Goal: Information Seeking & Learning: Learn about a topic

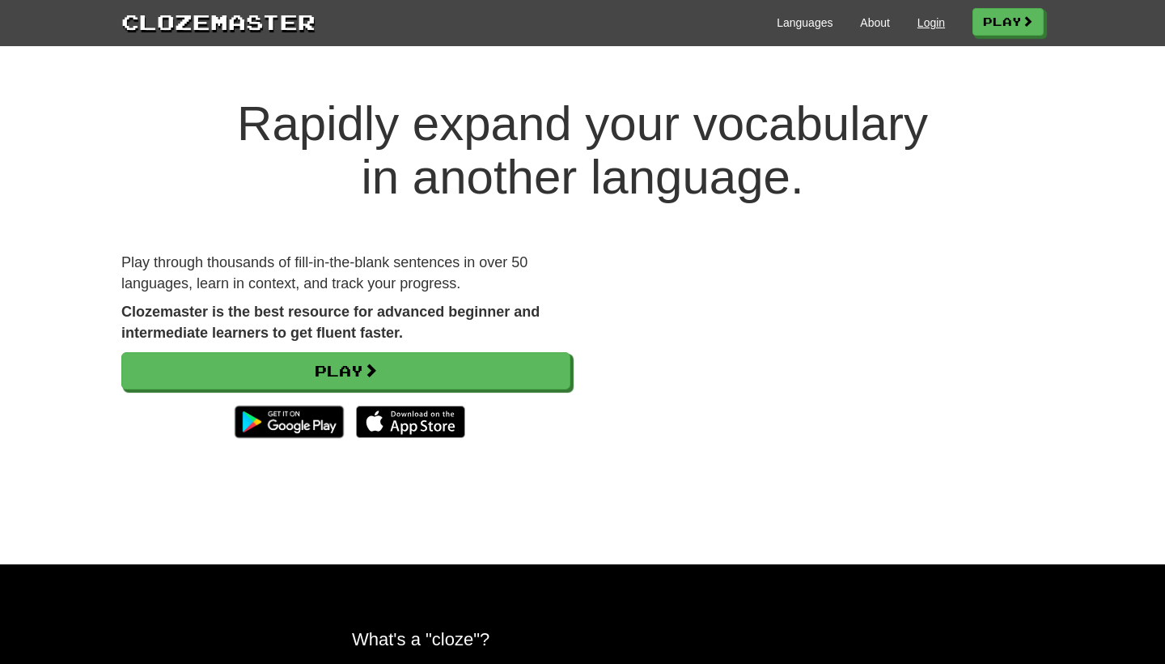
click at [930, 24] on link "Login" at bounding box center [932, 23] width 28 height 16
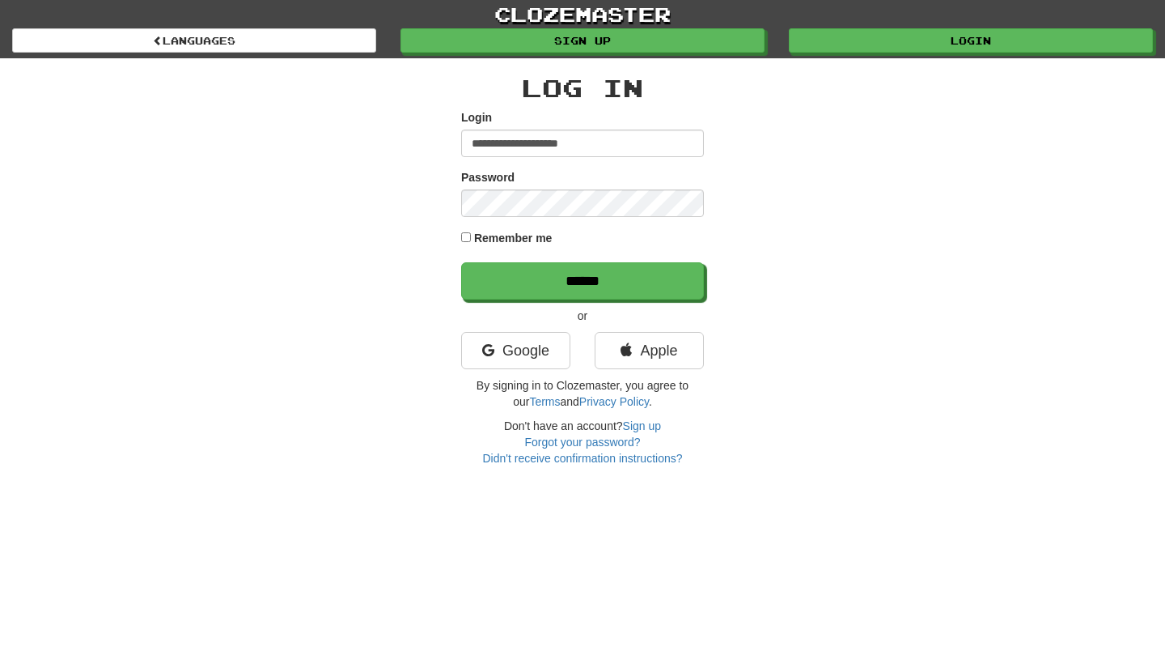
type input "**********"
click at [583, 280] on input "******" at bounding box center [582, 280] width 243 height 37
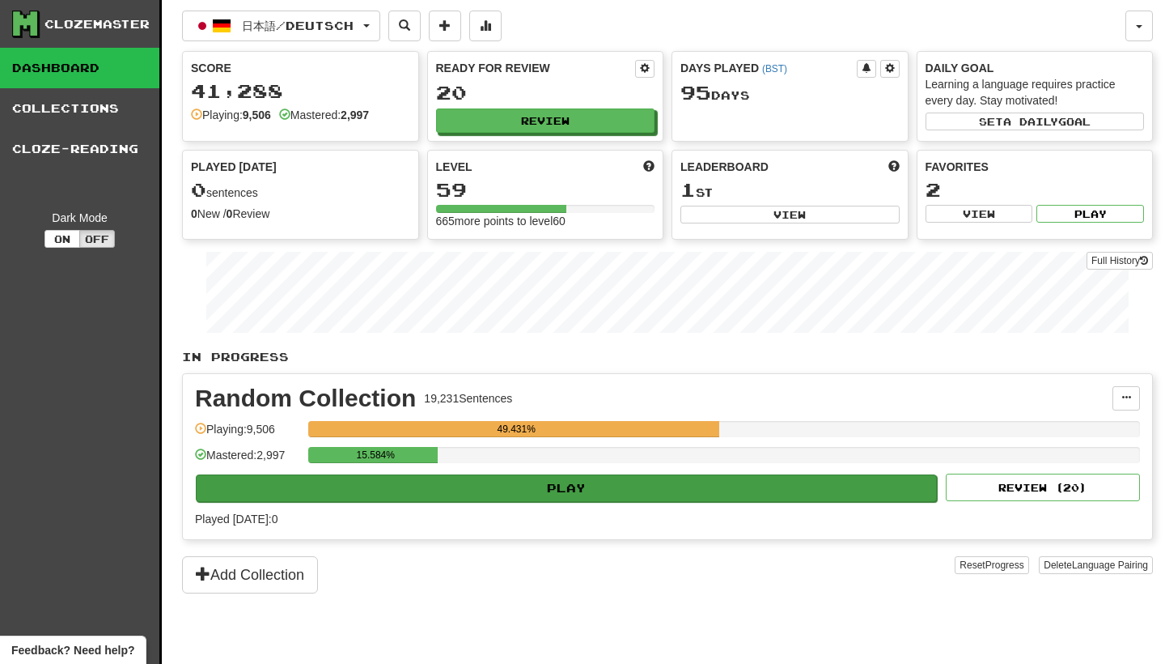
click at [638, 486] on button "Play" at bounding box center [566, 488] width 741 height 28
select select "********"
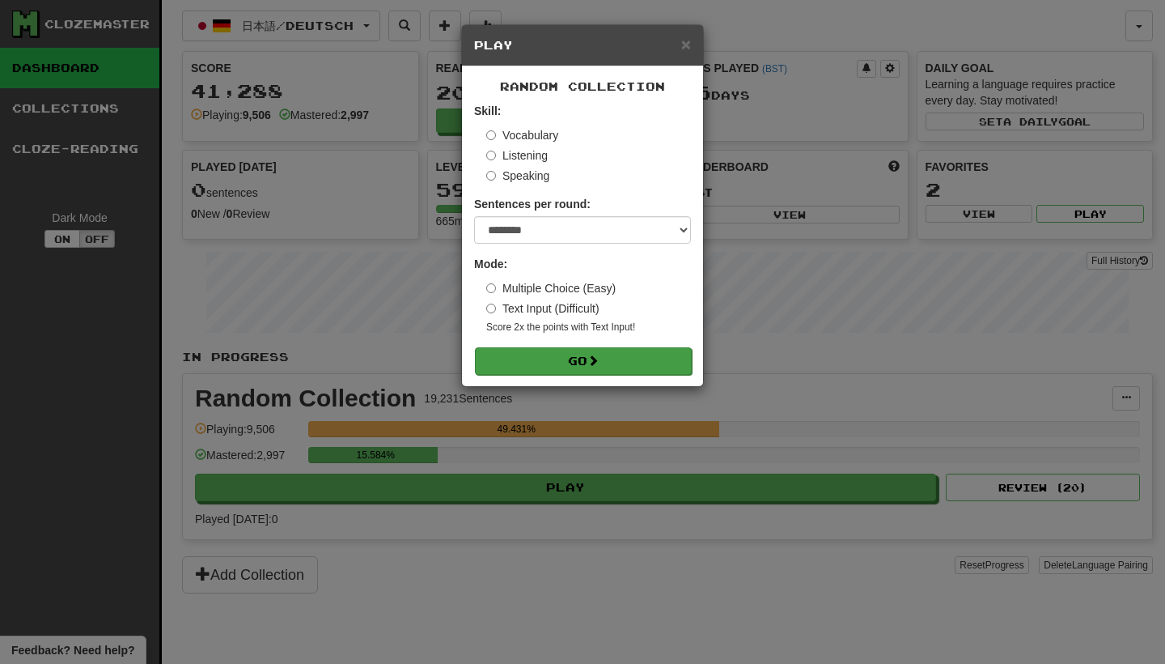
click at [643, 354] on button "Go" at bounding box center [583, 361] width 217 height 28
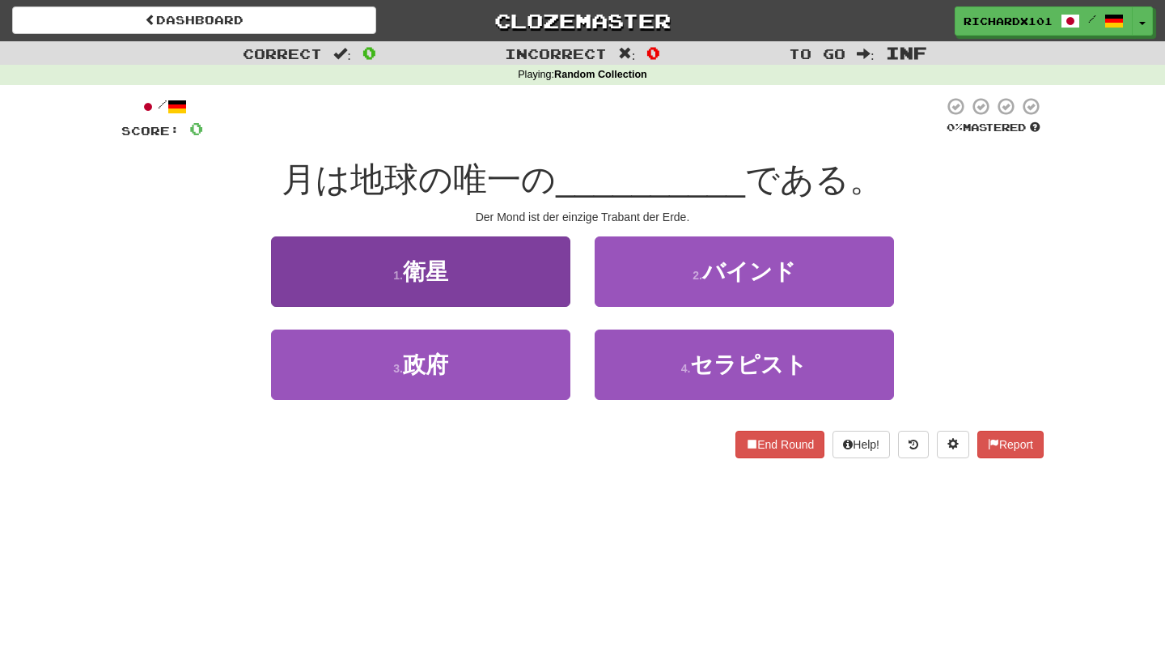
click at [549, 277] on button "1 . 衛星" at bounding box center [420, 271] width 299 height 70
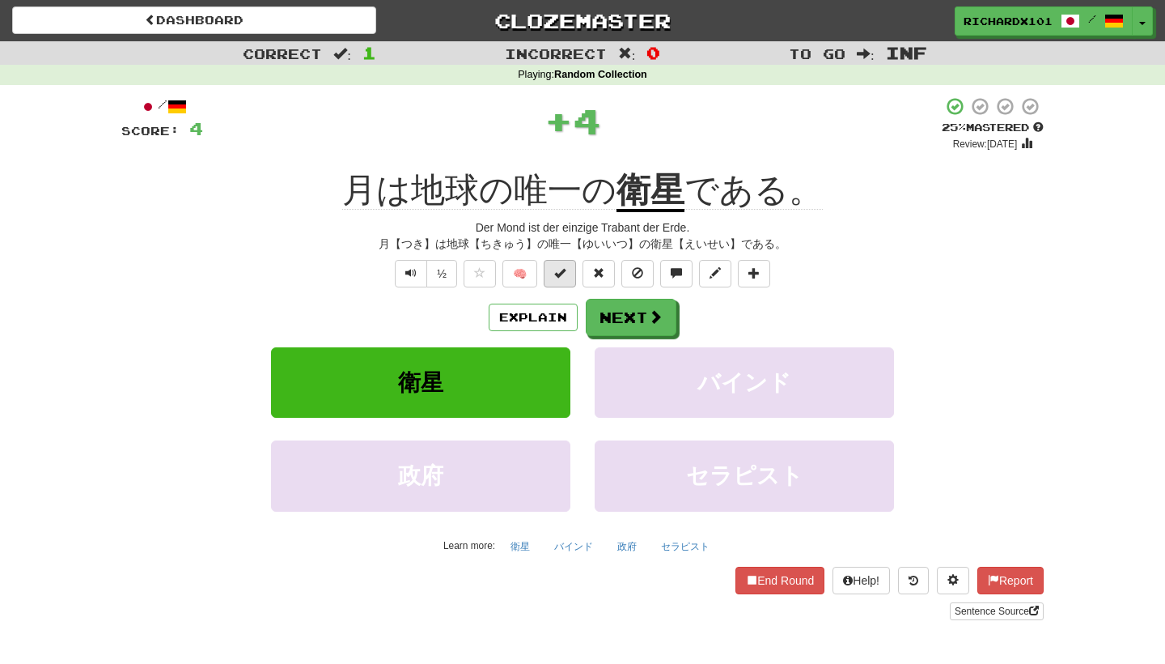
click at [553, 276] on button at bounding box center [560, 274] width 32 height 28
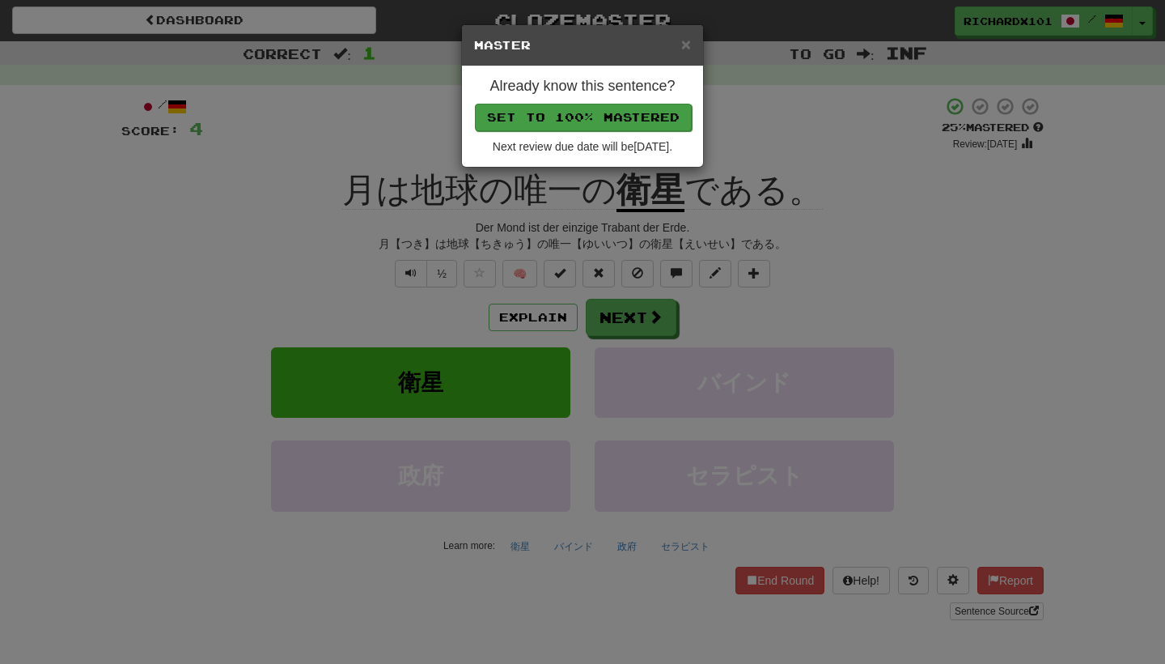
click at [611, 124] on button "Set to 100% Mastered" at bounding box center [583, 118] width 217 height 28
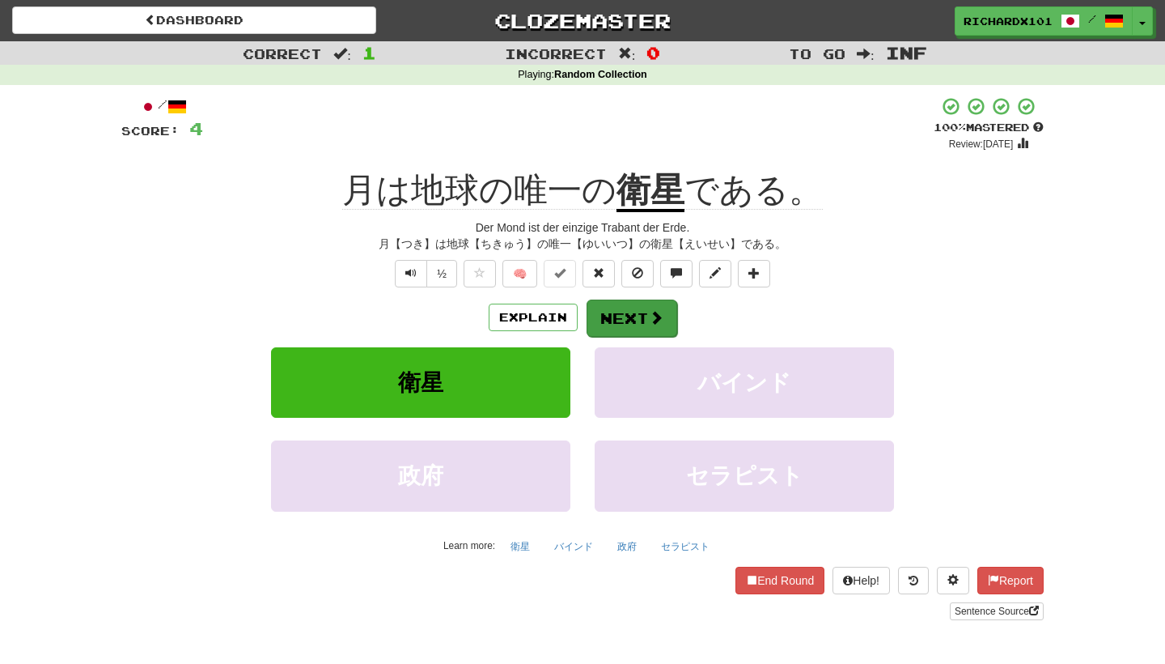
click at [628, 305] on button "Next" at bounding box center [632, 317] width 91 height 37
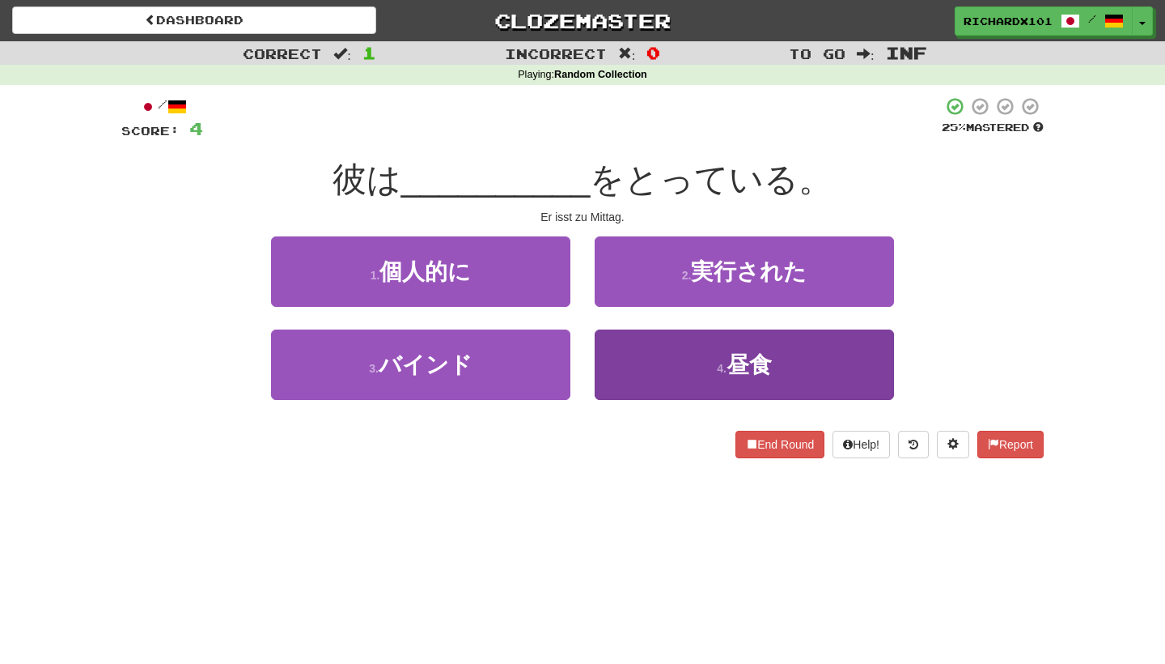
click at [644, 353] on button "4 . 昼食" at bounding box center [744, 364] width 299 height 70
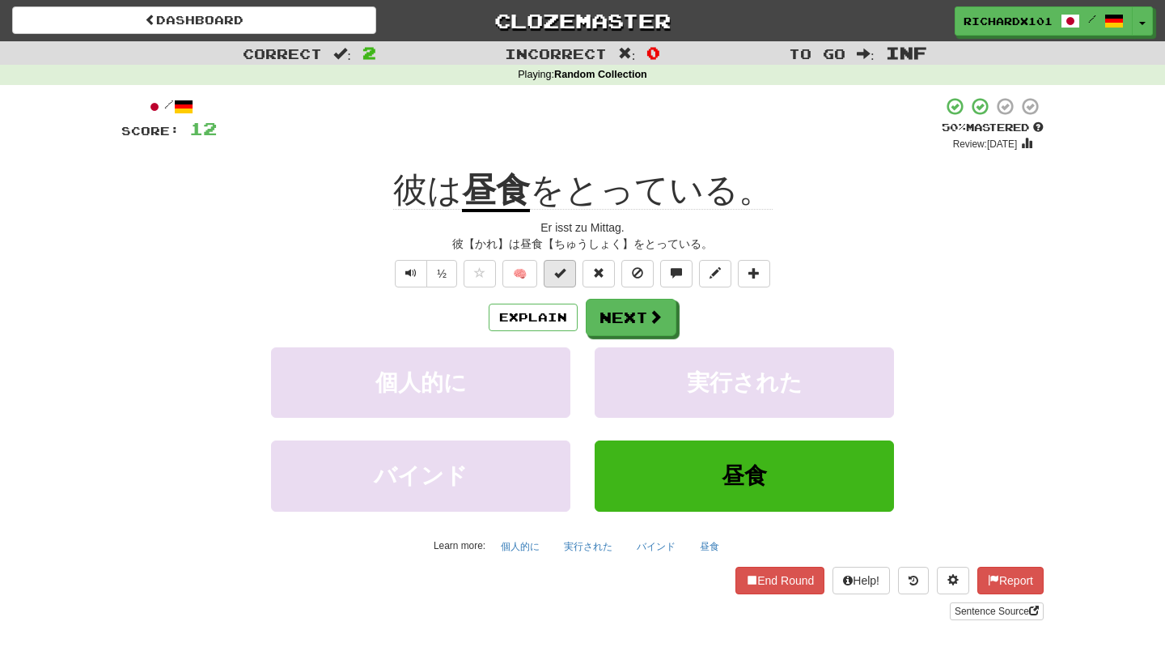
click at [571, 272] on button at bounding box center [560, 274] width 32 height 28
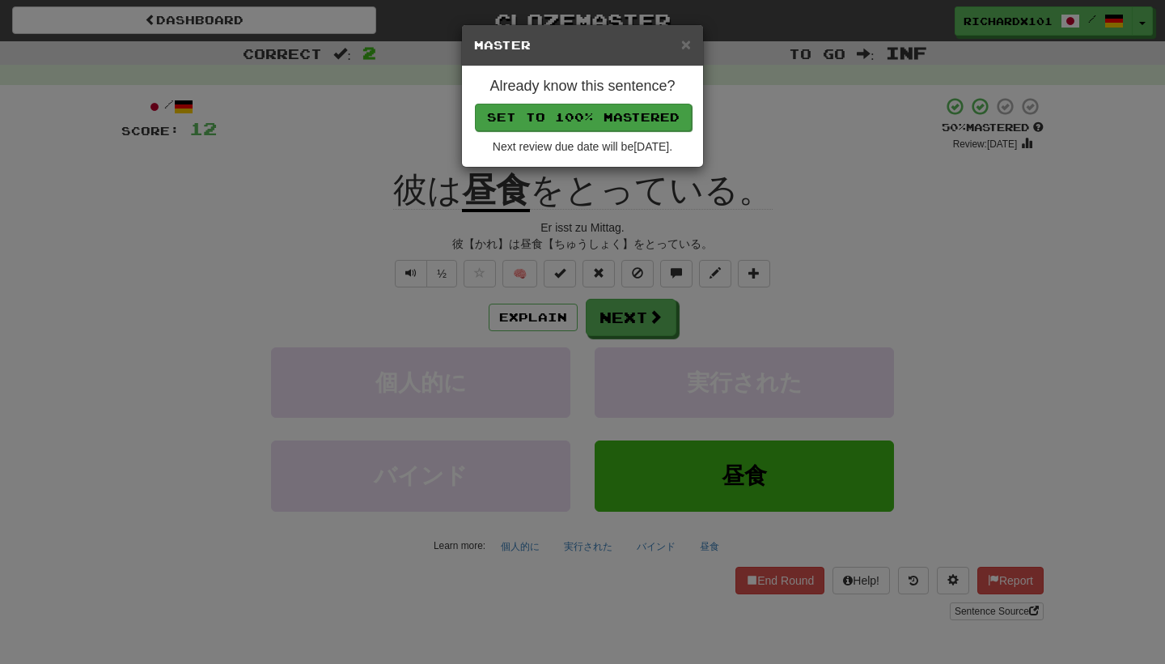
click at [613, 110] on button "Set to 100% Mastered" at bounding box center [583, 118] width 217 height 28
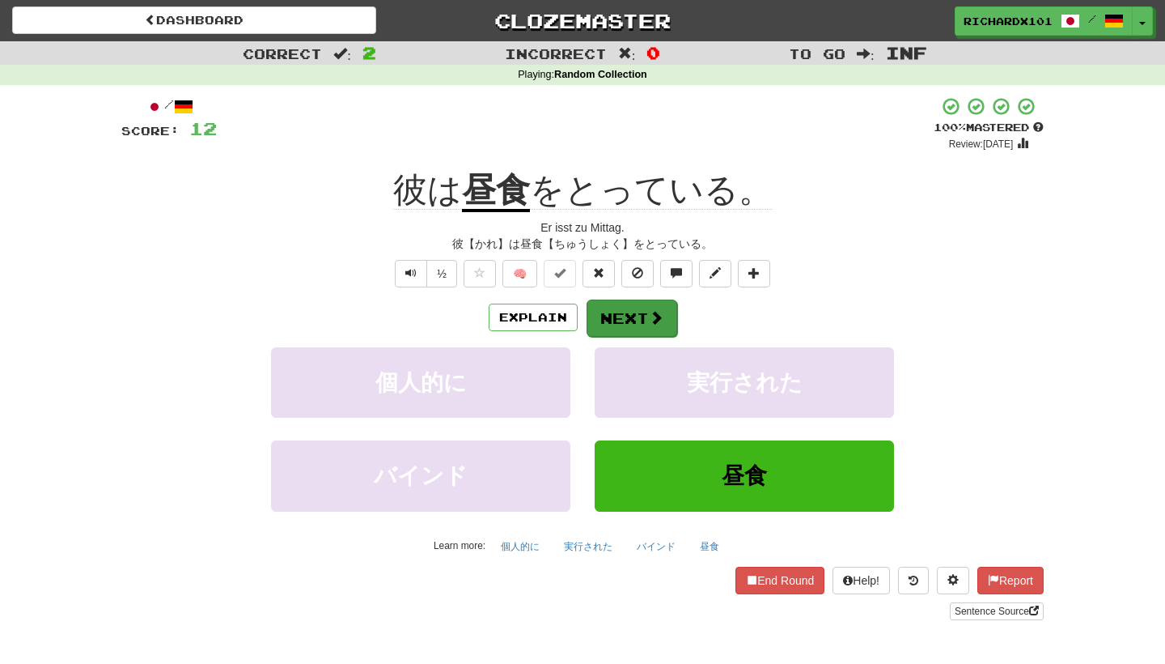
click at [627, 300] on button "Next" at bounding box center [632, 317] width 91 height 37
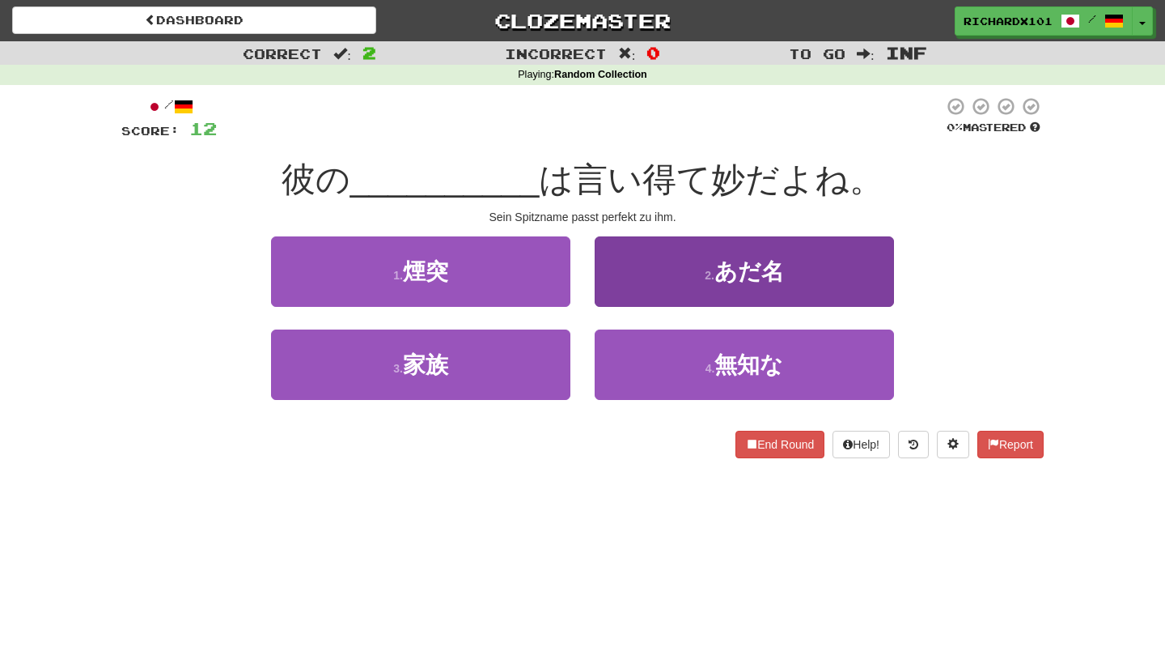
click at [634, 282] on button "2 . あだ名" at bounding box center [744, 271] width 299 height 70
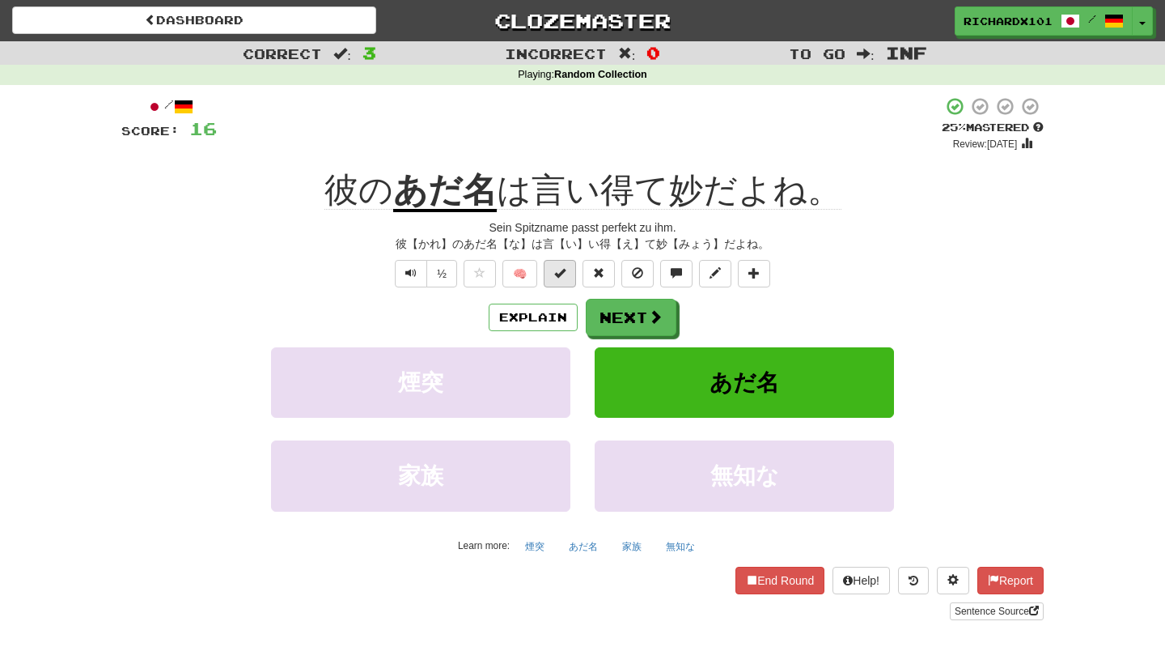
click at [566, 274] on button at bounding box center [560, 274] width 32 height 28
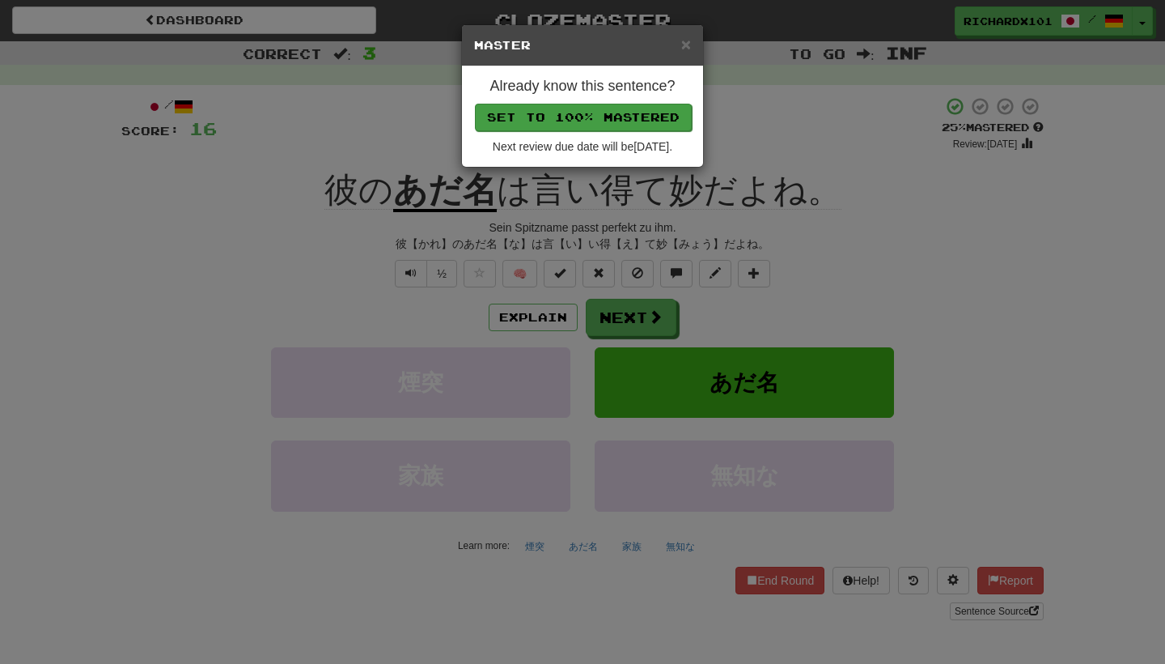
click at [605, 121] on button "Set to 100% Mastered" at bounding box center [583, 118] width 217 height 28
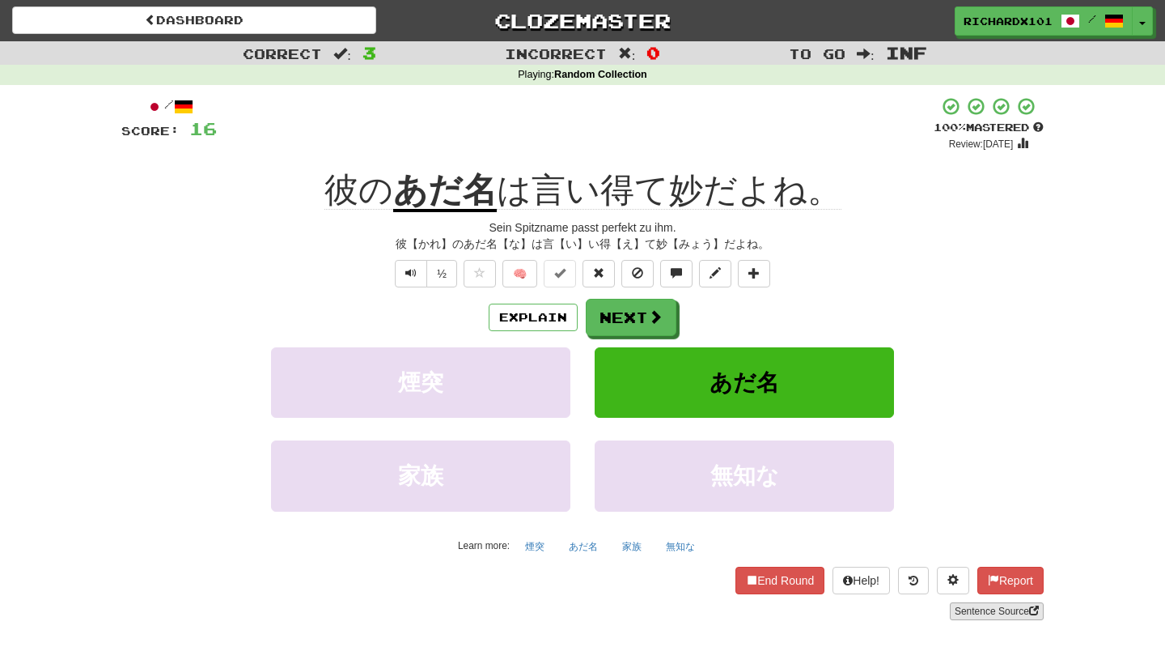
click at [986, 607] on link "Sentence Source" at bounding box center [997, 611] width 94 height 18
click at [771, 267] on span "🧠" at bounding box center [616, 272] width 313 height 13
click at [764, 276] on button at bounding box center [754, 274] width 32 height 28
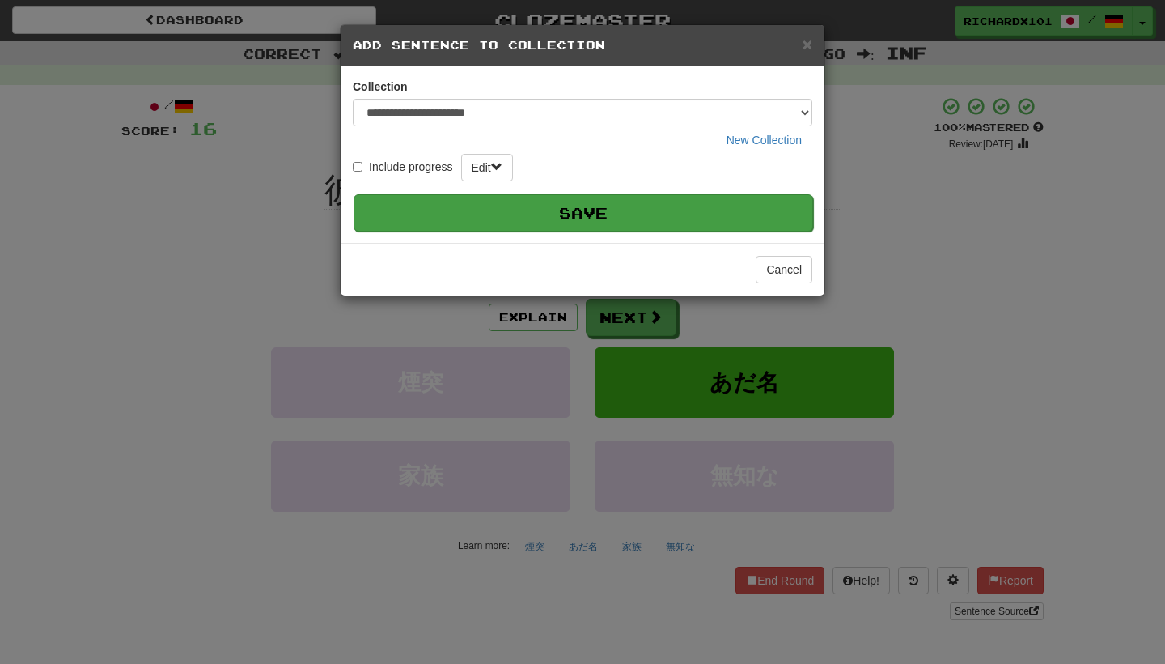
click at [749, 203] on button "Save" at bounding box center [584, 212] width 460 height 37
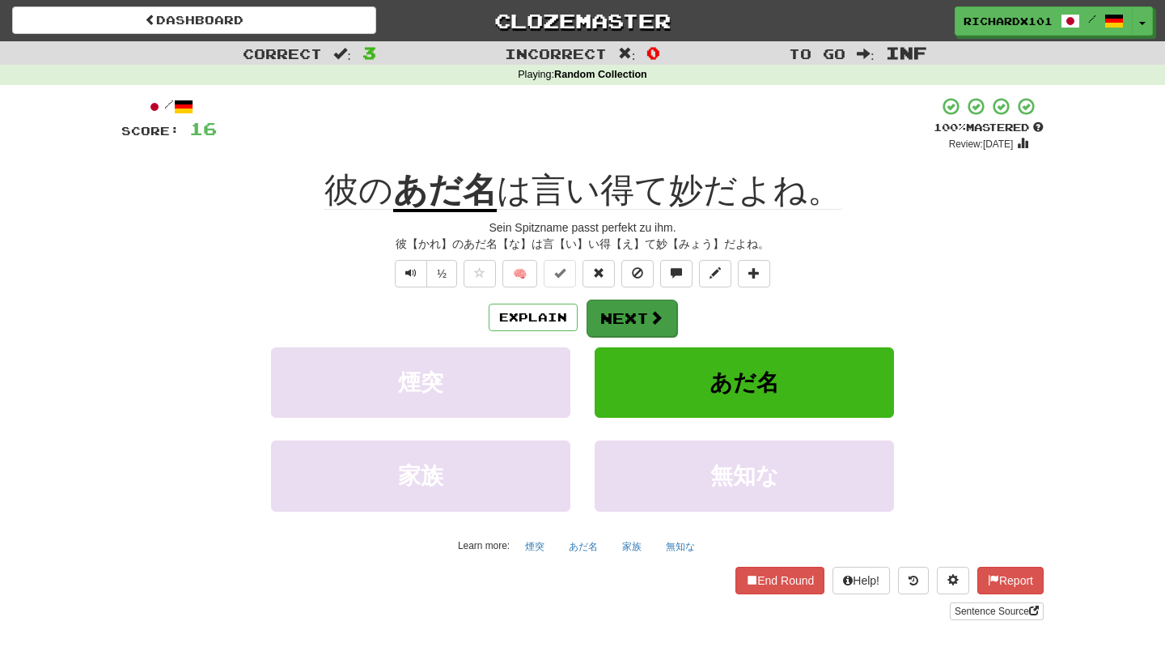
click at [664, 321] on button "Next" at bounding box center [632, 317] width 91 height 37
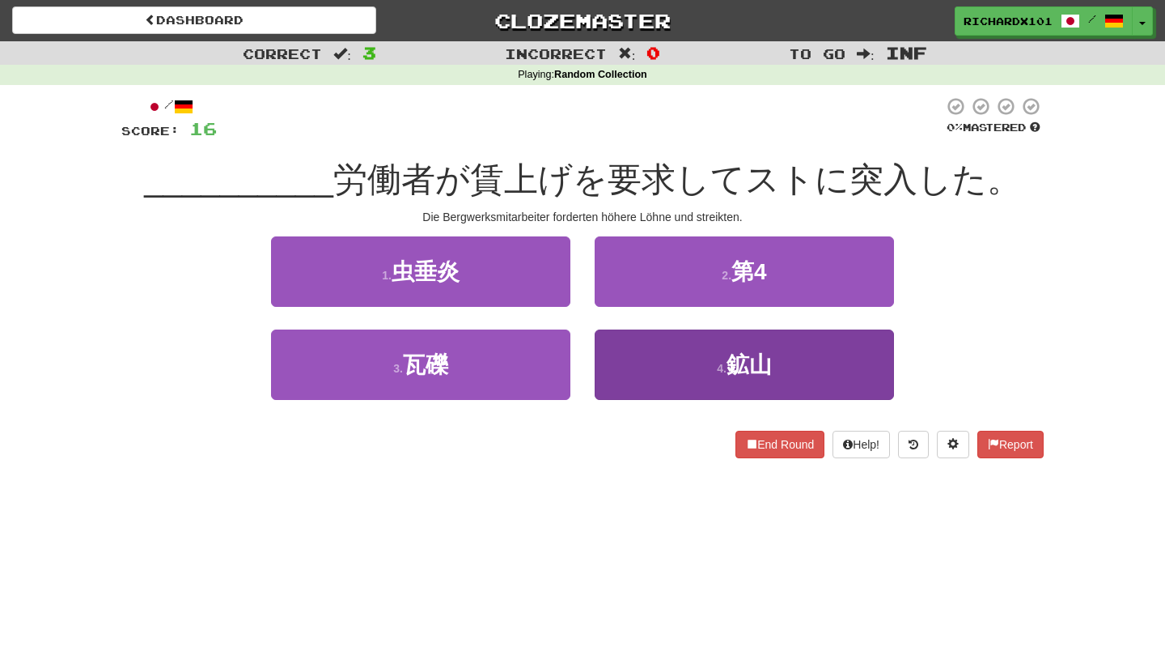
click at [669, 352] on button "4 . 鉱山" at bounding box center [744, 364] width 299 height 70
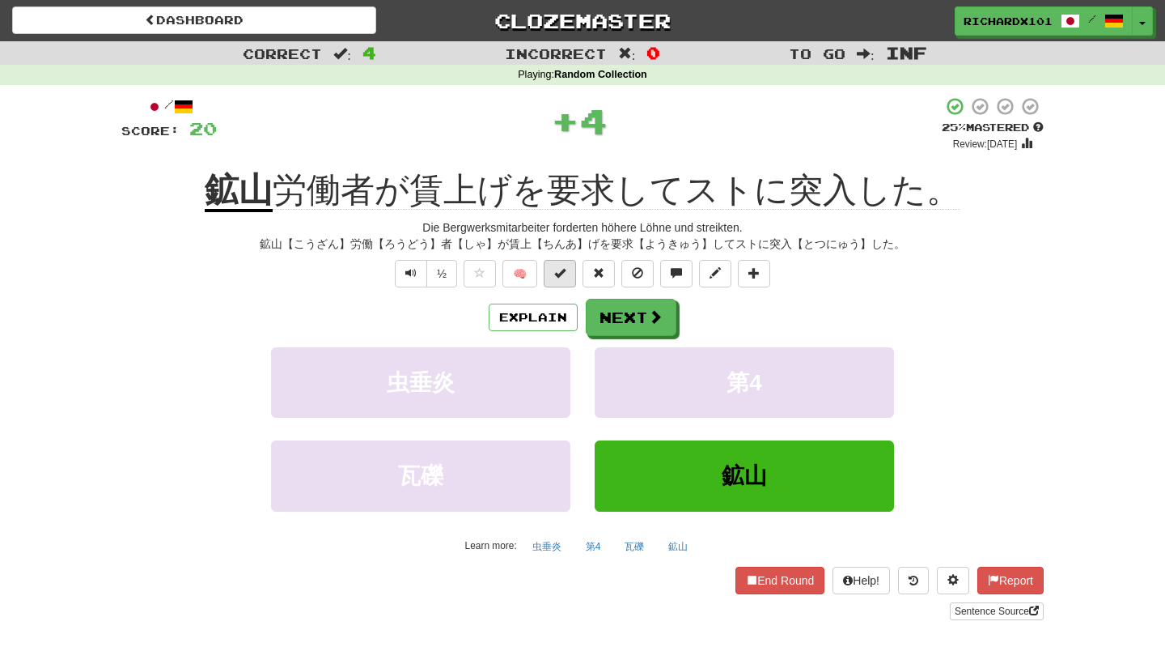
click at [572, 277] on button at bounding box center [560, 274] width 32 height 28
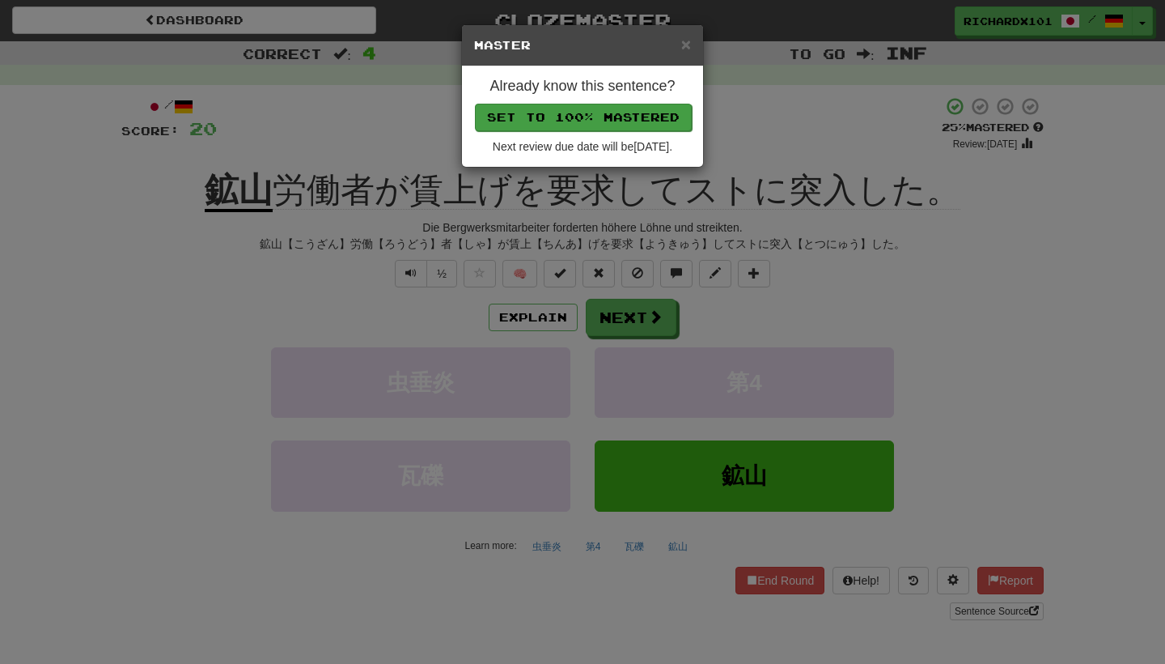
click at [616, 115] on button "Set to 100% Mastered" at bounding box center [583, 118] width 217 height 28
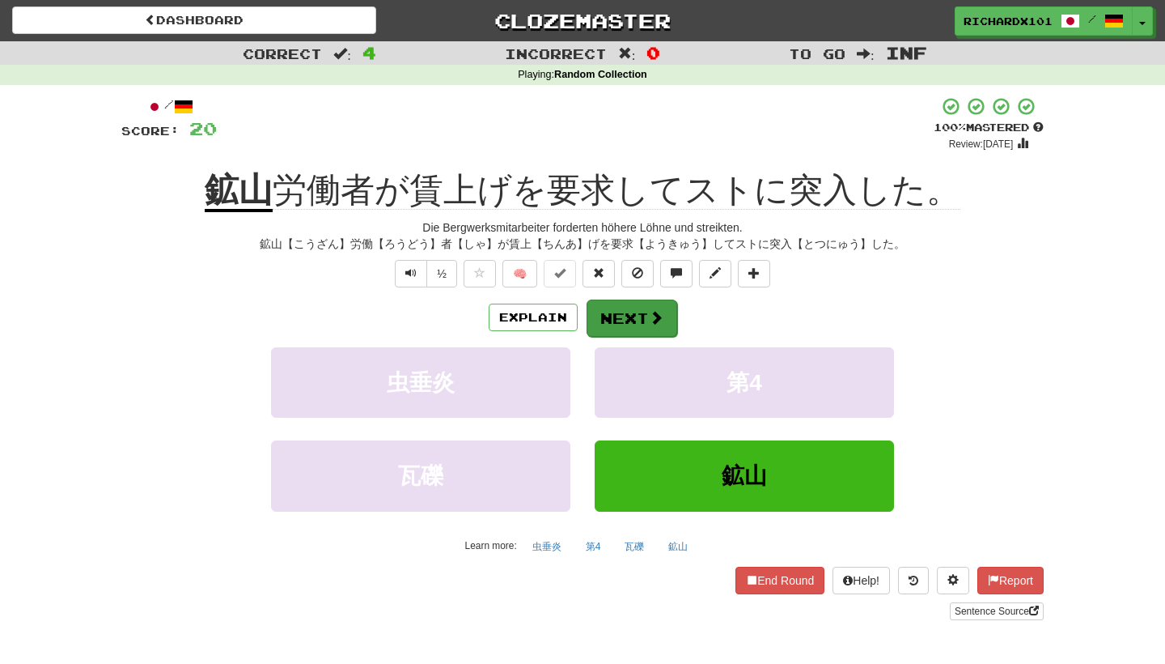
click at [635, 326] on button "Next" at bounding box center [632, 317] width 91 height 37
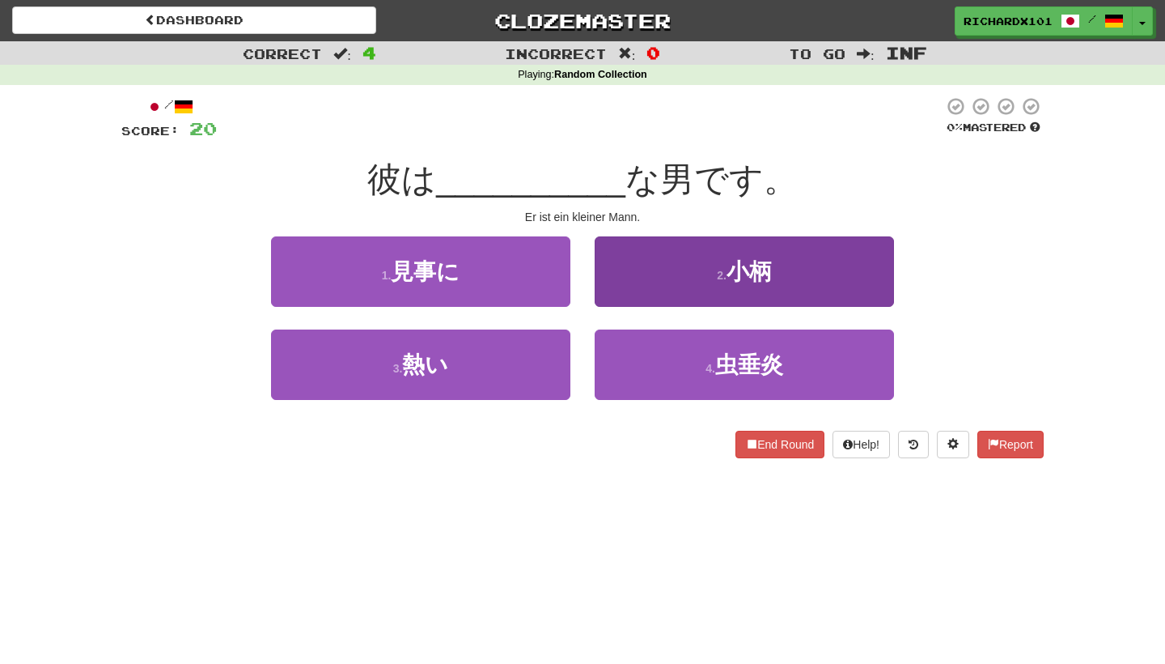
click at [662, 271] on button "2 . 小柄" at bounding box center [744, 271] width 299 height 70
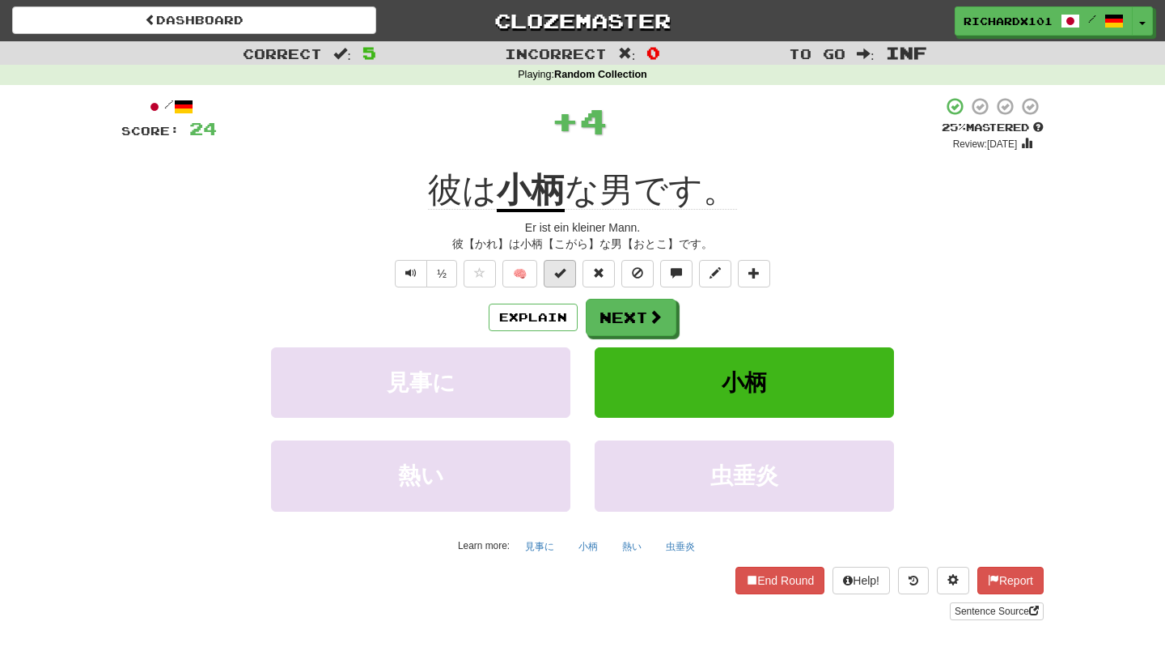
click at [571, 268] on button at bounding box center [560, 274] width 32 height 28
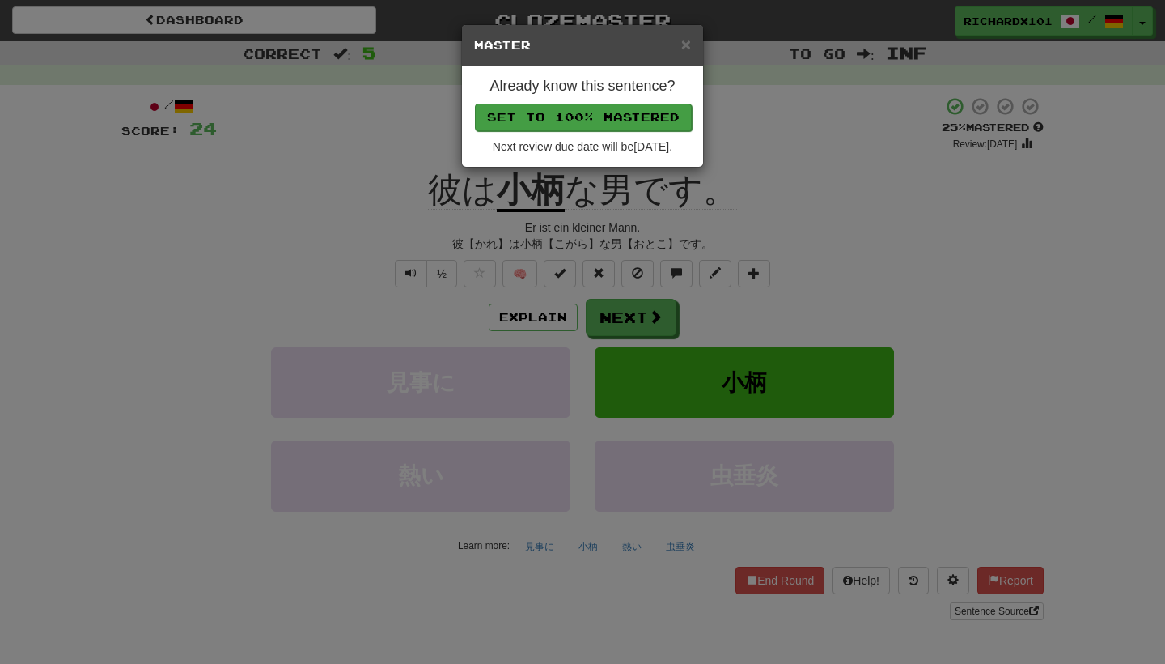
click at [626, 108] on button "Set to 100% Mastered" at bounding box center [583, 118] width 217 height 28
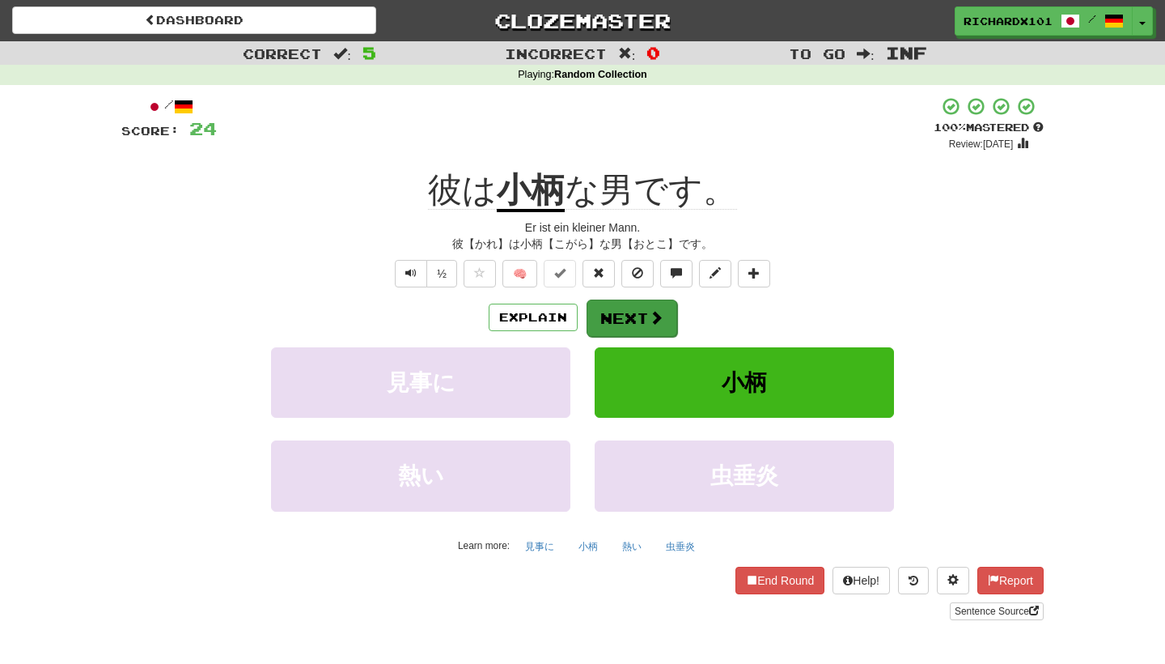
click at [632, 308] on button "Next" at bounding box center [632, 317] width 91 height 37
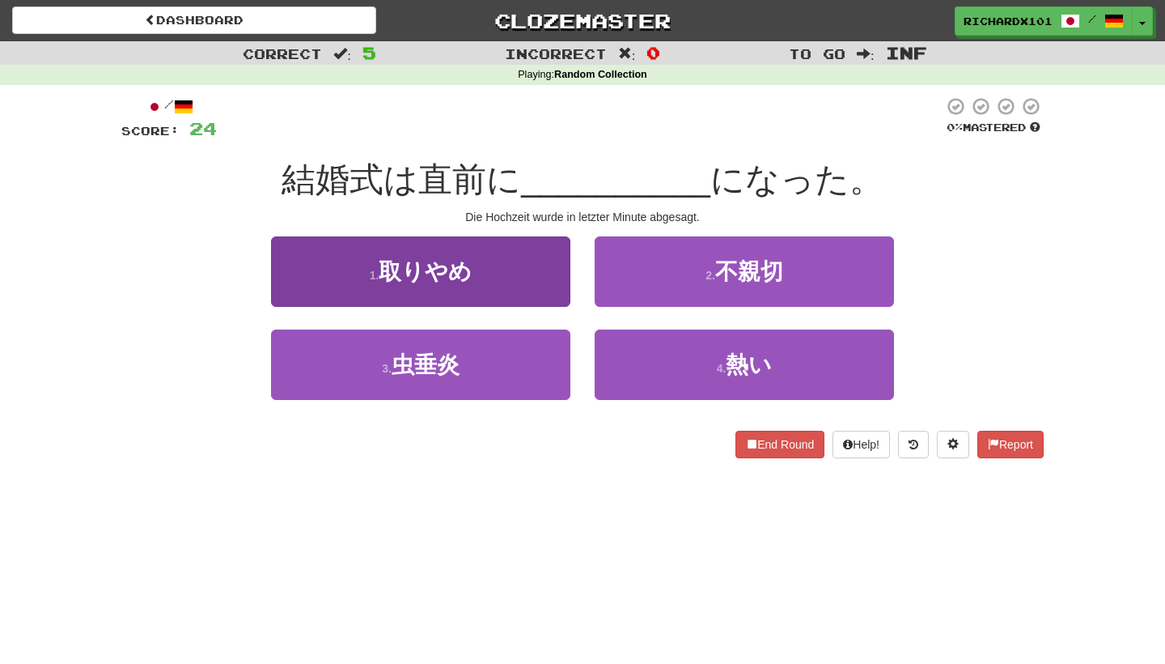
click at [527, 278] on button "1 . 取りやめ" at bounding box center [420, 271] width 299 height 70
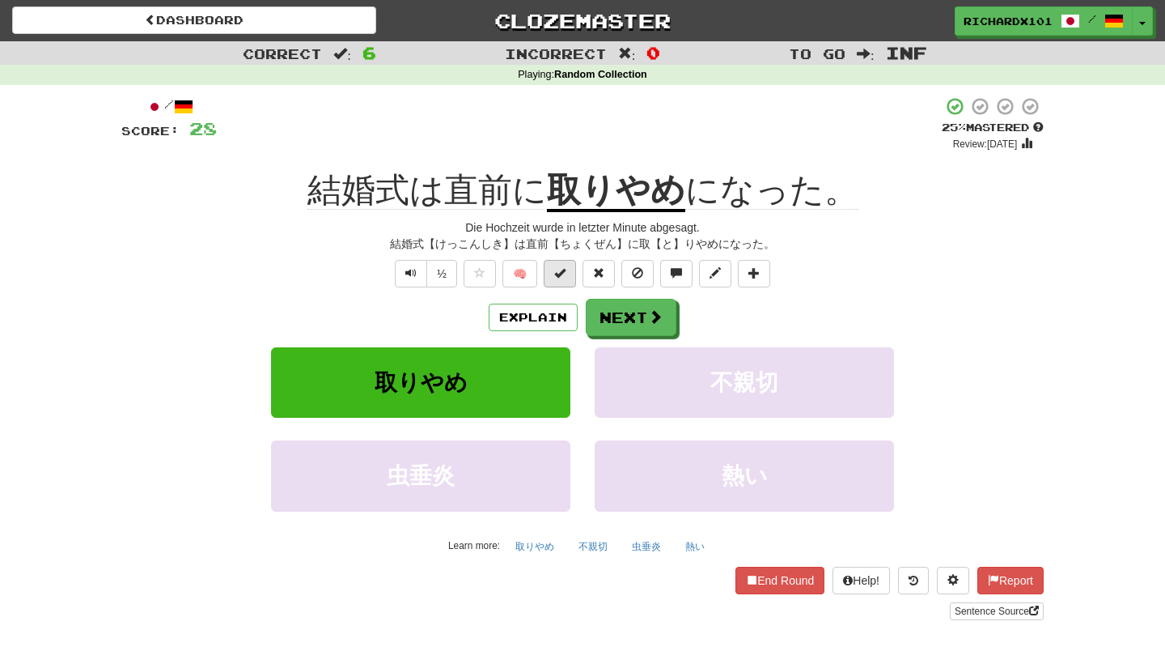
click at [559, 272] on span at bounding box center [559, 272] width 11 height 11
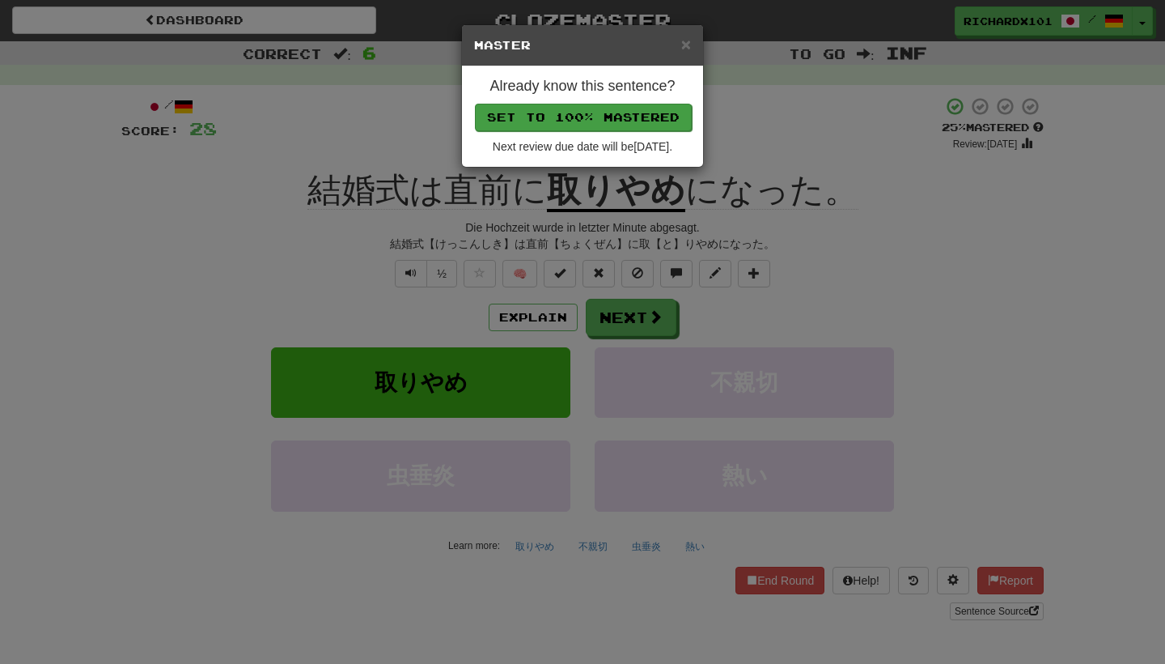
click at [597, 117] on button "Set to 100% Mastered" at bounding box center [583, 118] width 217 height 28
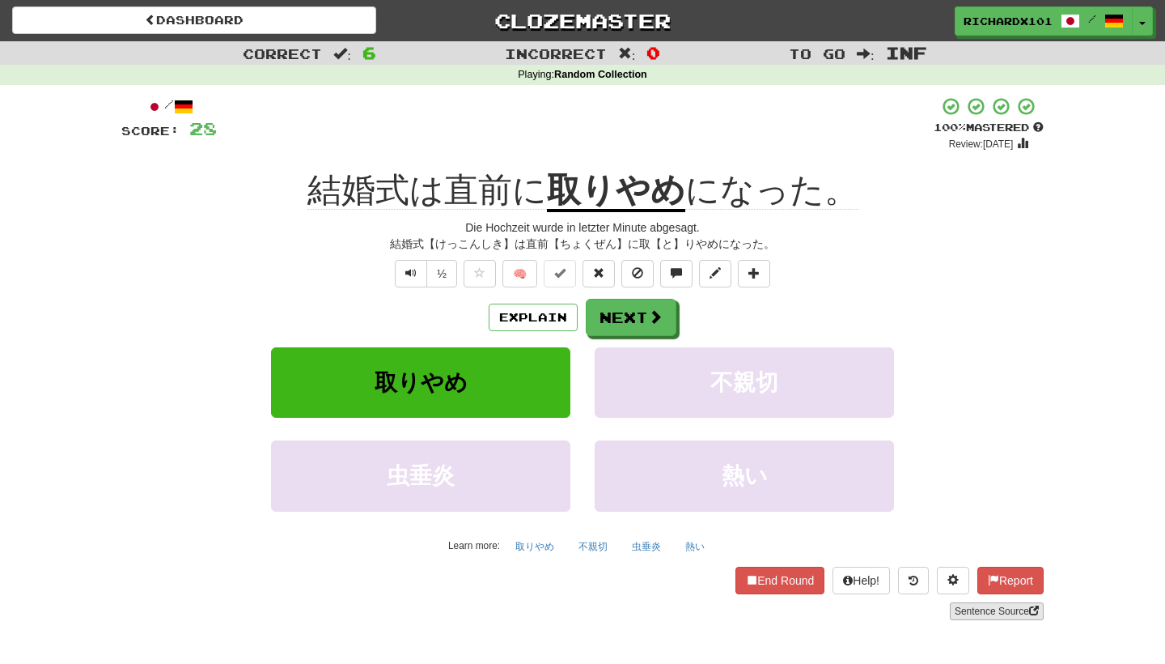
click at [974, 606] on link "Sentence Source" at bounding box center [997, 611] width 94 height 18
click at [660, 317] on span at bounding box center [656, 317] width 15 height 15
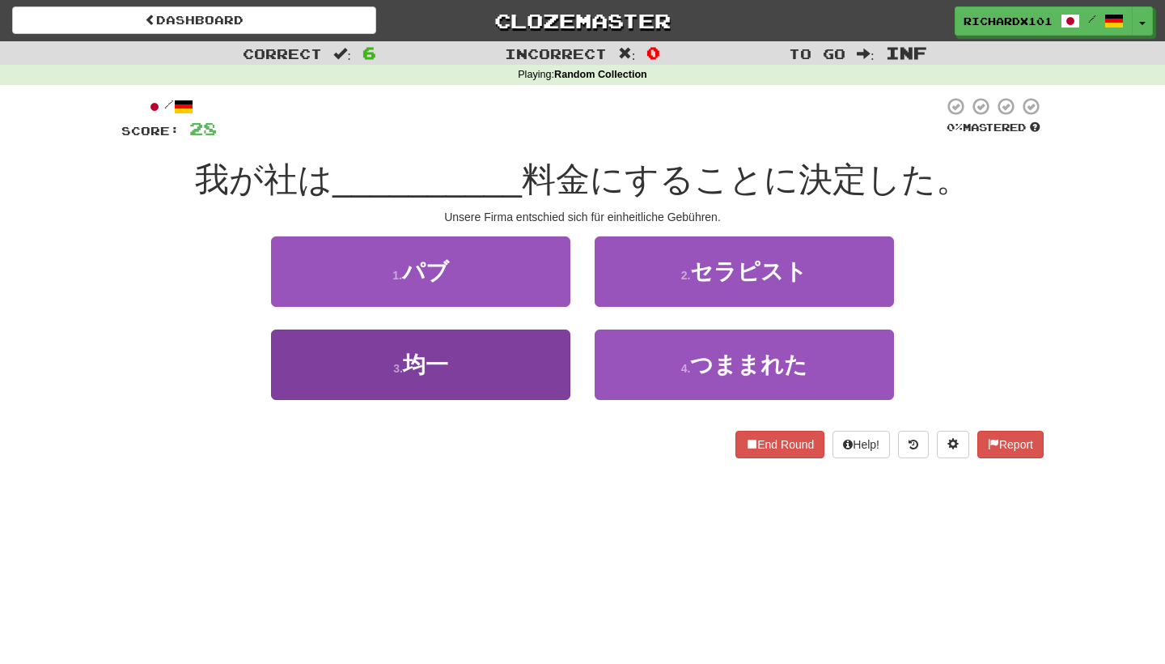
click at [551, 368] on button "3 . 均一" at bounding box center [420, 364] width 299 height 70
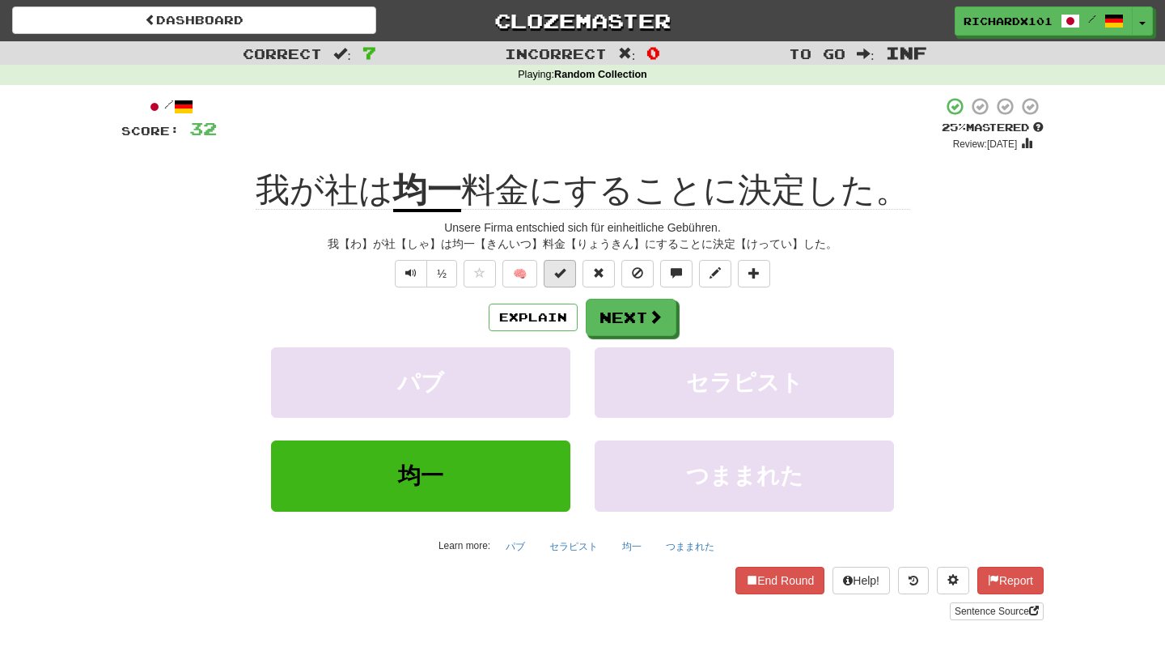
click at [561, 279] on button at bounding box center [560, 274] width 32 height 28
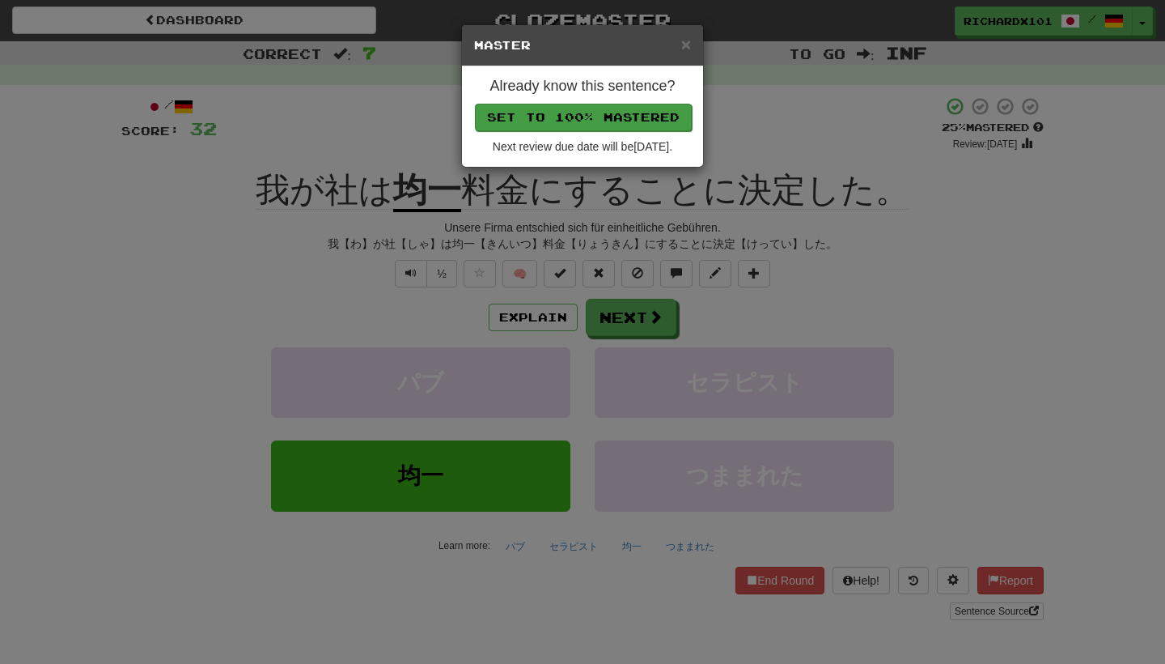
click at [597, 116] on button "Set to 100% Mastered" at bounding box center [583, 118] width 217 height 28
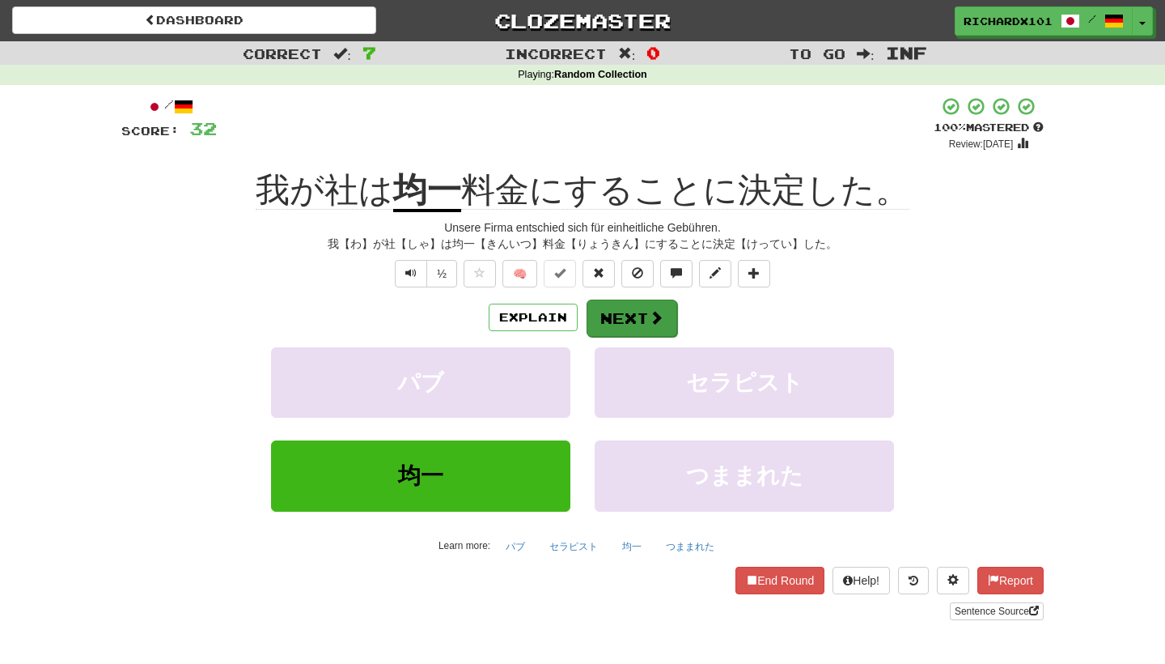
click at [613, 313] on button "Next" at bounding box center [632, 317] width 91 height 37
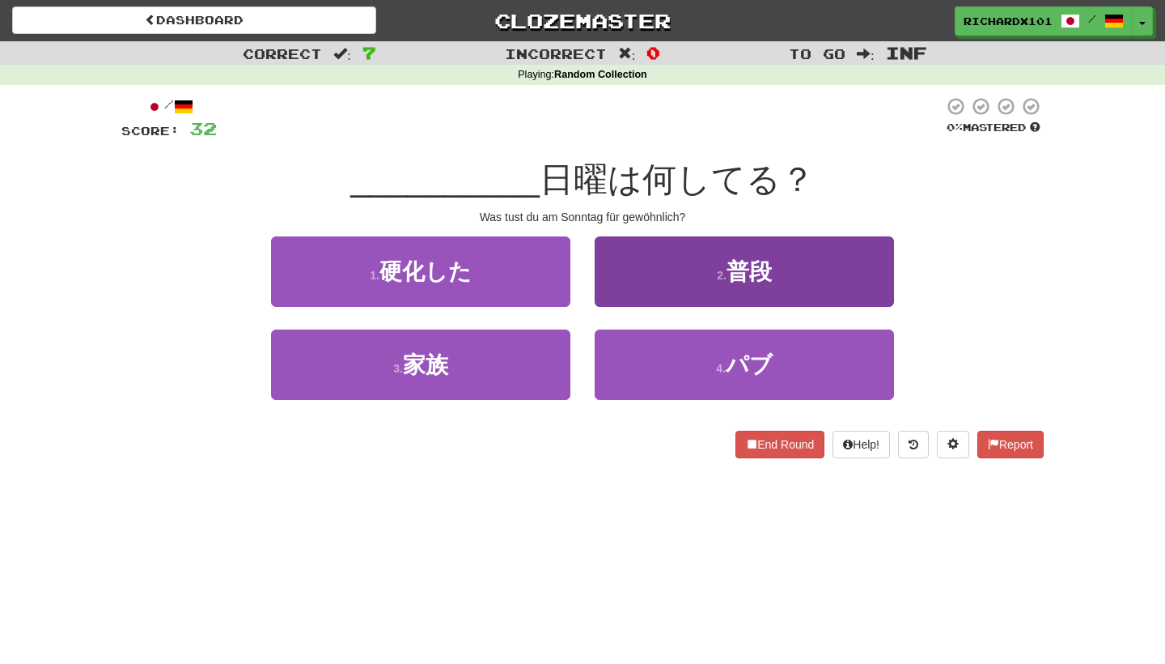
click at [647, 275] on button "2 . 普段" at bounding box center [744, 271] width 299 height 70
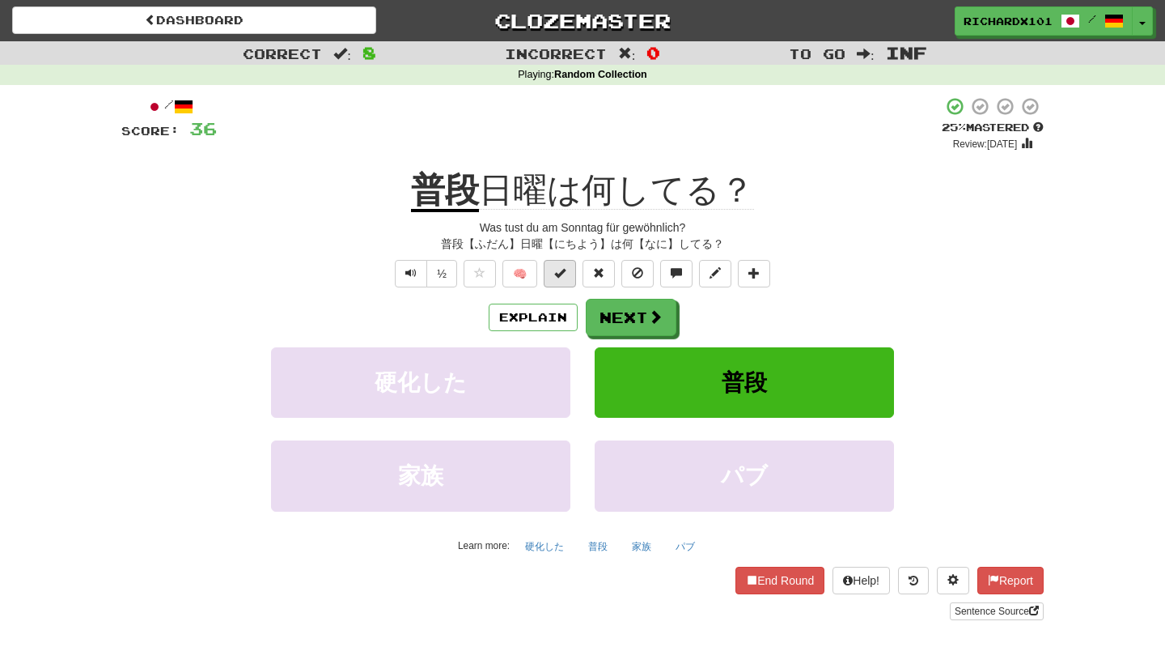
click at [566, 268] on button at bounding box center [560, 274] width 32 height 28
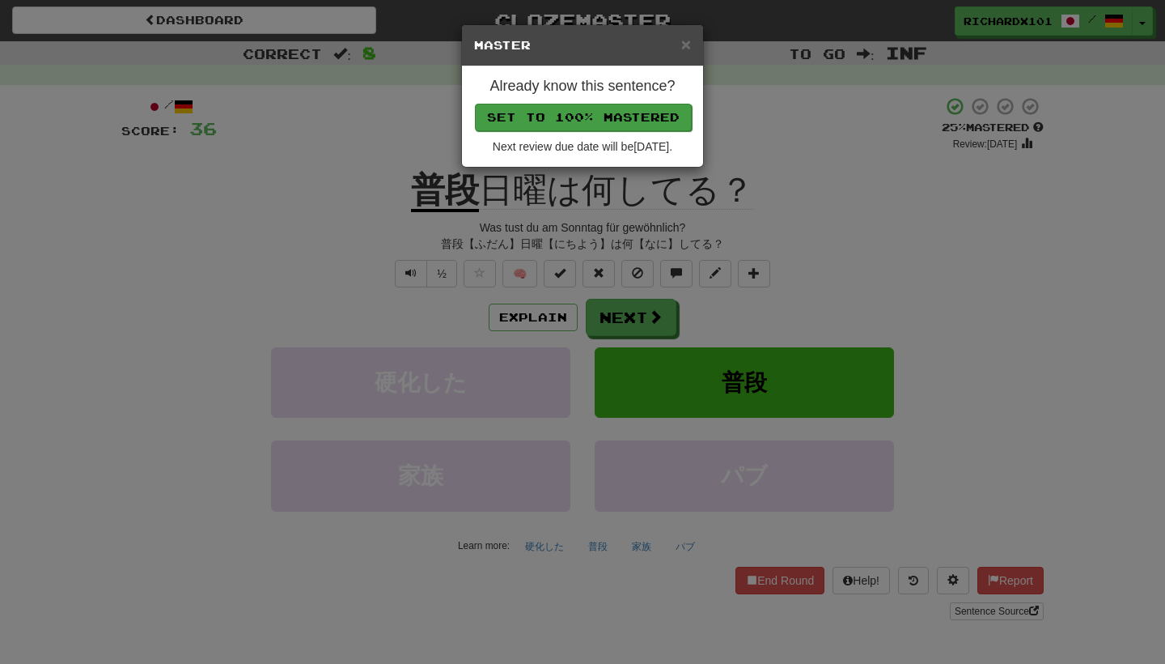
click at [610, 116] on button "Set to 100% Mastered" at bounding box center [583, 118] width 217 height 28
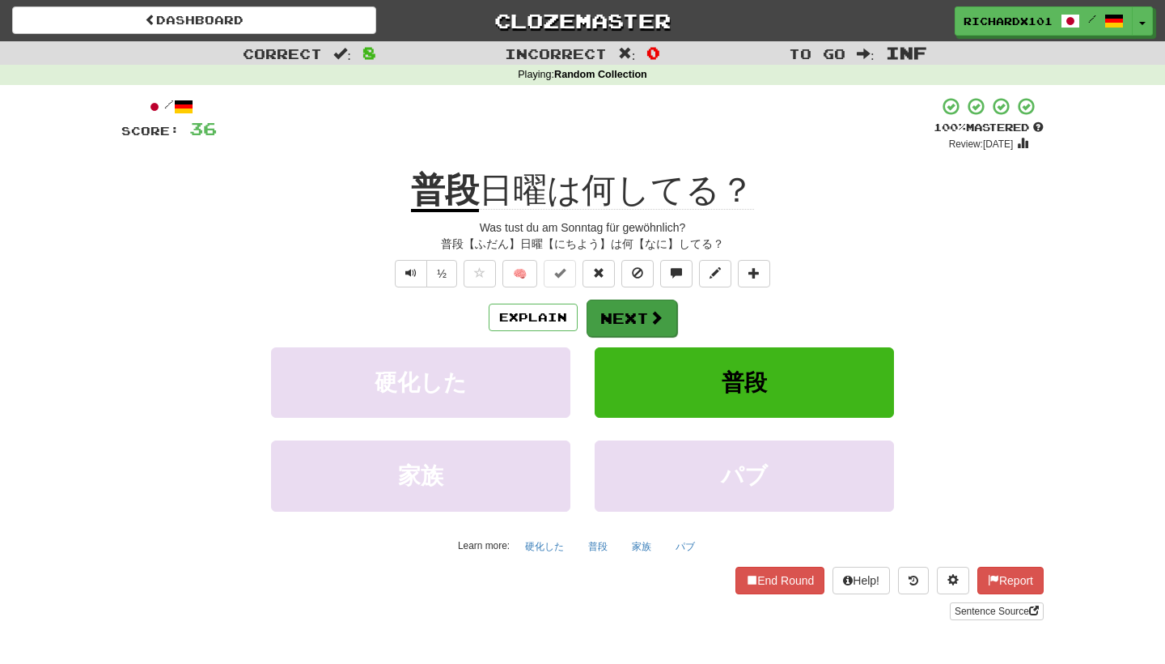
click at [628, 320] on button "Next" at bounding box center [632, 317] width 91 height 37
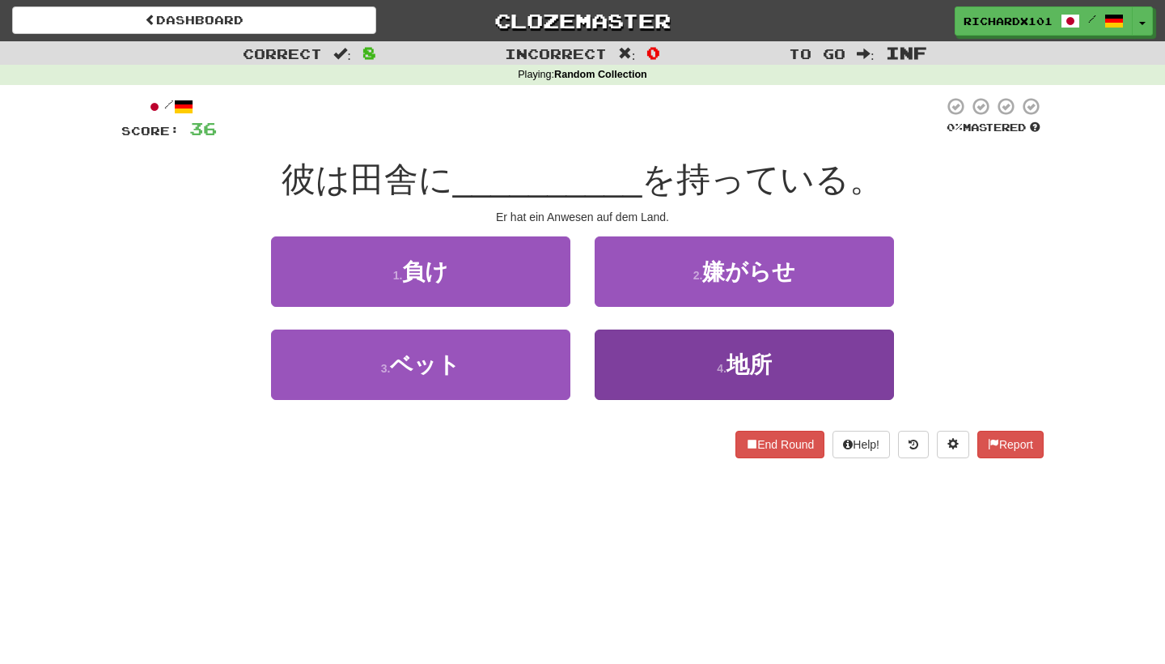
click at [638, 357] on button "4 . 地所" at bounding box center [744, 364] width 299 height 70
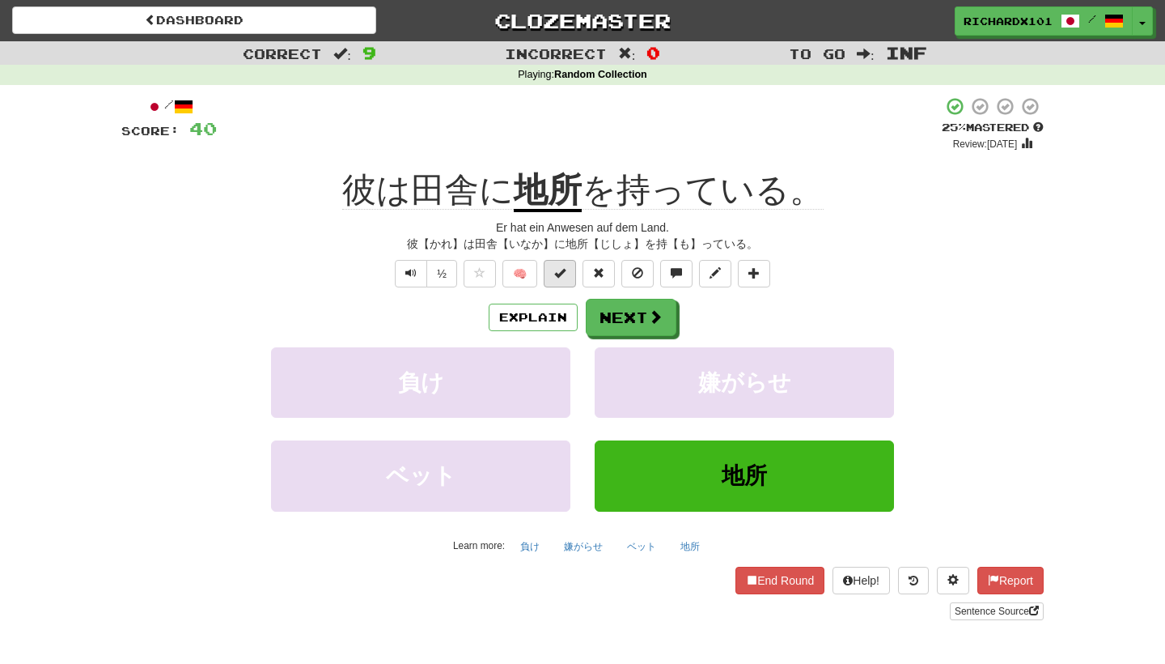
click at [564, 268] on span at bounding box center [559, 272] width 11 height 11
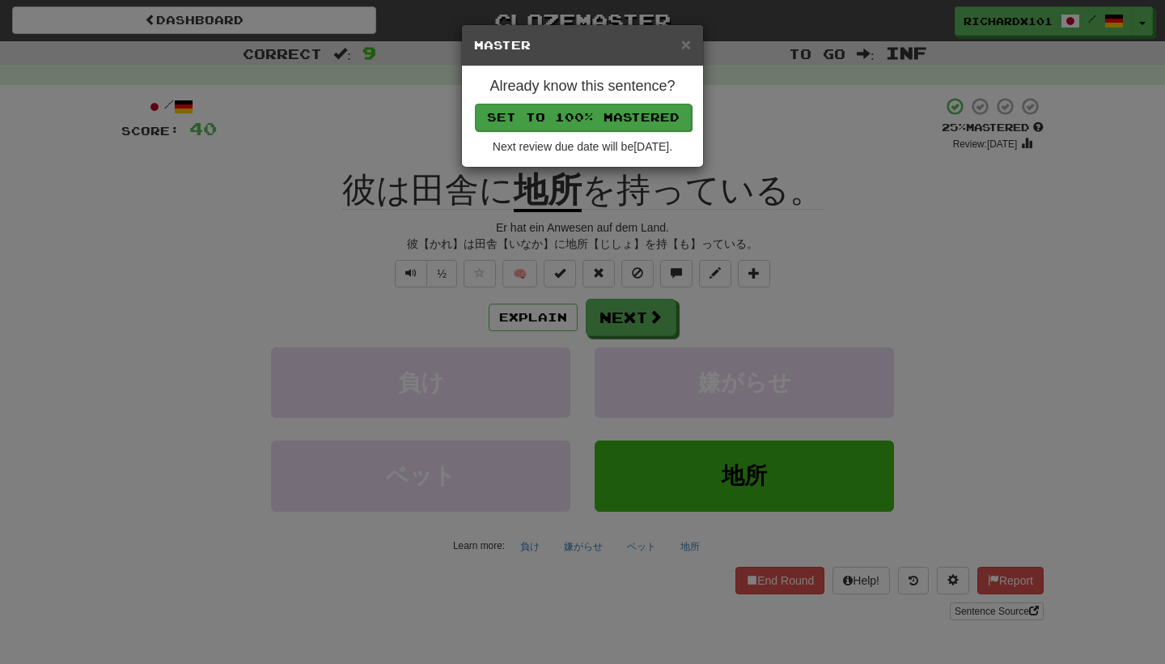
click at [614, 121] on button "Set to 100% Mastered" at bounding box center [583, 118] width 217 height 28
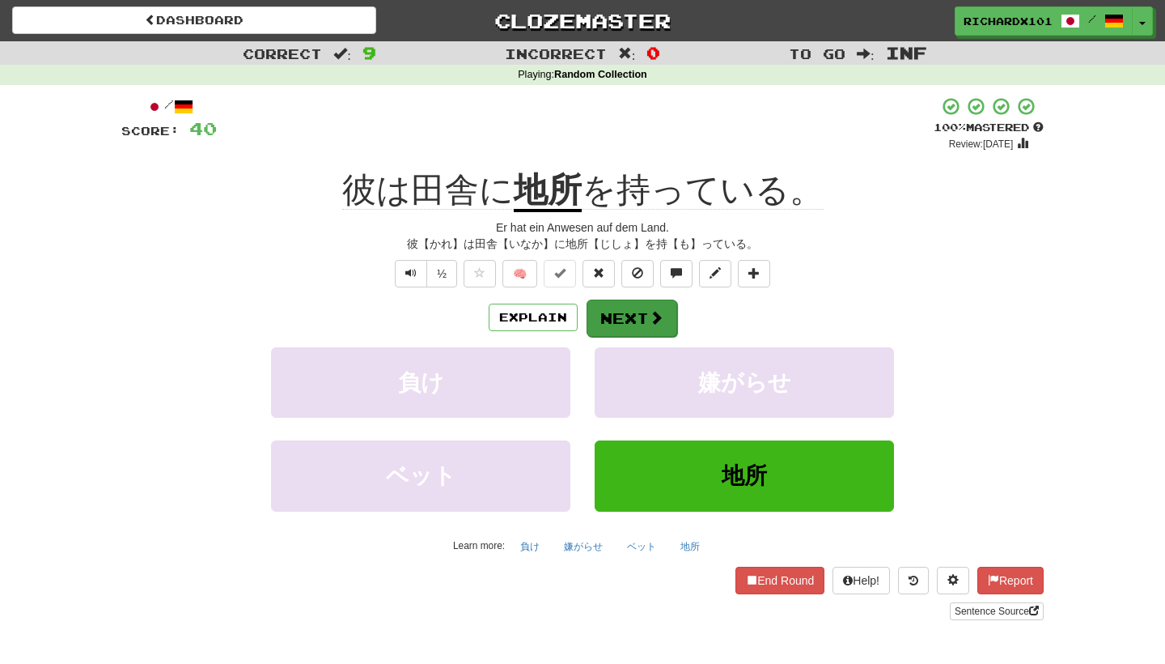
click at [623, 306] on button "Next" at bounding box center [632, 317] width 91 height 37
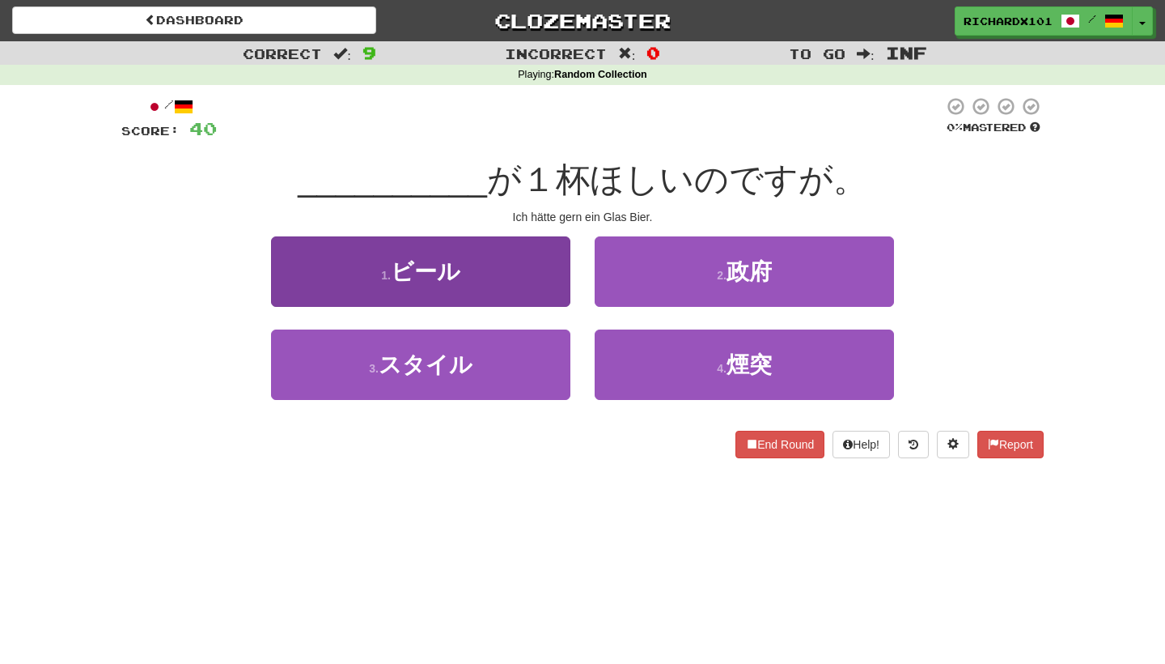
click at [549, 269] on button "1 . ビール" at bounding box center [420, 271] width 299 height 70
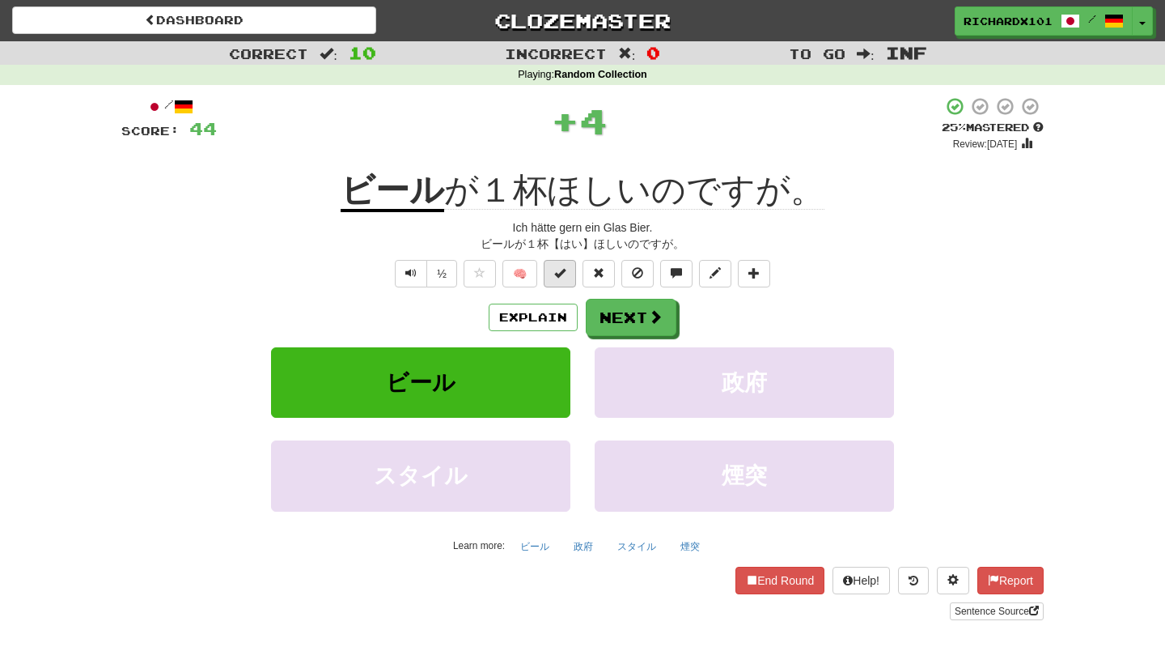
click at [554, 268] on span at bounding box center [559, 272] width 11 height 11
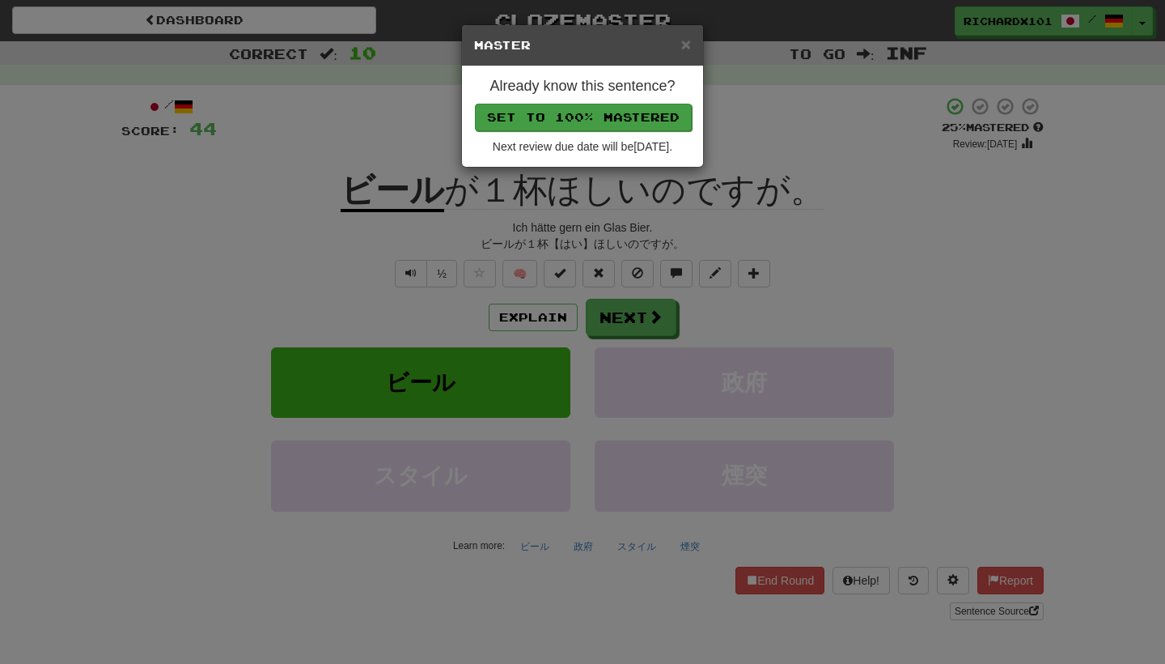
click at [600, 110] on button "Set to 100% Mastered" at bounding box center [583, 118] width 217 height 28
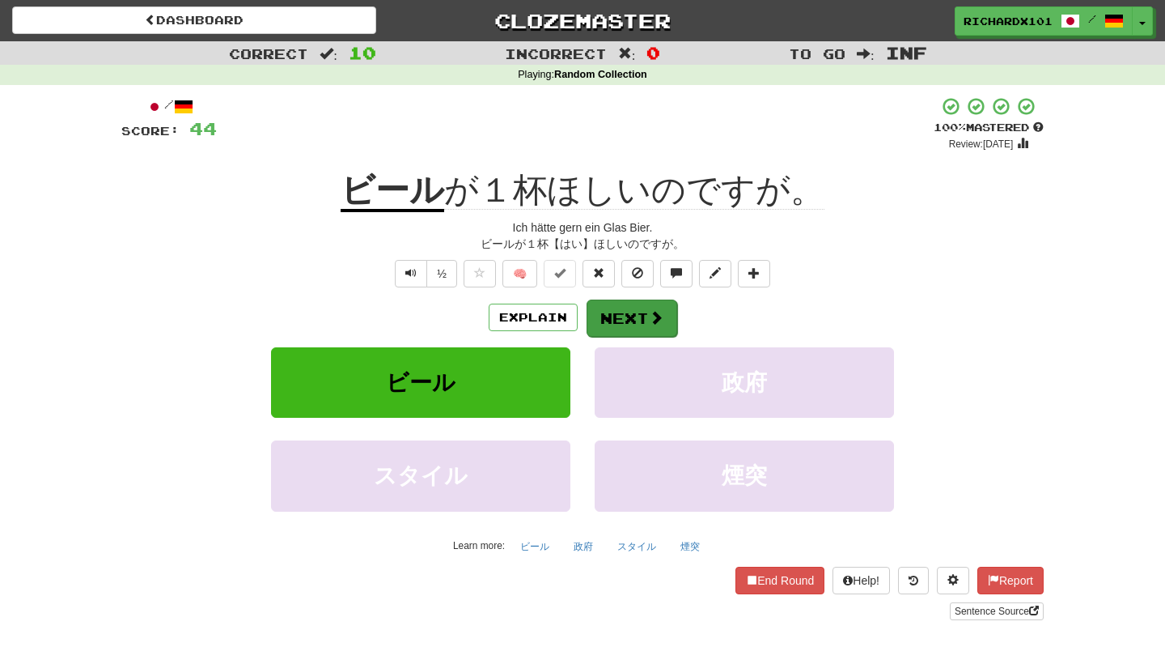
click at [614, 308] on button "Next" at bounding box center [632, 317] width 91 height 37
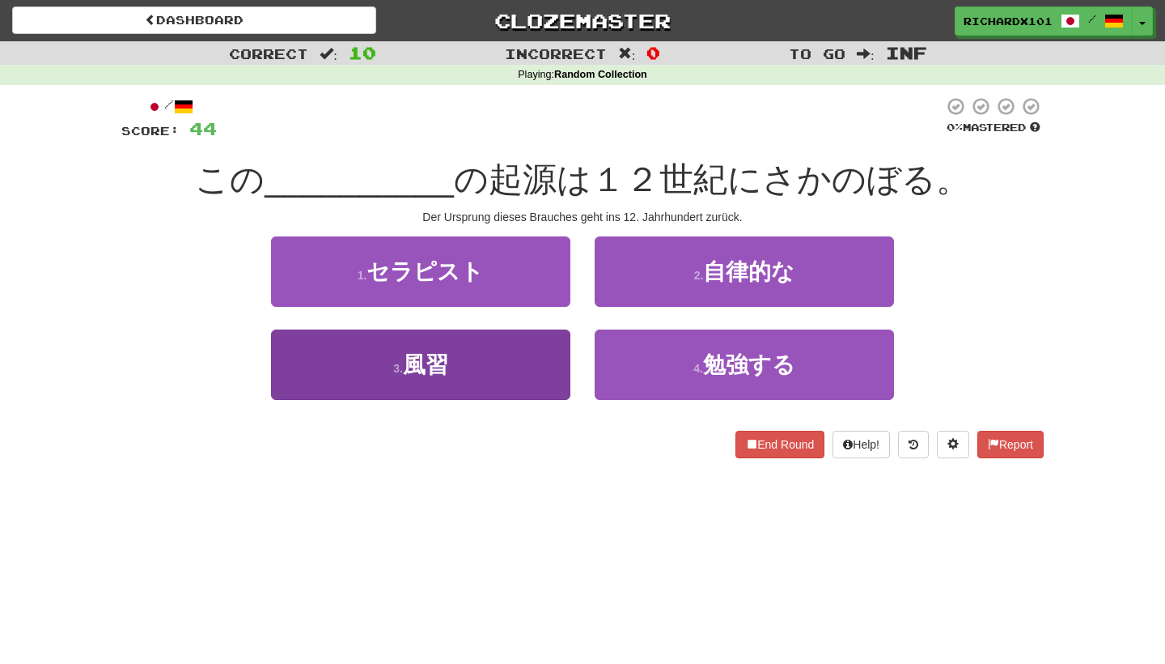
click at [555, 356] on button "3 . 風習" at bounding box center [420, 364] width 299 height 70
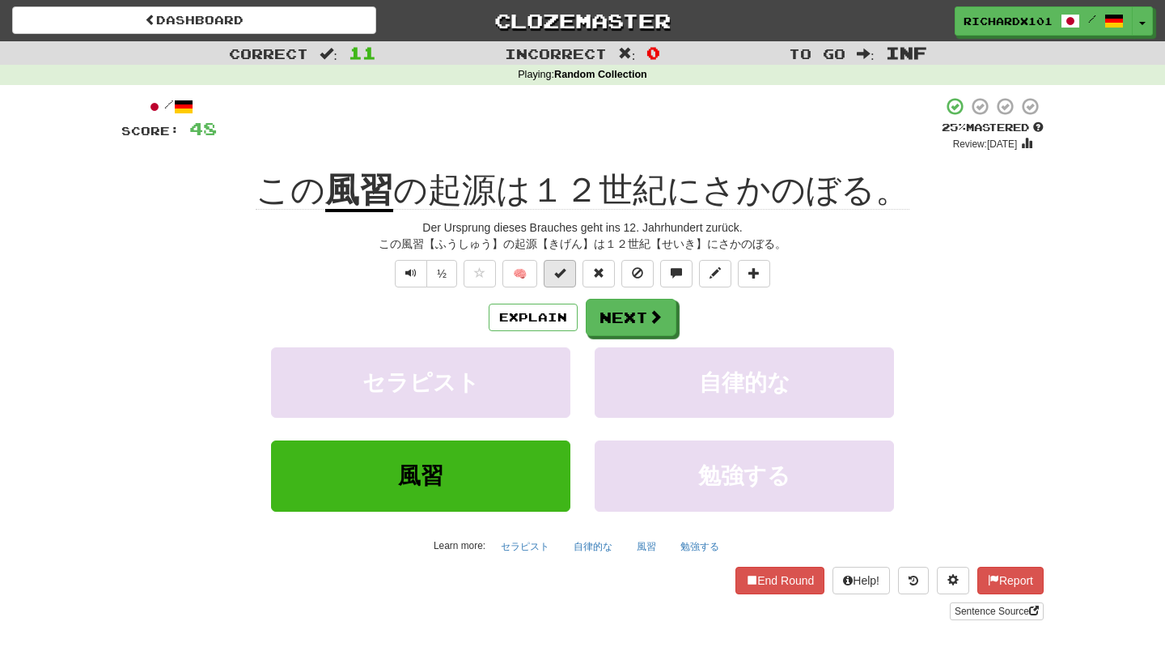
click at [566, 262] on button at bounding box center [560, 274] width 32 height 28
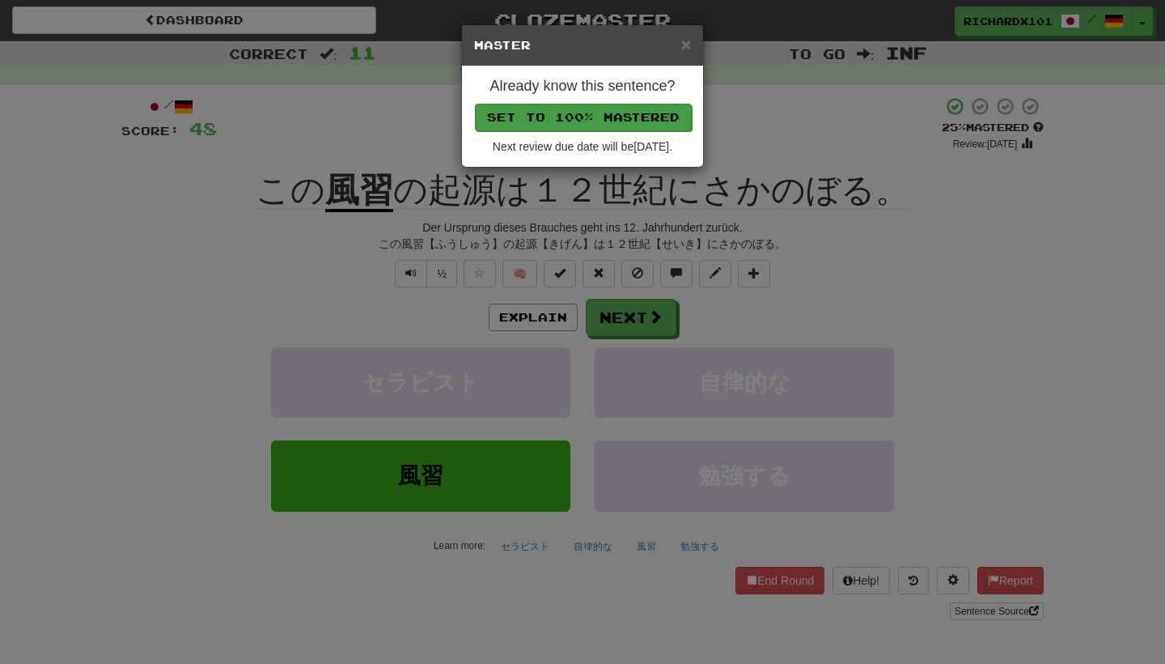
click at [618, 119] on button "Set to 100% Mastered" at bounding box center [583, 118] width 217 height 28
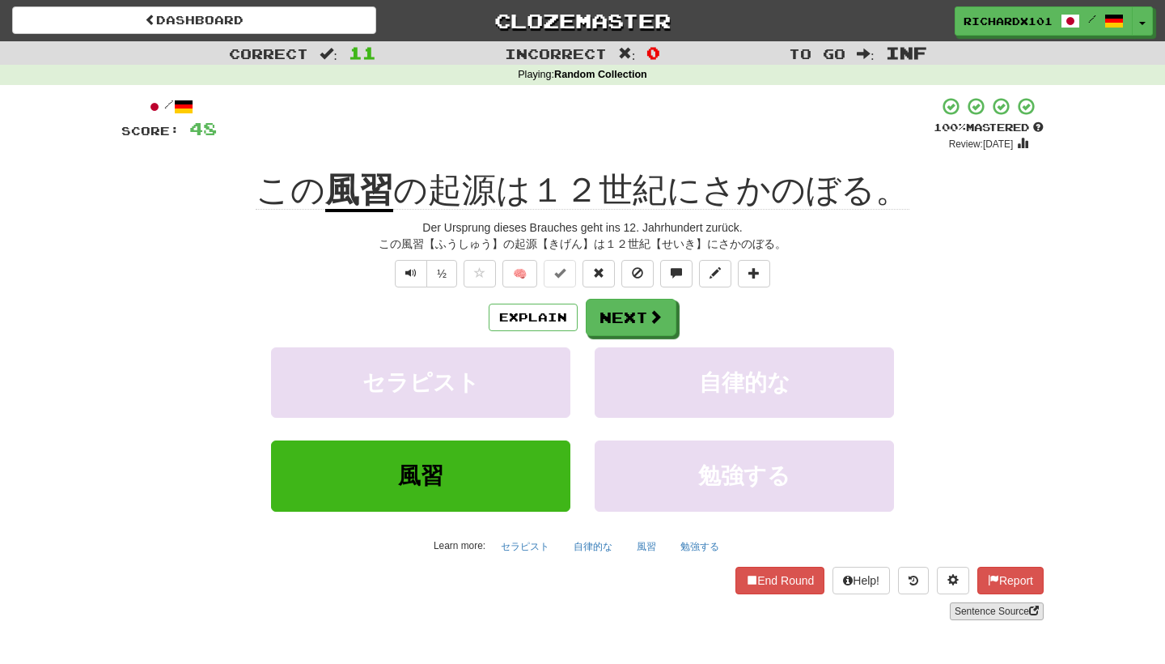
click at [965, 609] on link "Sentence Source" at bounding box center [997, 611] width 94 height 18
click at [663, 324] on button "Next" at bounding box center [632, 317] width 91 height 37
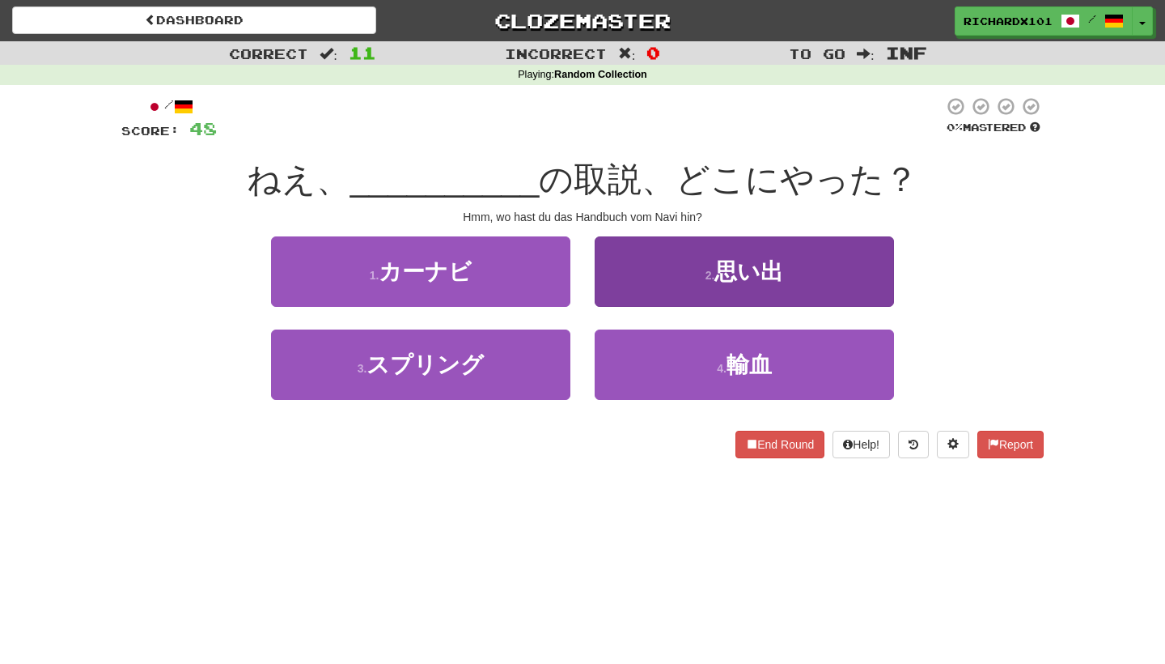
click at [685, 277] on button "2 . 思い出" at bounding box center [744, 271] width 299 height 70
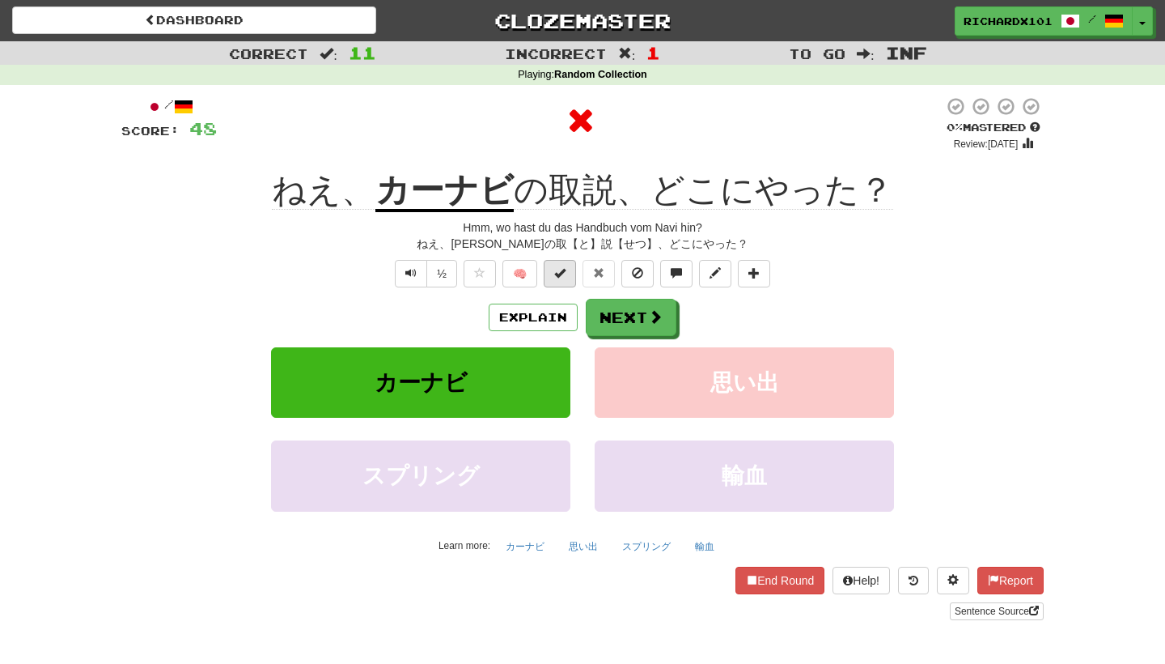
click at [569, 277] on button at bounding box center [560, 274] width 32 height 28
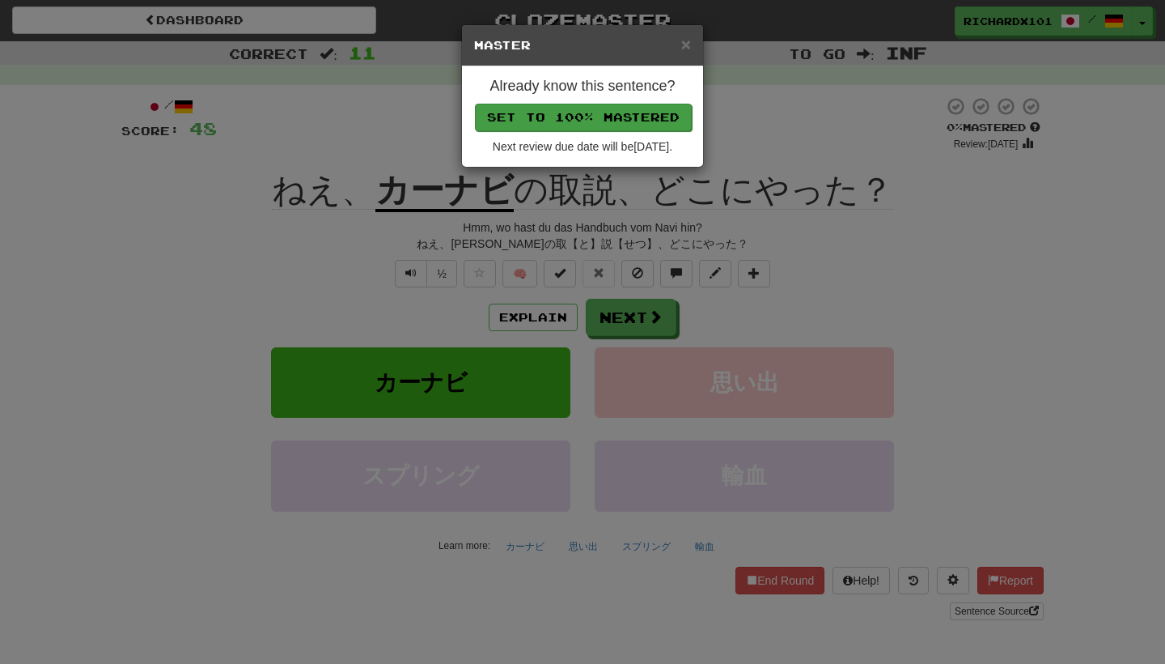
click at [629, 106] on button "Set to 100% Mastered" at bounding box center [583, 118] width 217 height 28
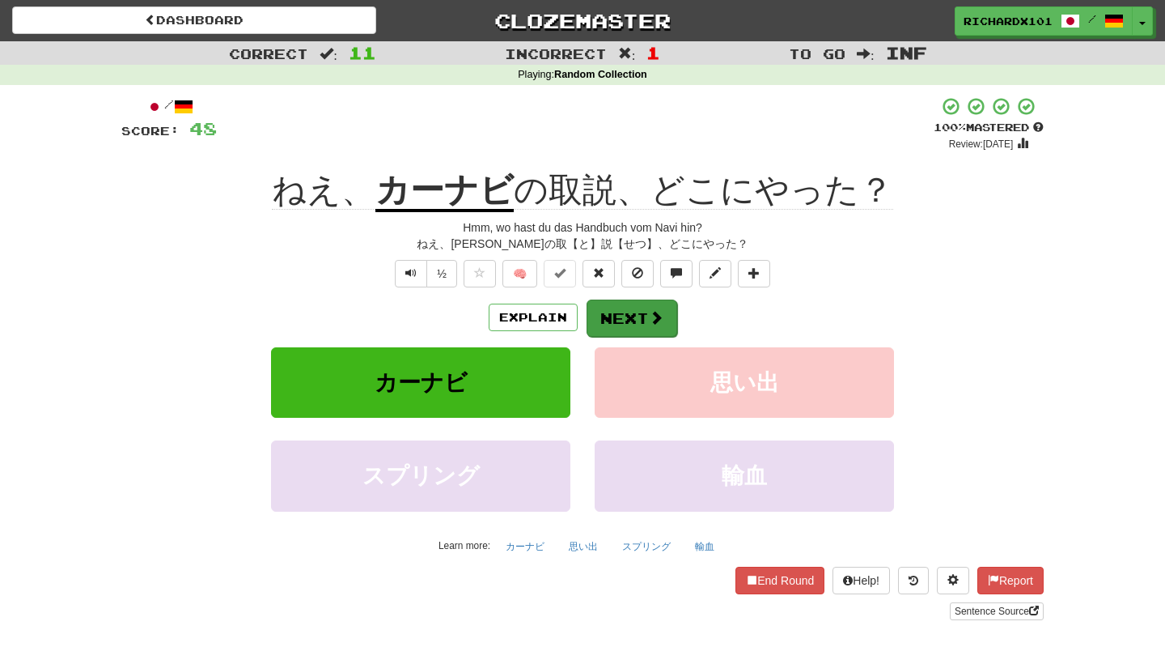
click at [619, 302] on button "Next" at bounding box center [632, 317] width 91 height 37
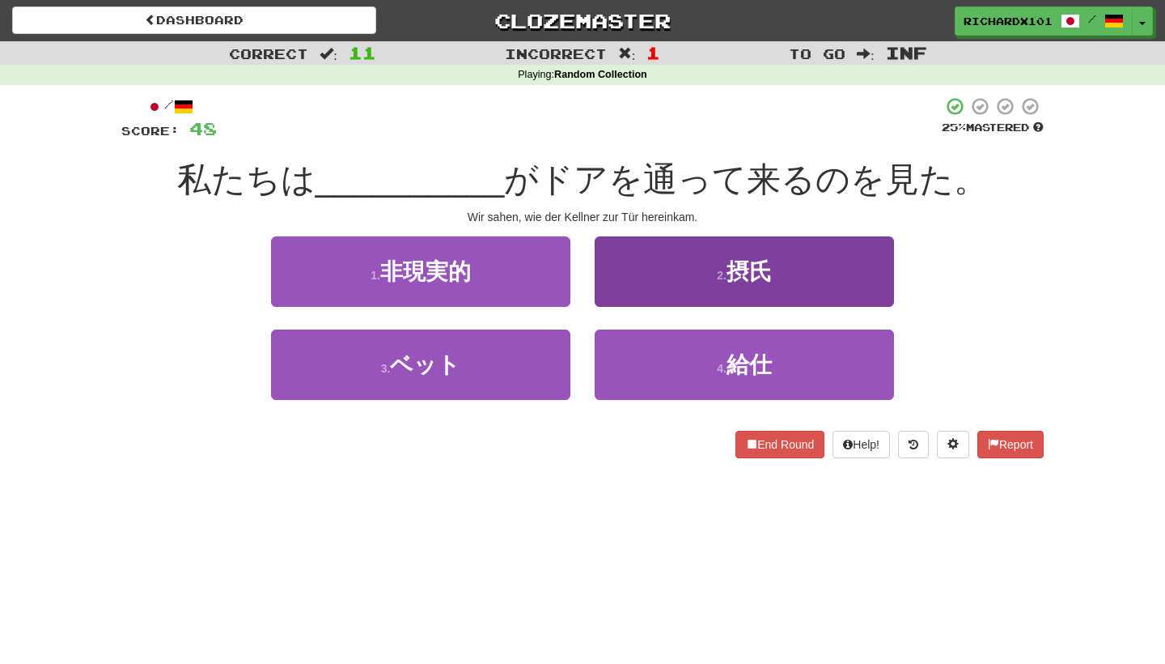
click at [641, 275] on button "2 . 摂氏" at bounding box center [744, 271] width 299 height 70
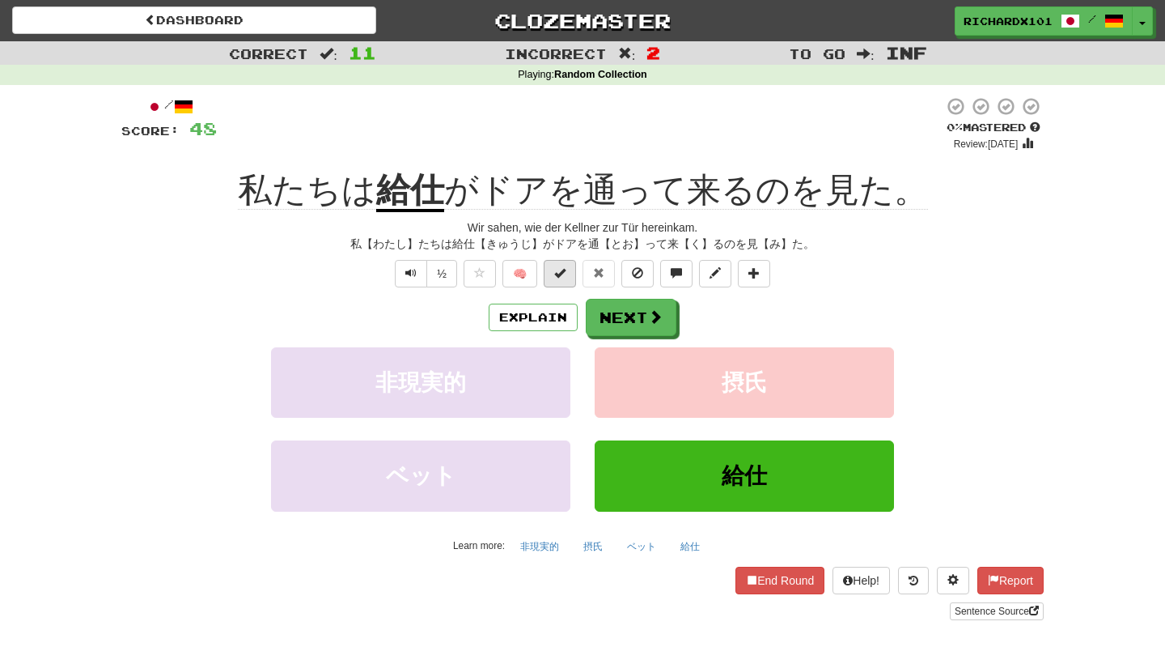
click at [574, 274] on button at bounding box center [560, 274] width 32 height 28
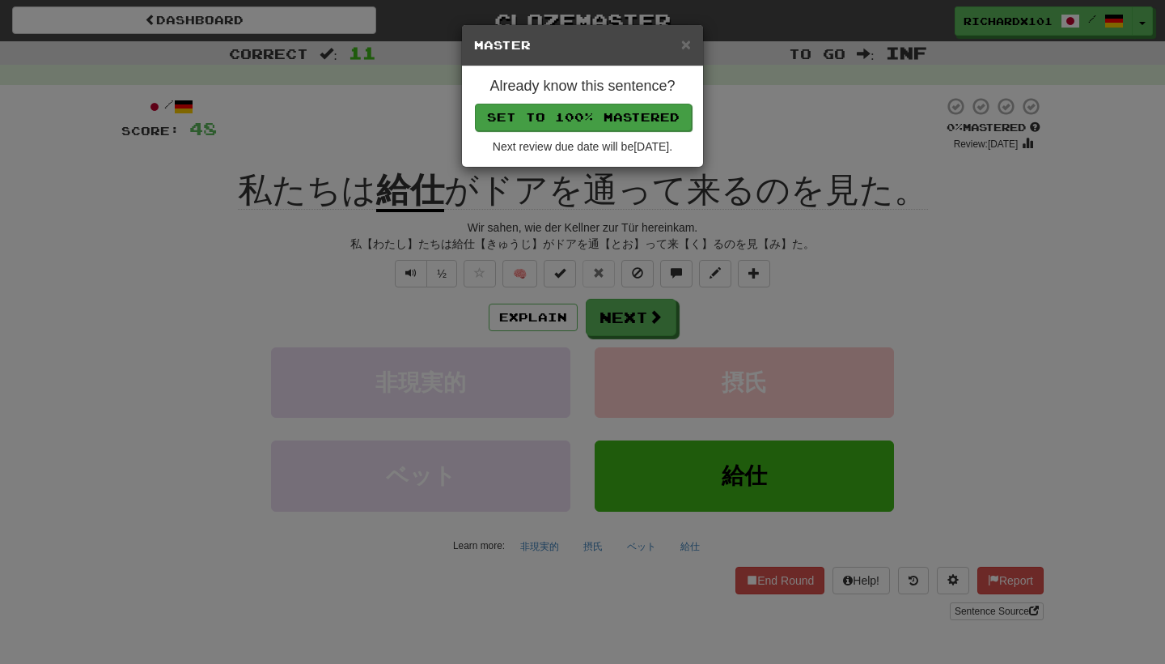
click at [626, 112] on button "Set to 100% Mastered" at bounding box center [583, 118] width 217 height 28
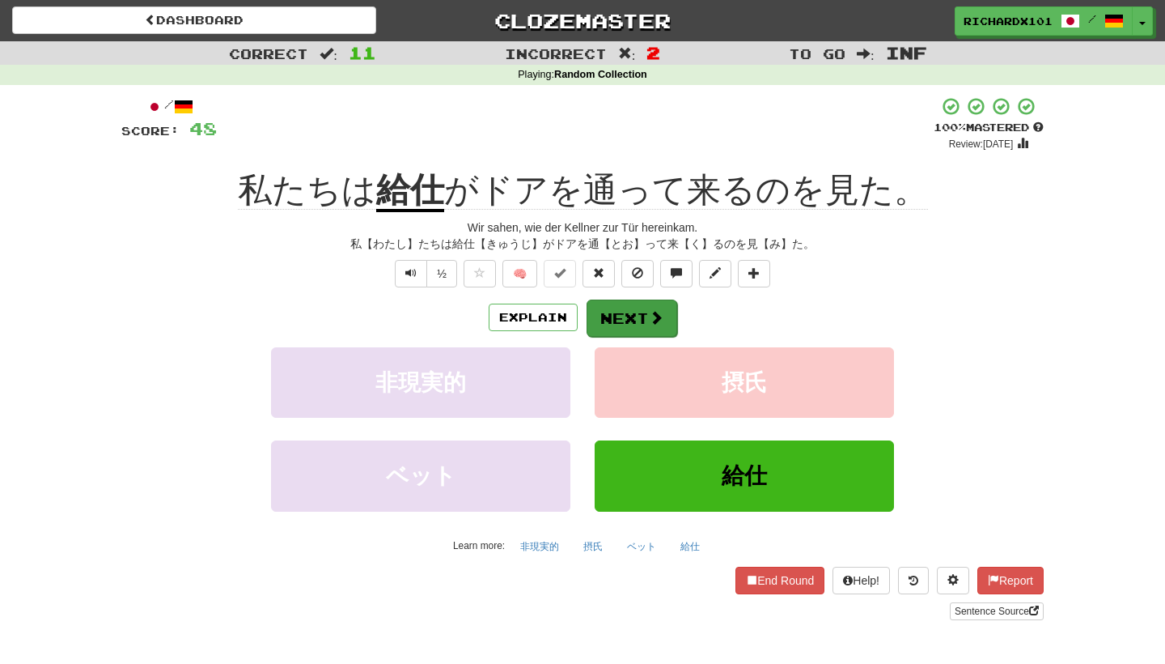
click at [625, 306] on button "Next" at bounding box center [632, 317] width 91 height 37
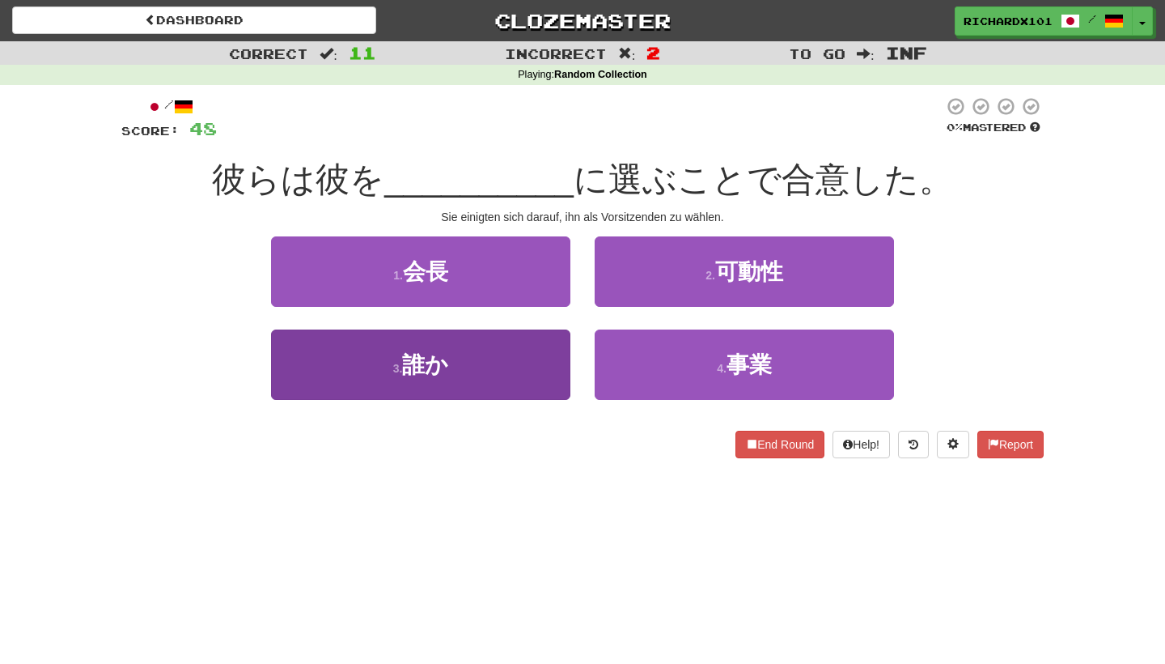
click at [555, 367] on button "3 . 誰か" at bounding box center [420, 364] width 299 height 70
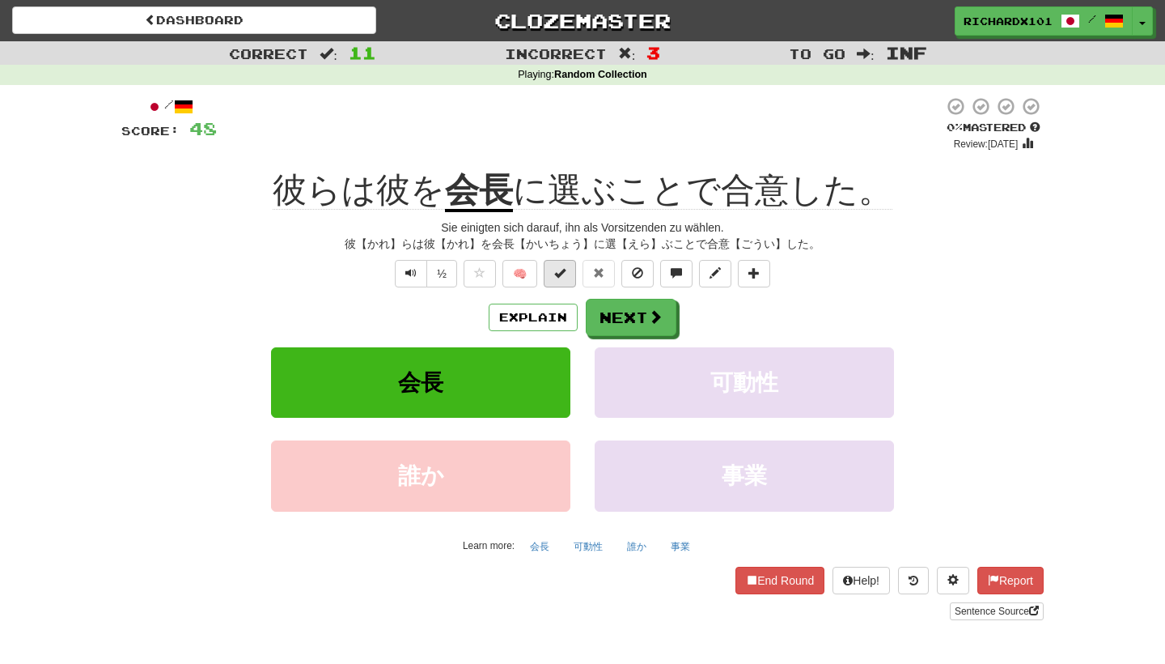
click at [566, 268] on button at bounding box center [560, 274] width 32 height 28
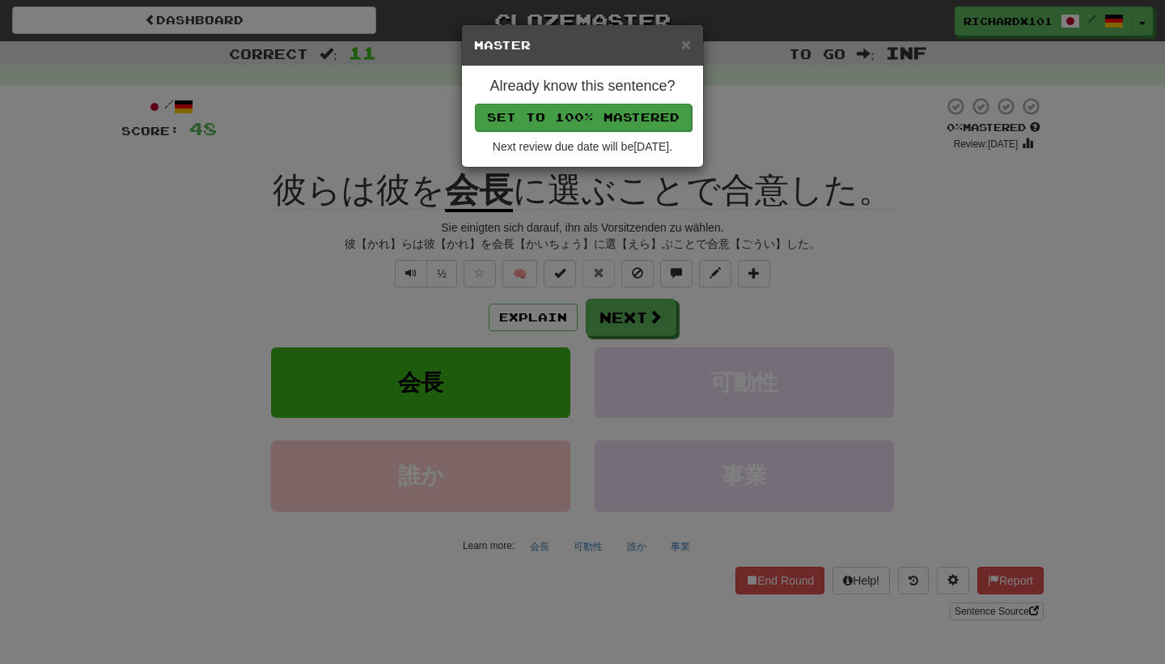
click at [625, 109] on button "Set to 100% Mastered" at bounding box center [583, 118] width 217 height 28
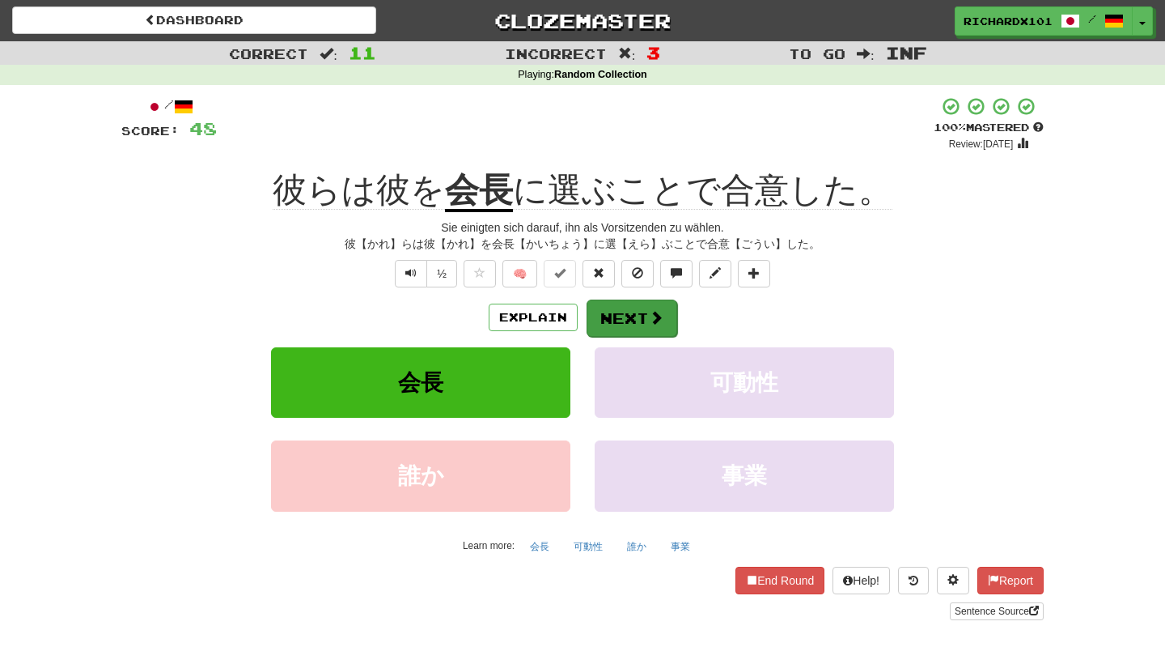
click at [622, 308] on button "Next" at bounding box center [632, 317] width 91 height 37
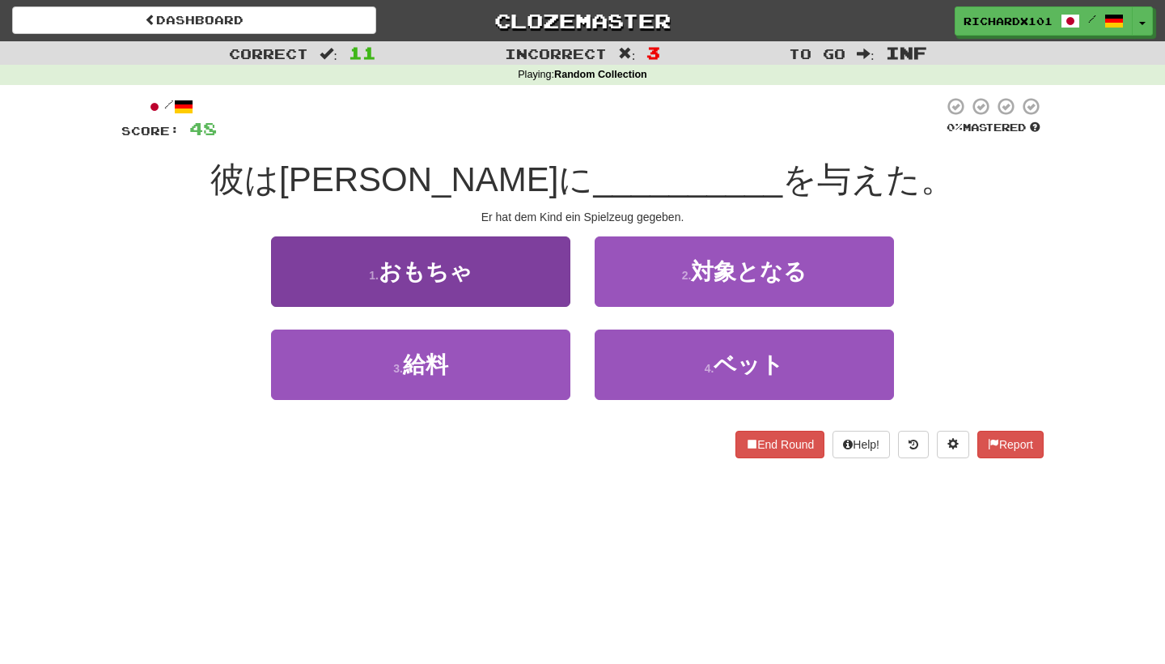
click at [542, 279] on button "1 . おもちゃ" at bounding box center [420, 271] width 299 height 70
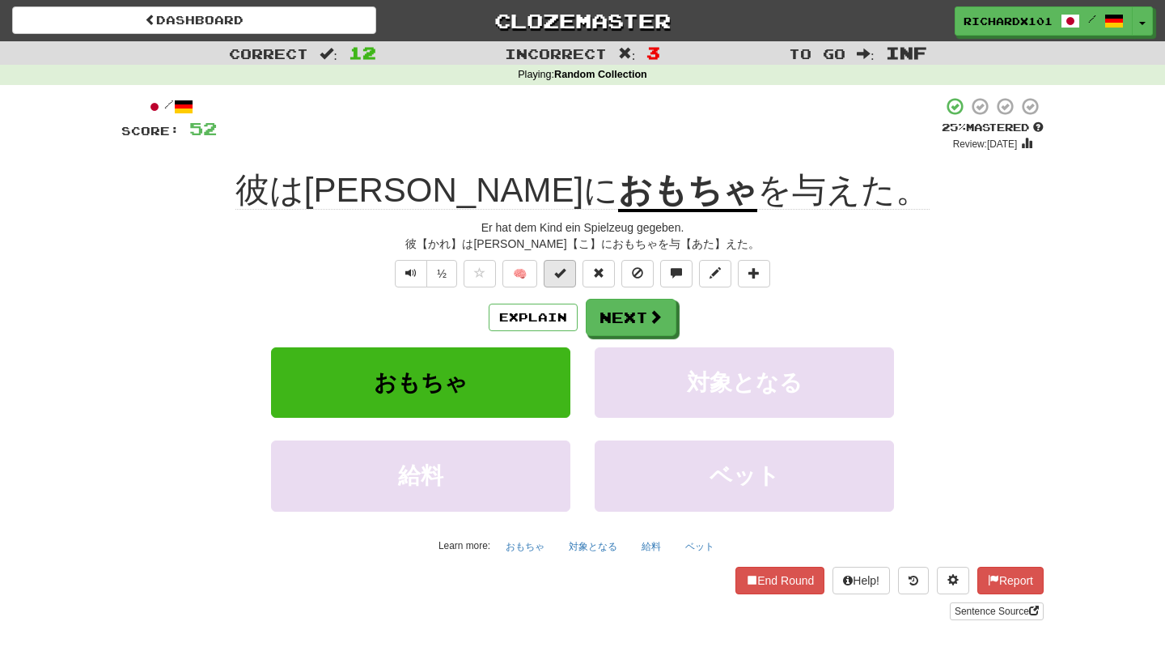
click at [556, 264] on button at bounding box center [560, 274] width 32 height 28
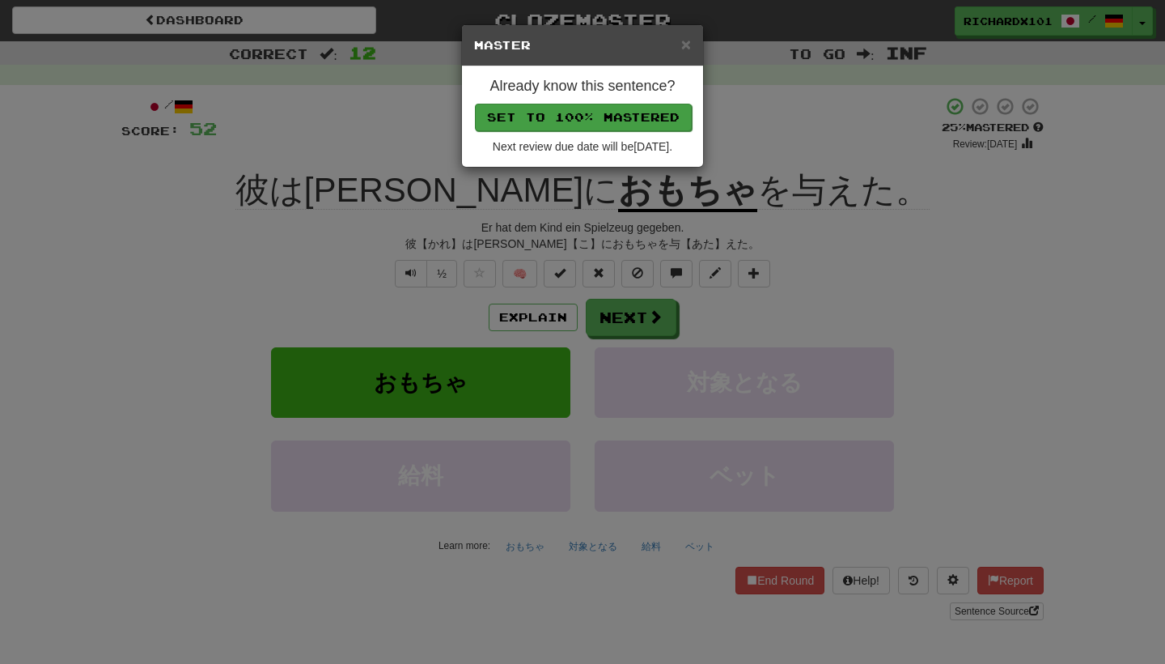
click at [609, 110] on button "Set to 100% Mastered" at bounding box center [583, 118] width 217 height 28
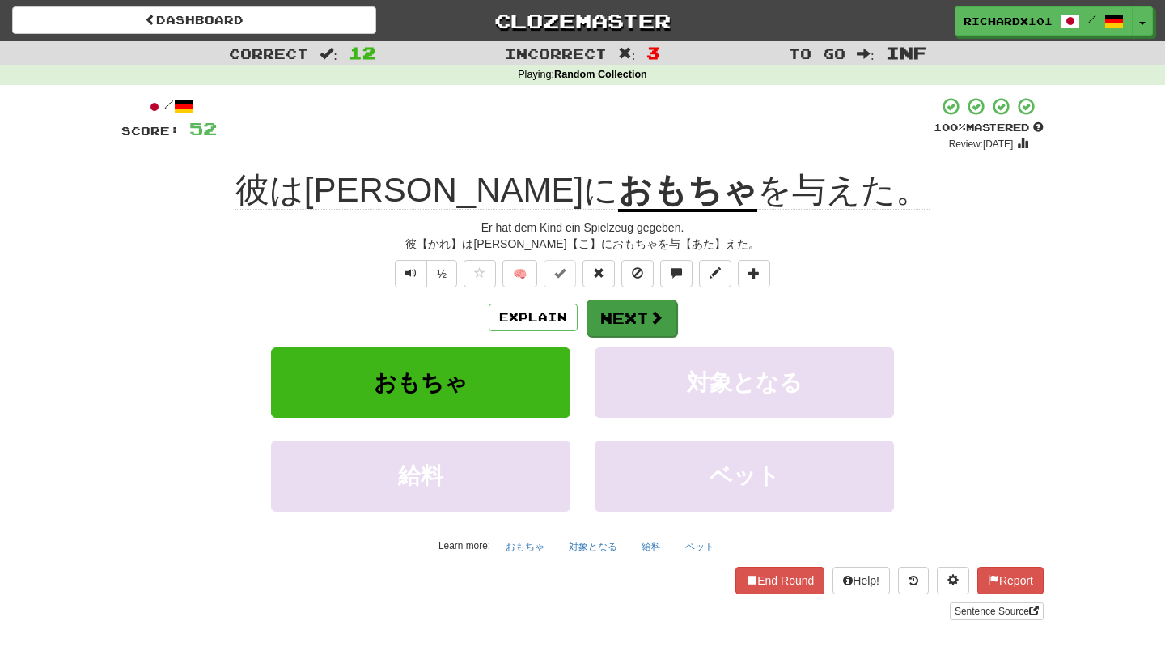
click at [609, 318] on button "Next" at bounding box center [632, 317] width 91 height 37
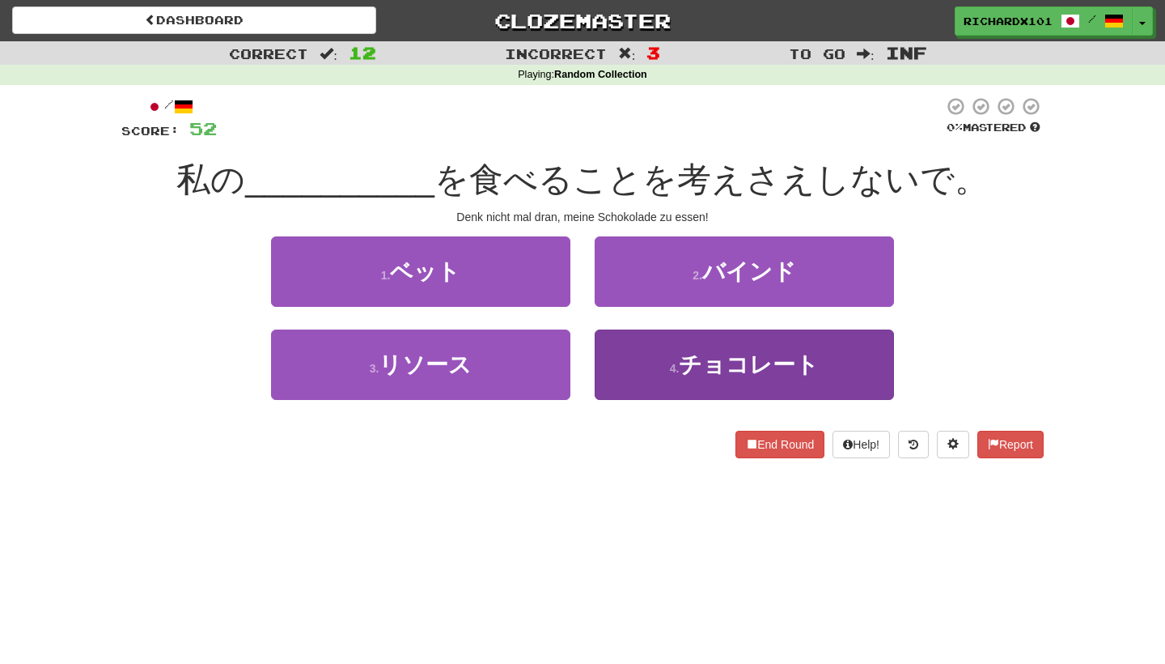
click at [620, 371] on button "4 . チョコレート" at bounding box center [744, 364] width 299 height 70
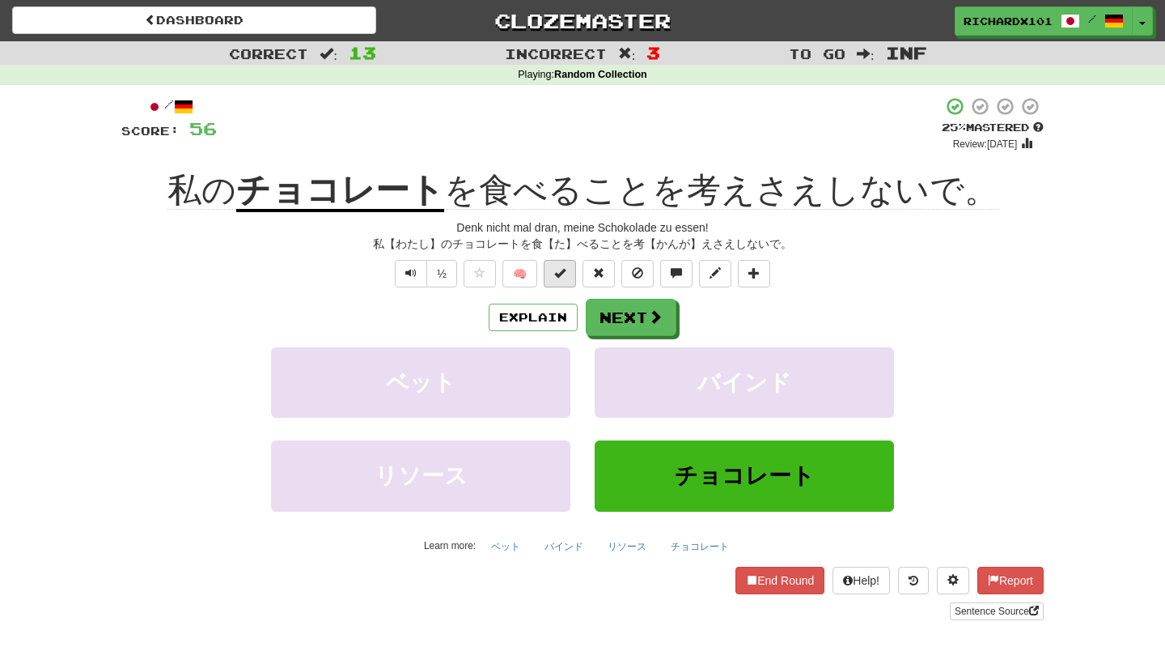
click at [571, 268] on button at bounding box center [560, 274] width 32 height 28
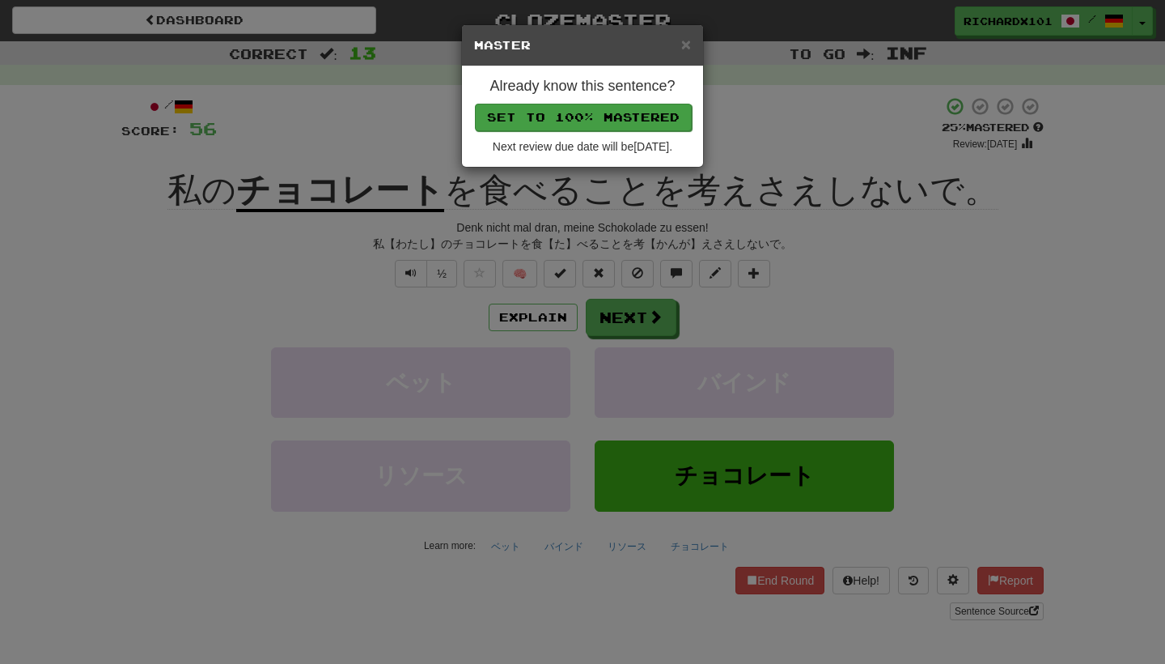
click at [606, 121] on button "Set to 100% Mastered" at bounding box center [583, 118] width 217 height 28
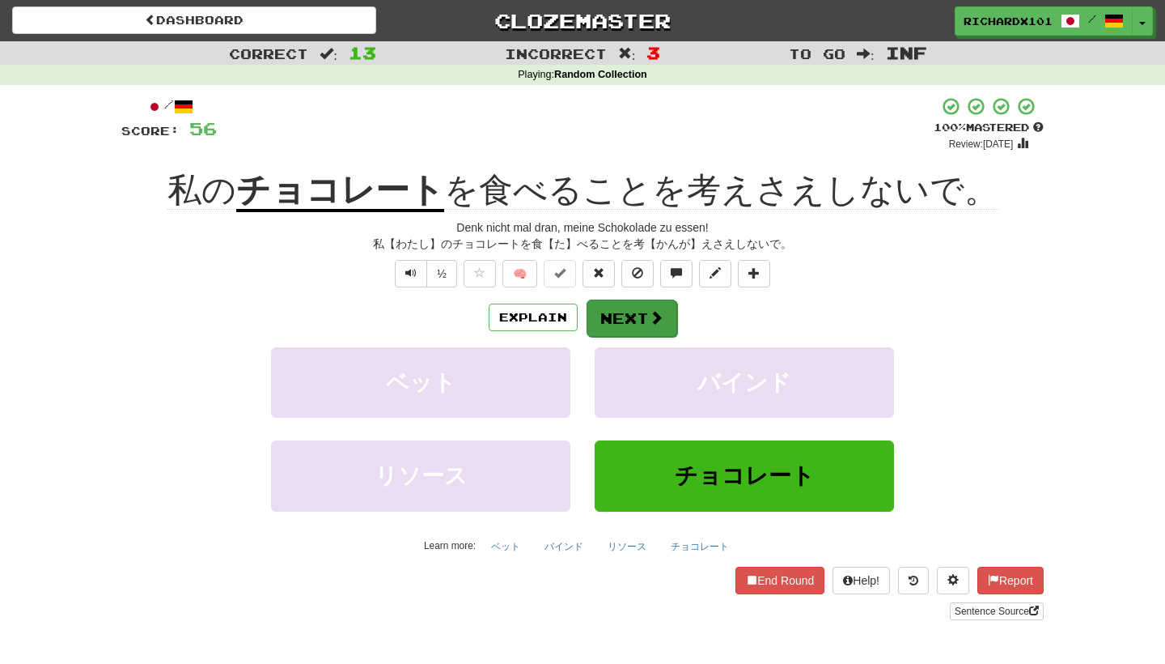
click at [611, 313] on button "Next" at bounding box center [632, 317] width 91 height 37
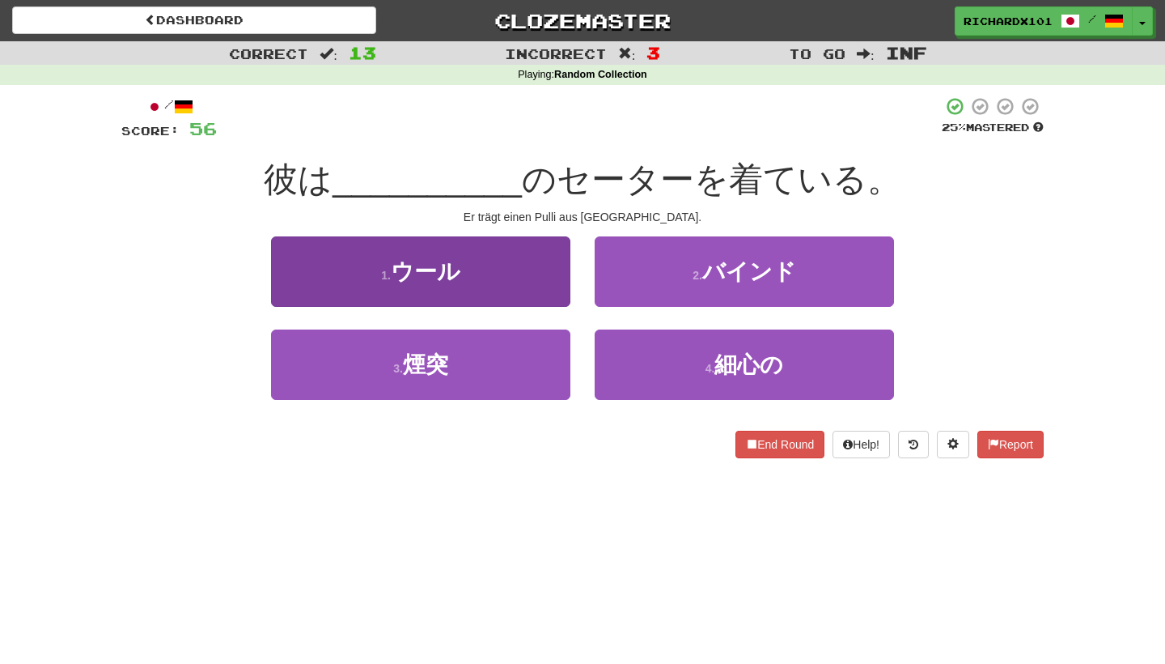
click at [541, 278] on button "1 . ウール" at bounding box center [420, 271] width 299 height 70
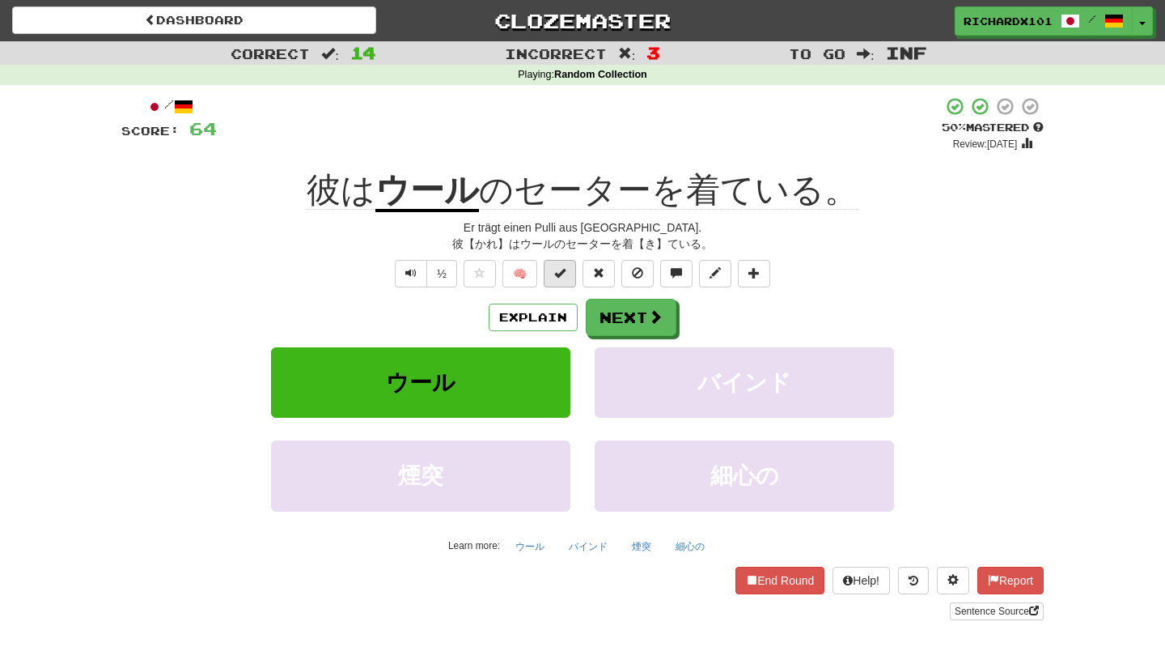
click at [560, 274] on span at bounding box center [559, 272] width 11 height 11
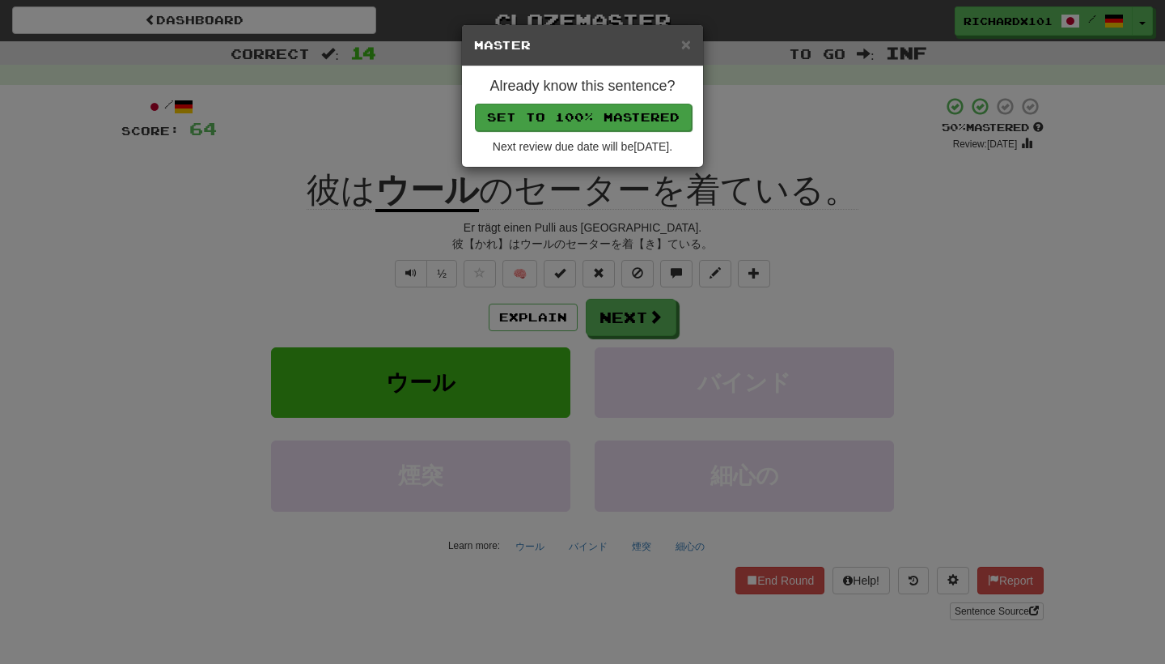
click at [610, 117] on button "Set to 100% Mastered" at bounding box center [583, 118] width 217 height 28
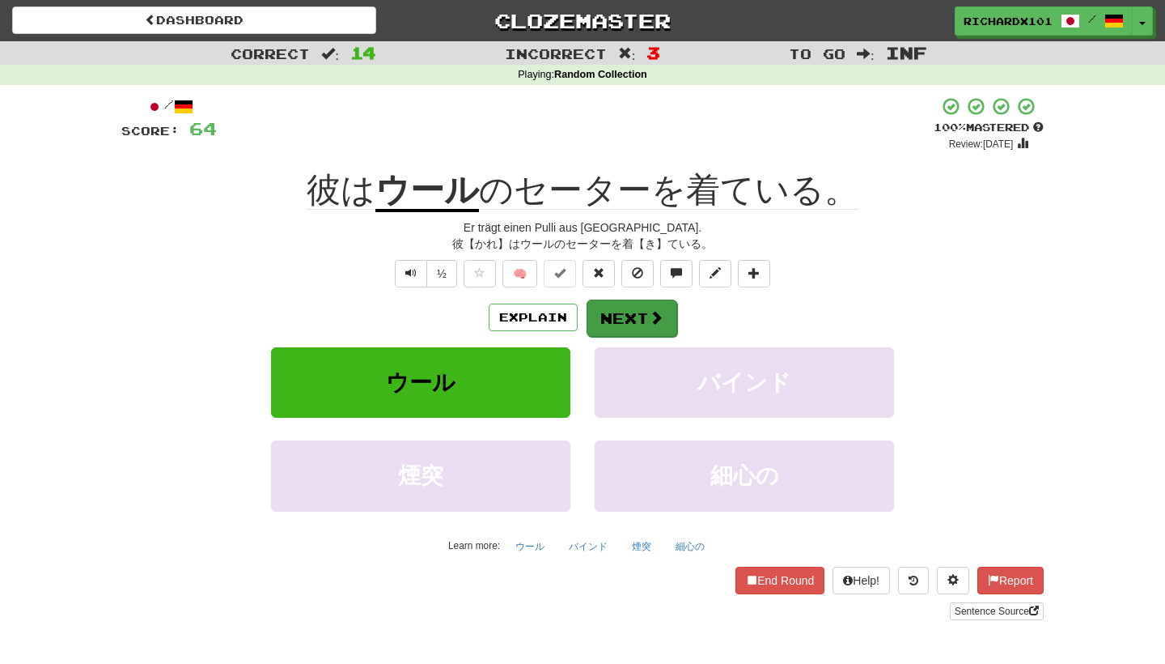
click at [613, 316] on button "Next" at bounding box center [632, 317] width 91 height 37
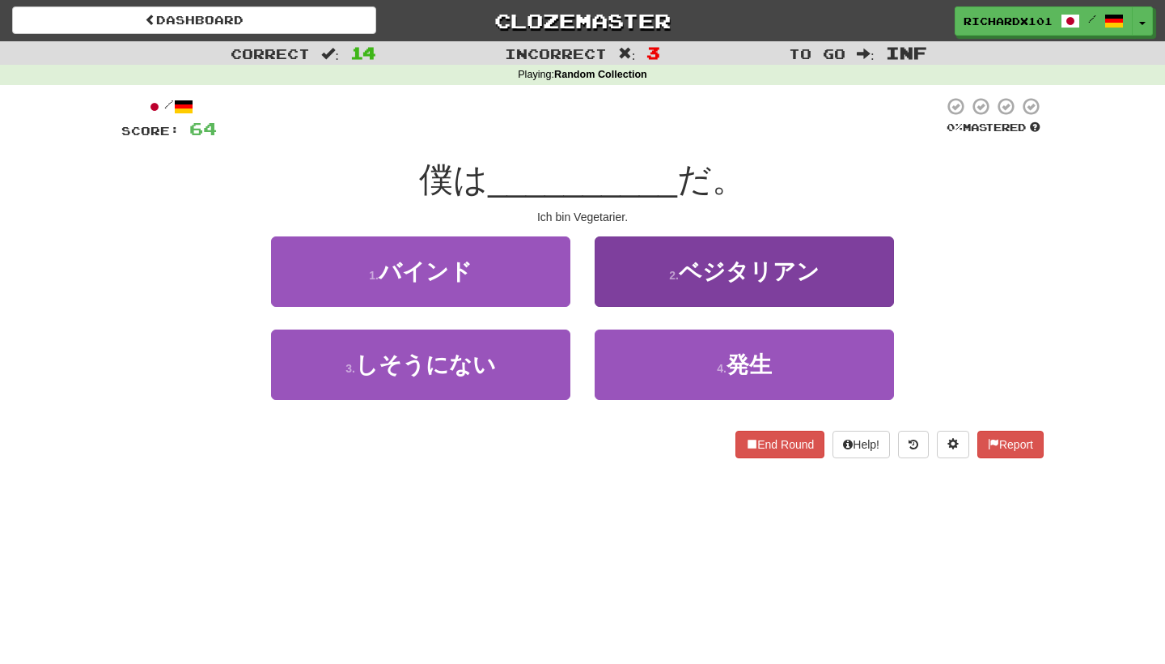
click at [647, 269] on button "2 . ベジタリアン" at bounding box center [744, 271] width 299 height 70
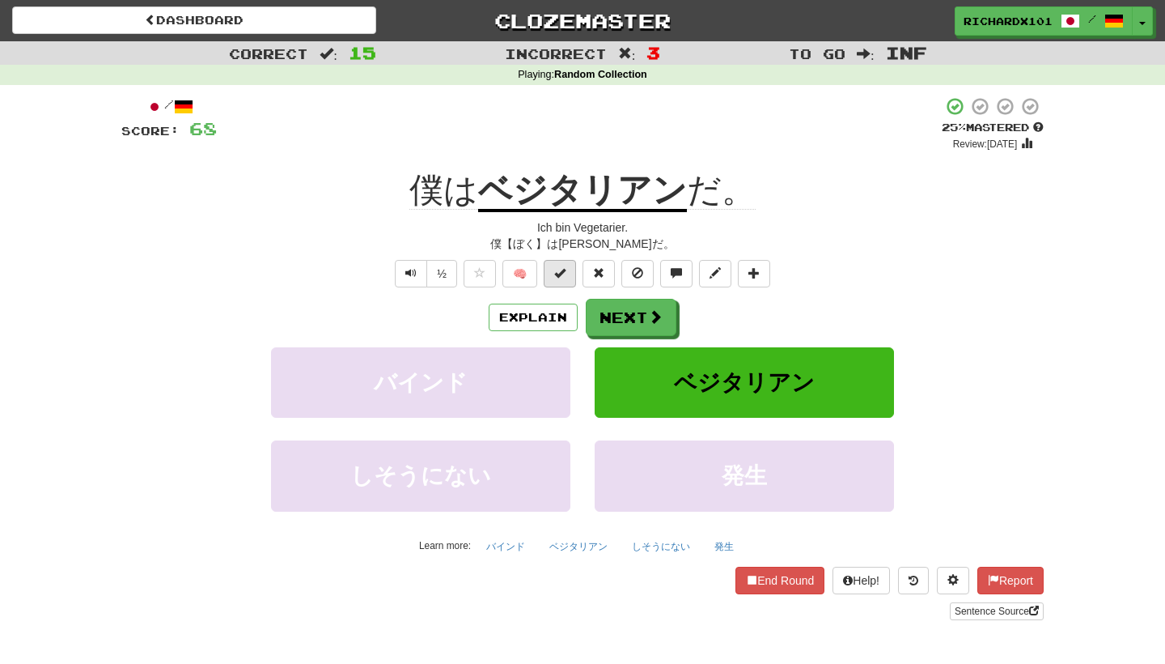
click at [562, 269] on span at bounding box center [559, 272] width 11 height 11
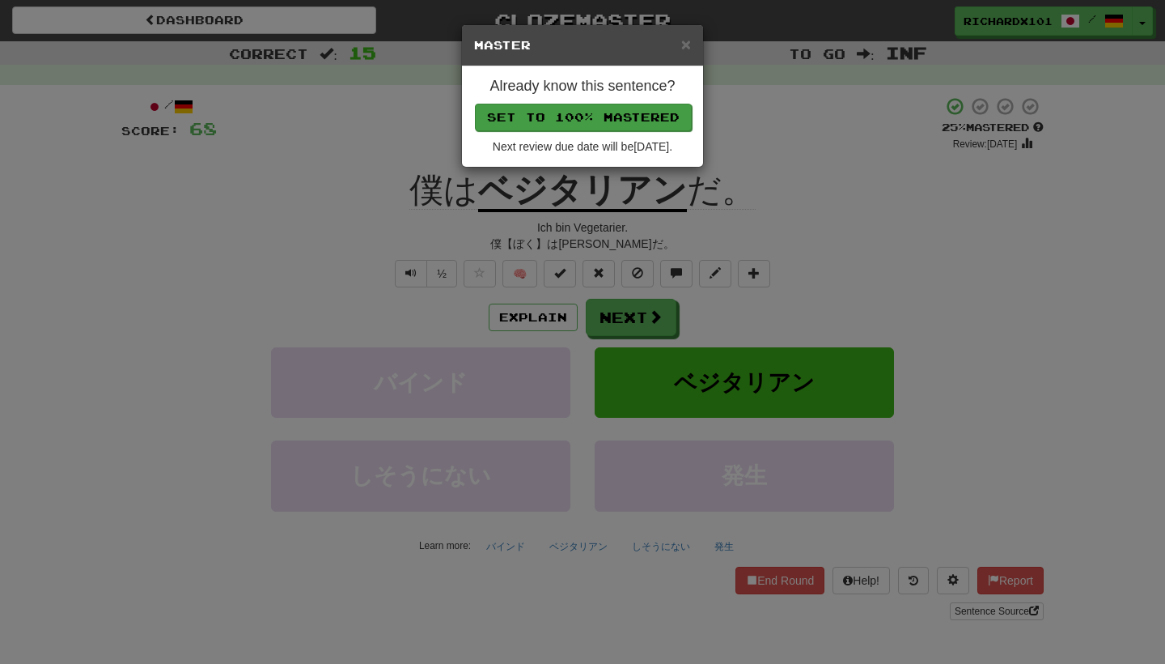
click at [634, 119] on button "Set to 100% Mastered" at bounding box center [583, 118] width 217 height 28
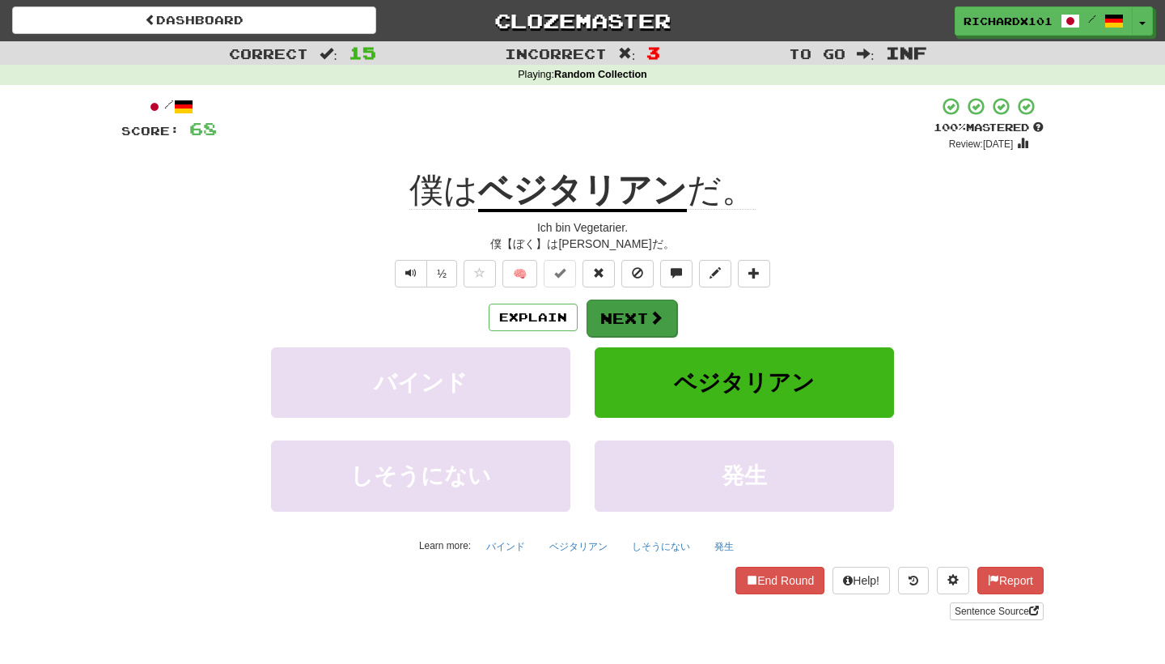
click at [656, 316] on span at bounding box center [656, 317] width 15 height 15
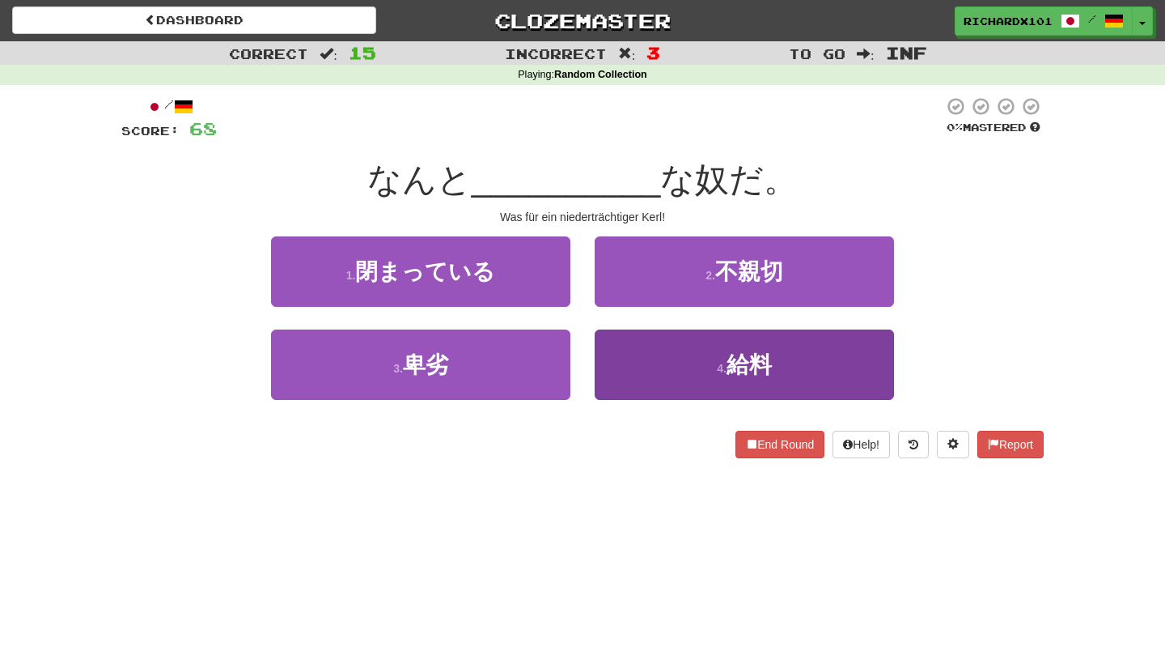
click at [665, 350] on button "4 . 給料" at bounding box center [744, 364] width 299 height 70
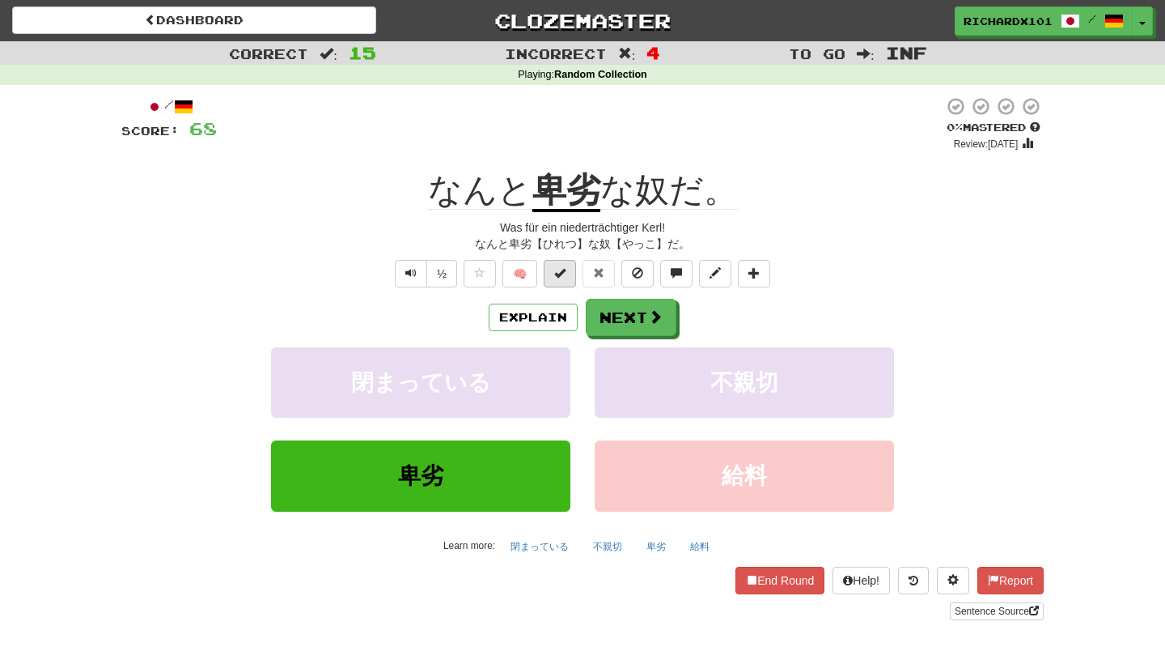
click at [565, 276] on span at bounding box center [559, 272] width 11 height 11
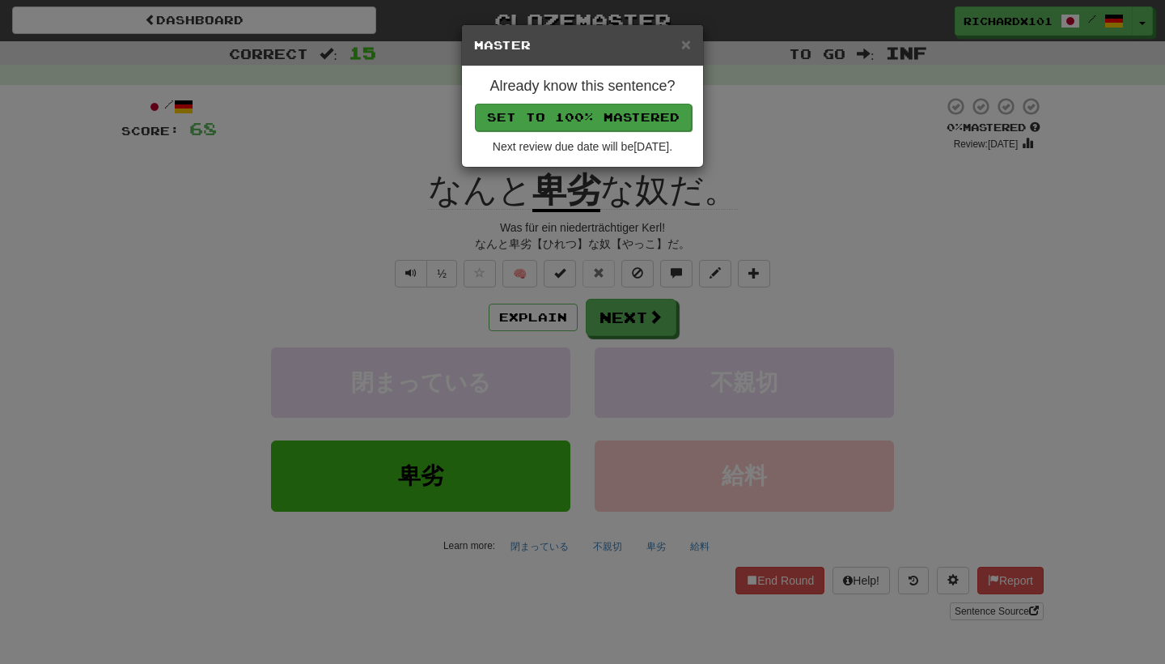
click at [627, 118] on button "Set to 100% Mastered" at bounding box center [583, 118] width 217 height 28
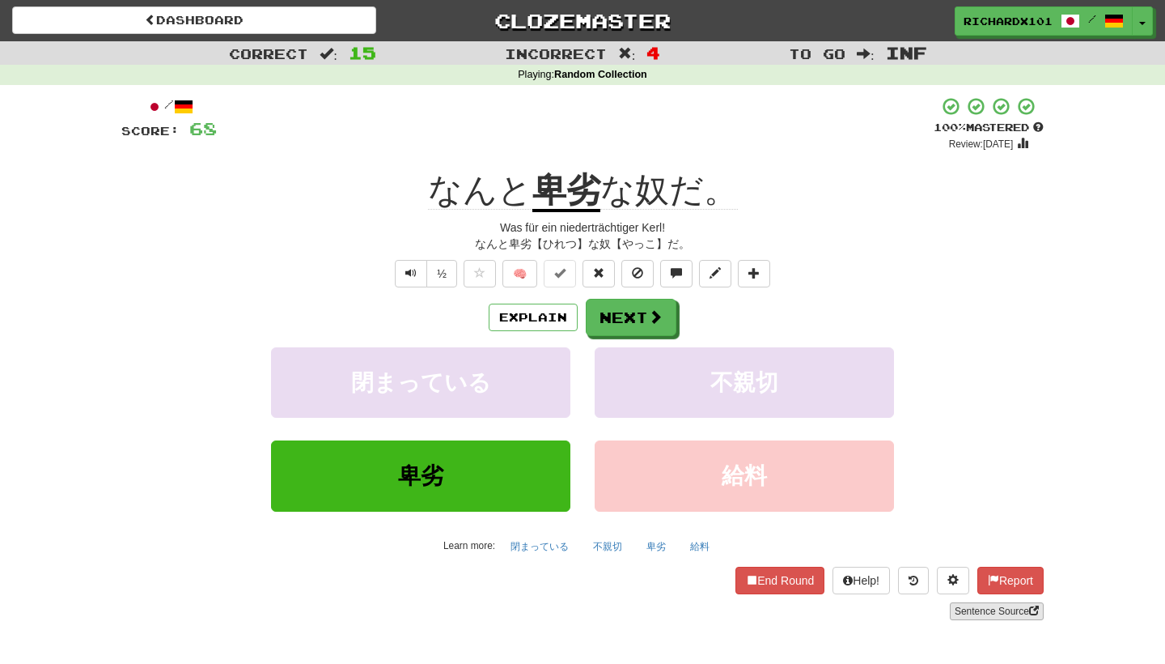
click at [998, 608] on link "Sentence Source" at bounding box center [997, 611] width 94 height 18
click at [655, 311] on span at bounding box center [656, 317] width 15 height 15
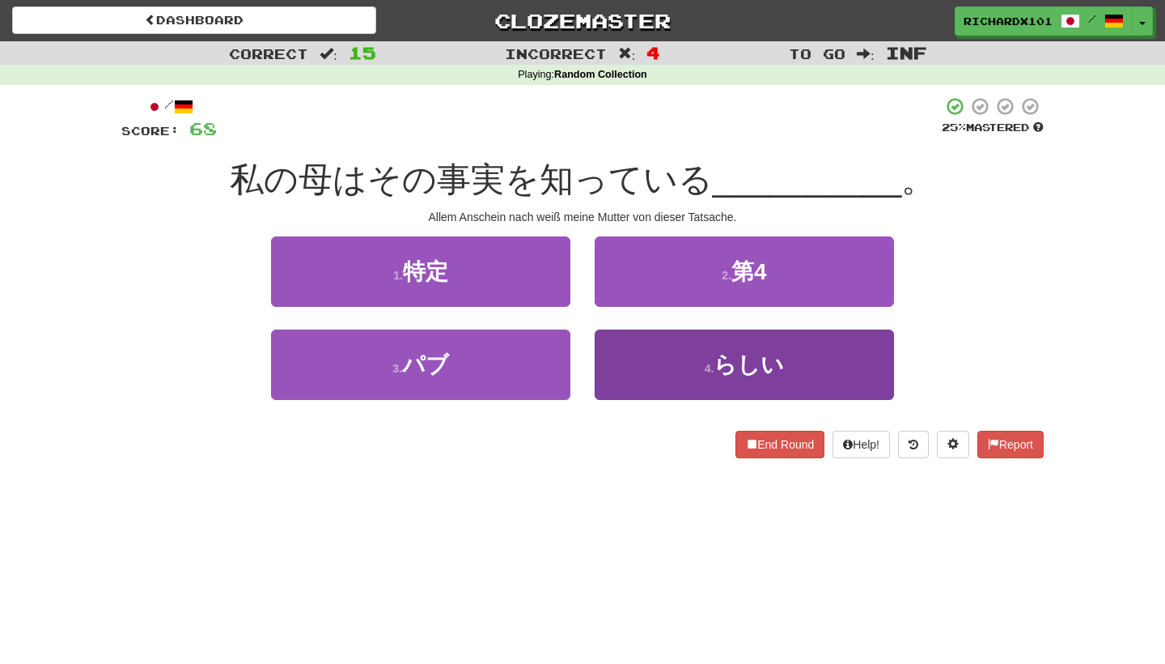
click at [667, 378] on button "4 . らしい" at bounding box center [744, 364] width 299 height 70
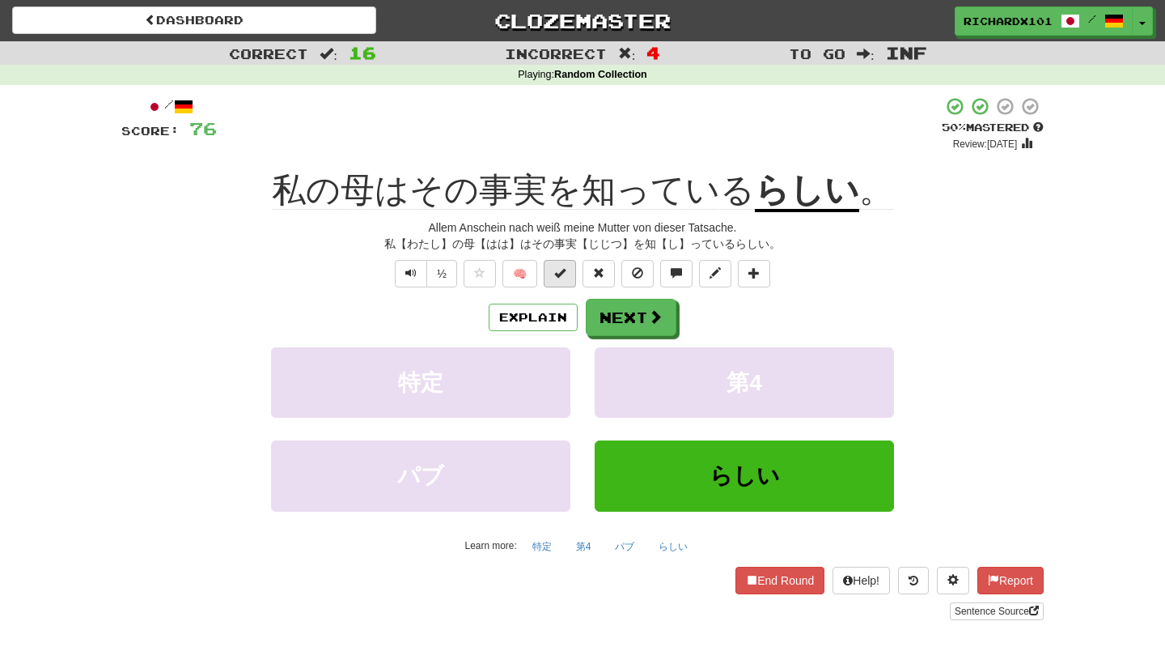
click at [561, 270] on span at bounding box center [559, 272] width 11 height 11
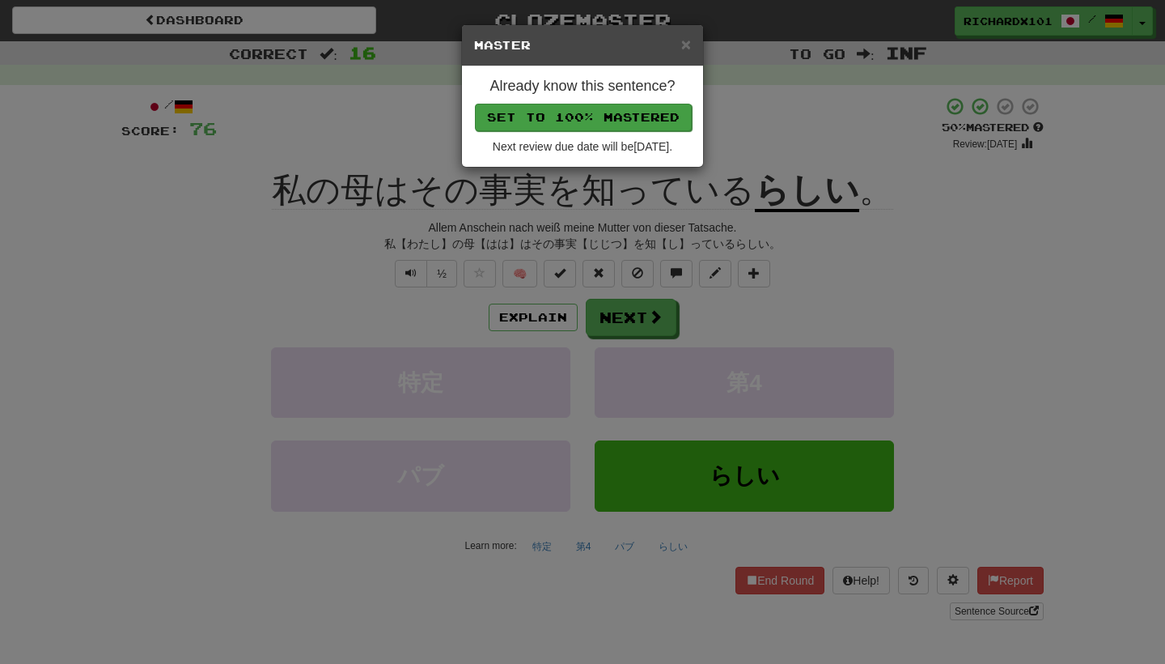
click at [612, 117] on button "Set to 100% Mastered" at bounding box center [583, 118] width 217 height 28
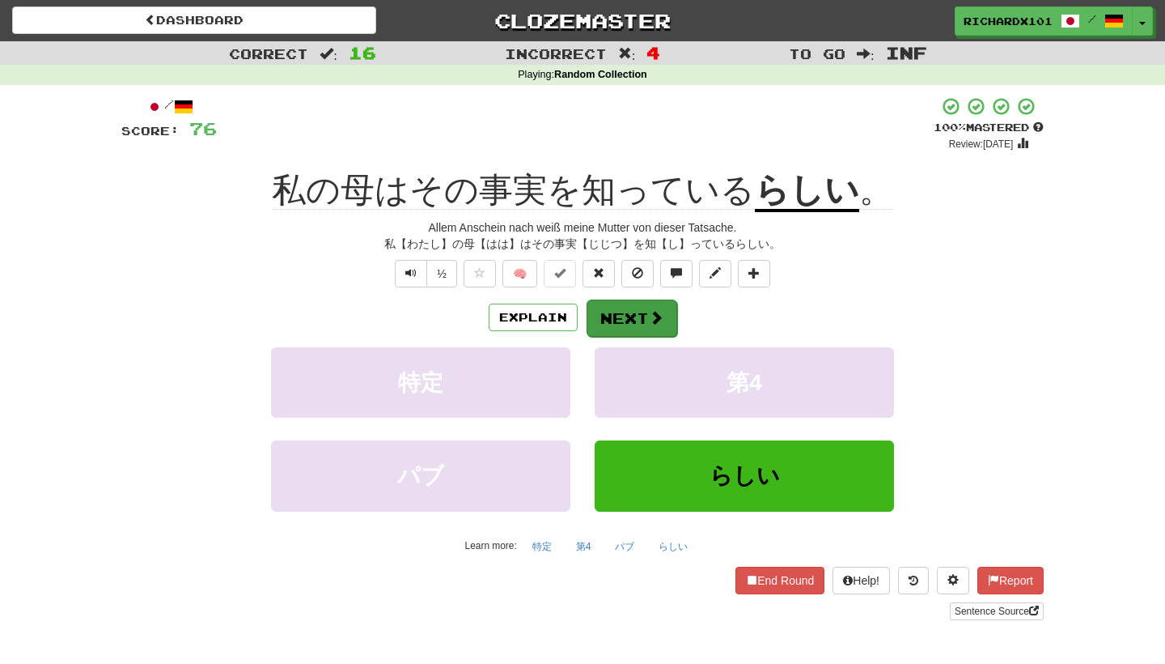
click at [620, 304] on button "Next" at bounding box center [632, 317] width 91 height 37
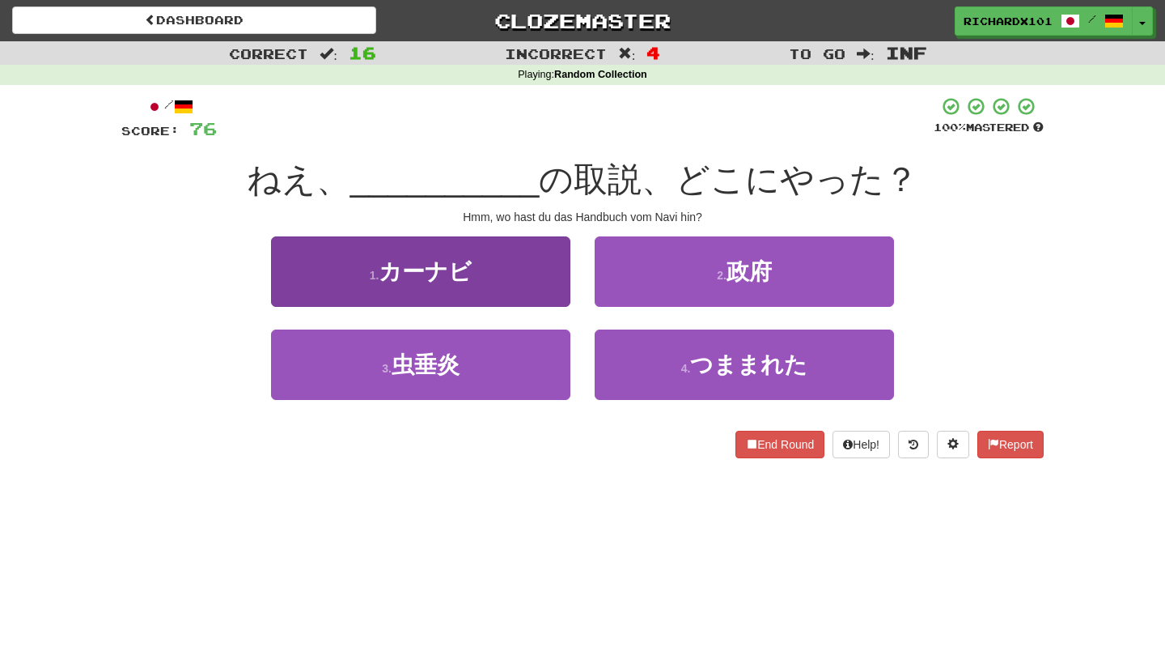
click at [543, 262] on button "1 . カーナビ" at bounding box center [420, 271] width 299 height 70
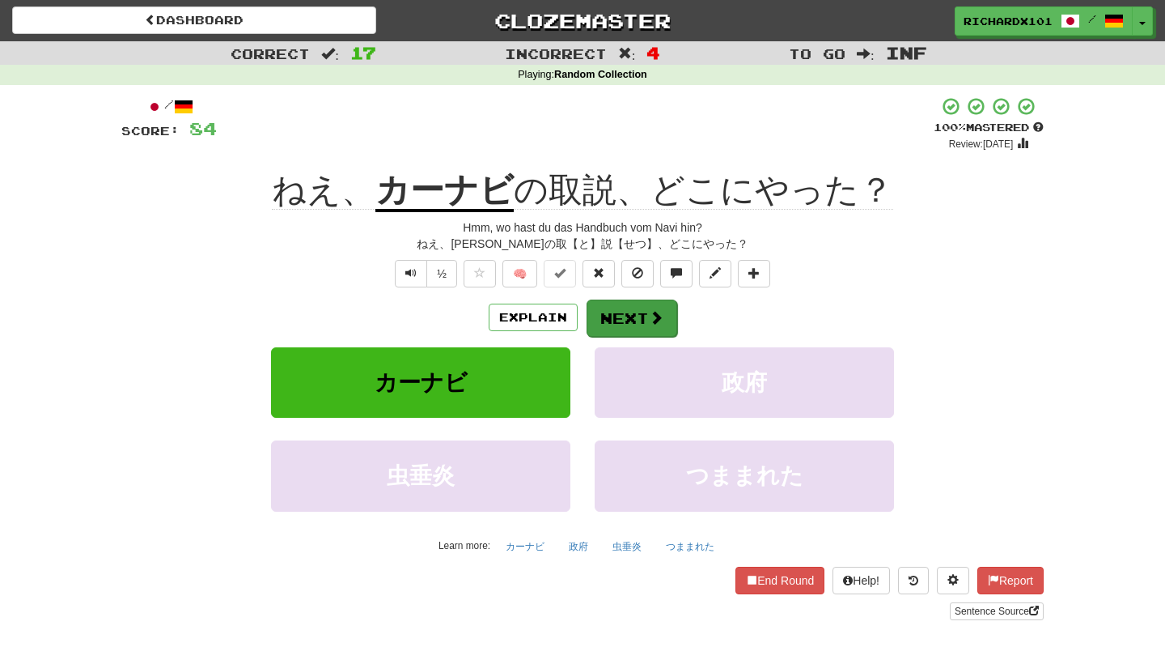
click at [603, 304] on button "Next" at bounding box center [632, 317] width 91 height 37
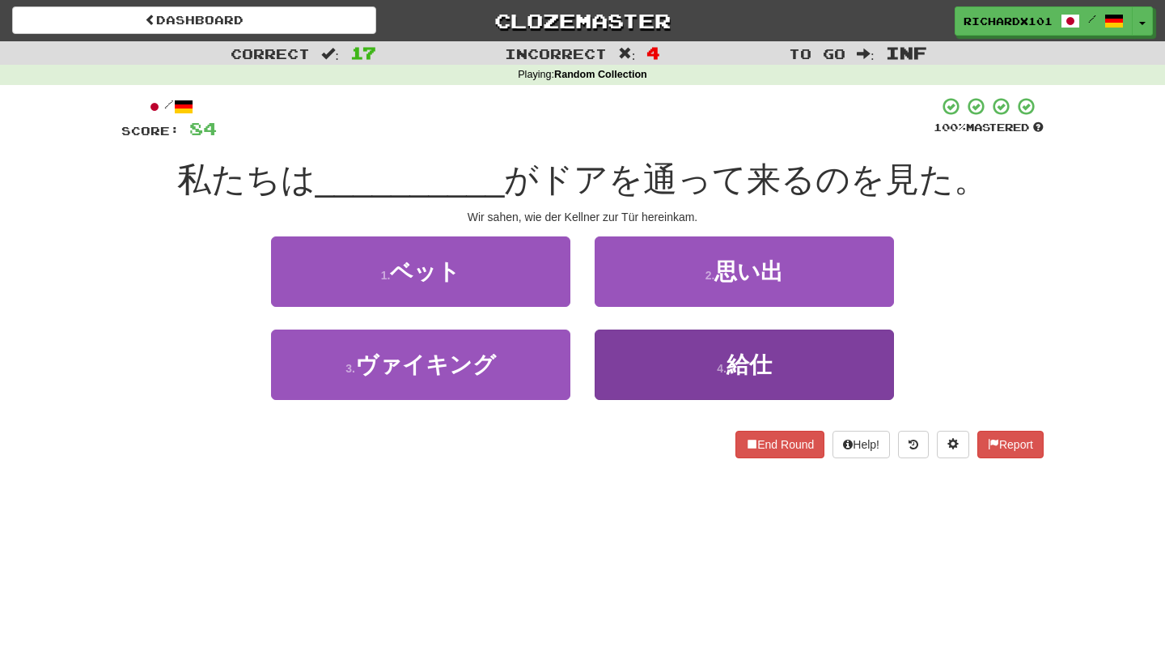
click at [639, 353] on button "4 . 給仕" at bounding box center [744, 364] width 299 height 70
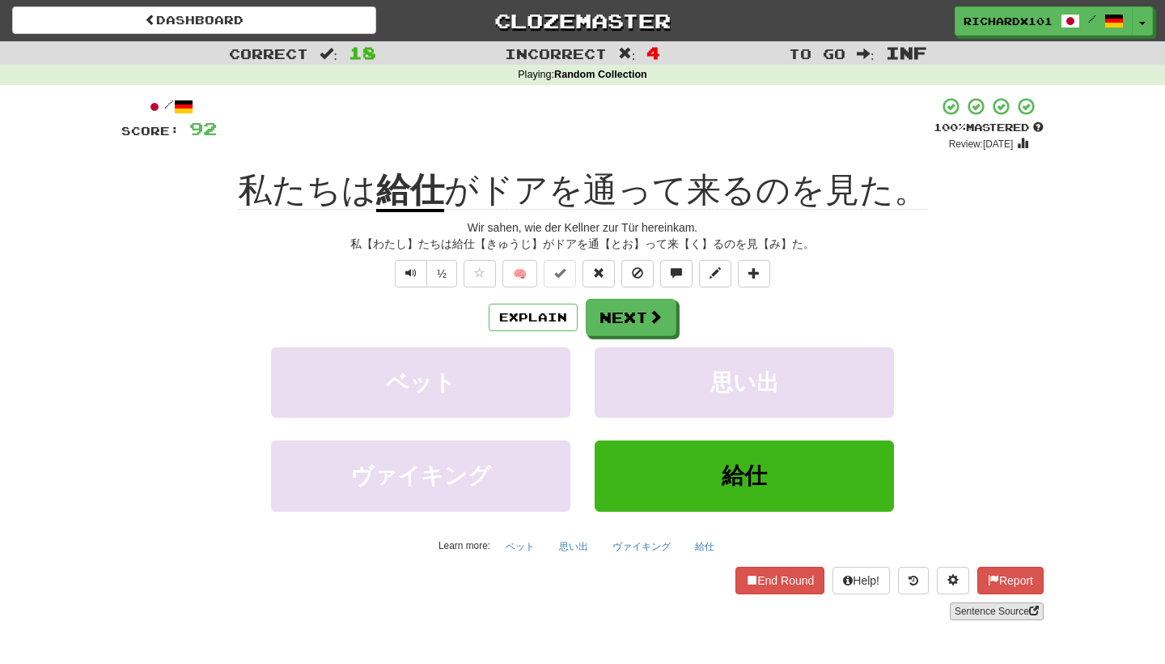
click at [981, 613] on link "Sentence Source" at bounding box center [997, 611] width 94 height 18
click at [656, 310] on span at bounding box center [656, 317] width 15 height 15
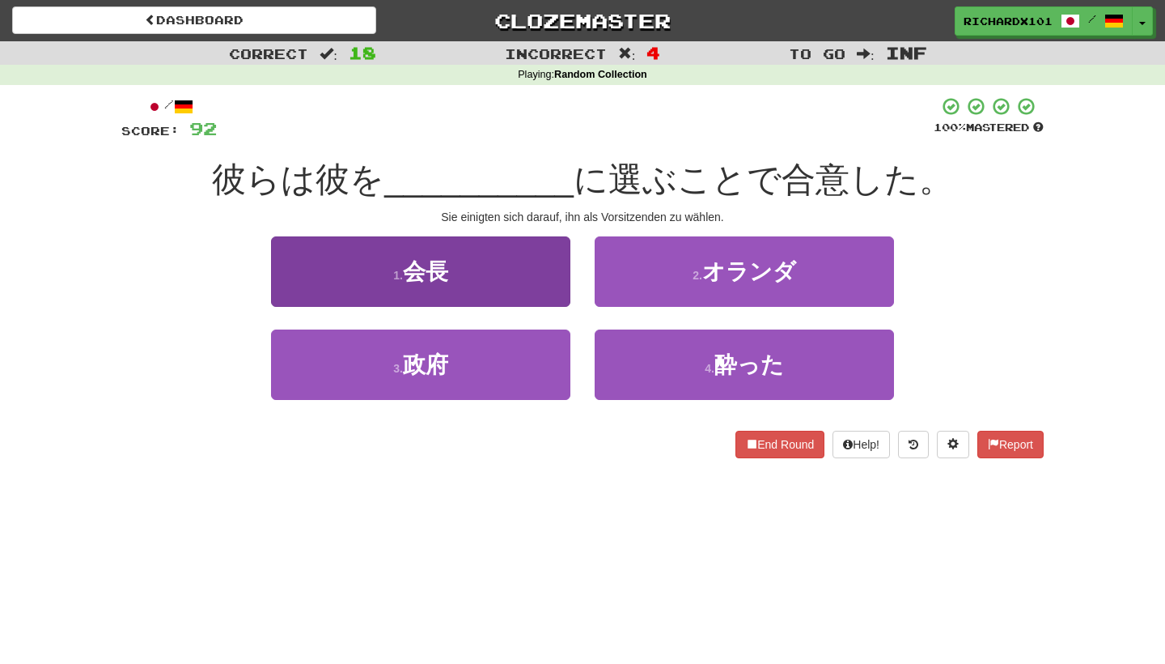
click at [550, 272] on button "1 . 会長" at bounding box center [420, 271] width 299 height 70
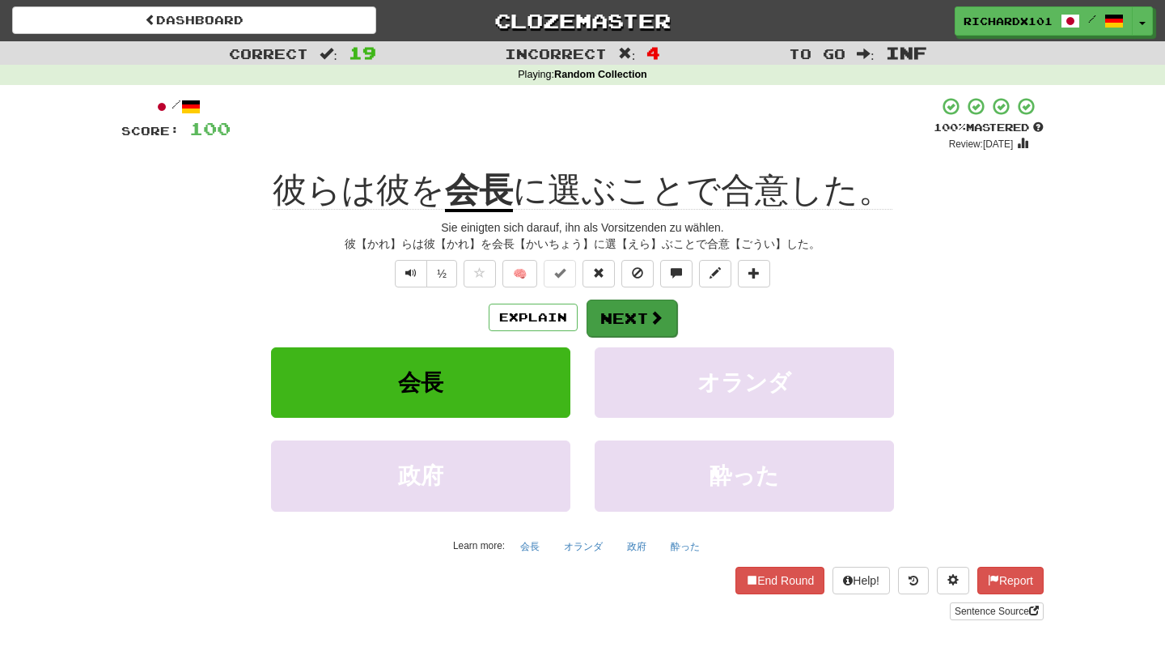
click at [625, 299] on button "Next" at bounding box center [632, 317] width 91 height 37
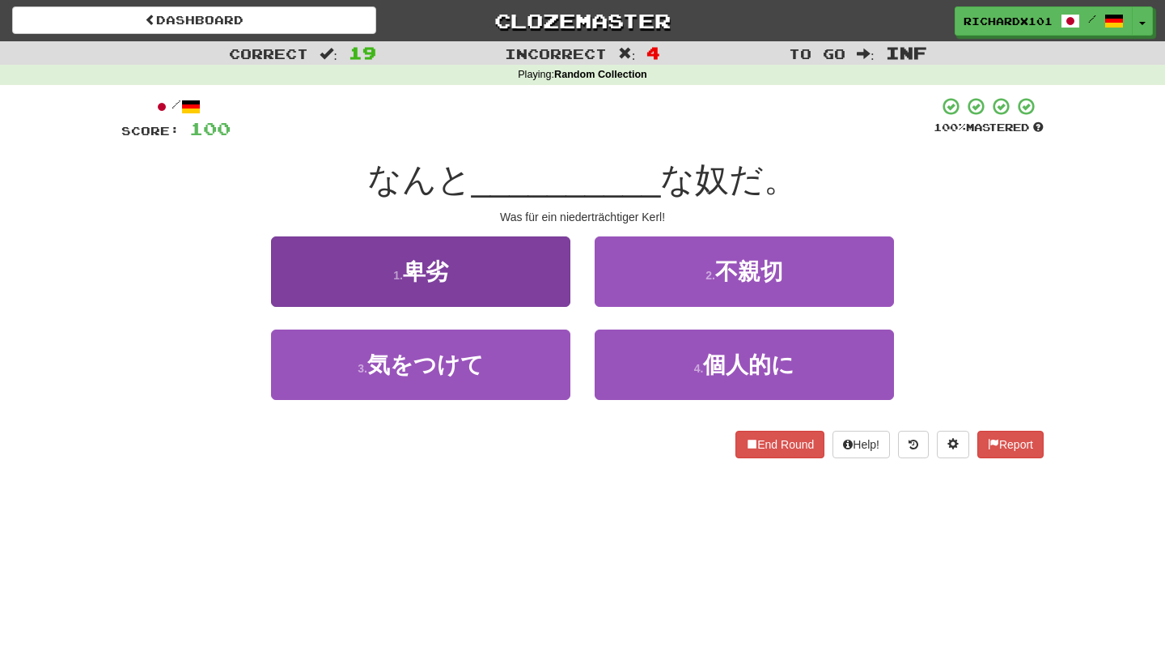
click at [531, 269] on button "1 . 卑劣" at bounding box center [420, 271] width 299 height 70
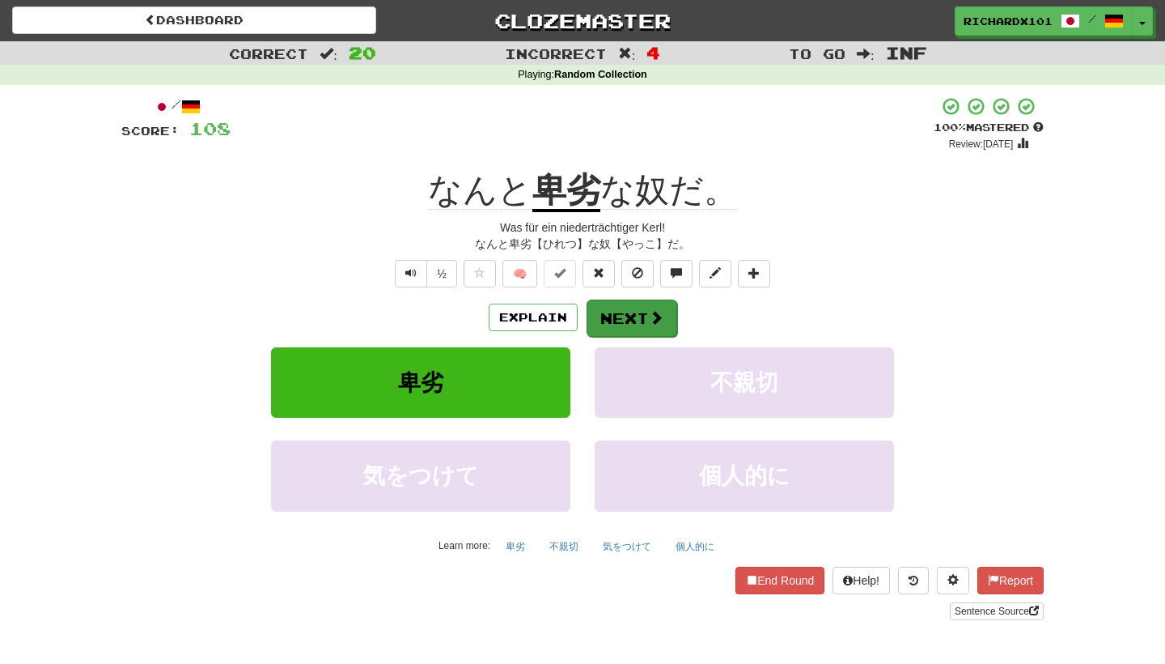
click at [604, 309] on button "Next" at bounding box center [632, 317] width 91 height 37
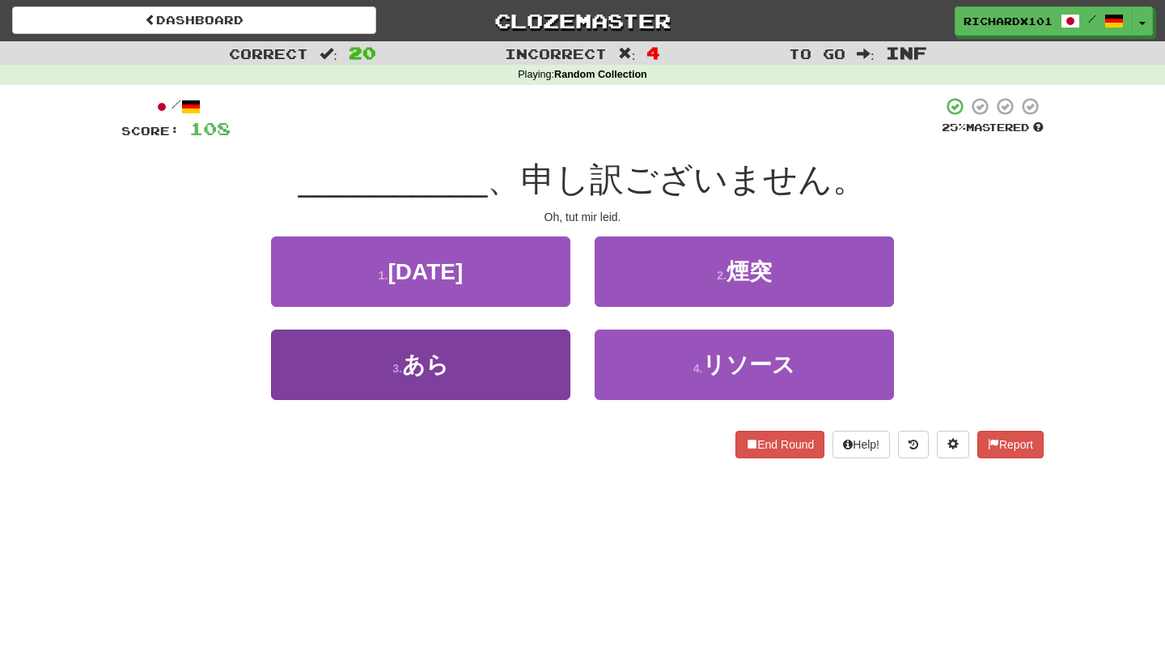
click at [524, 363] on button "3 . あら" at bounding box center [420, 364] width 299 height 70
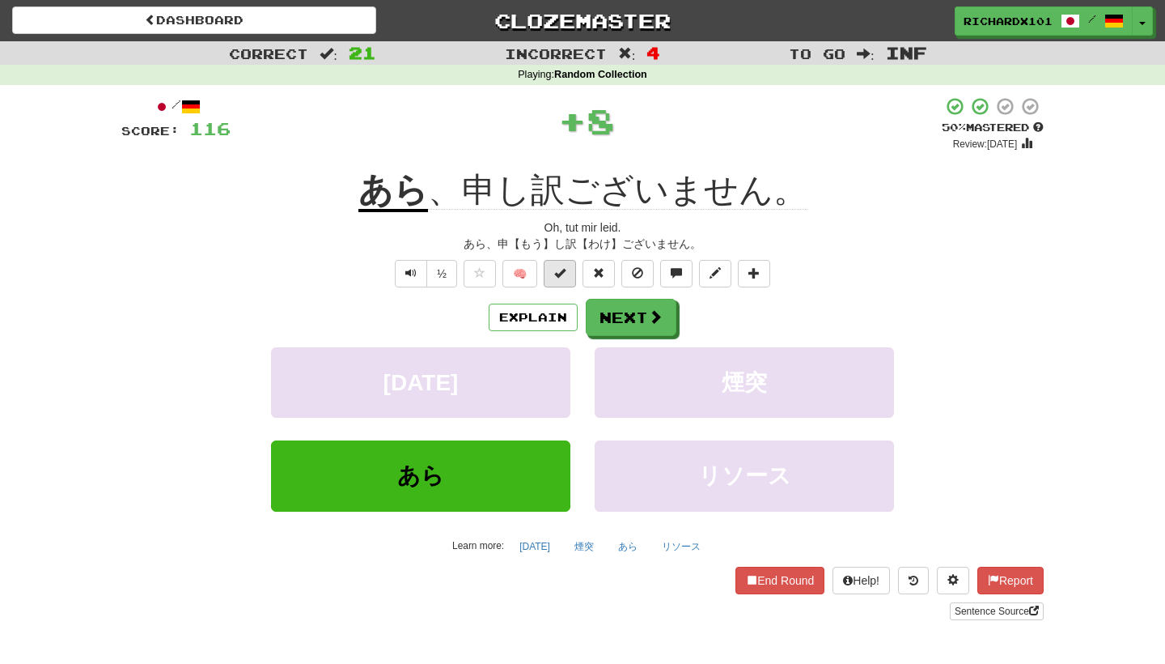
click at [558, 272] on span at bounding box center [559, 272] width 11 height 11
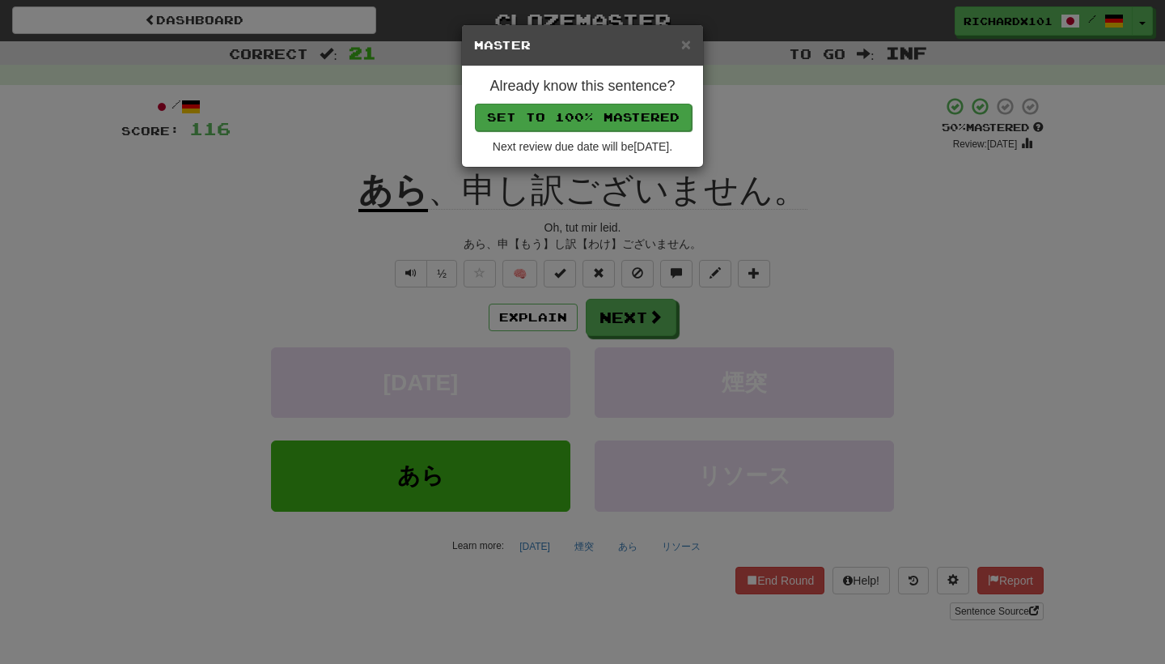
click at [620, 119] on button "Set to 100% Mastered" at bounding box center [583, 118] width 217 height 28
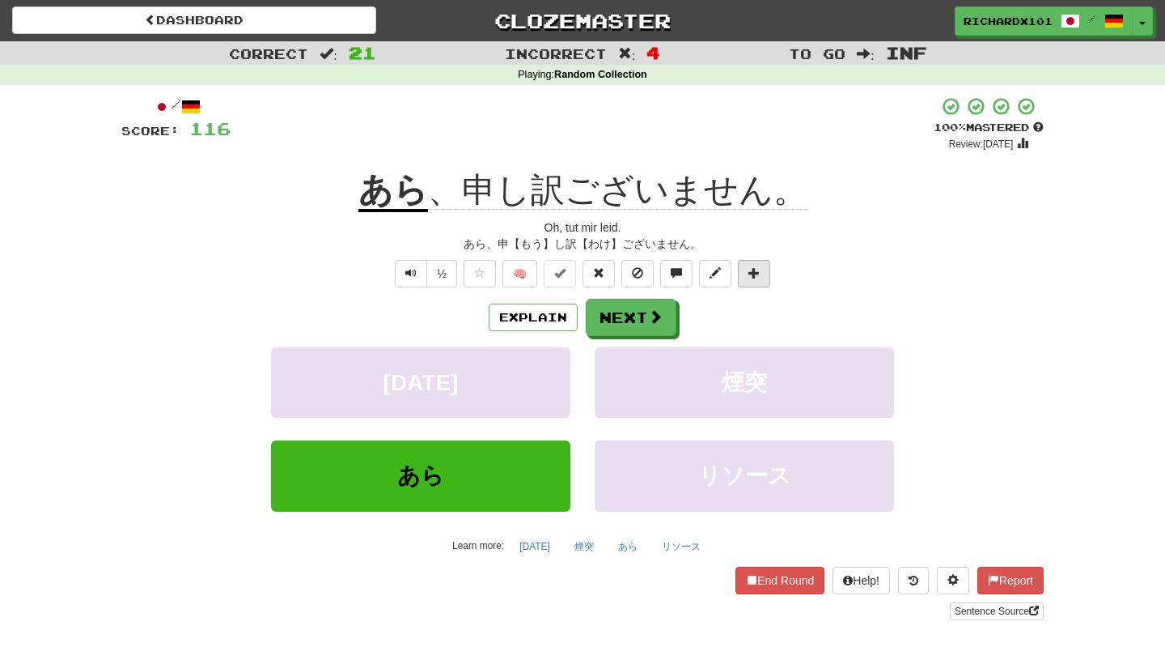
click at [766, 278] on button at bounding box center [754, 274] width 32 height 28
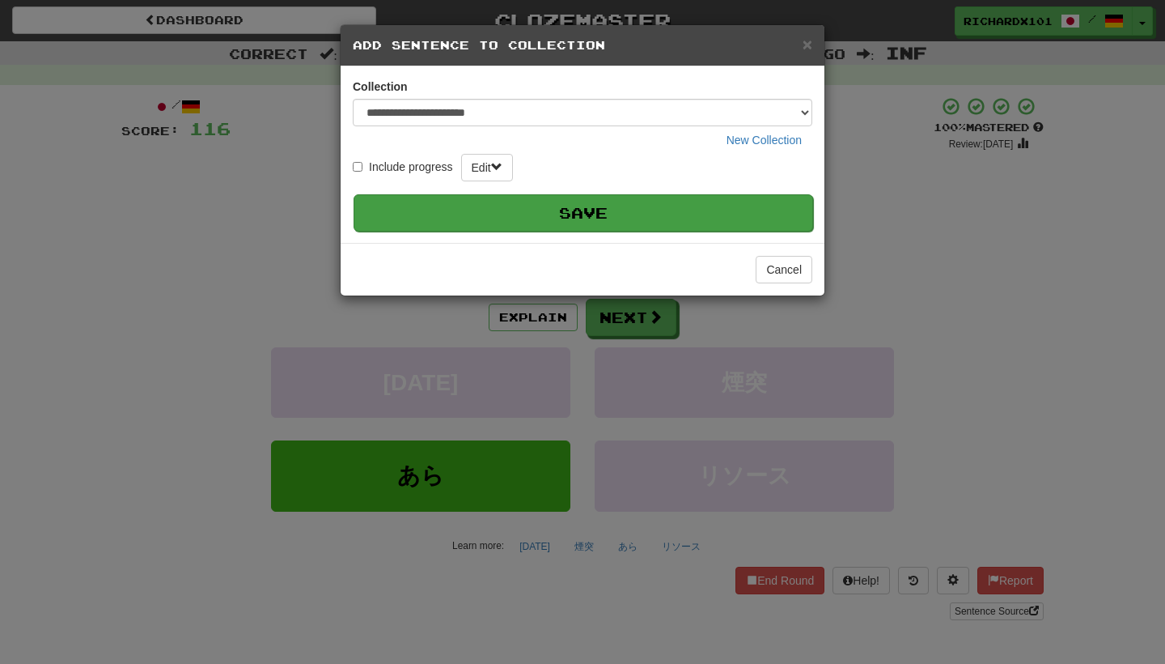
click at [761, 206] on button "Save" at bounding box center [584, 212] width 460 height 37
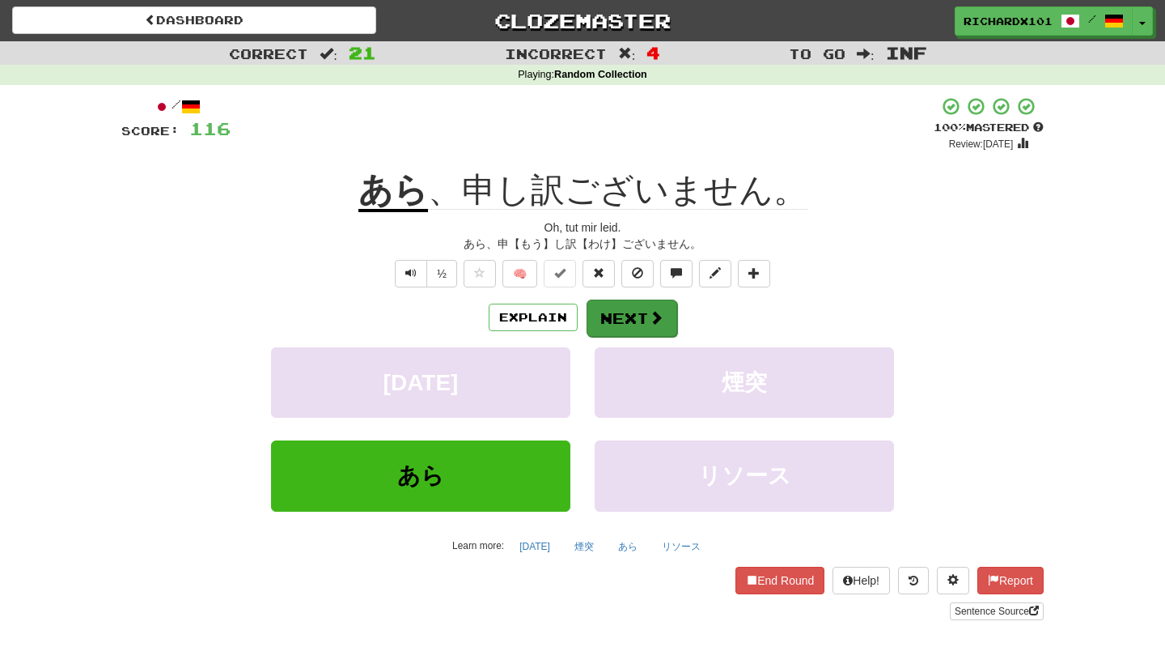
click at [657, 319] on span at bounding box center [656, 317] width 15 height 15
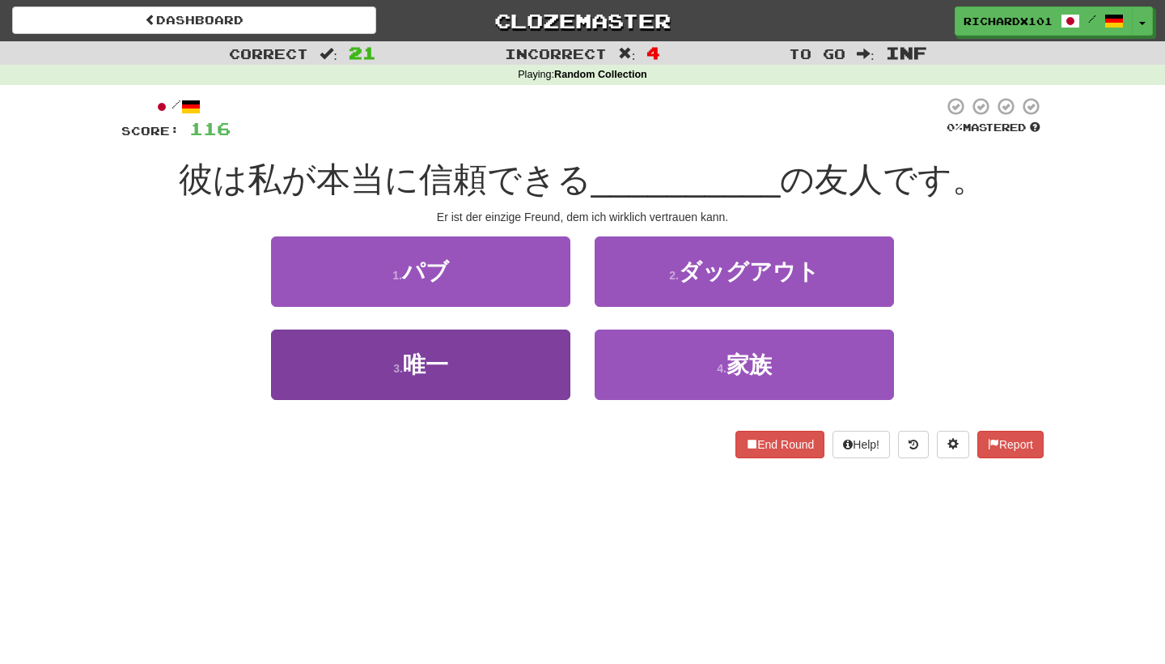
click at [519, 371] on button "3 . 唯一" at bounding box center [420, 364] width 299 height 70
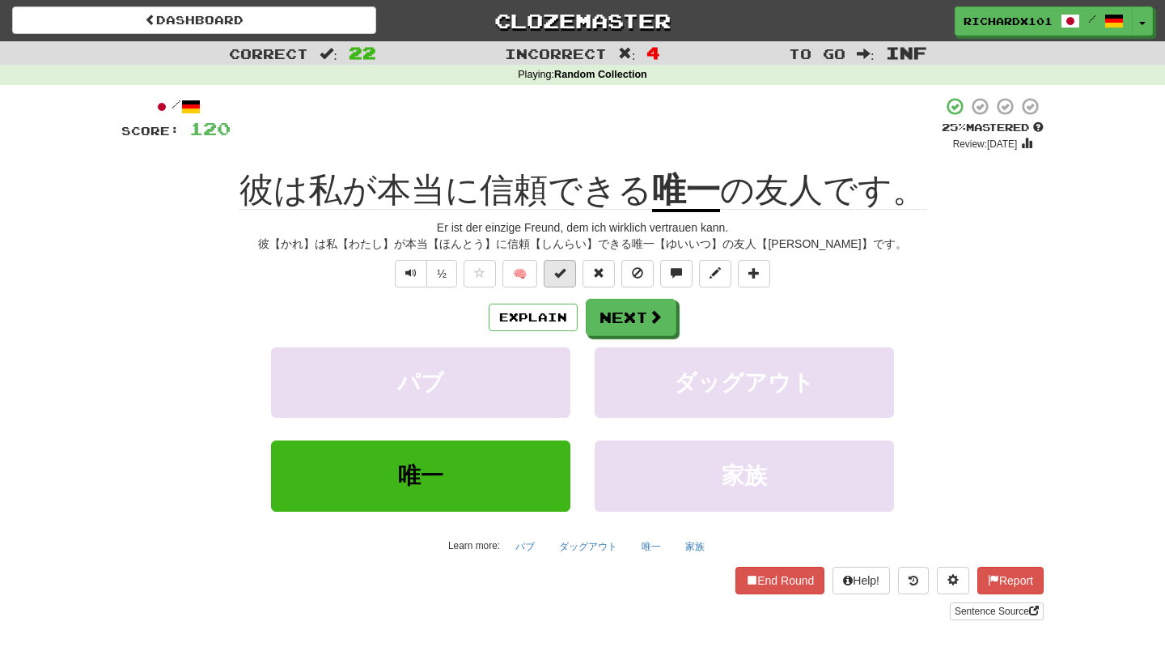
click at [565, 274] on span at bounding box center [559, 272] width 11 height 11
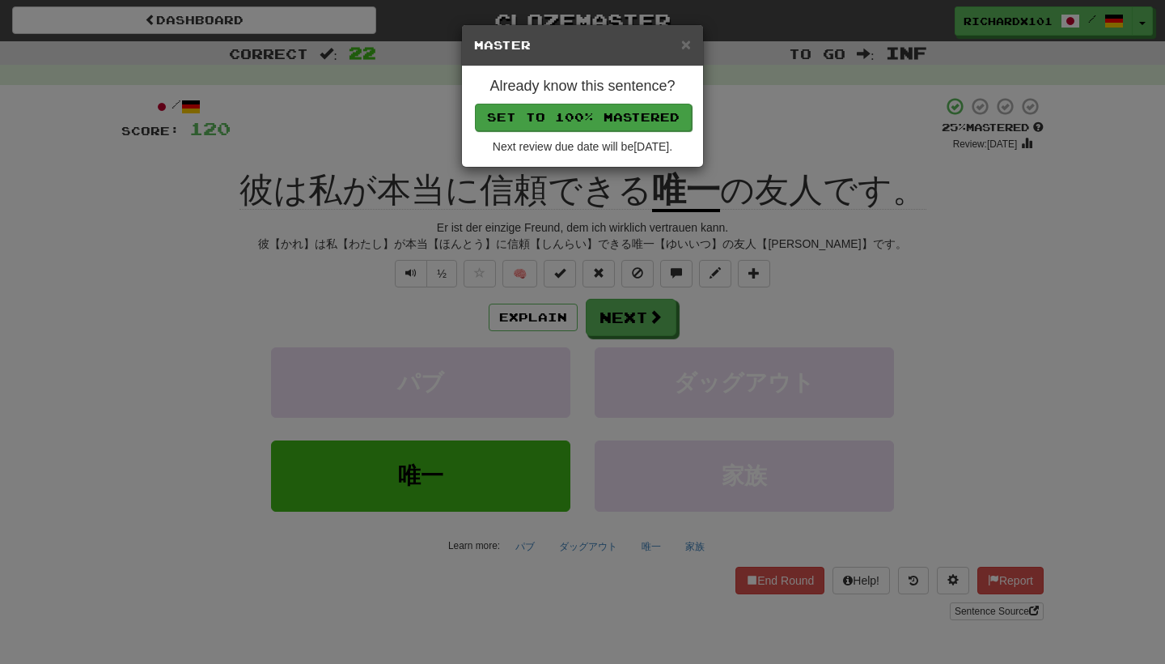
click at [639, 111] on button "Set to 100% Mastered" at bounding box center [583, 118] width 217 height 28
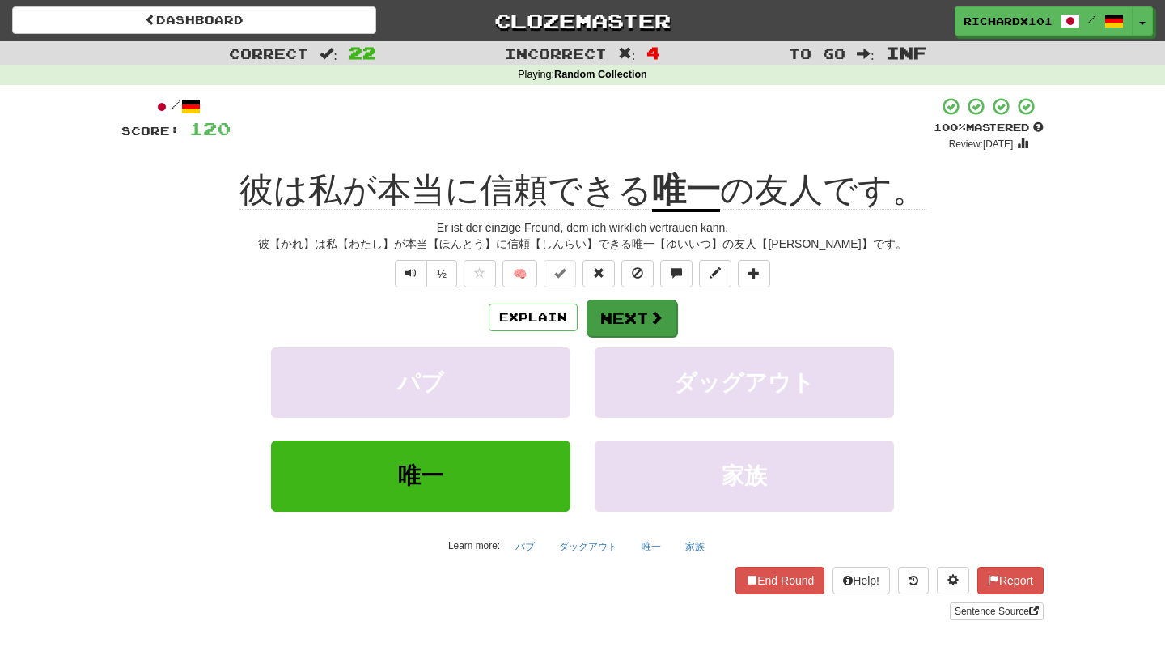
click at [630, 319] on button "Next" at bounding box center [632, 317] width 91 height 37
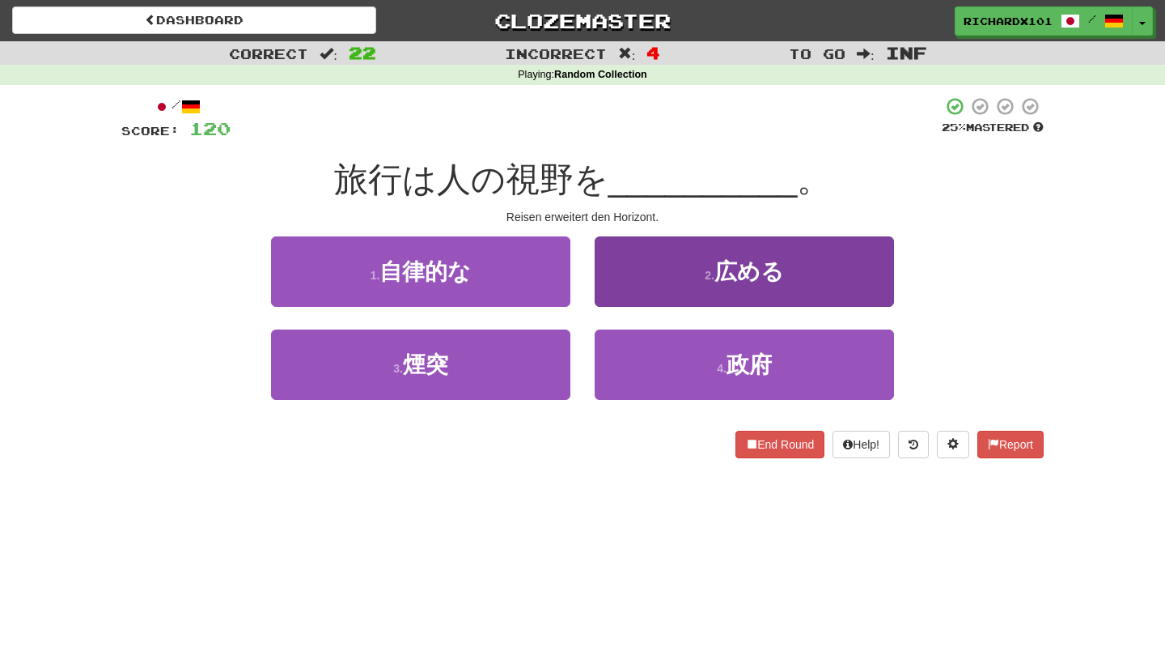
click at [668, 271] on button "2 . 広める" at bounding box center [744, 271] width 299 height 70
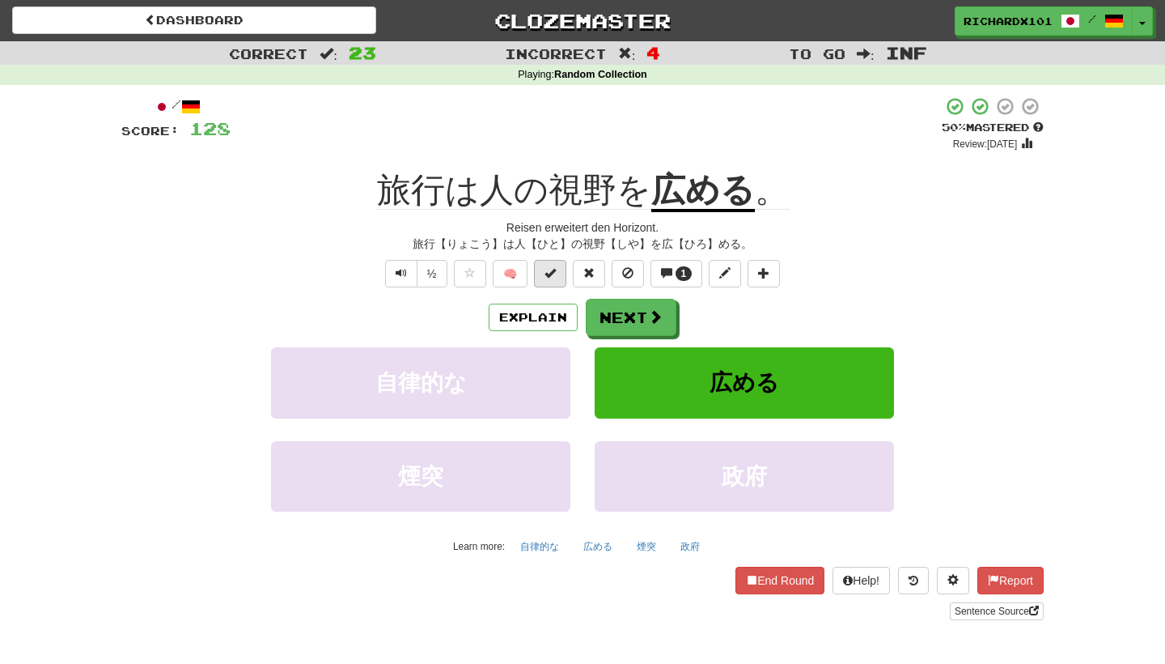
click at [561, 273] on button at bounding box center [550, 274] width 32 height 28
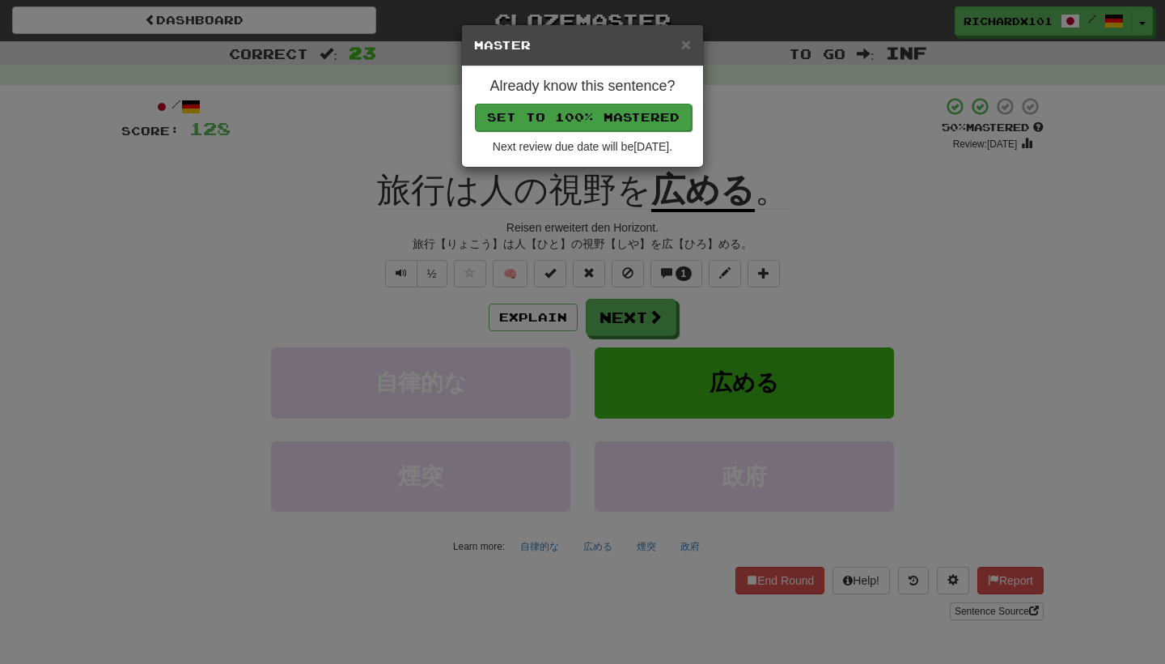
click at [626, 116] on button "Set to 100% Mastered" at bounding box center [583, 118] width 217 height 28
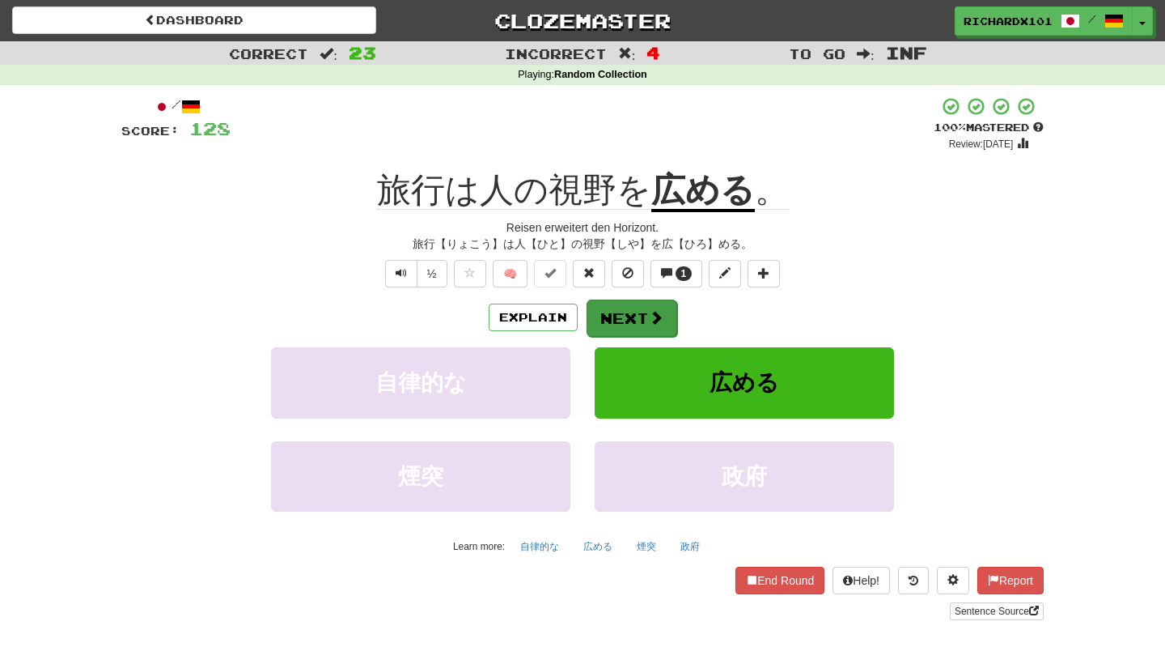
click at [626, 316] on button "Next" at bounding box center [632, 317] width 91 height 37
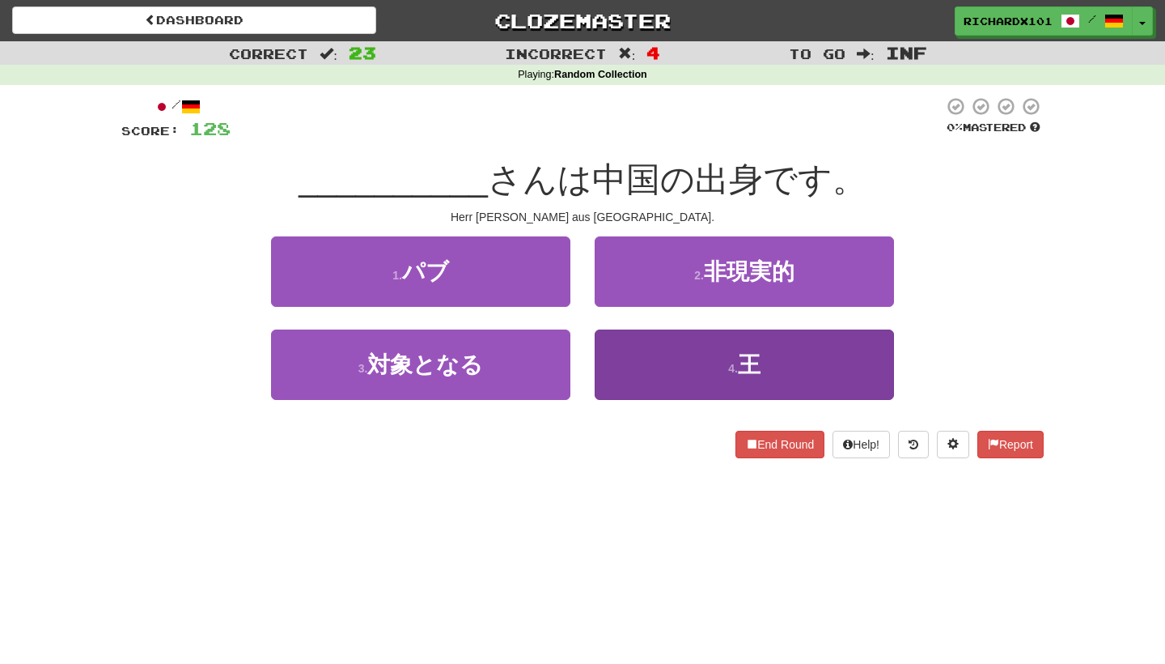
click at [647, 357] on button "4 . 王" at bounding box center [744, 364] width 299 height 70
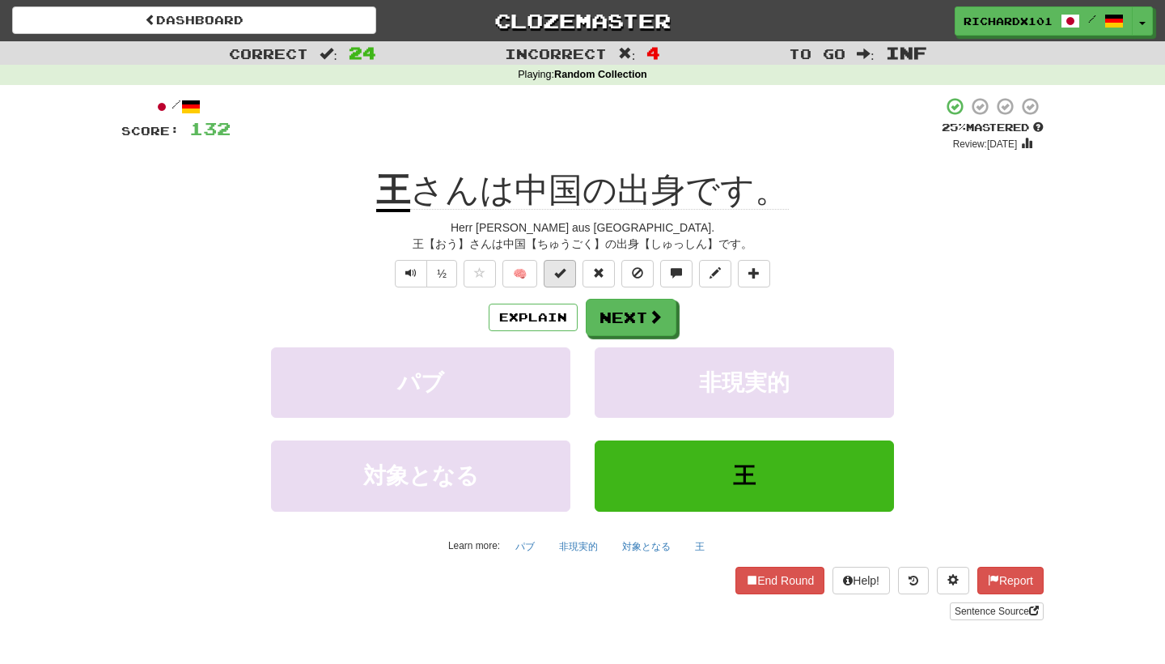
click at [569, 271] on button at bounding box center [560, 274] width 32 height 28
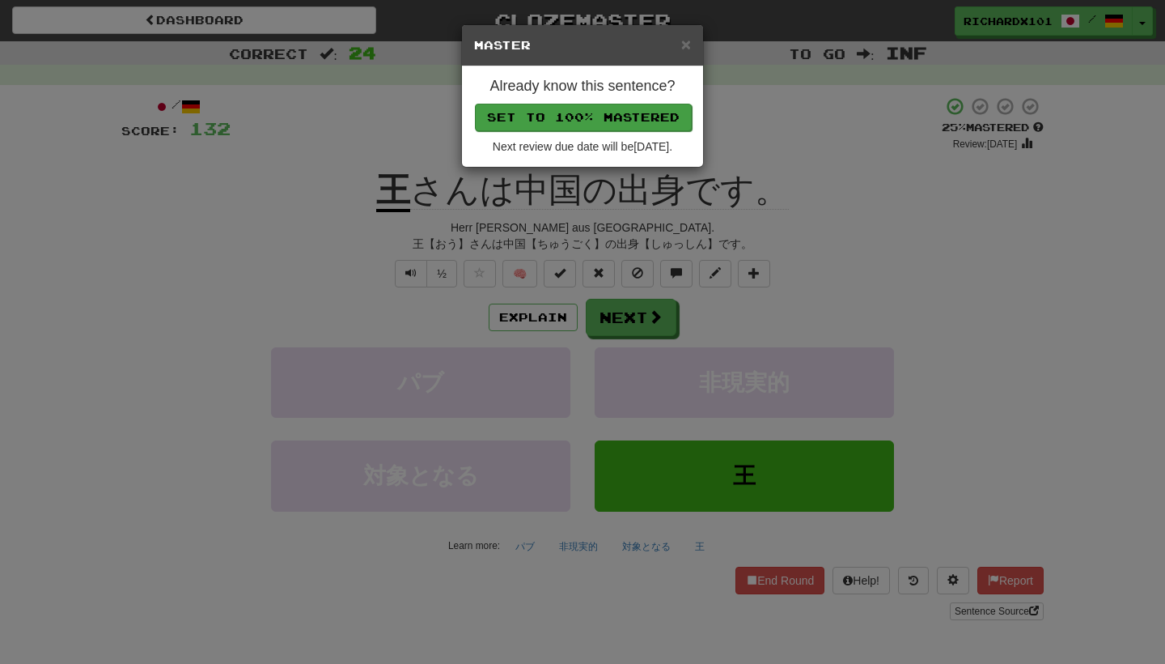
click at [620, 116] on button "Set to 100% Mastered" at bounding box center [583, 118] width 217 height 28
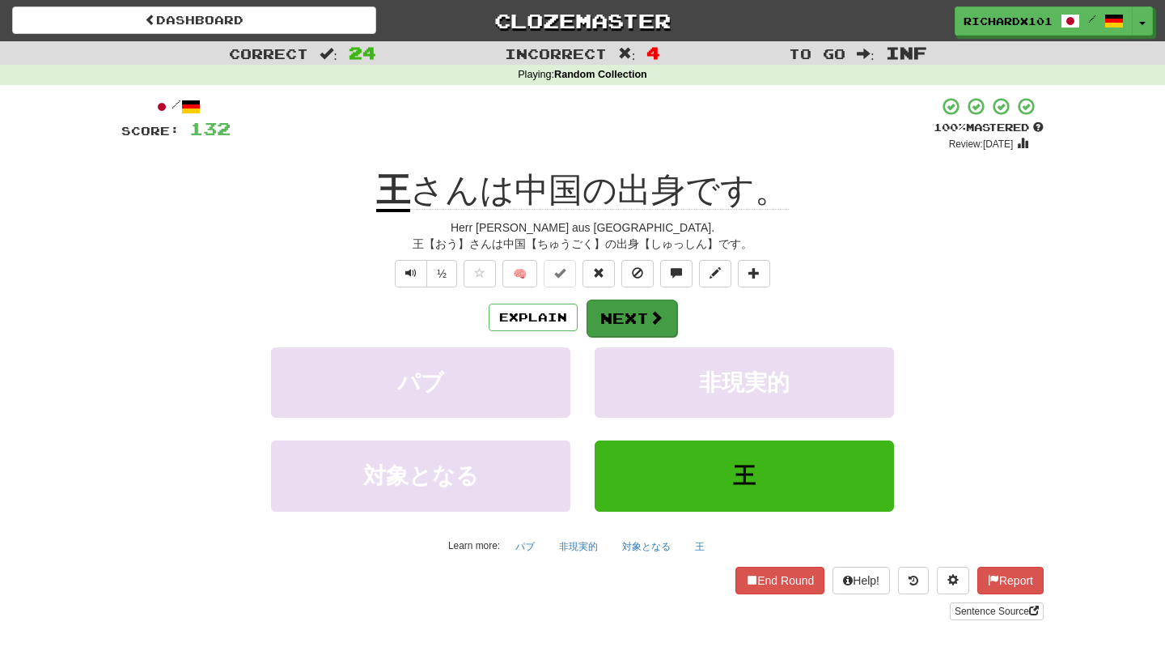
click at [624, 315] on button "Next" at bounding box center [632, 317] width 91 height 37
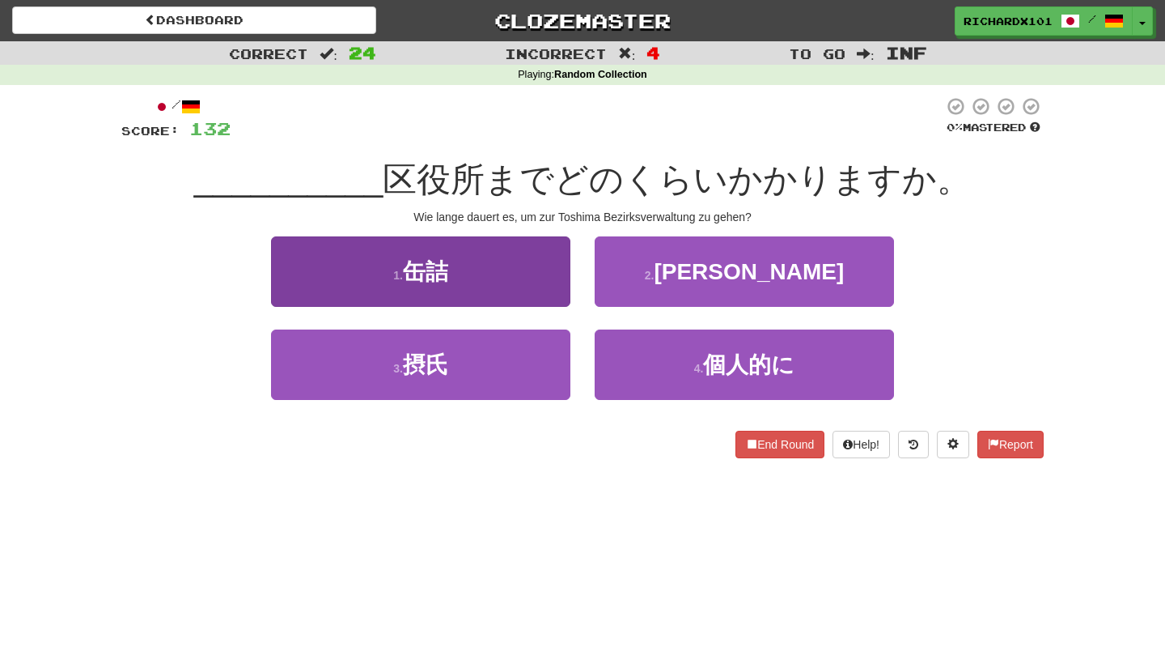
click at [558, 270] on button "1 . 缶詰" at bounding box center [420, 271] width 299 height 70
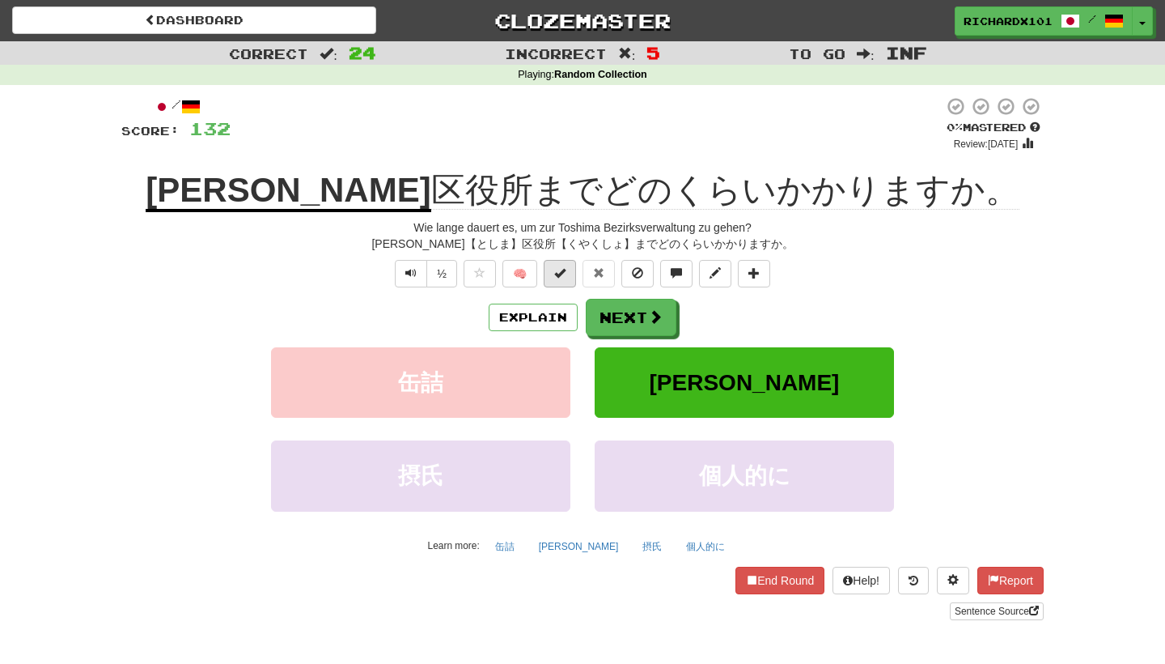
click at [565, 270] on span at bounding box center [559, 272] width 11 height 11
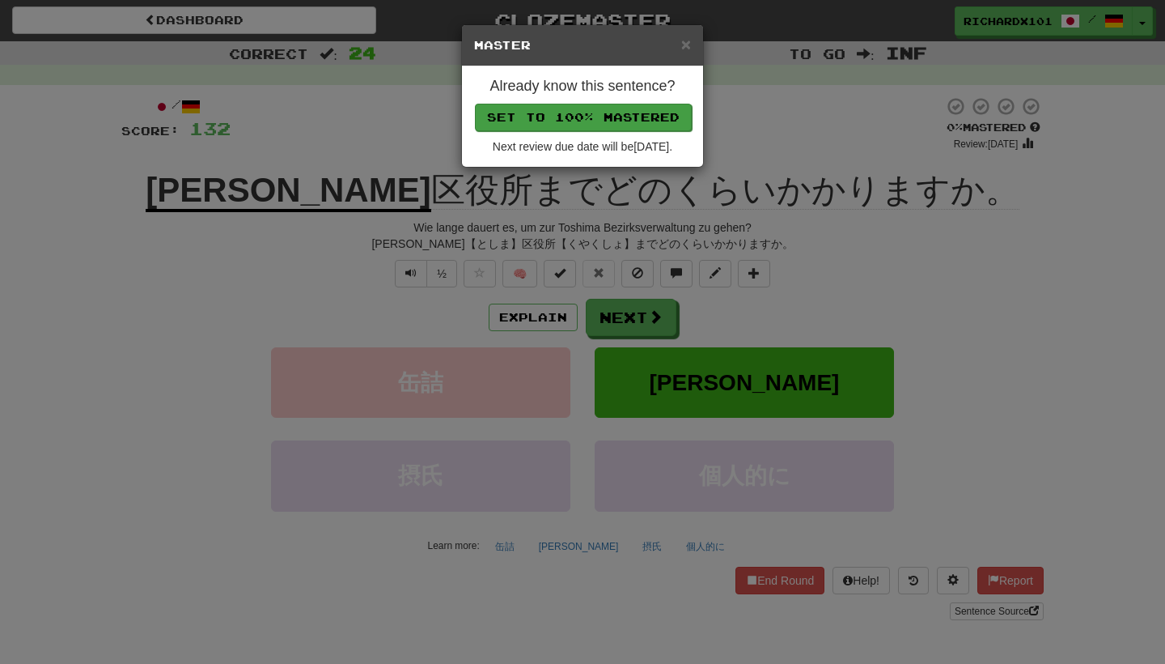
click at [616, 113] on button "Set to 100% Mastered" at bounding box center [583, 118] width 217 height 28
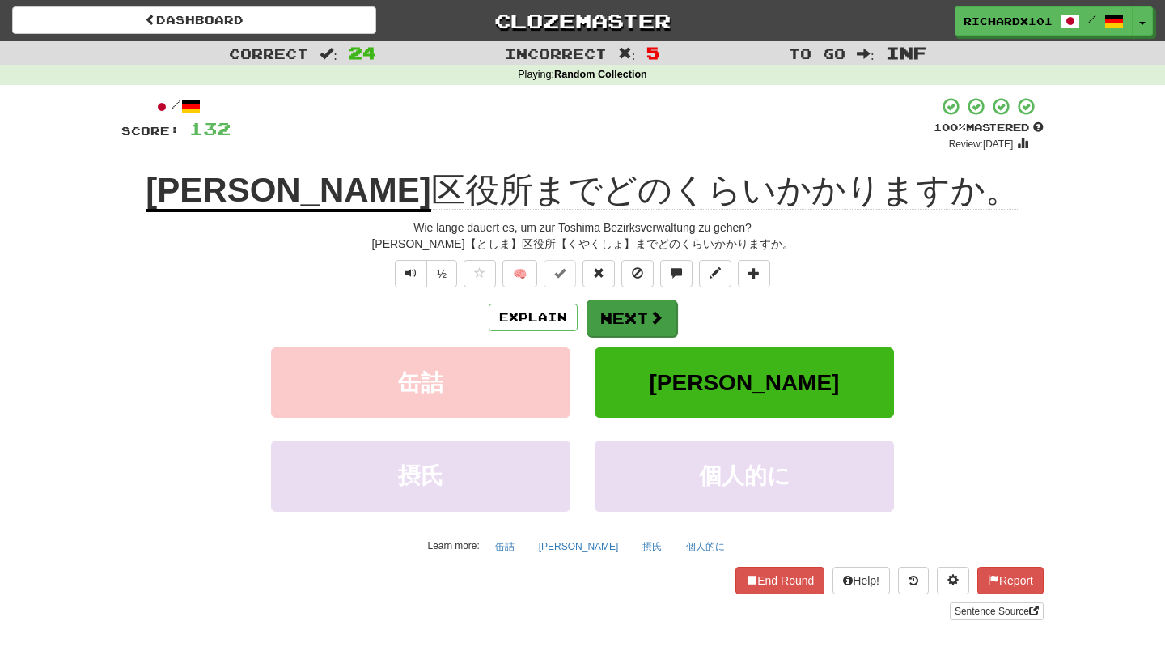
click at [624, 313] on button "Next" at bounding box center [632, 317] width 91 height 37
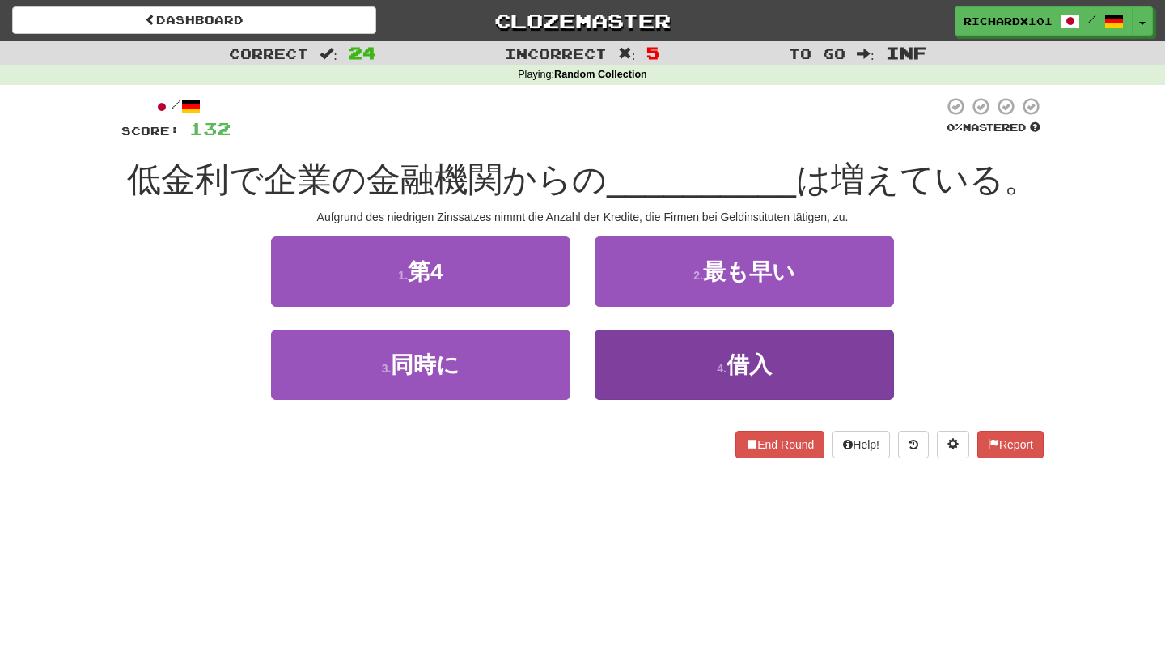
click at [638, 347] on button "4 . 借入" at bounding box center [744, 364] width 299 height 70
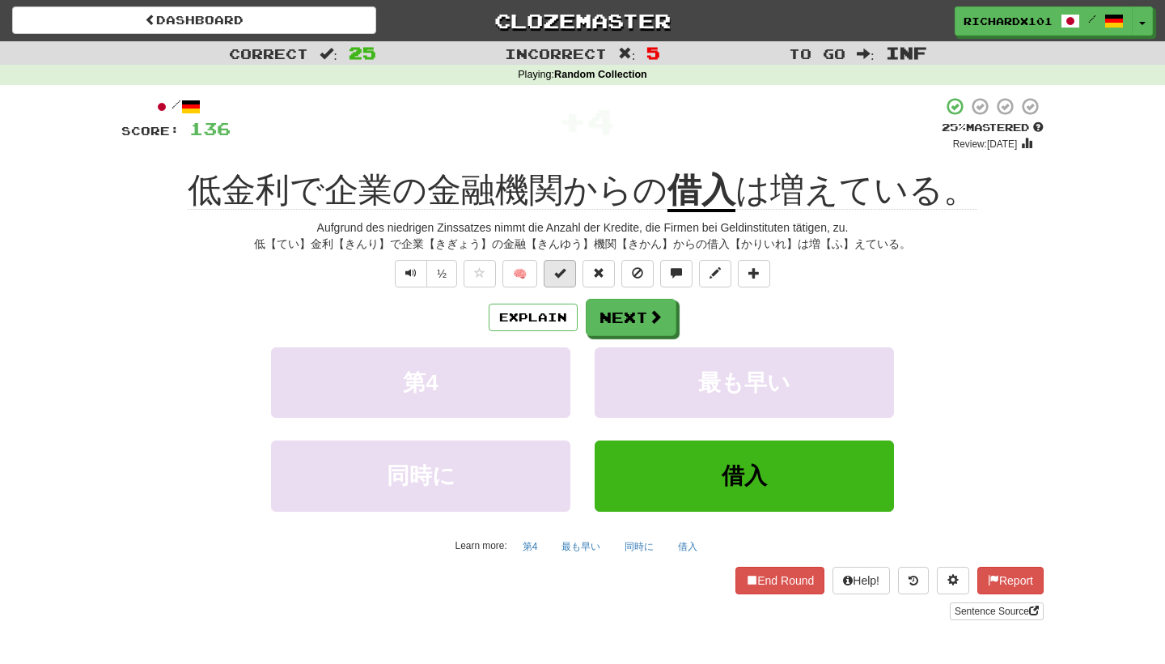
click at [564, 274] on span at bounding box center [559, 272] width 11 height 11
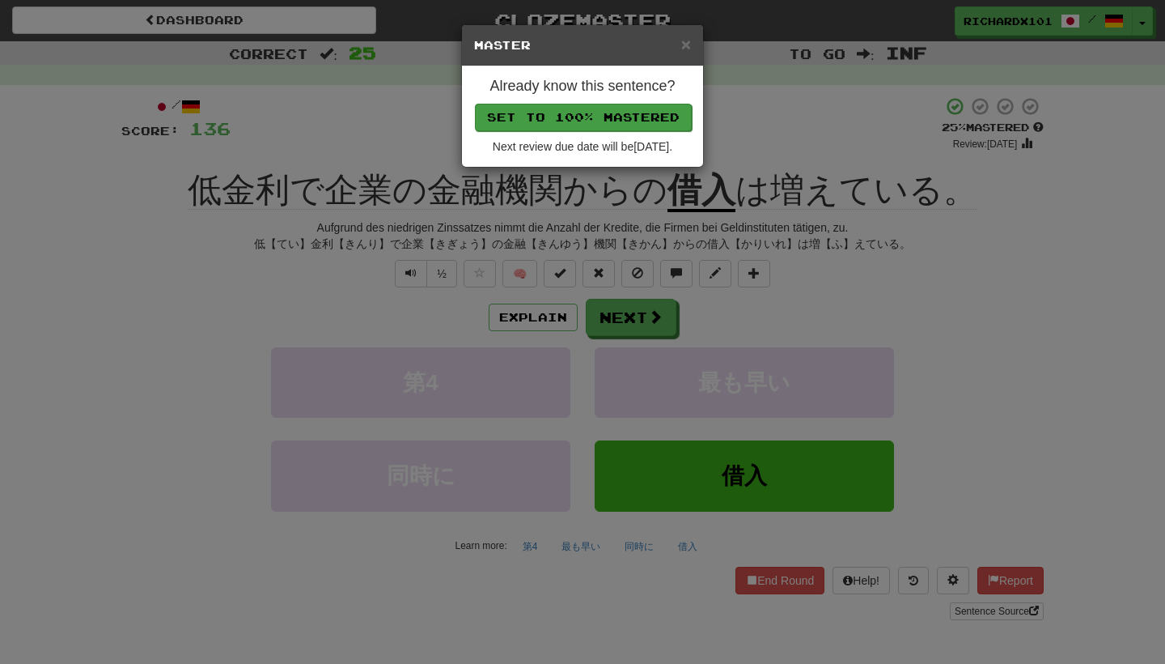
click at [609, 106] on button "Set to 100% Mastered" at bounding box center [583, 118] width 217 height 28
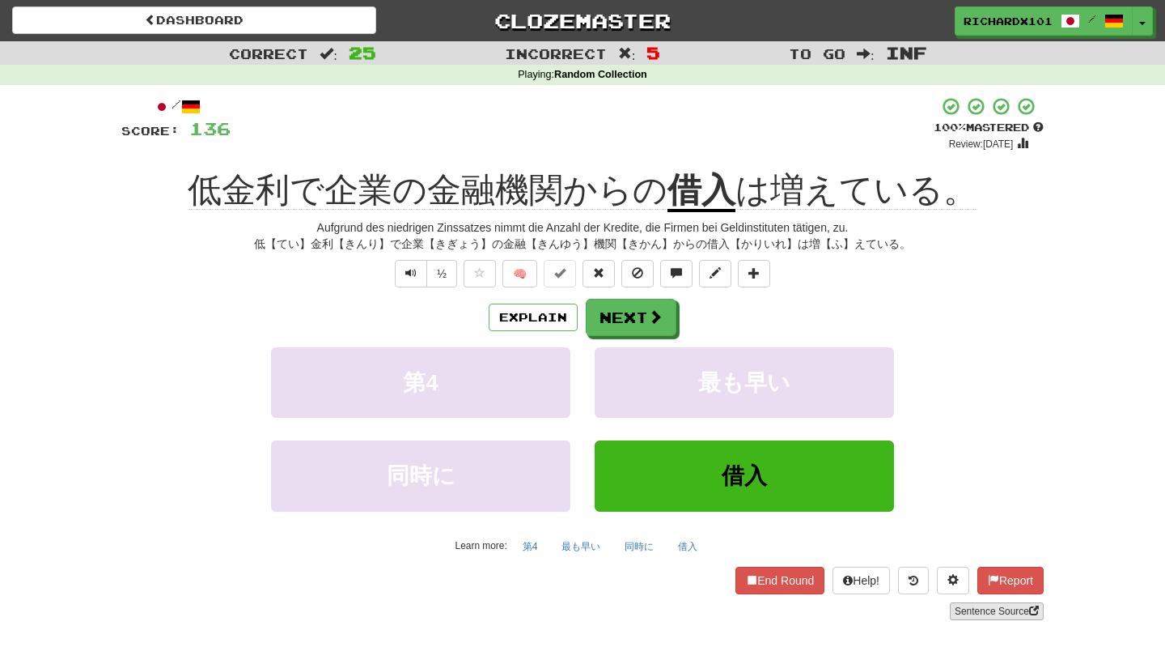
click at [971, 602] on link "Sentence Source" at bounding box center [997, 611] width 94 height 18
drag, startPoint x: 190, startPoint y: 189, endPoint x: 297, endPoint y: 183, distance: 107.0
click at [298, 184] on div "低金利で企業の金融機関からの 借入 は増えている。" at bounding box center [582, 190] width 923 height 45
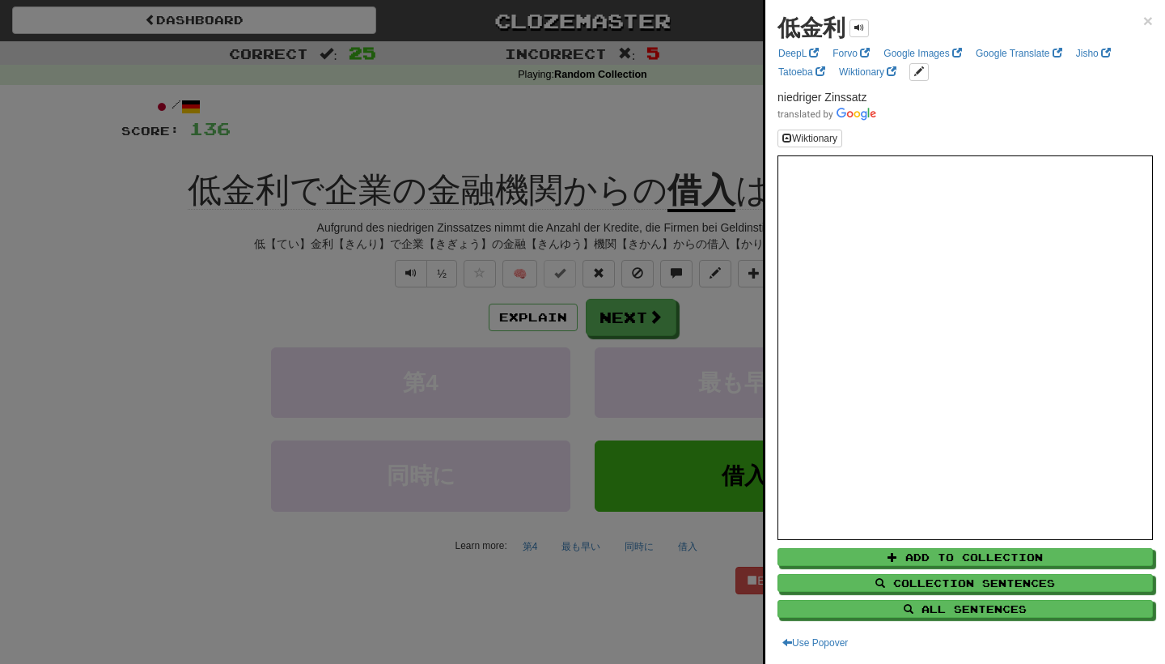
click at [247, 310] on div at bounding box center [582, 332] width 1165 height 664
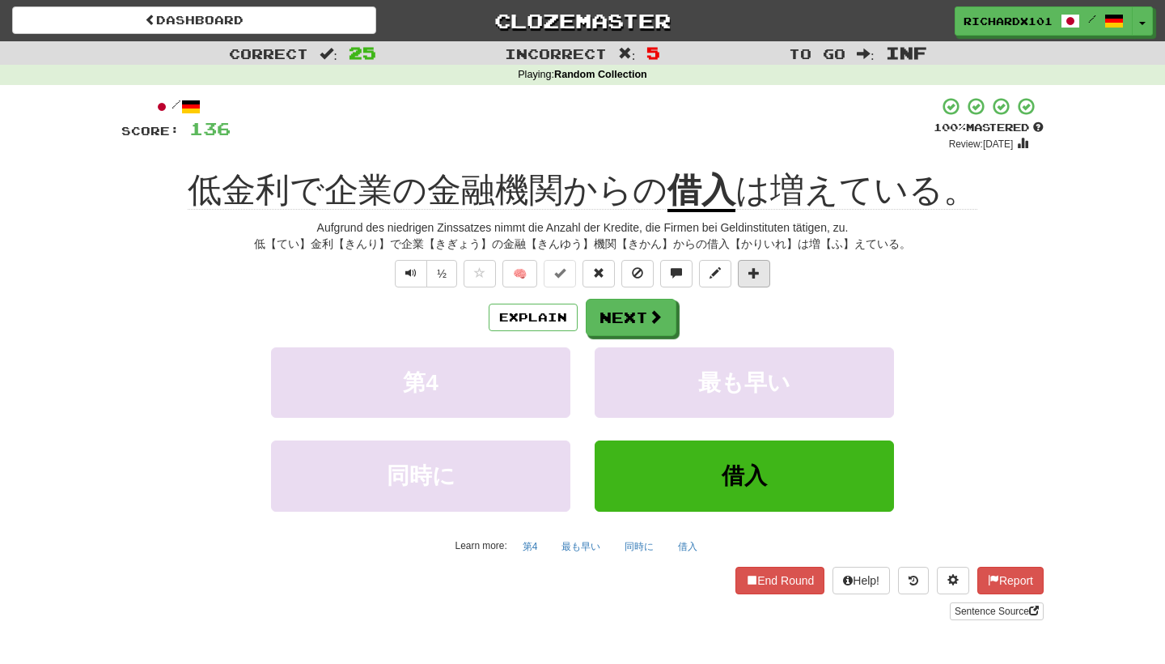
click at [762, 274] on button at bounding box center [754, 274] width 32 height 28
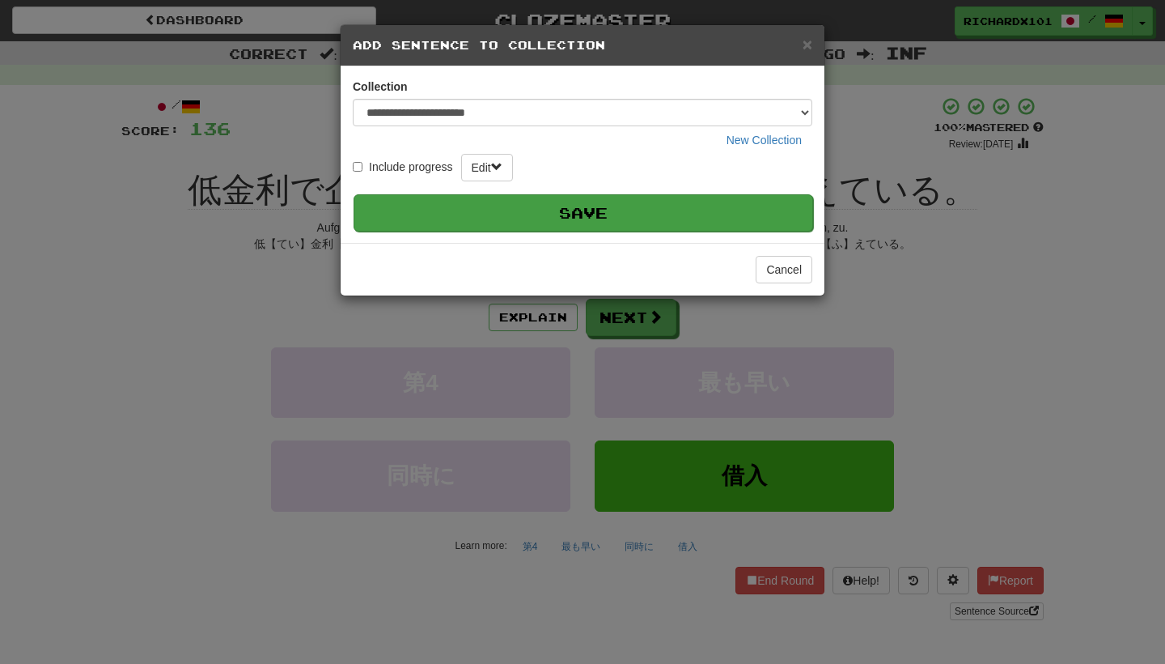
click at [728, 214] on button "Save" at bounding box center [584, 212] width 460 height 37
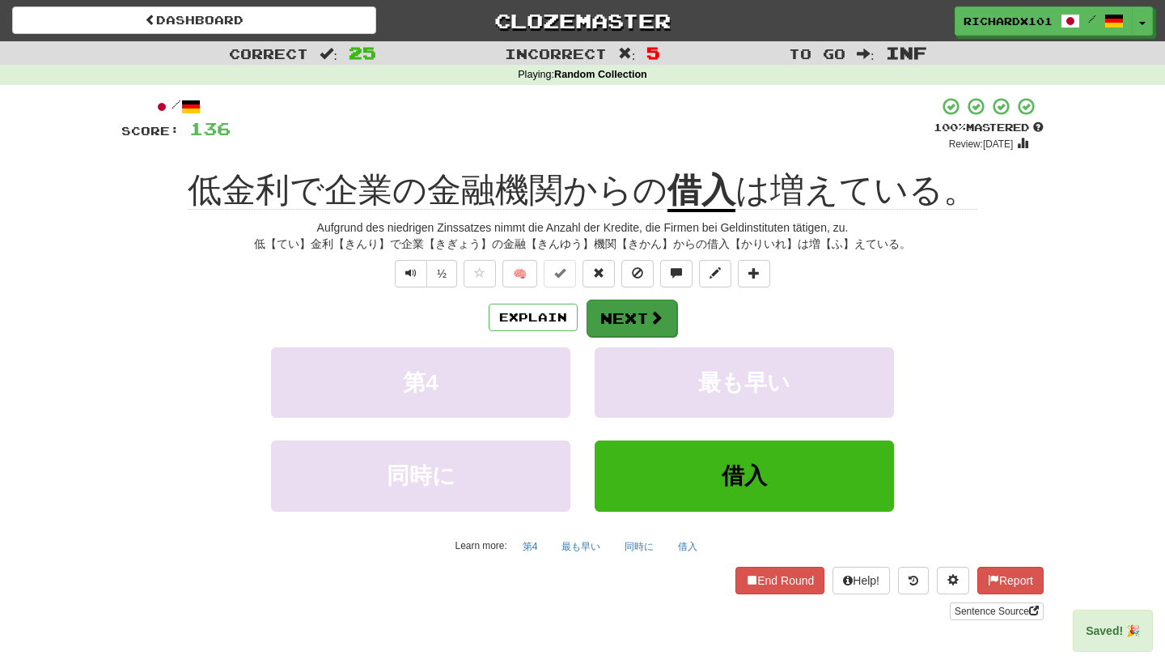
click at [655, 325] on button "Next" at bounding box center [632, 317] width 91 height 37
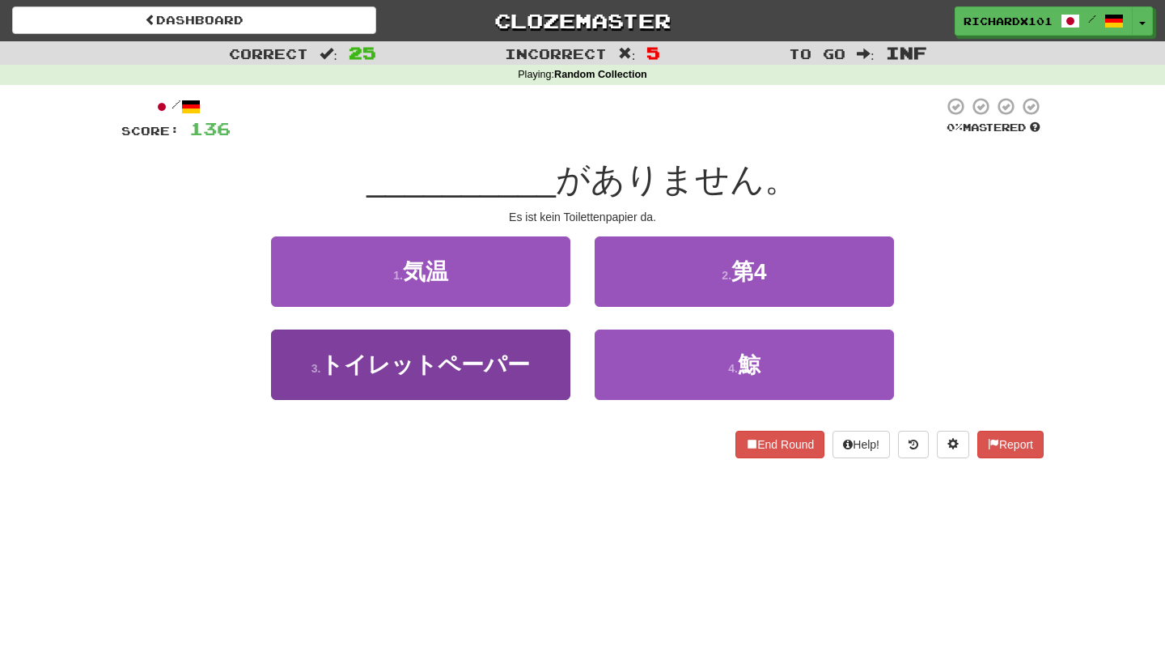
click at [547, 349] on button "3 . トイレットペーパー" at bounding box center [420, 364] width 299 height 70
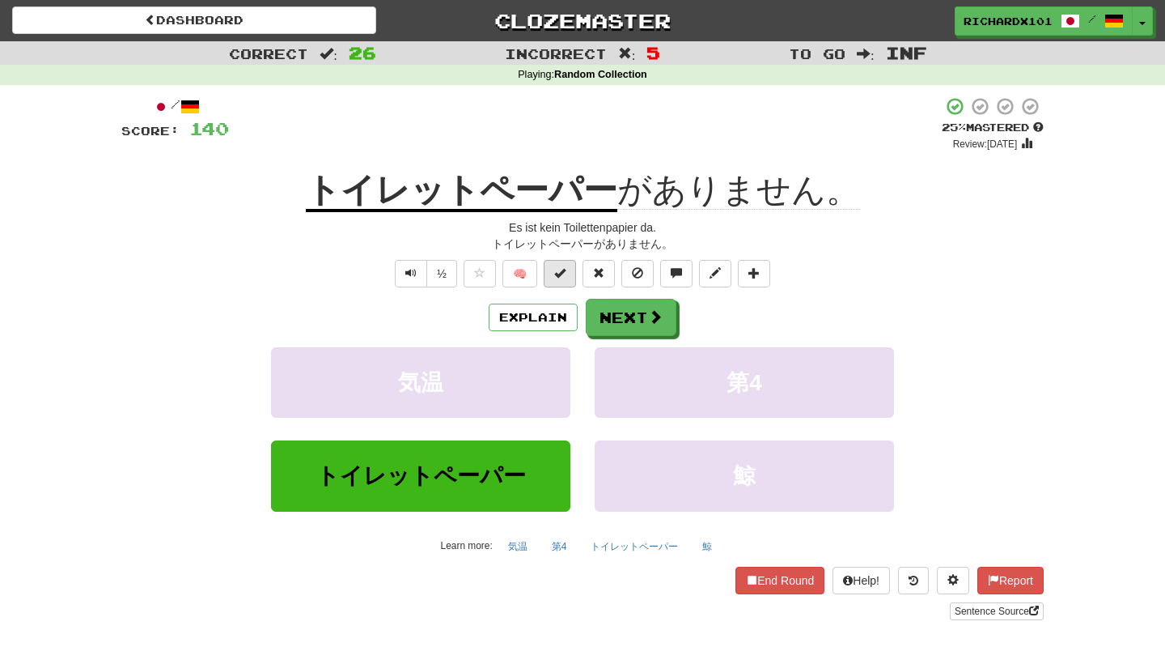
click at [557, 267] on span at bounding box center [559, 272] width 11 height 11
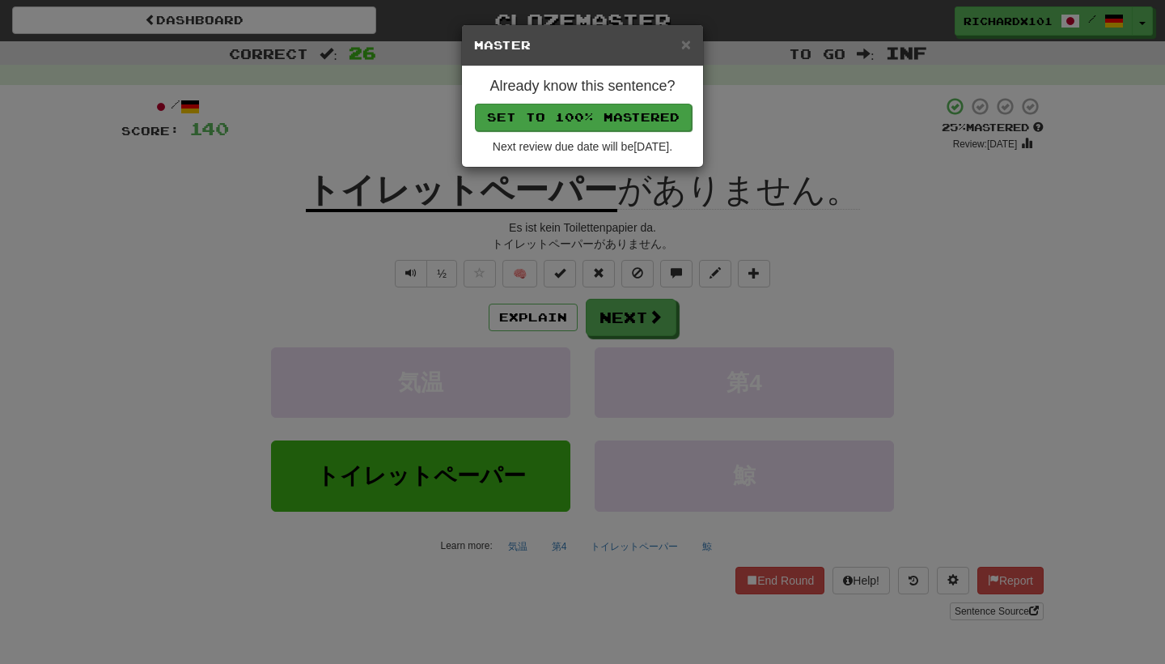
click at [596, 121] on button "Set to 100% Mastered" at bounding box center [583, 118] width 217 height 28
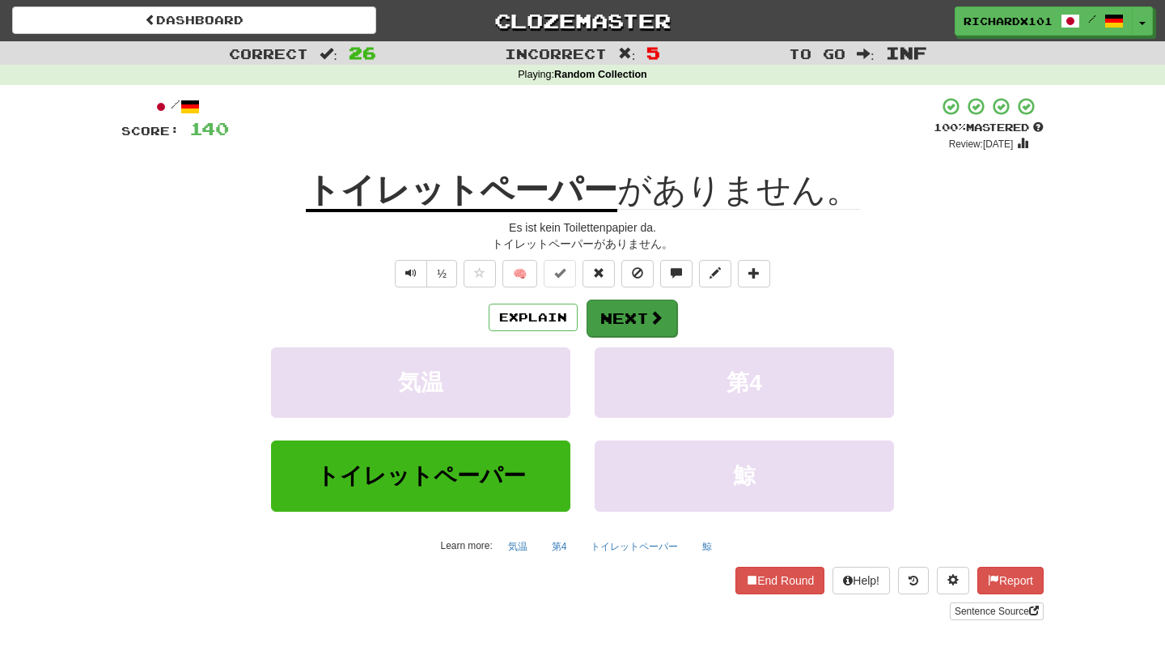
click at [613, 302] on button "Next" at bounding box center [632, 317] width 91 height 37
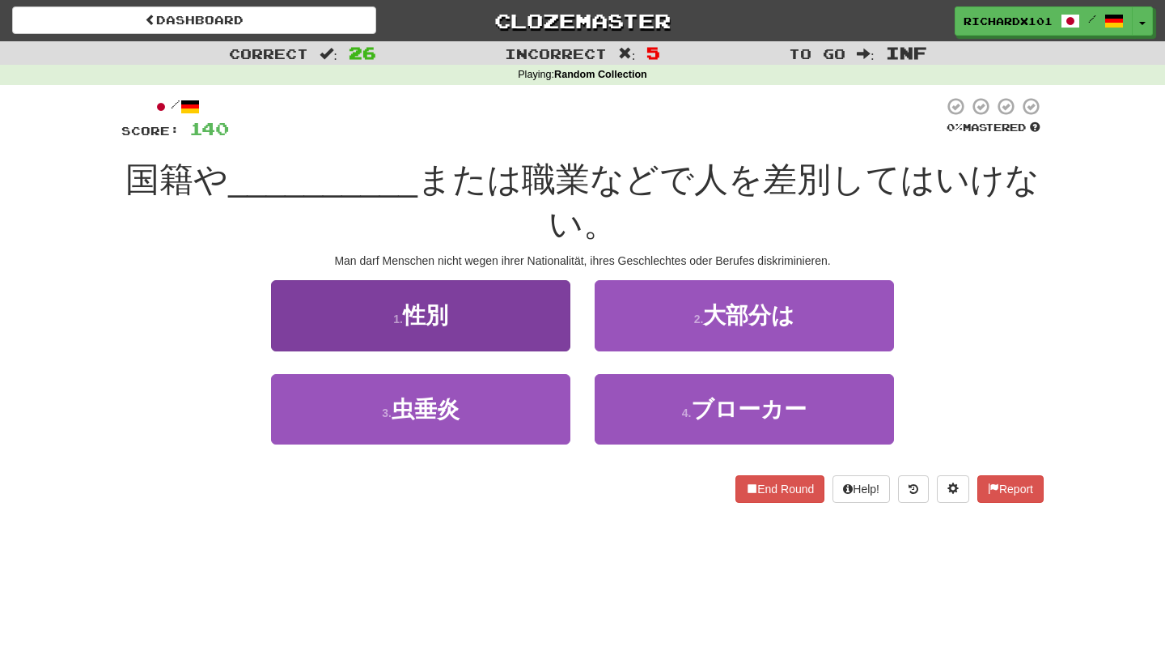
click at [553, 316] on button "1 . 性別" at bounding box center [420, 315] width 299 height 70
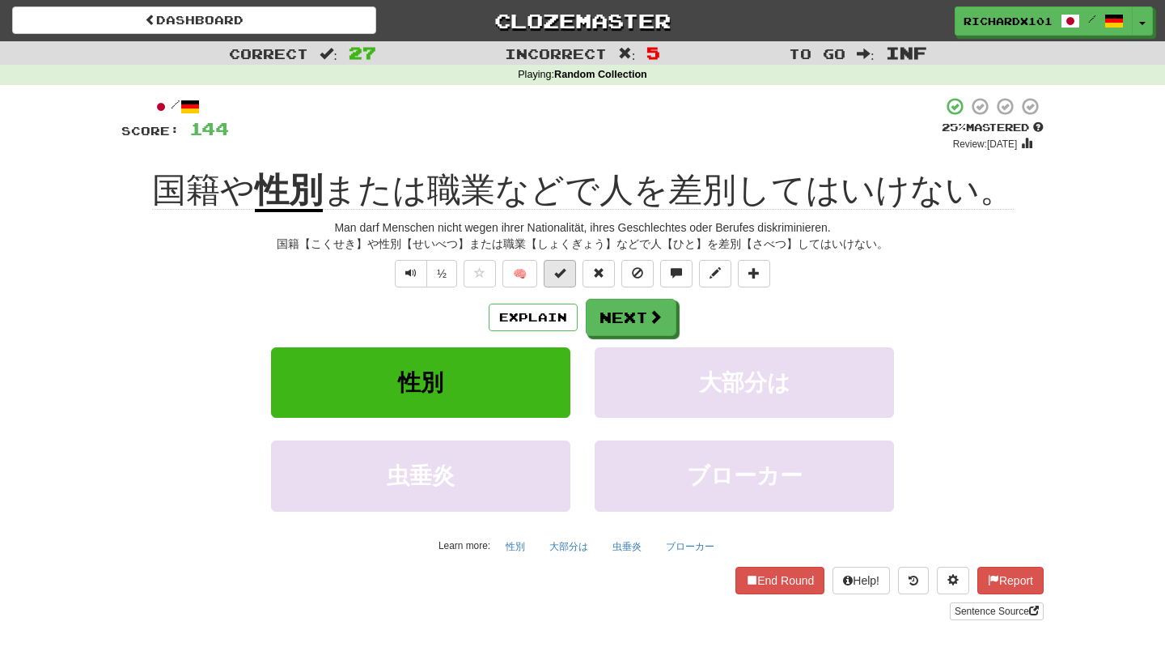
click at [557, 267] on span at bounding box center [559, 272] width 11 height 11
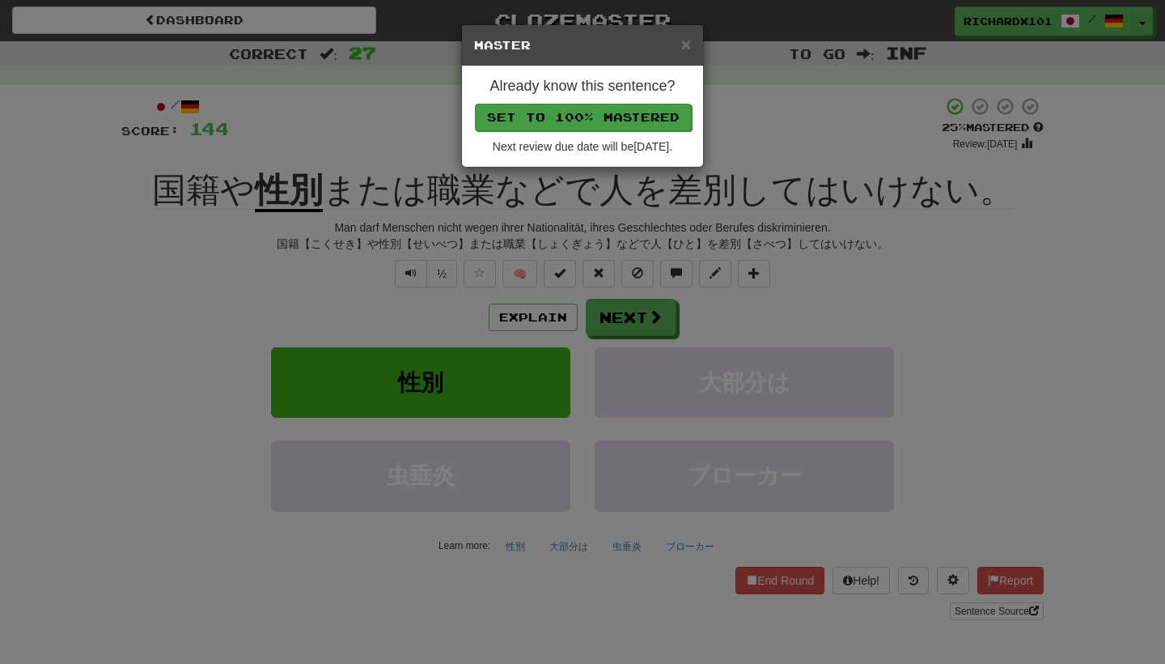
click at [602, 113] on button "Set to 100% Mastered" at bounding box center [583, 118] width 217 height 28
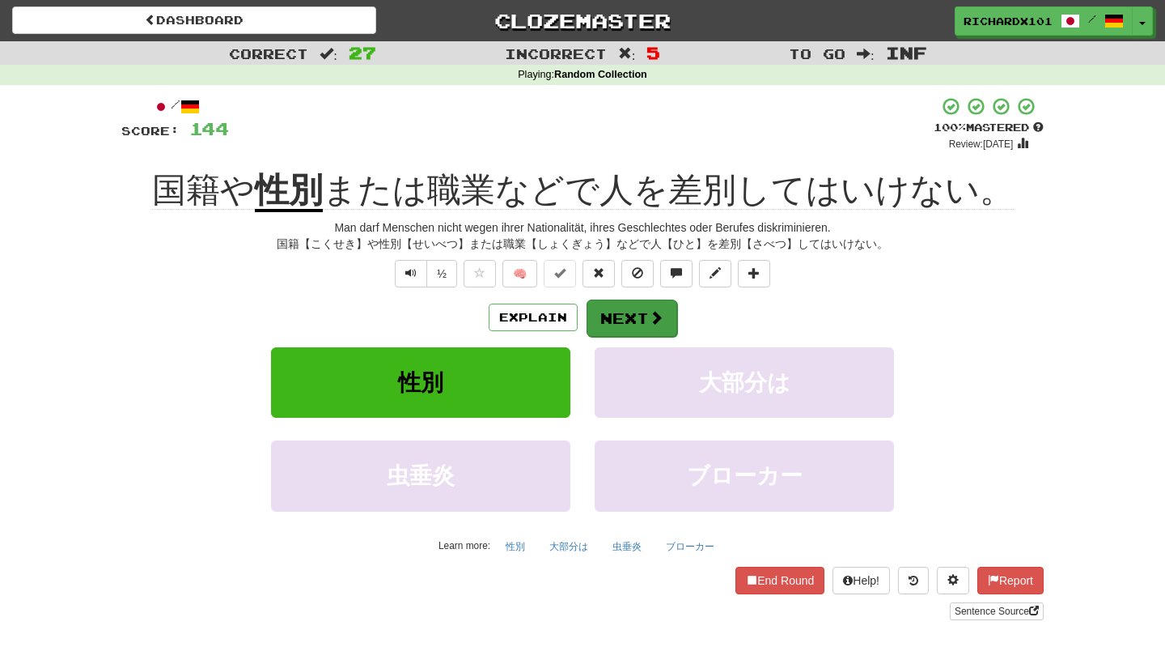
click at [626, 305] on button "Next" at bounding box center [632, 317] width 91 height 37
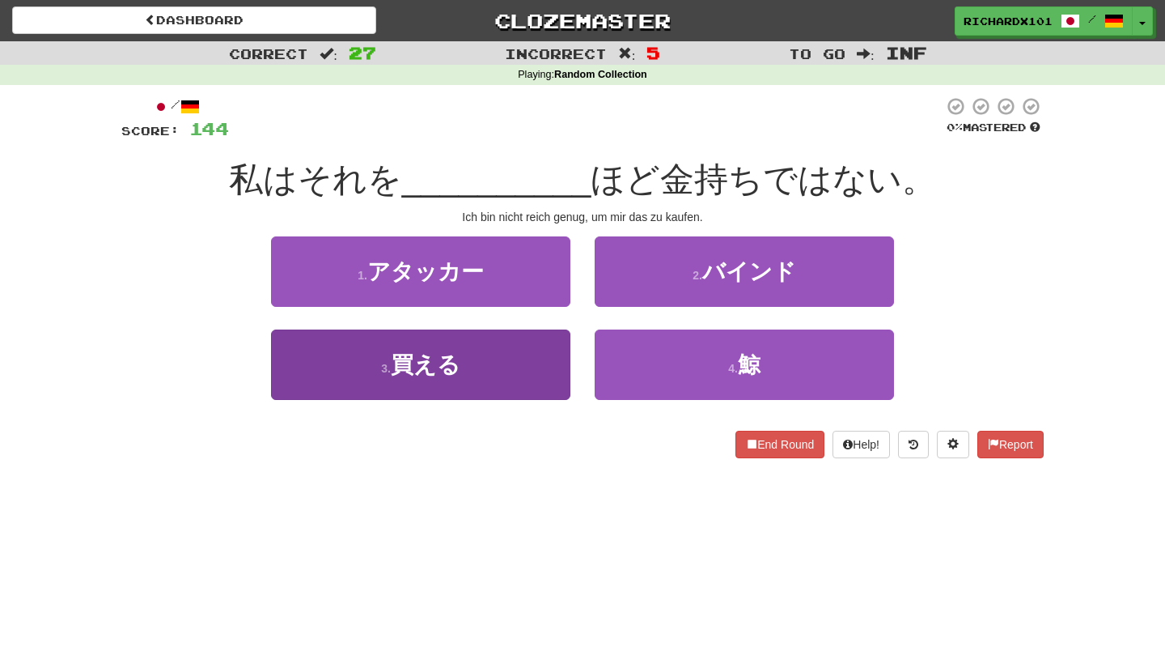
click at [541, 359] on button "3 . 買える" at bounding box center [420, 364] width 299 height 70
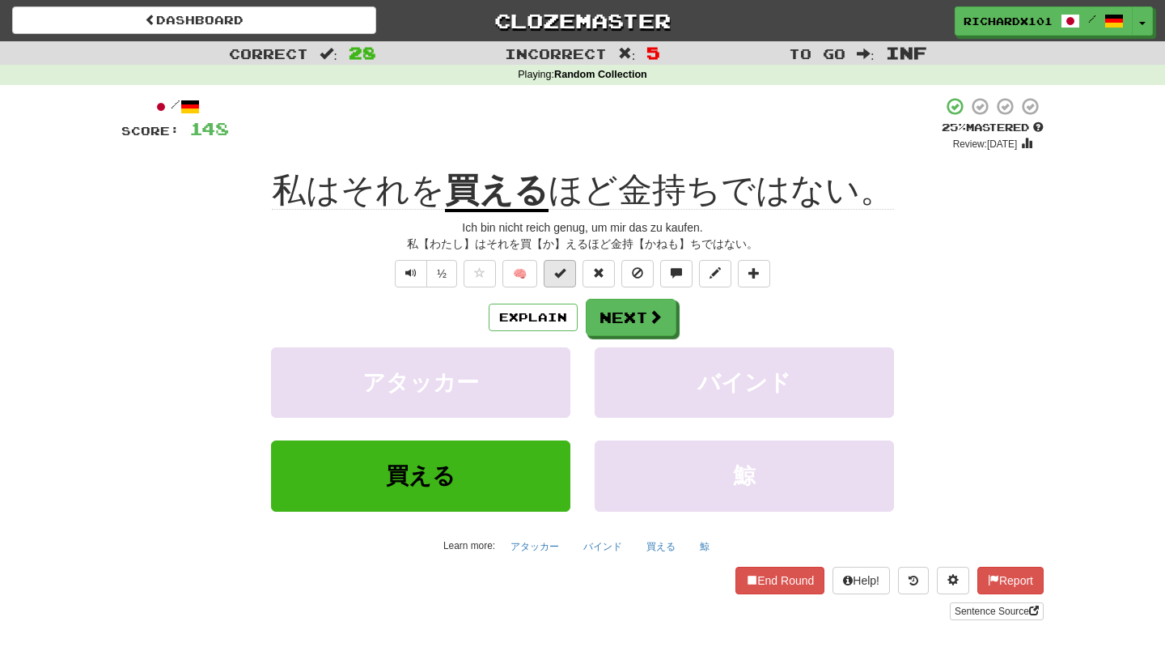
click at [558, 274] on span at bounding box center [559, 272] width 11 height 11
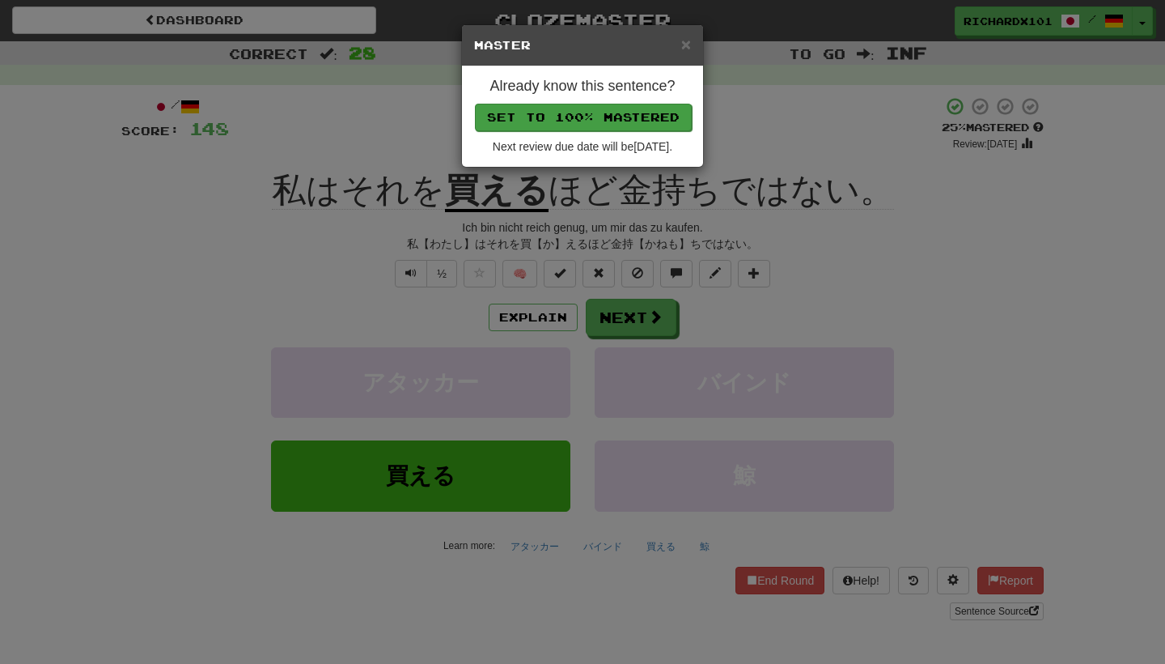
click at [618, 118] on button "Set to 100% Mastered" at bounding box center [583, 118] width 217 height 28
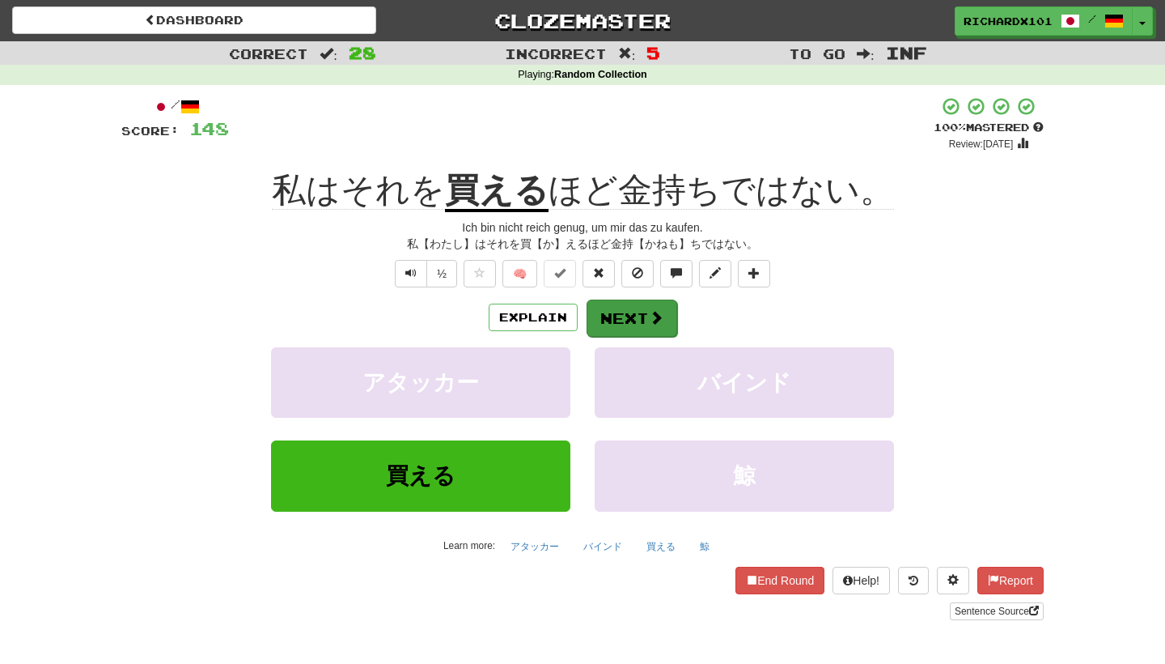
click at [623, 303] on button "Next" at bounding box center [632, 317] width 91 height 37
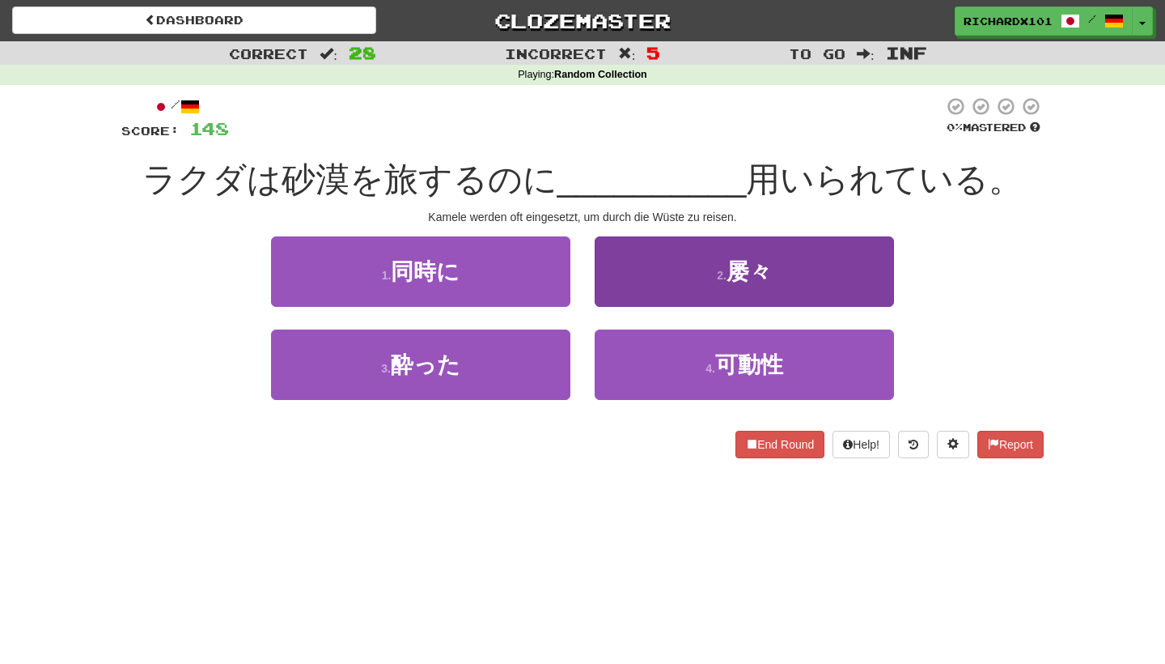
click at [649, 266] on button "2 . 屡々" at bounding box center [744, 271] width 299 height 70
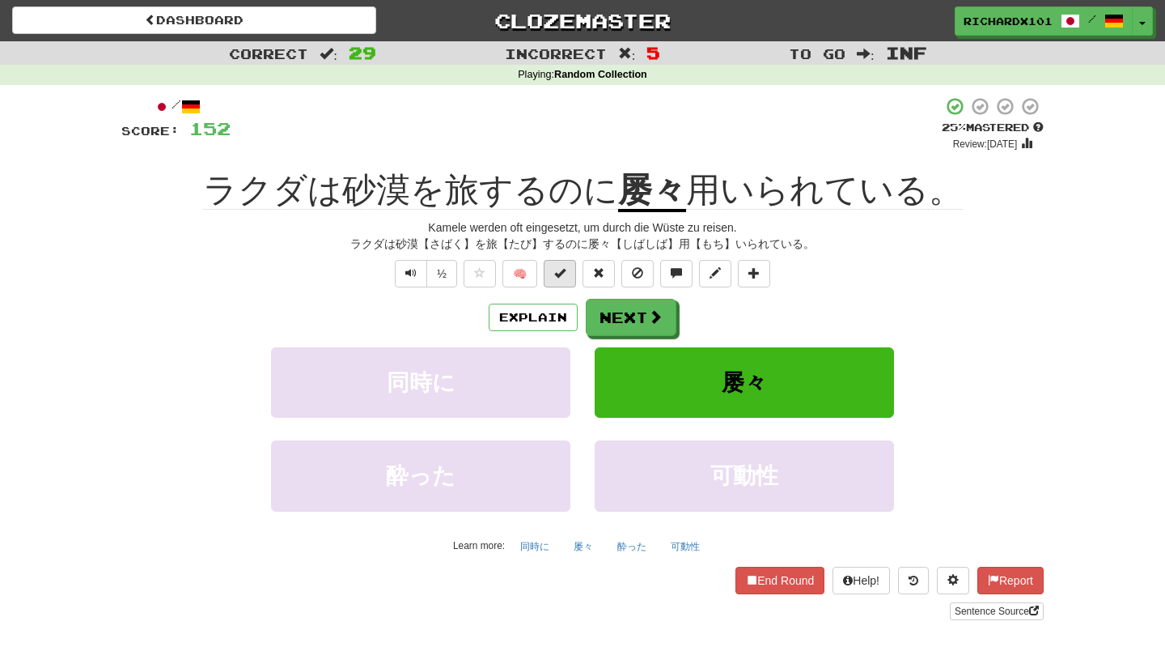
click at [571, 270] on button at bounding box center [560, 274] width 32 height 28
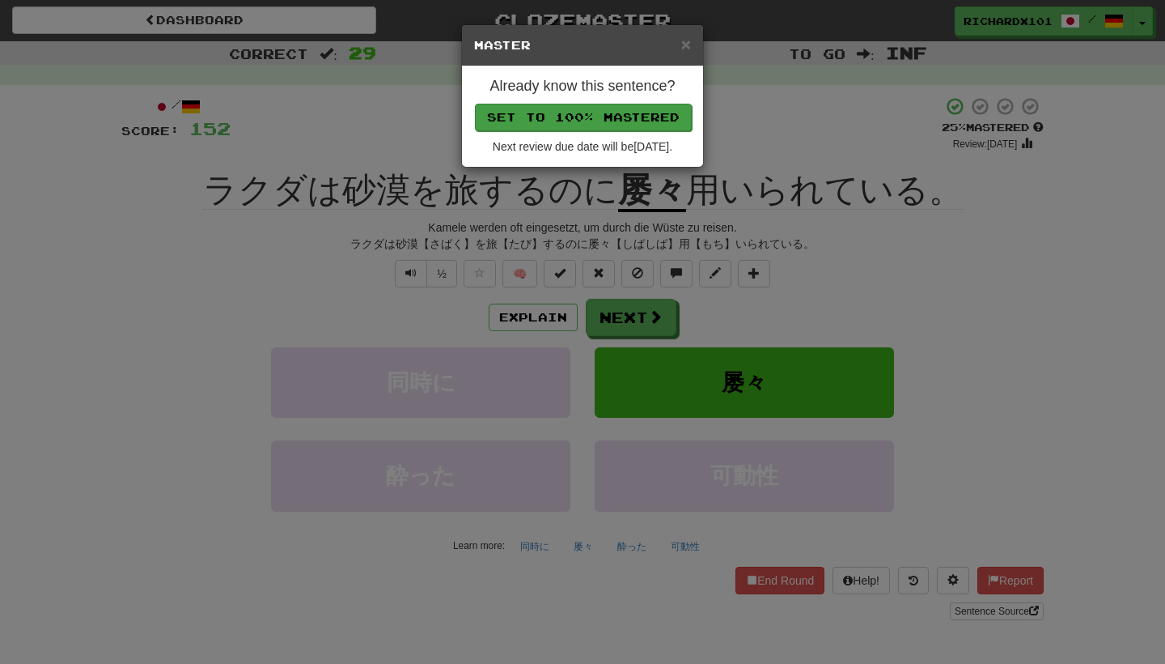
click at [640, 112] on button "Set to 100% Mastered" at bounding box center [583, 118] width 217 height 28
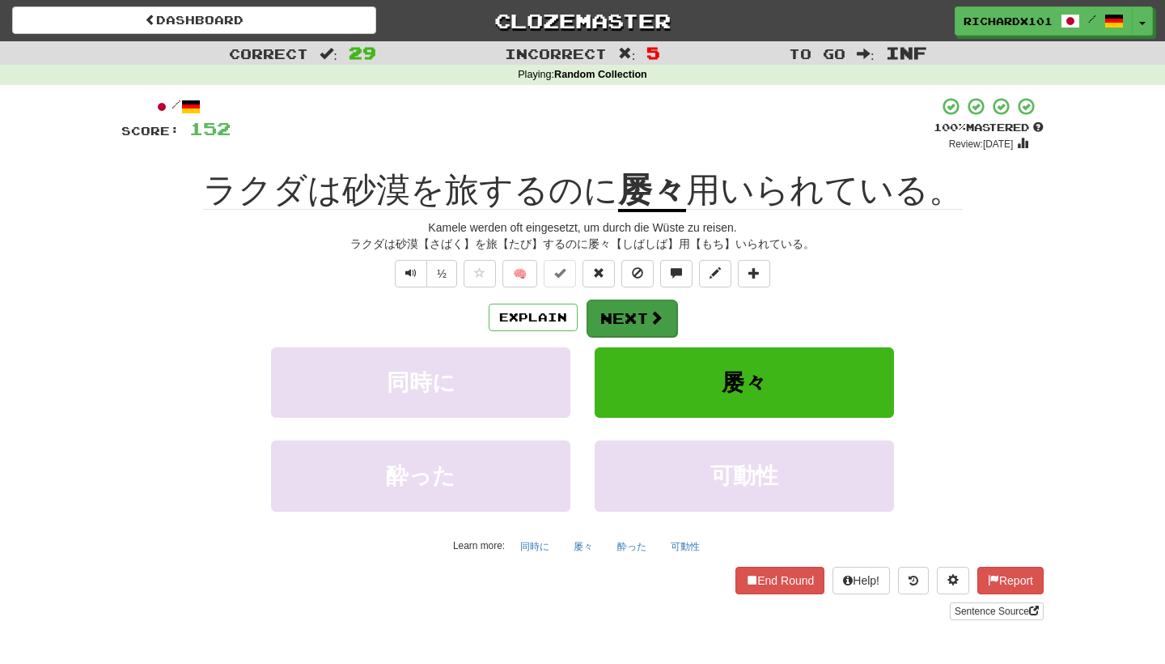
click at [625, 309] on button "Next" at bounding box center [632, 317] width 91 height 37
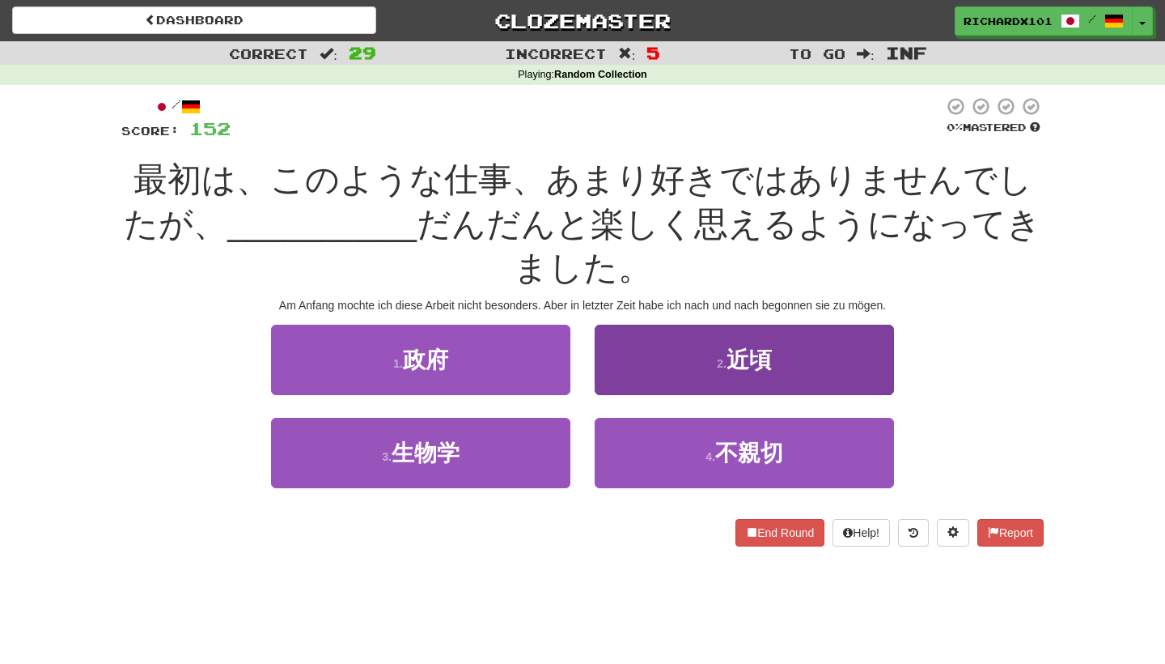
click at [659, 361] on button "2 . 近頃" at bounding box center [744, 360] width 299 height 70
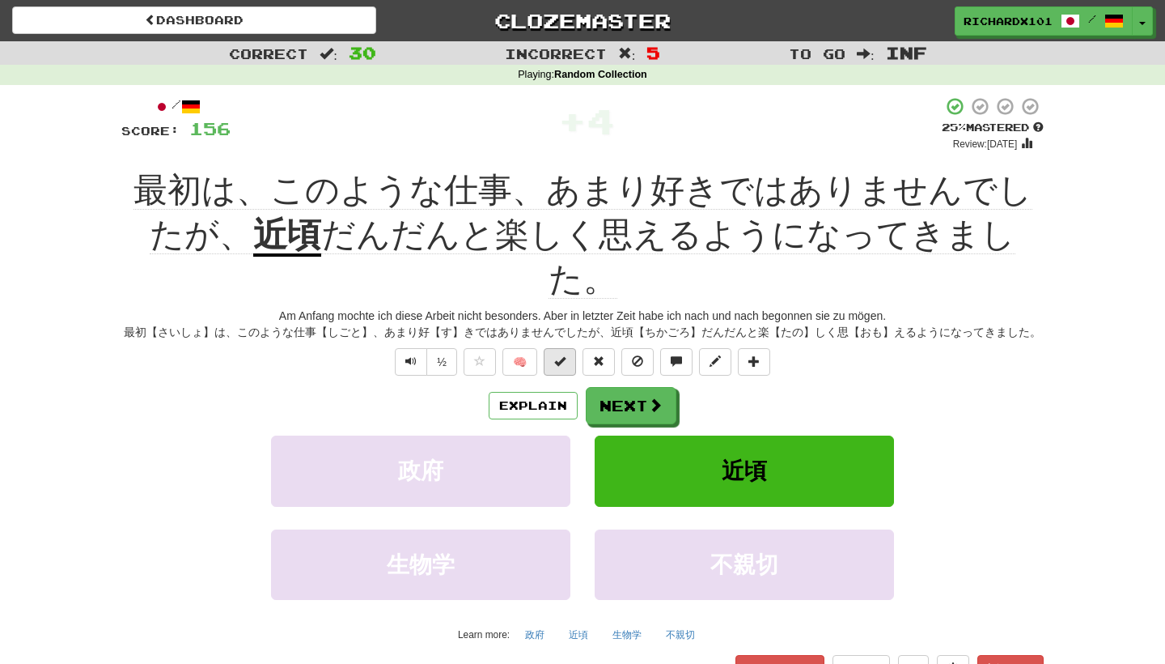
click at [566, 348] on button at bounding box center [560, 362] width 32 height 28
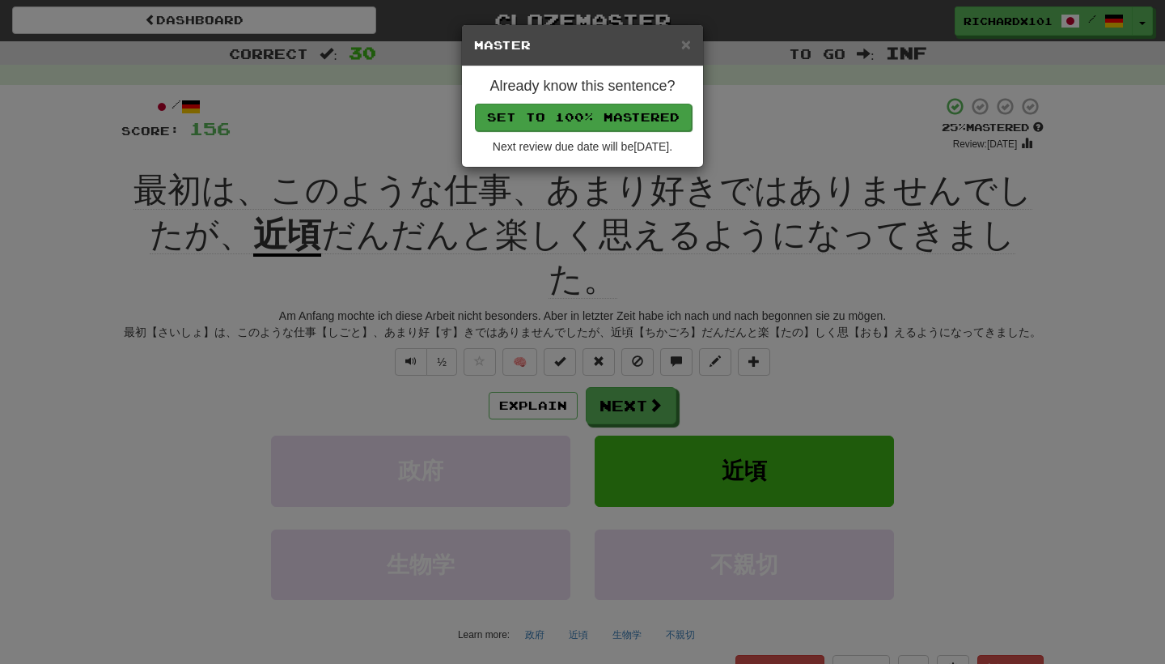
click at [620, 116] on button "Set to 100% Mastered" at bounding box center [583, 118] width 217 height 28
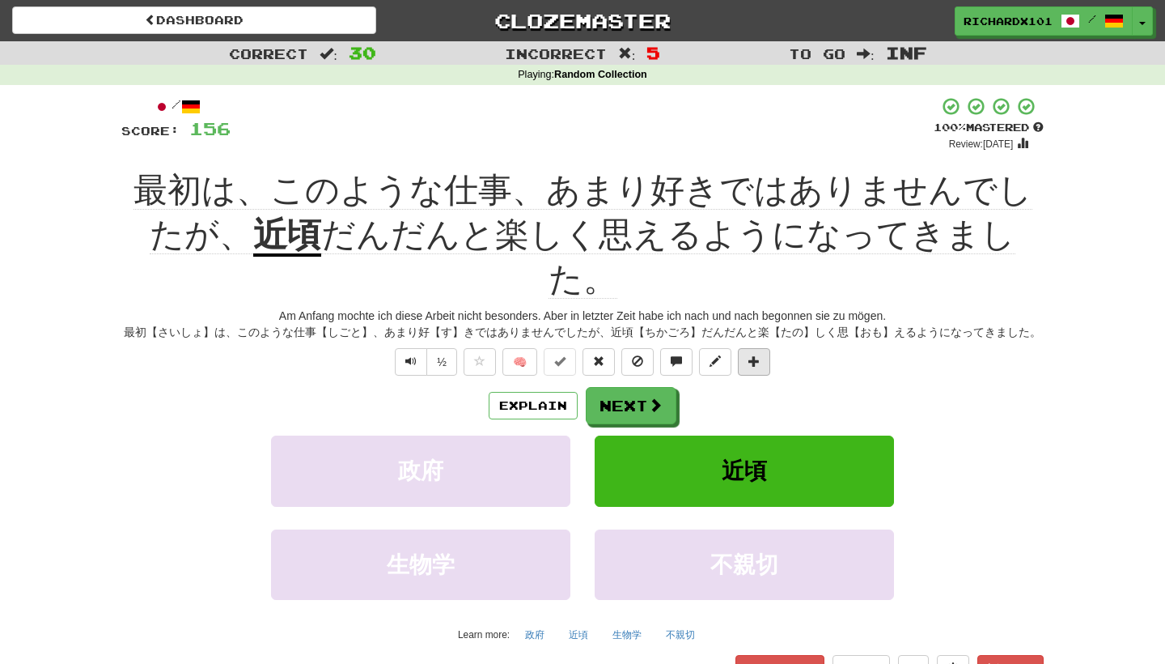
click at [751, 355] on span at bounding box center [754, 360] width 11 height 11
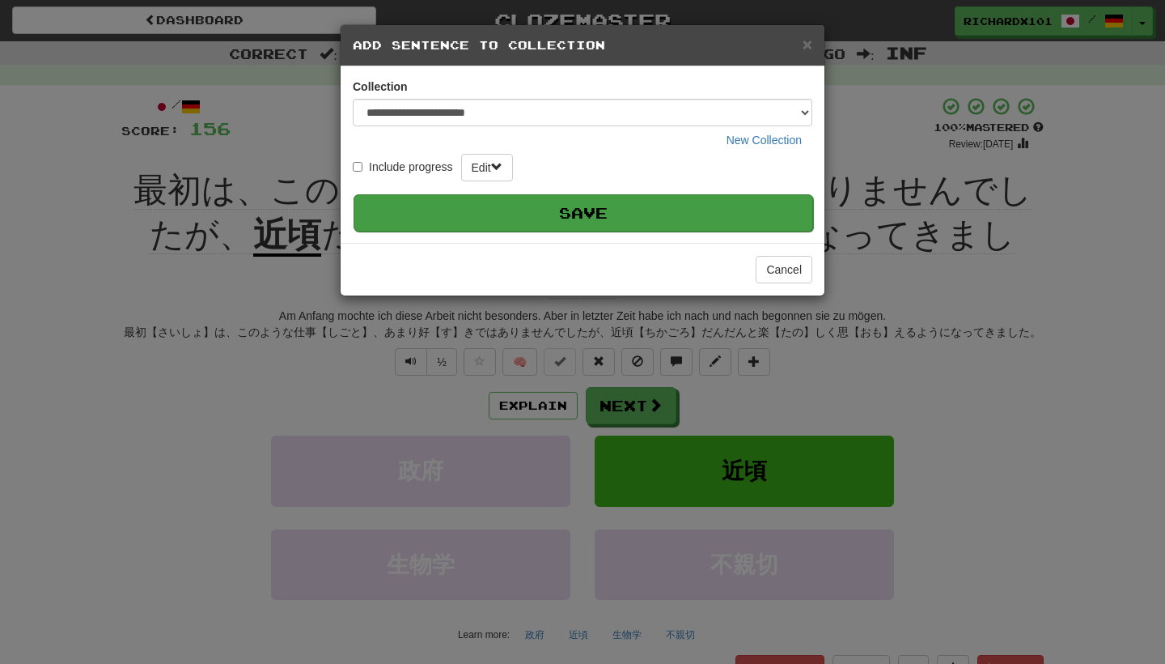
click at [720, 207] on button "Save" at bounding box center [584, 212] width 460 height 37
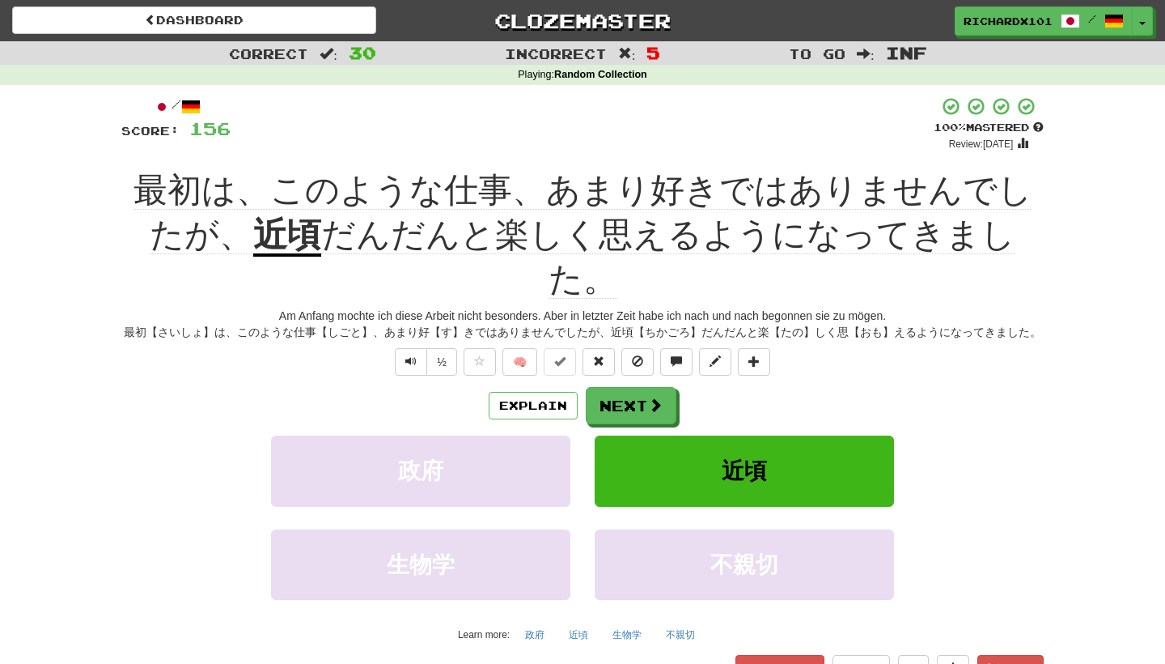
click at [658, 398] on span at bounding box center [656, 405] width 15 height 15
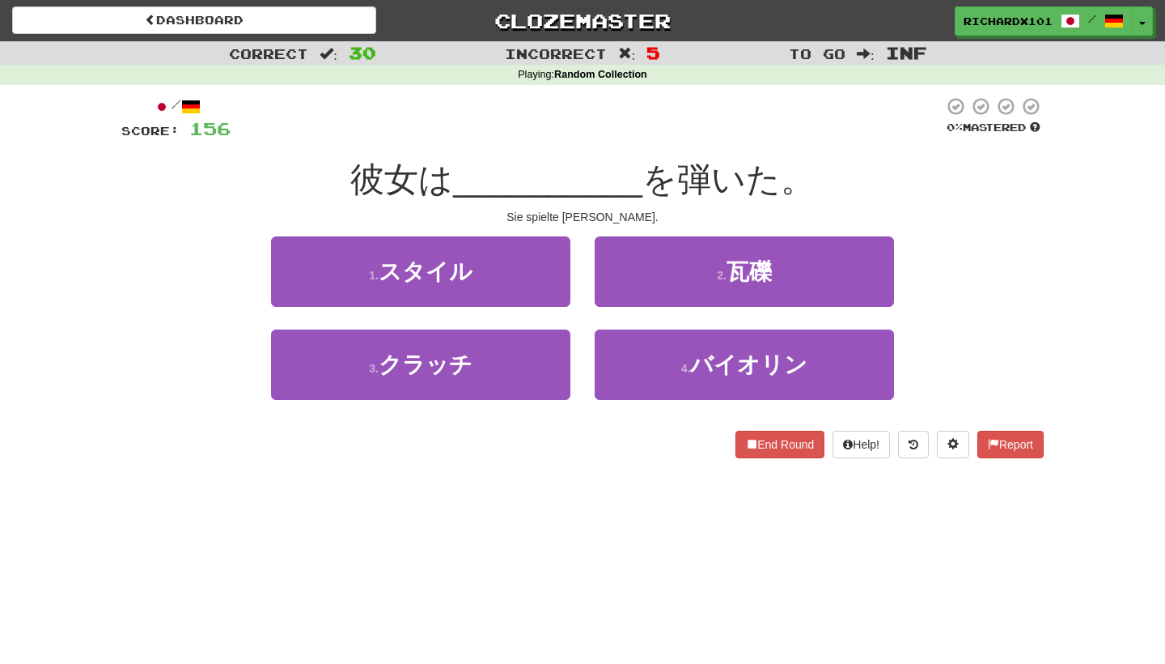
click at [658, 354] on button "4 . バイオリン" at bounding box center [744, 364] width 299 height 70
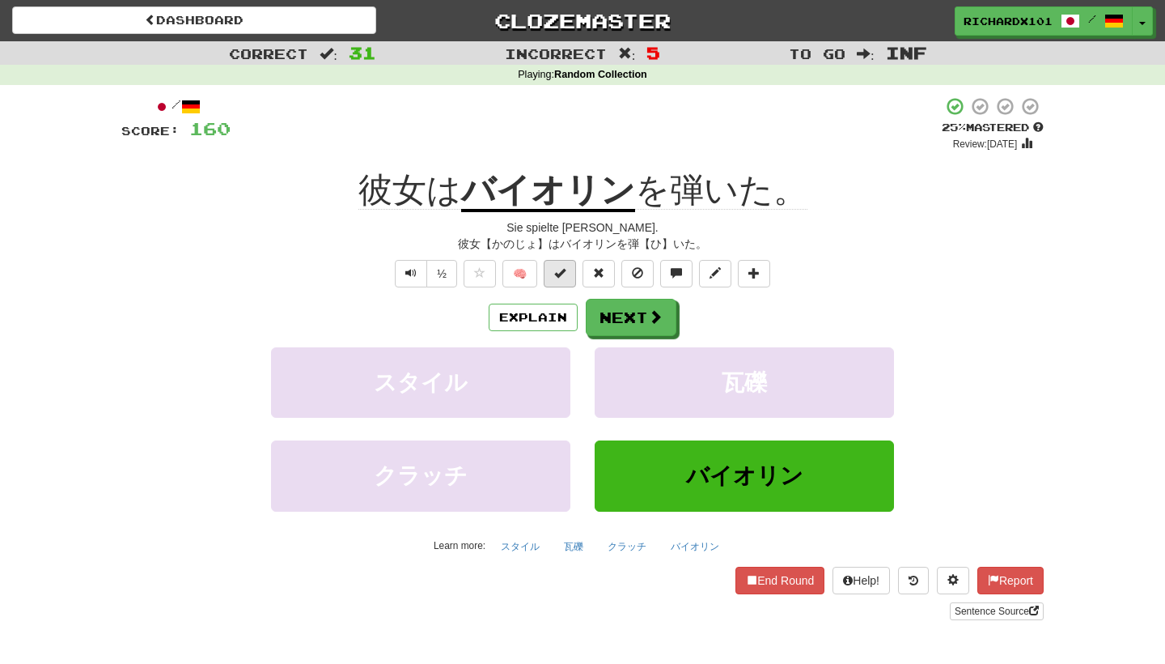
click at [572, 273] on button at bounding box center [560, 274] width 32 height 28
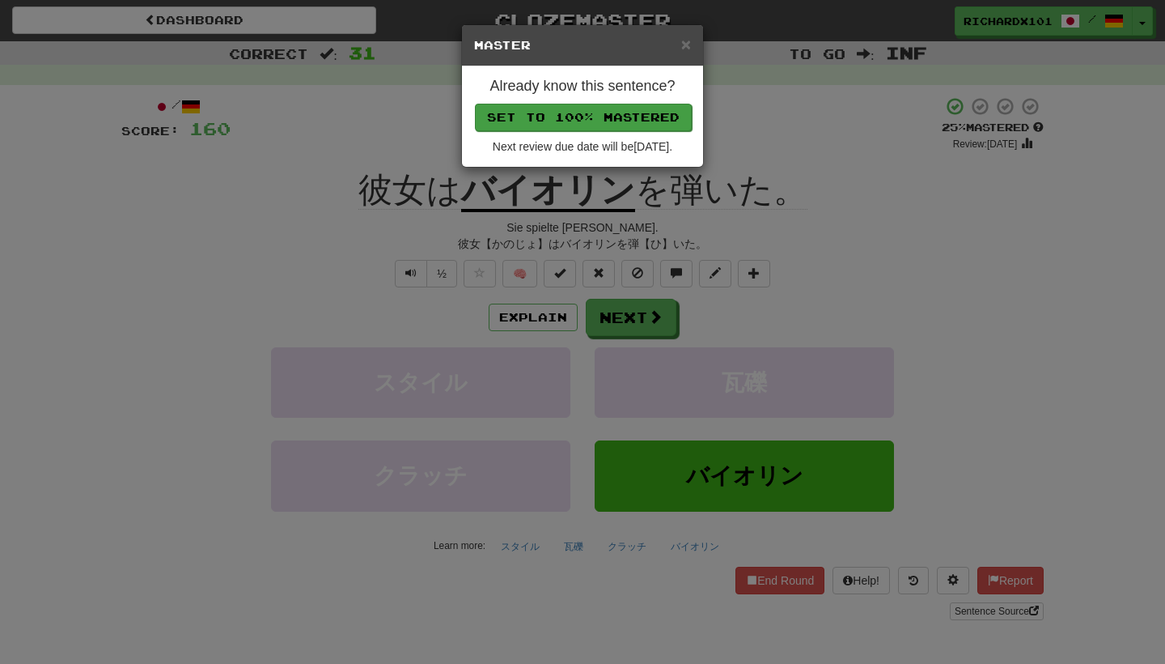
click at [596, 108] on button "Set to 100% Mastered" at bounding box center [583, 118] width 217 height 28
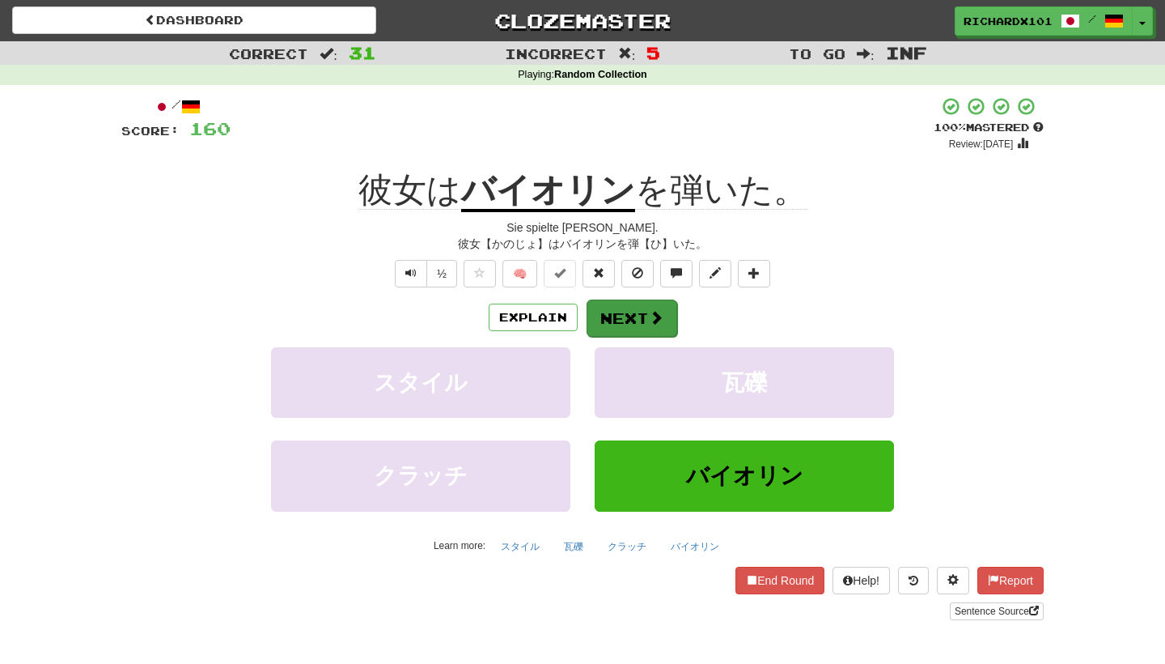
click at [632, 310] on button "Next" at bounding box center [632, 317] width 91 height 37
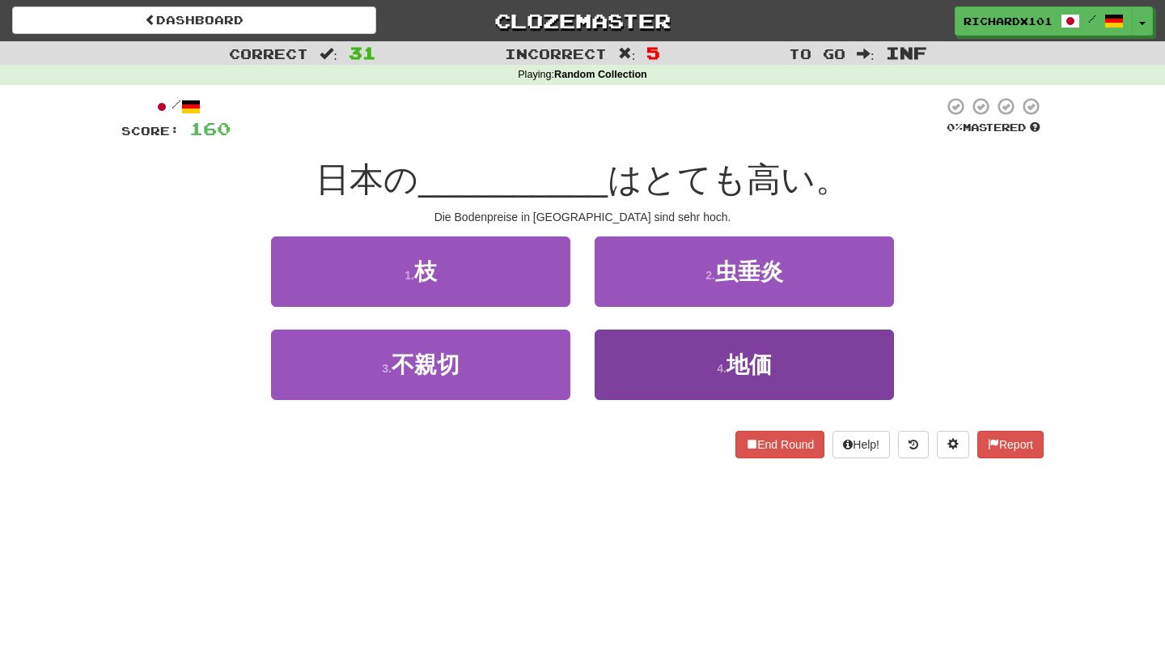
click at [651, 369] on button "4 . 地価" at bounding box center [744, 364] width 299 height 70
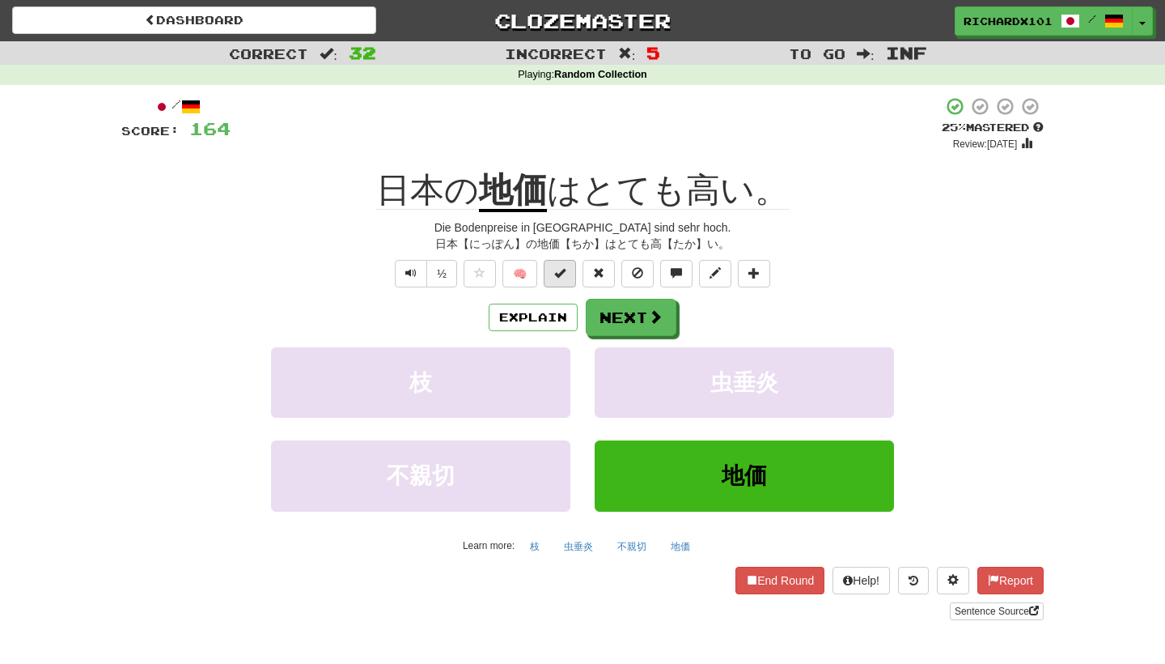
click at [566, 275] on button at bounding box center [560, 274] width 32 height 28
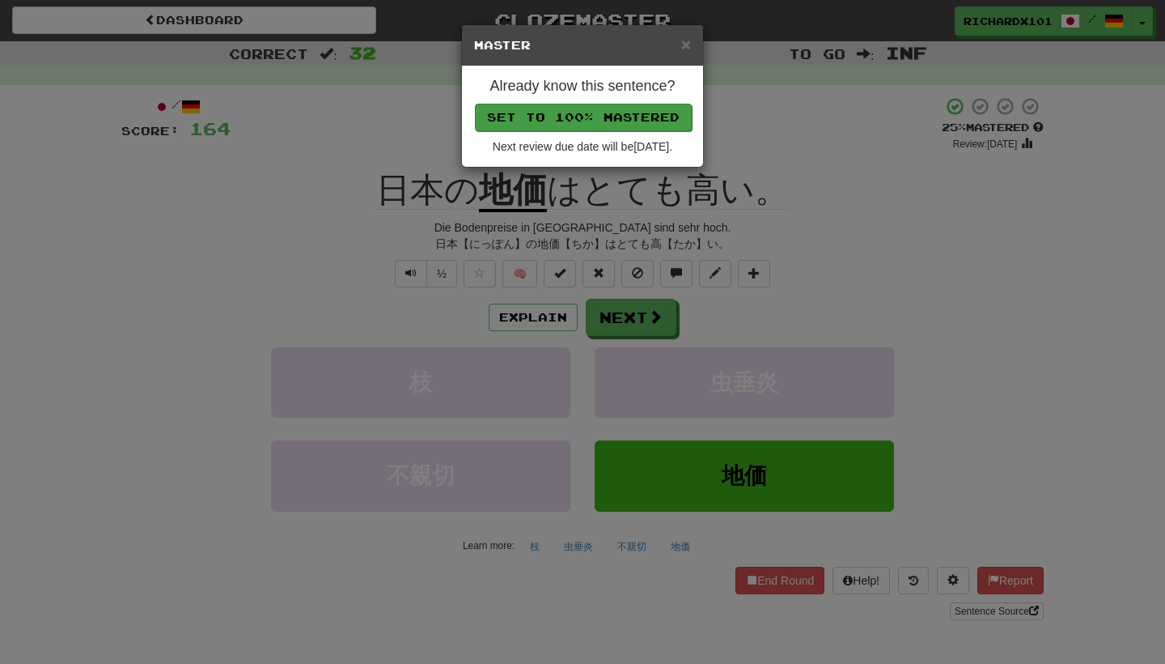
click at [605, 119] on button "Set to 100% Mastered" at bounding box center [583, 118] width 217 height 28
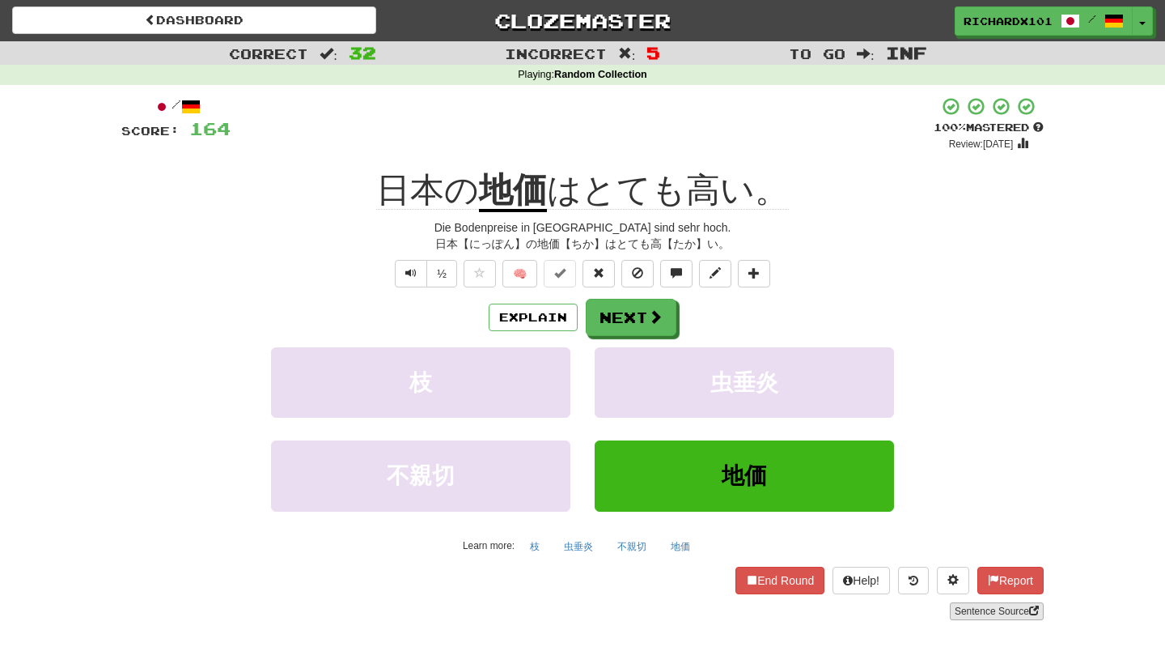
click at [950, 606] on link "Sentence Source" at bounding box center [997, 611] width 94 height 18
click at [669, 316] on button "Next" at bounding box center [632, 317] width 91 height 37
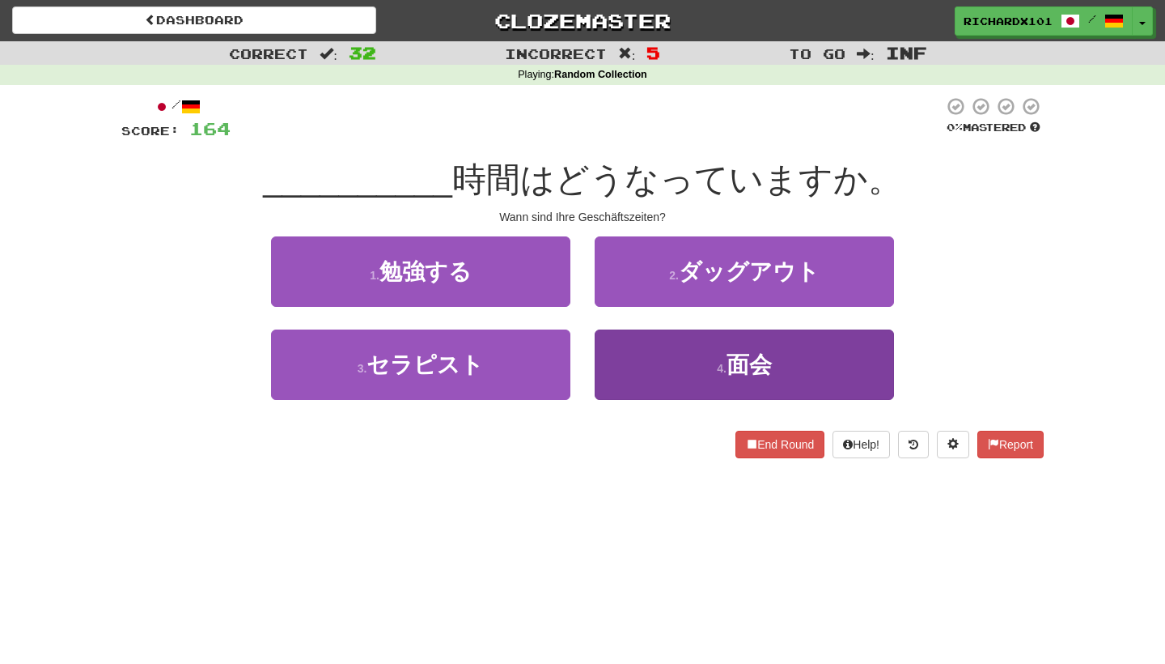
click at [685, 352] on button "4 . 面会" at bounding box center [744, 364] width 299 height 70
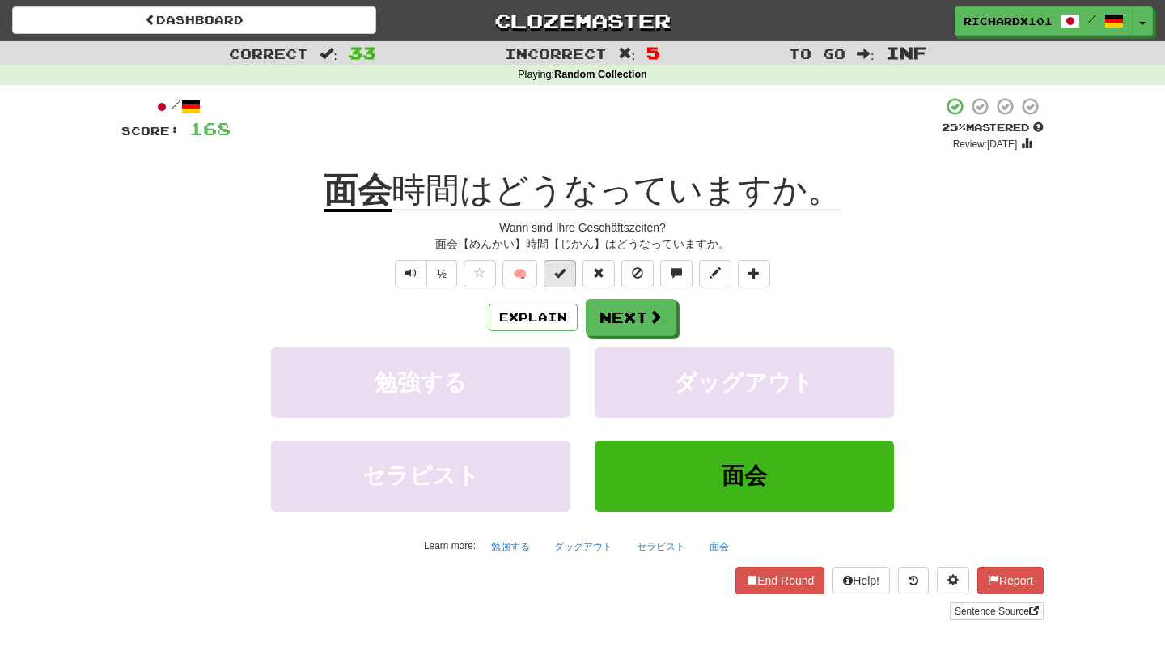
click at [568, 266] on button at bounding box center [560, 274] width 32 height 28
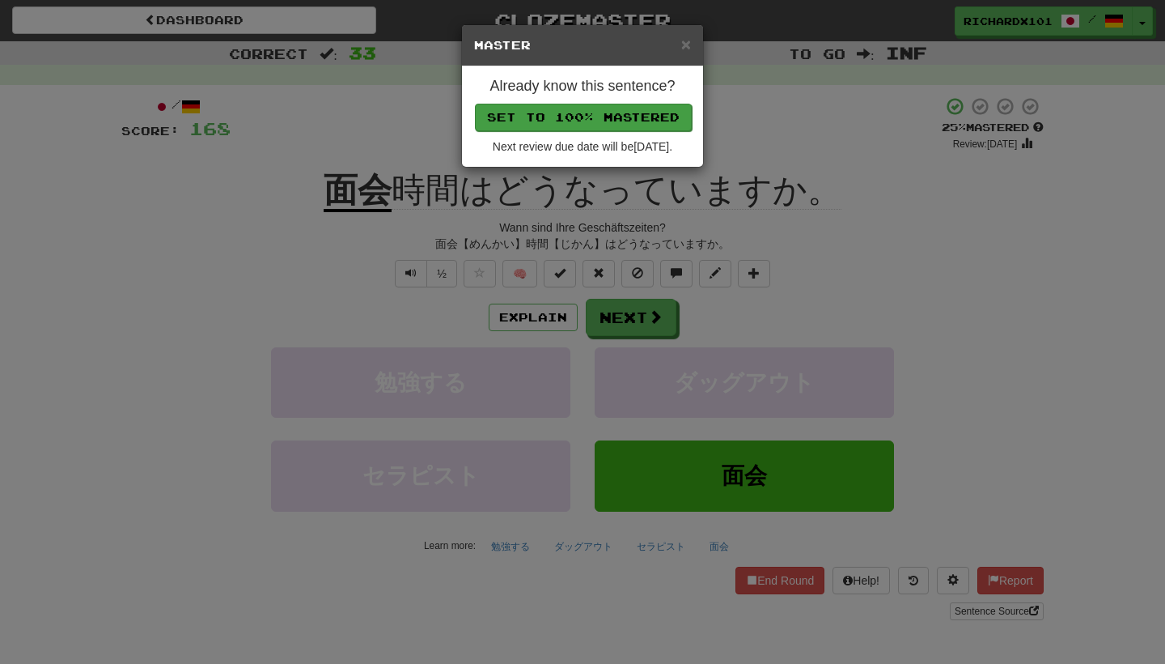
click at [617, 116] on button "Set to 100% Mastered" at bounding box center [583, 118] width 217 height 28
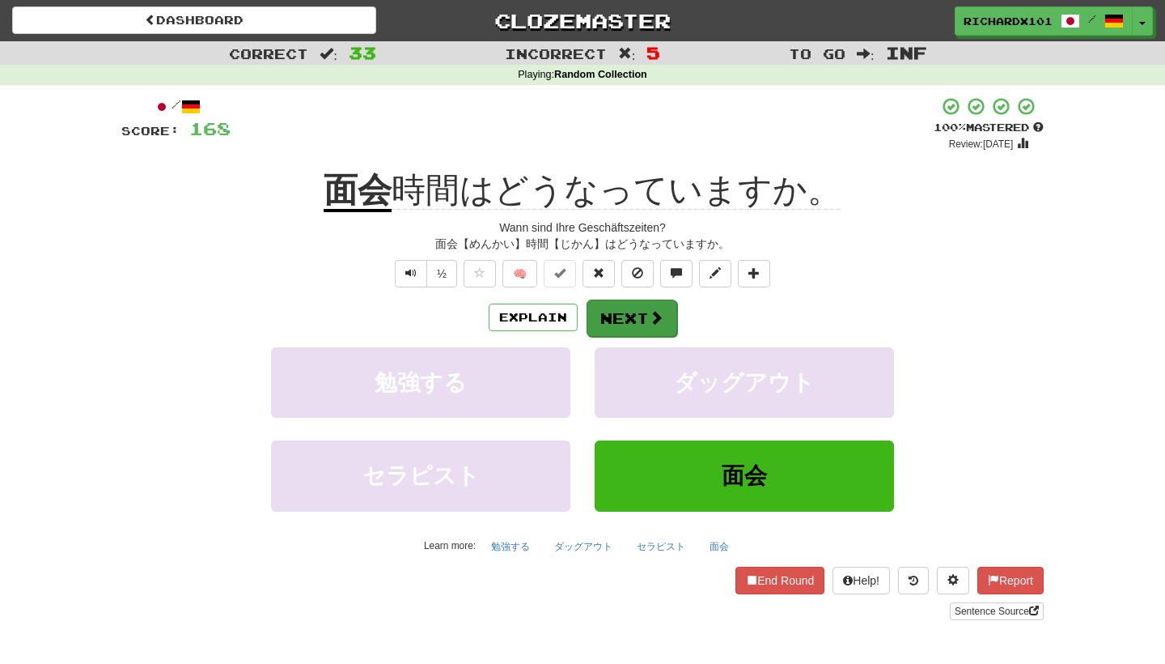
click at [626, 312] on button "Next" at bounding box center [632, 317] width 91 height 37
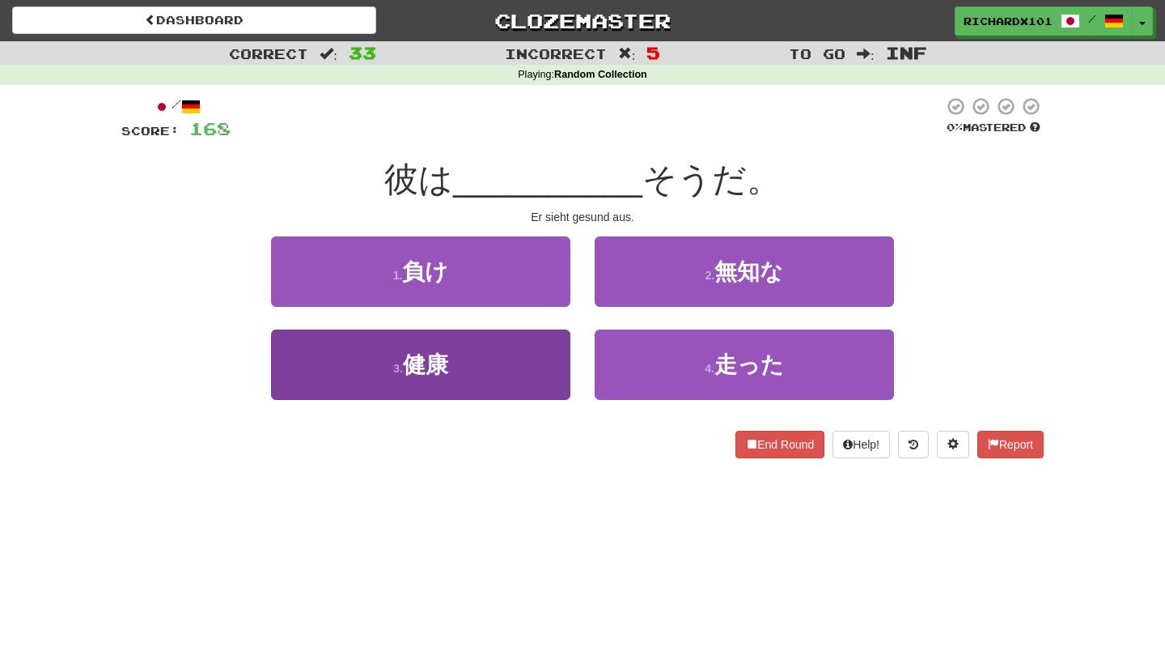
click at [538, 359] on button "3 . 健康" at bounding box center [420, 364] width 299 height 70
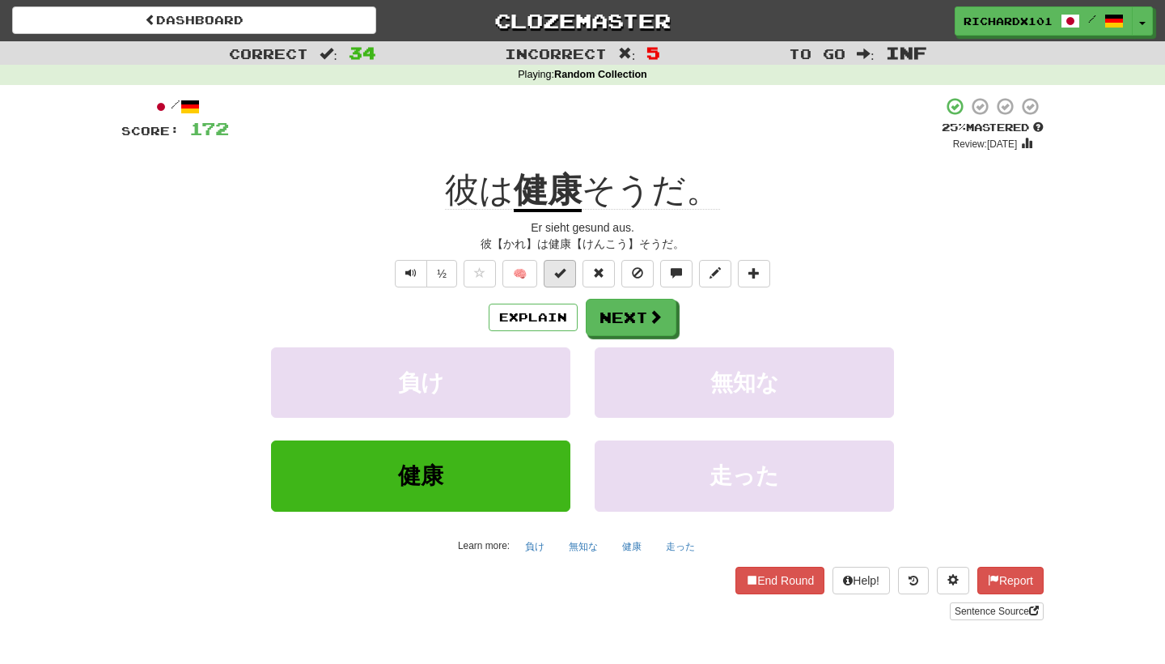
click at [558, 270] on span at bounding box center [559, 272] width 11 height 11
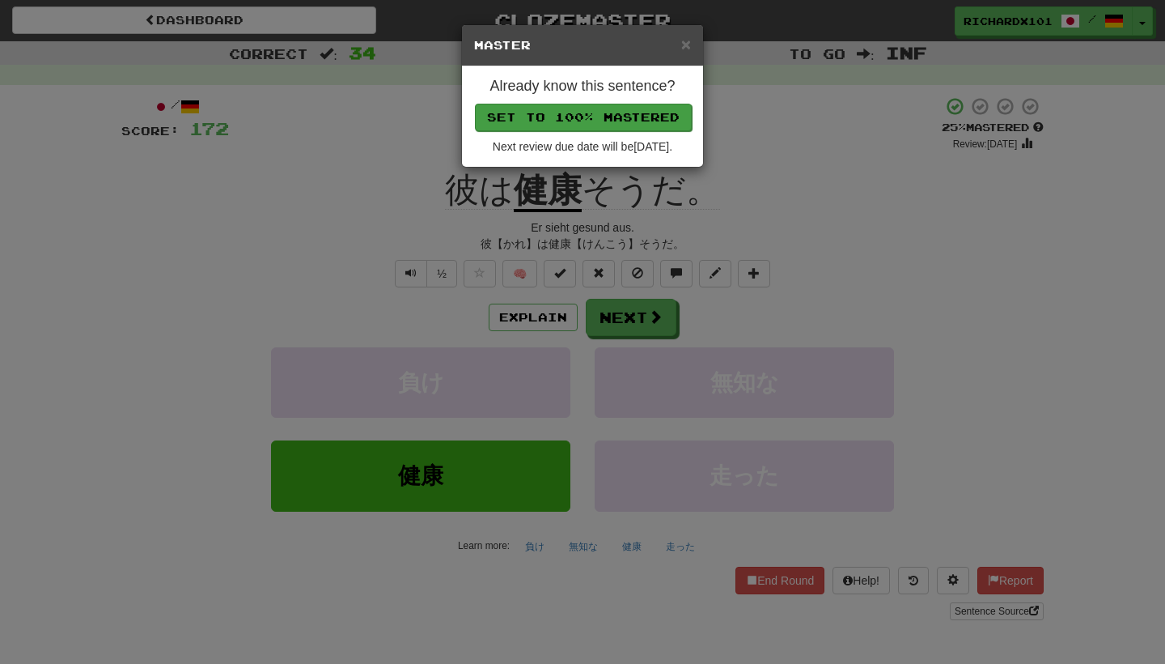
click at [613, 112] on button "Set to 100% Mastered" at bounding box center [583, 118] width 217 height 28
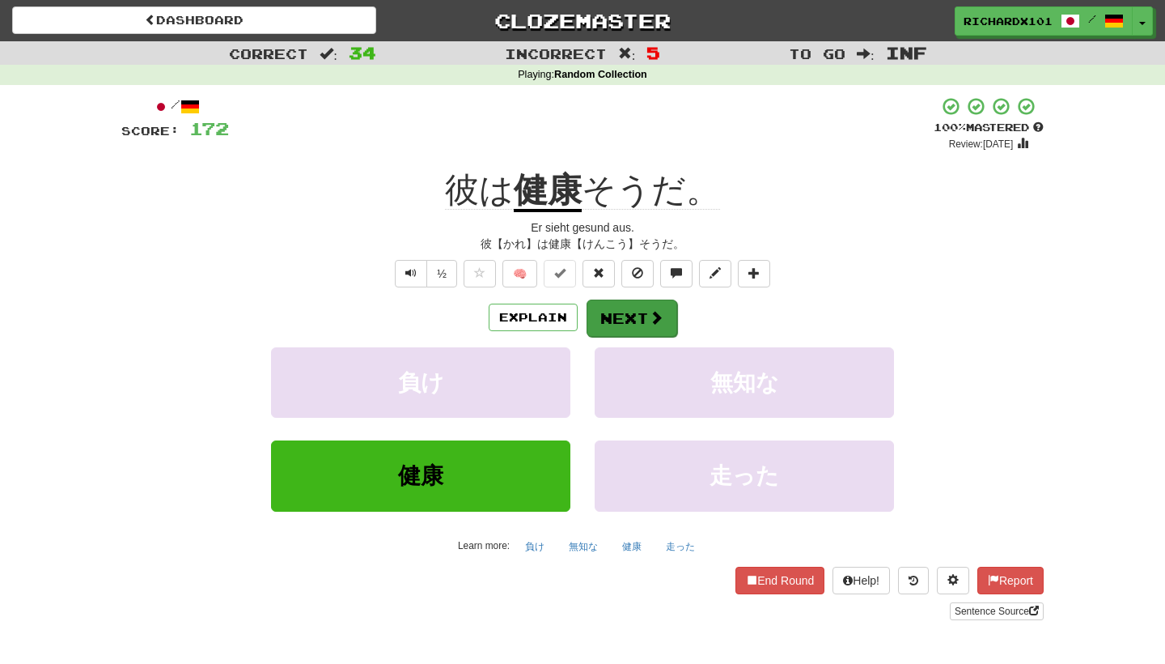
click at [636, 314] on button "Next" at bounding box center [632, 317] width 91 height 37
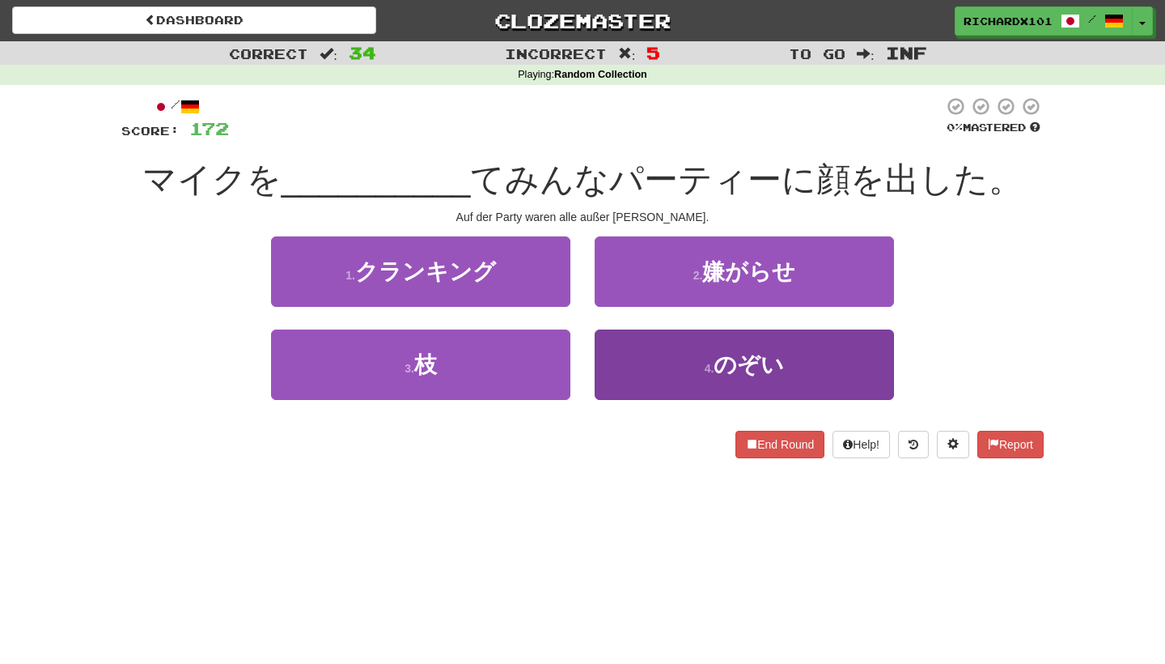
click at [649, 363] on button "4 . のぞい" at bounding box center [744, 364] width 299 height 70
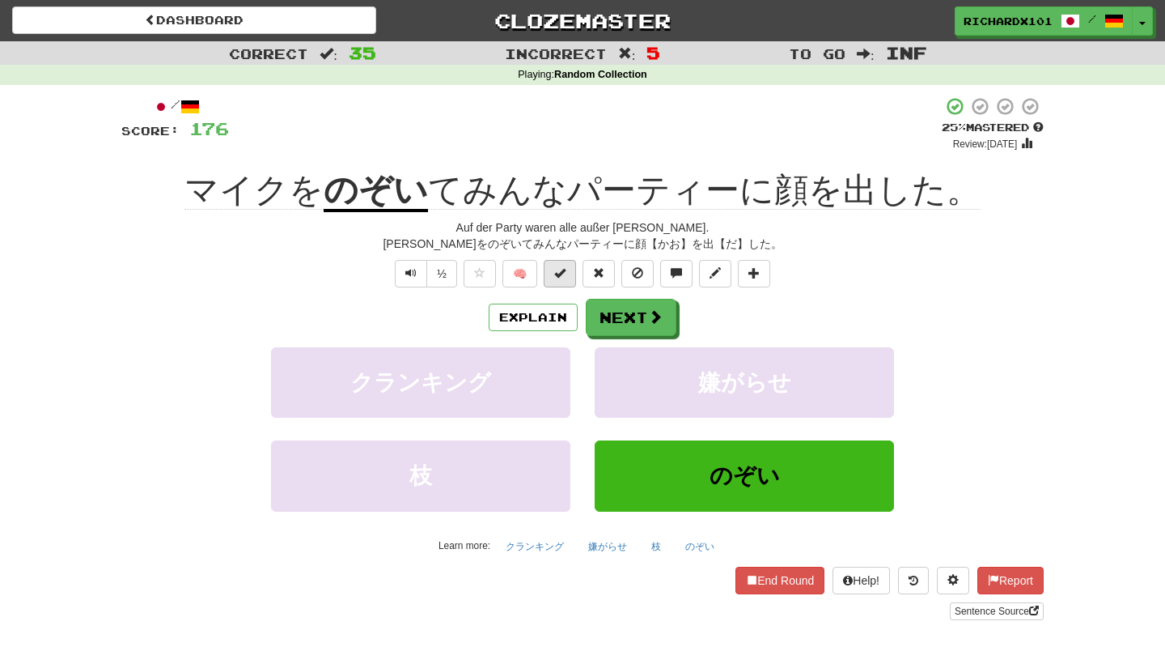
click at [571, 273] on button at bounding box center [560, 274] width 32 height 28
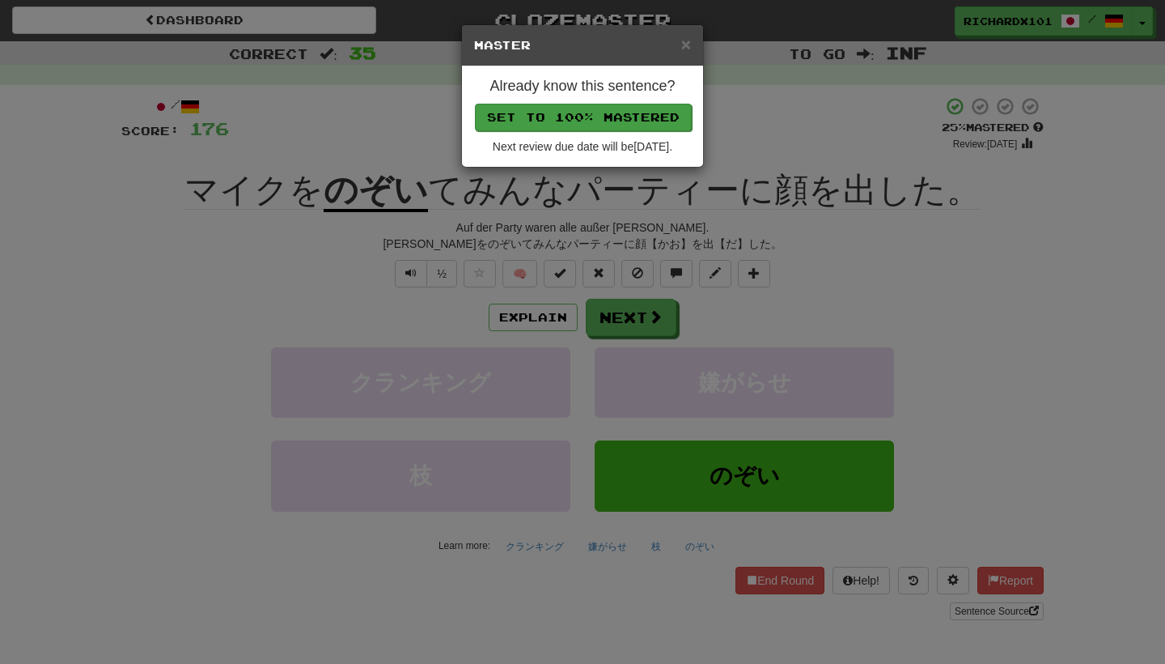
click at [630, 120] on button "Set to 100% Mastered" at bounding box center [583, 118] width 217 height 28
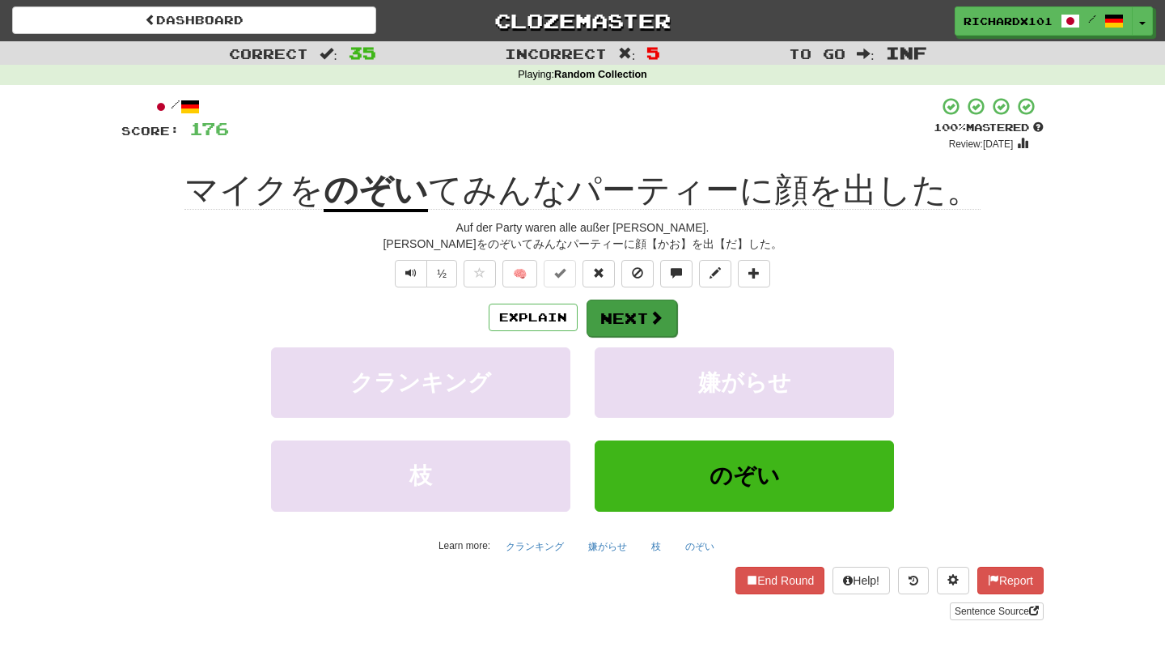
click at [652, 311] on span at bounding box center [656, 317] width 15 height 15
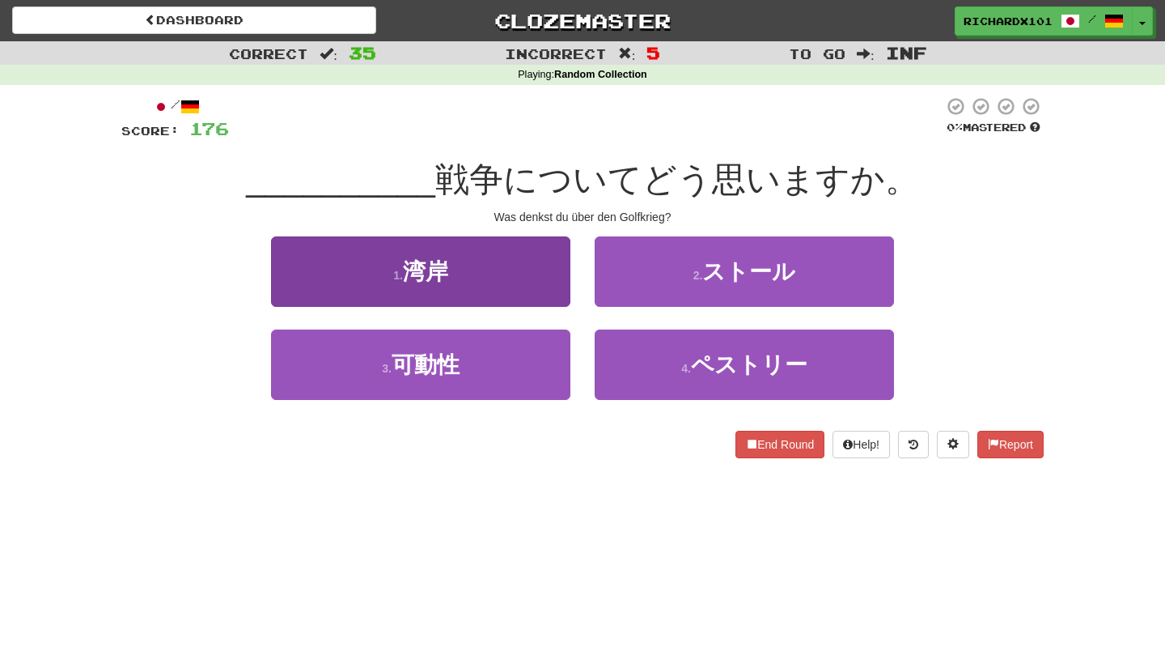
click at [566, 271] on button "1 . 湾岸" at bounding box center [420, 271] width 299 height 70
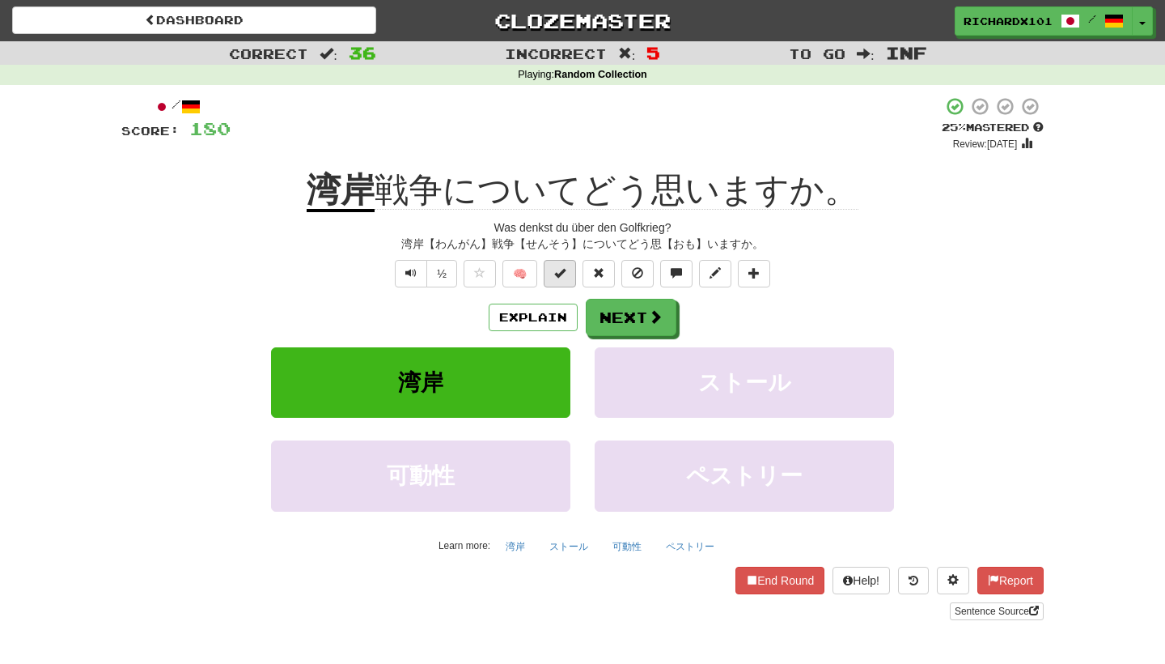
click at [566, 273] on button at bounding box center [560, 274] width 32 height 28
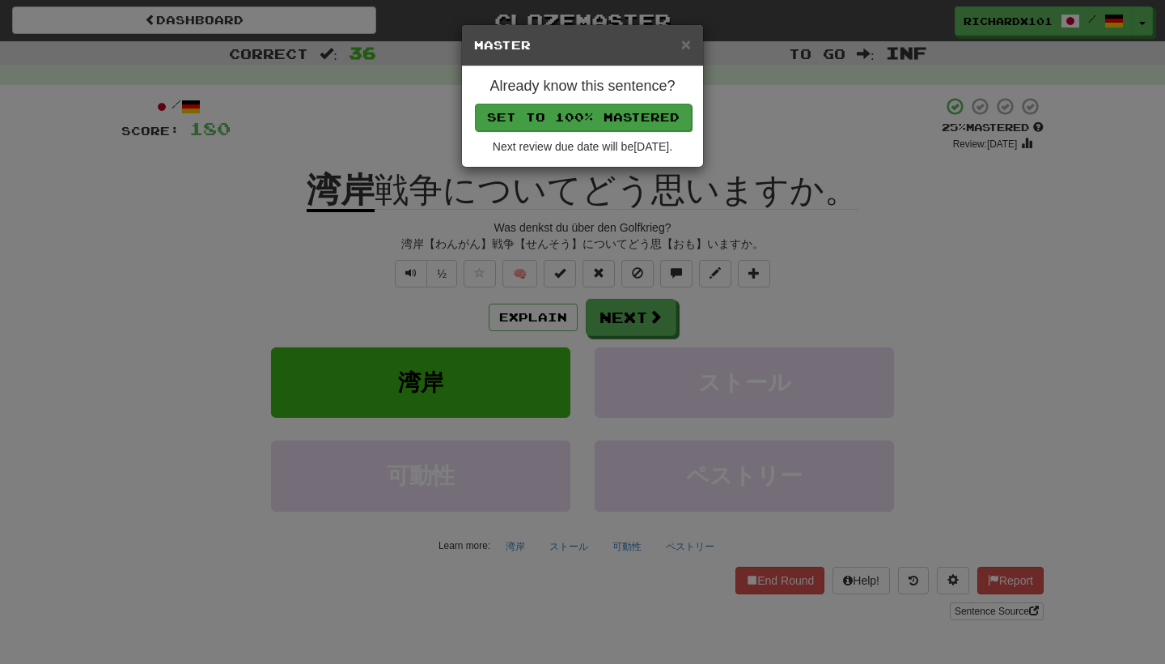
click at [623, 125] on button "Set to 100% Mastered" at bounding box center [583, 118] width 217 height 28
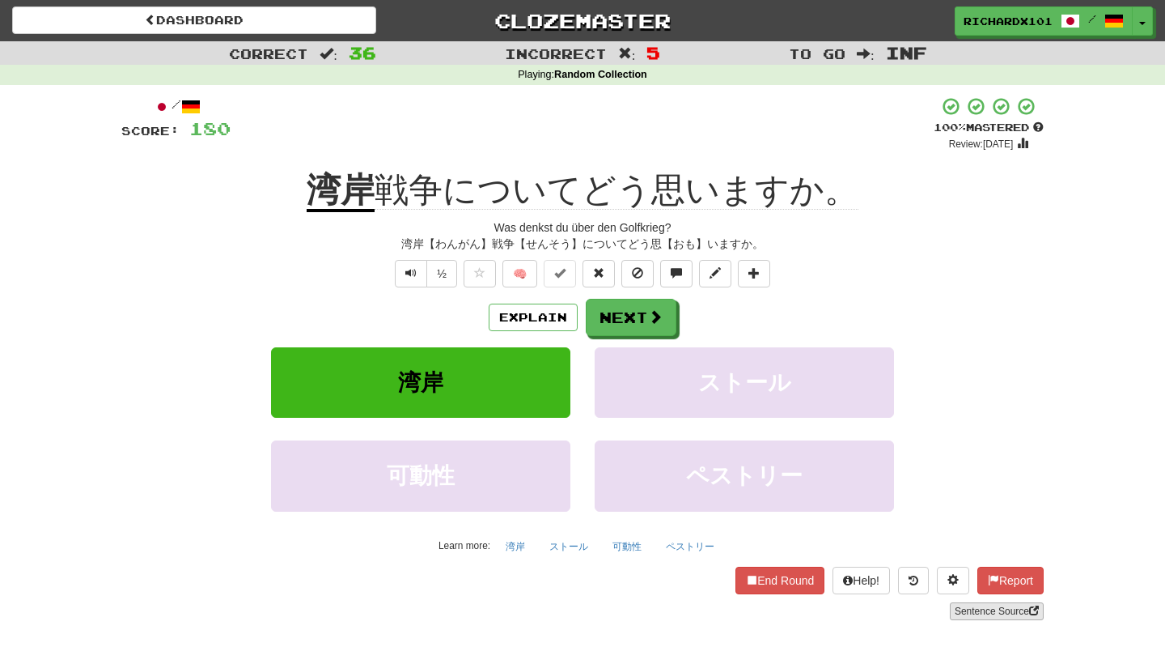
click at [959, 609] on link "Sentence Source" at bounding box center [997, 611] width 94 height 18
click at [629, 310] on button "Next" at bounding box center [632, 317] width 91 height 37
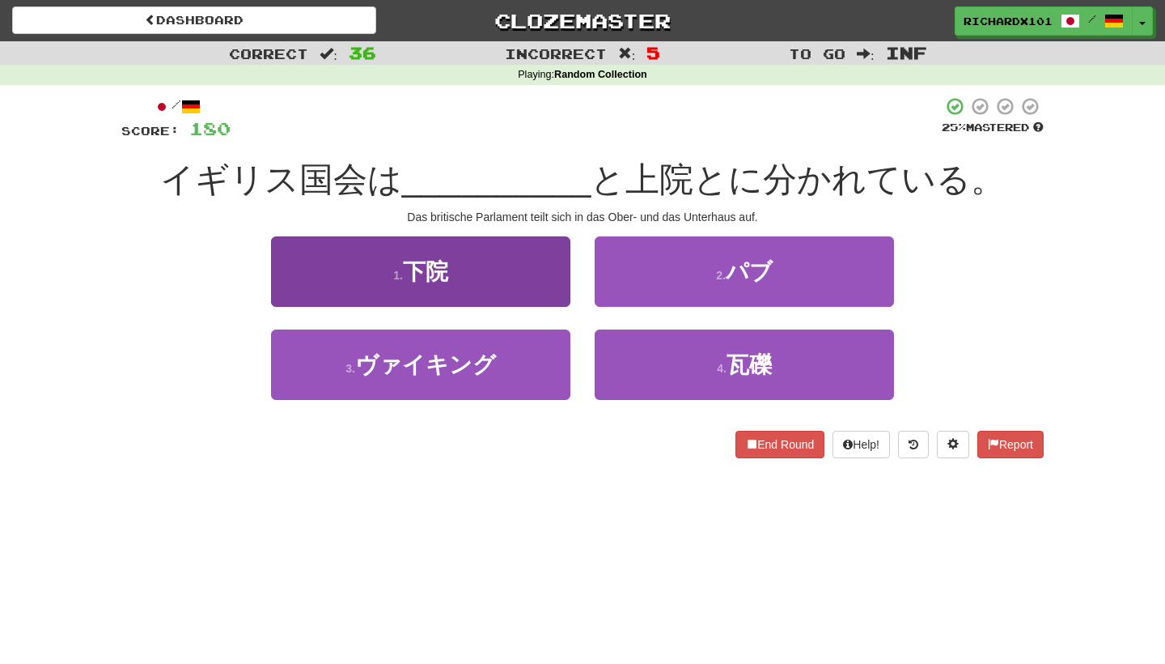
click at [563, 290] on button "1 . 下院" at bounding box center [420, 271] width 299 height 70
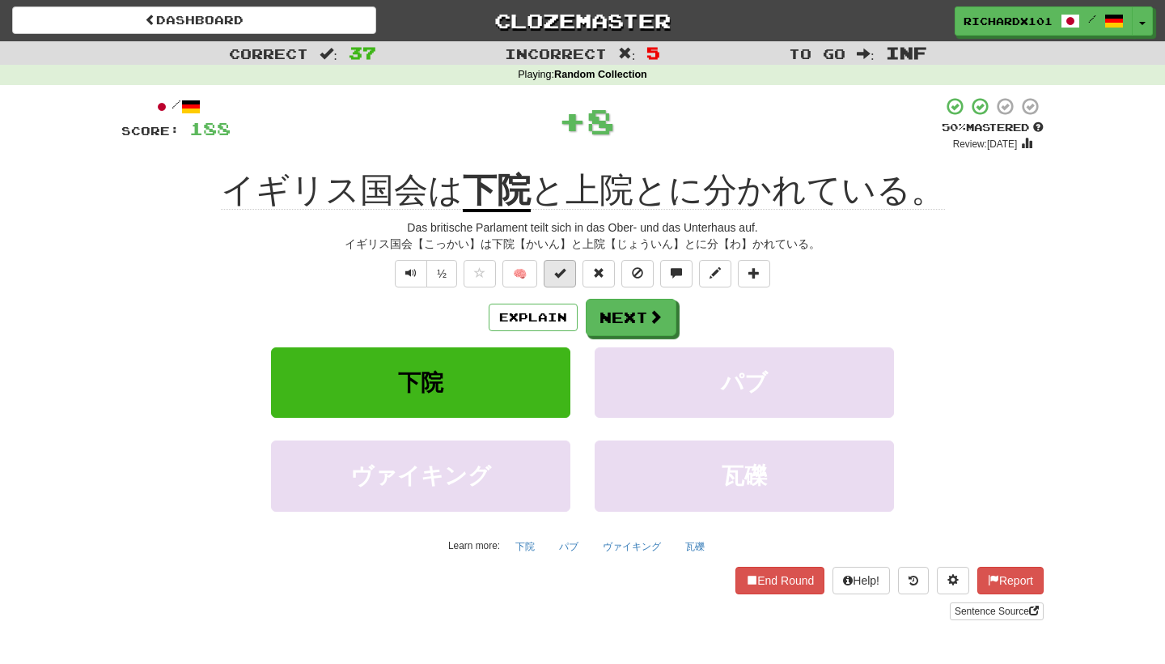
click at [568, 278] on button at bounding box center [560, 274] width 32 height 28
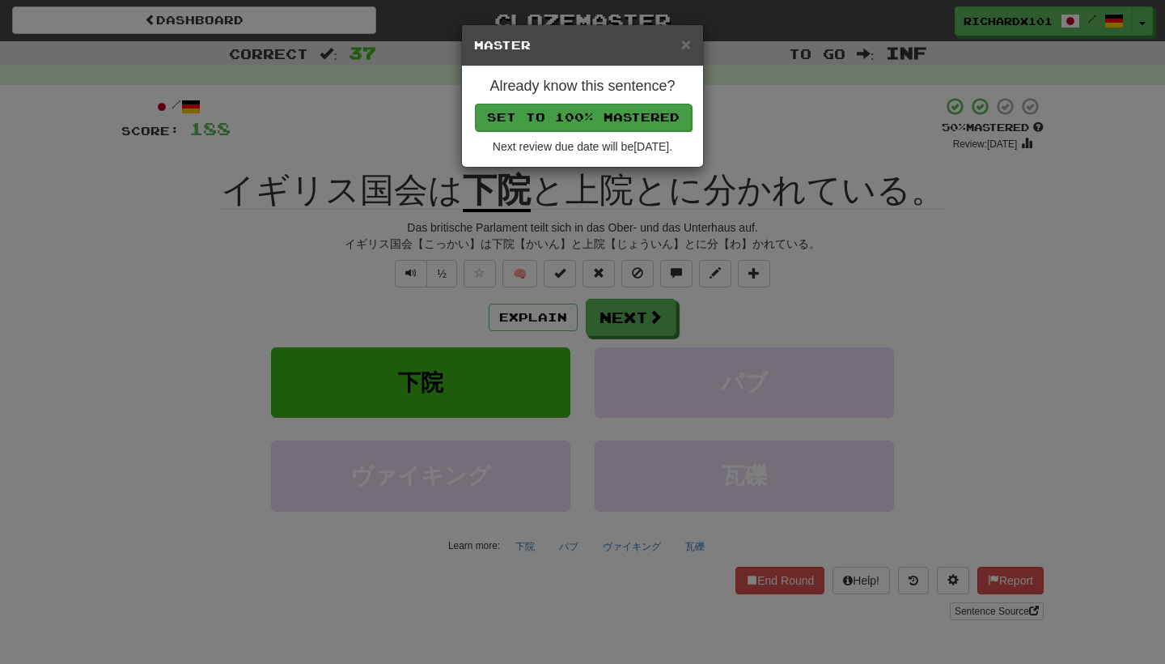
click at [609, 118] on button "Set to 100% Mastered" at bounding box center [583, 118] width 217 height 28
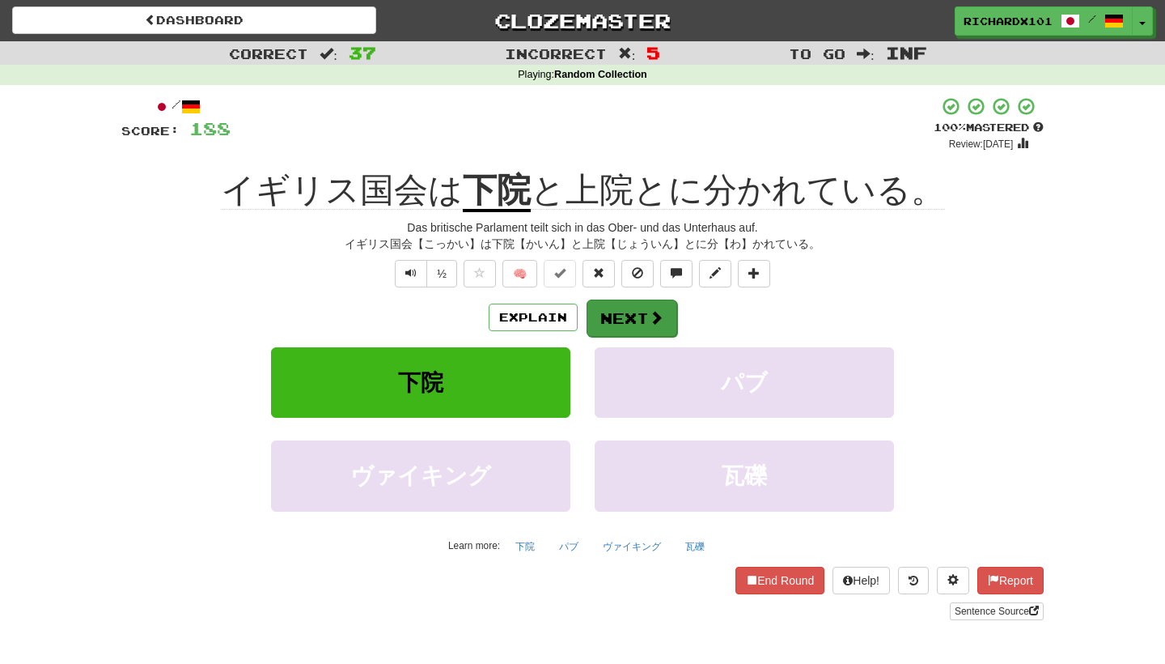
click at [629, 304] on button "Next" at bounding box center [632, 317] width 91 height 37
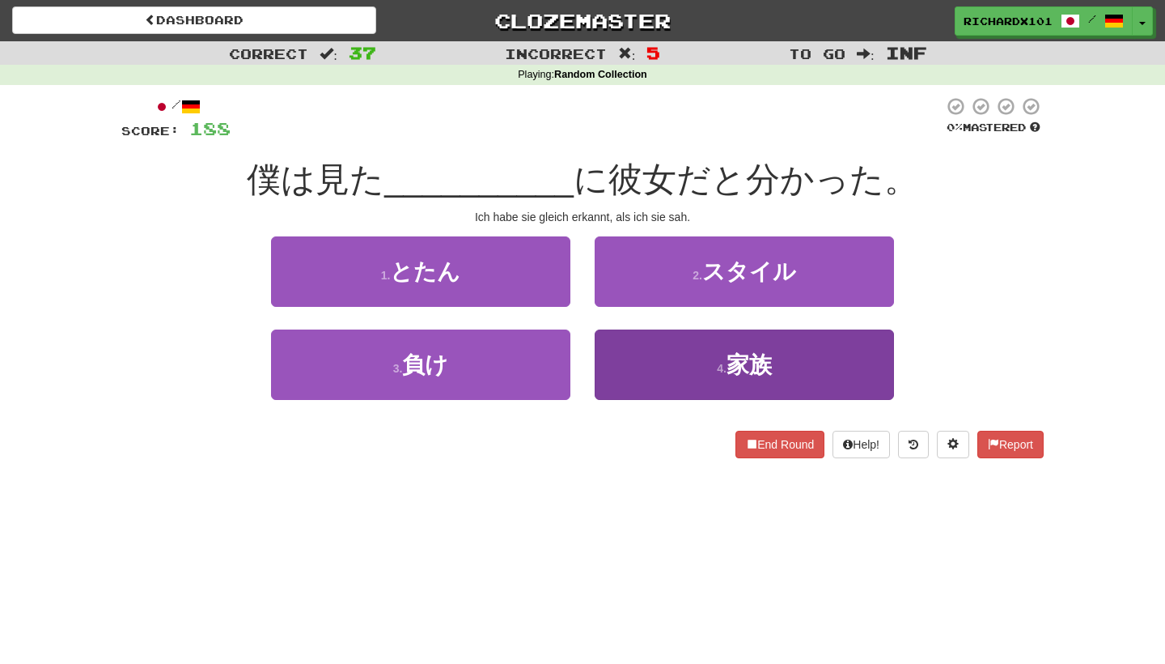
click at [664, 360] on button "4 . 家族" at bounding box center [744, 364] width 299 height 70
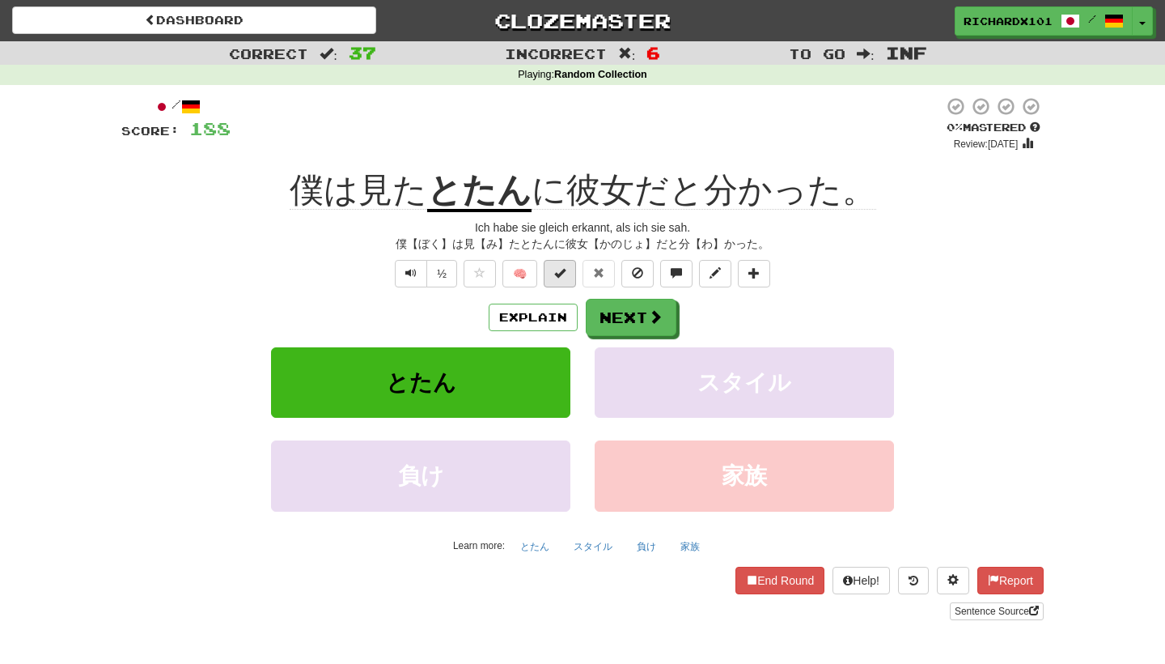
click at [568, 270] on button at bounding box center [560, 274] width 32 height 28
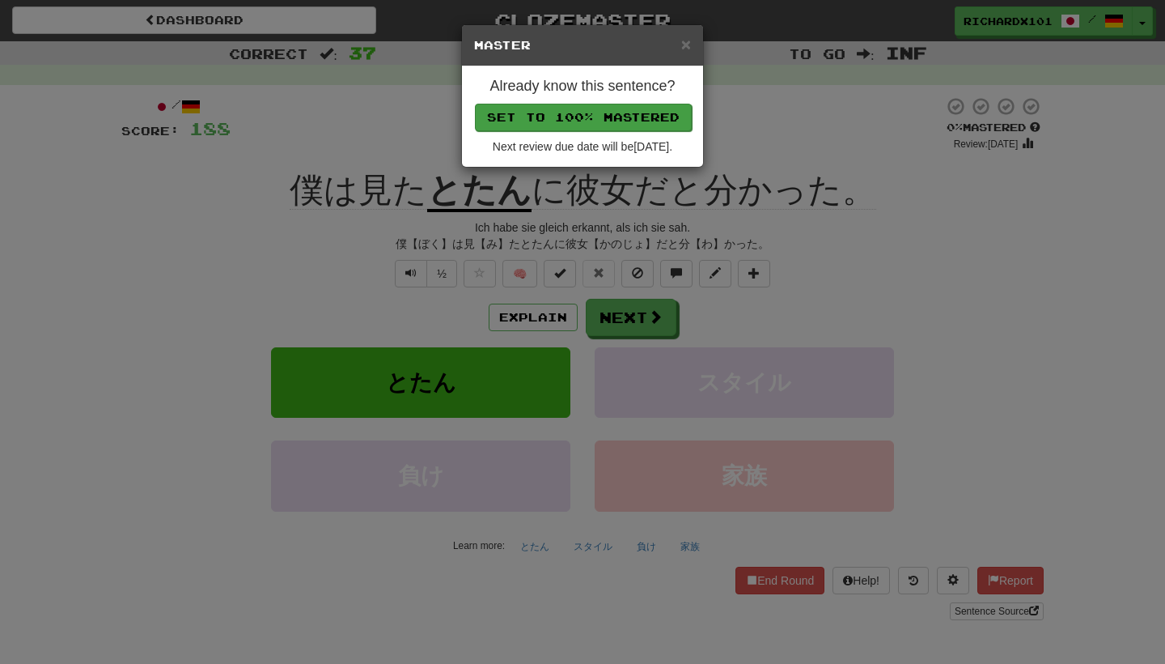
click at [594, 121] on button "Set to 100% Mastered" at bounding box center [583, 118] width 217 height 28
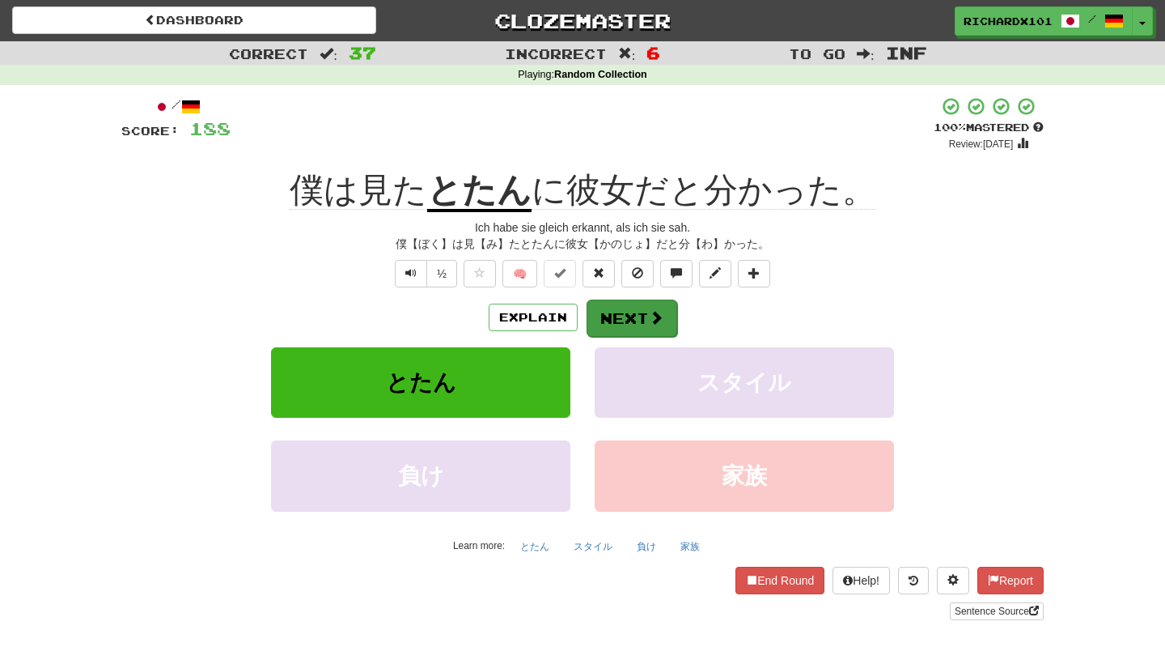
click at [640, 313] on button "Next" at bounding box center [632, 317] width 91 height 37
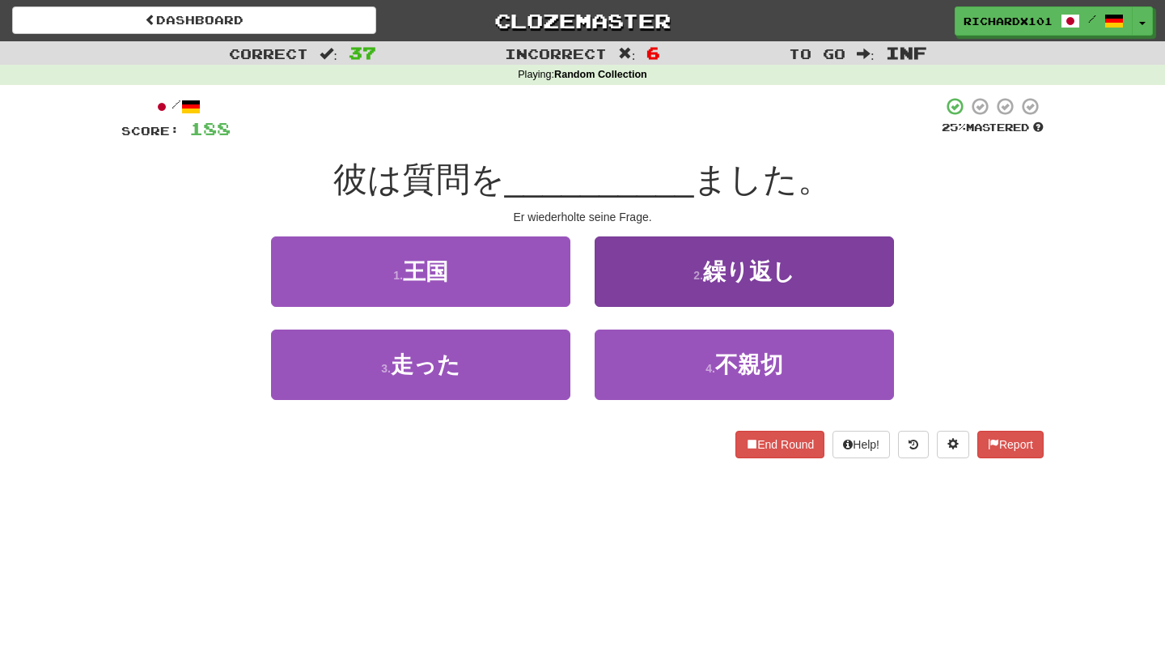
click at [655, 282] on button "2 . 繰り返し" at bounding box center [744, 271] width 299 height 70
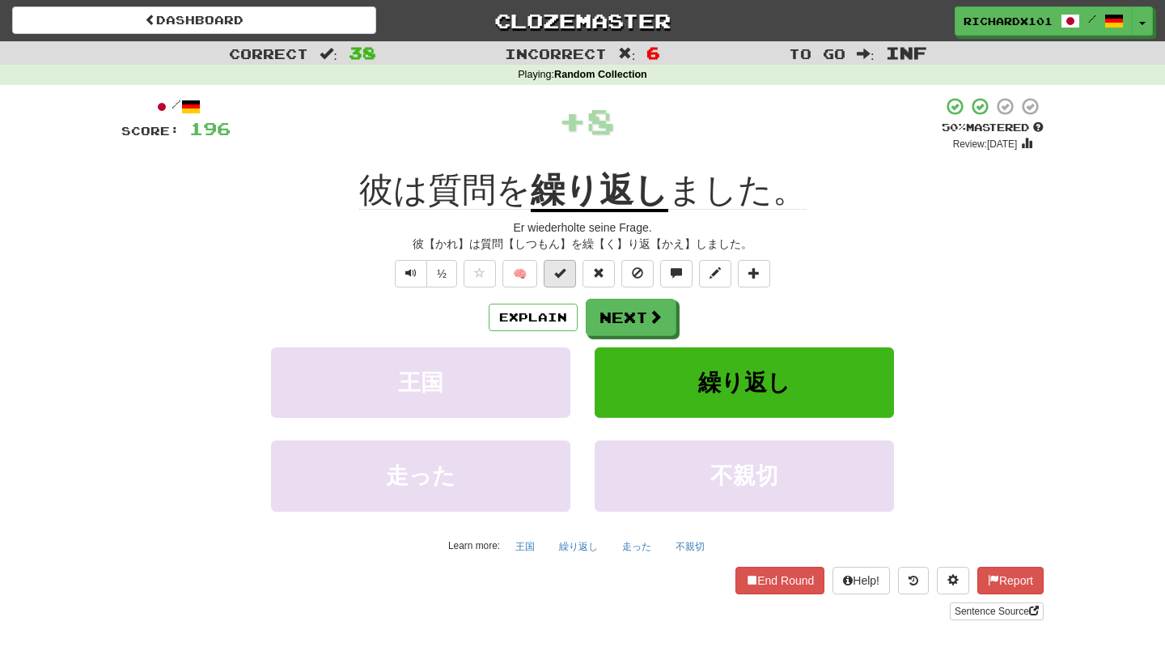
click at [564, 277] on span at bounding box center [559, 272] width 11 height 11
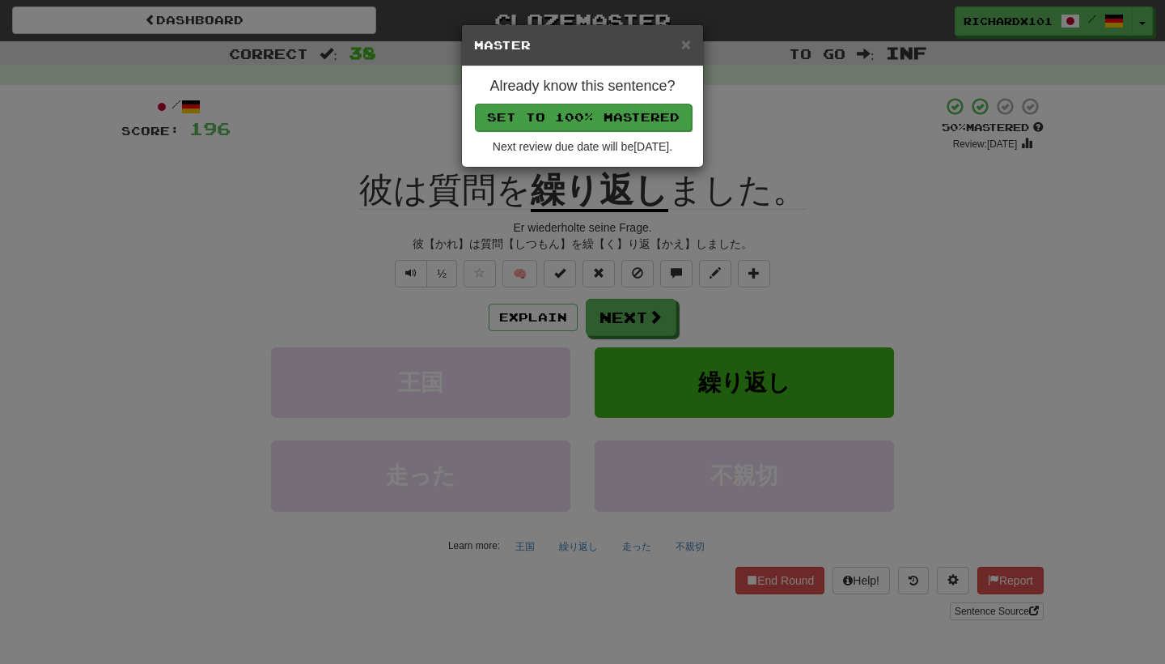
click at [609, 115] on button "Set to 100% Mastered" at bounding box center [583, 118] width 217 height 28
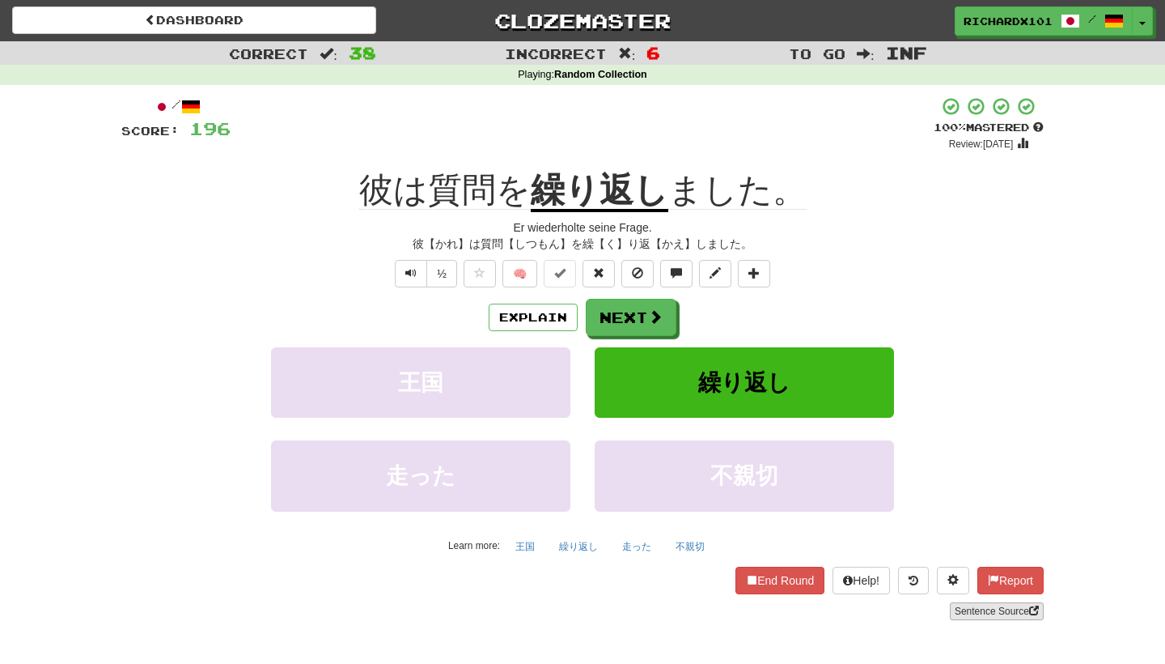
click at [982, 602] on link "Sentence Source" at bounding box center [997, 611] width 94 height 18
click at [661, 312] on span at bounding box center [656, 317] width 15 height 15
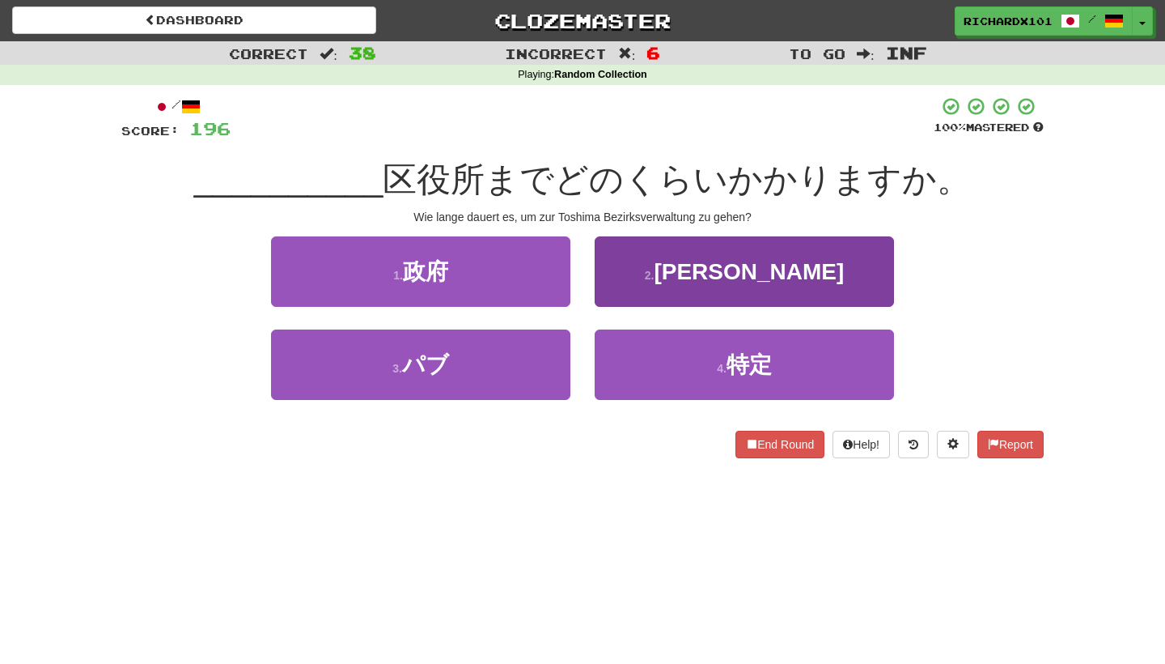
click at [678, 272] on button "2 . 豊島" at bounding box center [744, 271] width 299 height 70
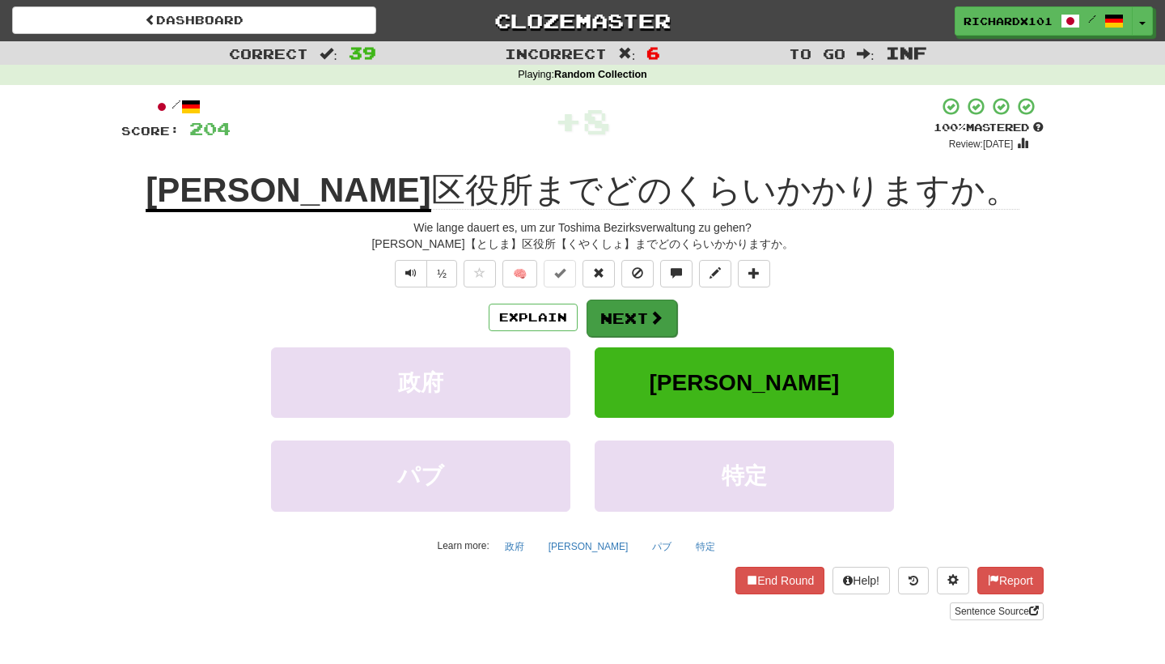
click at [638, 305] on button "Next" at bounding box center [632, 317] width 91 height 37
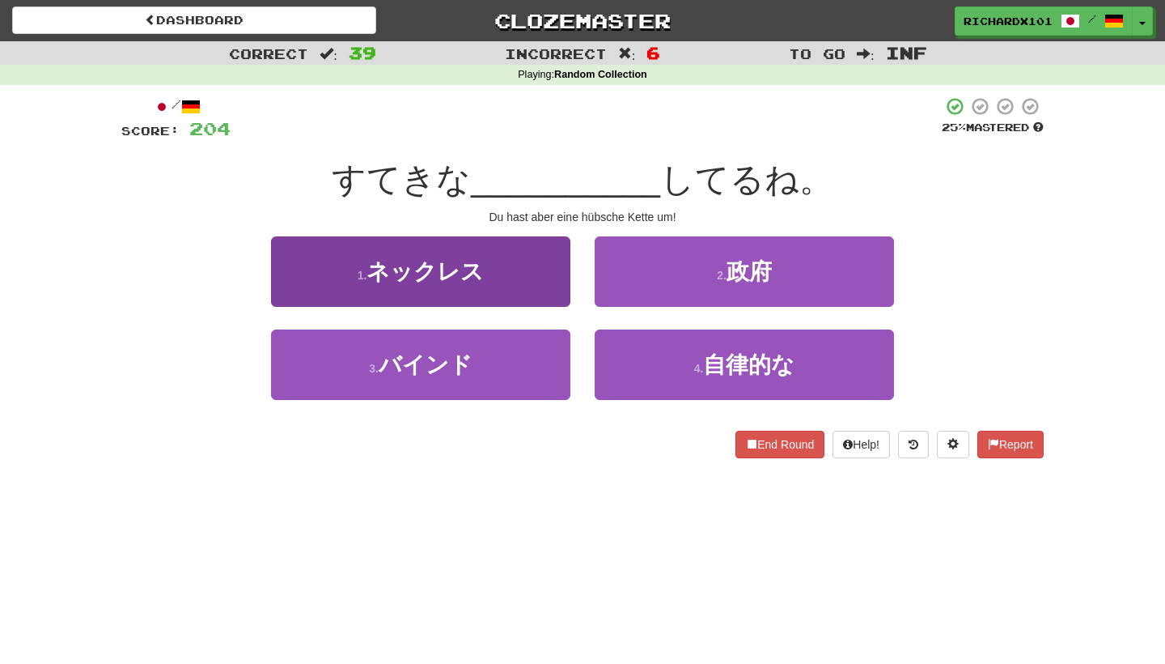
click at [555, 298] on button "1 . ネックレス" at bounding box center [420, 271] width 299 height 70
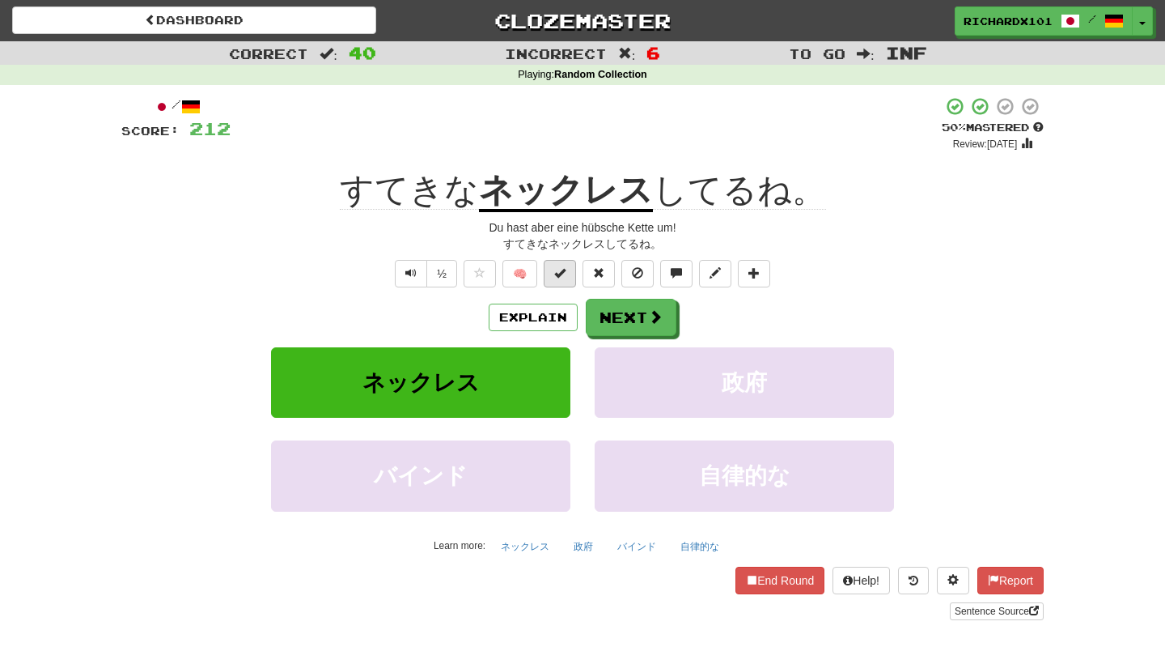
click at [566, 274] on span at bounding box center [559, 272] width 11 height 11
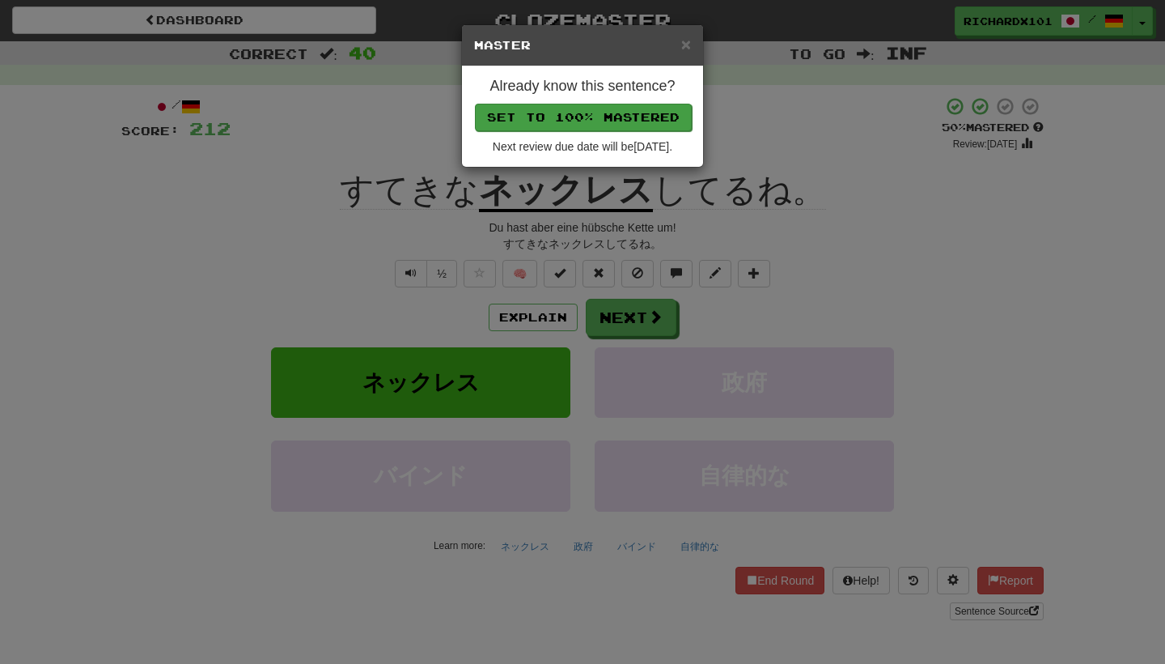
click at [603, 125] on button "Set to 100% Mastered" at bounding box center [583, 118] width 217 height 28
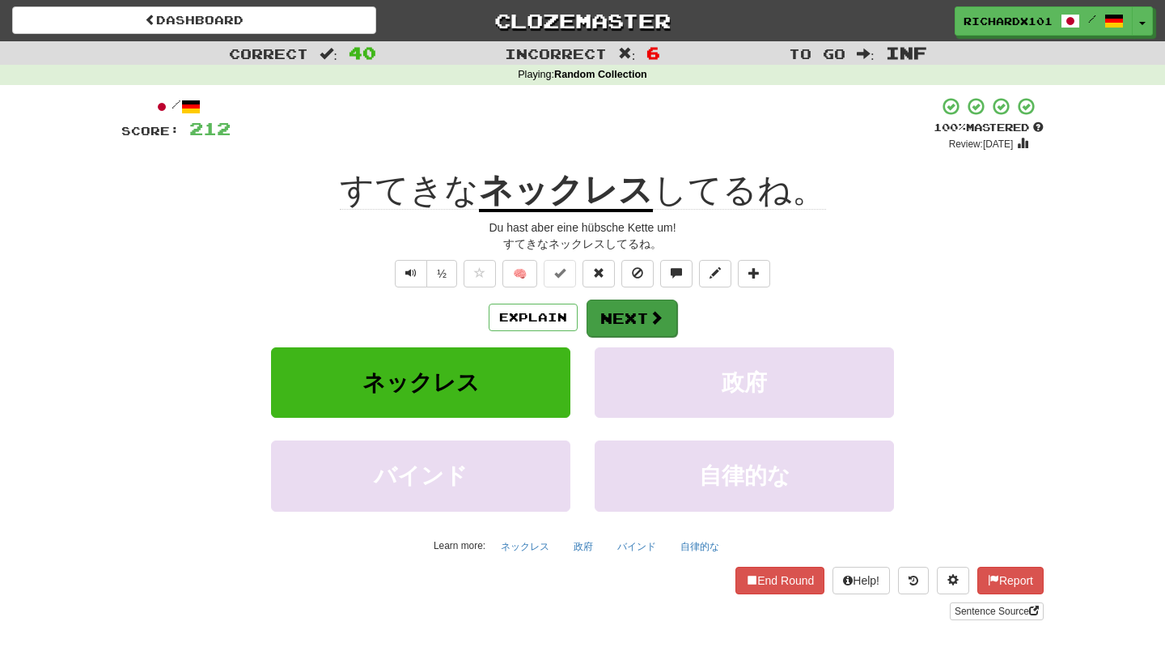
click at [617, 302] on button "Next" at bounding box center [632, 317] width 91 height 37
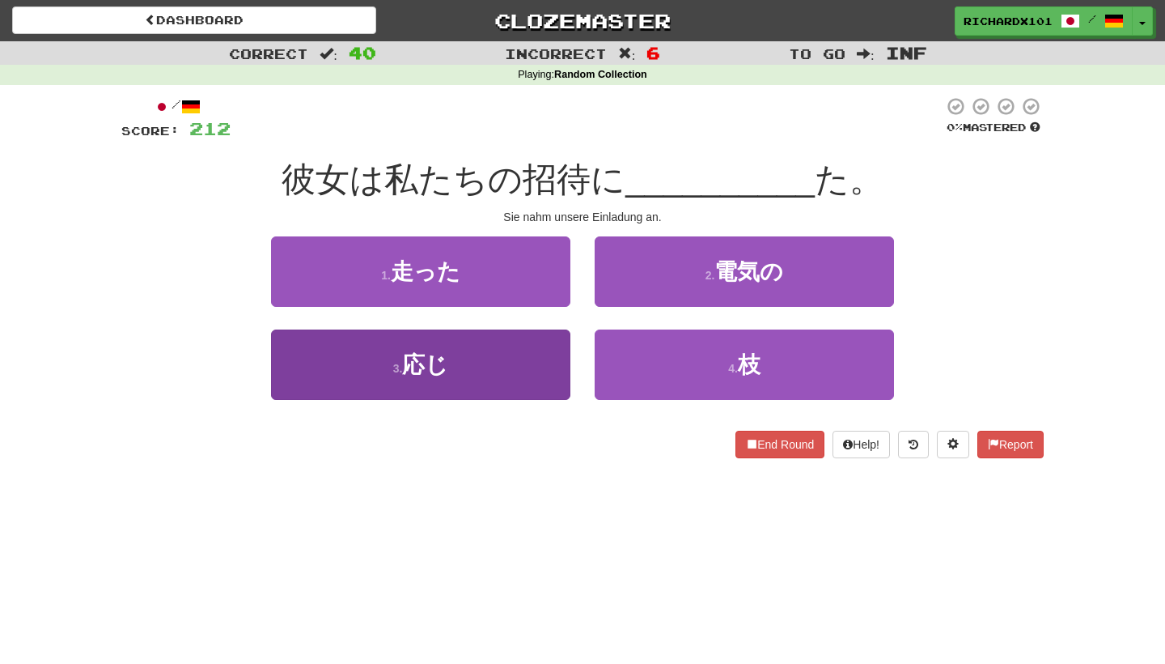
click at [535, 362] on button "3 . 応じ" at bounding box center [420, 364] width 299 height 70
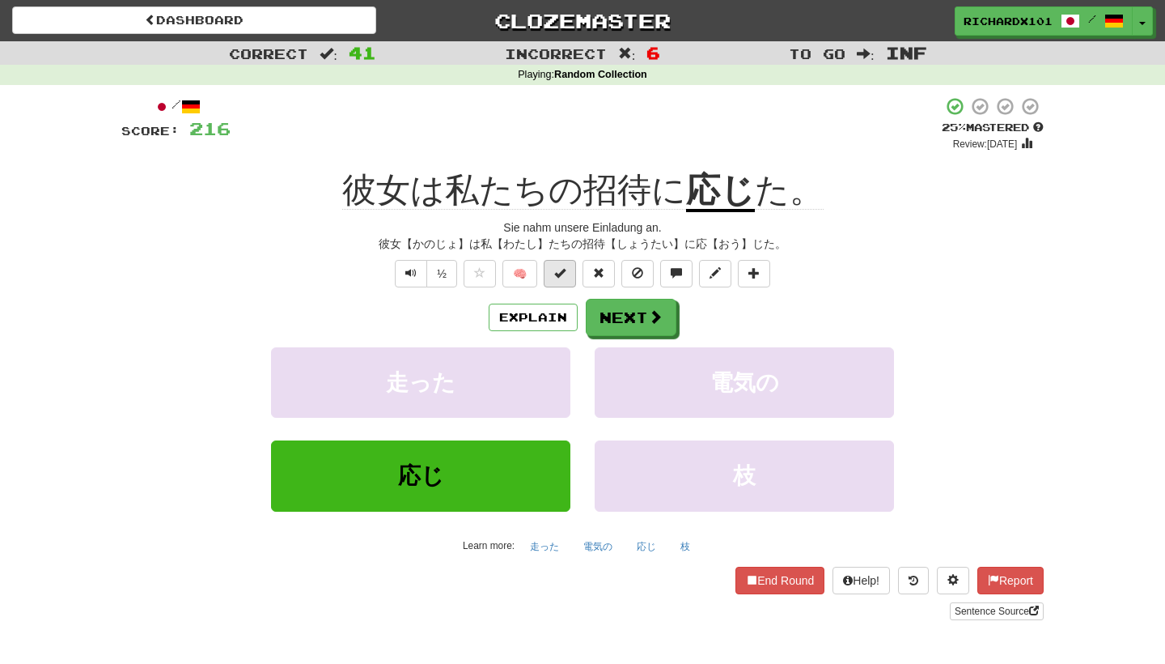
click at [562, 275] on span at bounding box center [559, 272] width 11 height 11
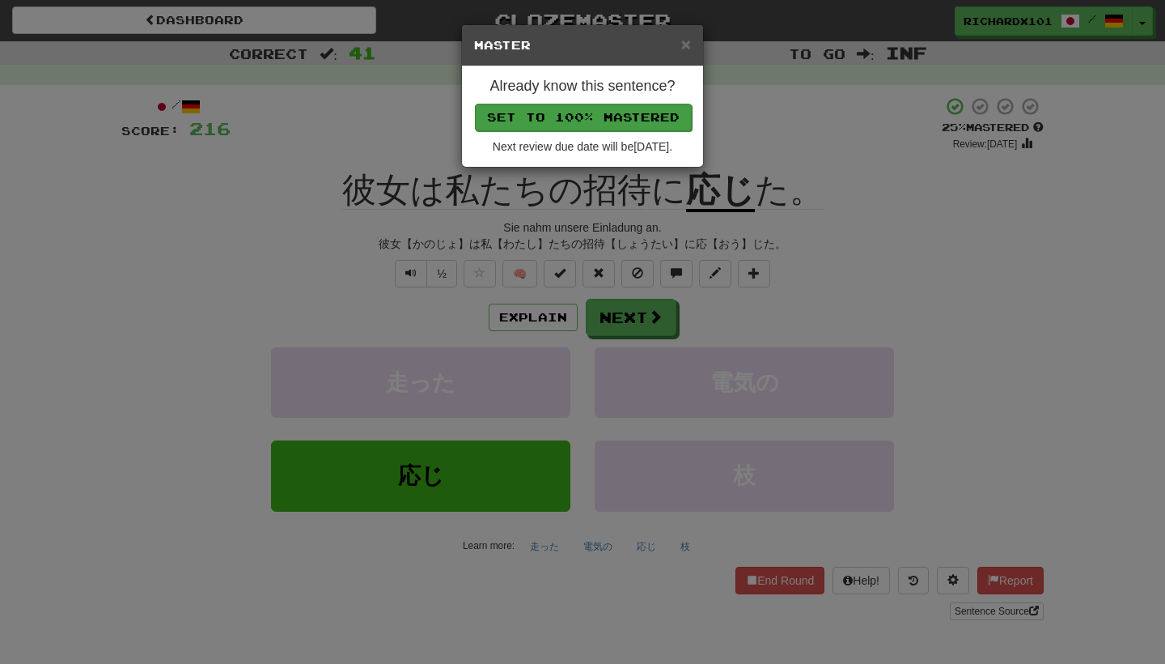
click at [607, 115] on button "Set to 100% Mastered" at bounding box center [583, 118] width 217 height 28
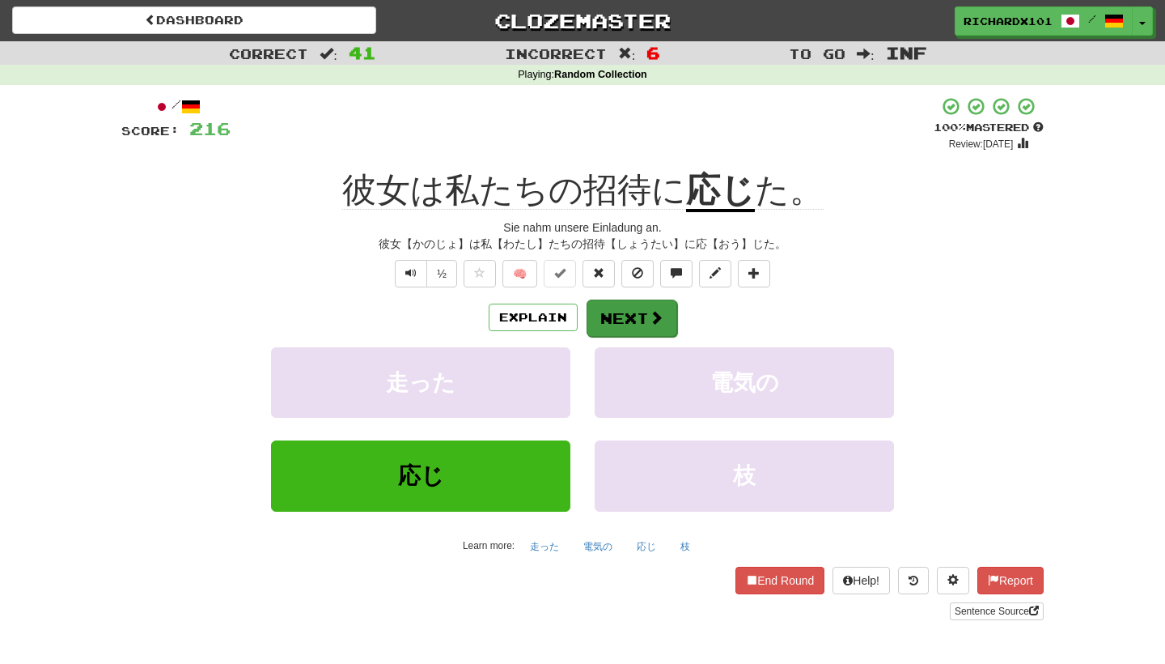
click at [616, 305] on button "Next" at bounding box center [632, 317] width 91 height 37
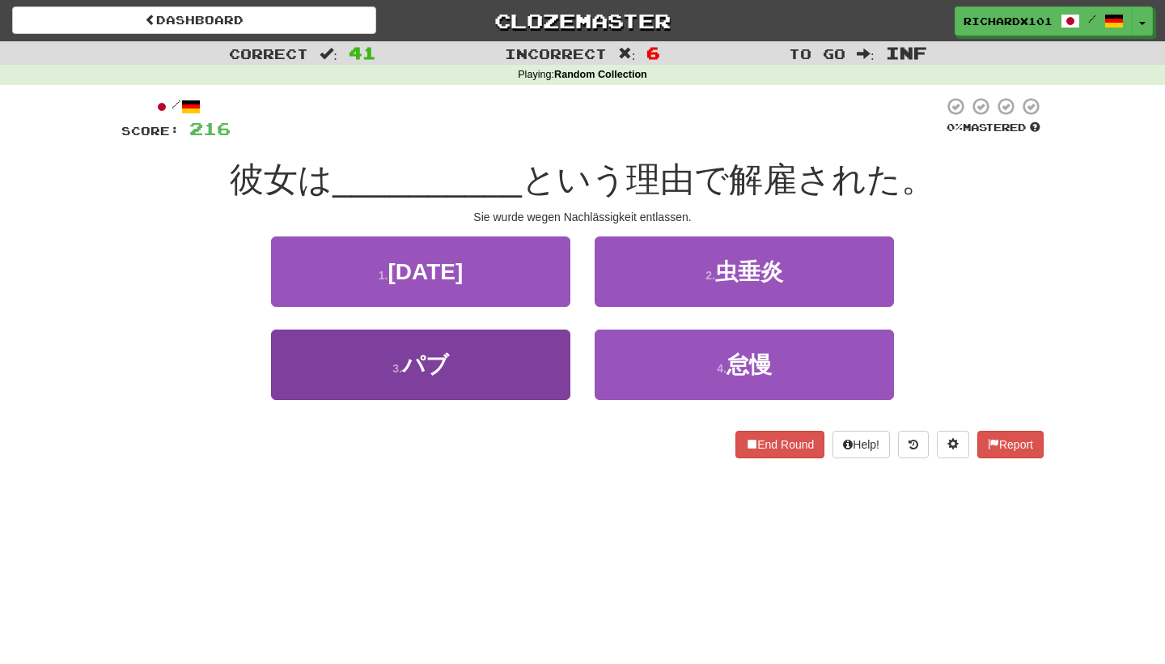
click at [550, 367] on button "3 . パブ" at bounding box center [420, 364] width 299 height 70
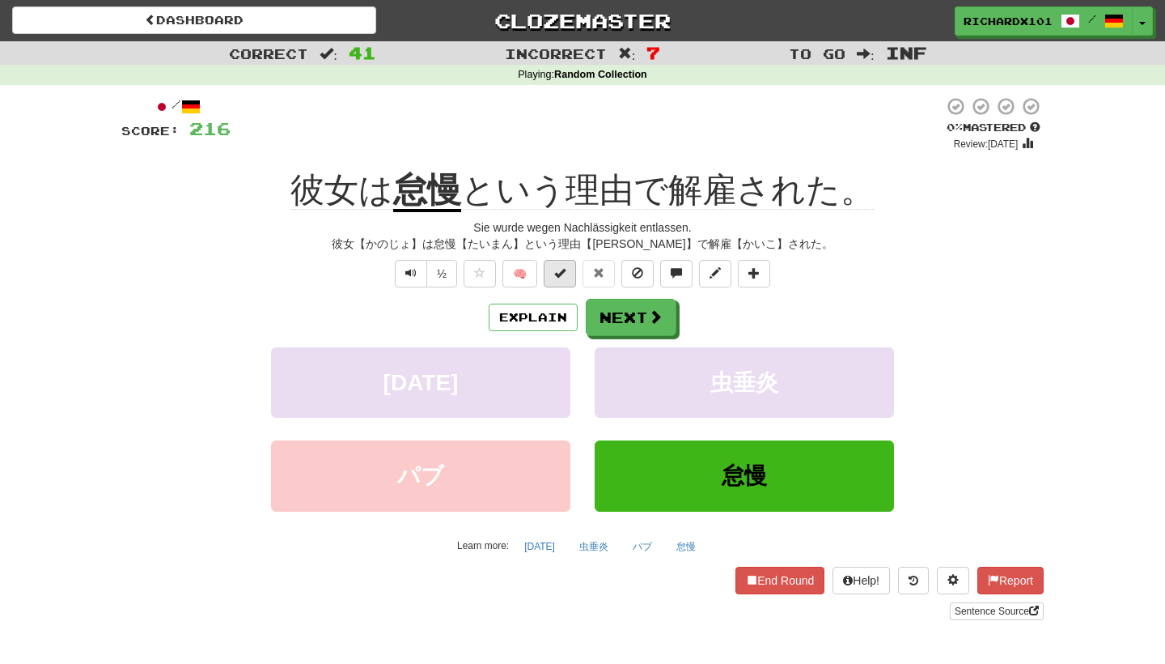
click at [566, 274] on button at bounding box center [560, 274] width 32 height 28
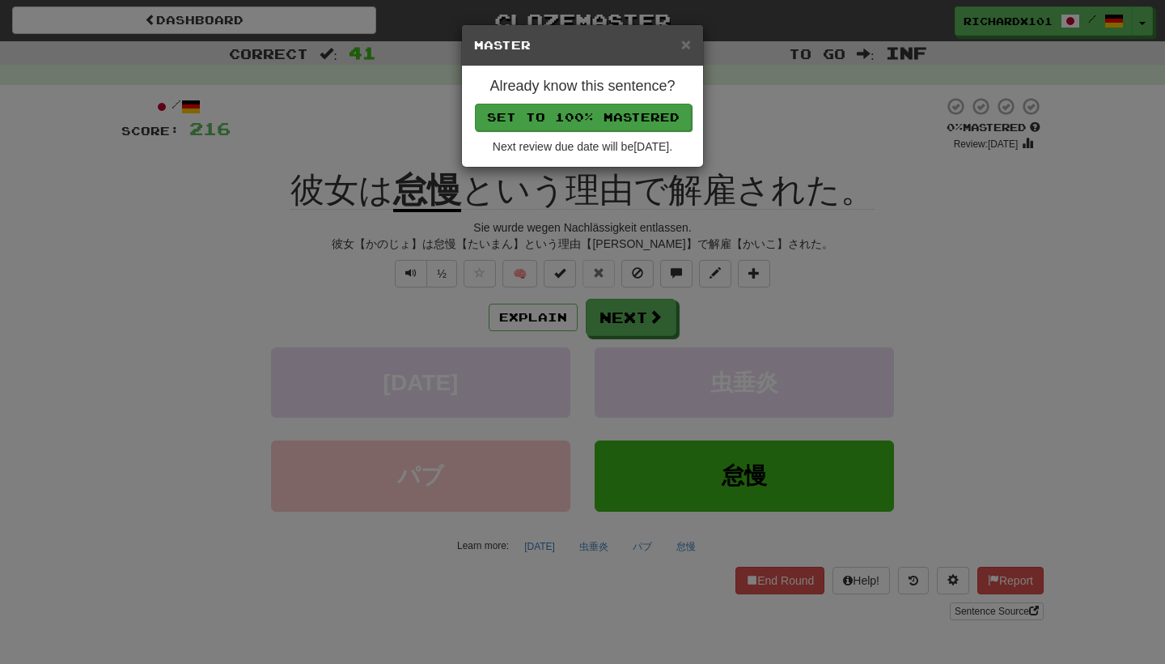
click at [609, 124] on button "Set to 100% Mastered" at bounding box center [583, 118] width 217 height 28
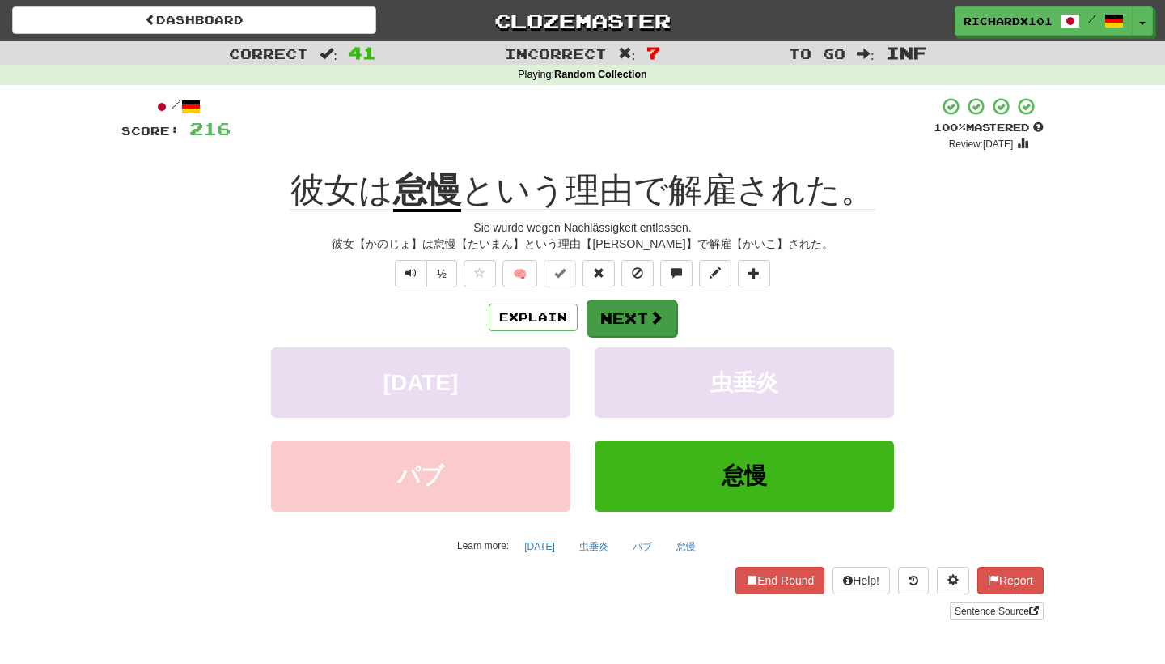
click at [626, 309] on button "Next" at bounding box center [632, 317] width 91 height 37
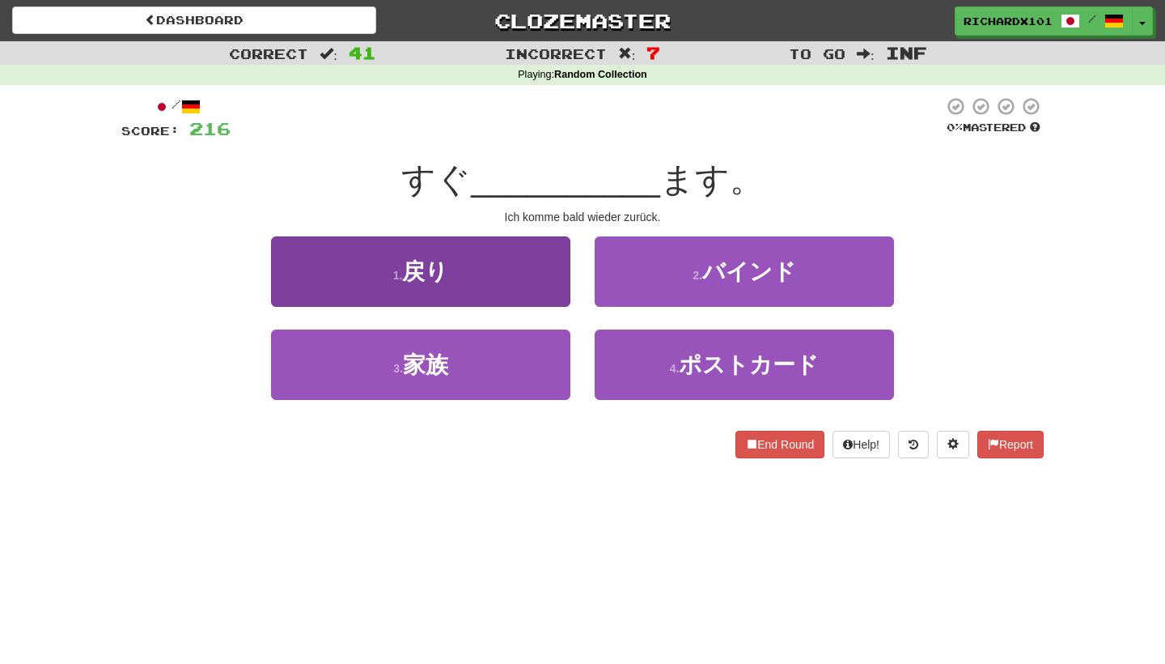
click at [554, 283] on button "1 . 戻り" at bounding box center [420, 271] width 299 height 70
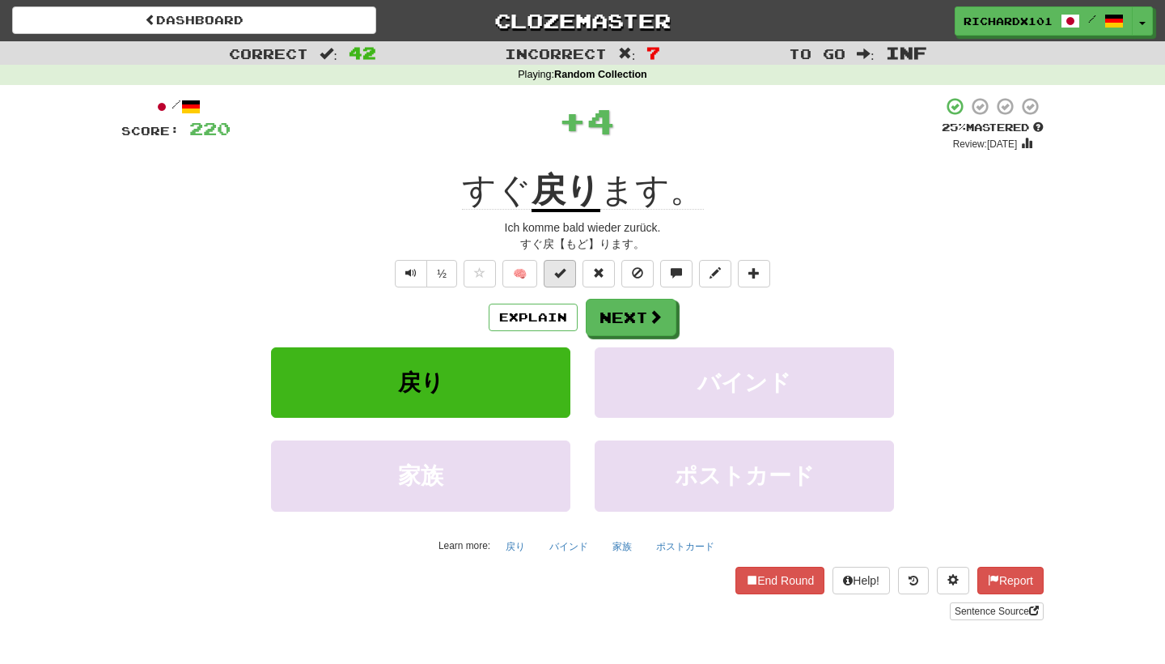
click at [566, 276] on span at bounding box center [559, 272] width 11 height 11
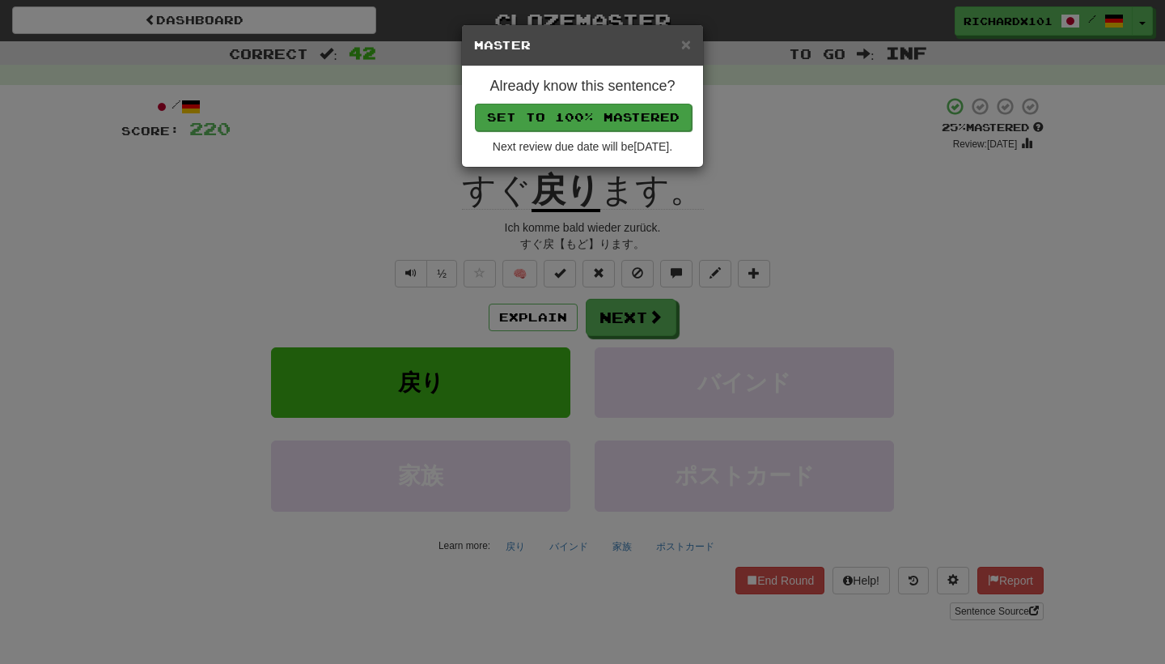
click at [605, 117] on button "Set to 100% Mastered" at bounding box center [583, 118] width 217 height 28
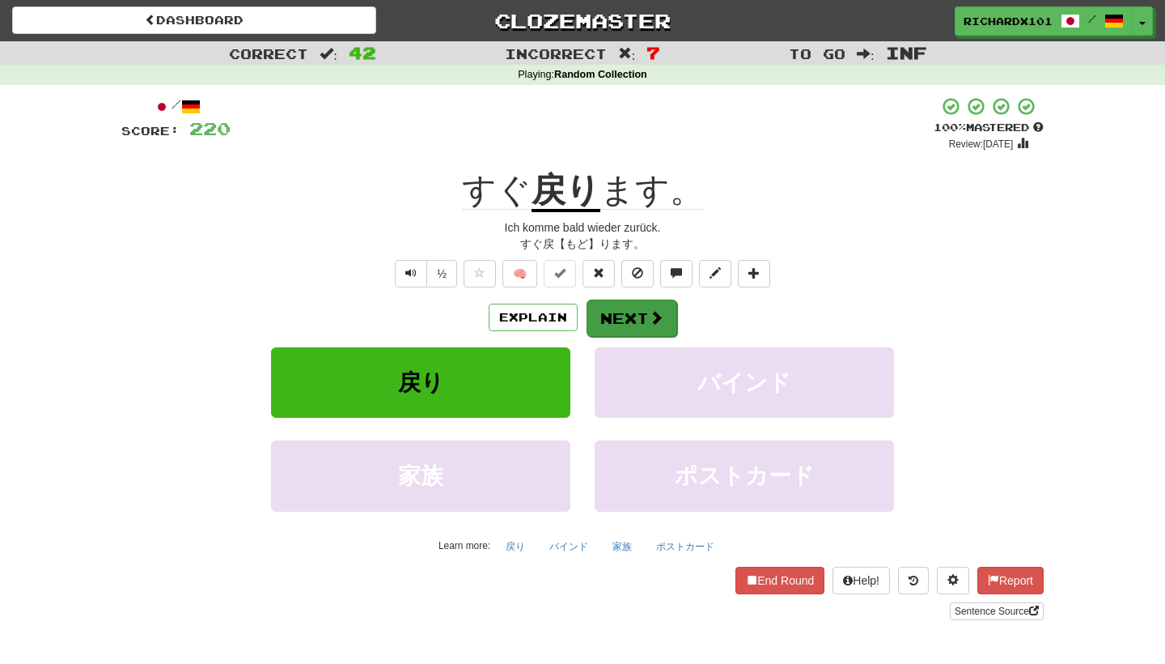
click at [621, 308] on button "Next" at bounding box center [632, 317] width 91 height 37
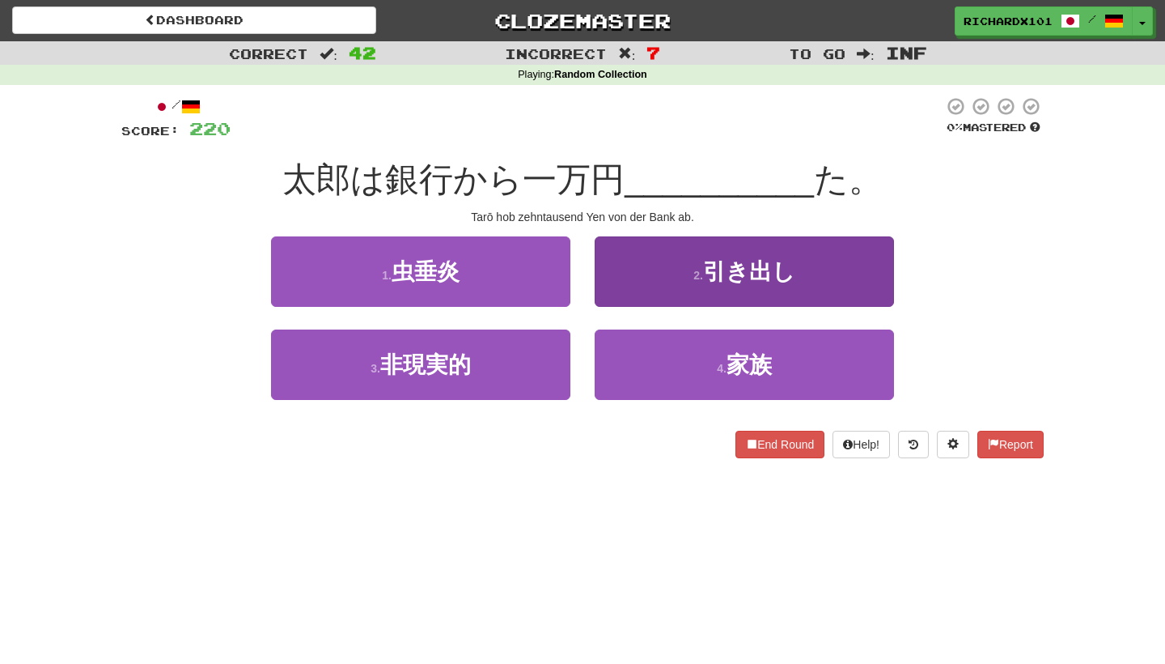
click at [633, 279] on button "2 . 引き出し" at bounding box center [744, 271] width 299 height 70
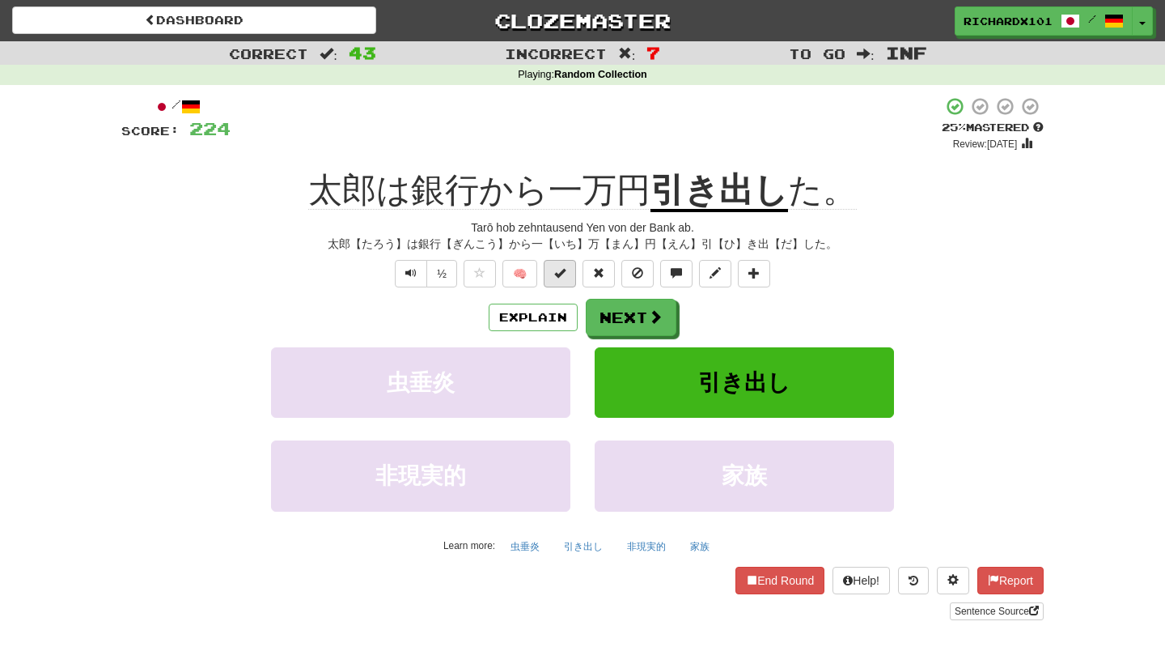
click at [571, 281] on button at bounding box center [560, 274] width 32 height 28
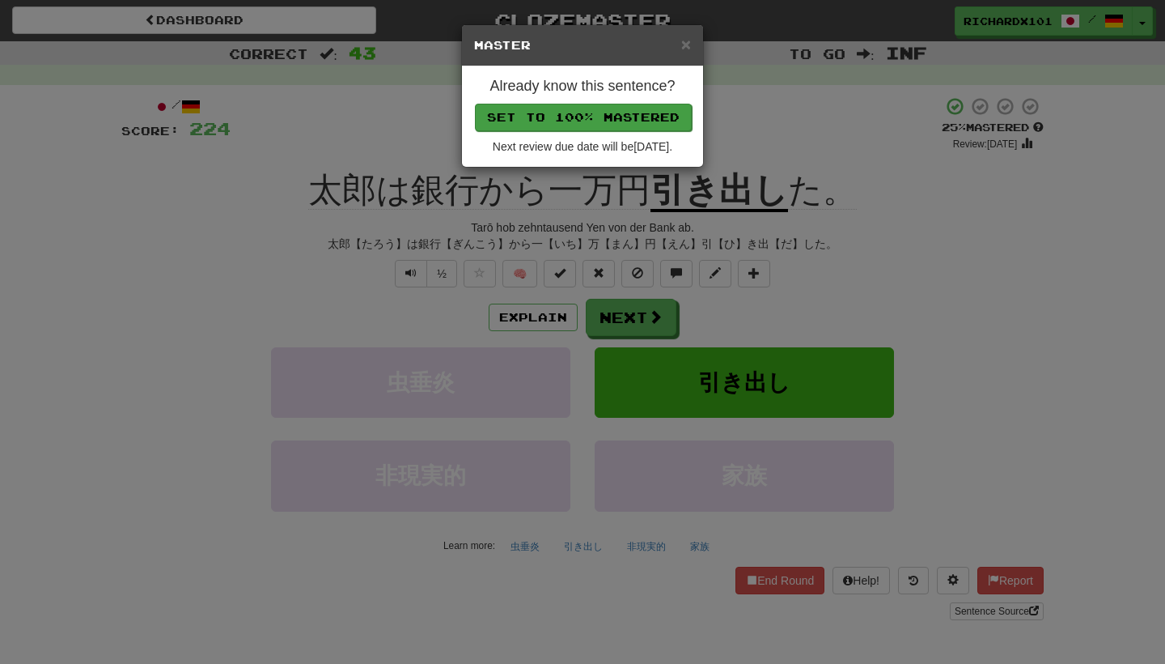
click at [613, 117] on button "Set to 100% Mastered" at bounding box center [583, 118] width 217 height 28
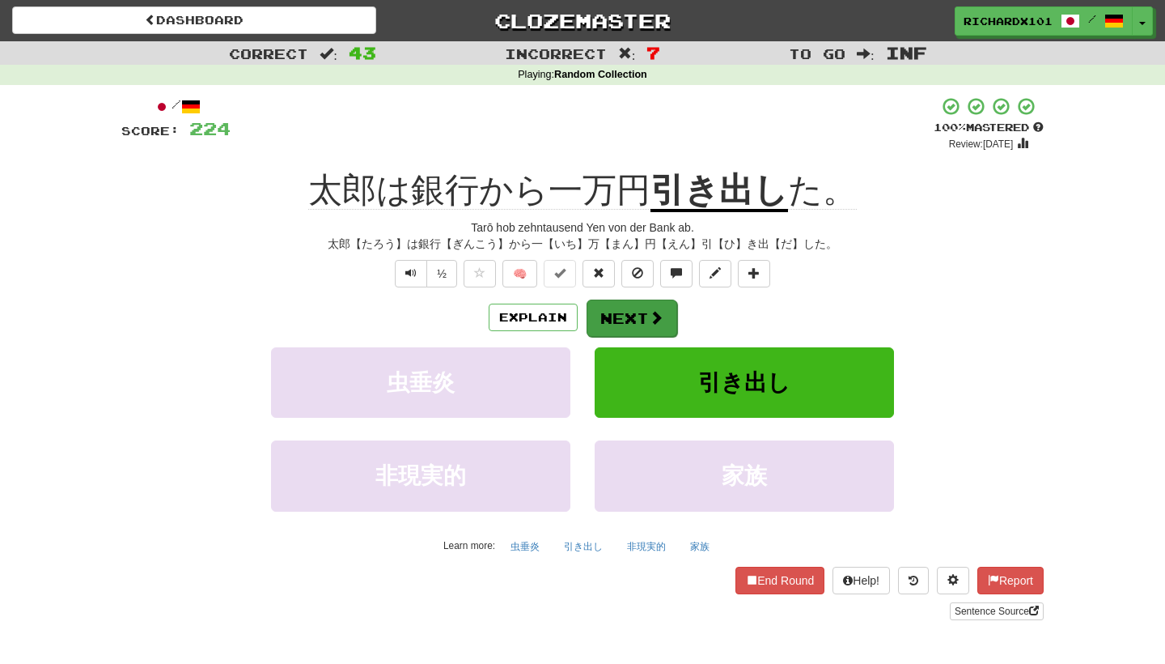
click at [622, 312] on button "Next" at bounding box center [632, 317] width 91 height 37
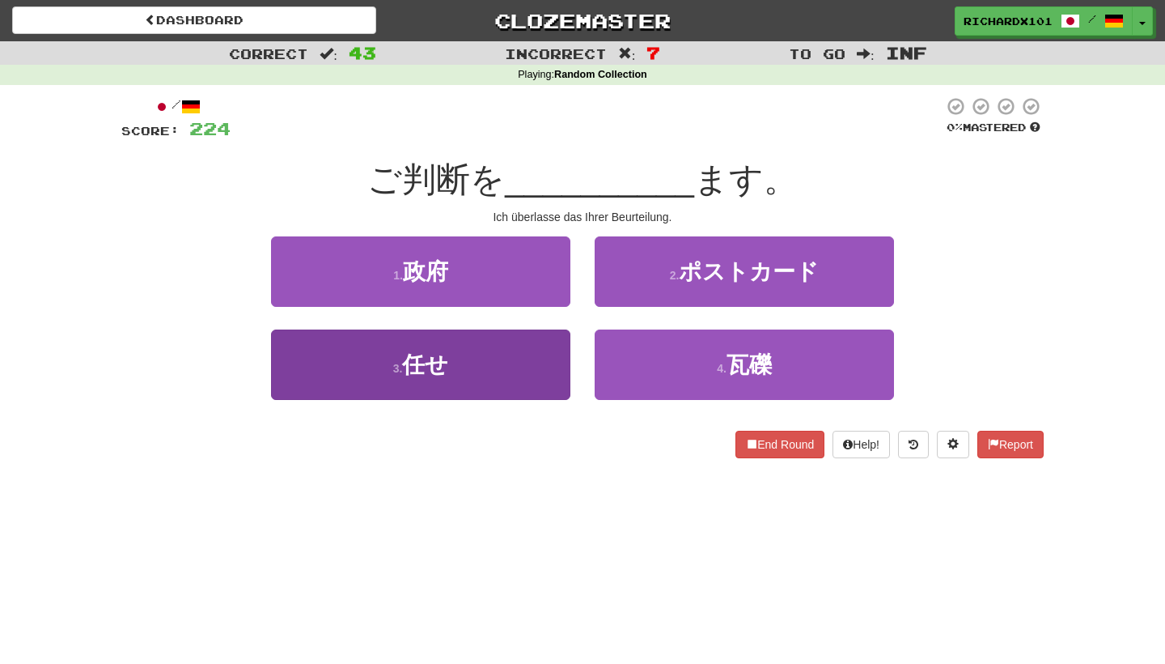
click at [538, 358] on button "3 . 任せ" at bounding box center [420, 364] width 299 height 70
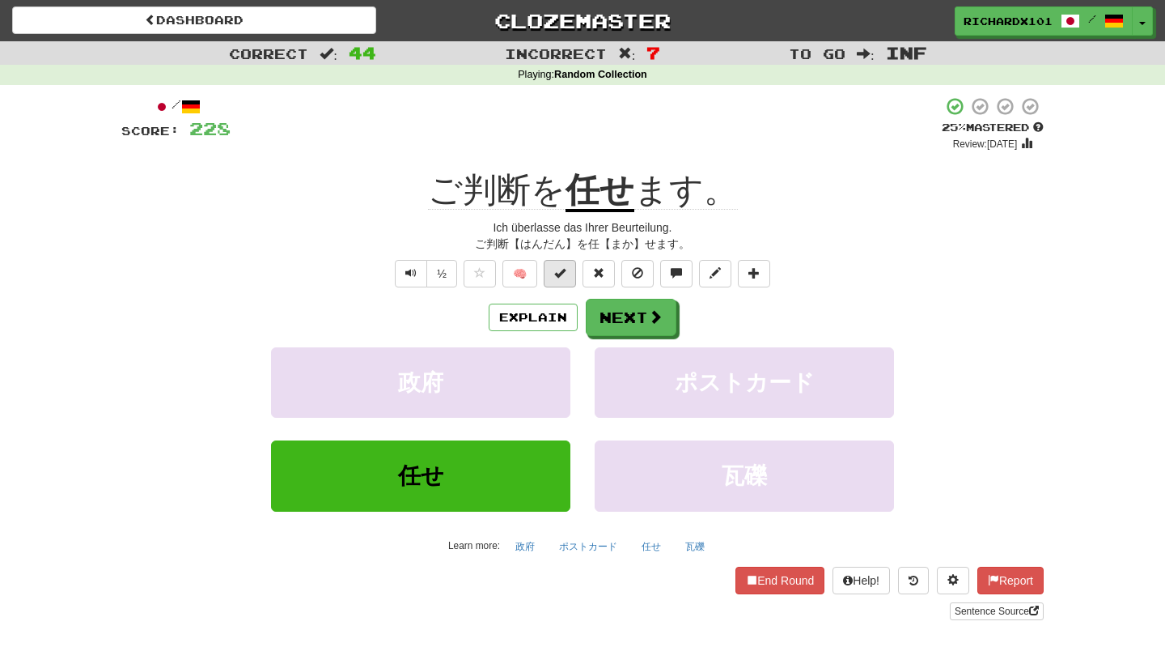
click at [571, 274] on button at bounding box center [560, 274] width 32 height 28
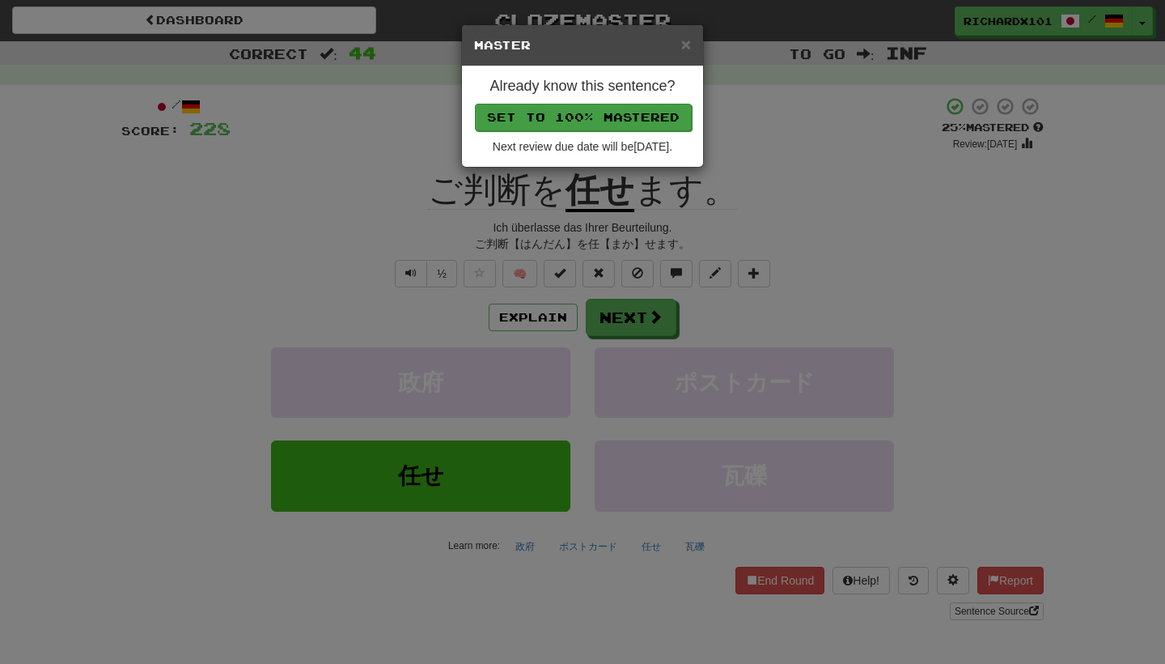
click at [634, 118] on button "Set to 100% Mastered" at bounding box center [583, 118] width 217 height 28
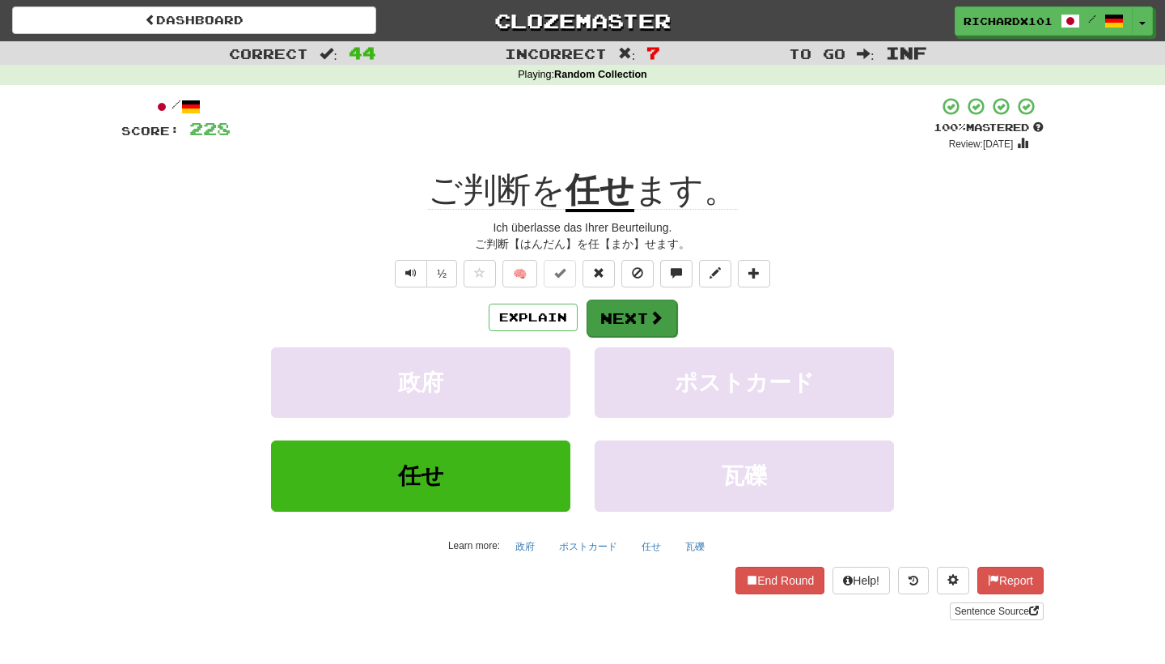
click at [617, 308] on button "Next" at bounding box center [632, 317] width 91 height 37
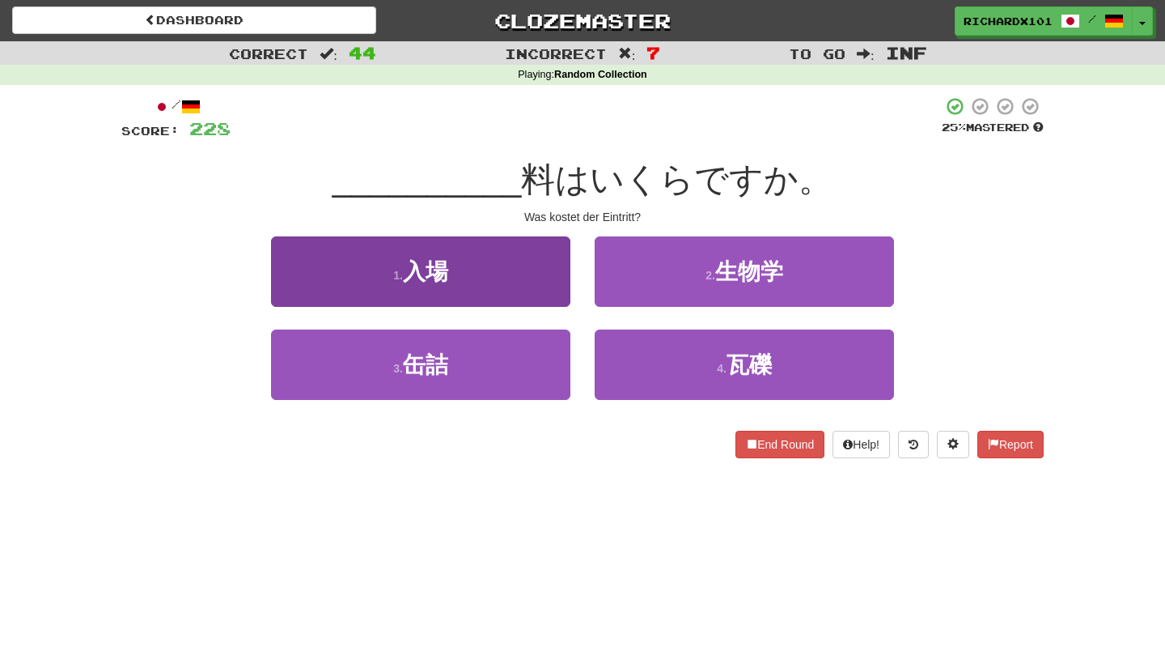
click at [550, 281] on button "1 . 入場" at bounding box center [420, 271] width 299 height 70
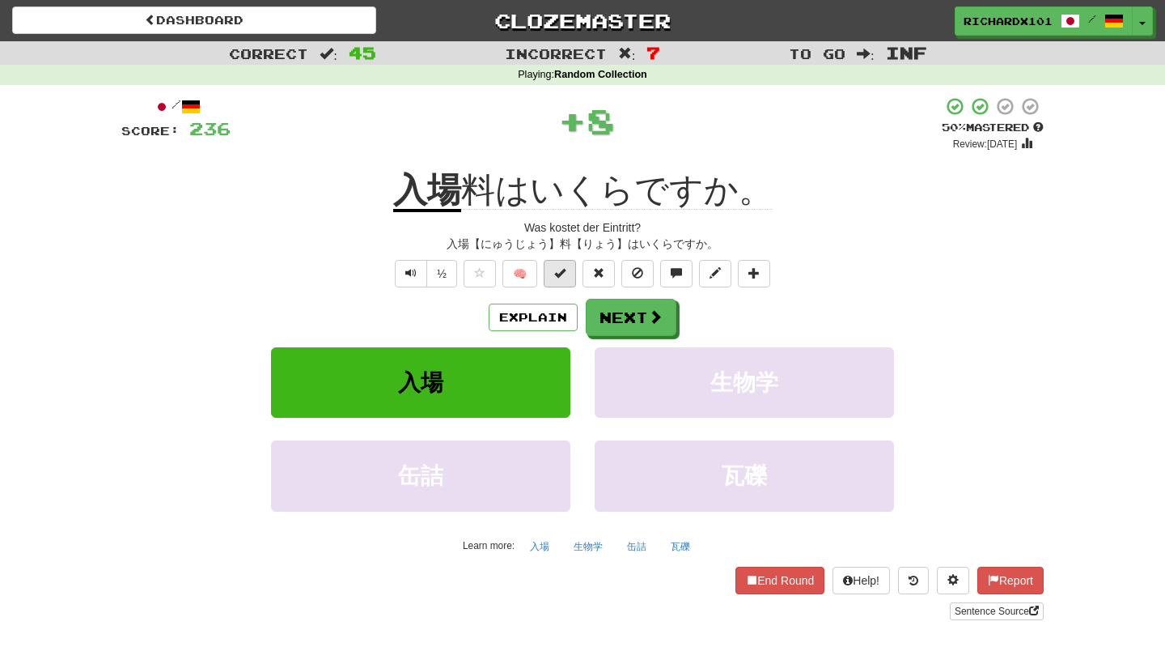
click at [559, 272] on span at bounding box center [559, 272] width 11 height 11
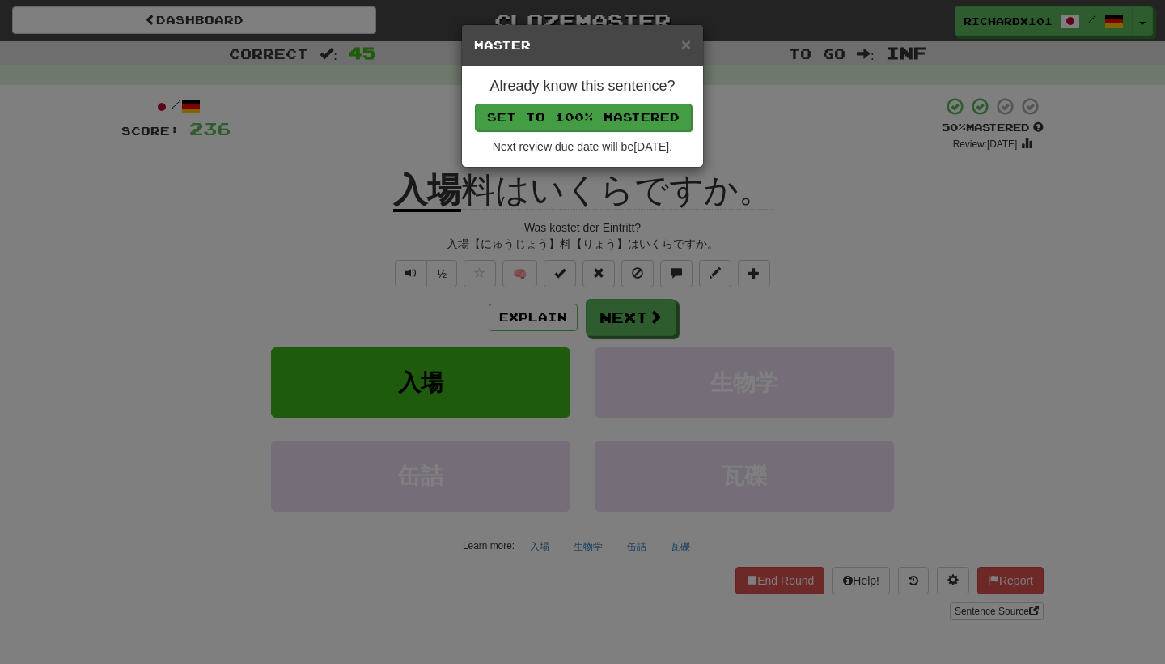
click at [620, 123] on button "Set to 100% Mastered" at bounding box center [583, 118] width 217 height 28
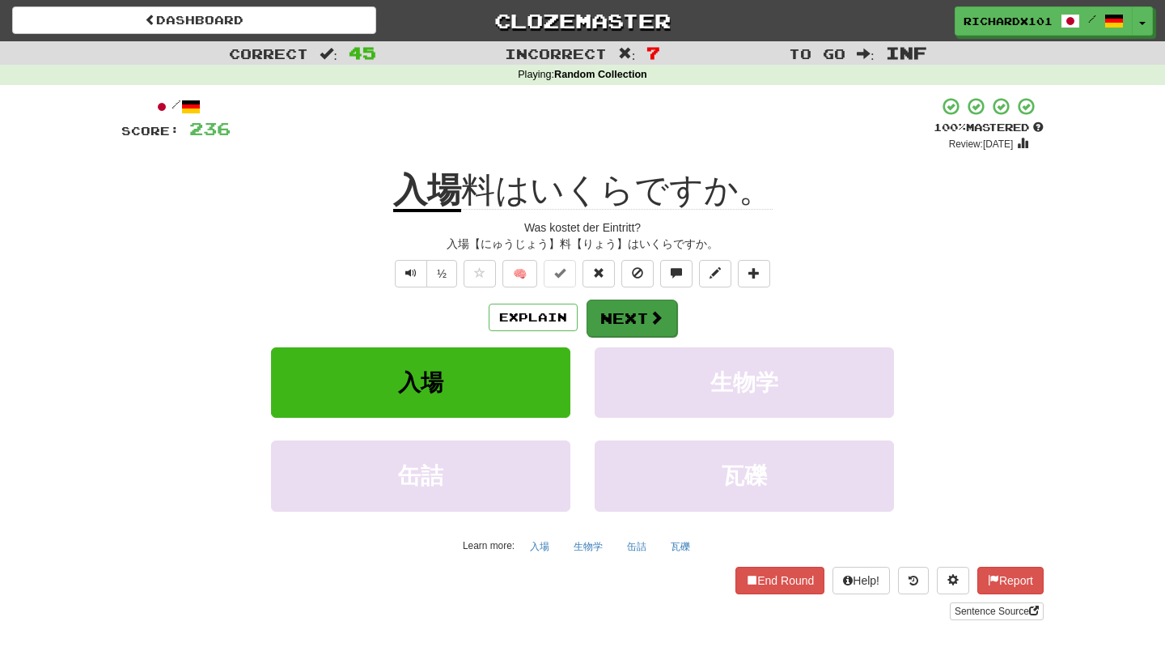
click at [617, 328] on button "Next" at bounding box center [632, 317] width 91 height 37
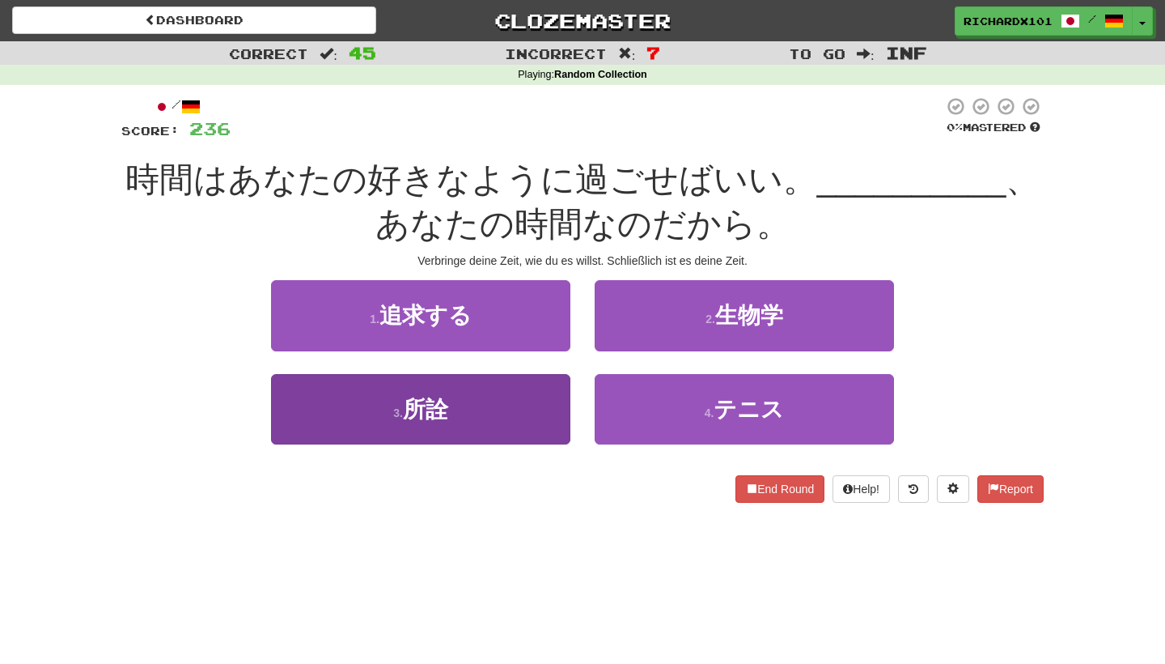
click at [528, 401] on button "3 . 所詮" at bounding box center [420, 409] width 299 height 70
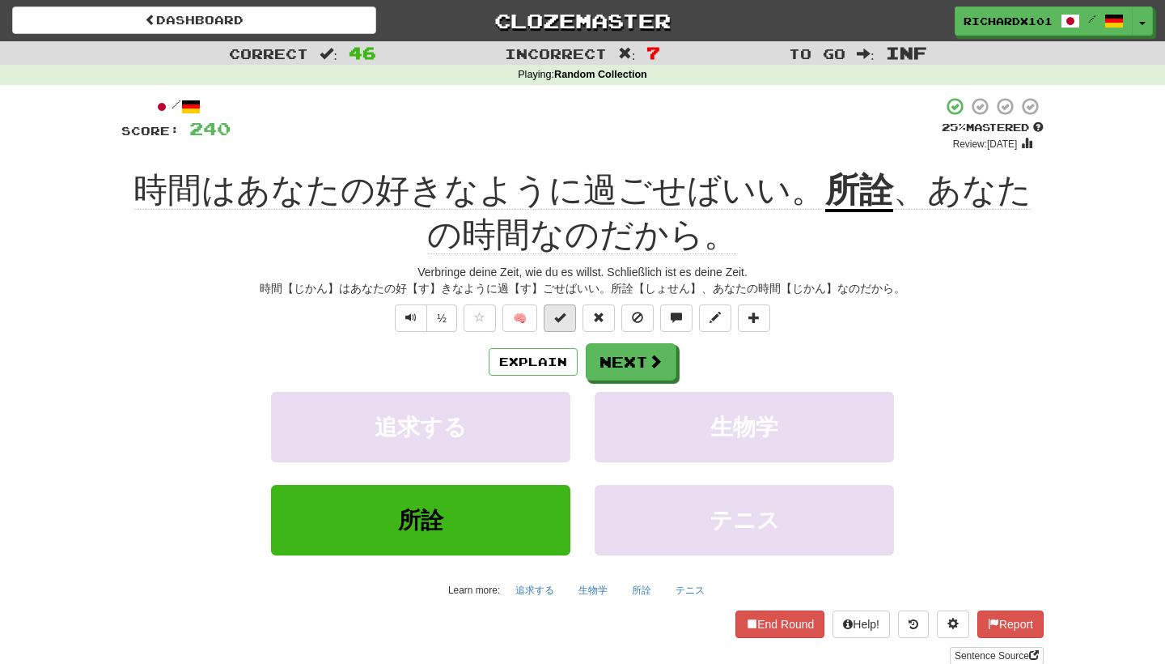
click at [556, 313] on span at bounding box center [559, 317] width 11 height 11
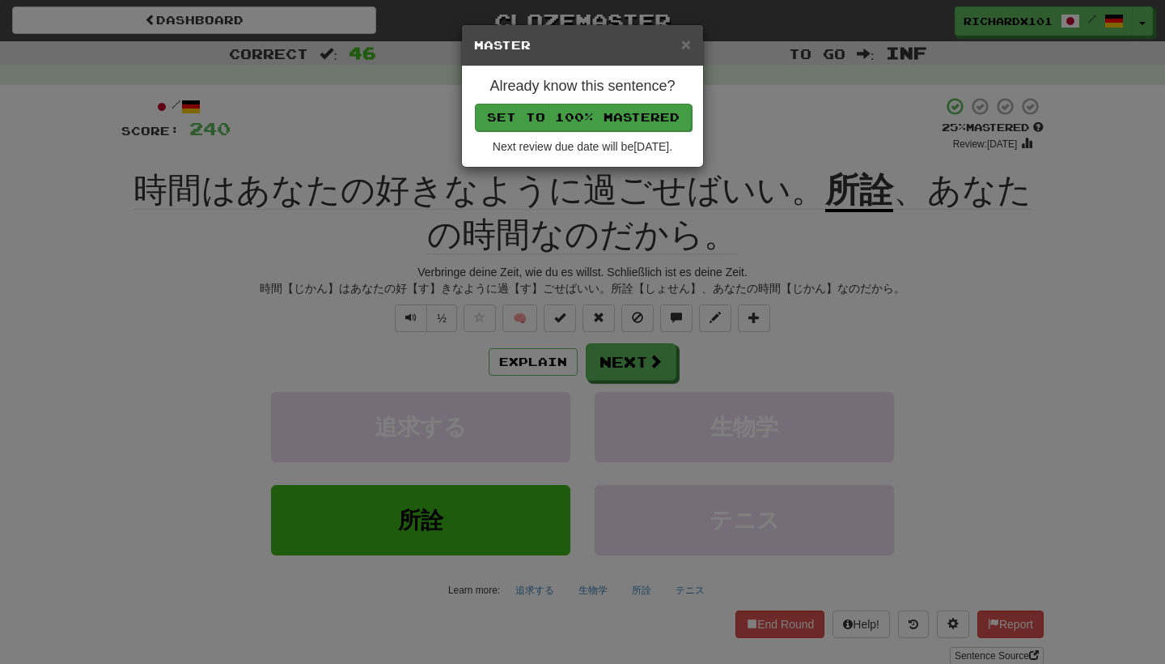
click at [627, 117] on button "Set to 100% Mastered" at bounding box center [583, 118] width 217 height 28
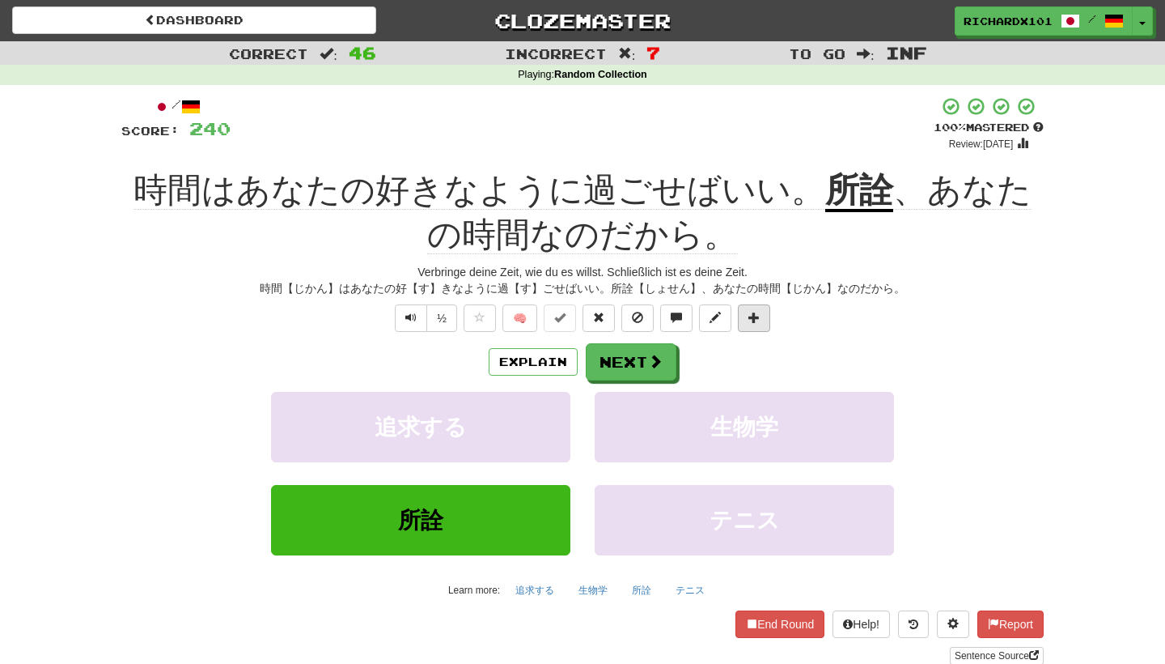
click at [767, 318] on button at bounding box center [754, 318] width 32 height 28
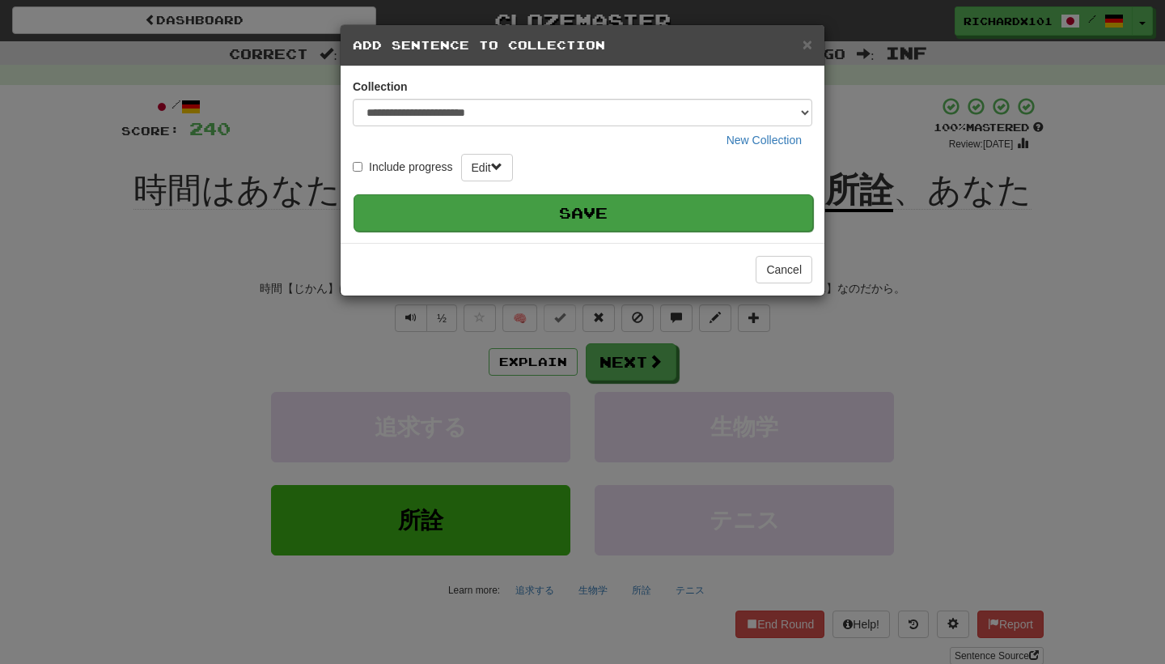
click at [745, 214] on button "Save" at bounding box center [584, 212] width 460 height 37
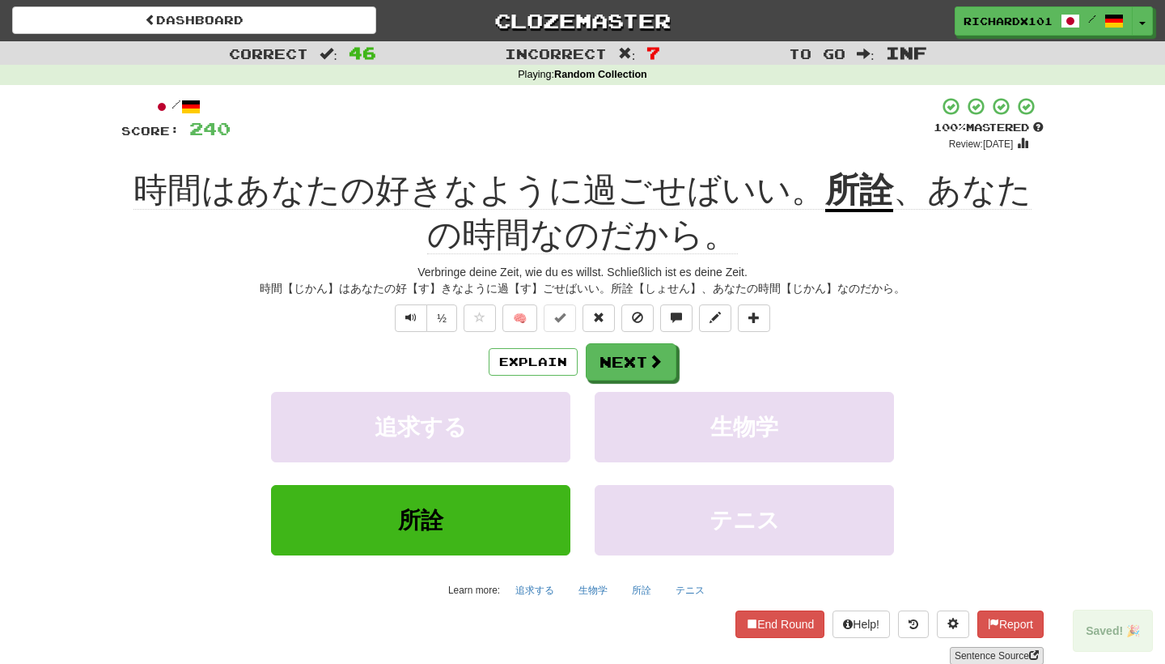
click at [981, 655] on link "Sentence Source" at bounding box center [997, 656] width 94 height 18
click at [634, 356] on button "Next" at bounding box center [632, 362] width 91 height 37
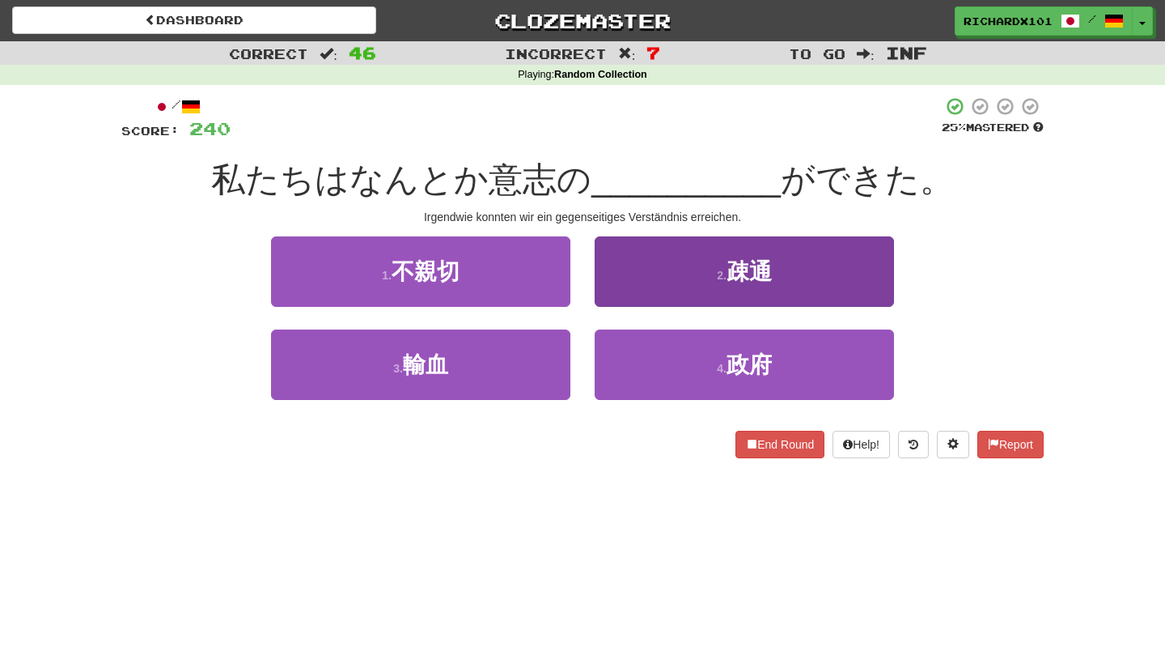
click at [630, 282] on button "2 . 疎通" at bounding box center [744, 271] width 299 height 70
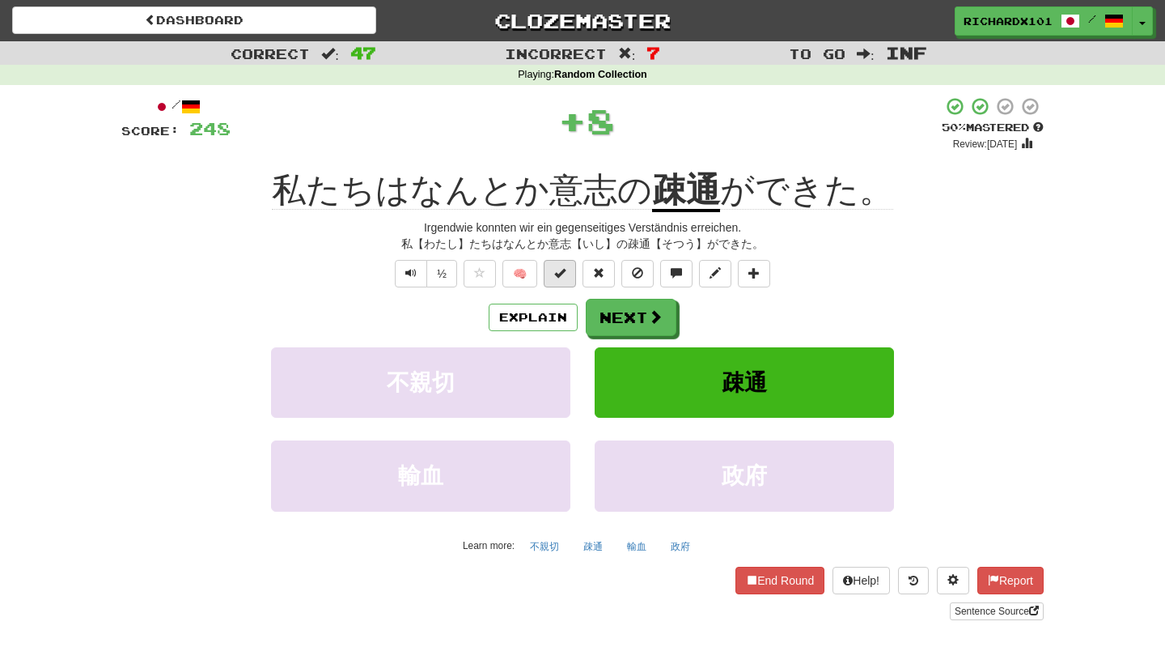
click at [566, 282] on button at bounding box center [560, 274] width 32 height 28
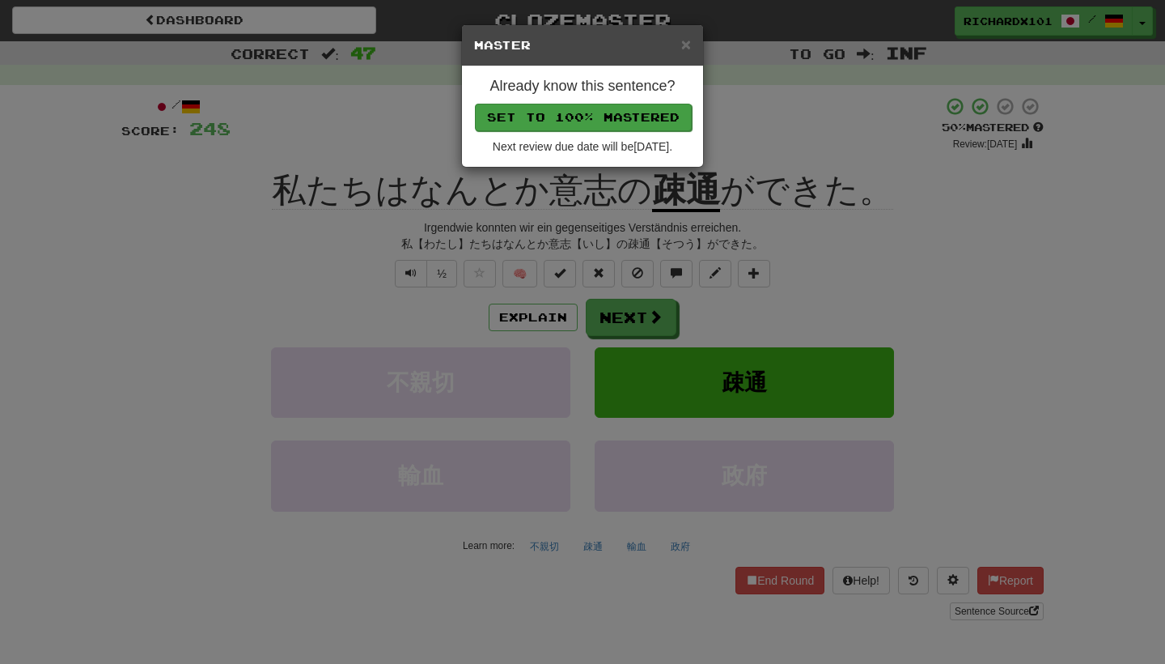
click at [626, 108] on button "Set to 100% Mastered" at bounding box center [583, 118] width 217 height 28
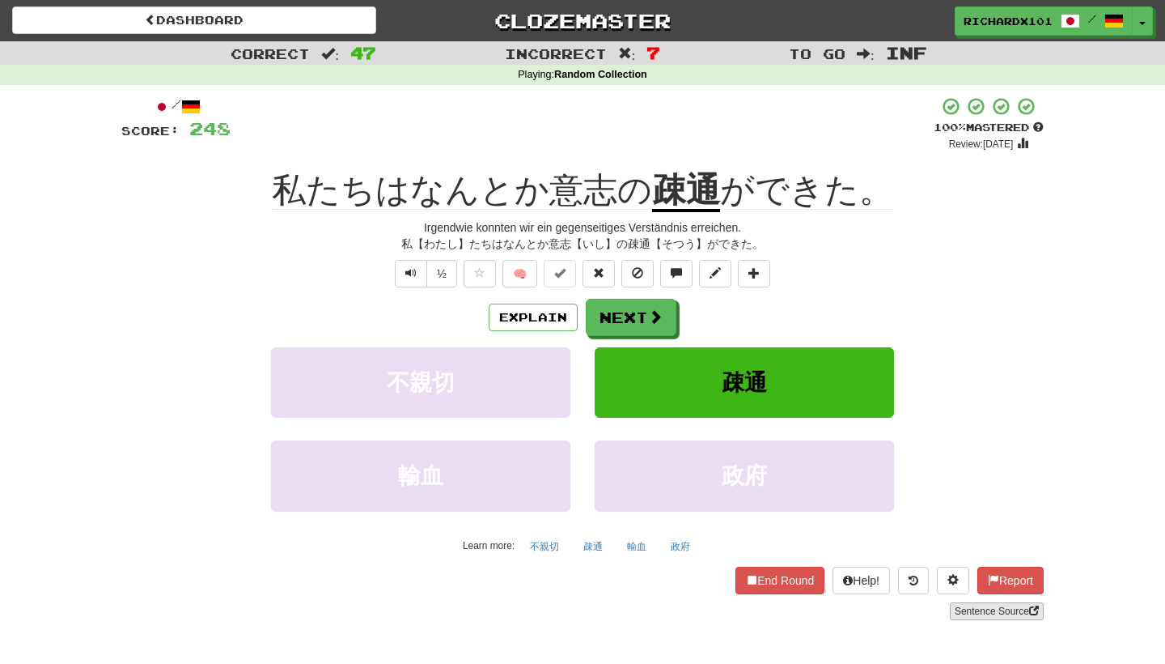
click at [965, 613] on link "Sentence Source" at bounding box center [997, 611] width 94 height 18
click at [764, 266] on button at bounding box center [754, 274] width 32 height 28
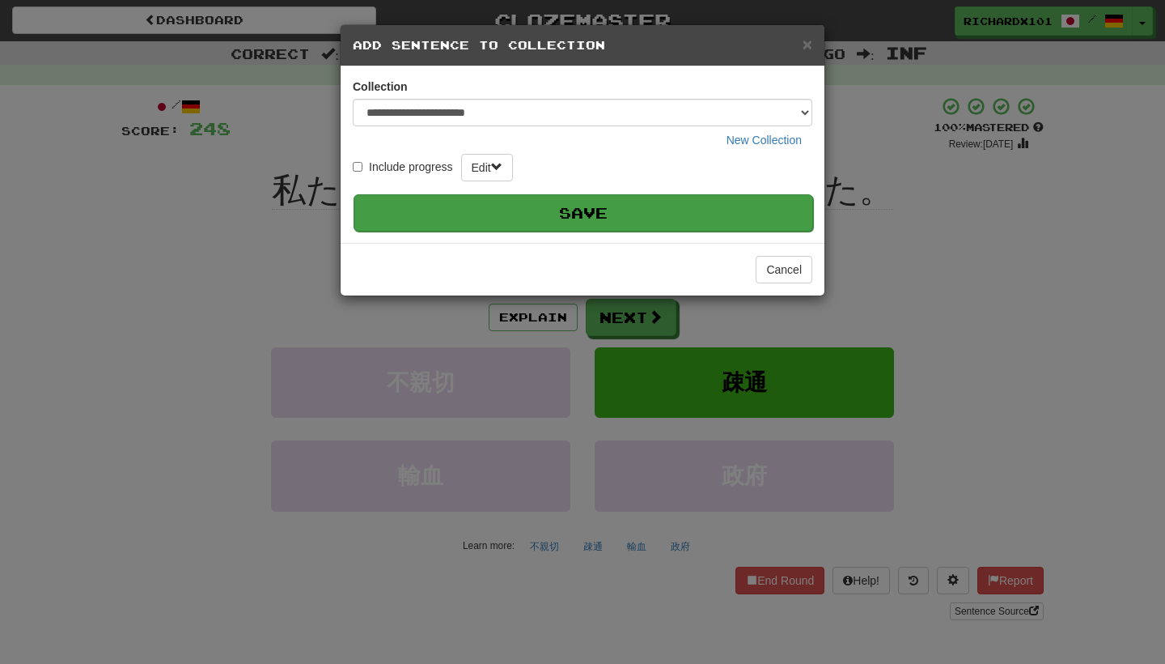
click at [732, 211] on button "Save" at bounding box center [584, 212] width 460 height 37
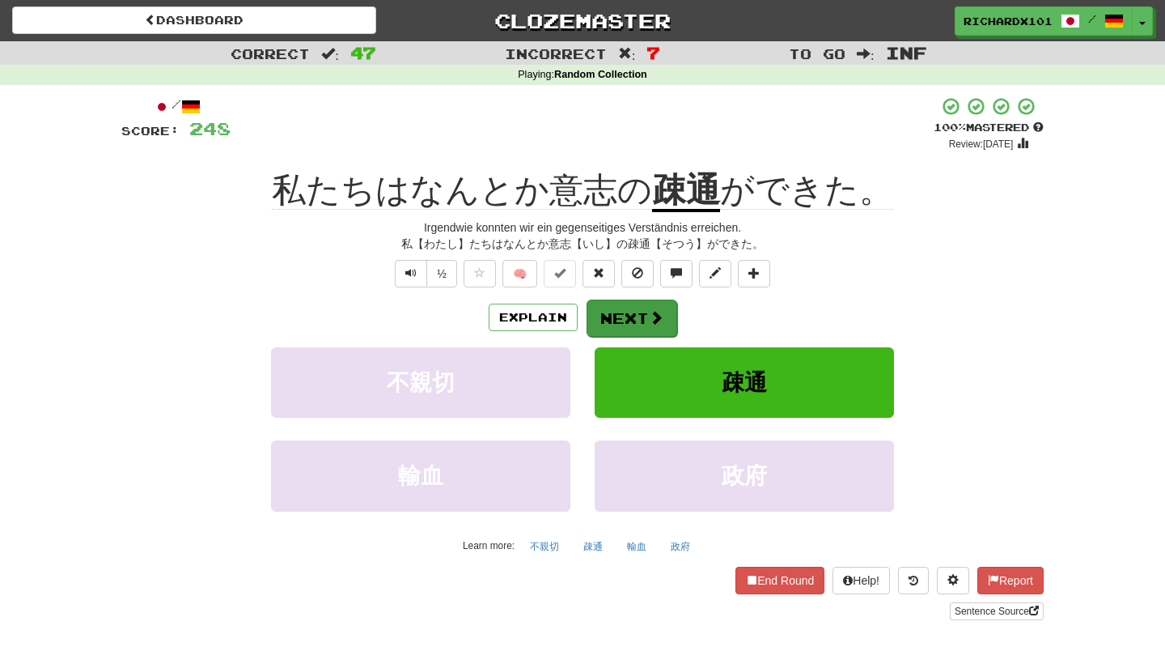
click at [668, 314] on button "Next" at bounding box center [632, 317] width 91 height 37
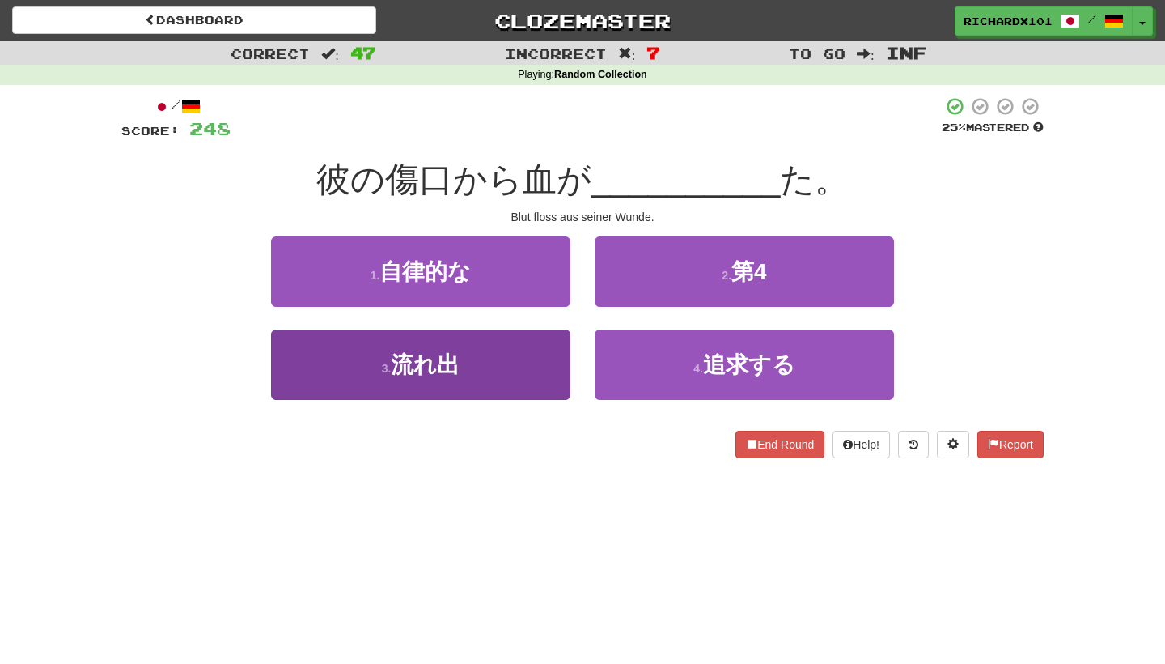
click at [544, 354] on button "3 . 流れ出" at bounding box center [420, 364] width 299 height 70
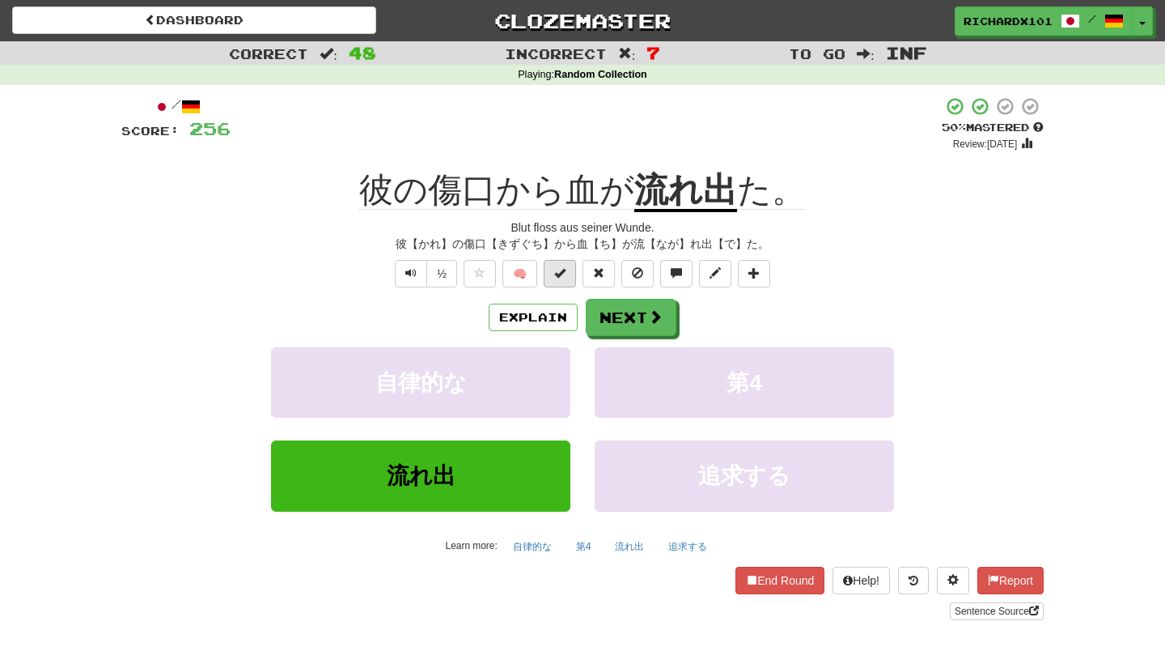
click at [568, 278] on button at bounding box center [560, 274] width 32 height 28
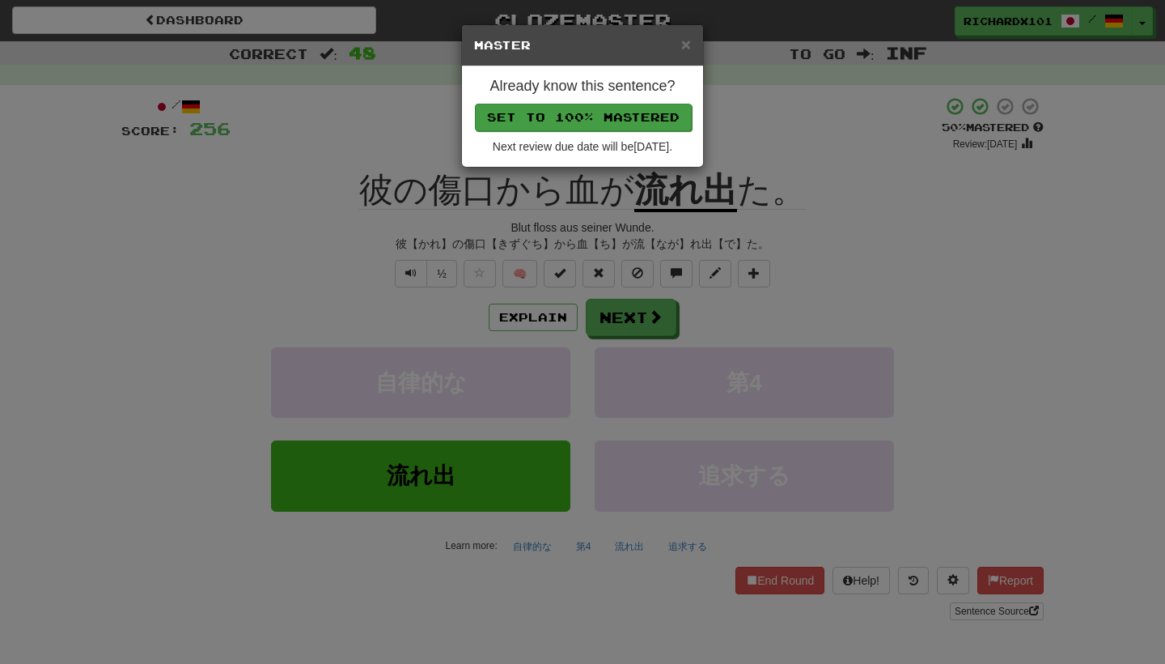
click at [638, 115] on button "Set to 100% Mastered" at bounding box center [583, 118] width 217 height 28
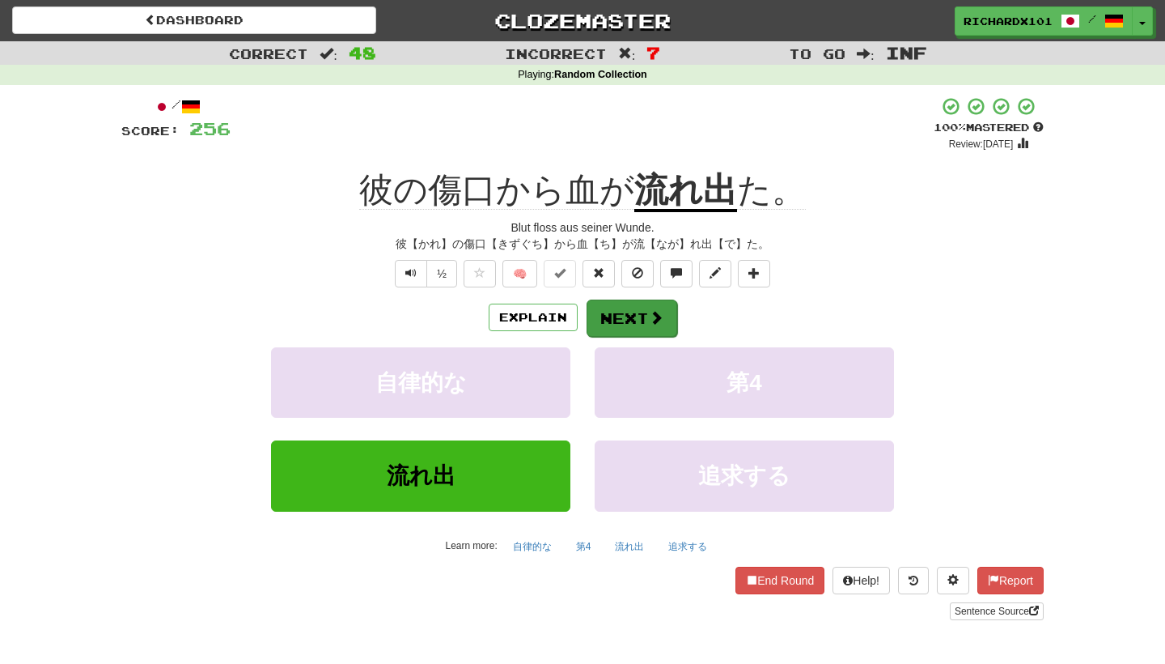
click at [613, 314] on button "Next" at bounding box center [632, 317] width 91 height 37
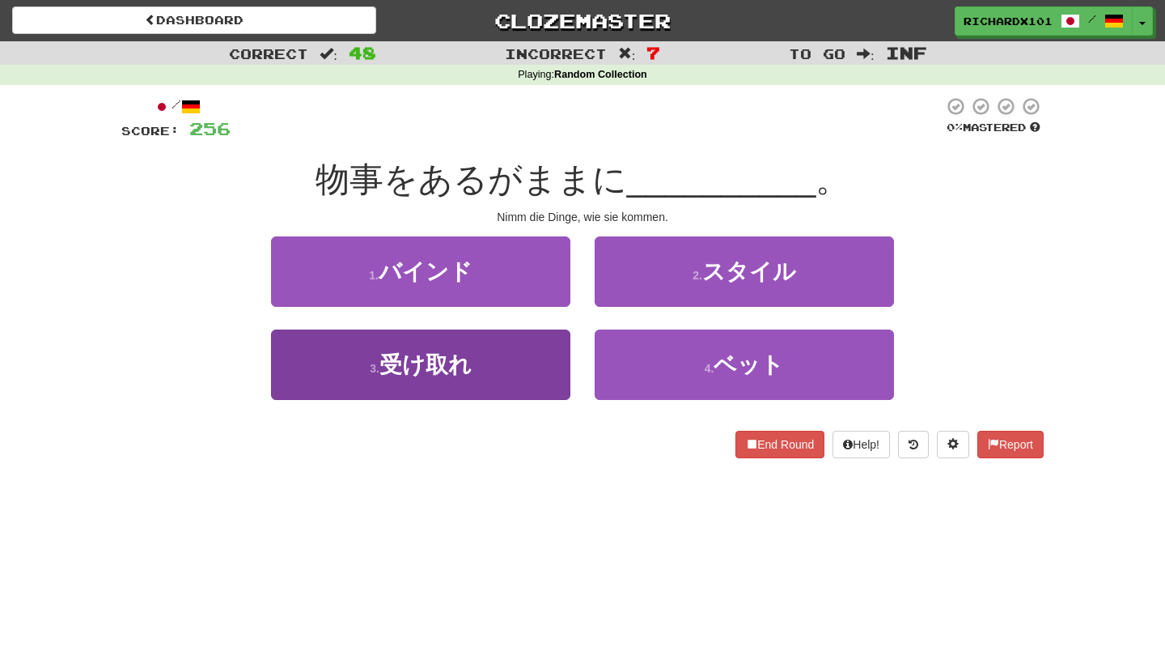
click at [550, 374] on button "3 . 受け取れ" at bounding box center [420, 364] width 299 height 70
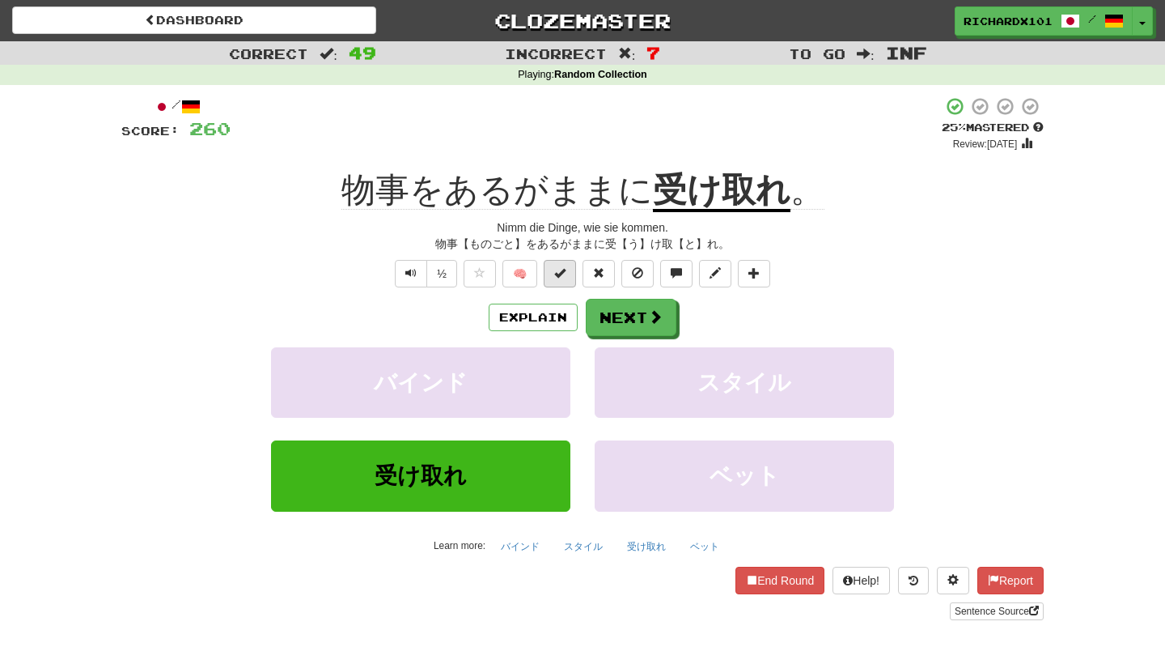
click at [567, 281] on button at bounding box center [560, 274] width 32 height 28
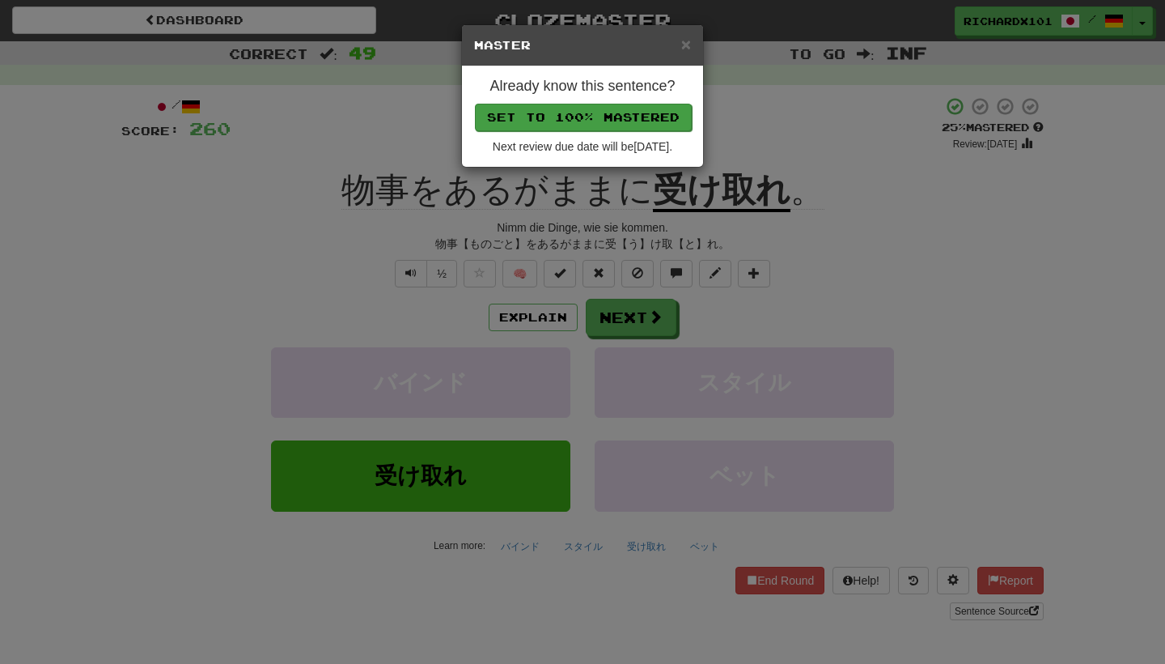
click at [631, 119] on button "Set to 100% Mastered" at bounding box center [583, 118] width 217 height 28
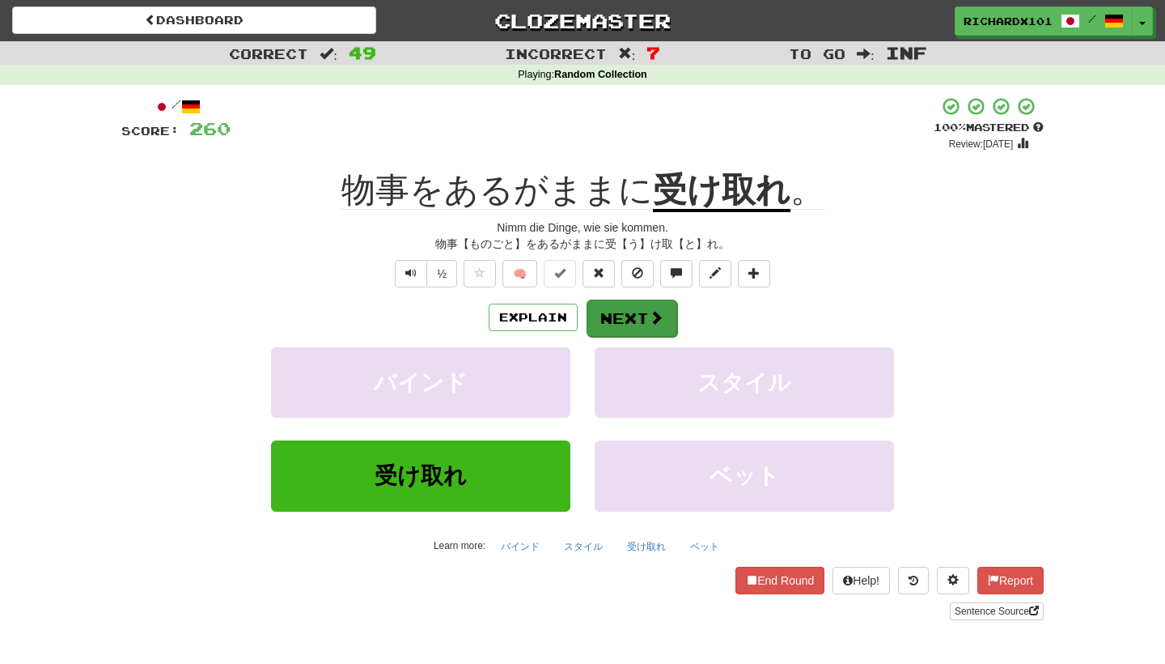
click at [614, 314] on button "Next" at bounding box center [632, 317] width 91 height 37
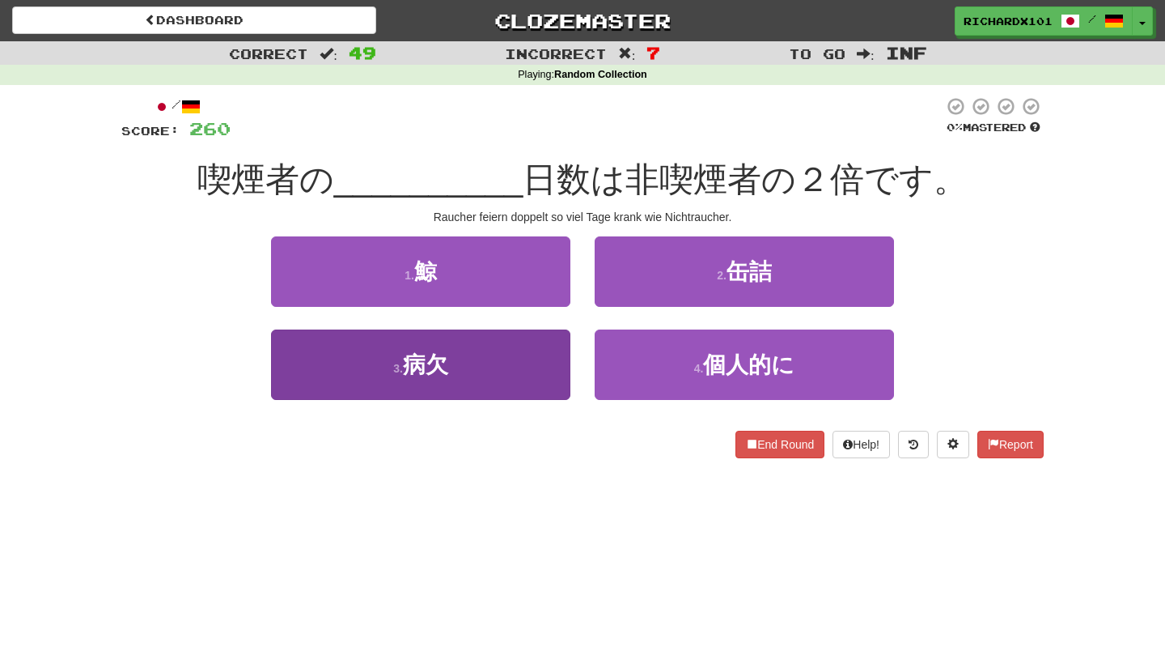
click at [532, 388] on button "3 . 病欠" at bounding box center [420, 364] width 299 height 70
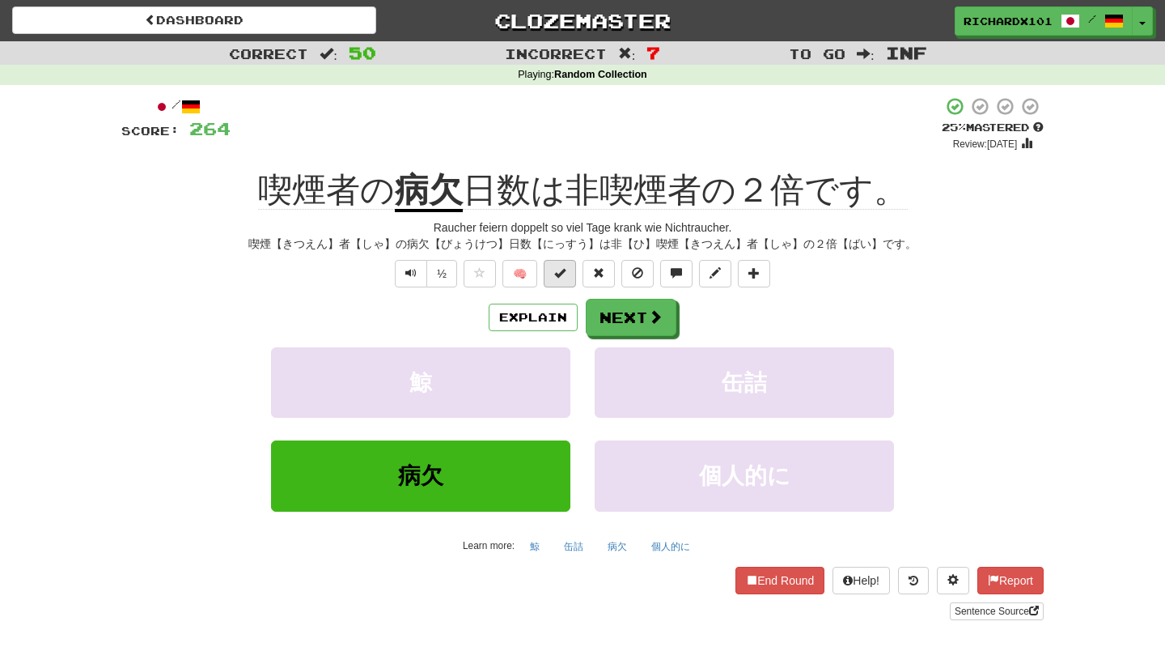
click at [562, 268] on span at bounding box center [559, 272] width 11 height 11
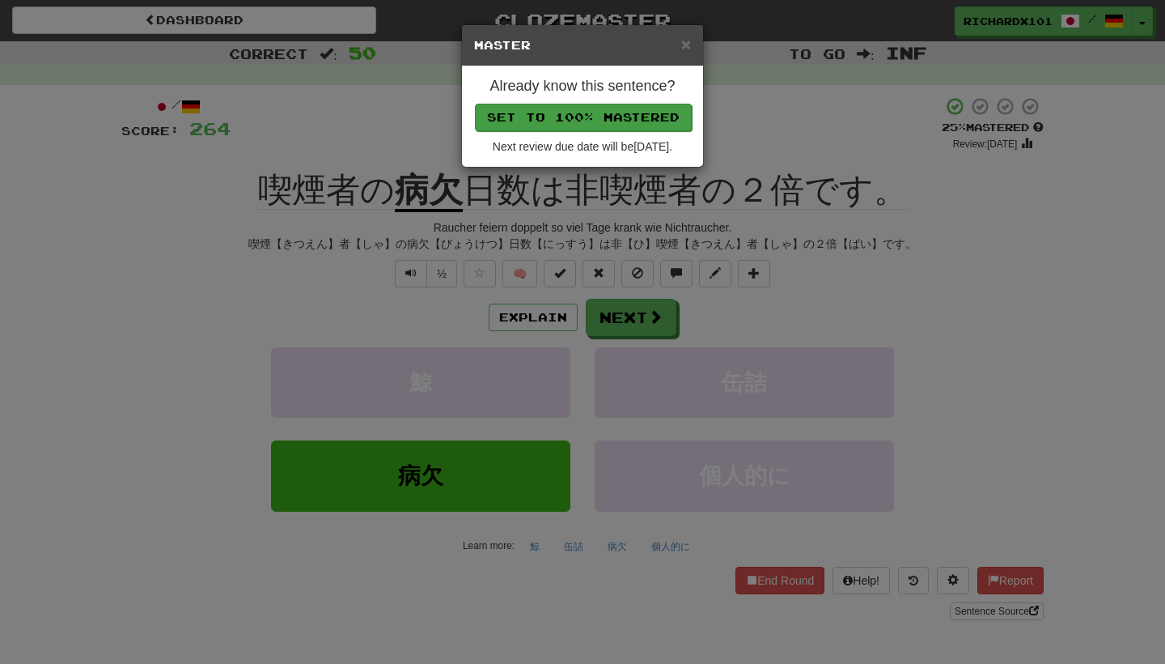
click at [651, 114] on button "Set to 100% Mastered" at bounding box center [583, 118] width 217 height 28
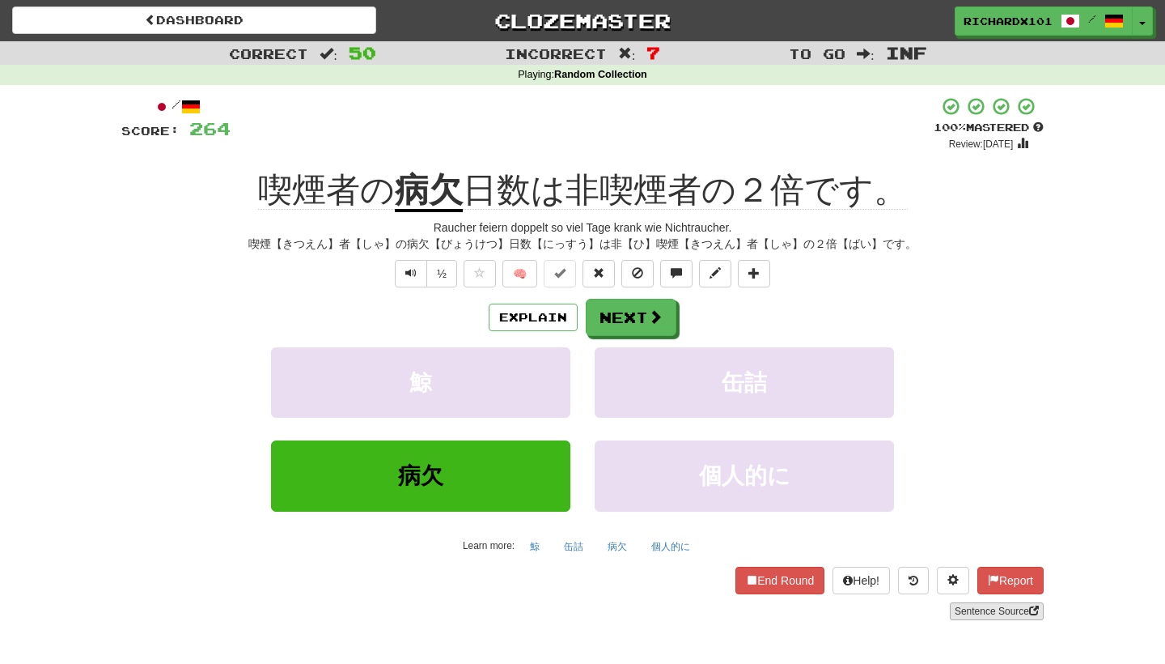
click at [961, 603] on link "Sentence Source" at bounding box center [997, 611] width 94 height 18
click at [630, 308] on button "Next" at bounding box center [632, 317] width 91 height 37
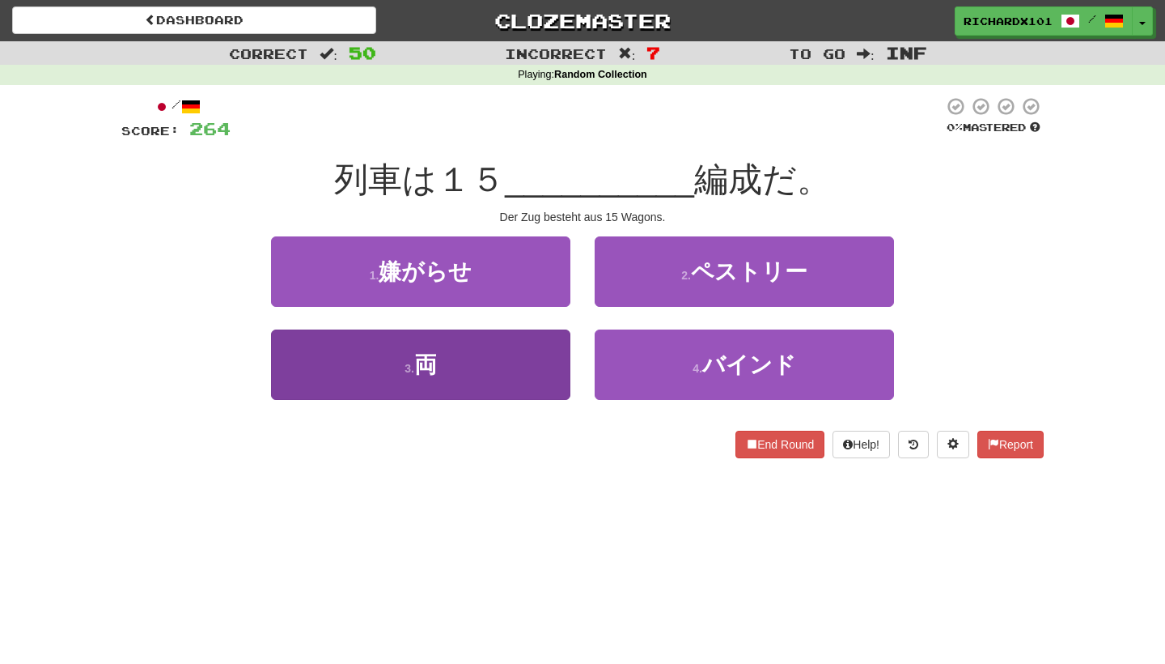
click at [521, 367] on button "3 . 両" at bounding box center [420, 364] width 299 height 70
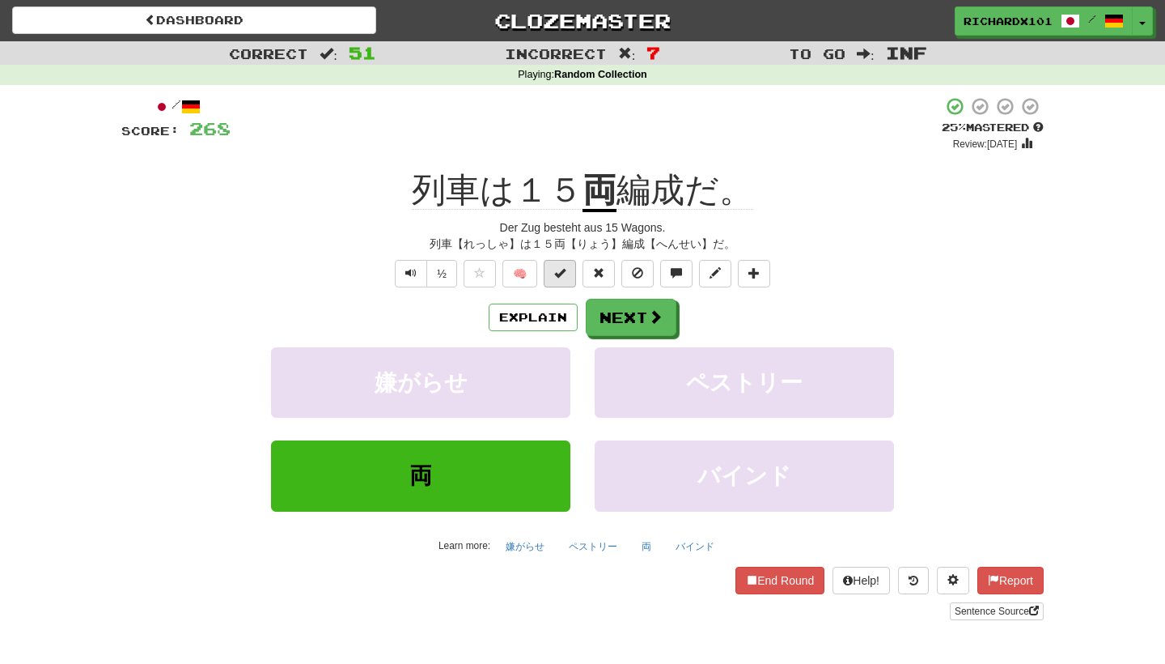
click at [565, 281] on button at bounding box center [560, 274] width 32 height 28
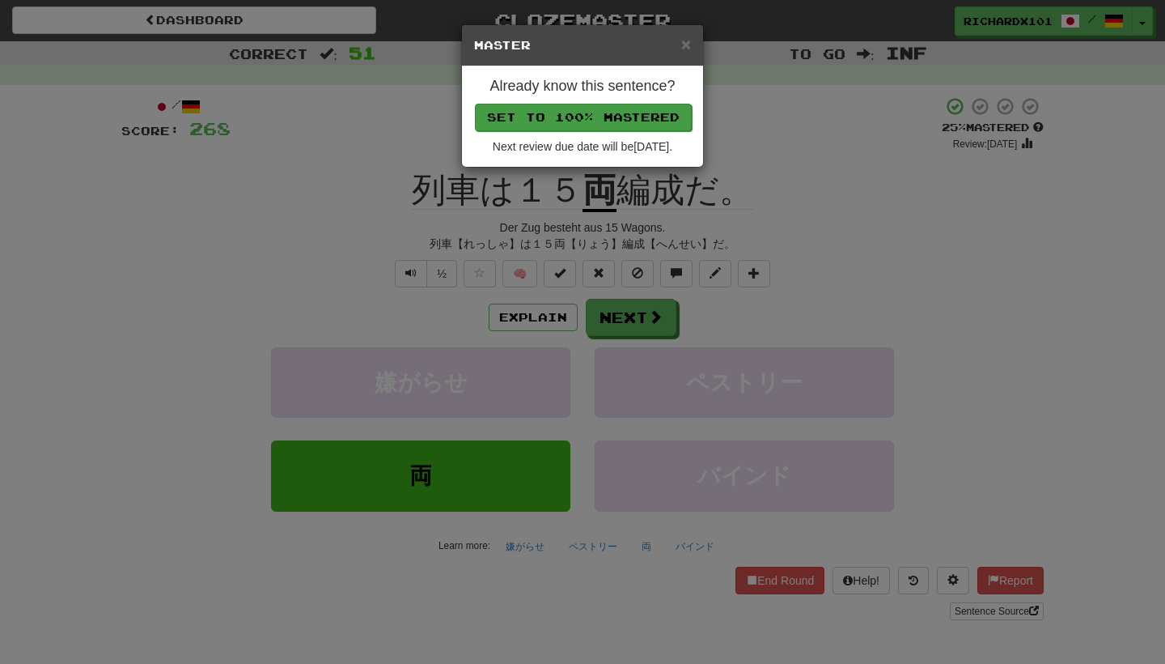
click at [621, 117] on button "Set to 100% Mastered" at bounding box center [583, 118] width 217 height 28
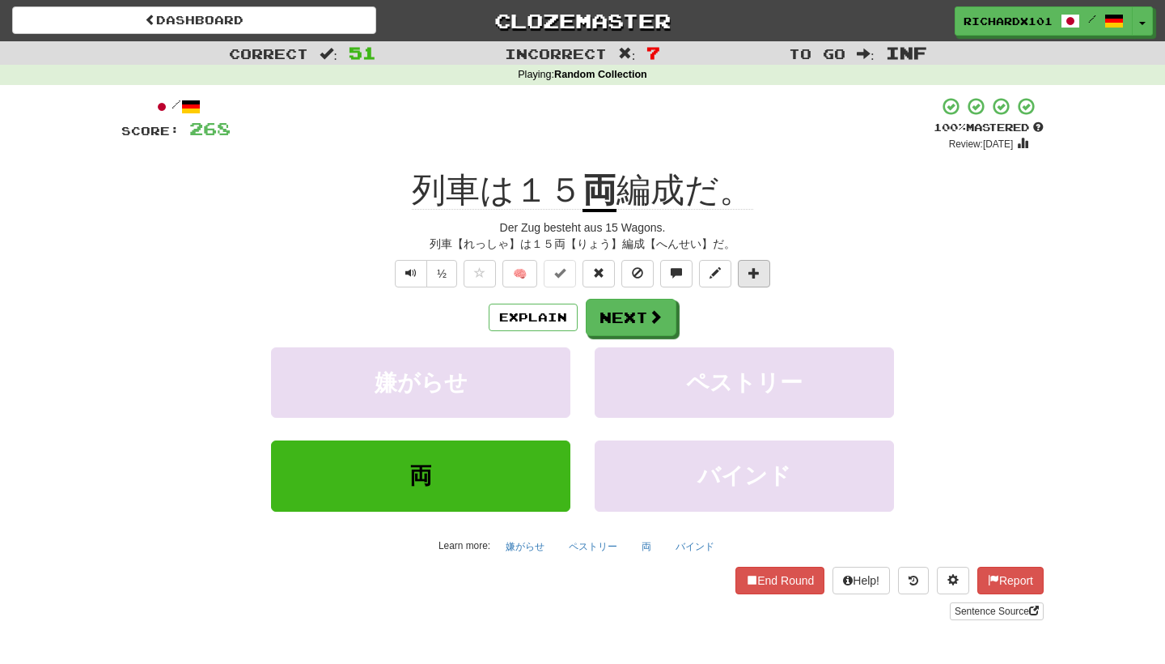
click at [746, 275] on button at bounding box center [754, 274] width 32 height 28
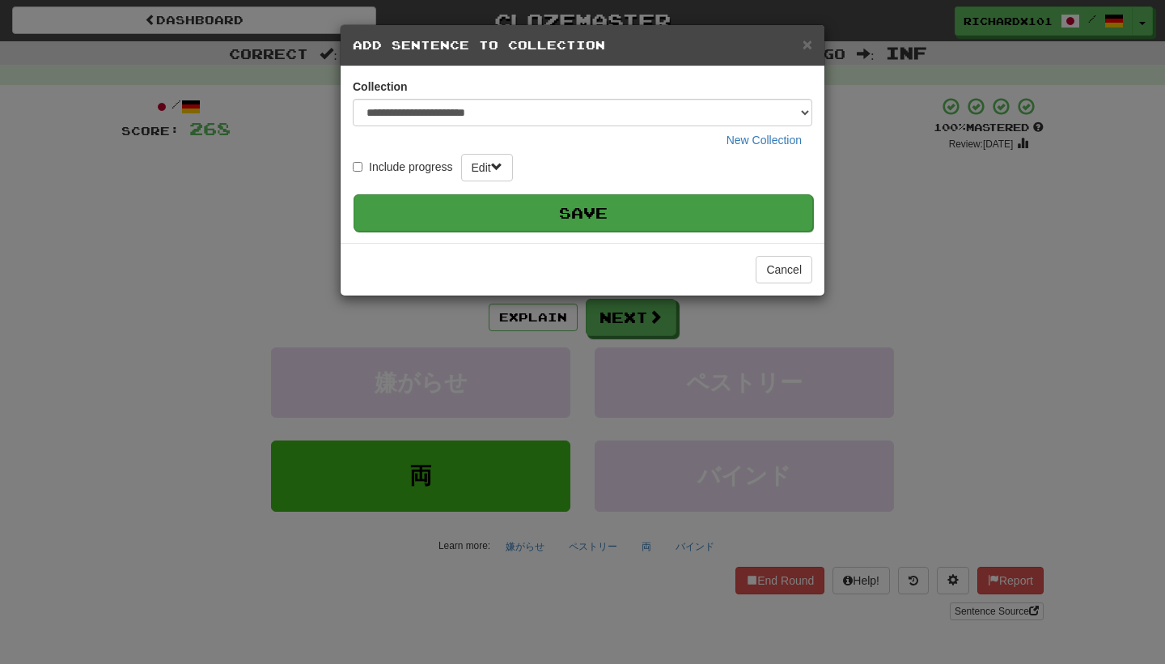
click at [715, 203] on button "Save" at bounding box center [584, 212] width 460 height 37
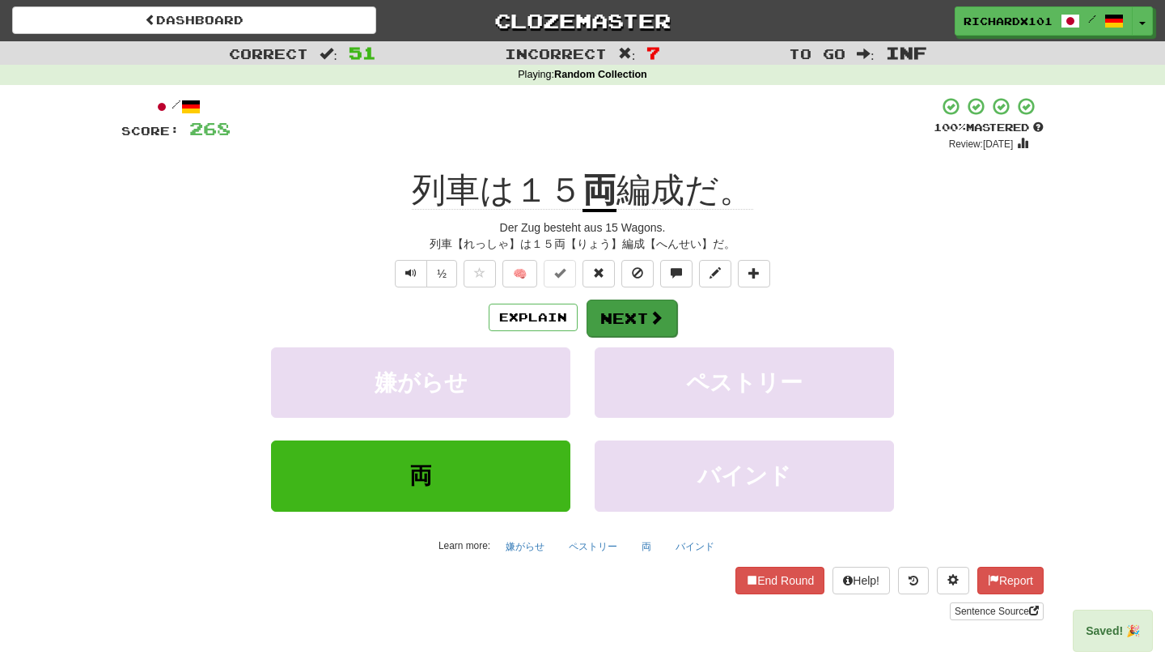
click at [654, 303] on button "Next" at bounding box center [632, 317] width 91 height 37
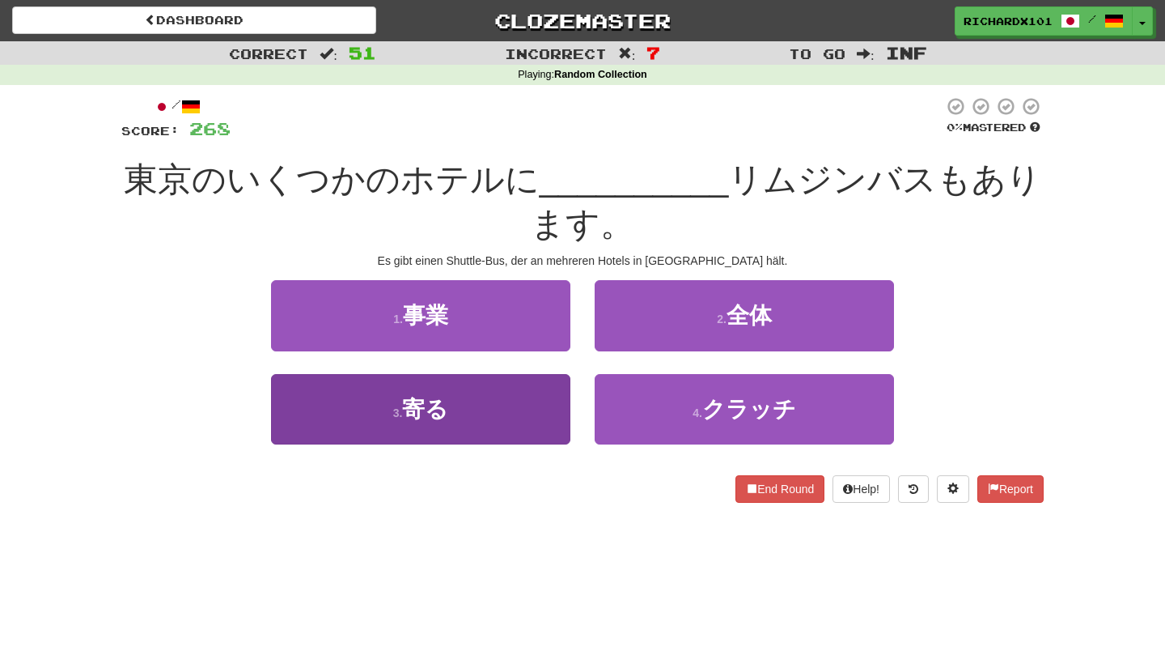
click at [552, 392] on button "3 . 寄る" at bounding box center [420, 409] width 299 height 70
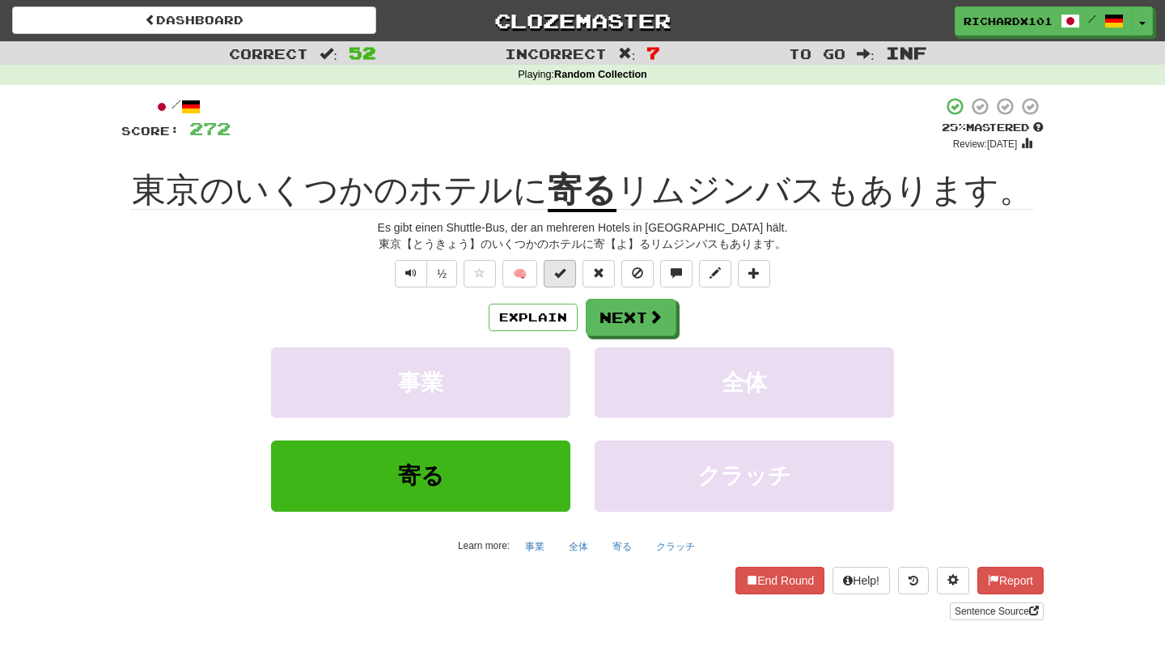
click at [572, 278] on button at bounding box center [560, 274] width 32 height 28
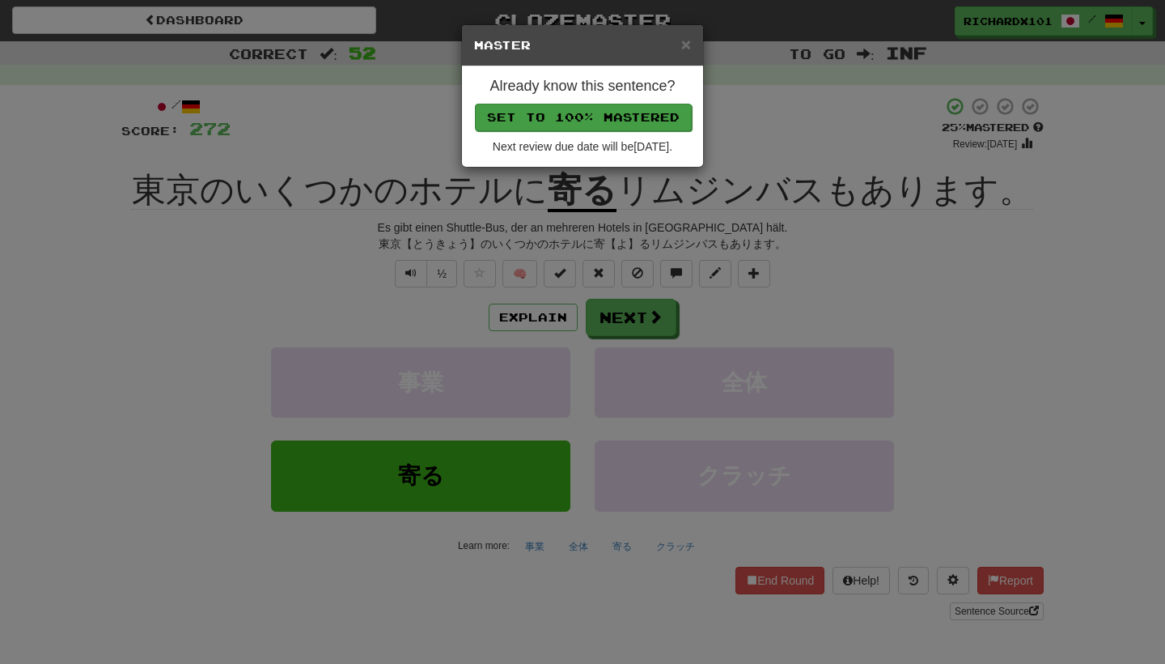
click at [627, 108] on button "Set to 100% Mastered" at bounding box center [583, 118] width 217 height 28
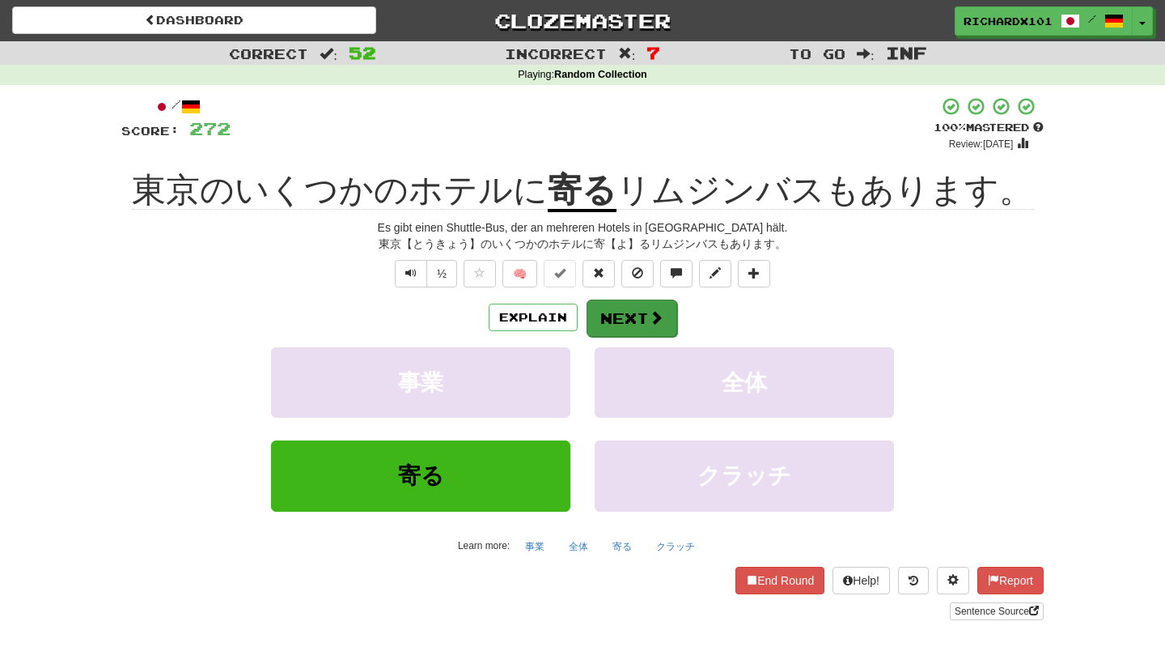
click at [630, 316] on button "Next" at bounding box center [632, 317] width 91 height 37
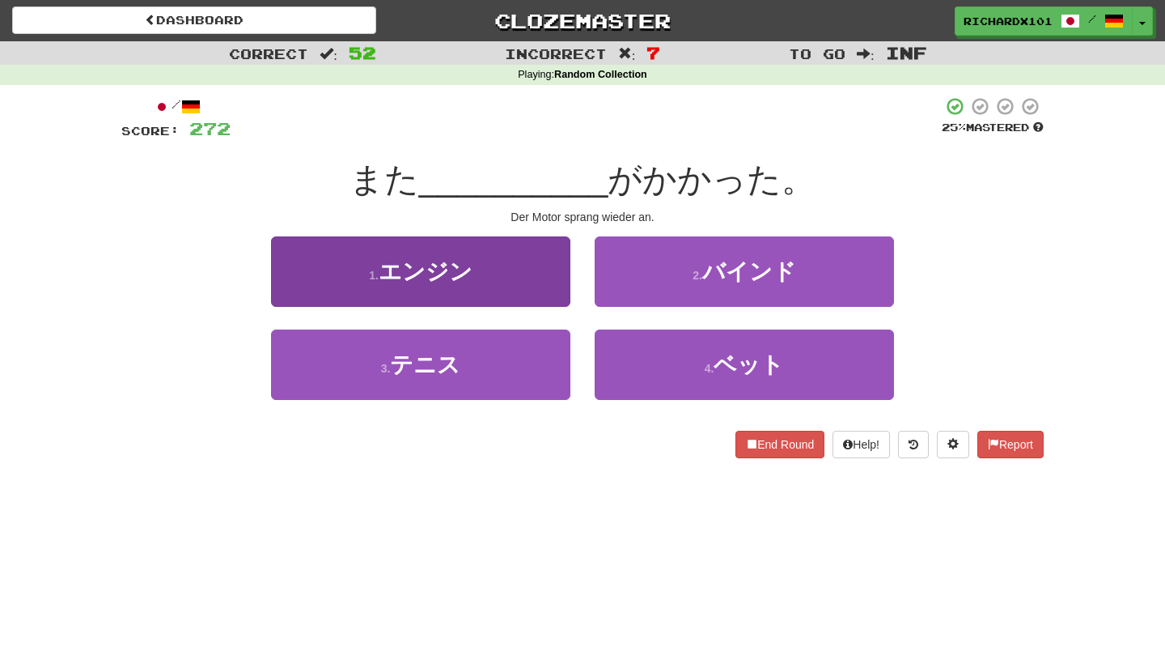
click at [558, 291] on button "1 . エンジン" at bounding box center [420, 271] width 299 height 70
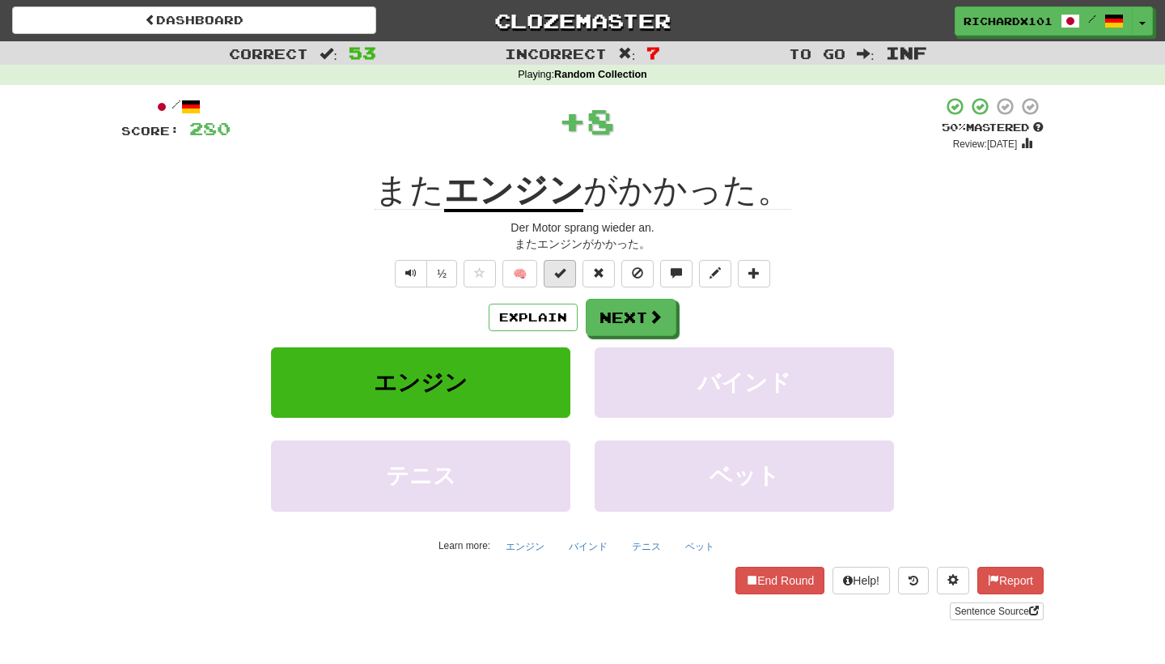
click at [563, 276] on span at bounding box center [559, 272] width 11 height 11
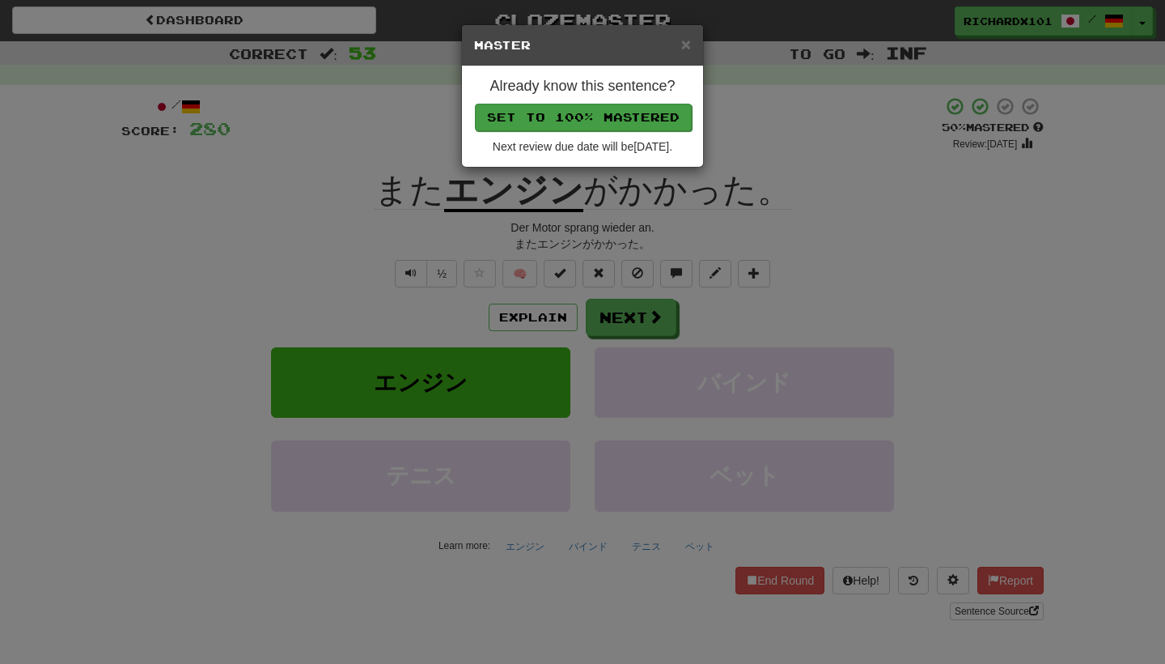
click at [615, 117] on button "Set to 100% Mastered" at bounding box center [583, 118] width 217 height 28
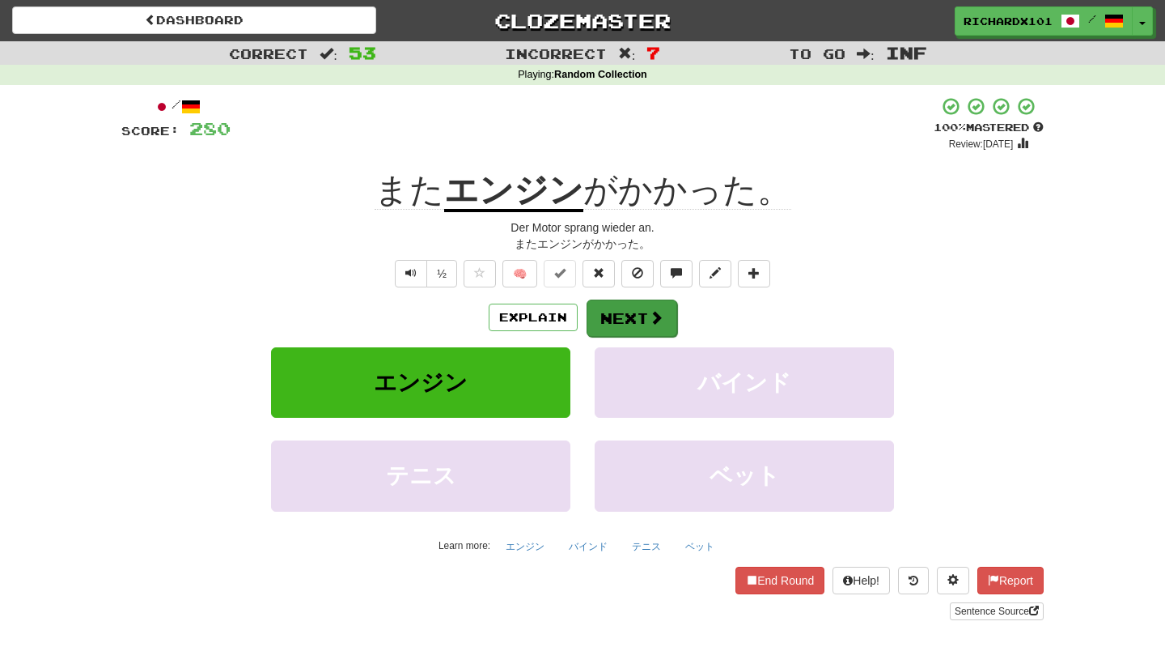
click at [617, 310] on button "Next" at bounding box center [632, 317] width 91 height 37
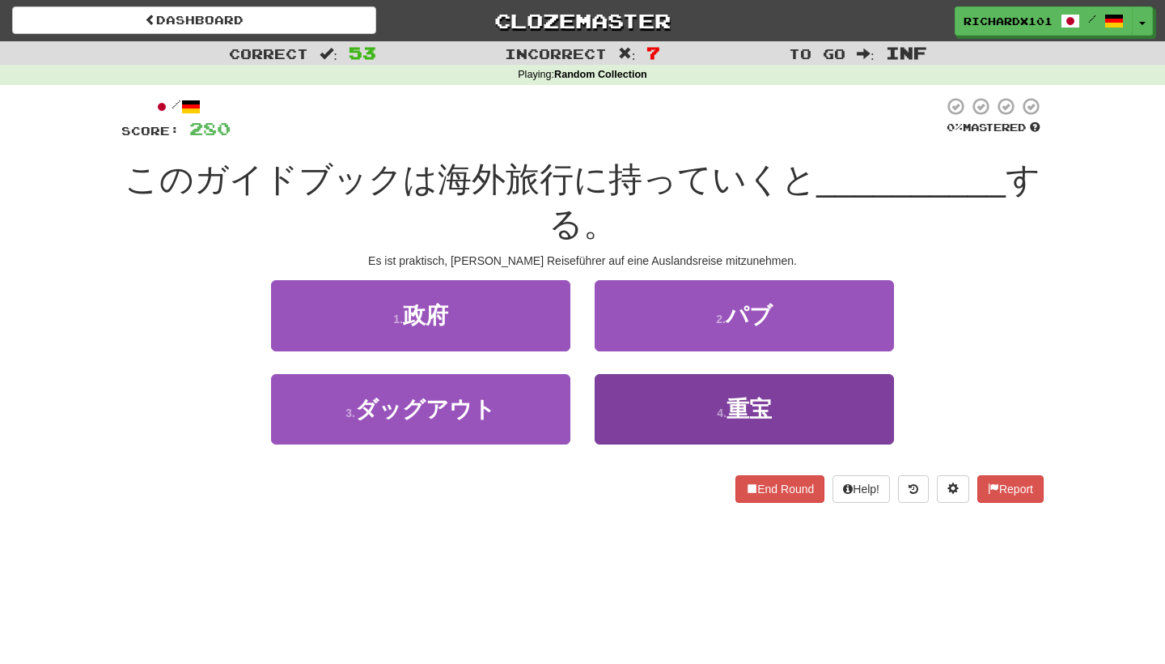
click at [637, 405] on button "4 . 重宝" at bounding box center [744, 409] width 299 height 70
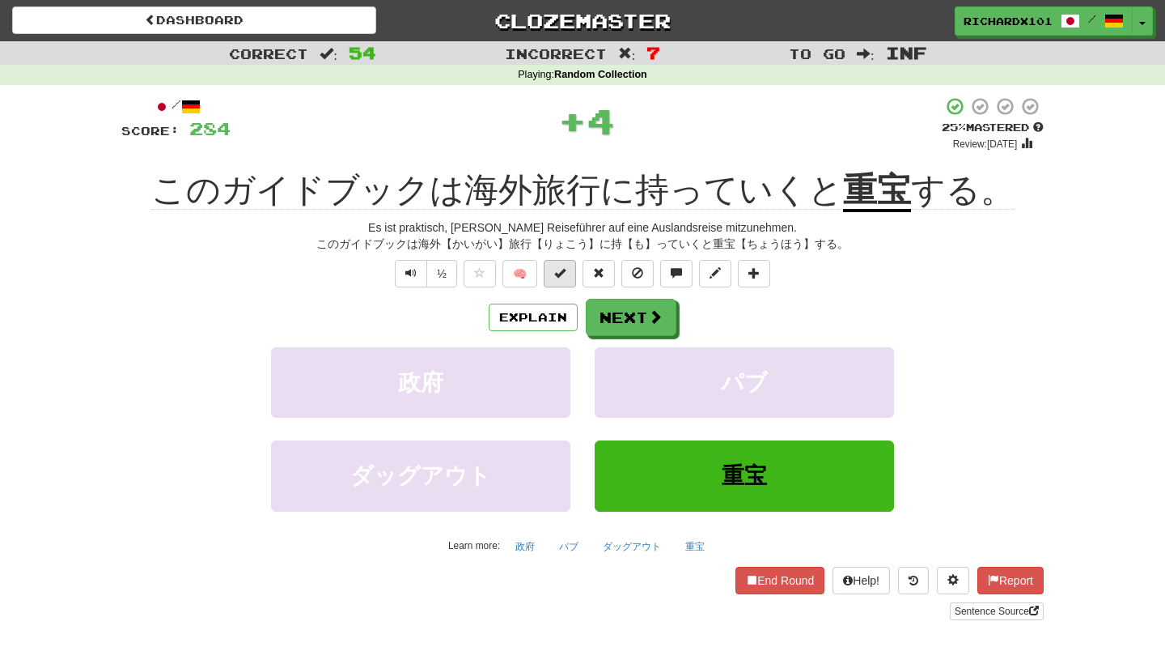
click at [568, 278] on button at bounding box center [560, 274] width 32 height 28
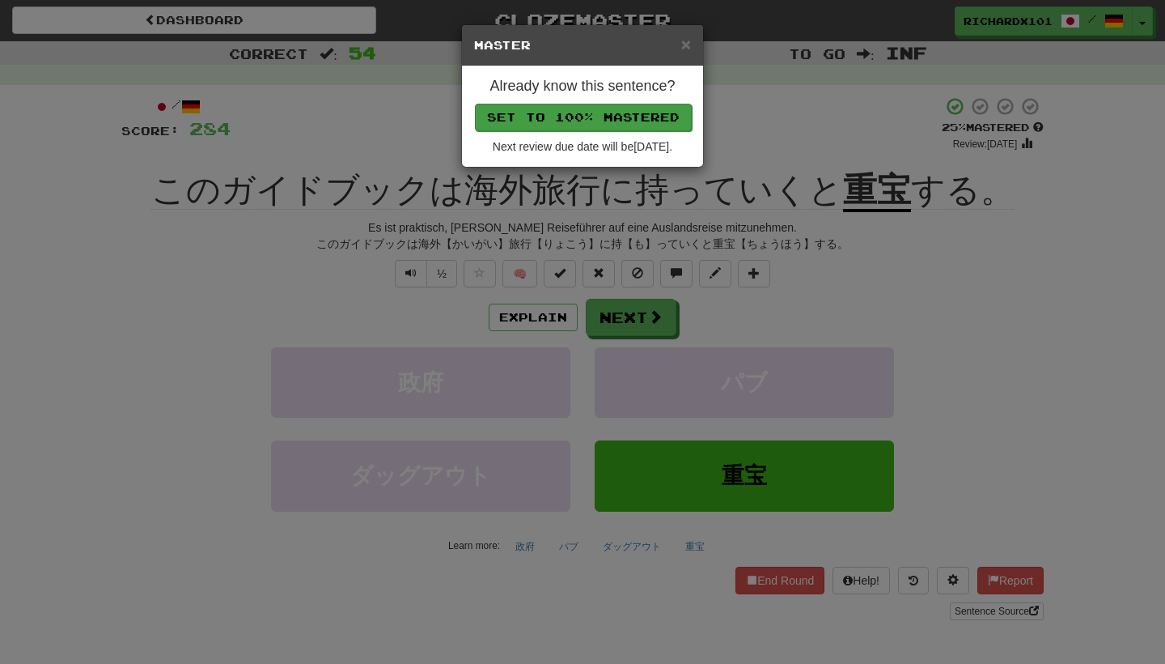
click at [621, 110] on button "Set to 100% Mastered" at bounding box center [583, 118] width 217 height 28
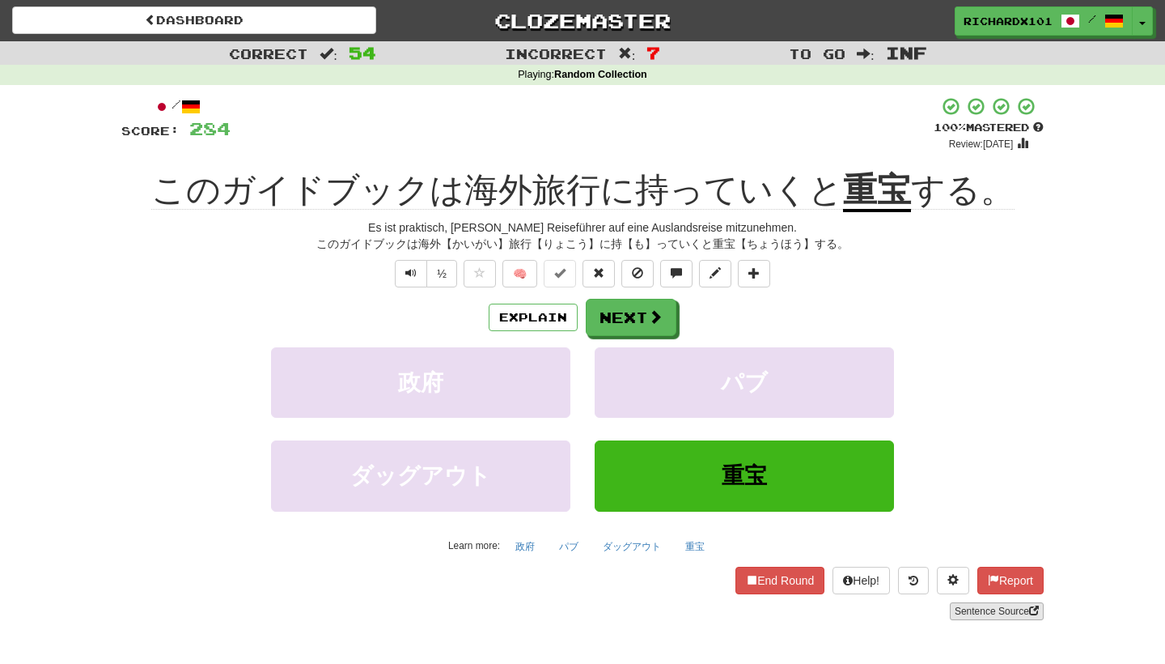
click at [970, 608] on link "Sentence Source" at bounding box center [997, 611] width 94 height 18
click at [749, 273] on span at bounding box center [754, 272] width 11 height 11
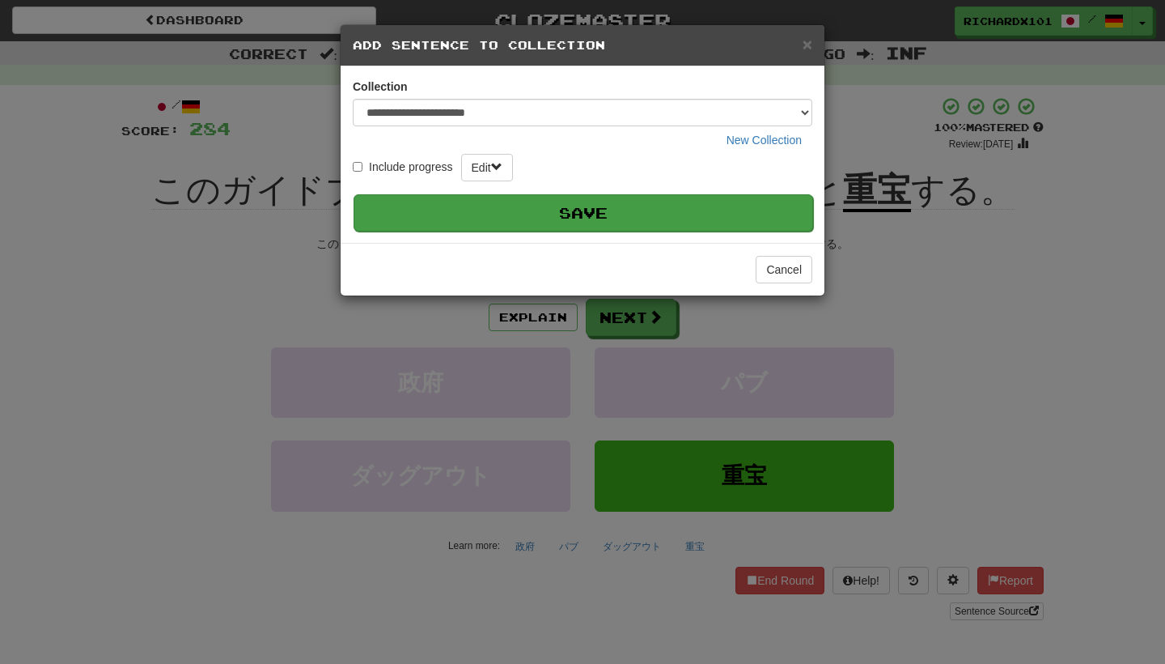
click at [728, 209] on button "Save" at bounding box center [584, 212] width 460 height 37
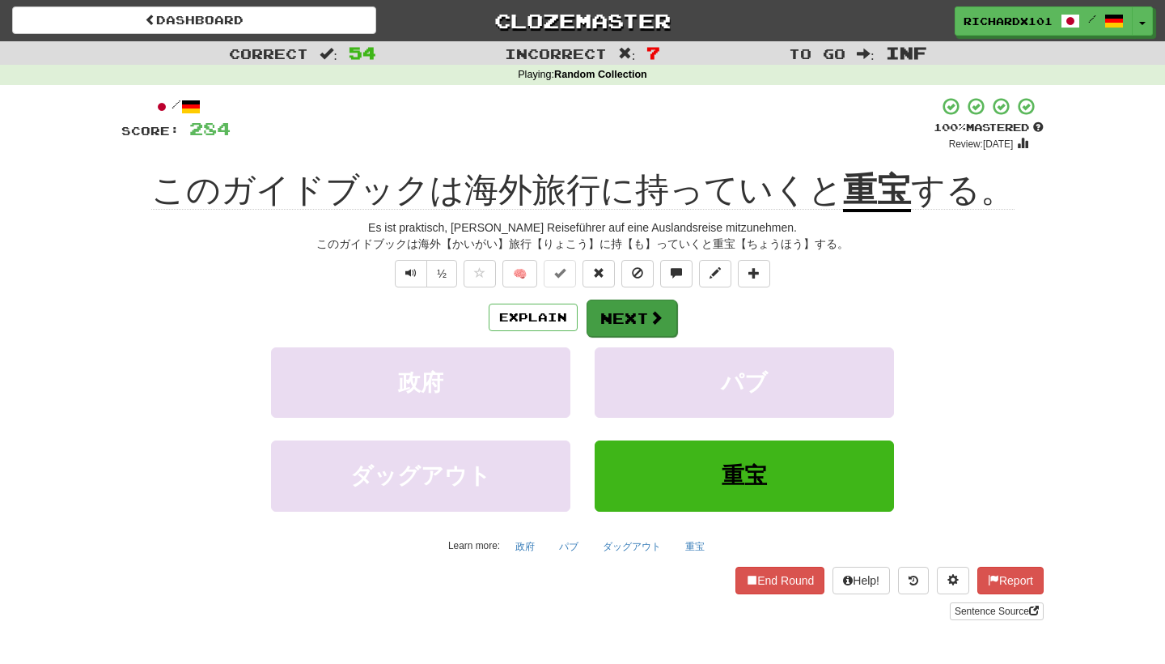
click at [656, 315] on span at bounding box center [656, 317] width 15 height 15
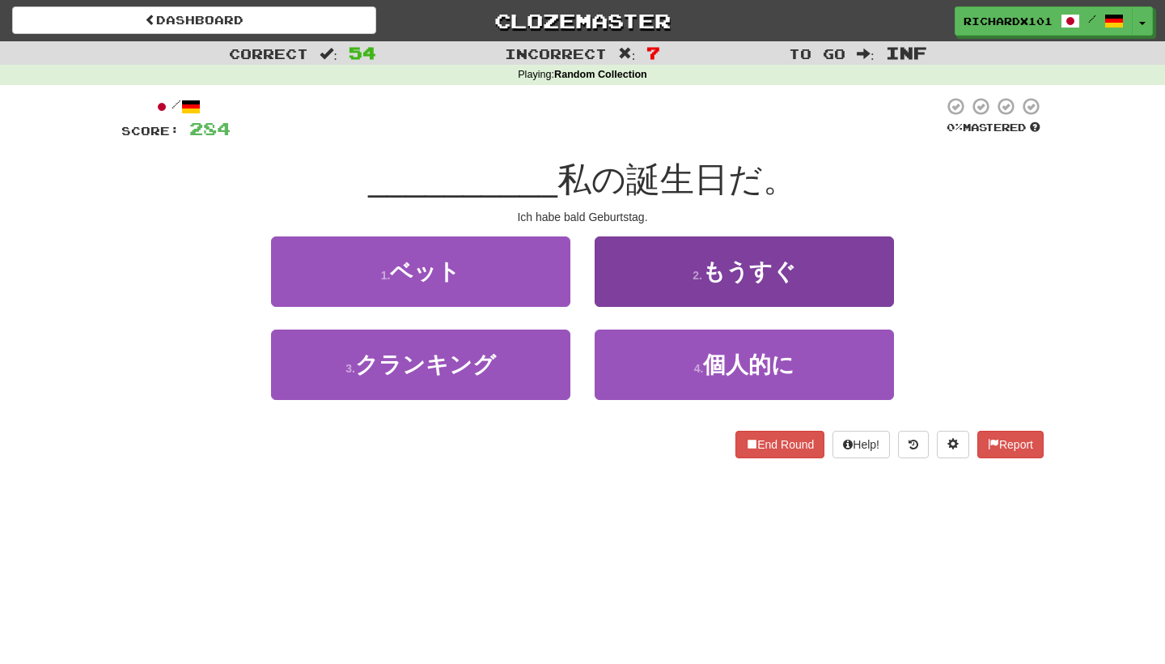
click at [688, 276] on button "2 . もうすぐ" at bounding box center [744, 271] width 299 height 70
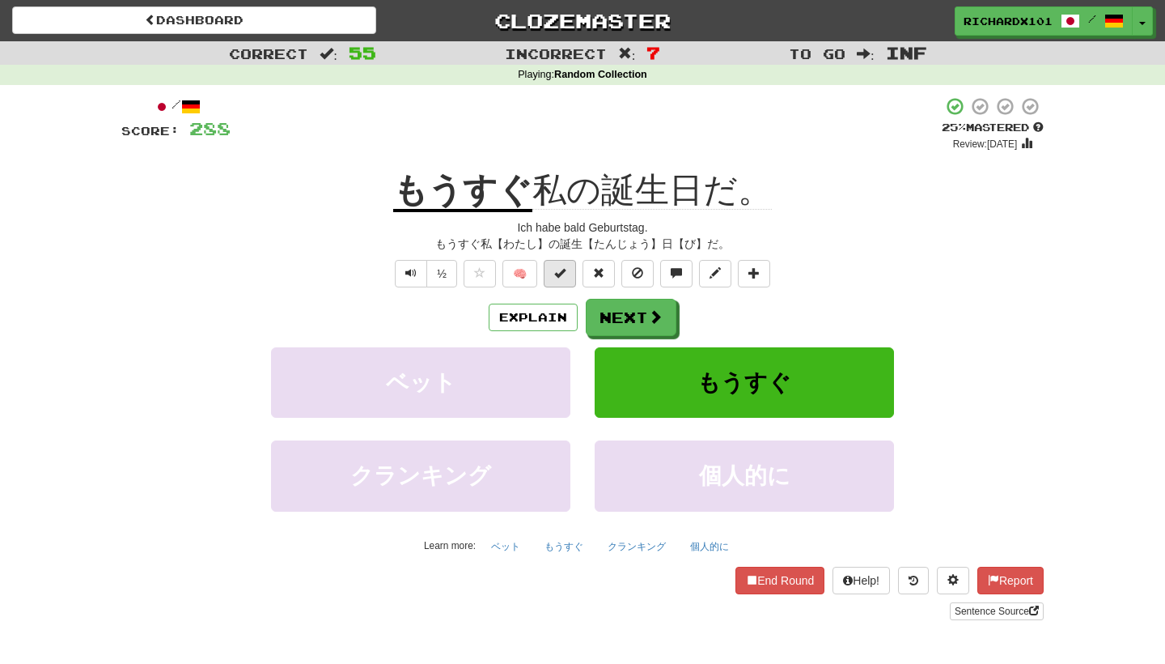
click at [565, 271] on span at bounding box center [559, 272] width 11 height 11
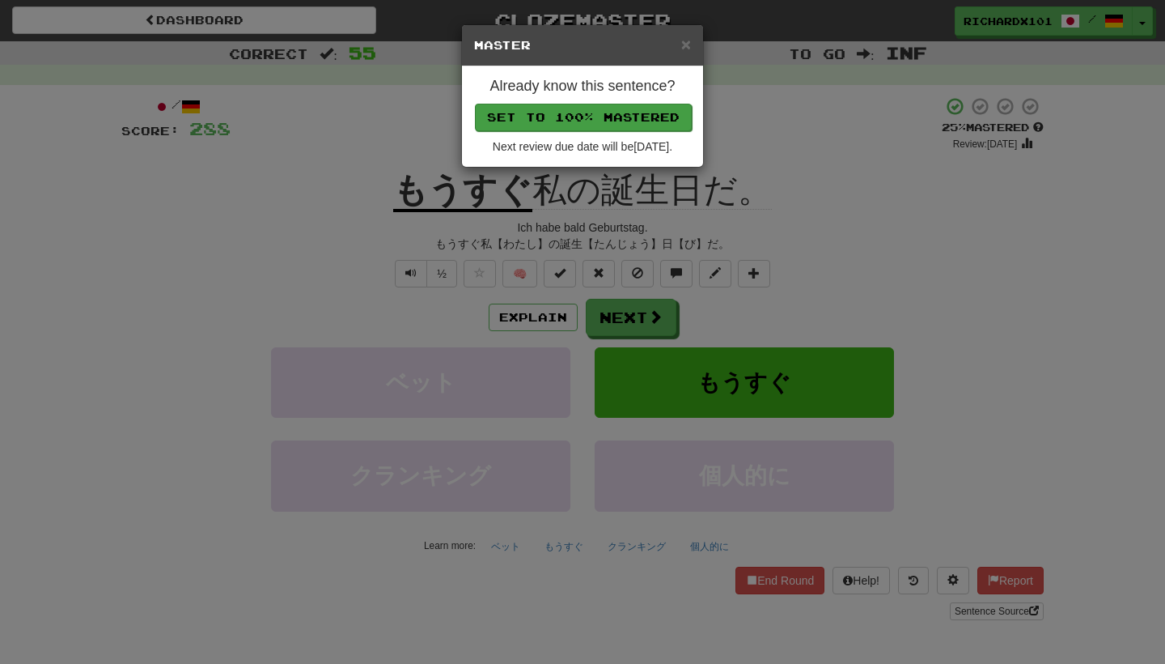
click at [647, 110] on button "Set to 100% Mastered" at bounding box center [583, 118] width 217 height 28
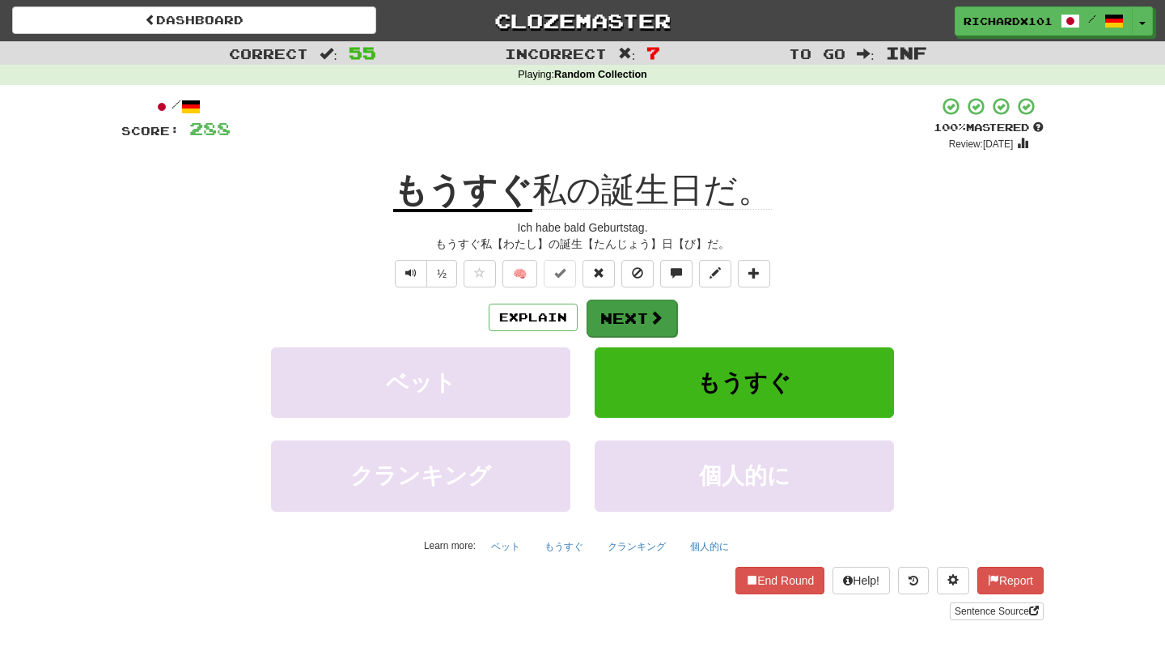
click at [617, 315] on button "Next" at bounding box center [632, 317] width 91 height 37
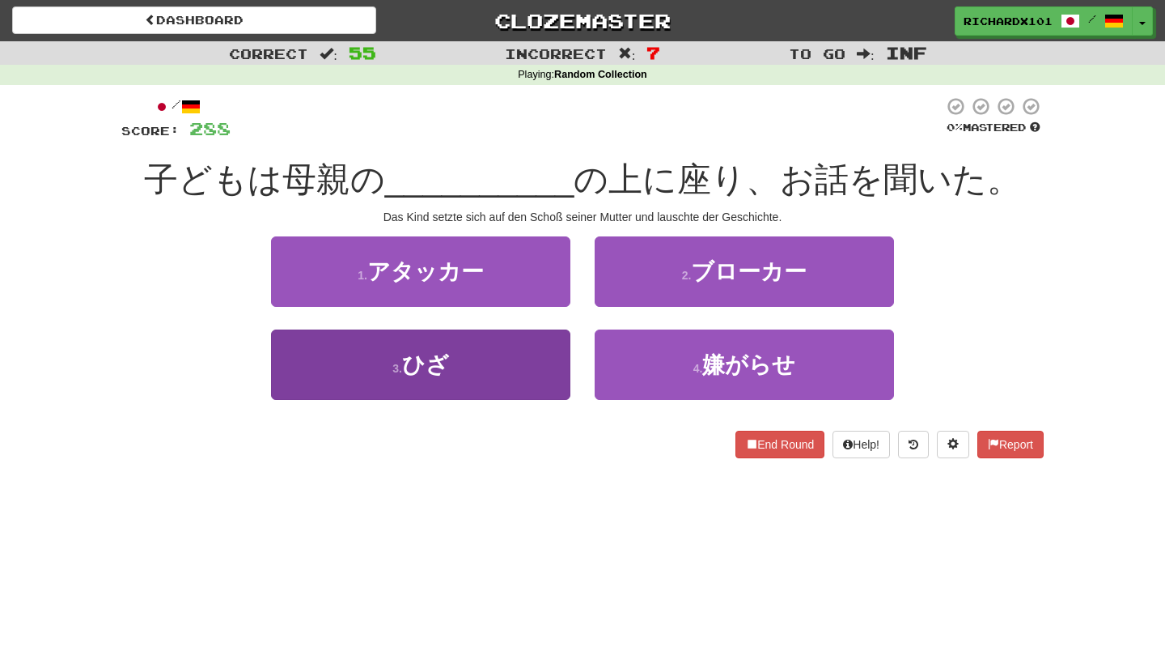
click at [528, 379] on button "3 . ひざ" at bounding box center [420, 364] width 299 height 70
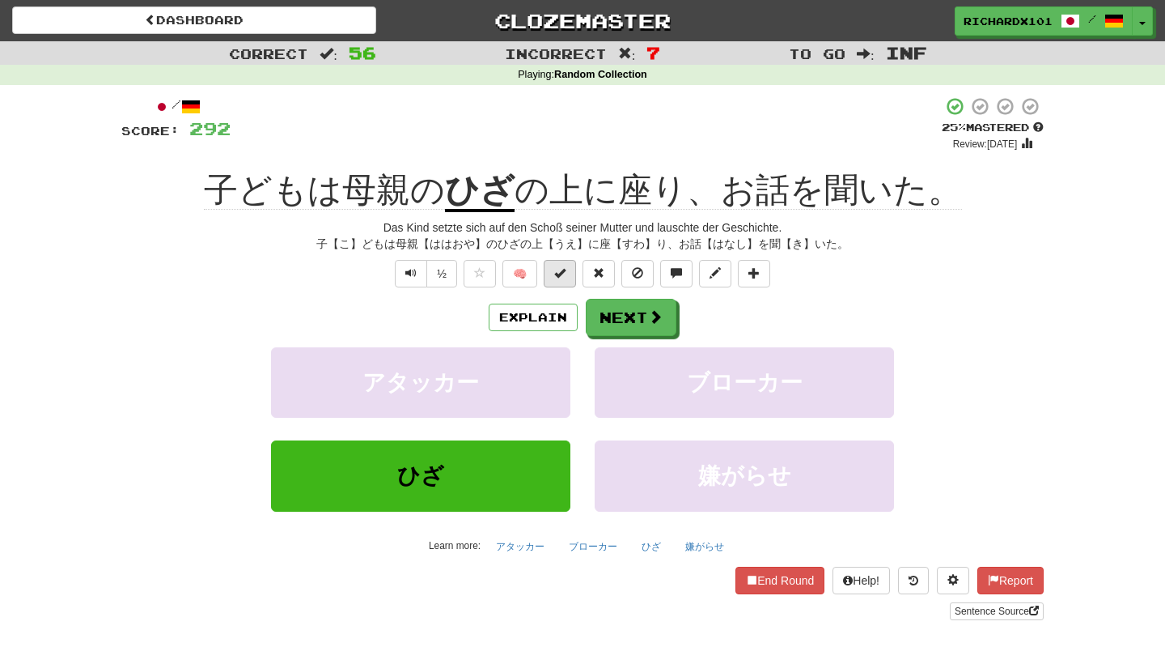
click at [562, 274] on span at bounding box center [559, 272] width 11 height 11
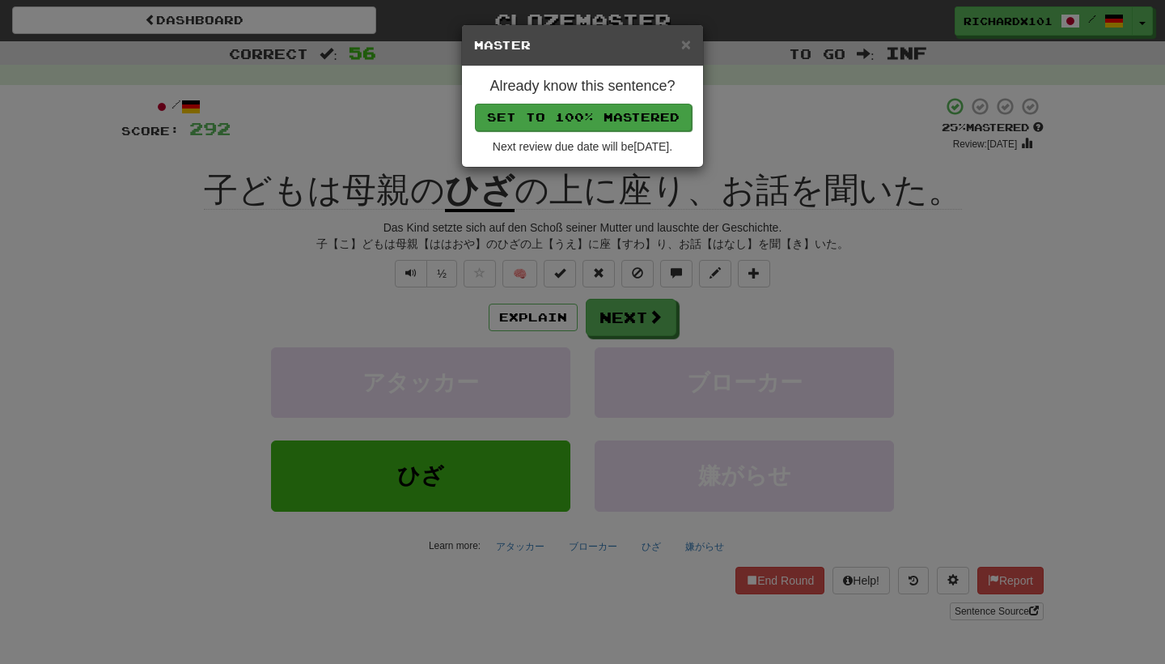
click at [620, 118] on button "Set to 100% Mastered" at bounding box center [583, 118] width 217 height 28
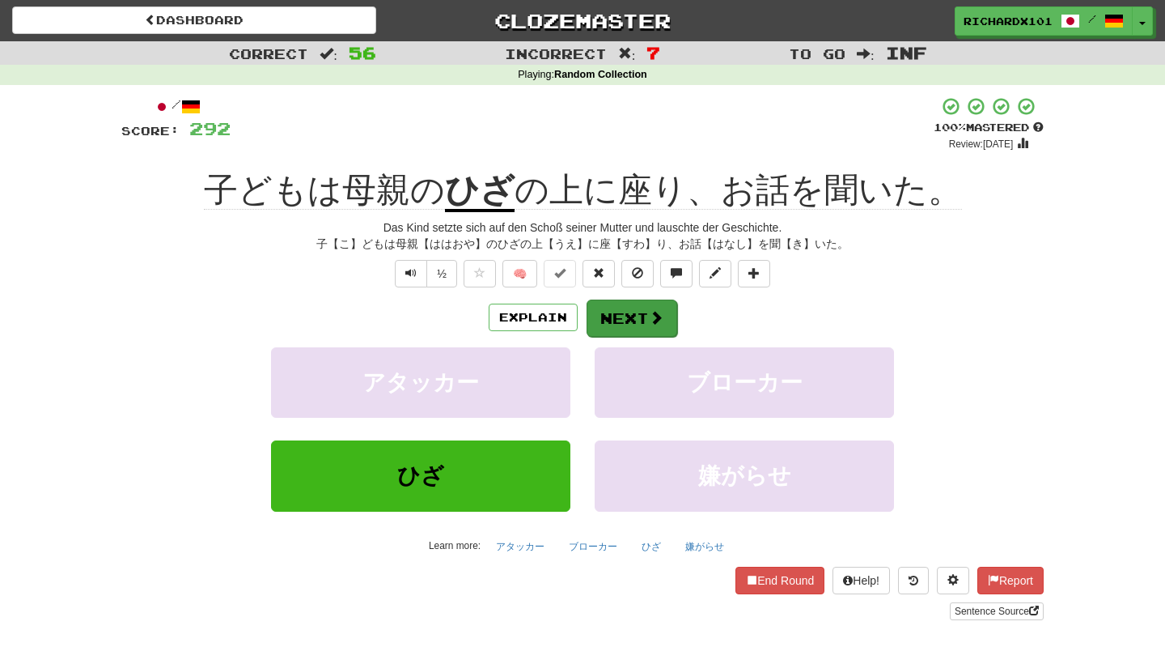
click at [614, 315] on button "Next" at bounding box center [632, 317] width 91 height 37
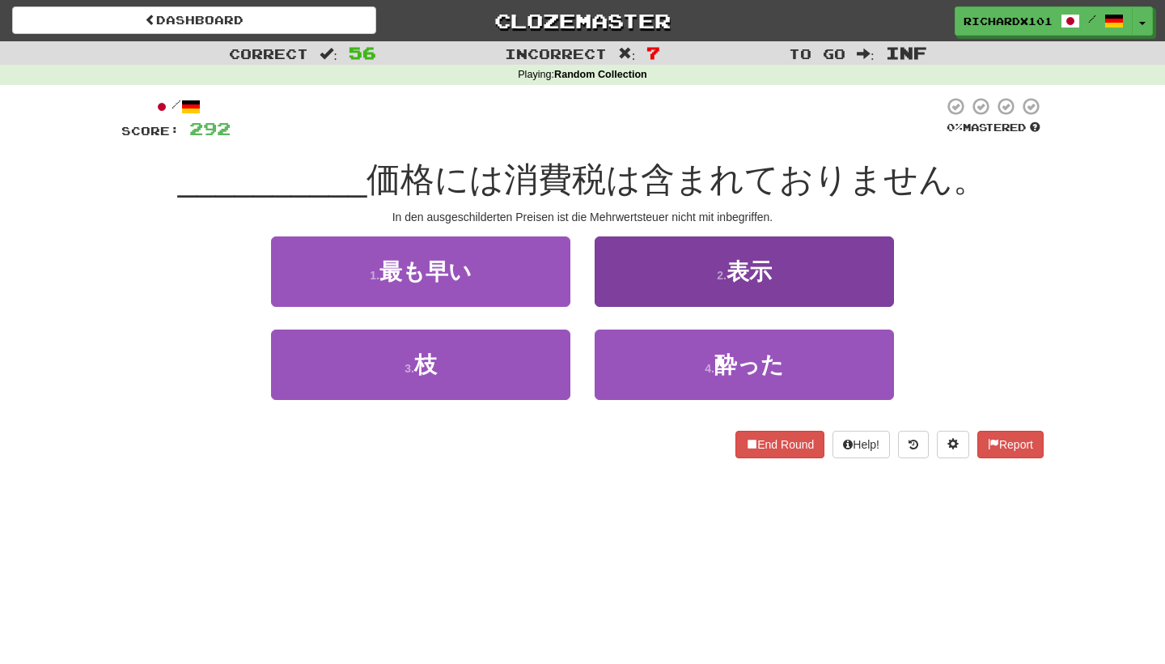
click at [668, 291] on button "2 . 表示" at bounding box center [744, 271] width 299 height 70
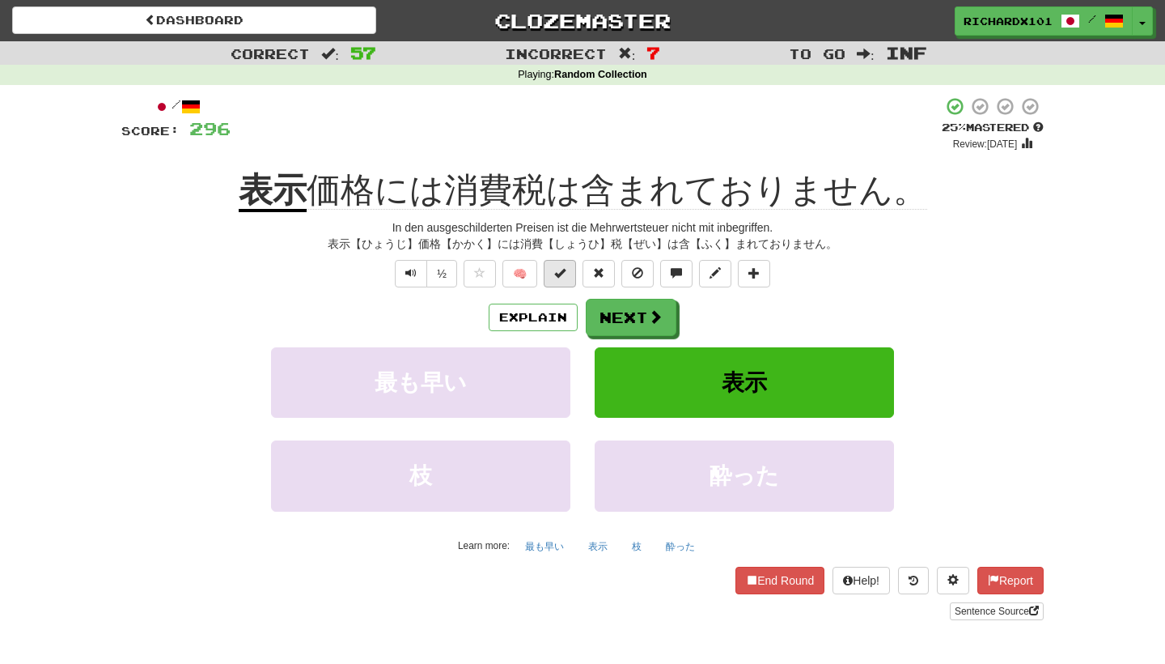
click at [566, 273] on button at bounding box center [560, 274] width 32 height 28
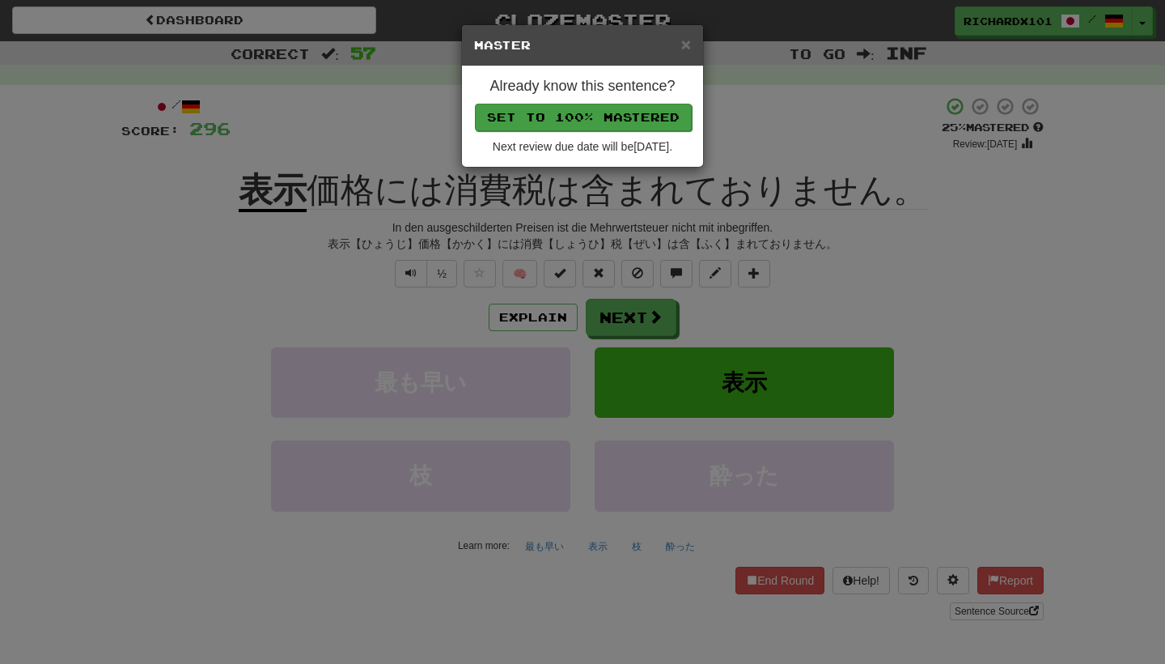
click at [595, 114] on button "Set to 100% Mastered" at bounding box center [583, 118] width 217 height 28
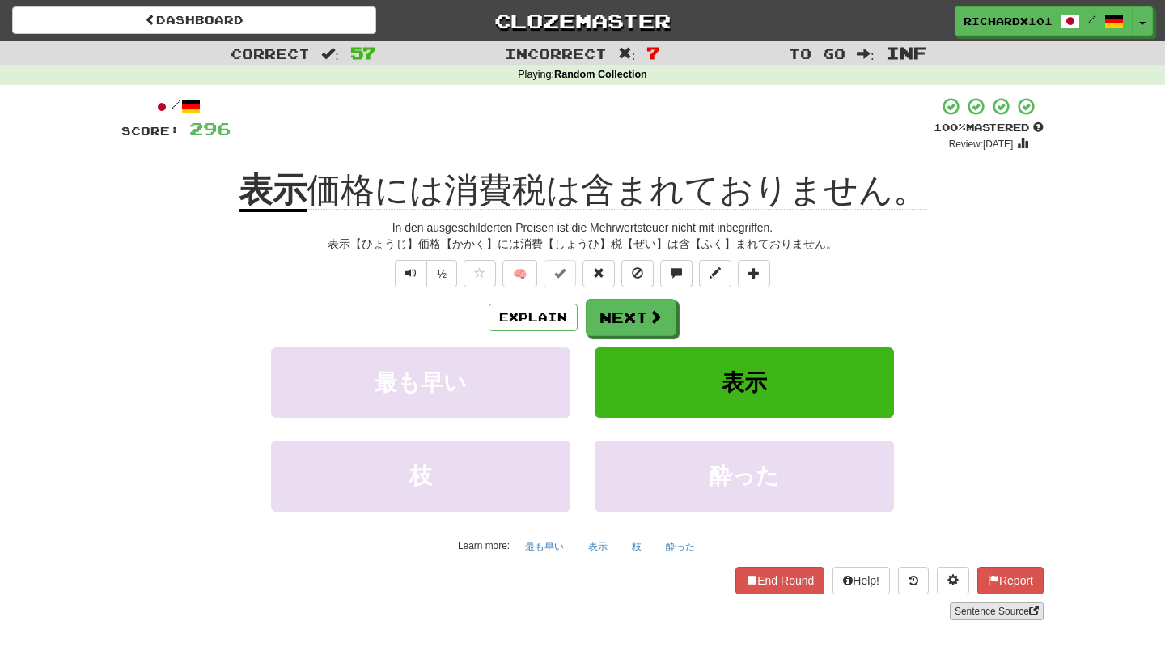
click at [966, 611] on link "Sentence Source" at bounding box center [997, 611] width 94 height 18
click at [770, 274] on button at bounding box center [754, 274] width 32 height 28
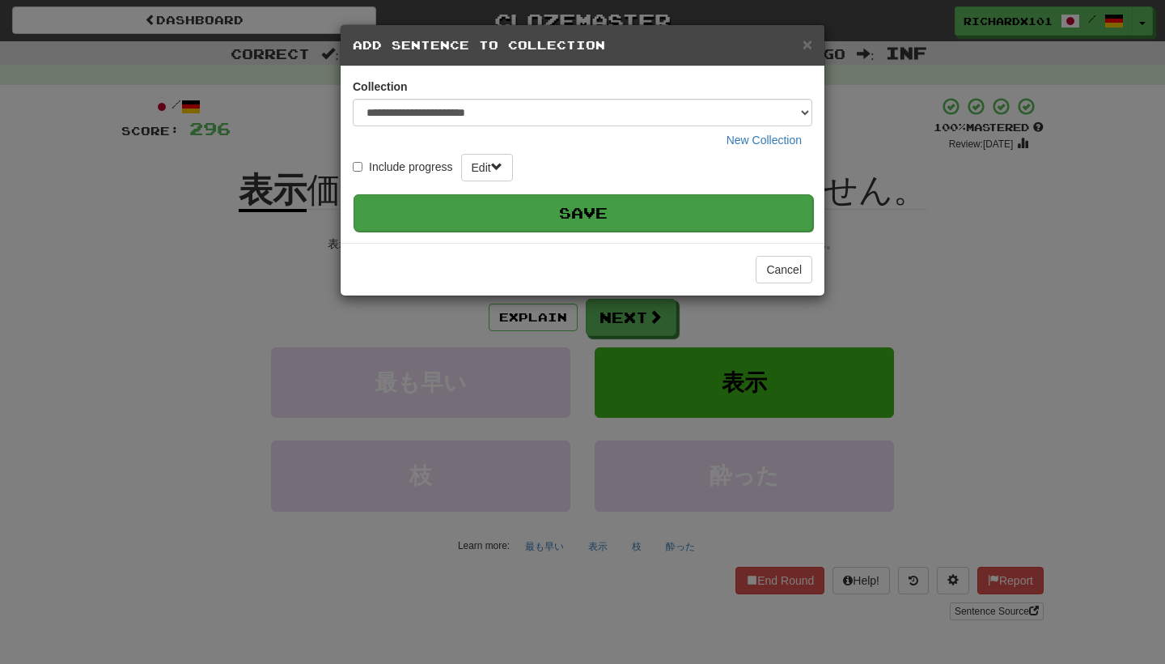
click at [713, 204] on button "Save" at bounding box center [584, 212] width 460 height 37
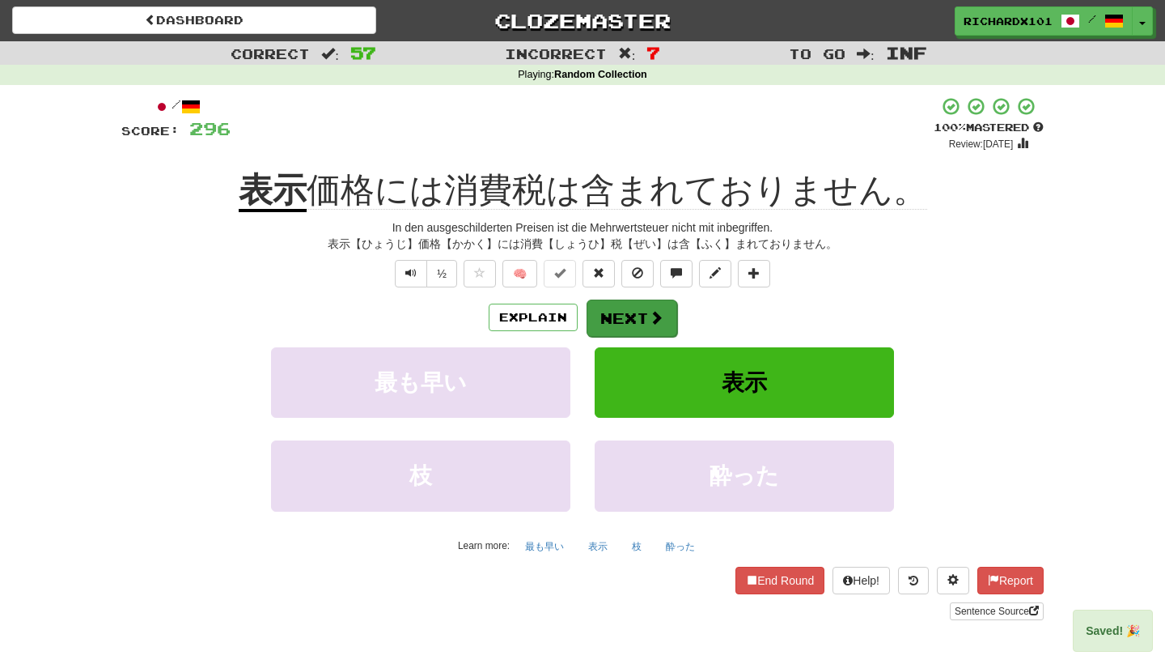
click at [655, 332] on button "Next" at bounding box center [632, 317] width 91 height 37
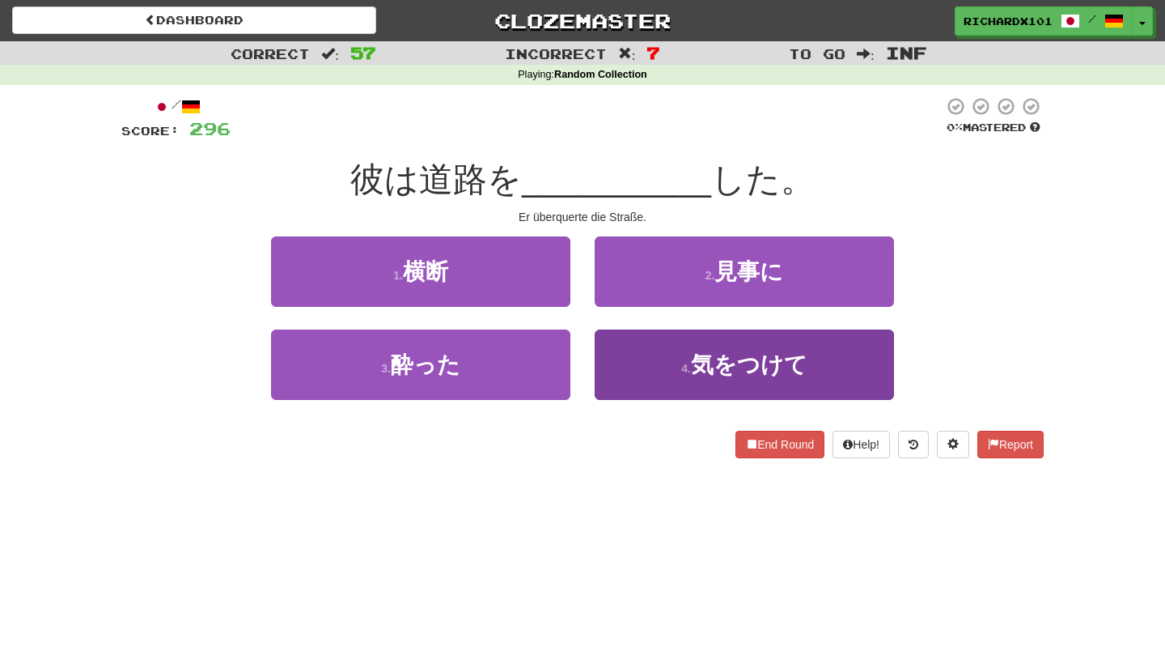
click at [655, 362] on button "4 . 気をつけて" at bounding box center [744, 364] width 299 height 70
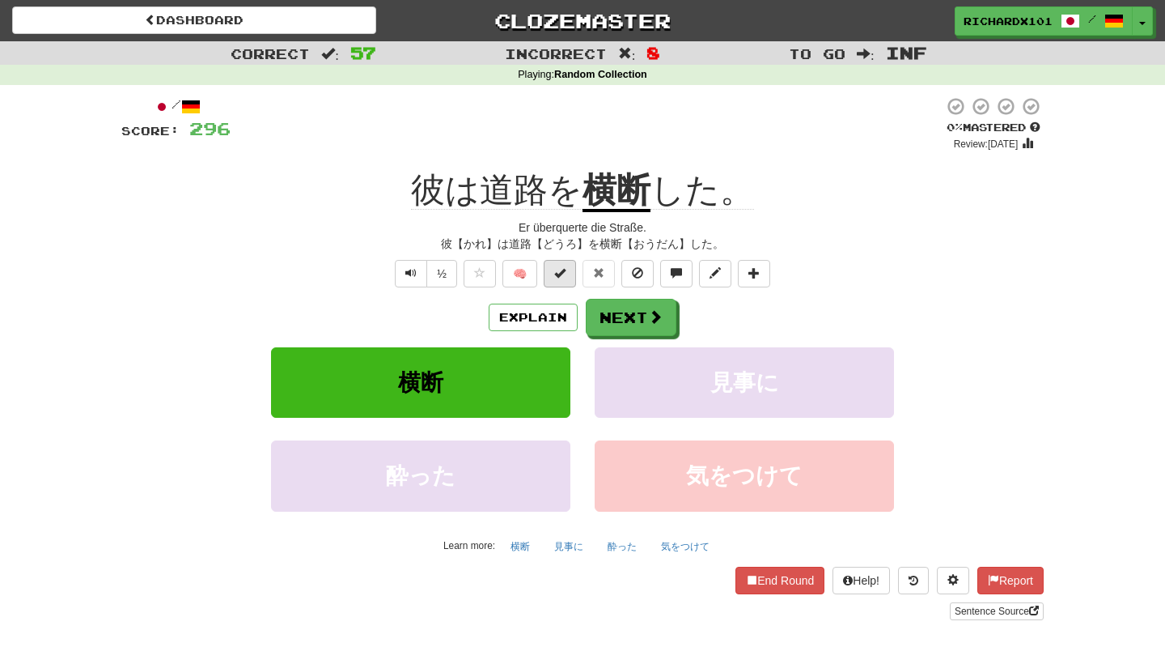
click at [563, 270] on span at bounding box center [559, 272] width 11 height 11
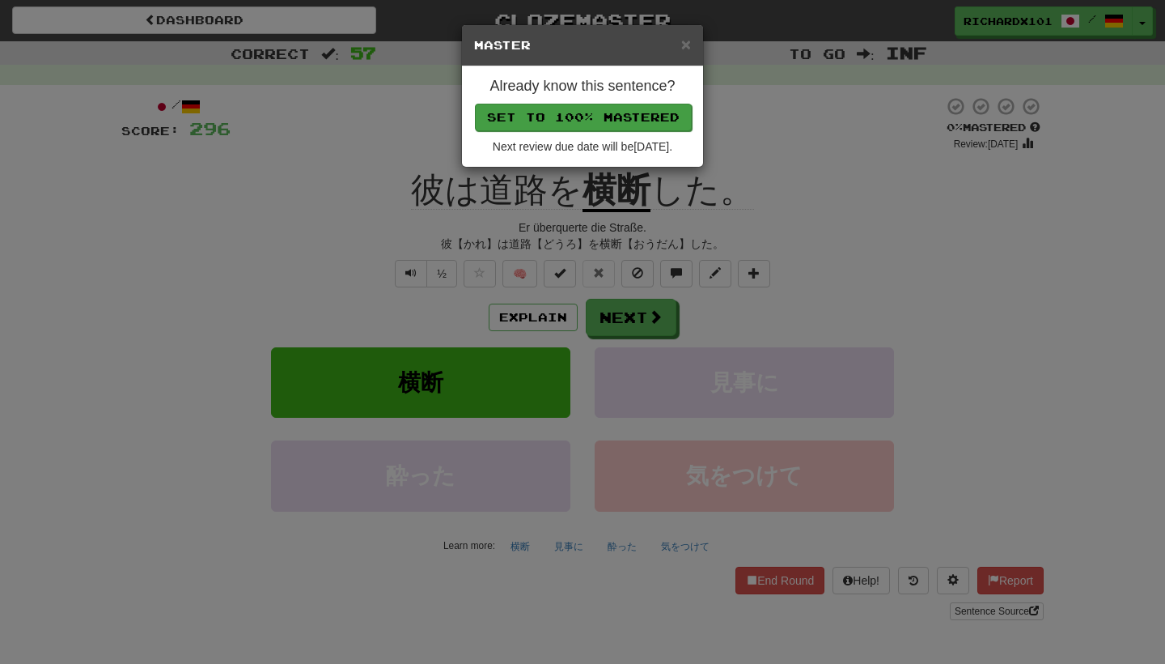
click at [607, 108] on button "Set to 100% Mastered" at bounding box center [583, 118] width 217 height 28
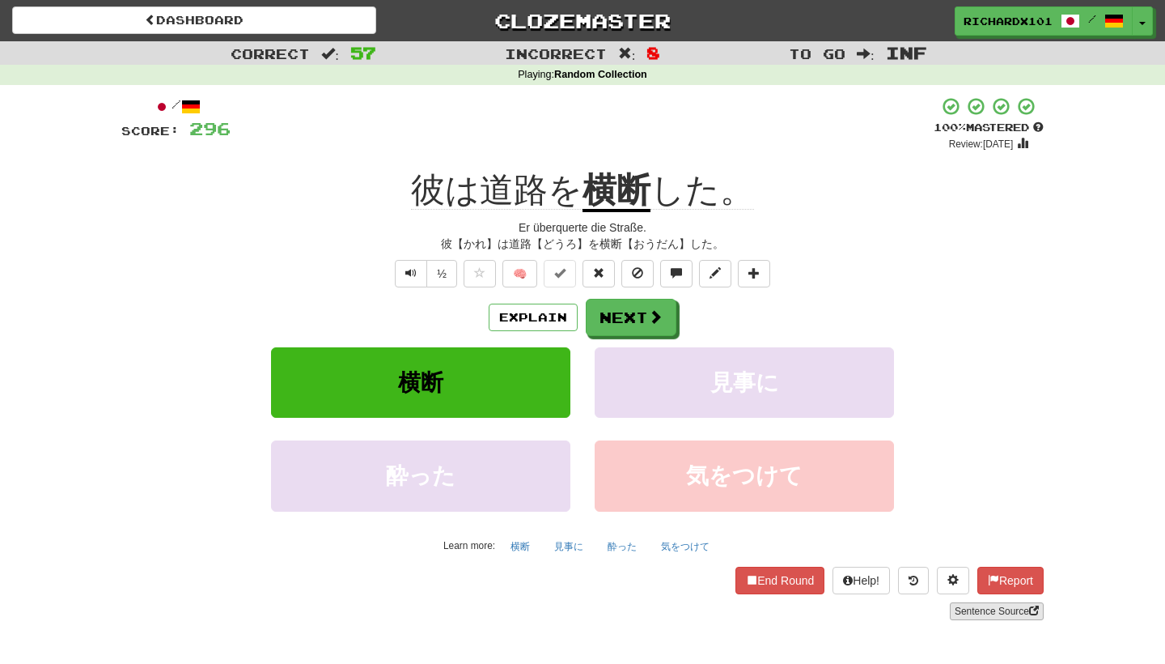
click at [974, 602] on link "Sentence Source" at bounding box center [997, 611] width 94 height 18
click at [635, 304] on button "Next" at bounding box center [632, 317] width 91 height 37
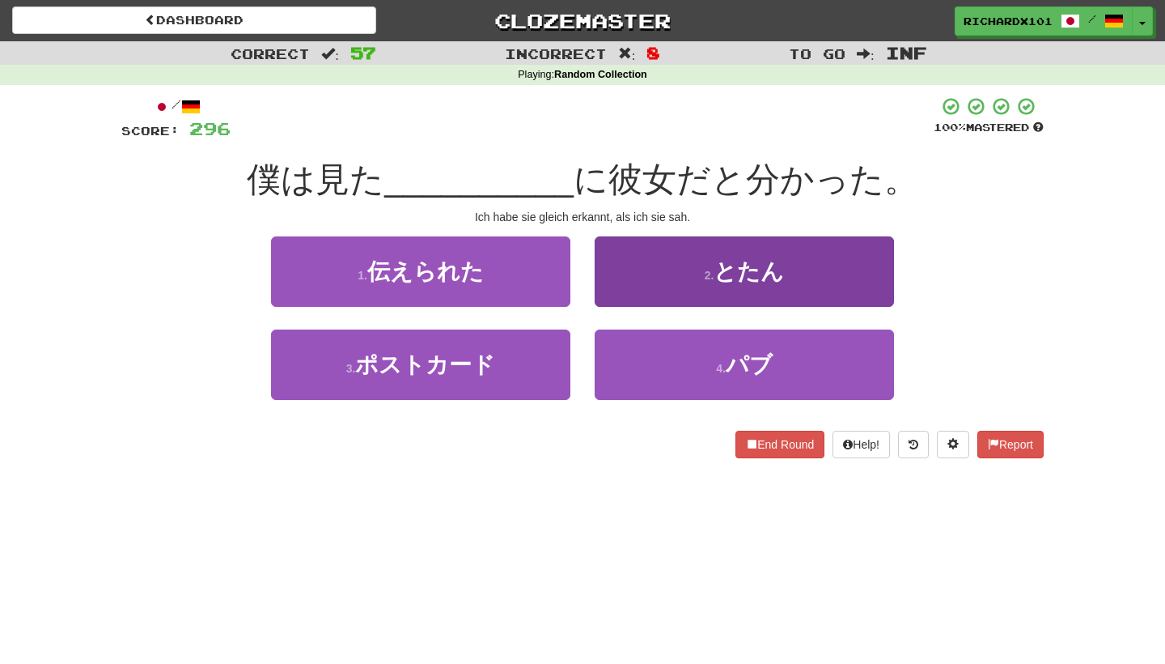
click at [655, 261] on button "2 . とたん" at bounding box center [744, 271] width 299 height 70
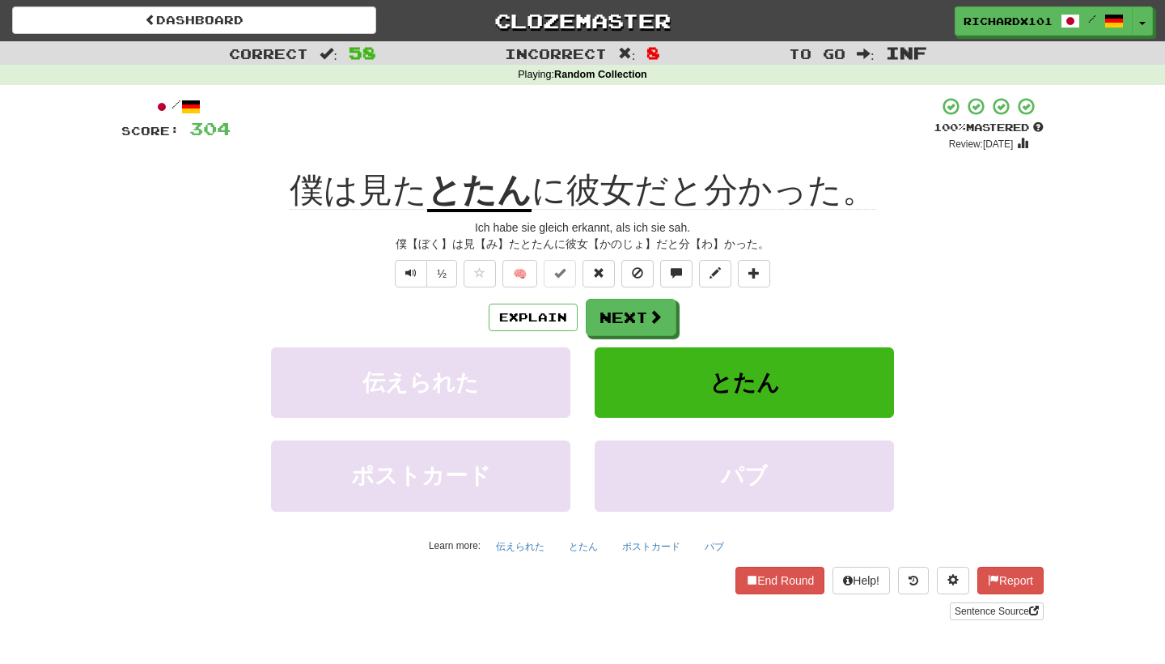
drag, startPoint x: 632, startPoint y: 307, endPoint x: 727, endPoint y: 322, distance: 95.9
click at [727, 323] on div "Explain Next" at bounding box center [582, 317] width 923 height 37
click at [763, 265] on button at bounding box center [754, 274] width 32 height 28
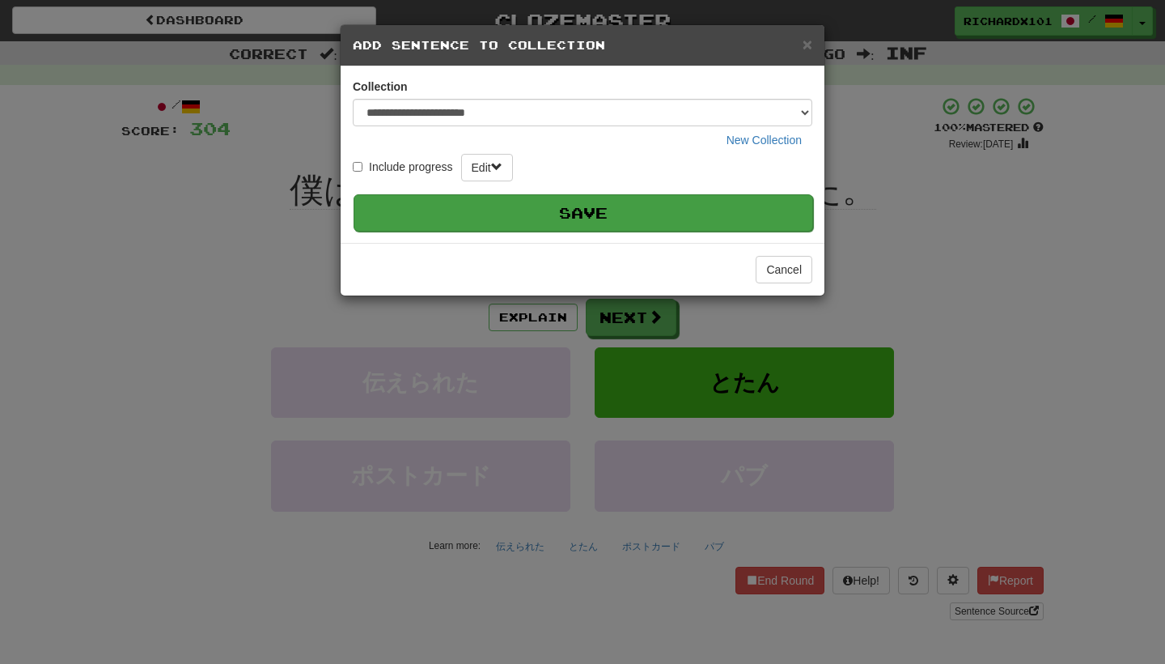
click at [694, 218] on button "Save" at bounding box center [584, 212] width 460 height 37
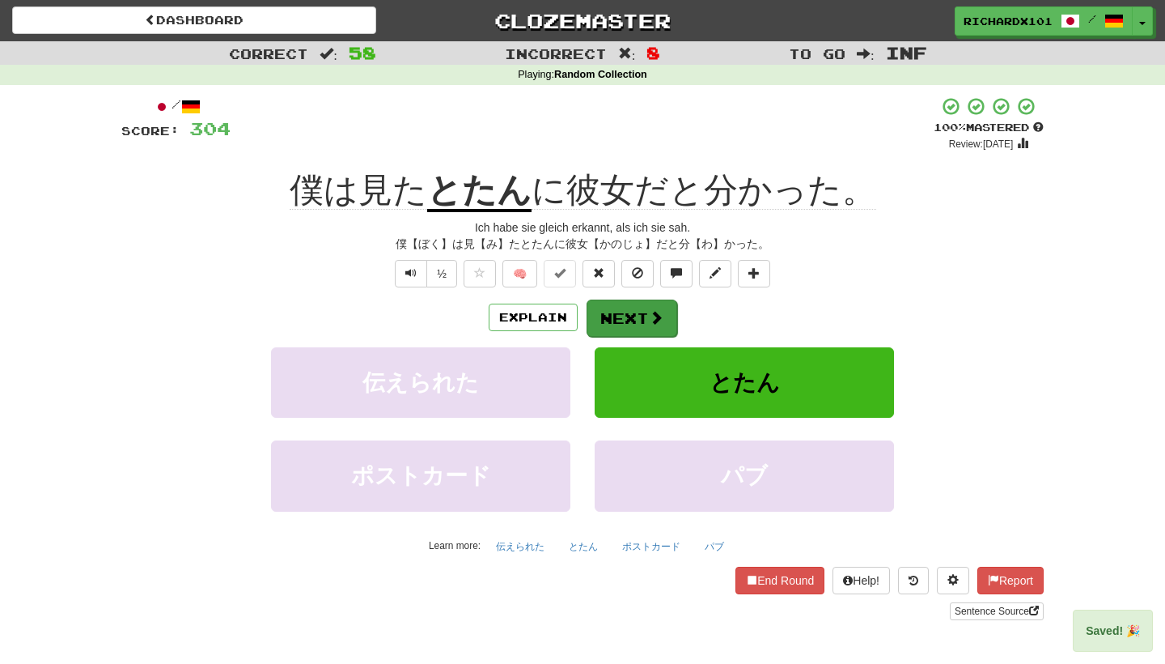
click at [657, 322] on span at bounding box center [656, 317] width 15 height 15
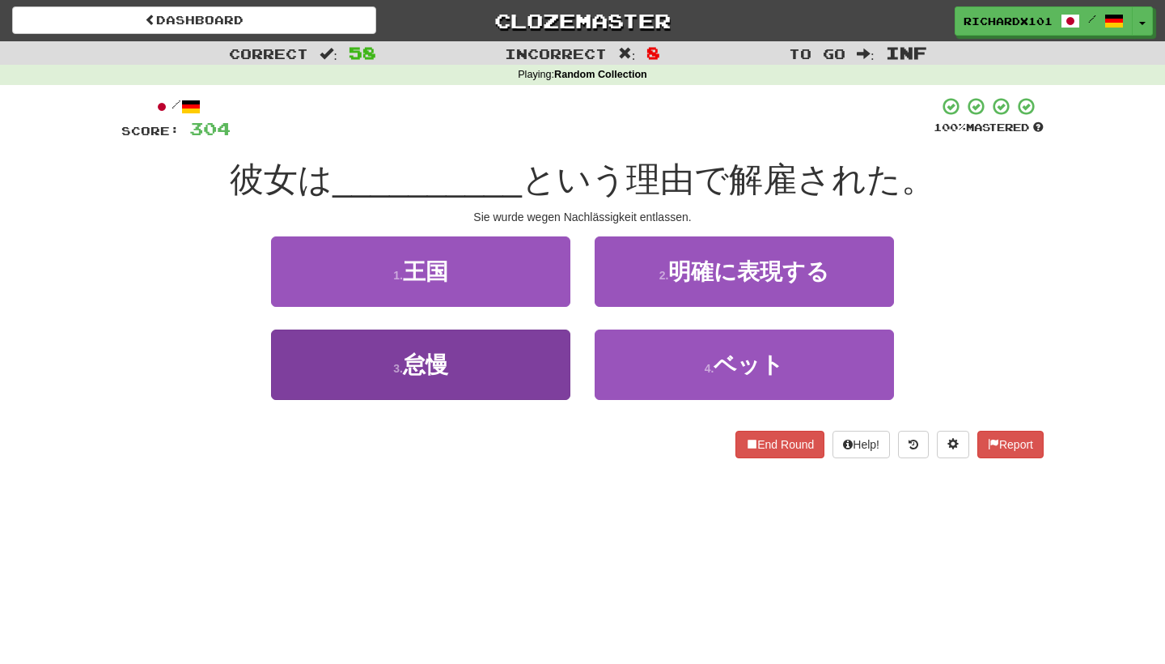
click at [535, 380] on button "3 . 怠慢" at bounding box center [420, 364] width 299 height 70
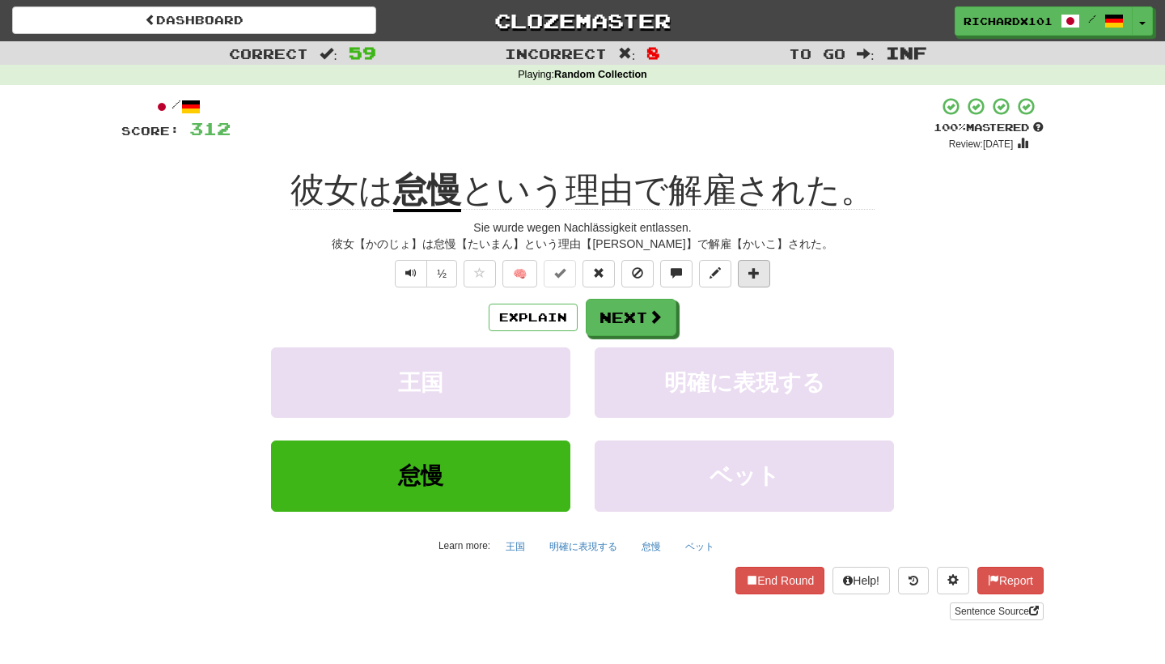
click at [759, 271] on span at bounding box center [754, 272] width 11 height 11
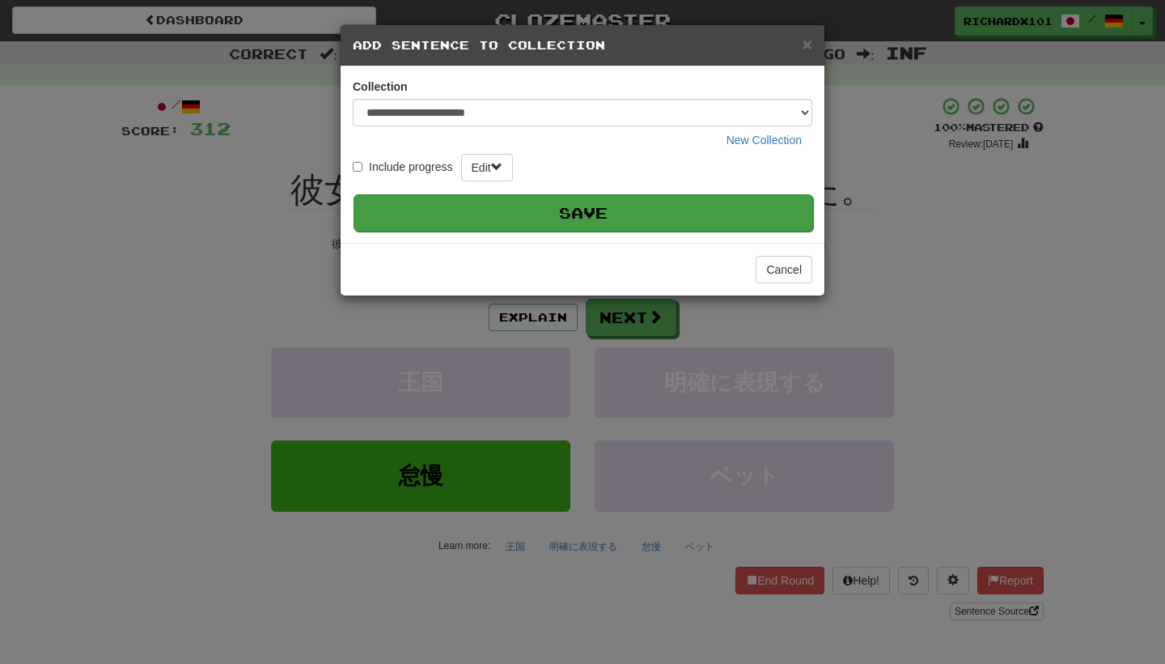
click at [706, 218] on button "Save" at bounding box center [584, 212] width 460 height 37
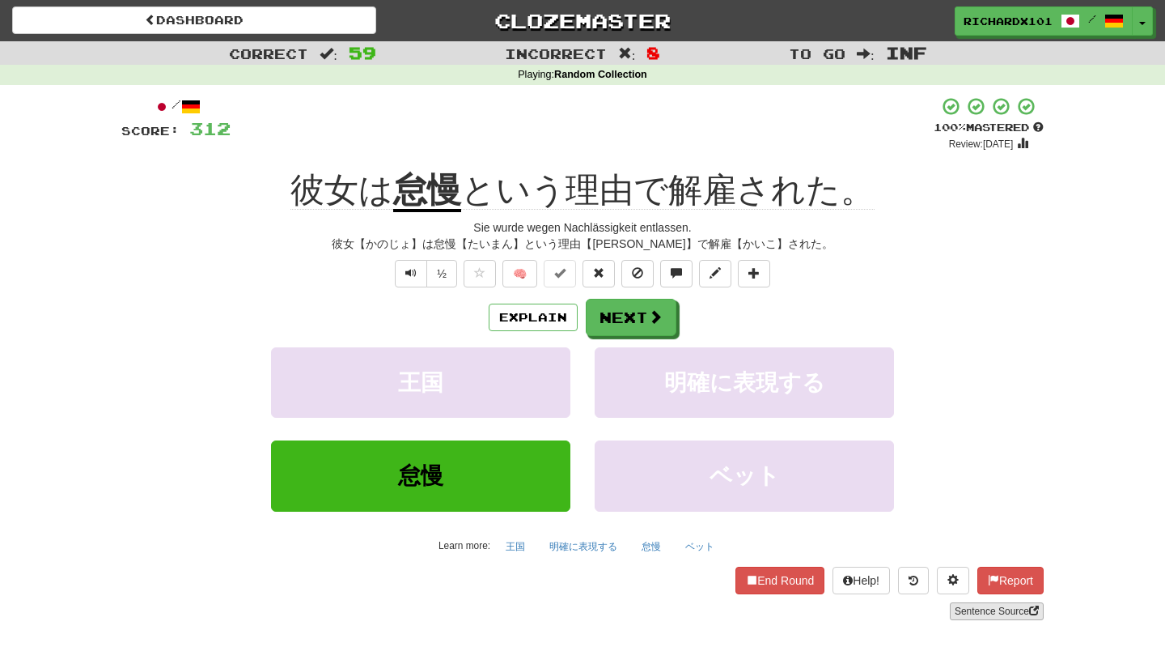
click at [972, 605] on link "Sentence Source" at bounding box center [997, 611] width 94 height 18
click at [630, 312] on button "Next" at bounding box center [632, 317] width 91 height 37
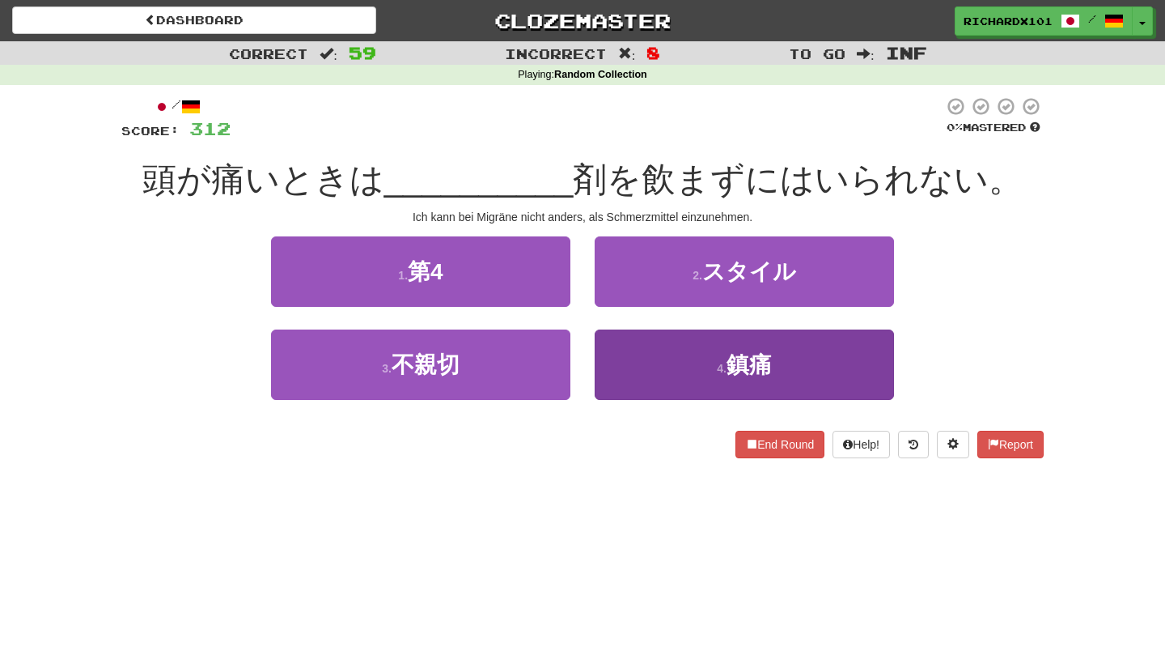
click at [660, 348] on button "4 . 鎮痛" at bounding box center [744, 364] width 299 height 70
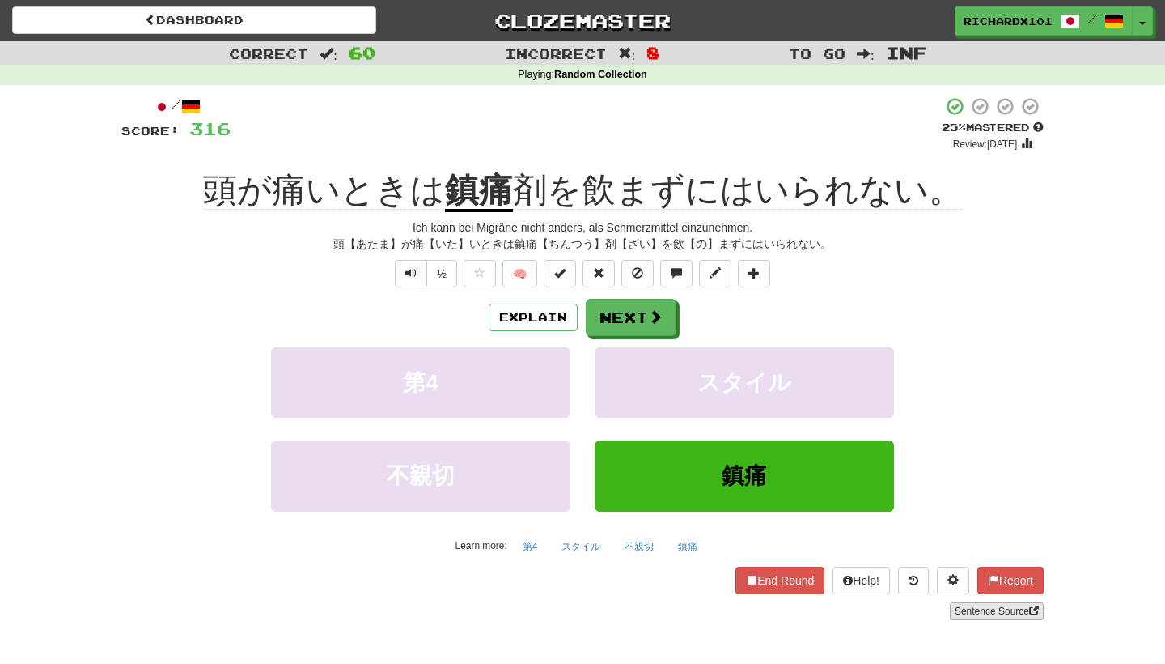
click at [982, 614] on link "Sentence Source" at bounding box center [997, 611] width 94 height 18
click at [566, 267] on span at bounding box center [559, 272] width 11 height 11
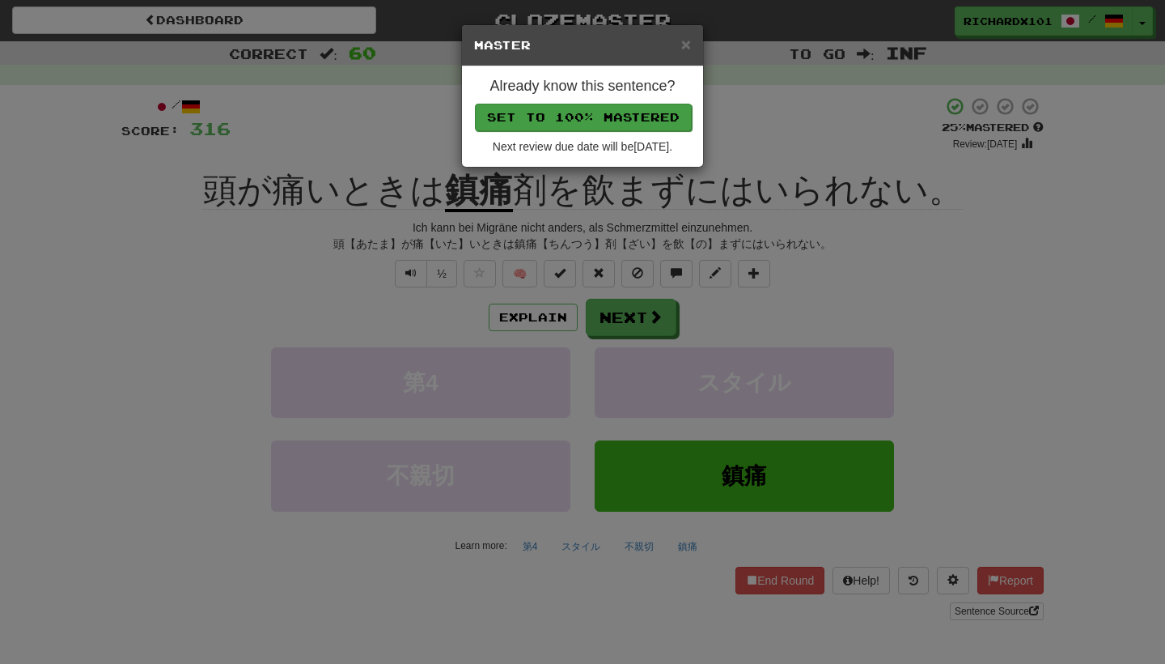
click at [605, 112] on button "Set to 100% Mastered" at bounding box center [583, 118] width 217 height 28
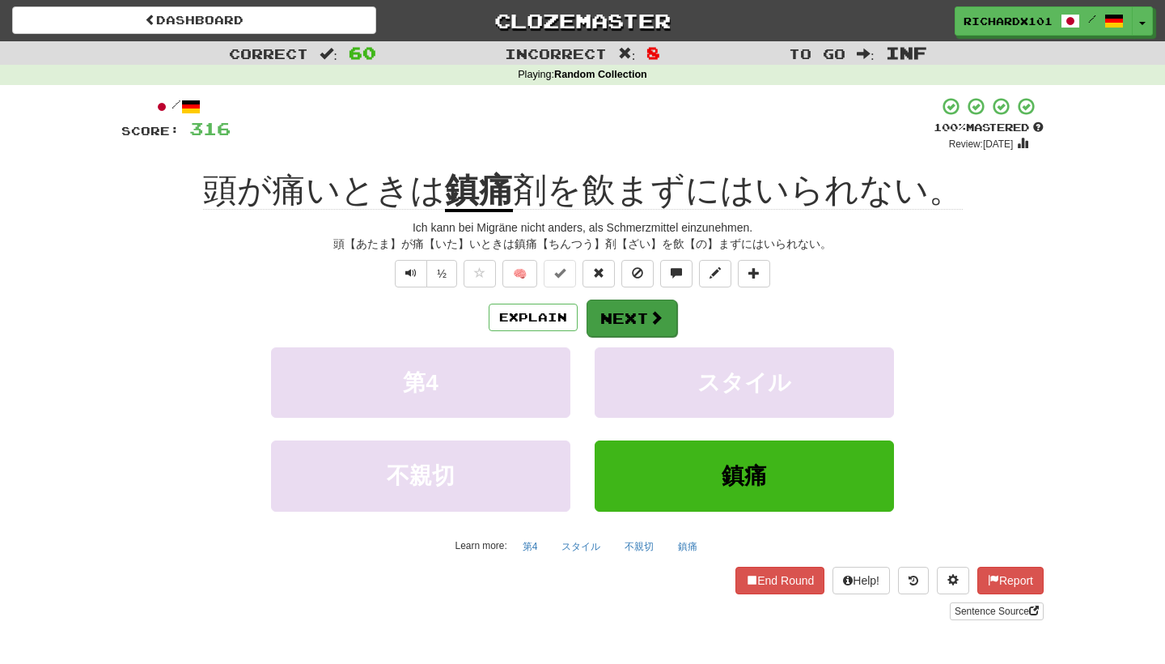
click at [635, 312] on button "Next" at bounding box center [632, 317] width 91 height 37
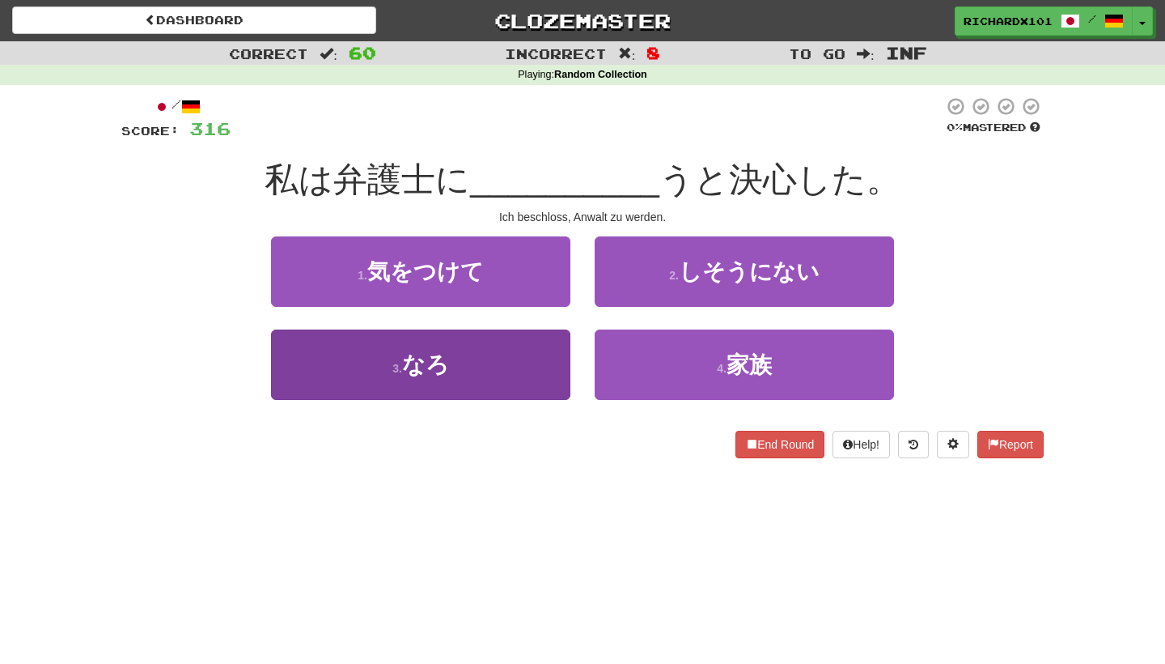
click at [515, 369] on button "3 . なろ" at bounding box center [420, 364] width 299 height 70
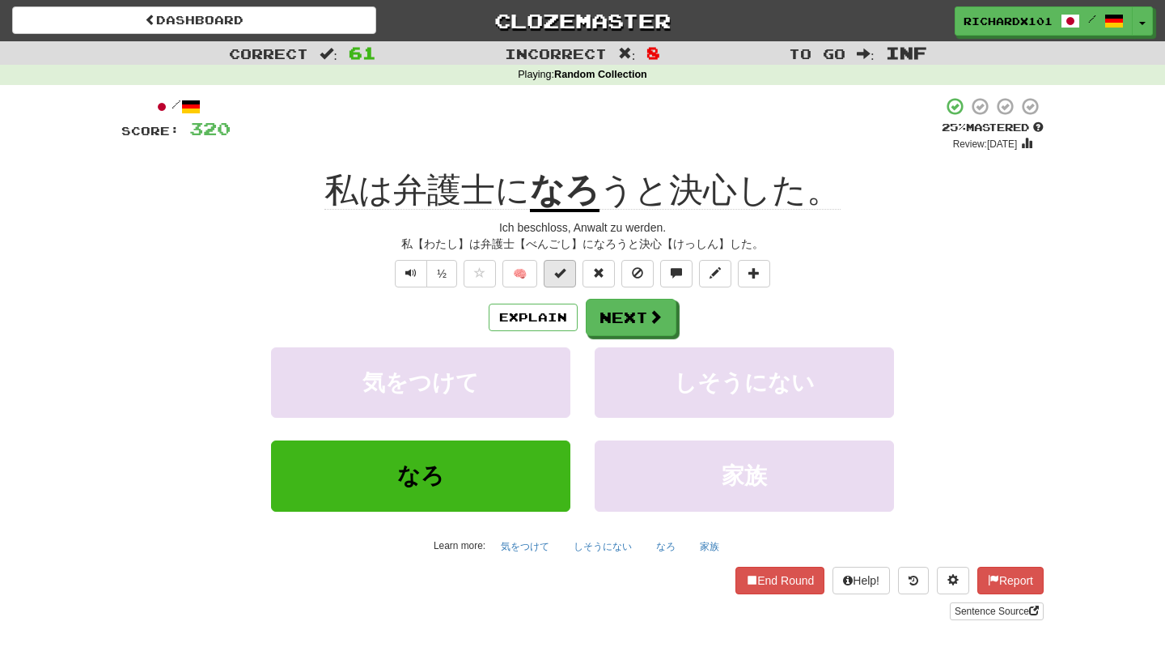
click at [567, 269] on button at bounding box center [560, 274] width 32 height 28
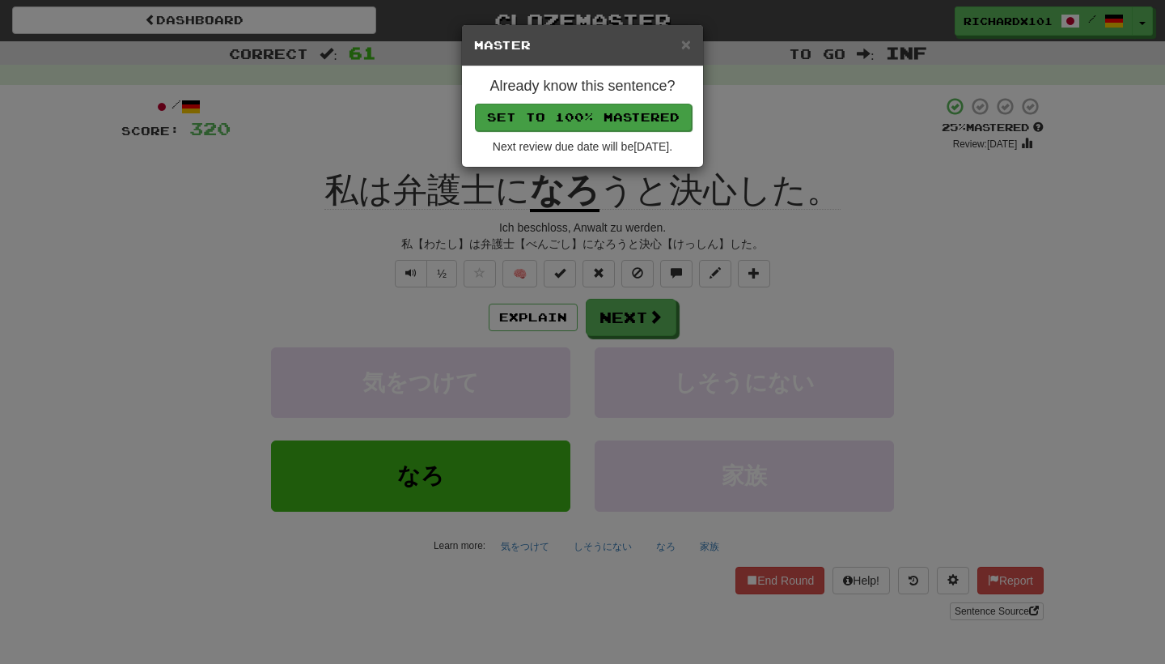
click at [606, 104] on button "Set to 100% Mastered" at bounding box center [583, 118] width 217 height 28
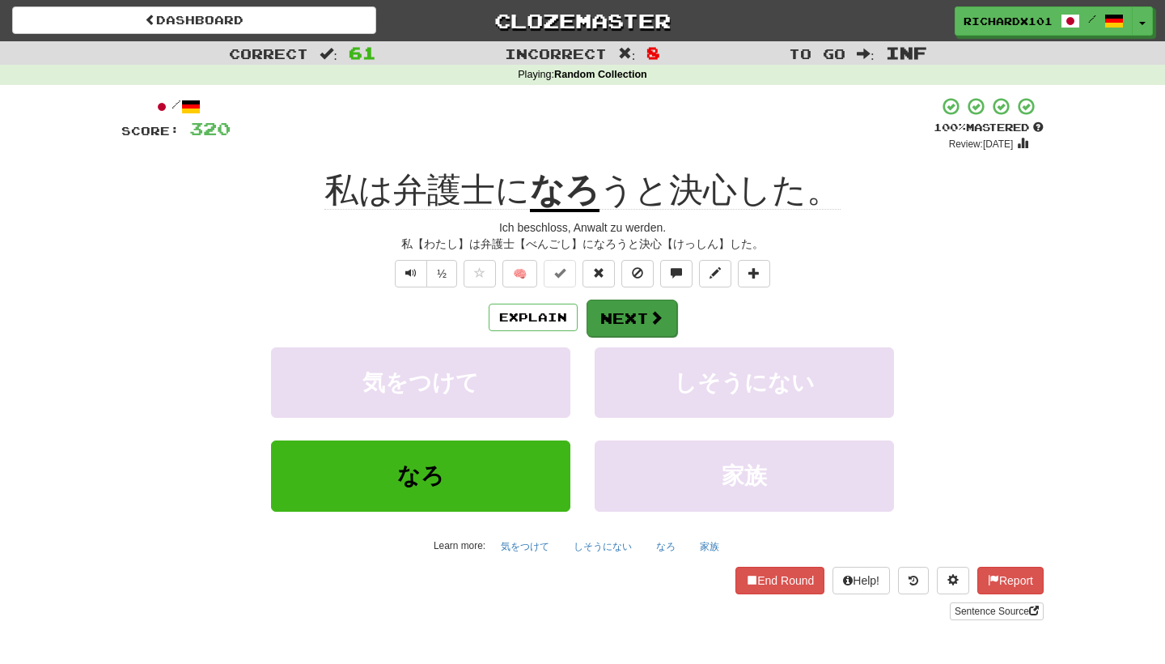
click at [616, 305] on button "Next" at bounding box center [632, 317] width 91 height 37
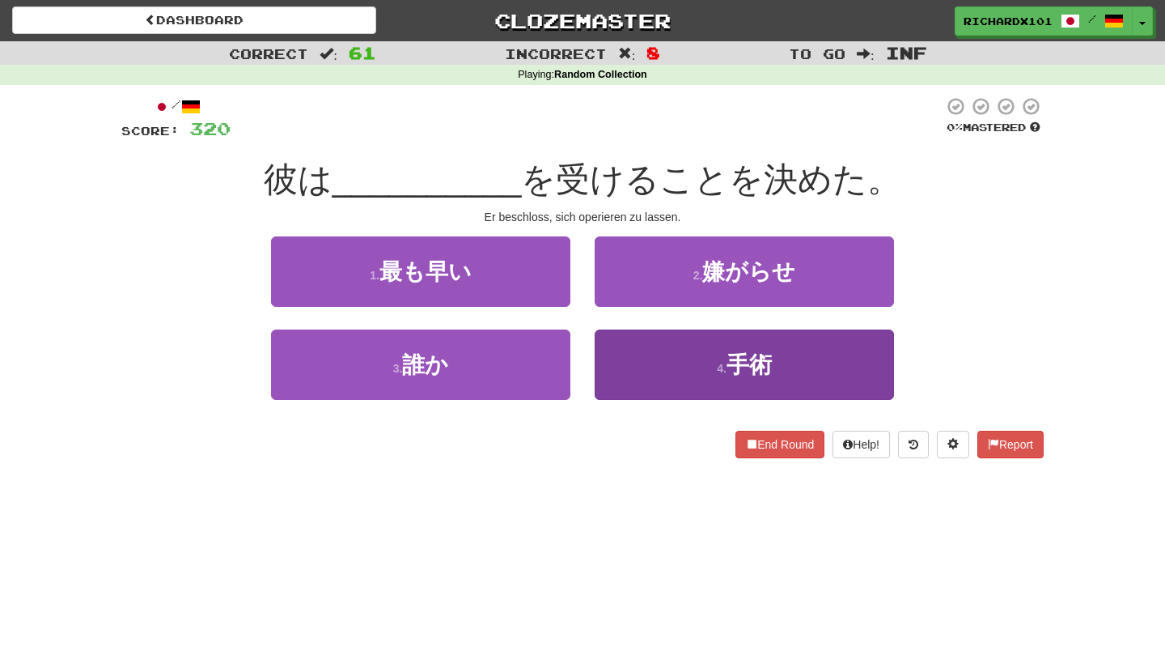
click at [664, 353] on button "4 . 手術" at bounding box center [744, 364] width 299 height 70
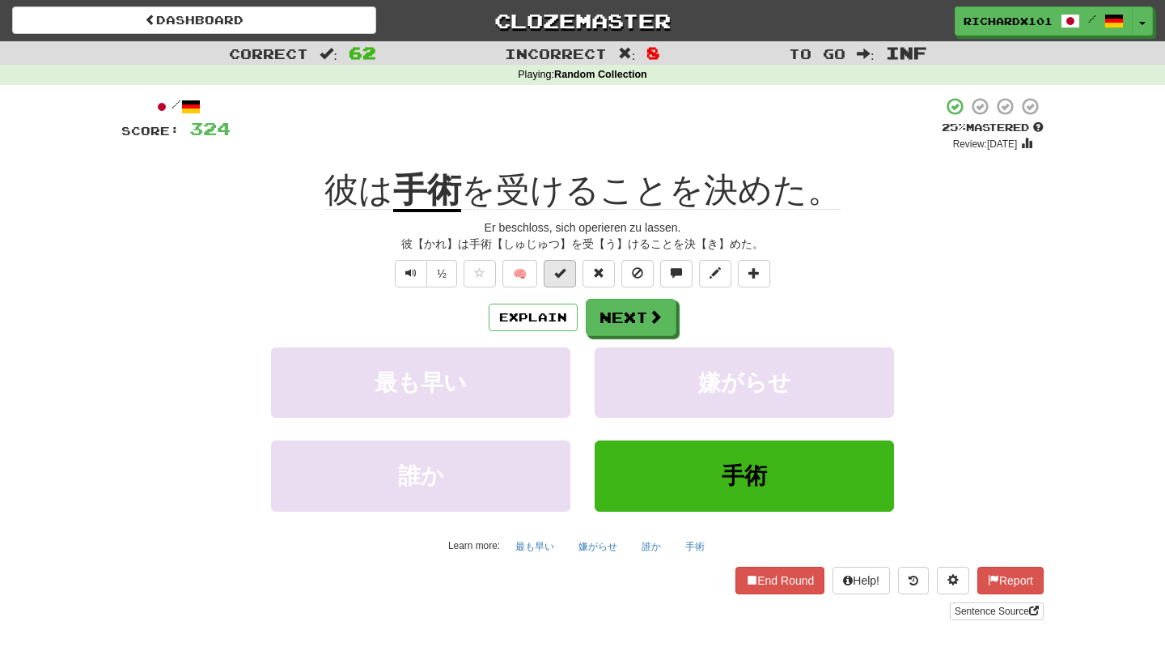
click at [556, 267] on span at bounding box center [559, 272] width 11 height 11
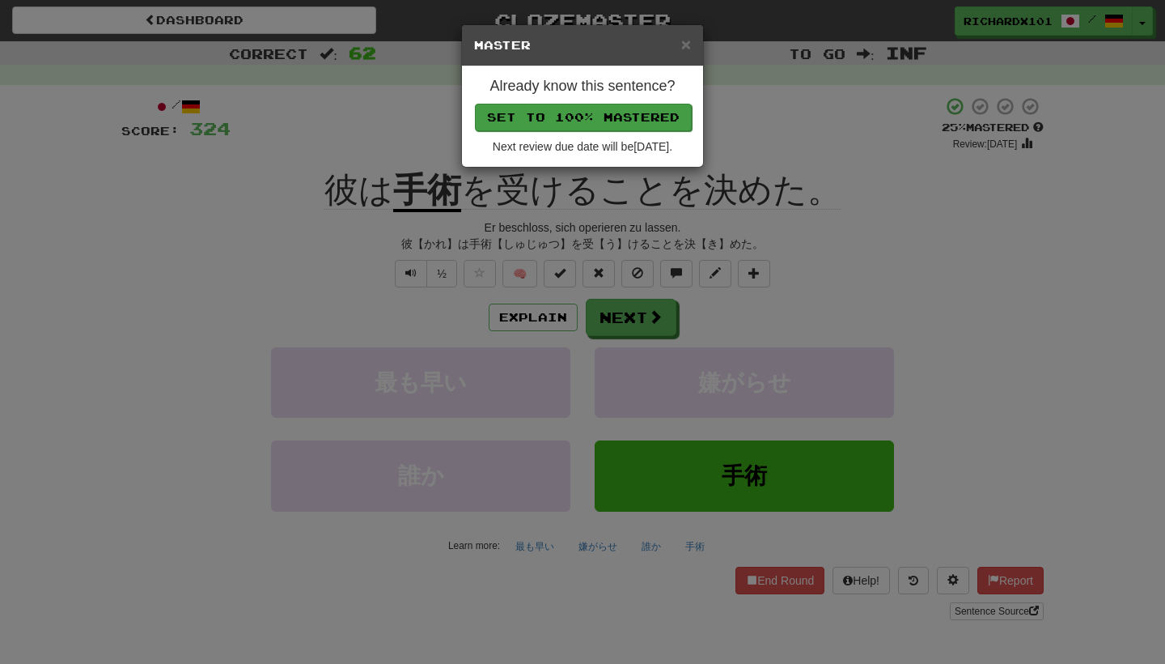
click at [612, 114] on button "Set to 100% Mastered" at bounding box center [583, 118] width 217 height 28
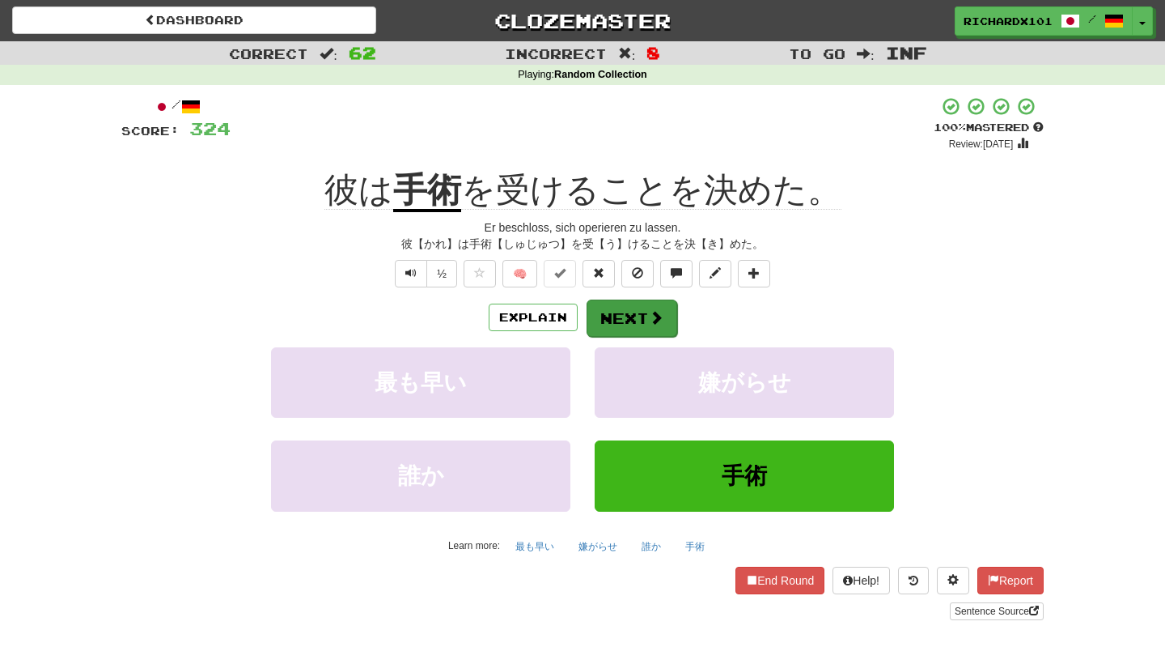
click at [623, 305] on button "Next" at bounding box center [632, 317] width 91 height 37
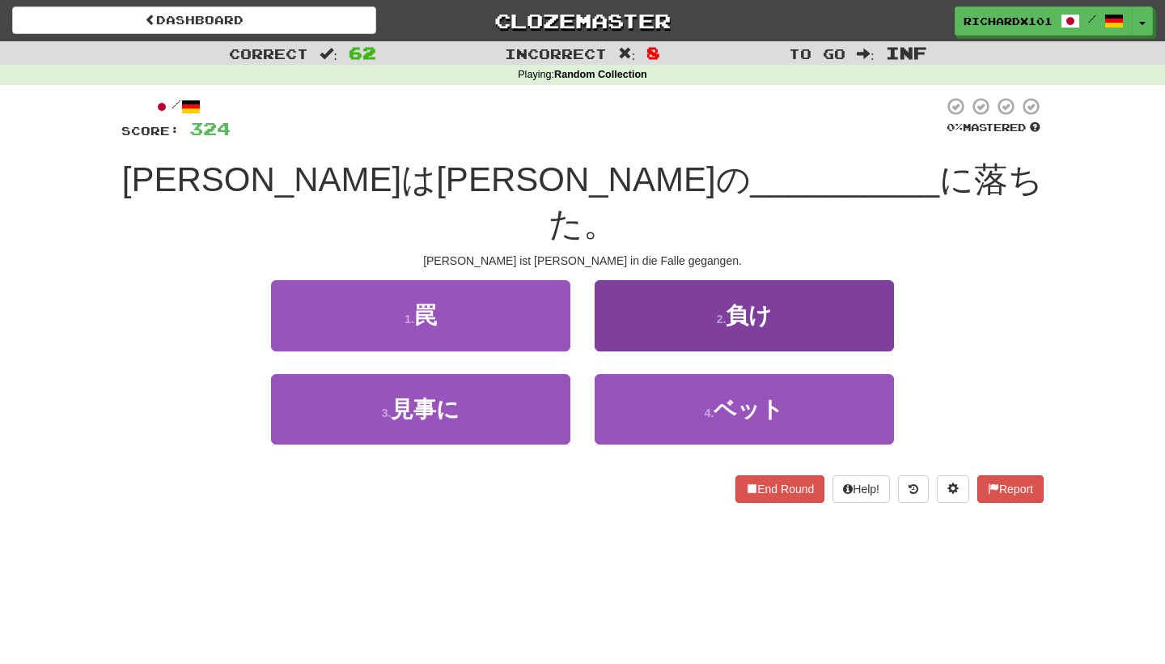
click at [643, 280] on button "2 . 負け" at bounding box center [744, 315] width 299 height 70
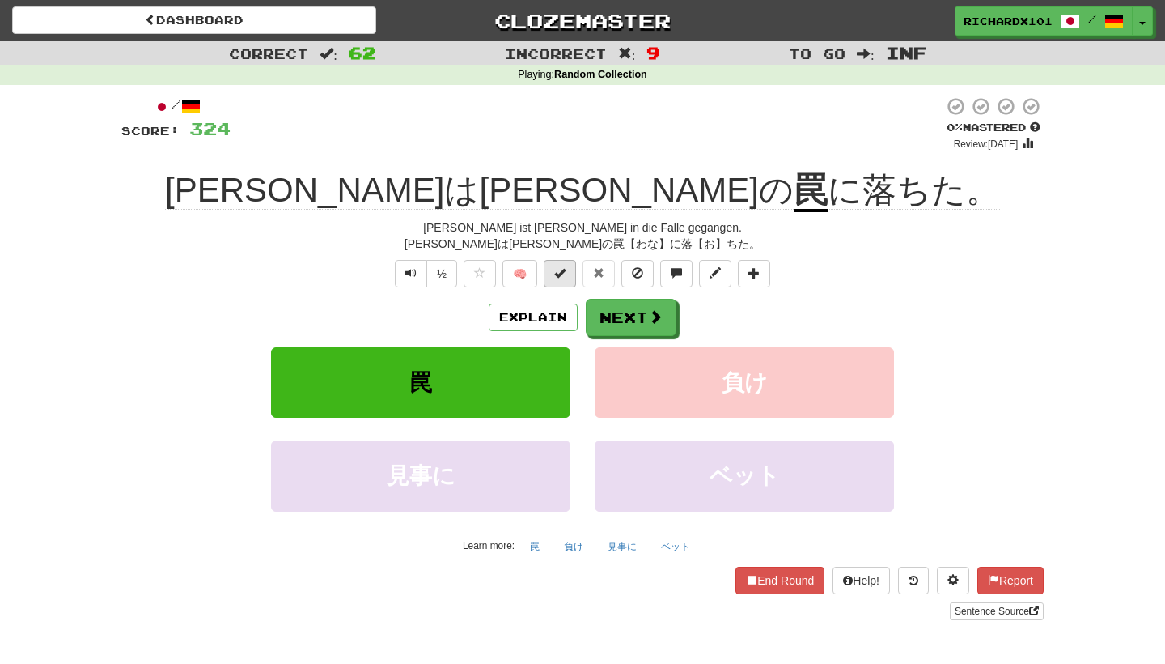
click at [569, 268] on button at bounding box center [560, 274] width 32 height 28
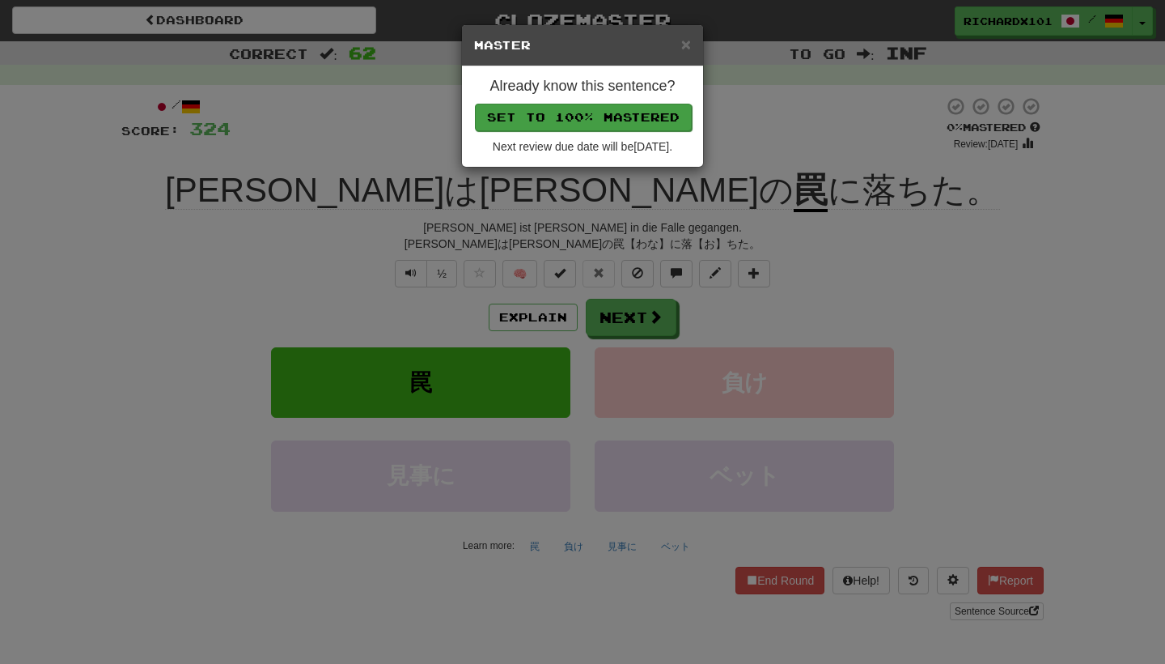
click at [638, 111] on button "Set to 100% Mastered" at bounding box center [583, 118] width 217 height 28
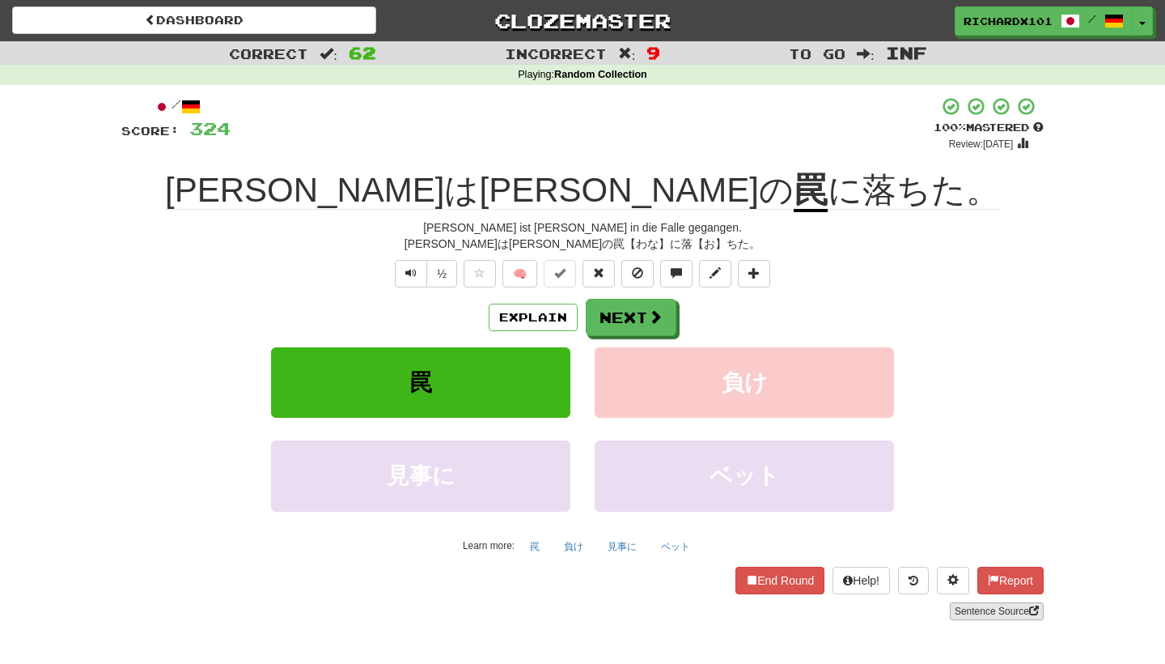
click at [983, 603] on link "Sentence Source" at bounding box center [997, 611] width 94 height 18
drag, startPoint x: 638, startPoint y: 318, endPoint x: 717, endPoint y: 310, distance: 78.9
click at [718, 310] on div "Explain Next" at bounding box center [582, 317] width 923 height 37
click at [765, 269] on button at bounding box center [754, 274] width 32 height 28
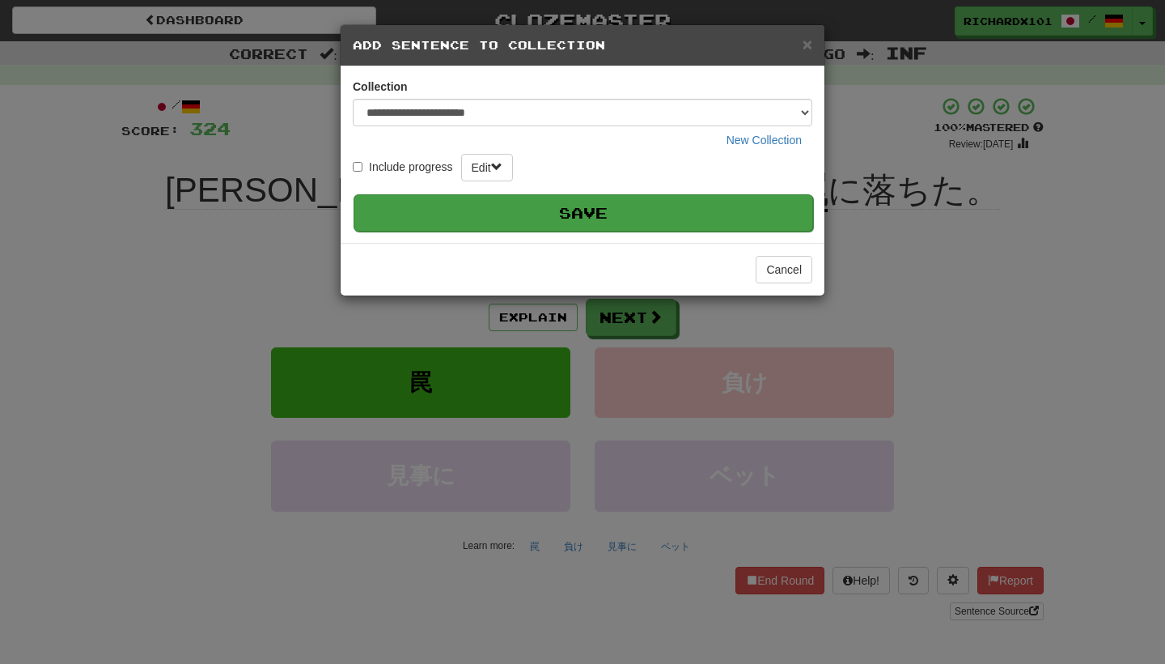
click at [702, 206] on button "Save" at bounding box center [584, 212] width 460 height 37
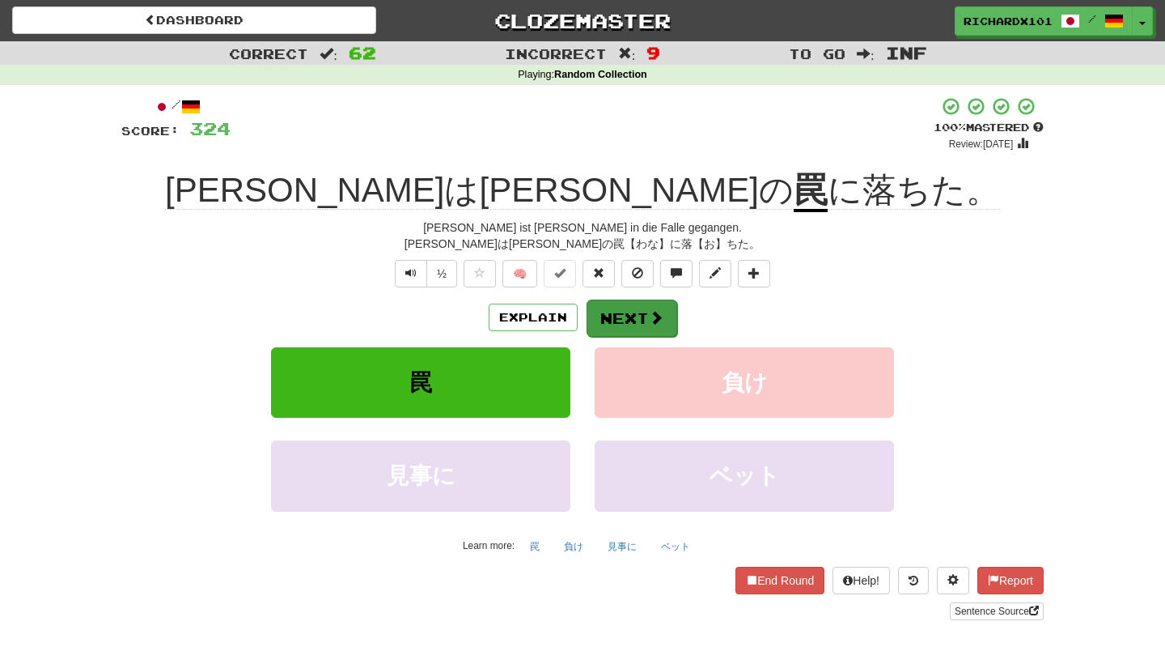
click at [651, 310] on span at bounding box center [656, 317] width 15 height 15
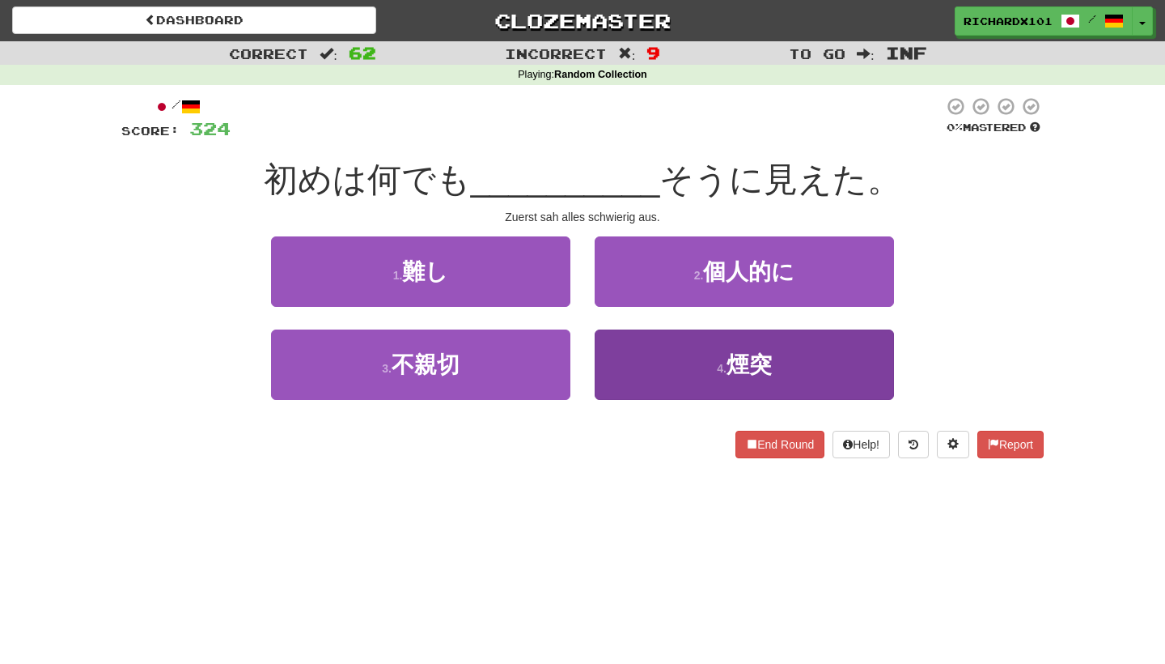
click at [668, 338] on button "4 . 煙突" at bounding box center [744, 364] width 299 height 70
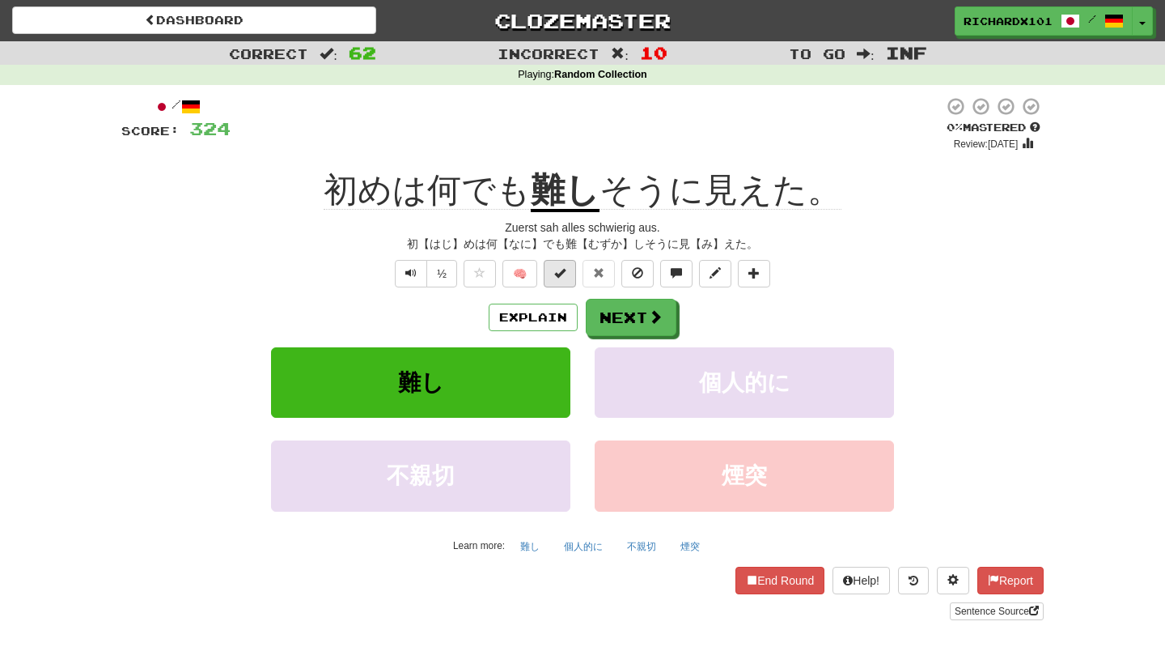
click at [567, 274] on button at bounding box center [560, 274] width 32 height 28
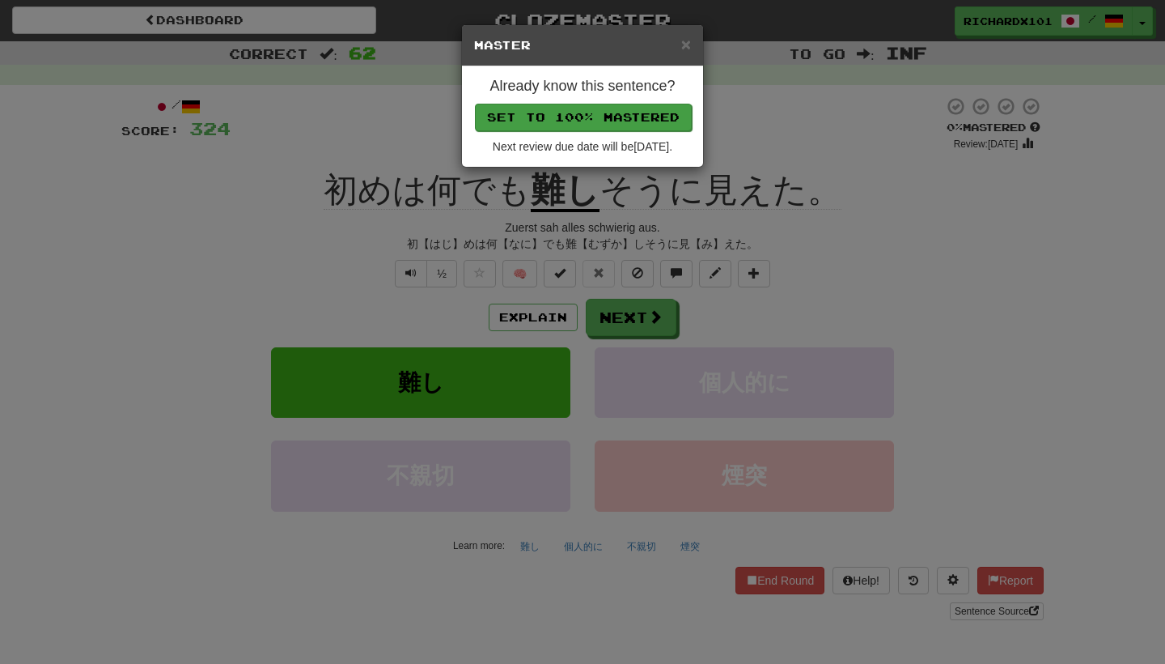
click at [616, 109] on button "Set to 100% Mastered" at bounding box center [583, 118] width 217 height 28
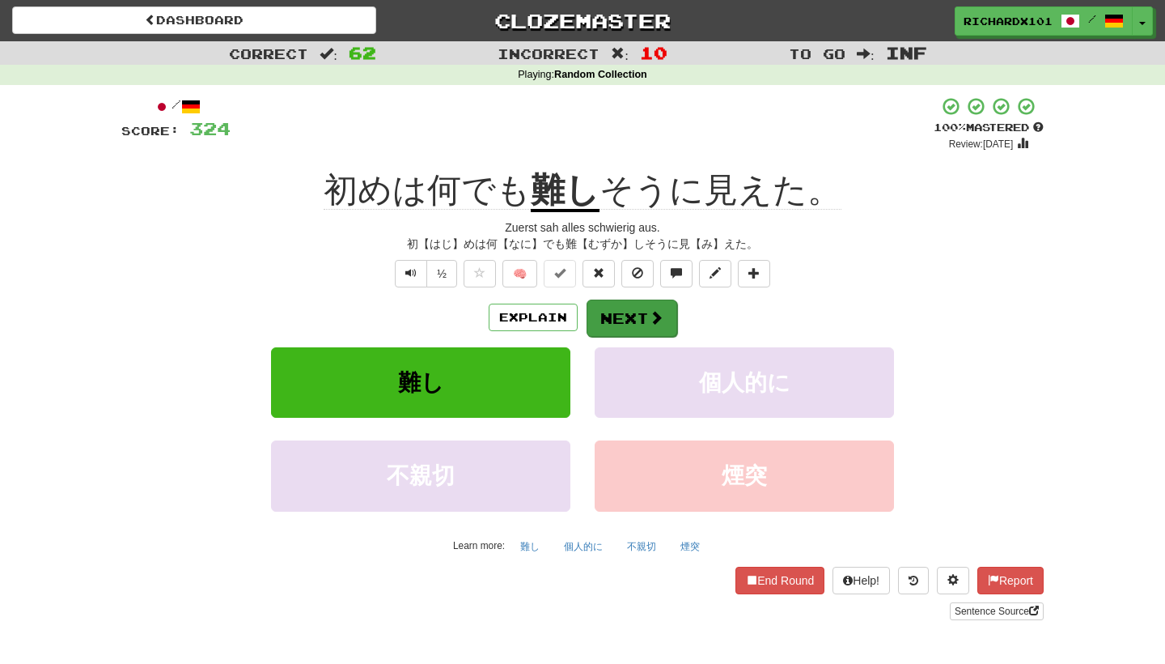
click at [622, 312] on button "Next" at bounding box center [632, 317] width 91 height 37
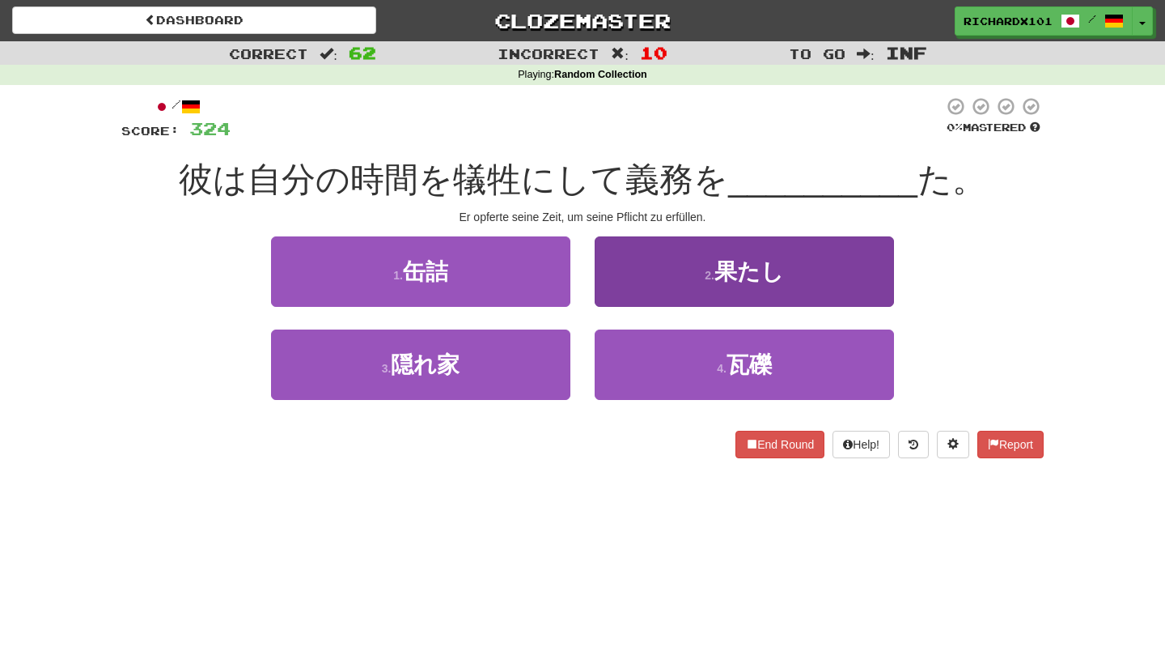
click at [646, 280] on button "2 . 果たし" at bounding box center [744, 271] width 299 height 70
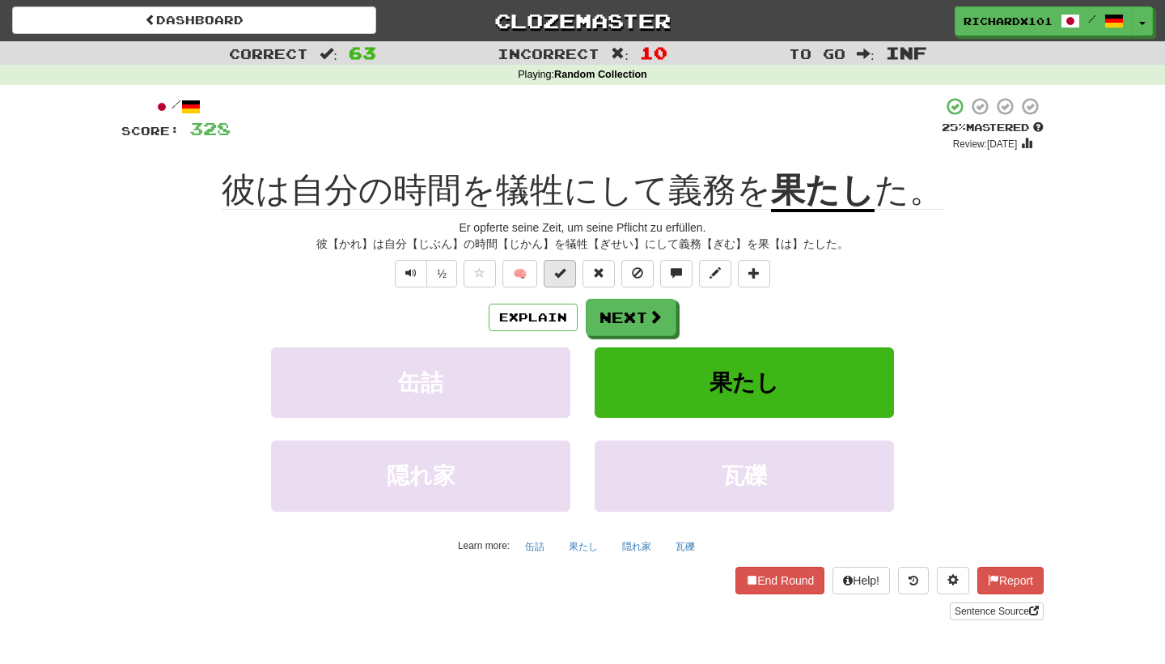
click at [569, 273] on button at bounding box center [560, 274] width 32 height 28
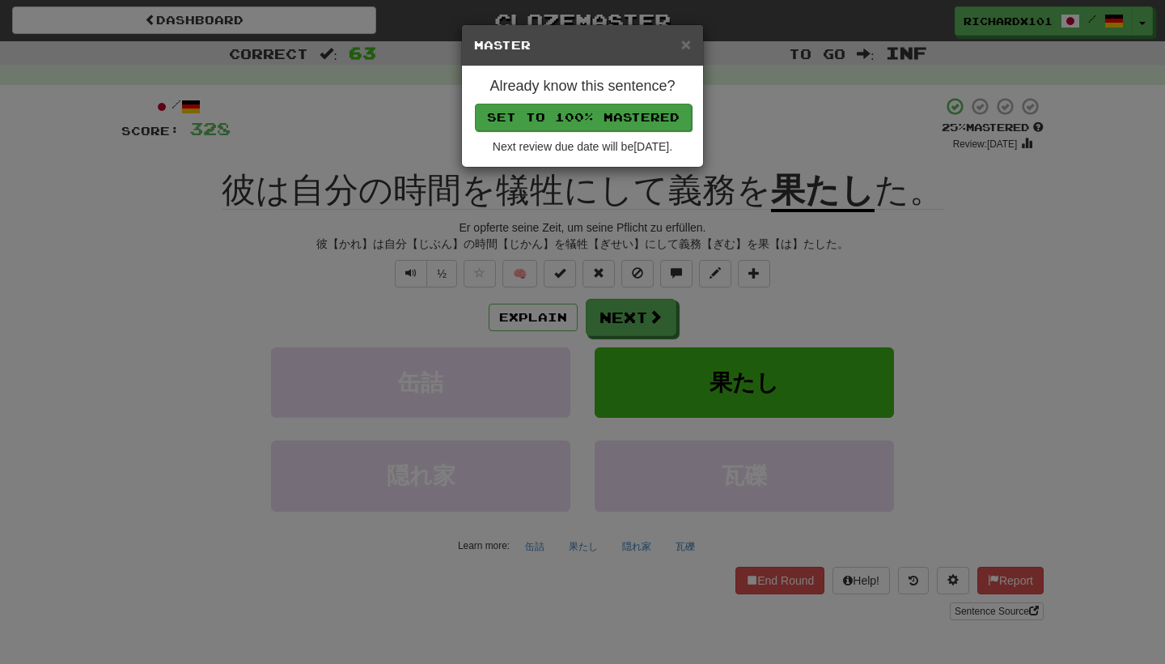
click at [614, 115] on button "Set to 100% Mastered" at bounding box center [583, 118] width 217 height 28
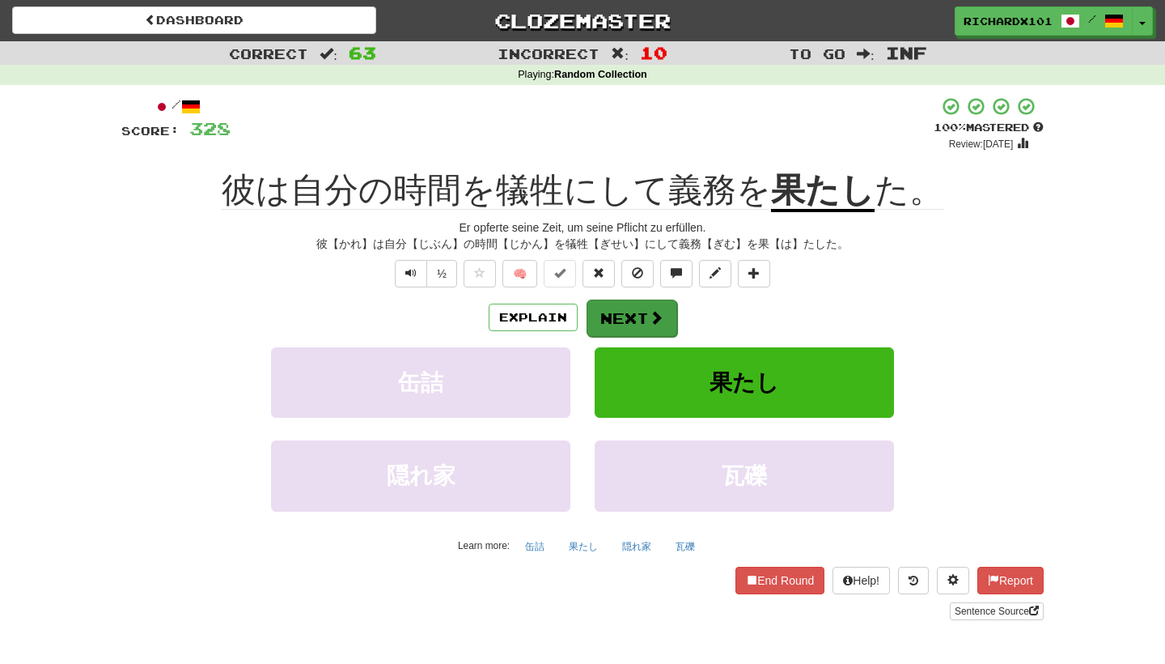
click at [614, 319] on button "Next" at bounding box center [632, 317] width 91 height 37
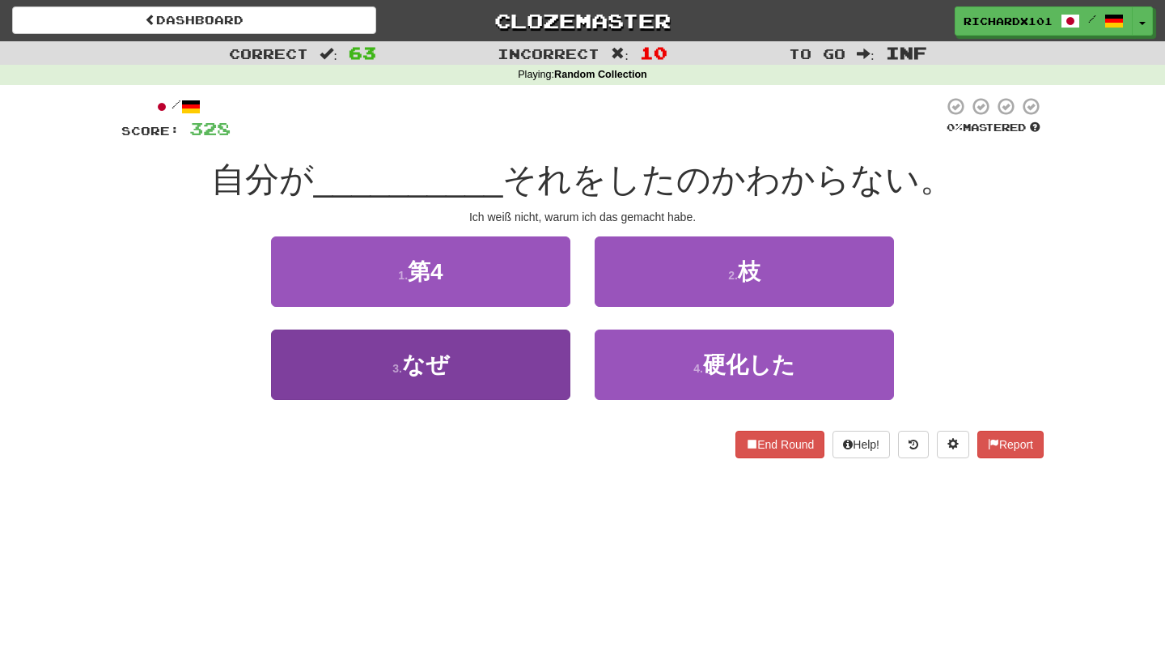
click at [527, 363] on button "3 . なぜ" at bounding box center [420, 364] width 299 height 70
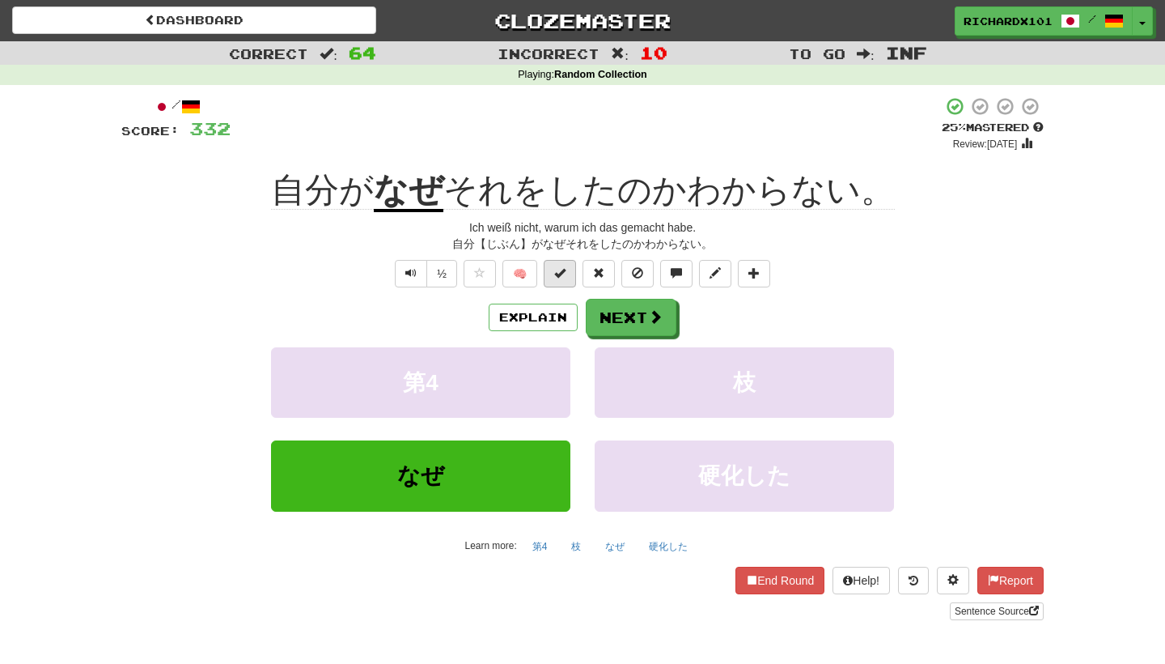
click at [557, 271] on span at bounding box center [559, 272] width 11 height 11
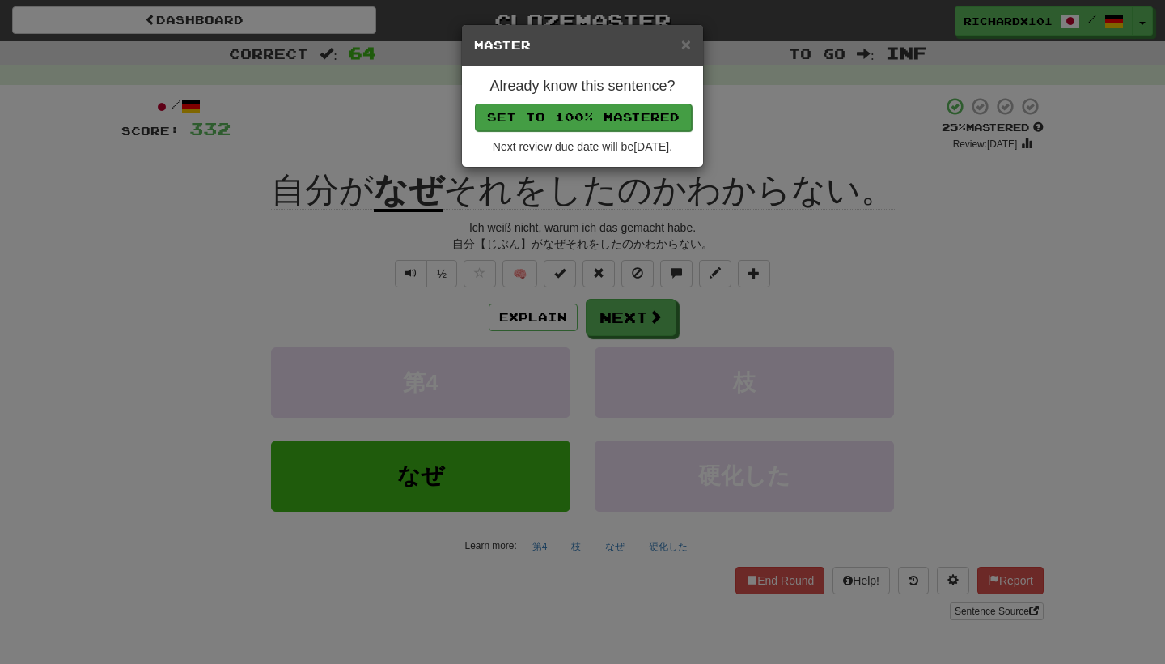
click at [630, 113] on button "Set to 100% Mastered" at bounding box center [583, 118] width 217 height 28
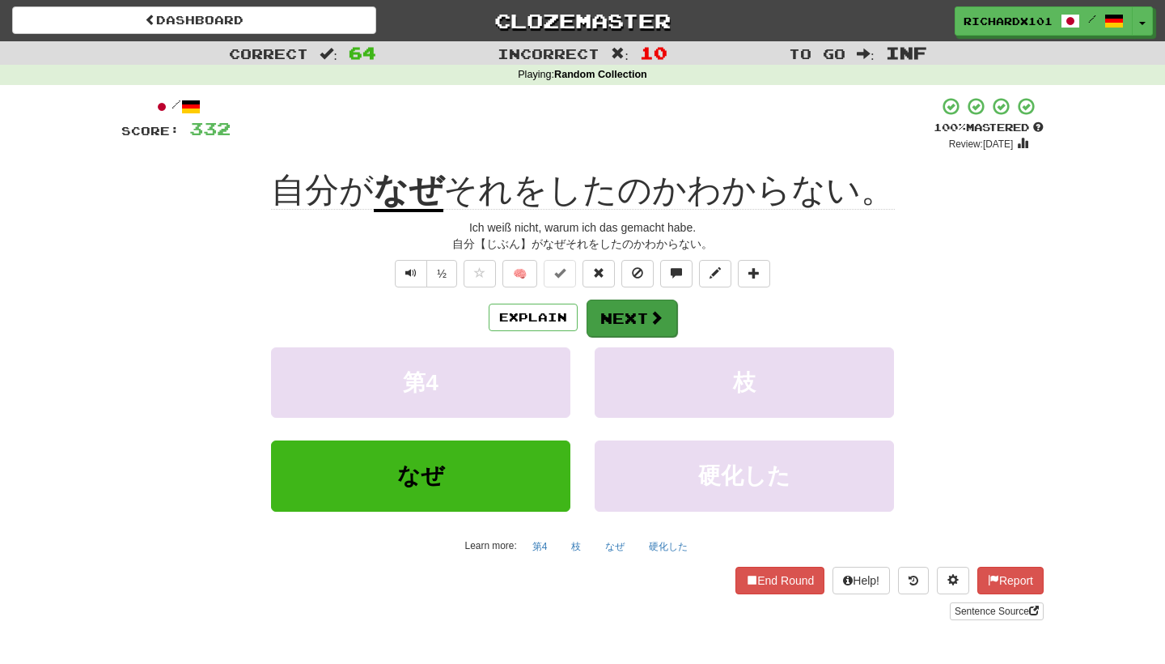
click at [646, 330] on button "Next" at bounding box center [632, 317] width 91 height 37
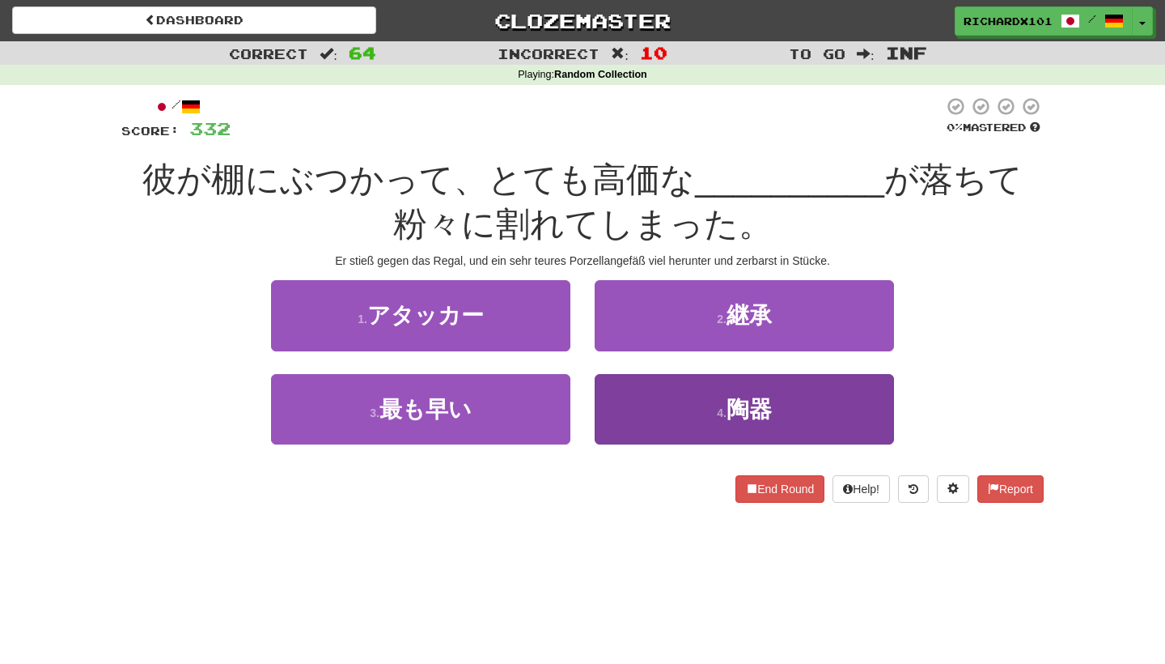
click at [663, 391] on button "4 . 陶器" at bounding box center [744, 409] width 299 height 70
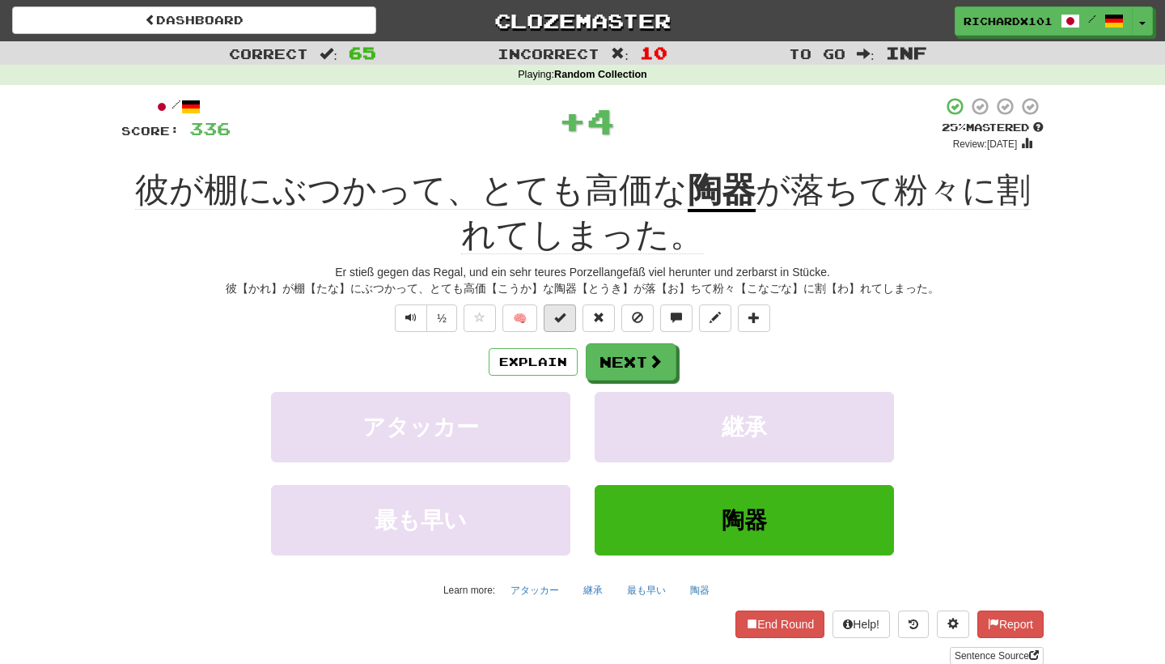
click at [558, 314] on span at bounding box center [559, 317] width 11 height 11
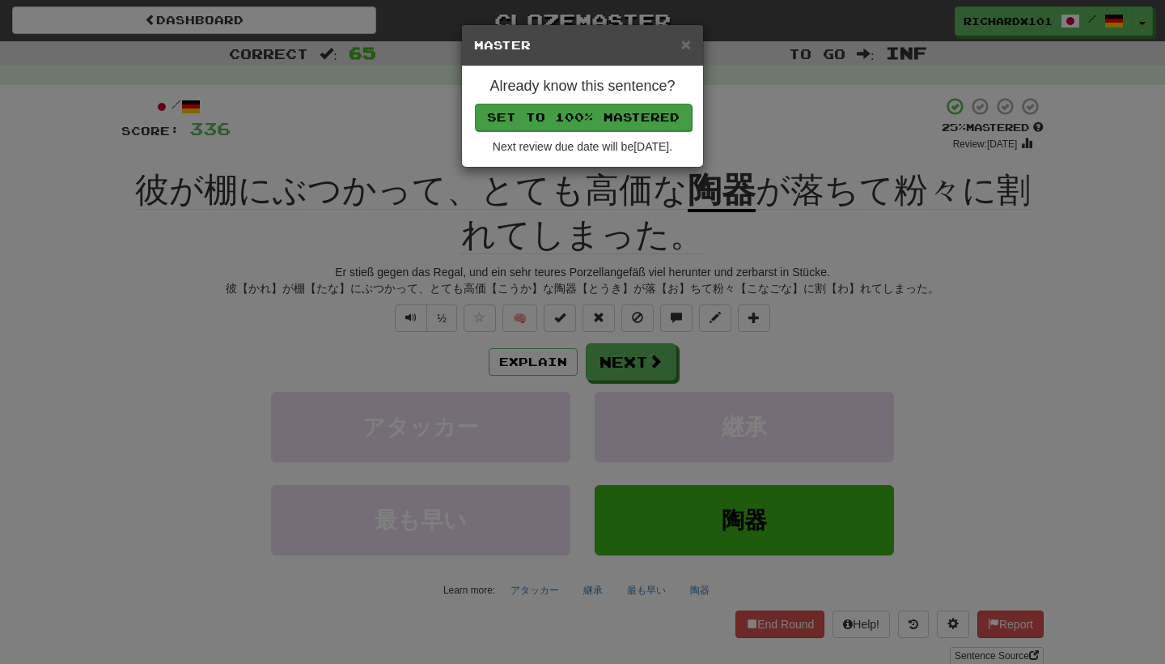
click at [613, 109] on button "Set to 100% Mastered" at bounding box center [583, 118] width 217 height 28
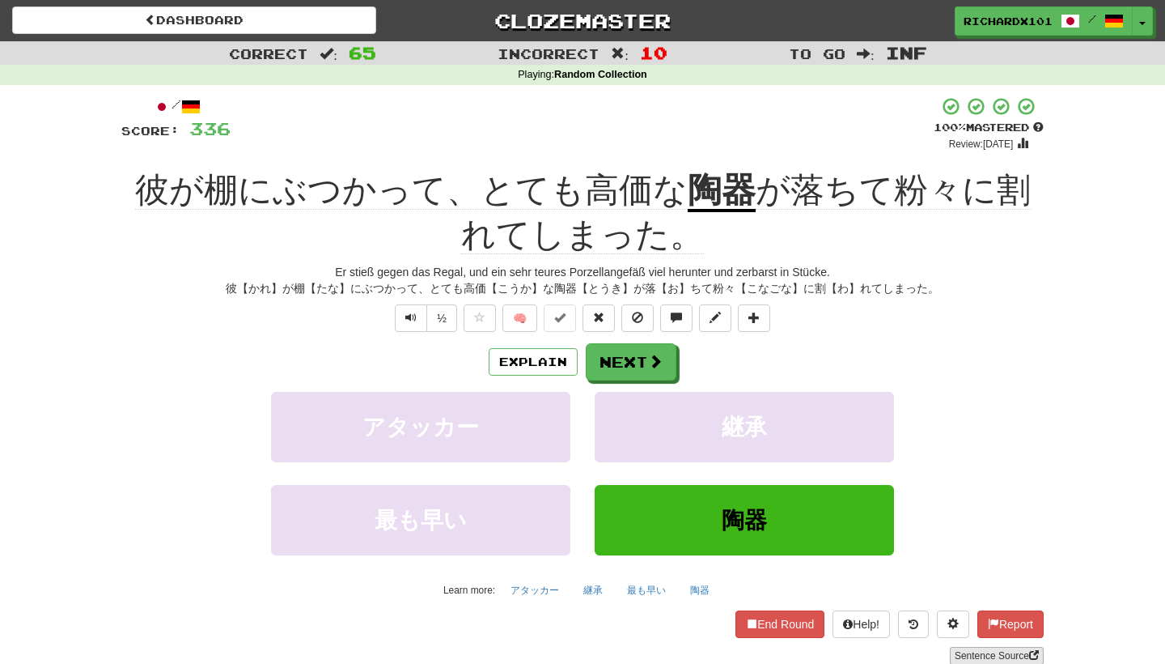
click at [978, 655] on link "Sentence Source" at bounding box center [997, 656] width 94 height 18
click at [762, 313] on button at bounding box center [754, 318] width 32 height 28
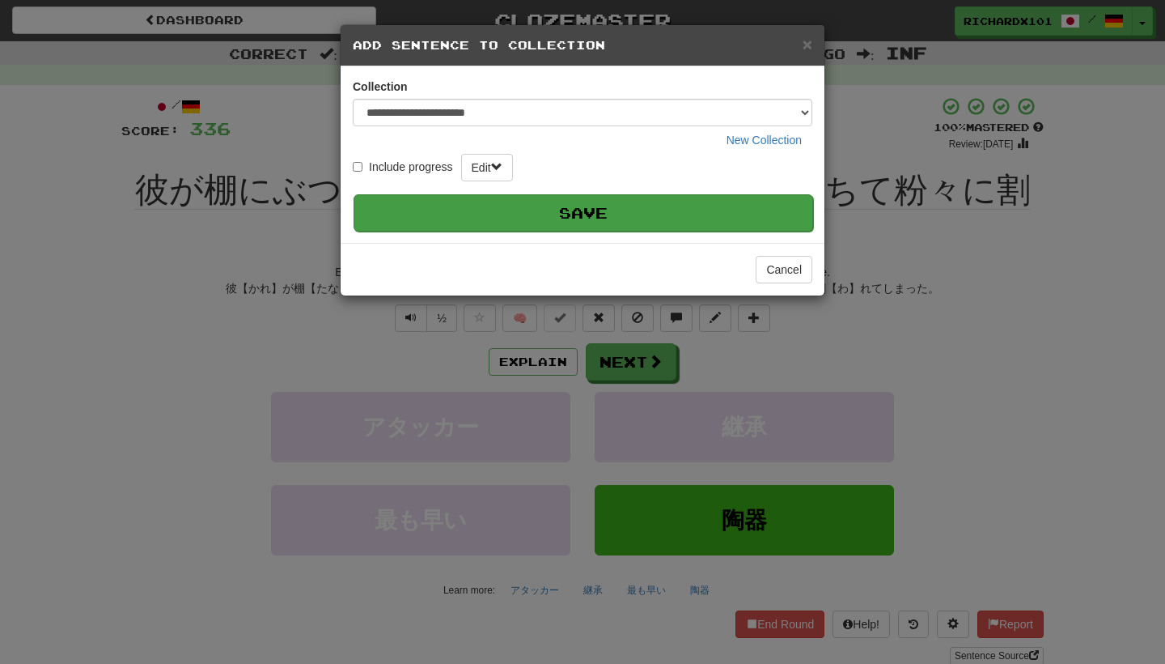
click at [668, 221] on button "Save" at bounding box center [584, 212] width 460 height 37
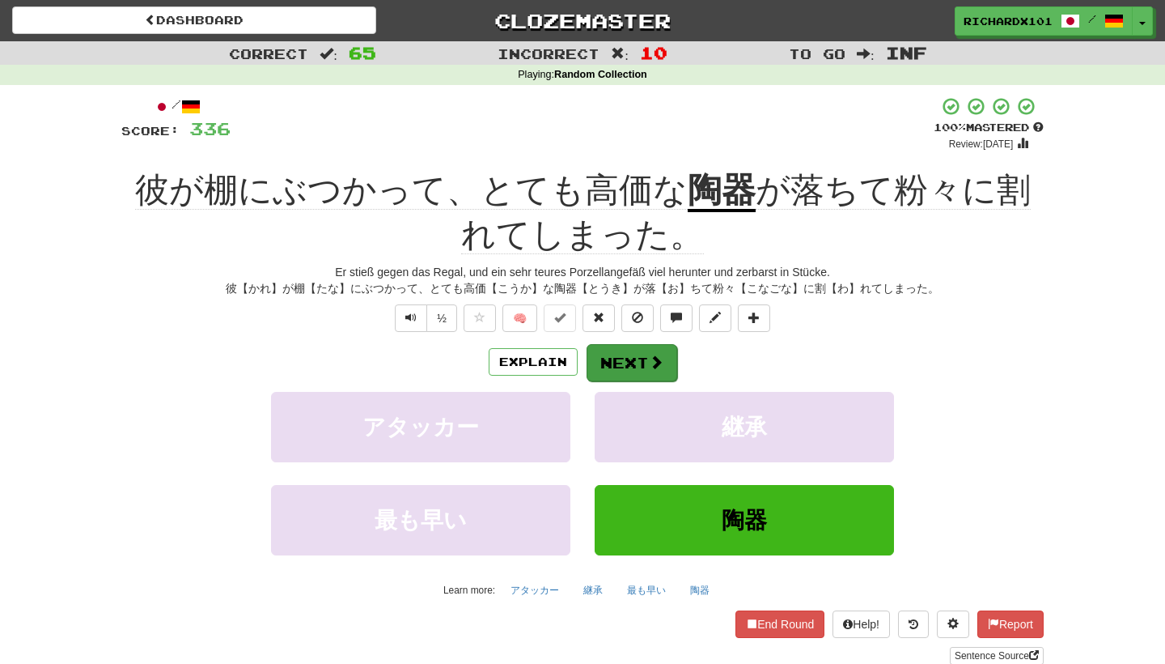
click at [637, 359] on button "Next" at bounding box center [632, 362] width 91 height 37
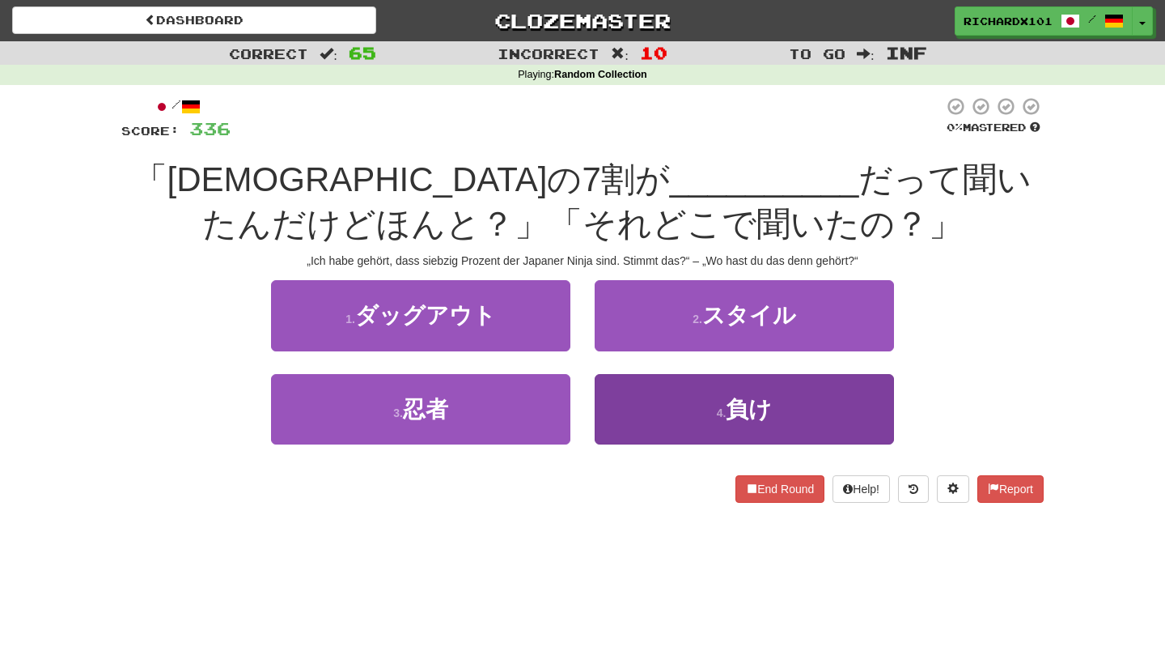
click at [664, 404] on button "4 . 負け" at bounding box center [744, 409] width 299 height 70
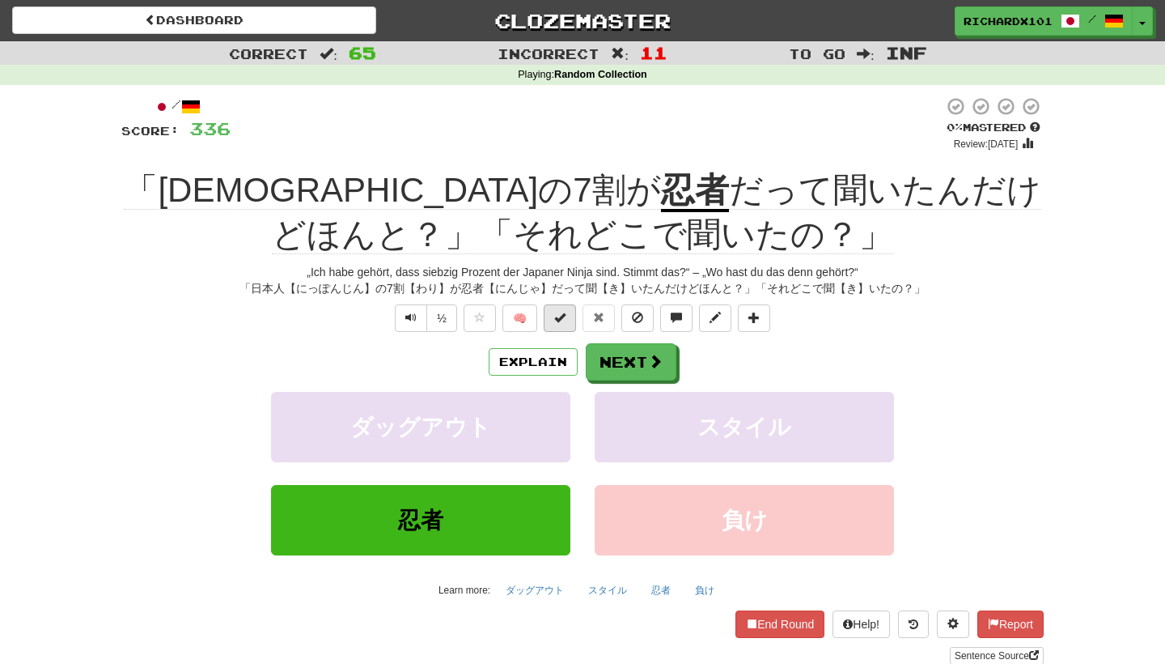
click at [566, 312] on button at bounding box center [560, 318] width 32 height 28
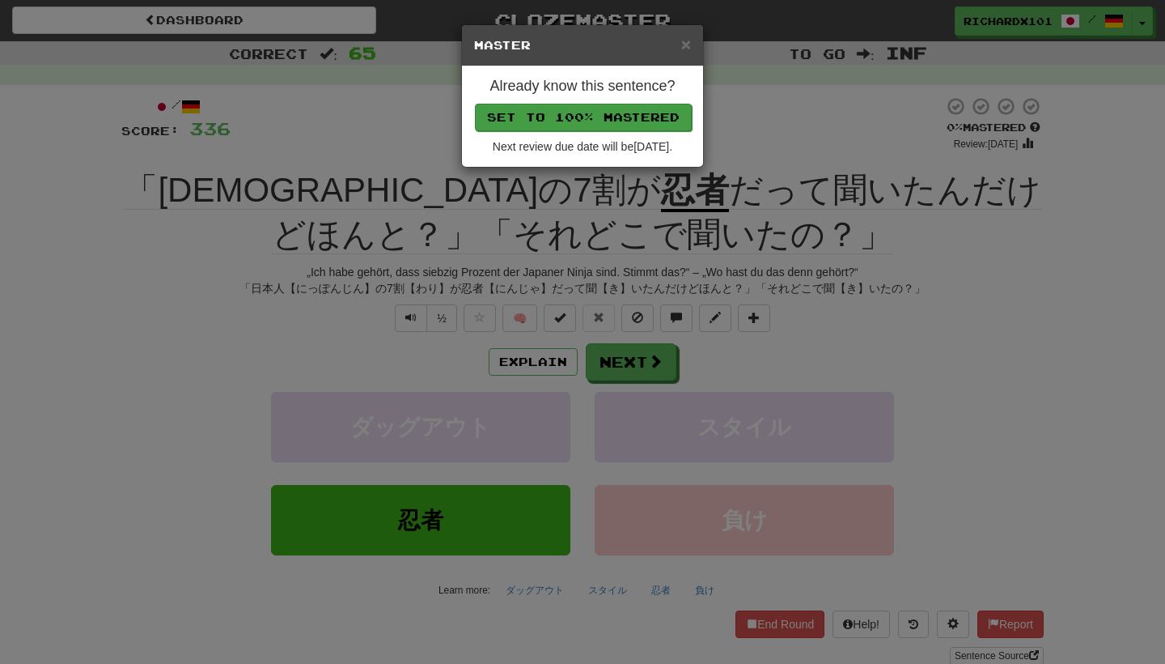
click at [612, 116] on button "Set to 100% Mastered" at bounding box center [583, 118] width 217 height 28
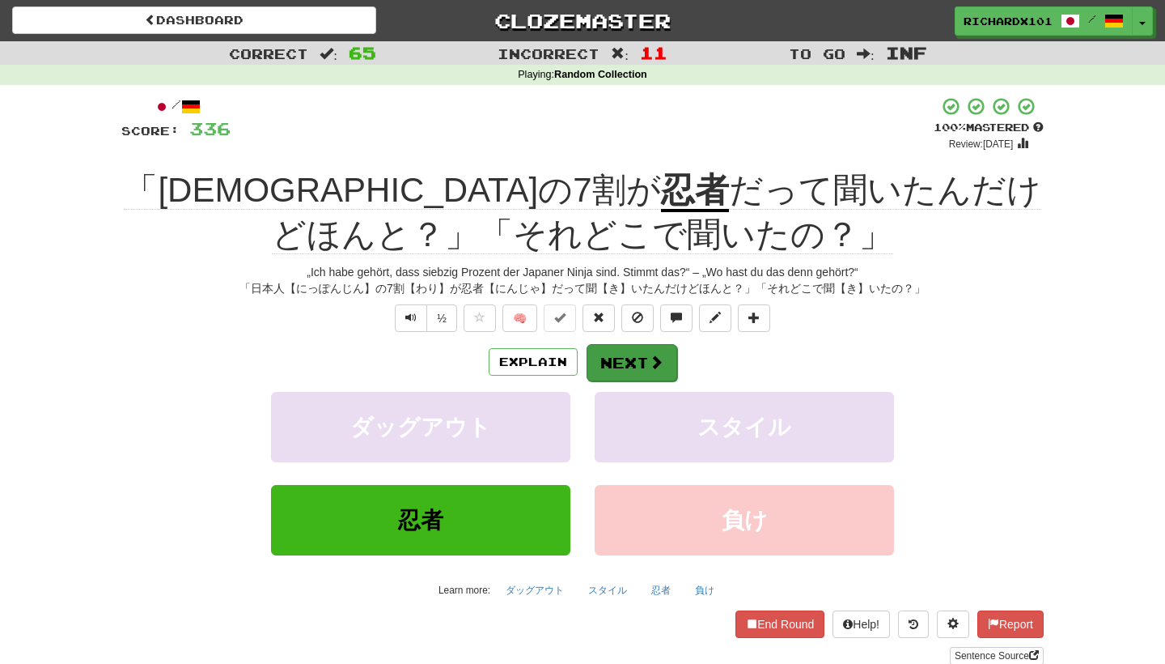
click at [628, 356] on button "Next" at bounding box center [632, 362] width 91 height 37
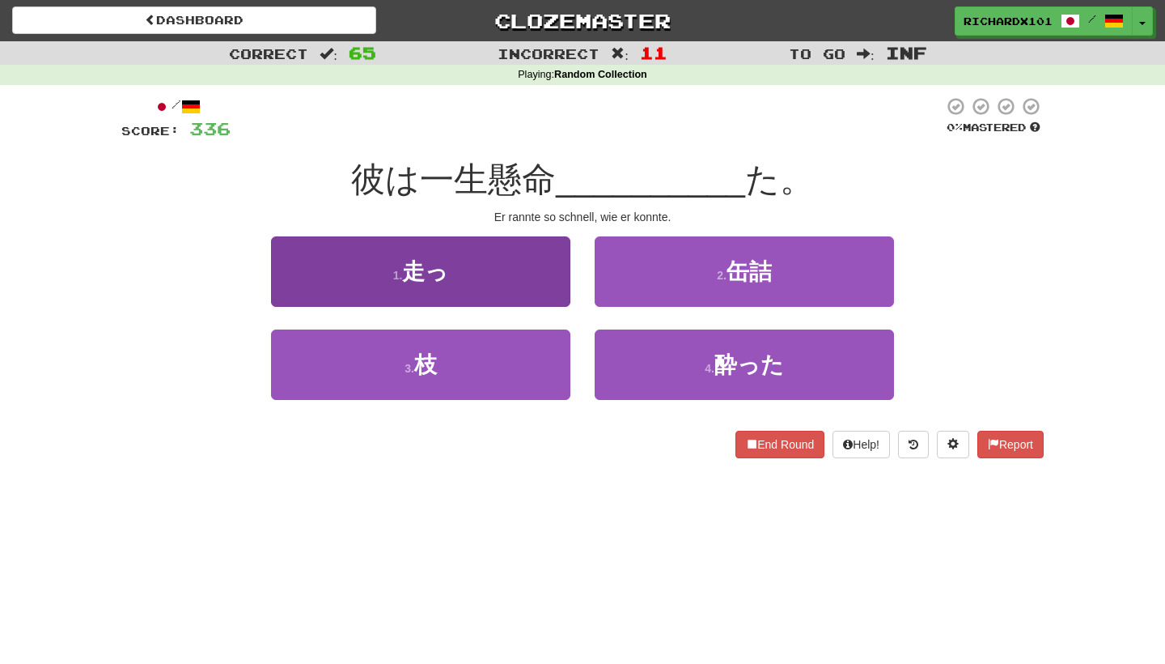
click at [510, 284] on button "1 . 走っ" at bounding box center [420, 271] width 299 height 70
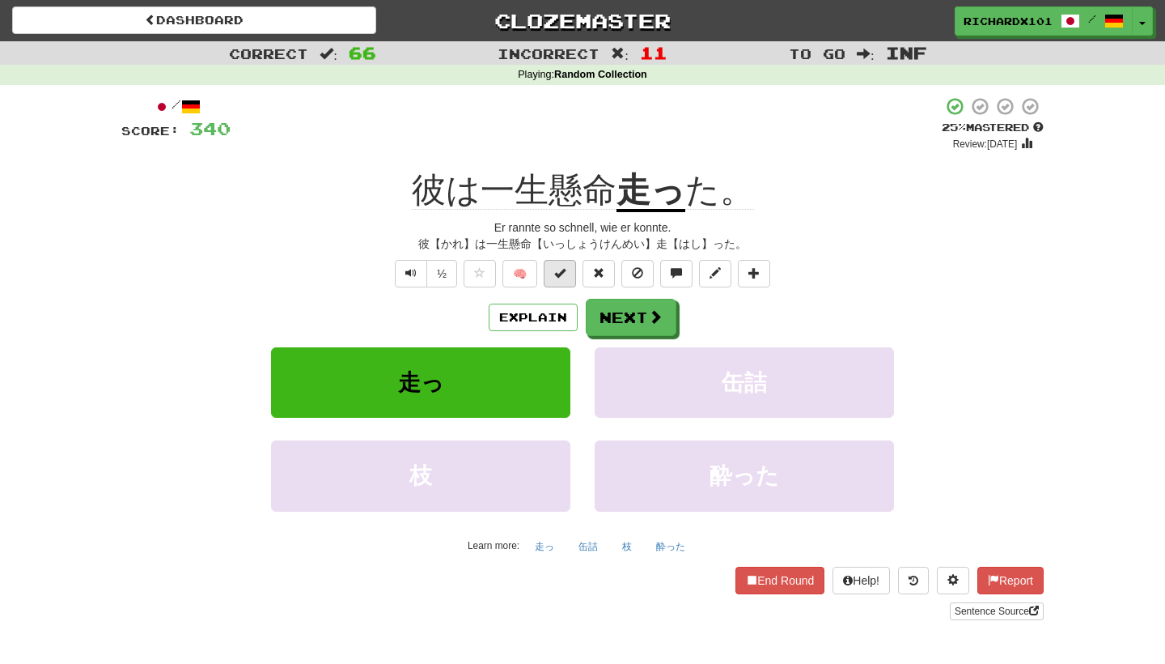
click at [558, 272] on span at bounding box center [559, 272] width 11 height 11
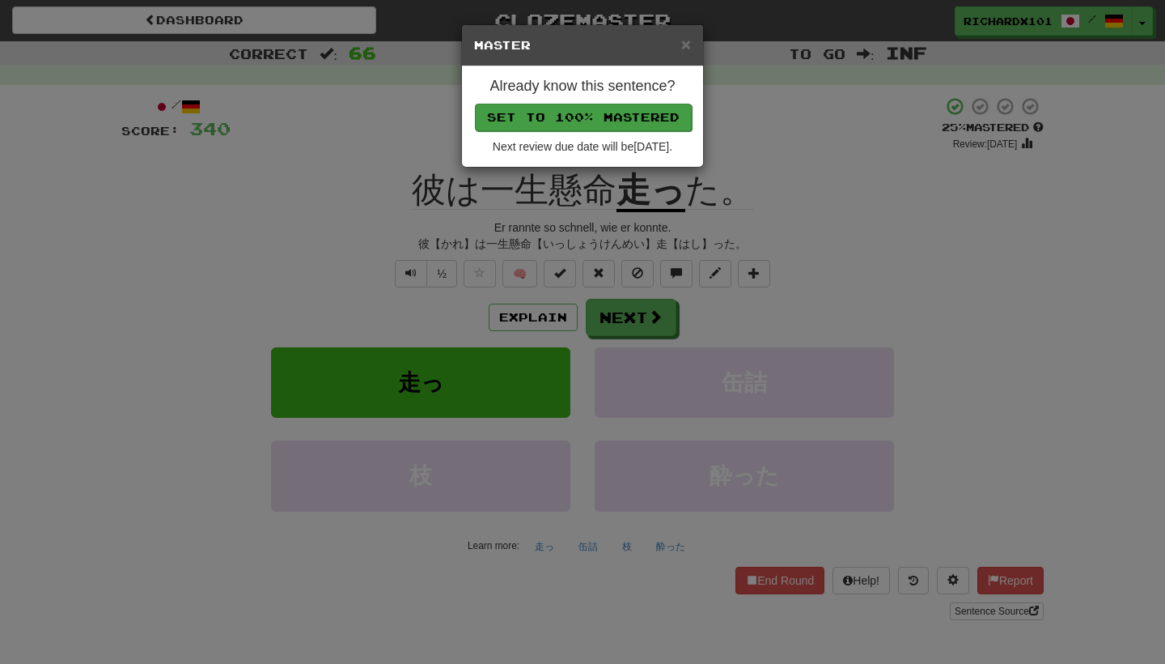
click at [580, 113] on button "Set to 100% Mastered" at bounding box center [583, 118] width 217 height 28
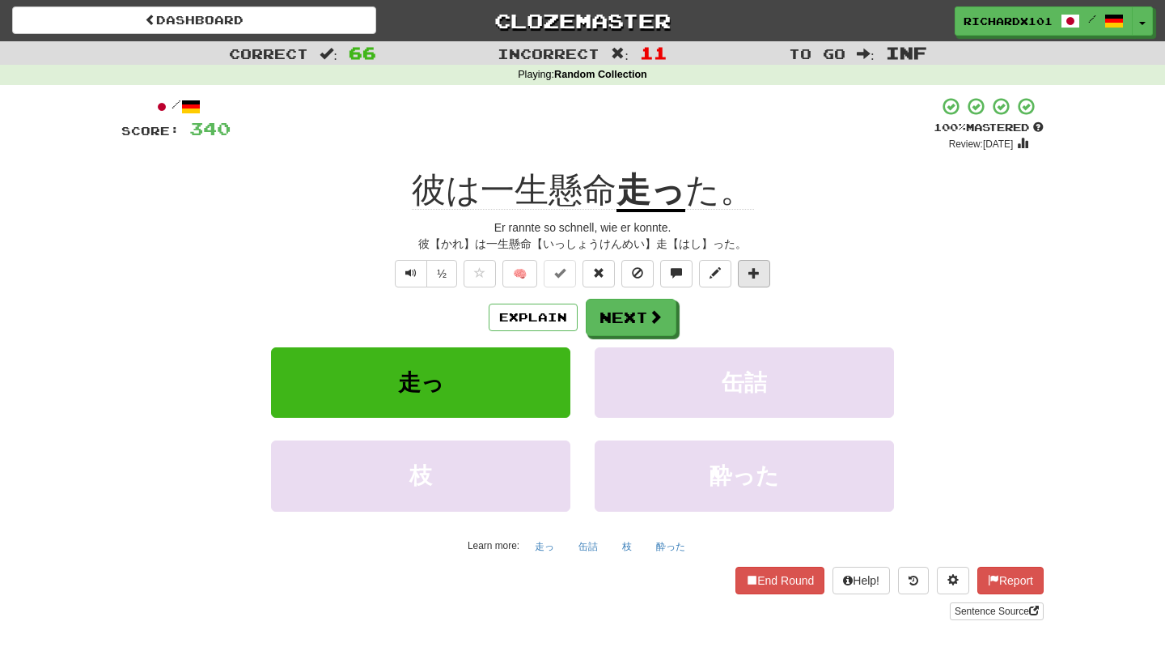
click at [753, 276] on span at bounding box center [754, 272] width 11 height 11
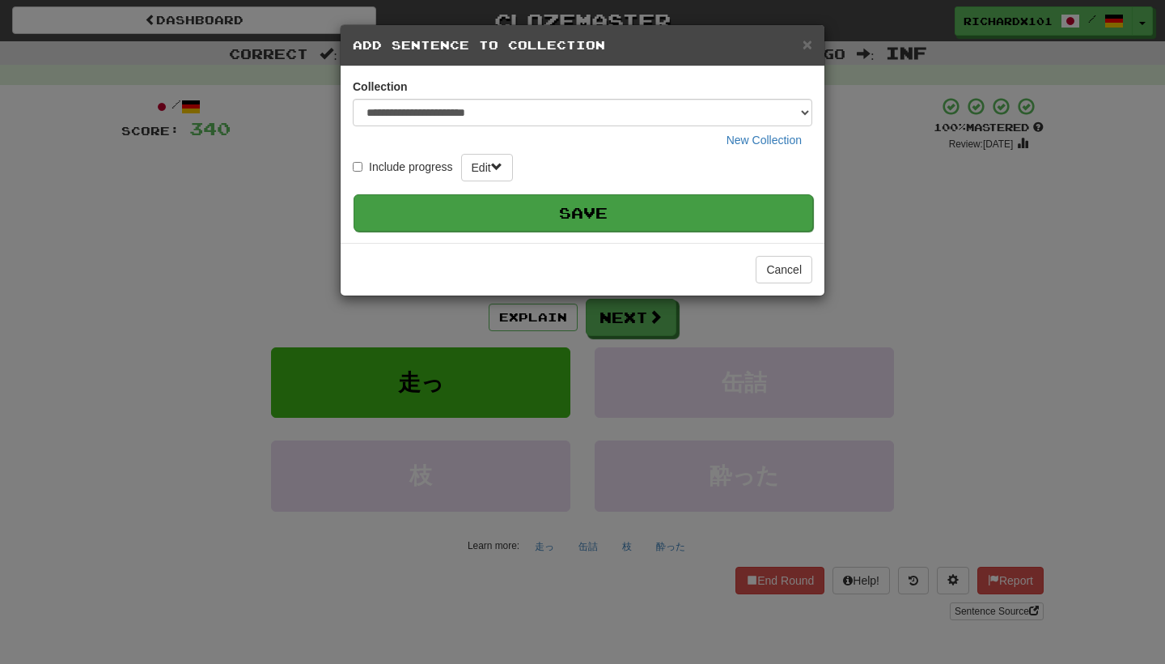
click at [700, 213] on button "Save" at bounding box center [584, 212] width 460 height 37
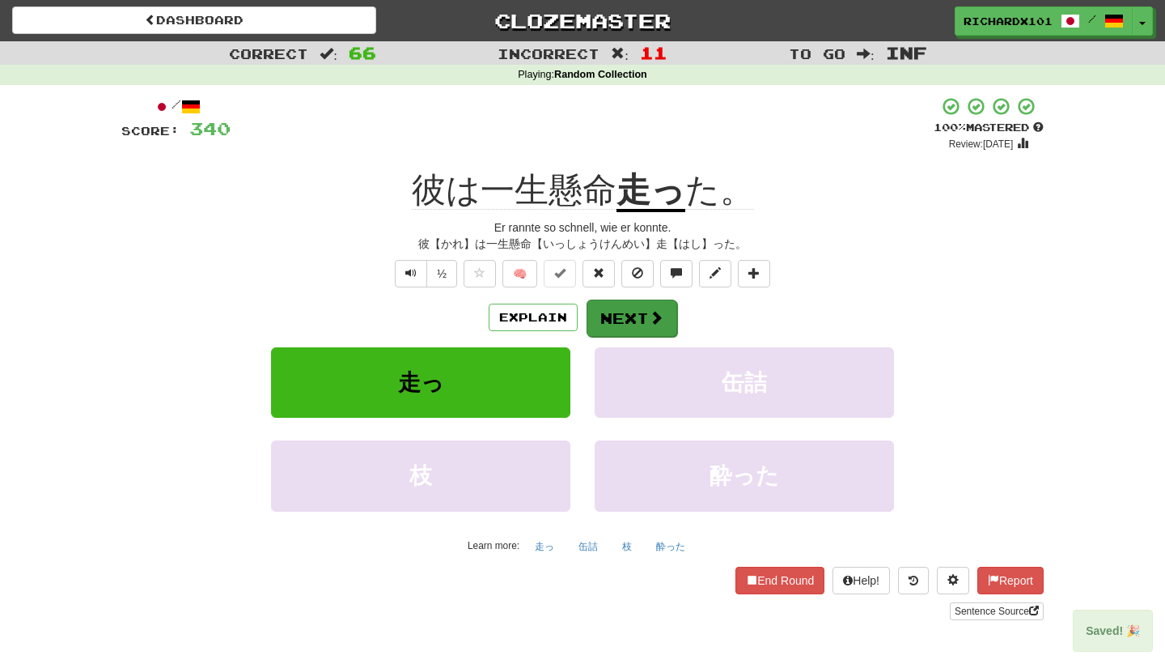
click at [651, 311] on span at bounding box center [656, 317] width 15 height 15
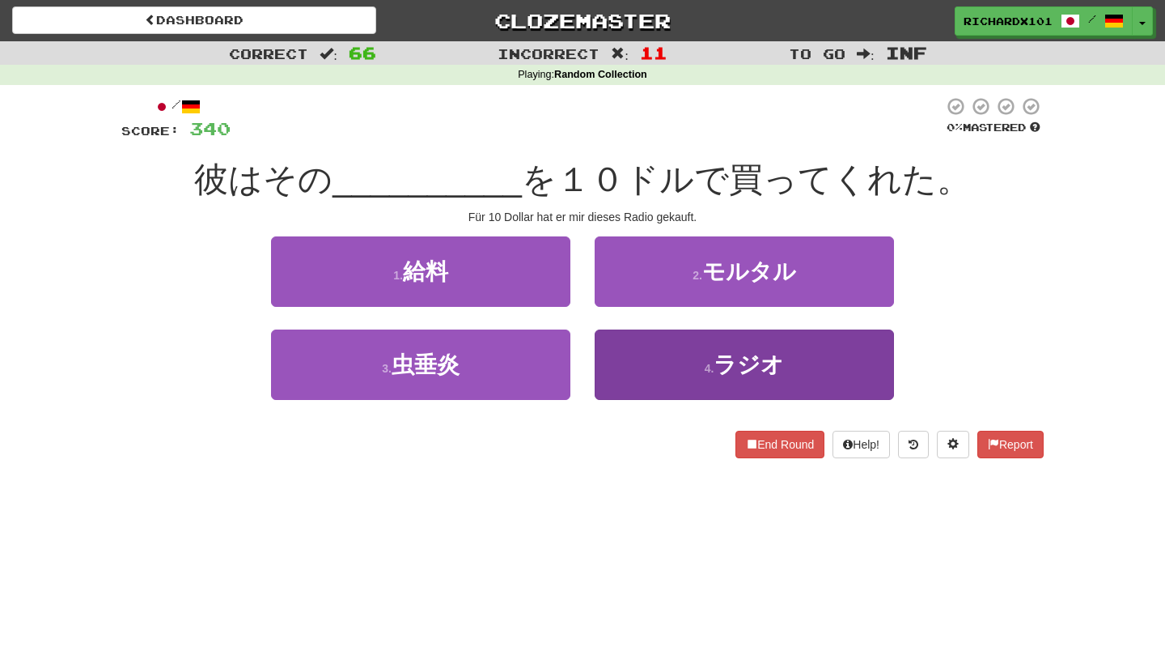
click at [662, 372] on button "4 . ラジオ" at bounding box center [744, 364] width 299 height 70
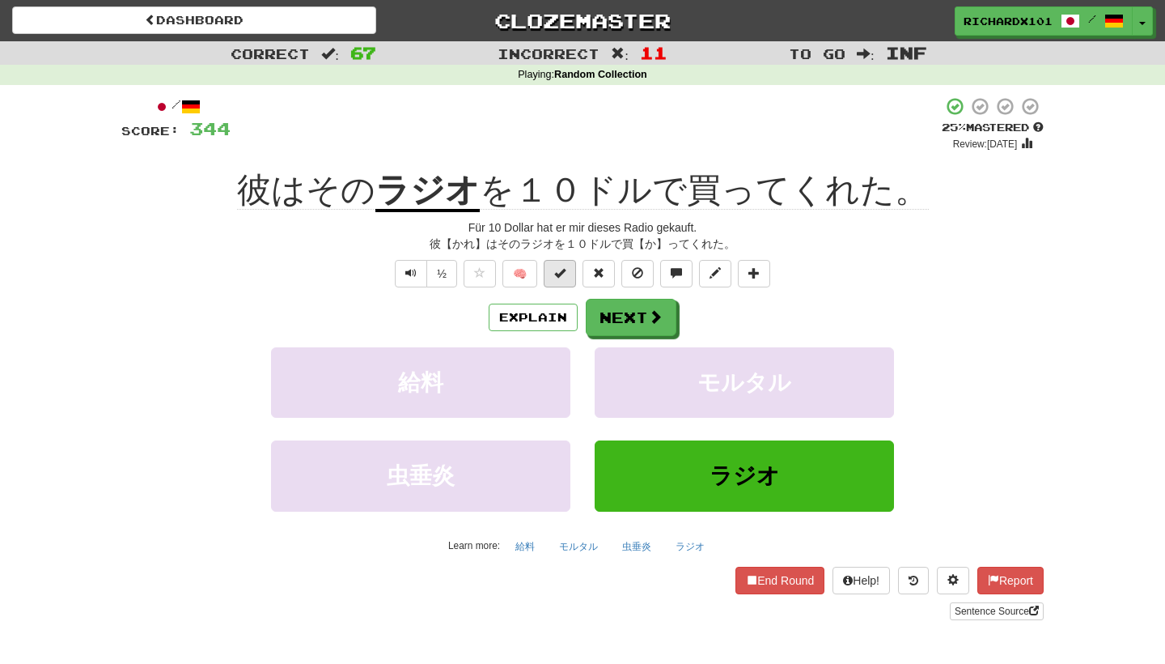
click at [568, 277] on button at bounding box center [560, 274] width 32 height 28
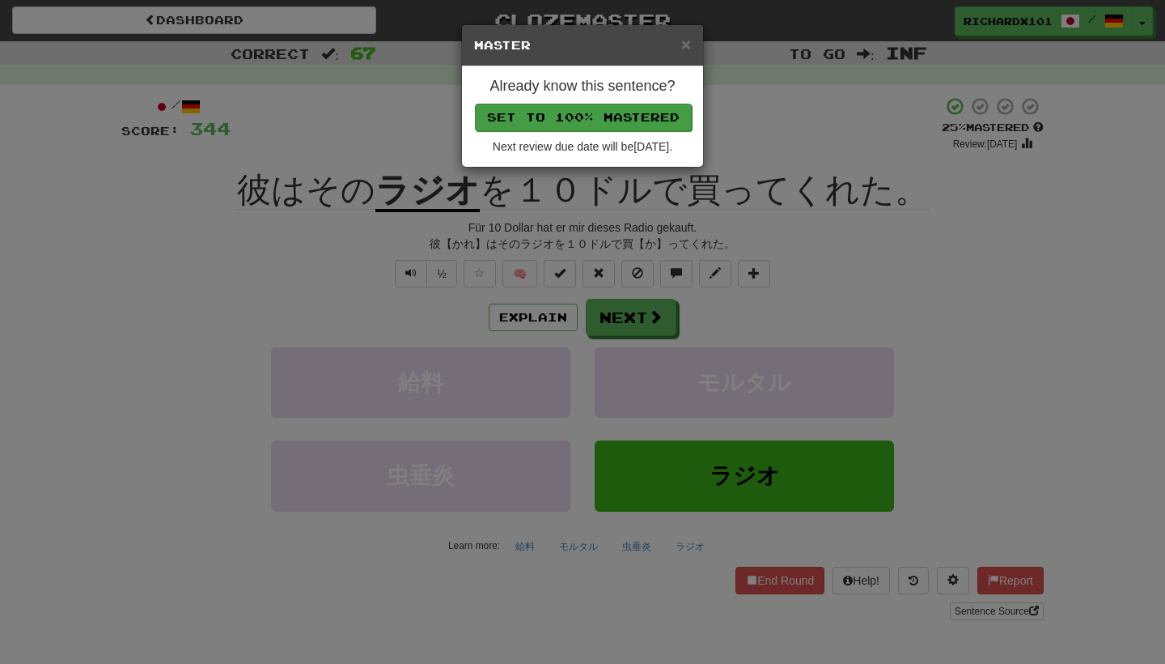
click at [612, 105] on button "Set to 100% Mastered" at bounding box center [583, 118] width 217 height 28
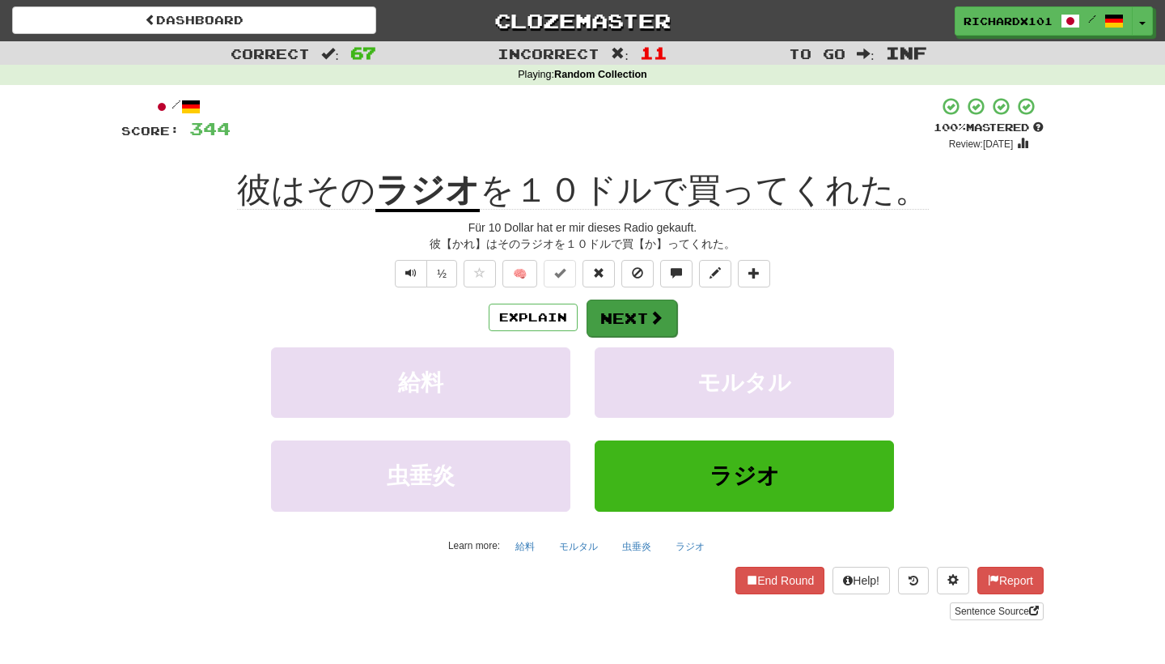
click at [630, 310] on button "Next" at bounding box center [632, 317] width 91 height 37
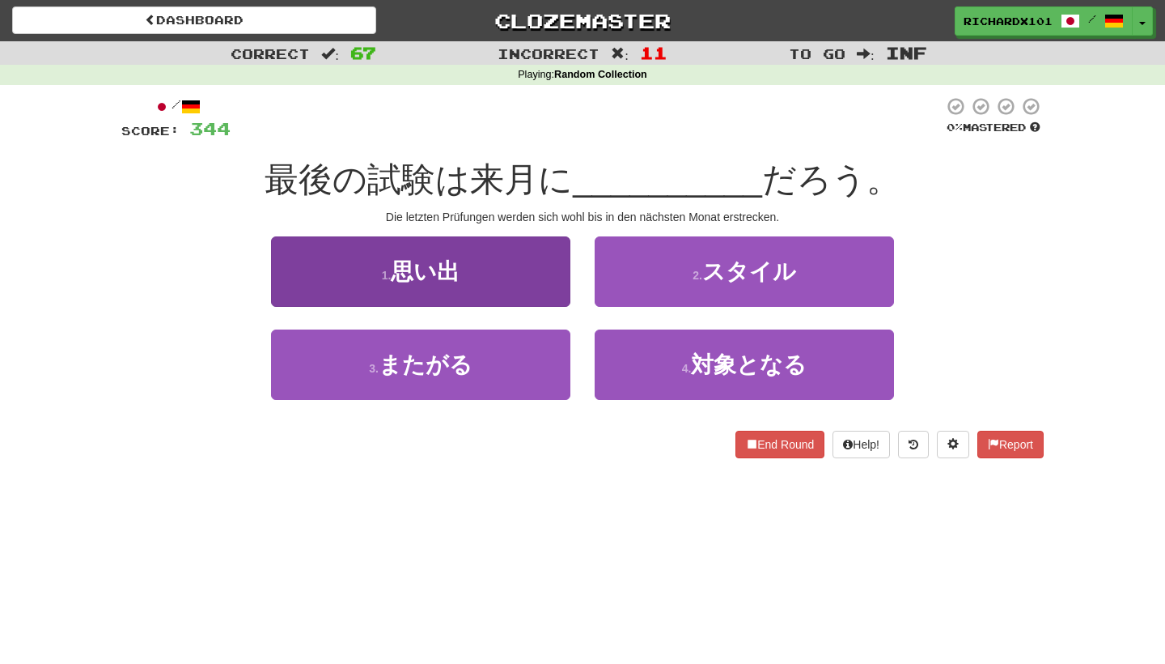
click at [547, 274] on button "1 . 思い出" at bounding box center [420, 271] width 299 height 70
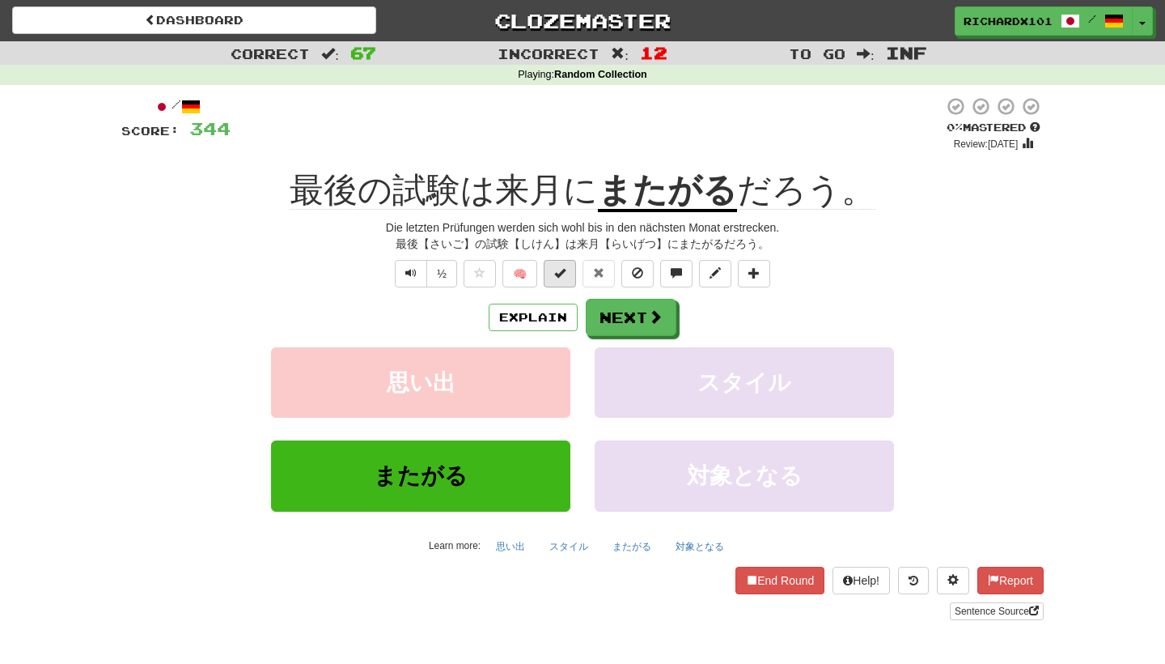
click at [560, 271] on span at bounding box center [559, 272] width 11 height 11
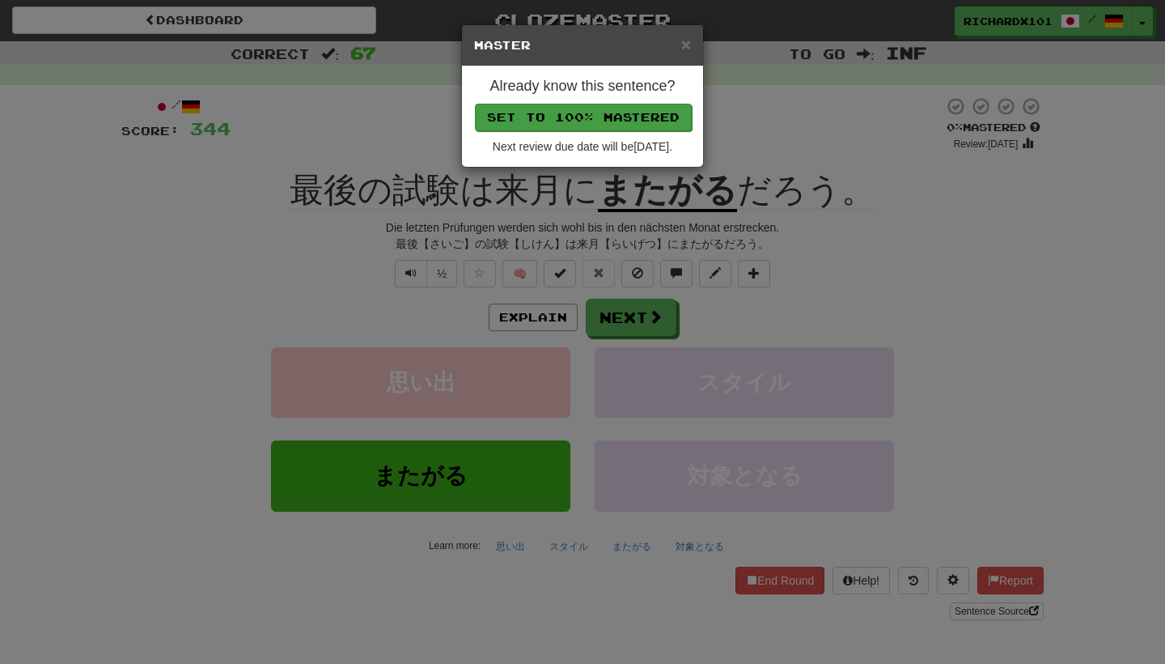
click at [613, 110] on button "Set to 100% Mastered" at bounding box center [583, 118] width 217 height 28
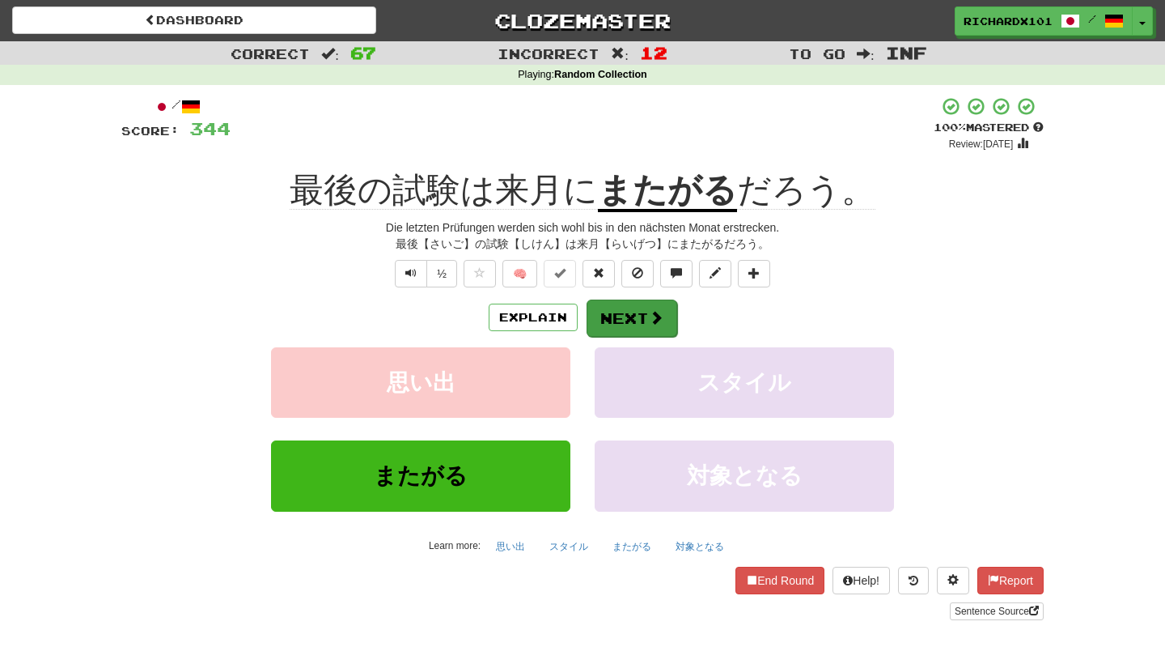
click at [632, 319] on button "Next" at bounding box center [632, 317] width 91 height 37
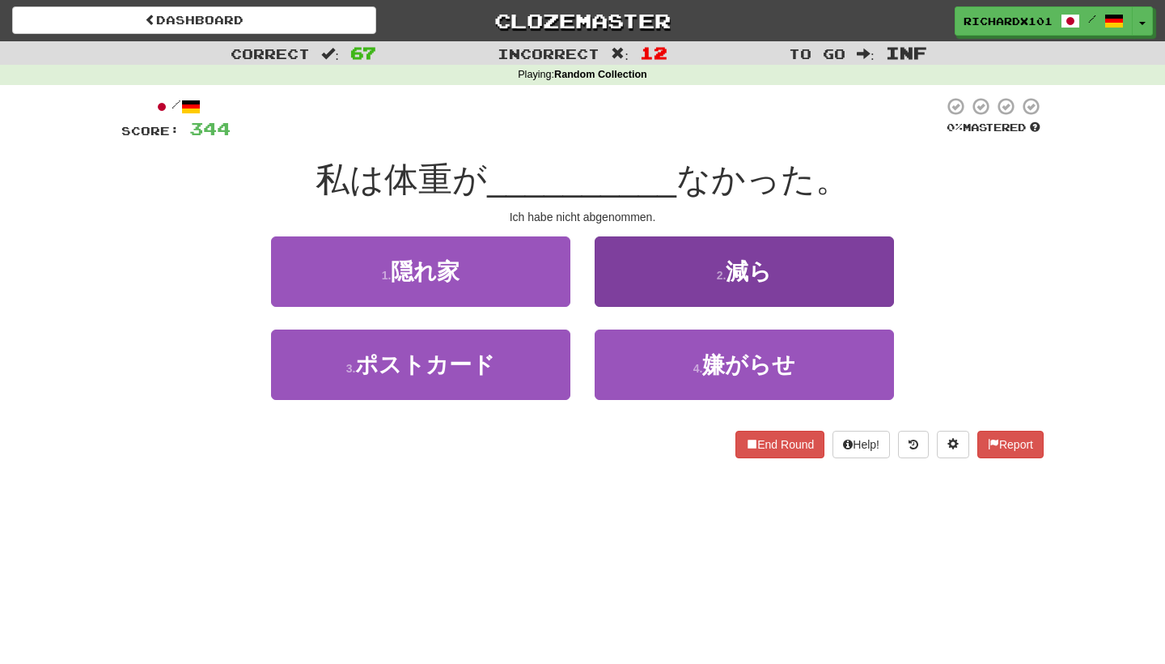
click at [650, 278] on button "2 . 減ら" at bounding box center [744, 271] width 299 height 70
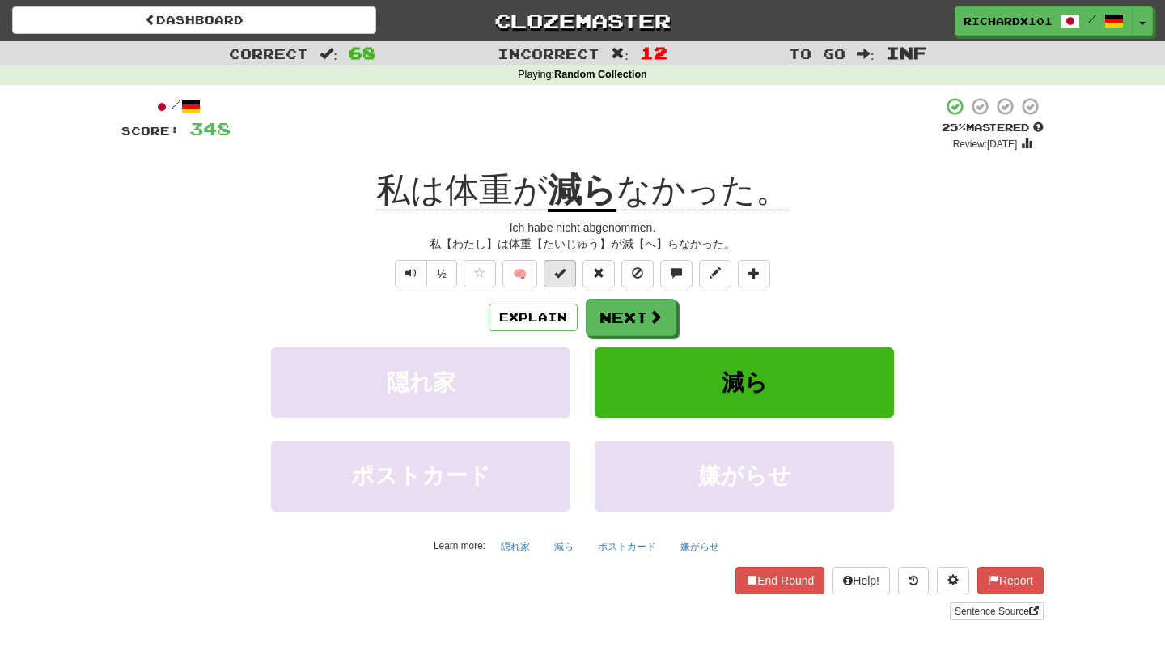
click at [566, 278] on button at bounding box center [560, 274] width 32 height 28
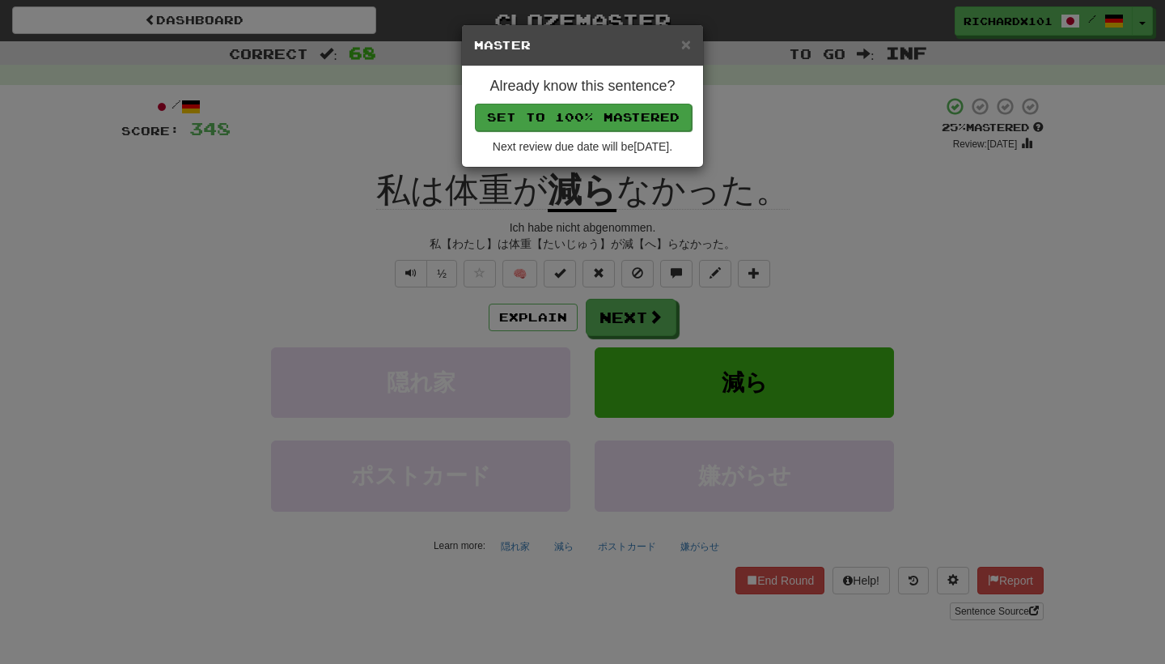
click at [626, 115] on button "Set to 100% Mastered" at bounding box center [583, 118] width 217 height 28
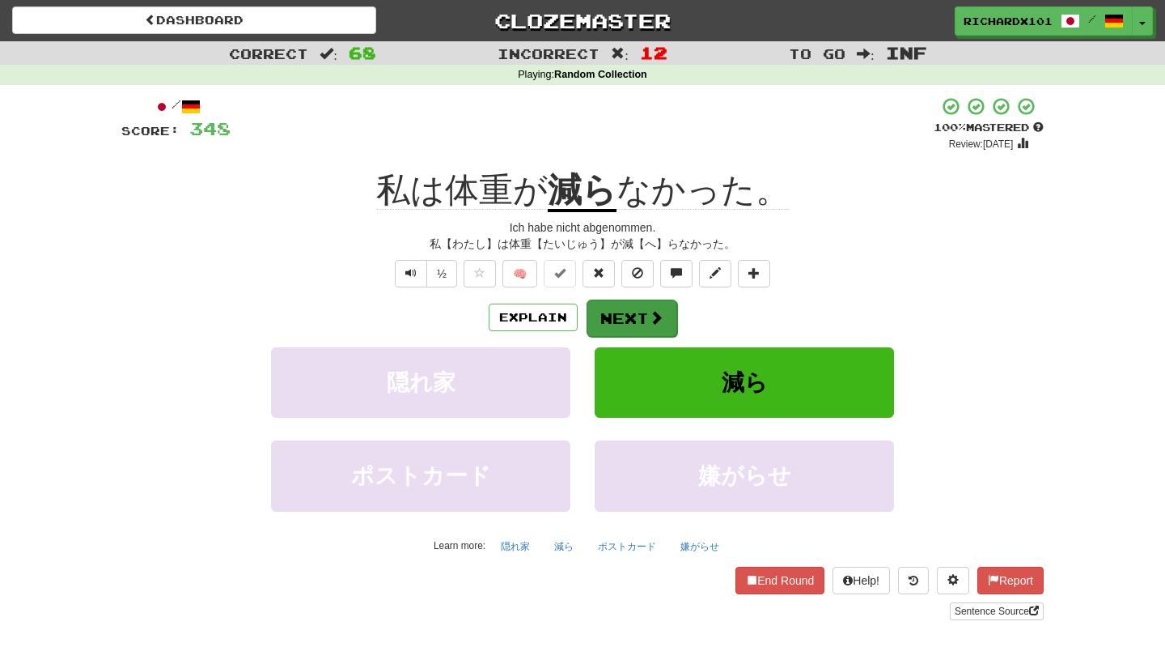
click at [638, 308] on button "Next" at bounding box center [632, 317] width 91 height 37
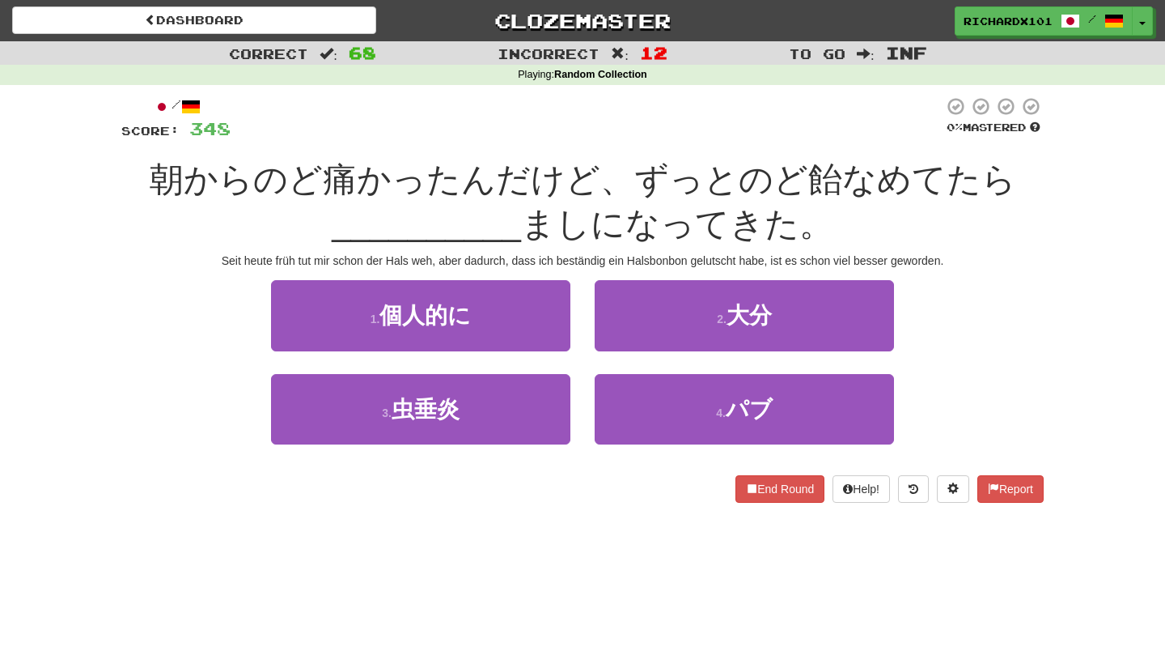
click at [638, 308] on button "2 . 大分" at bounding box center [744, 315] width 299 height 70
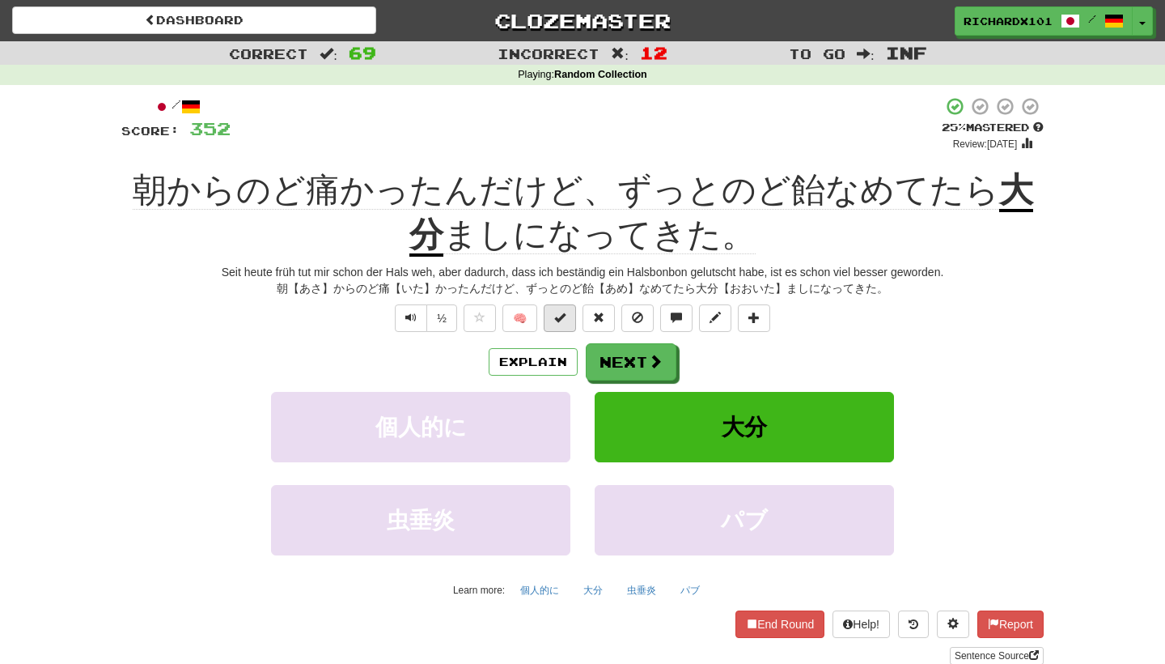
click at [566, 316] on span at bounding box center [559, 317] width 11 height 11
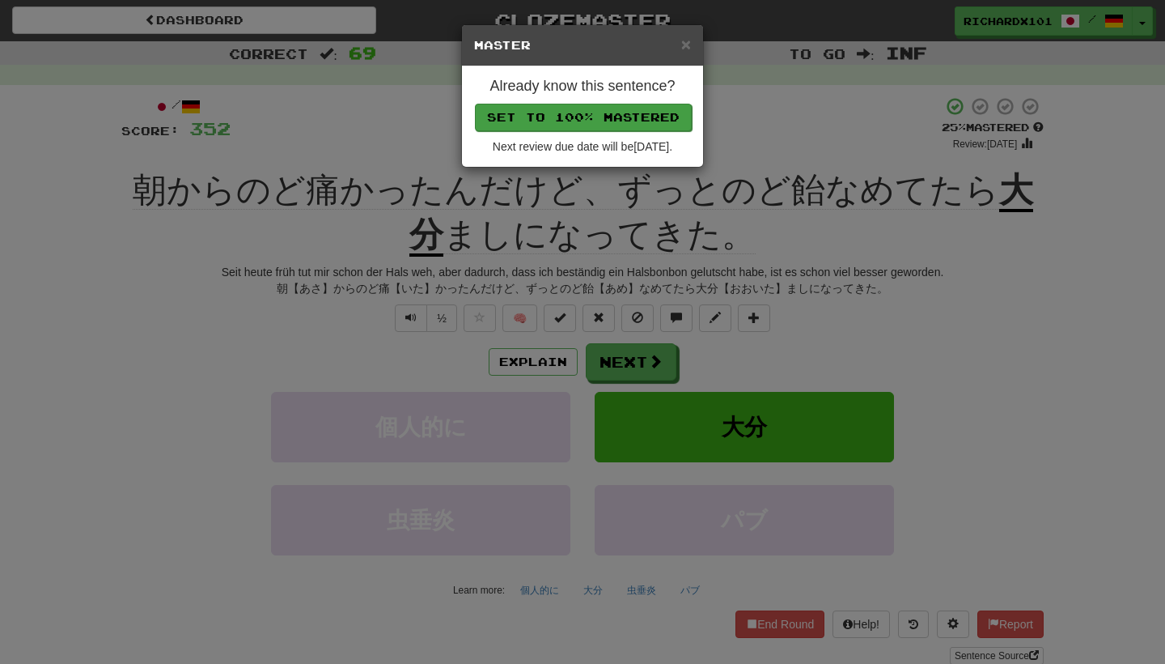
click at [627, 121] on button "Set to 100% Mastered" at bounding box center [583, 118] width 217 height 28
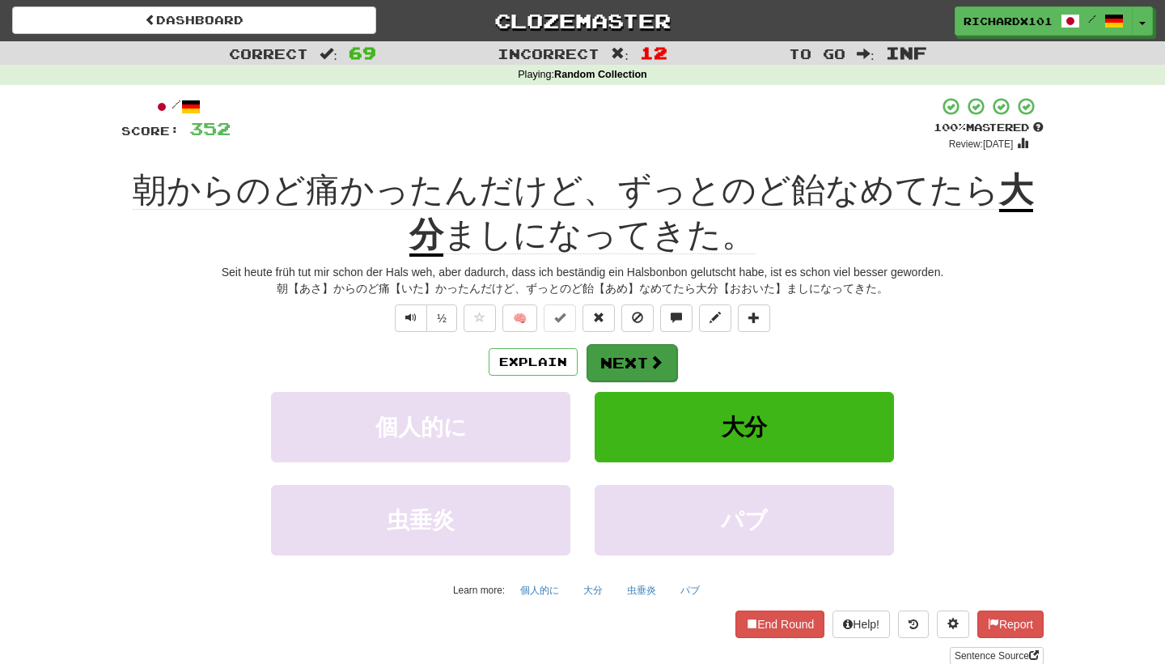
click at [636, 351] on button "Next" at bounding box center [632, 362] width 91 height 37
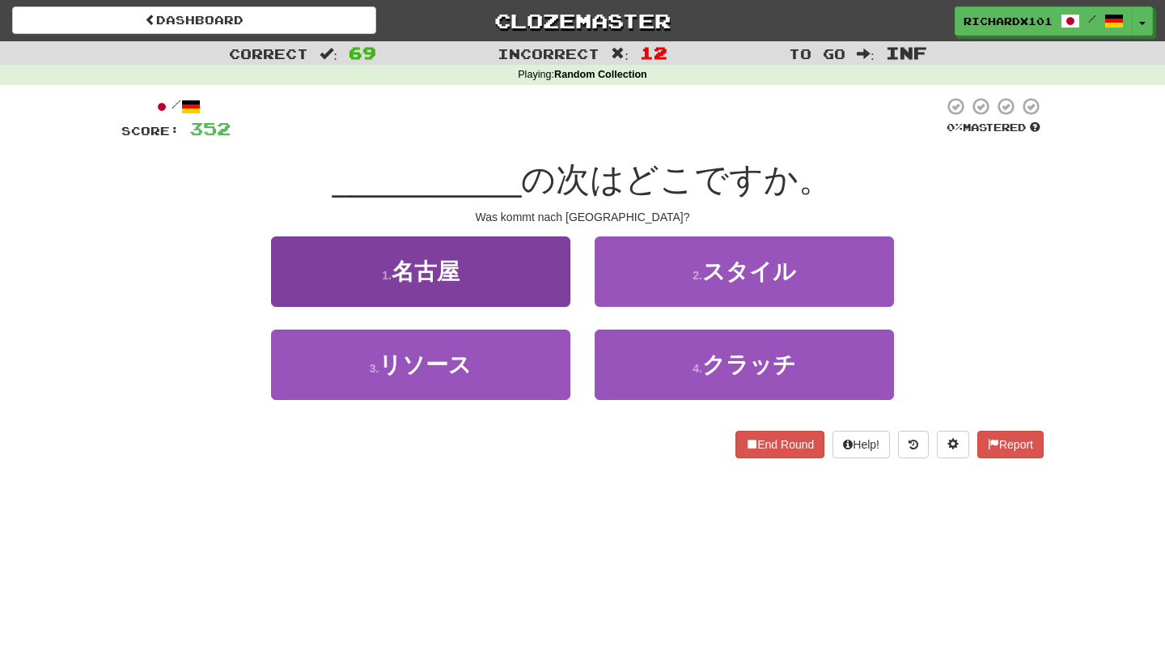
click at [539, 292] on button "1 . 名古屋" at bounding box center [420, 271] width 299 height 70
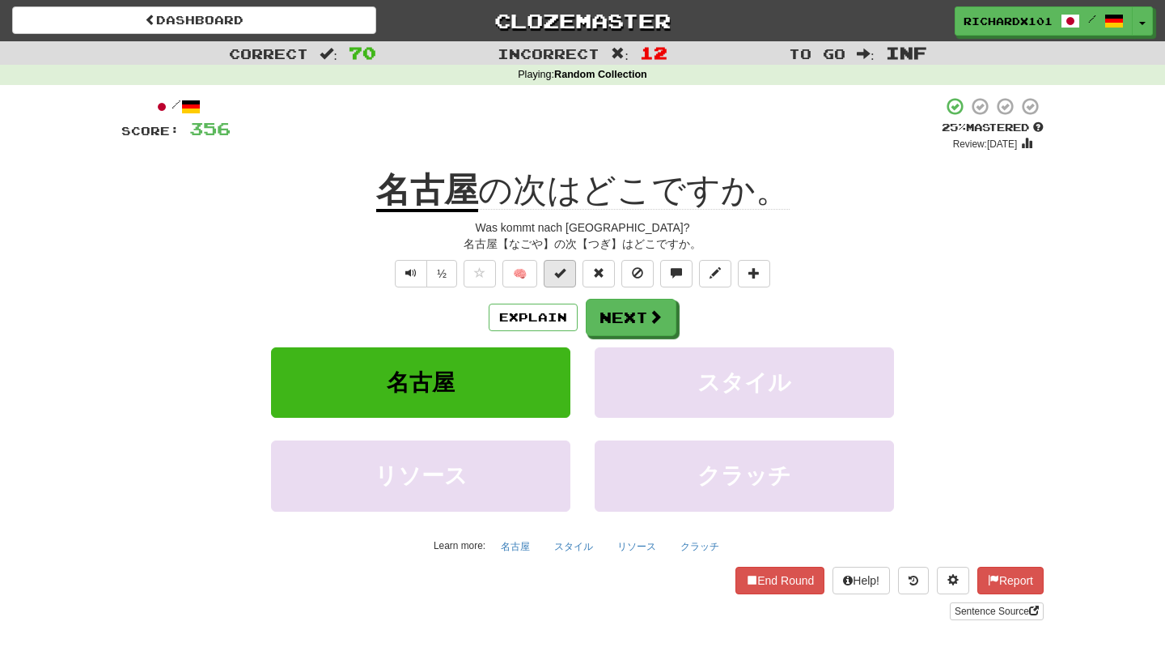
click at [562, 267] on span at bounding box center [559, 272] width 11 height 11
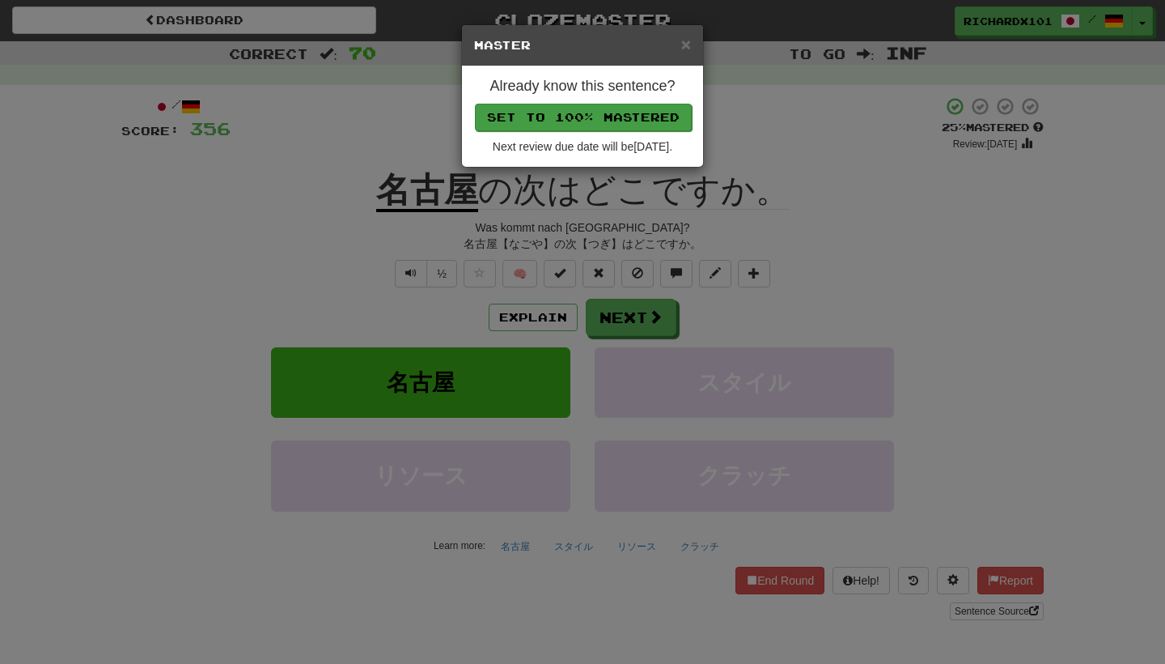
click at [600, 108] on button "Set to 100% Mastered" at bounding box center [583, 118] width 217 height 28
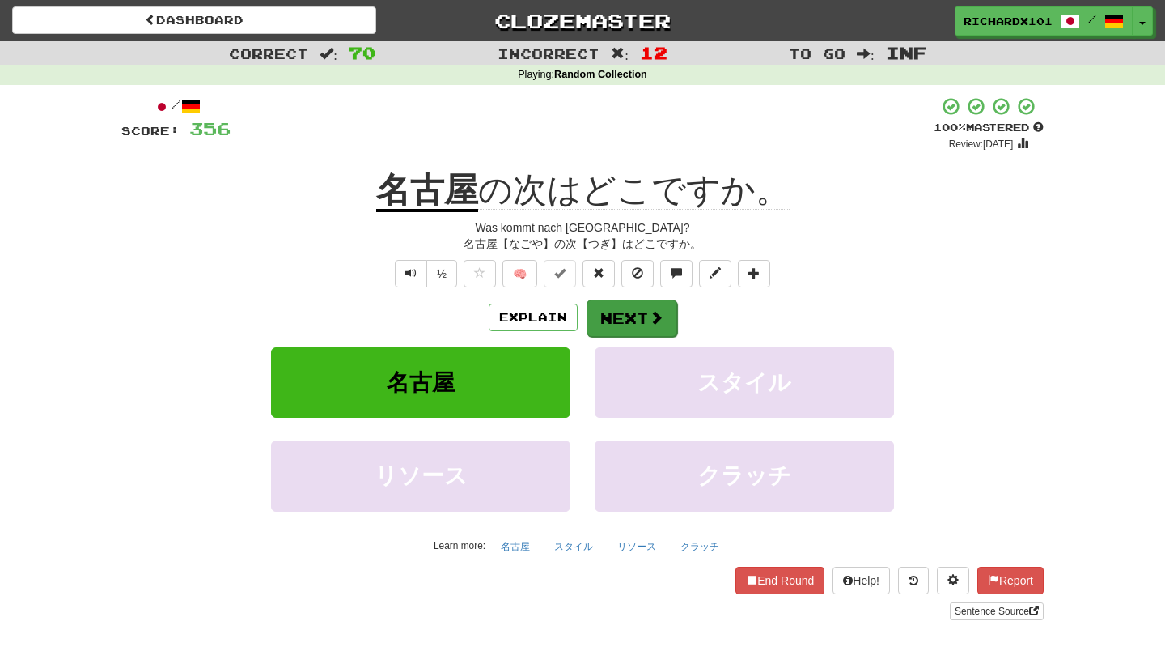
click at [632, 317] on button "Next" at bounding box center [632, 317] width 91 height 37
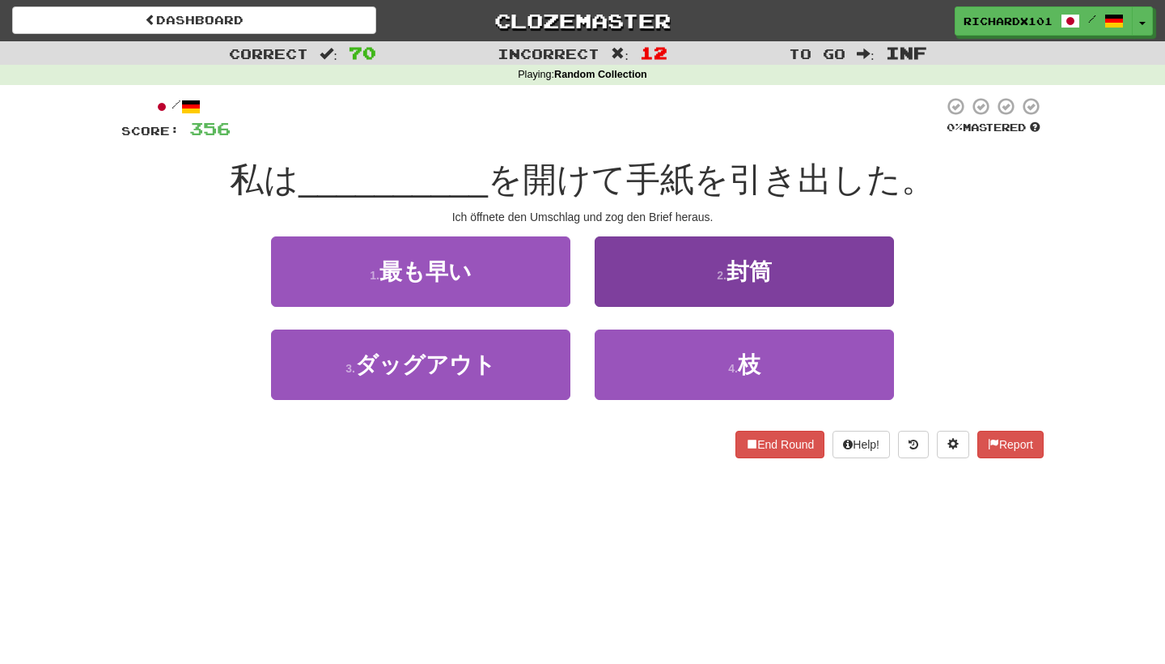
click at [664, 279] on button "2 . 封筒" at bounding box center [744, 271] width 299 height 70
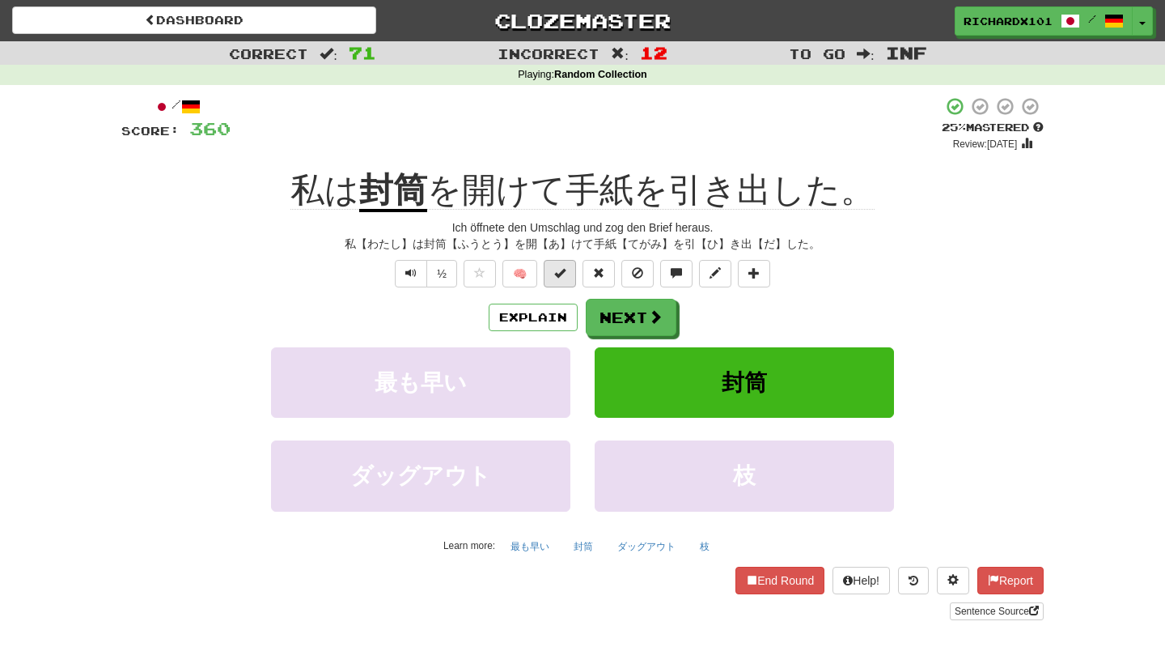
click at [562, 279] on button at bounding box center [560, 274] width 32 height 28
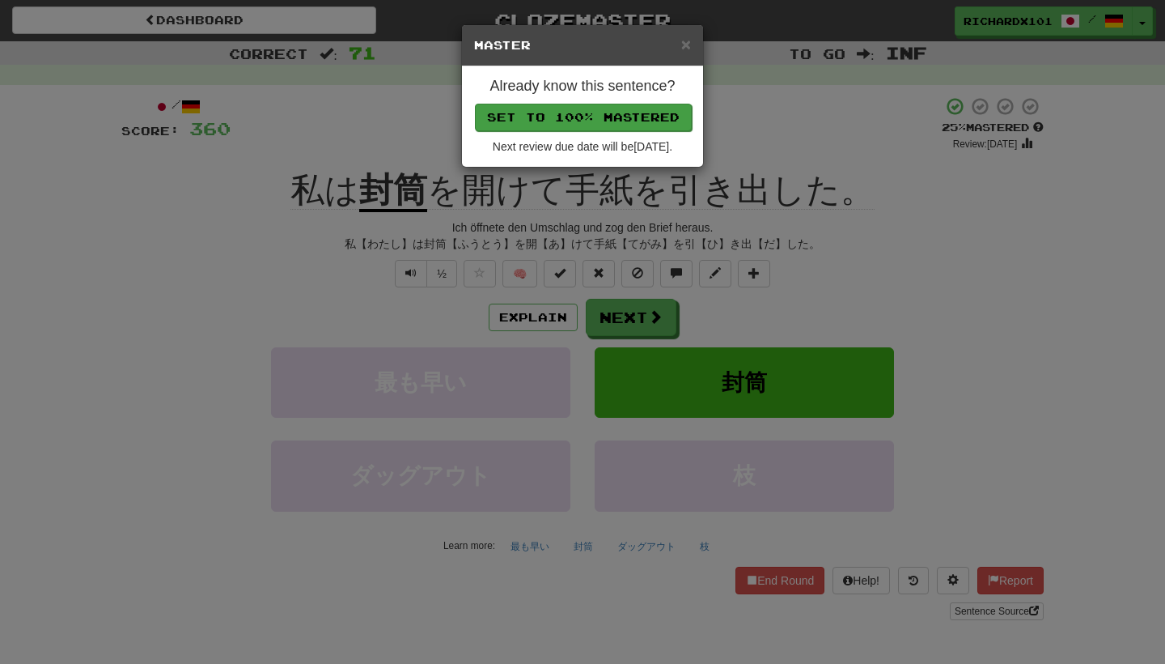
click at [620, 108] on button "Set to 100% Mastered" at bounding box center [583, 118] width 217 height 28
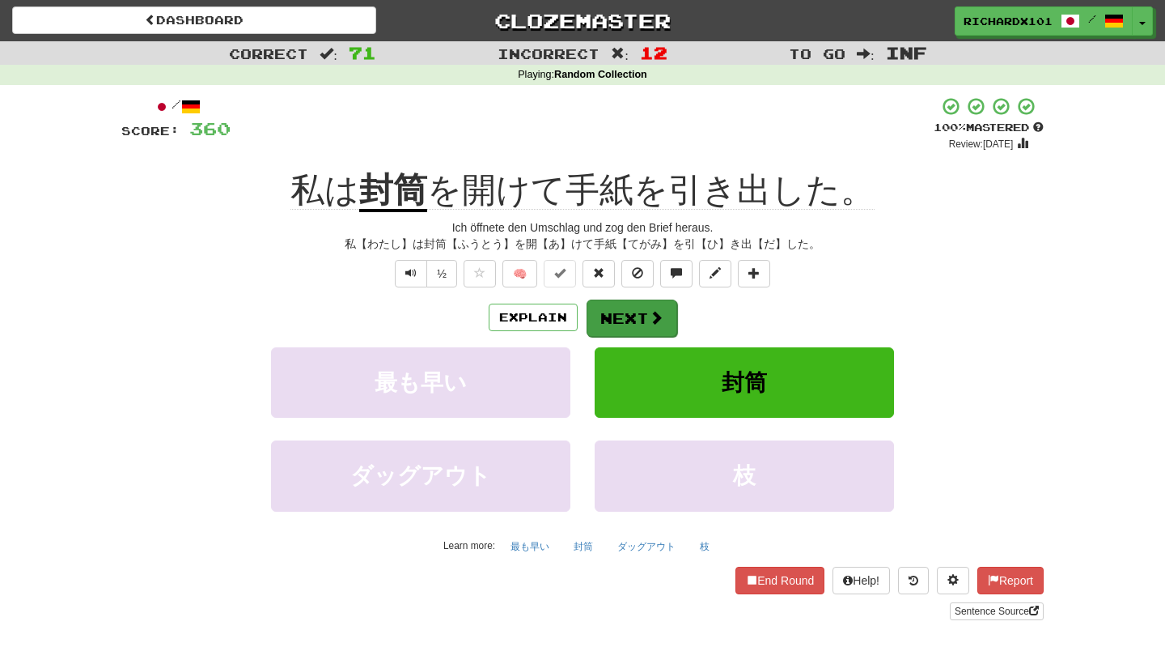
click at [634, 325] on button "Next" at bounding box center [632, 317] width 91 height 37
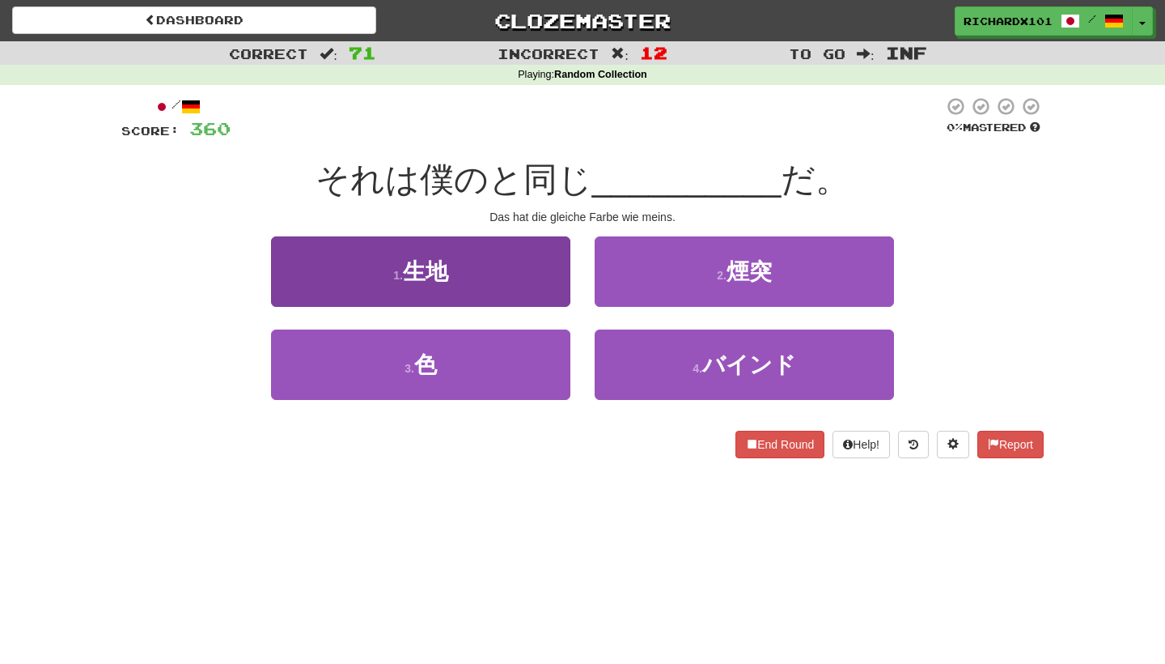
click at [551, 292] on button "1 . 生地" at bounding box center [420, 271] width 299 height 70
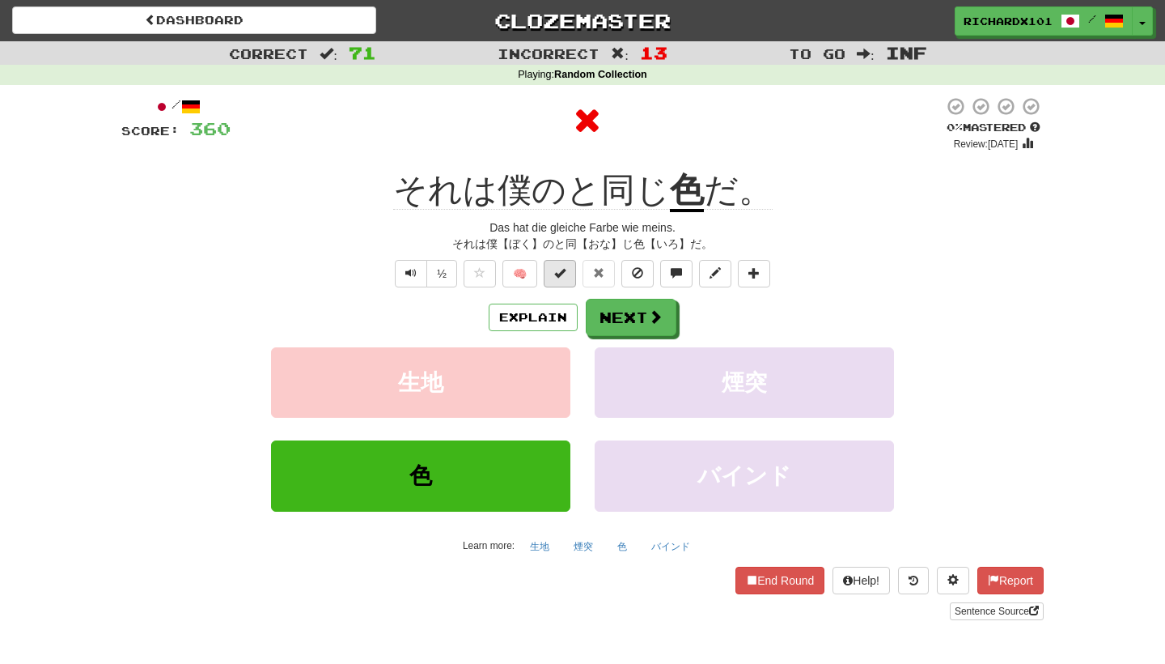
click at [566, 278] on button at bounding box center [560, 274] width 32 height 28
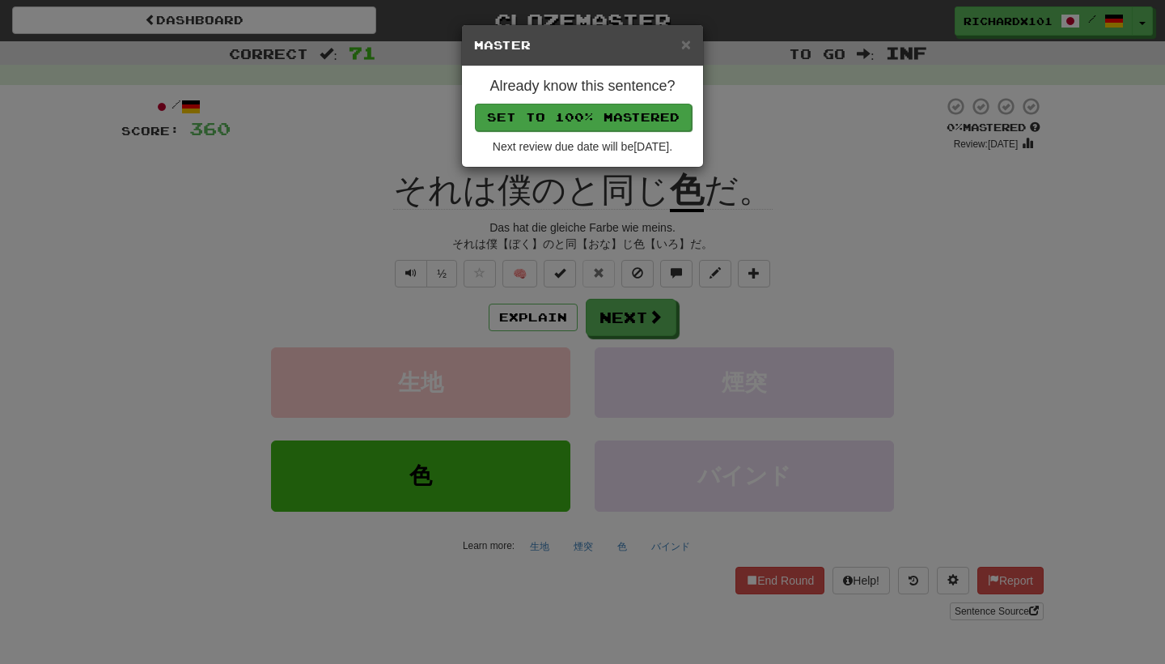
click at [612, 117] on button "Set to 100% Mastered" at bounding box center [583, 118] width 217 height 28
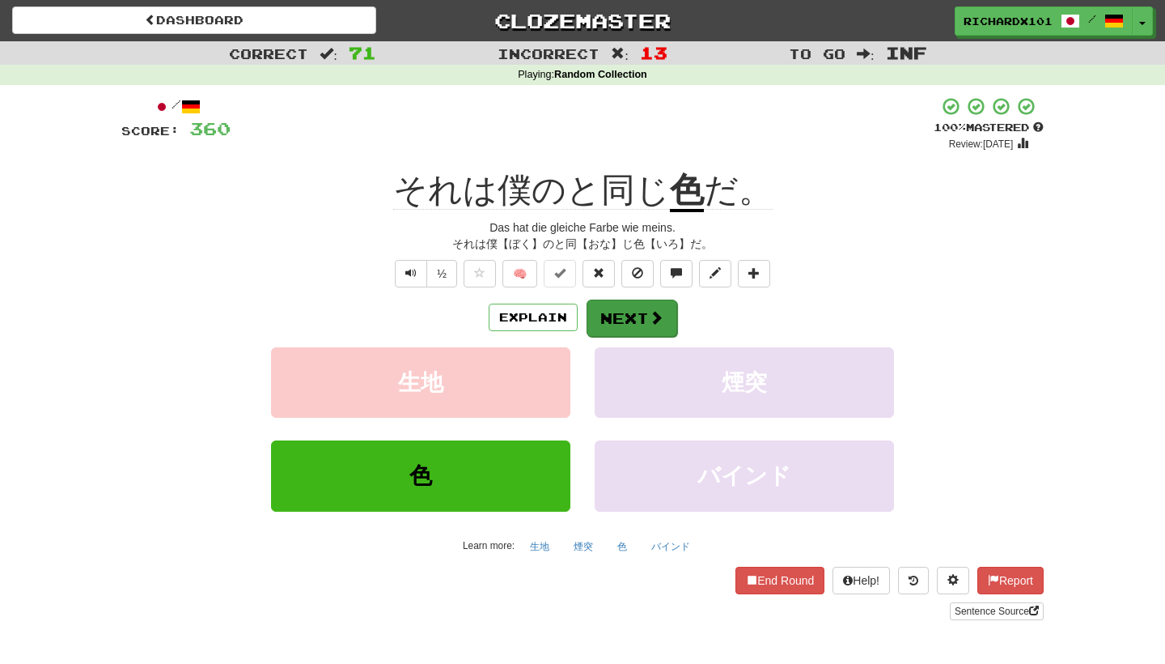
click at [610, 311] on button "Next" at bounding box center [632, 317] width 91 height 37
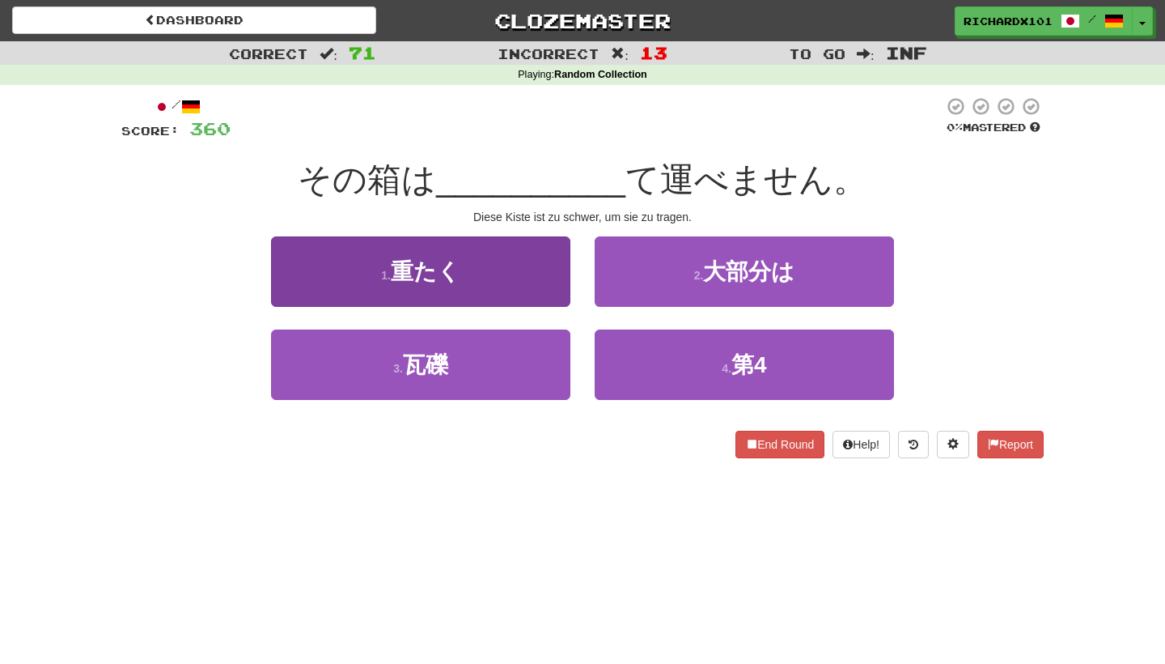
click at [535, 279] on button "1 . 重たく" at bounding box center [420, 271] width 299 height 70
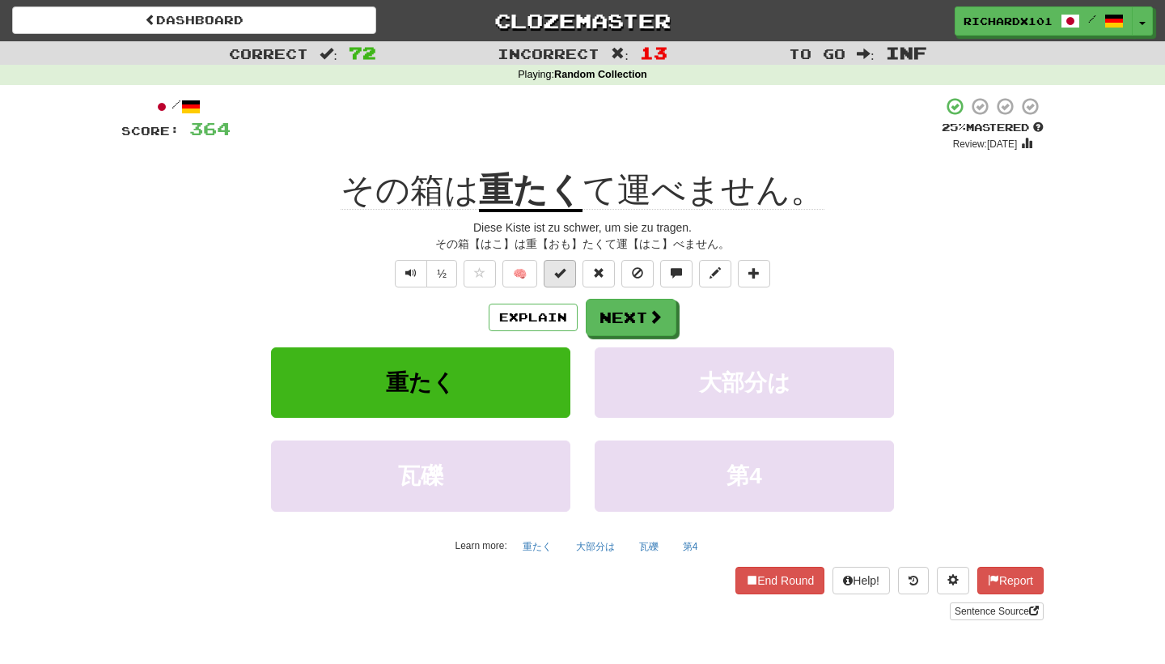
click at [566, 272] on span at bounding box center [559, 272] width 11 height 11
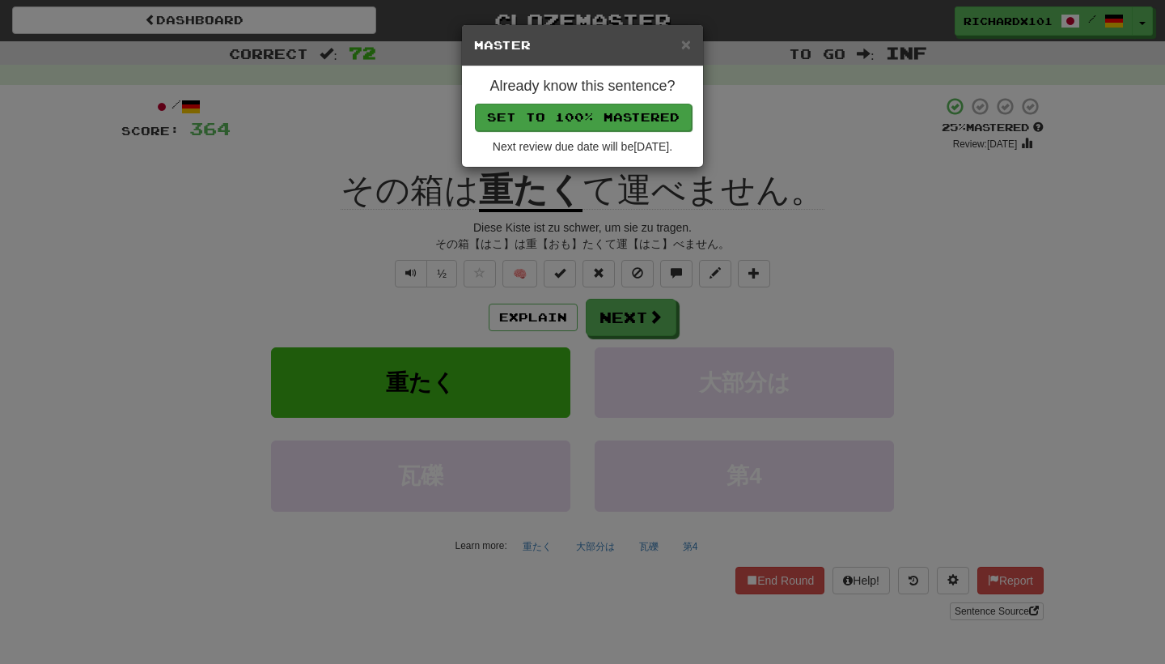
click at [607, 118] on button "Set to 100% Mastered" at bounding box center [583, 118] width 217 height 28
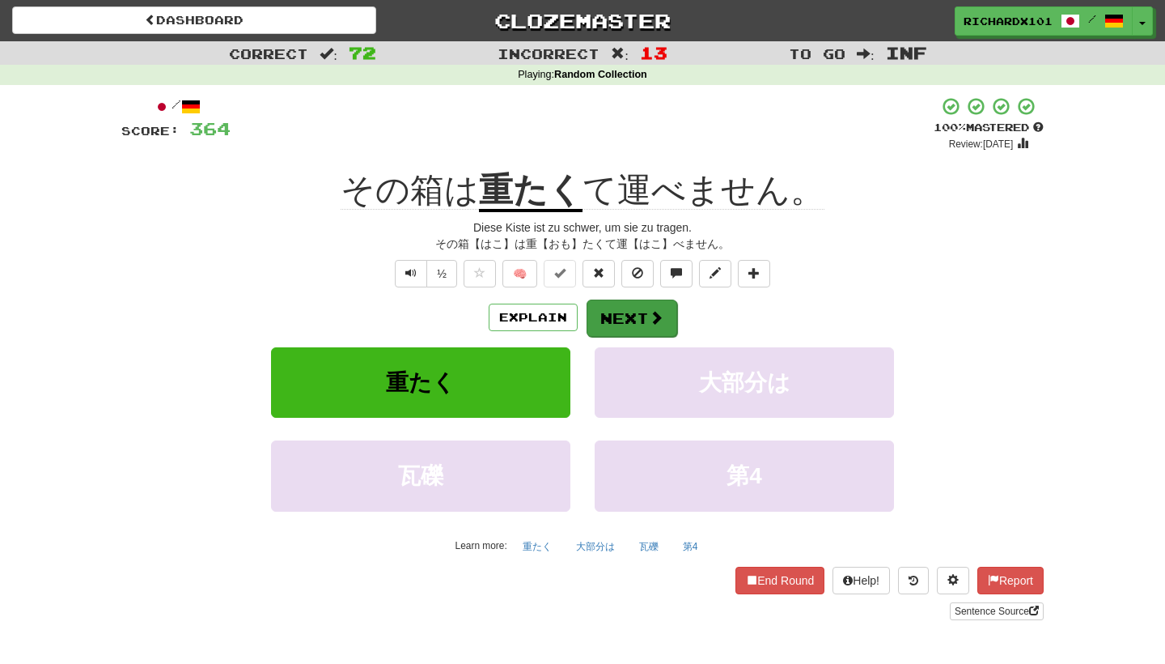
click at [612, 321] on button "Next" at bounding box center [632, 317] width 91 height 37
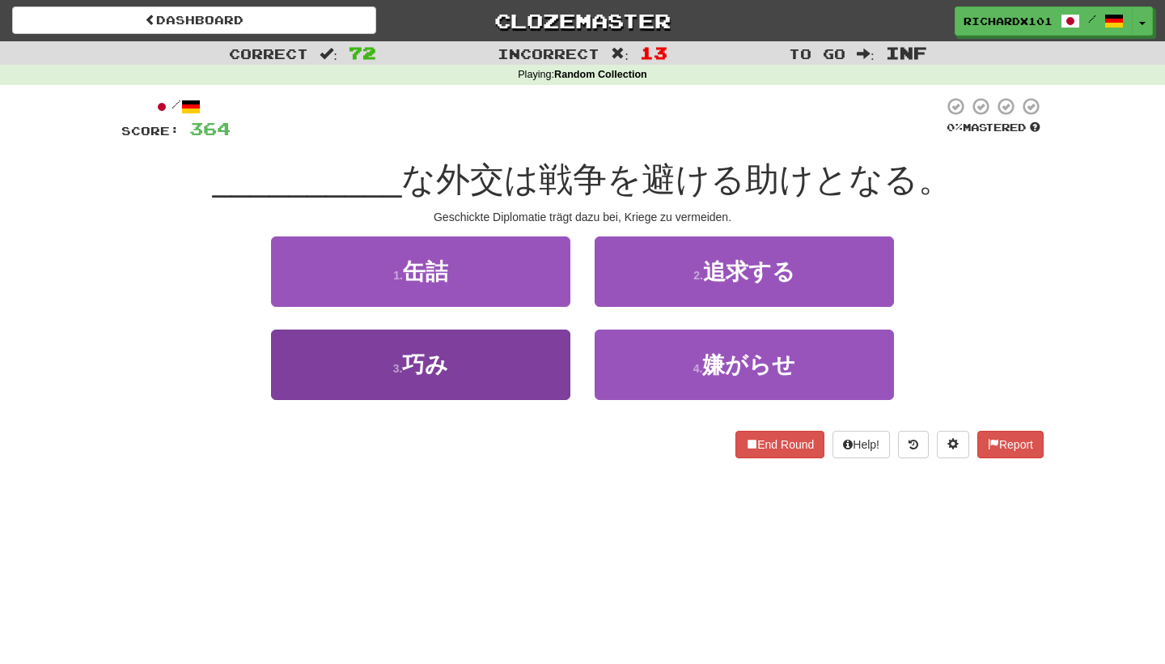
click at [541, 351] on button "3 . 巧み" at bounding box center [420, 364] width 299 height 70
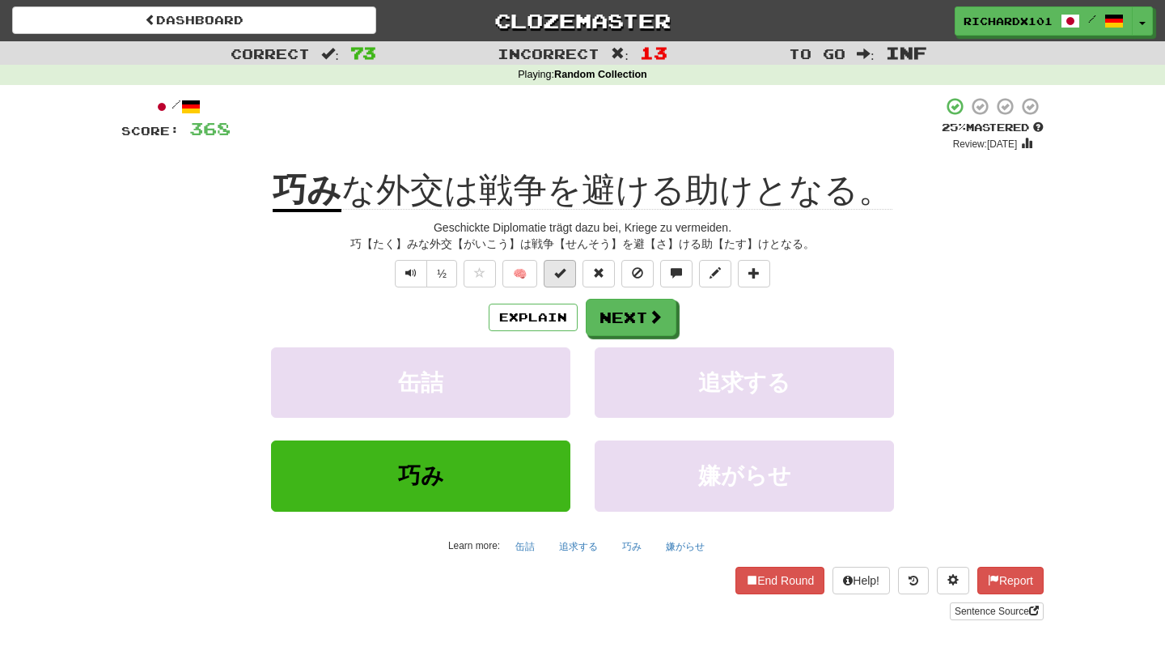
click at [568, 267] on button at bounding box center [560, 274] width 32 height 28
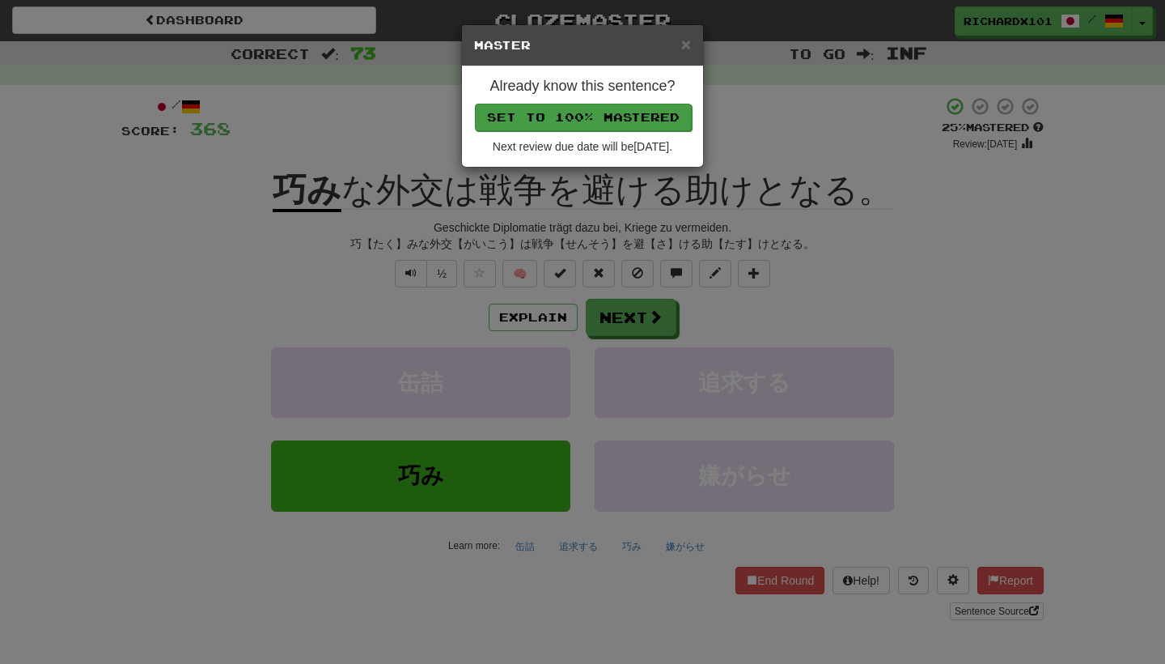
click at [636, 115] on button "Set to 100% Mastered" at bounding box center [583, 118] width 217 height 28
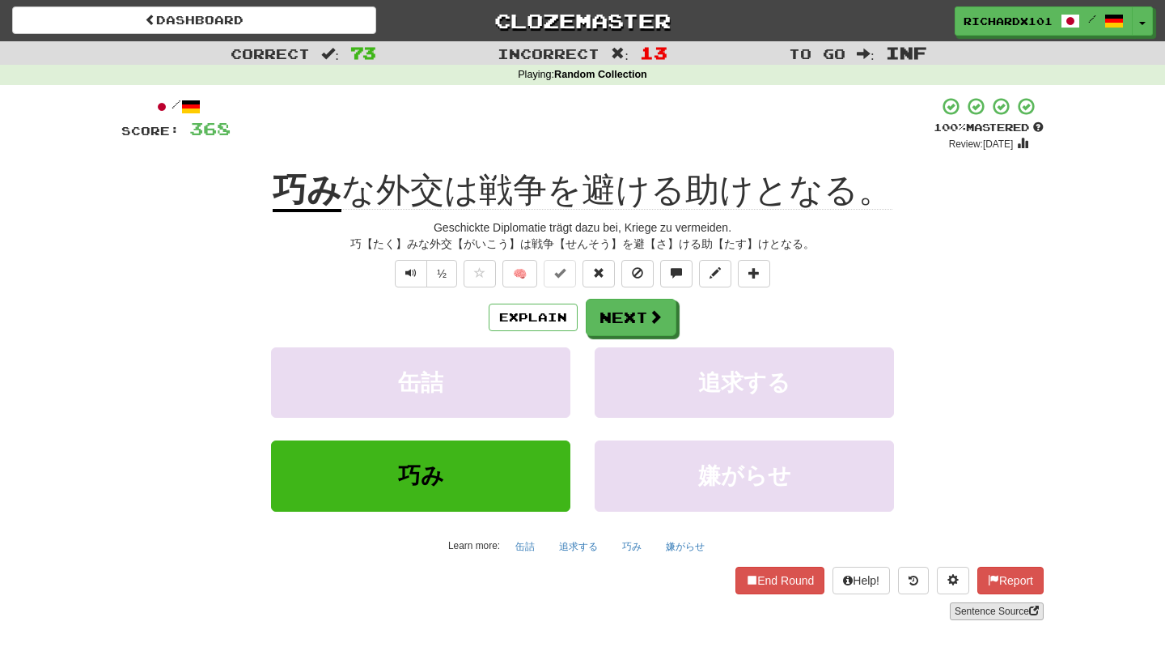
click at [1007, 604] on link "Sentence Source" at bounding box center [997, 611] width 94 height 18
click at [638, 315] on button "Next" at bounding box center [632, 317] width 91 height 37
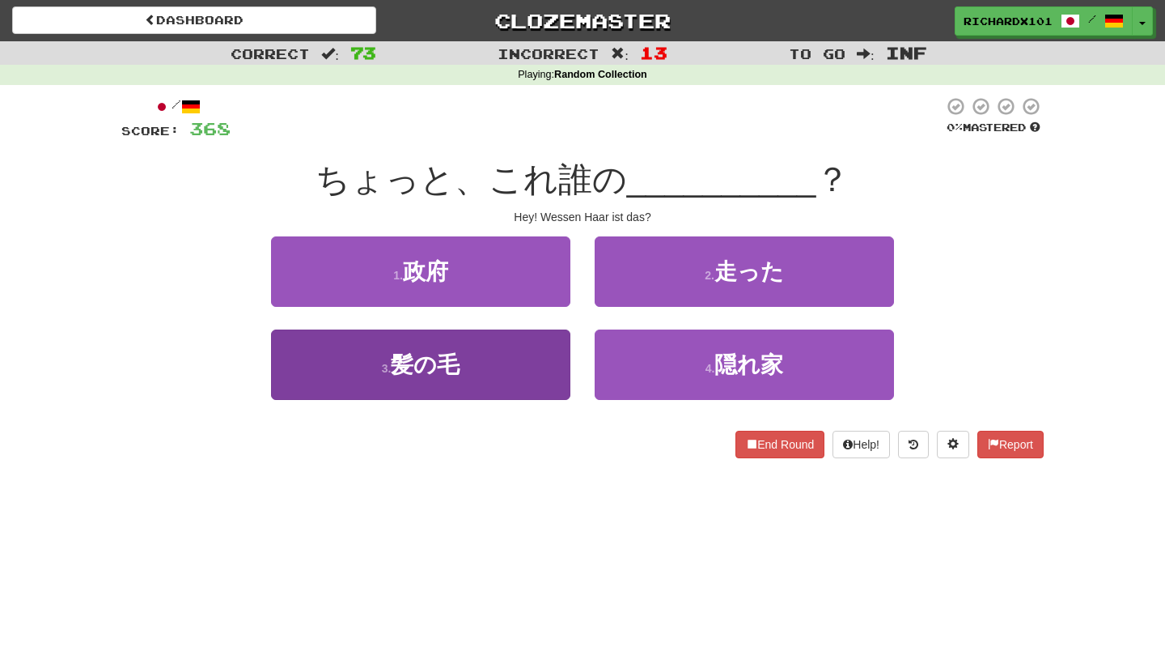
click at [534, 365] on button "3 . 髪の毛" at bounding box center [420, 364] width 299 height 70
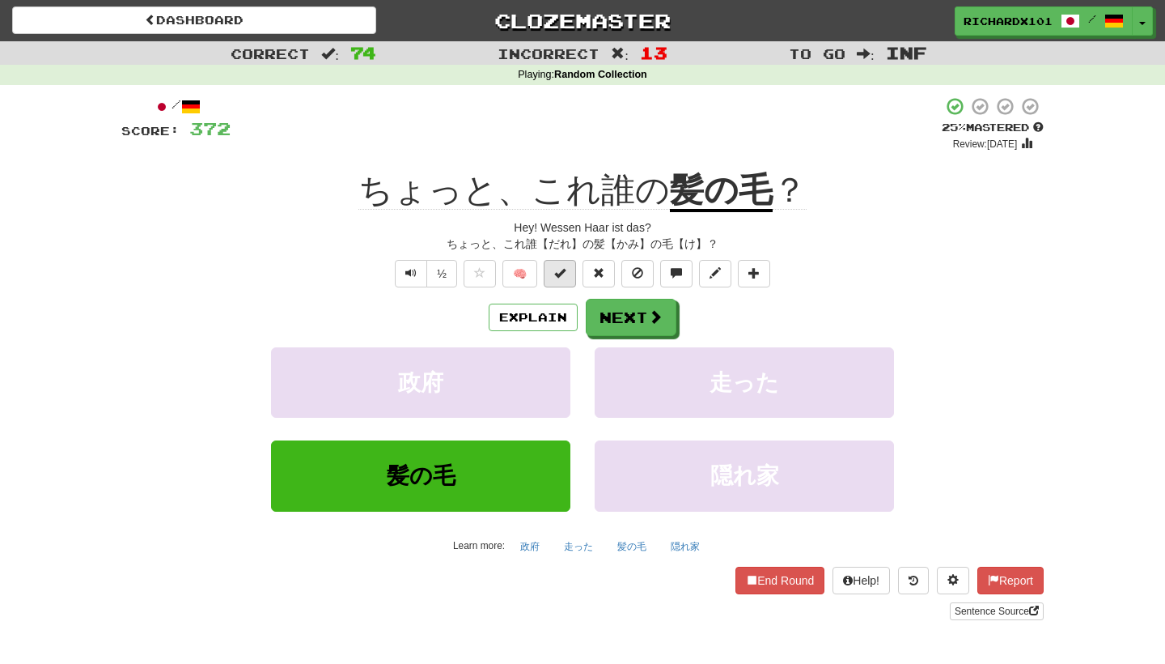
click at [562, 274] on span at bounding box center [559, 272] width 11 height 11
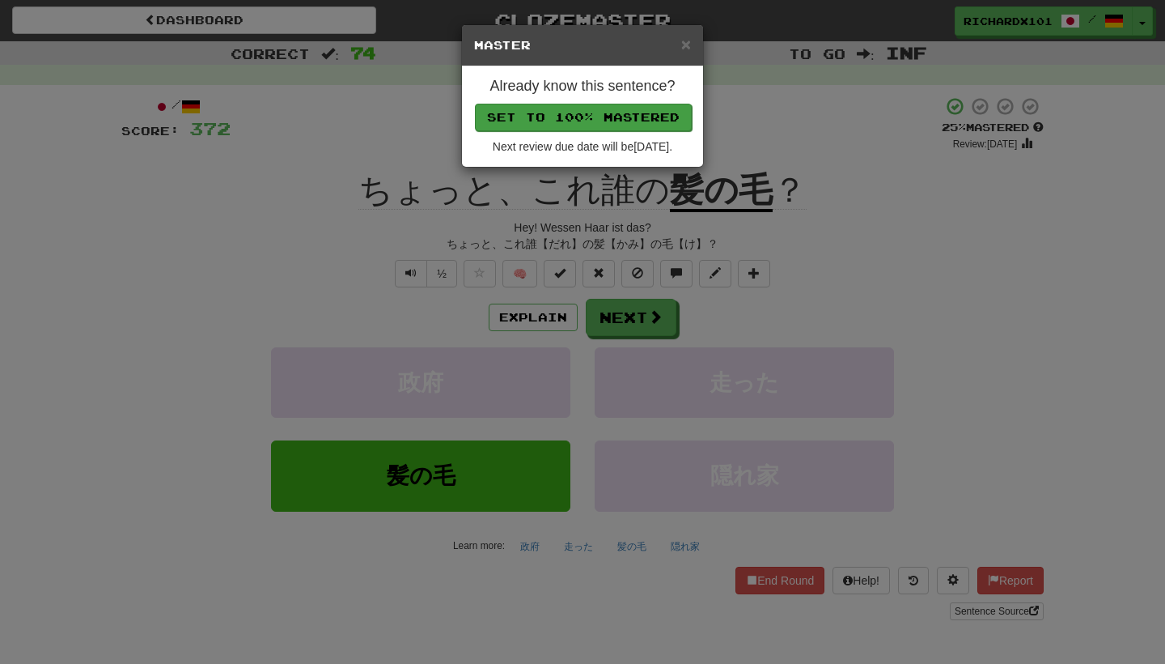
click at [633, 117] on button "Set to 100% Mastered" at bounding box center [583, 118] width 217 height 28
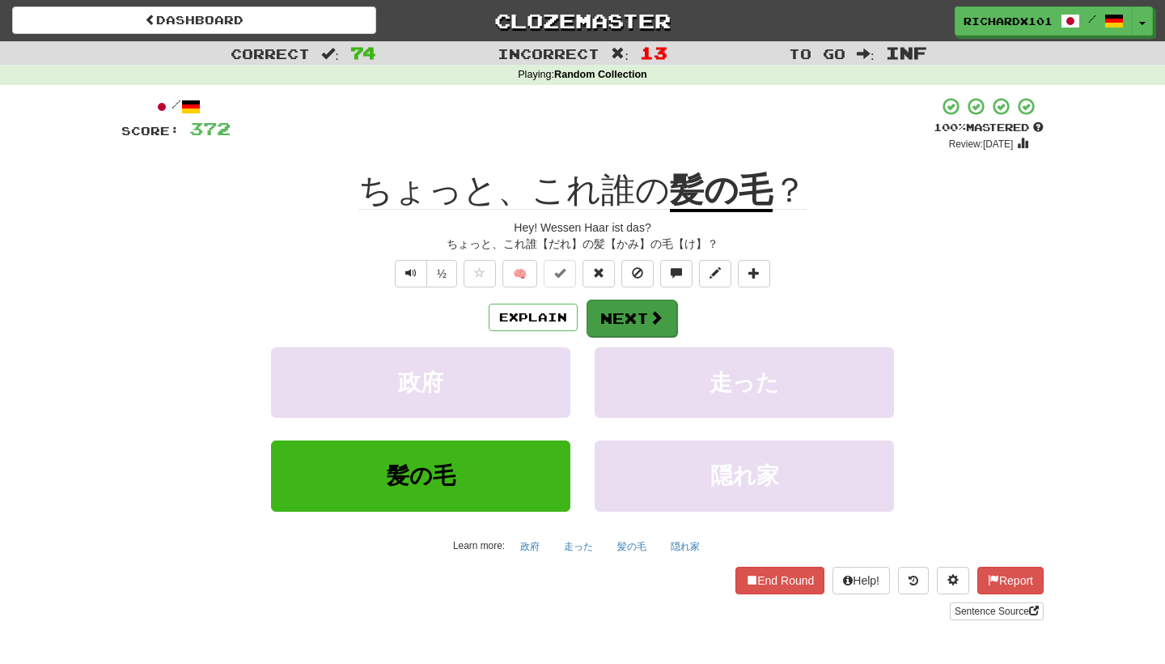
click at [610, 300] on button "Next" at bounding box center [632, 317] width 91 height 37
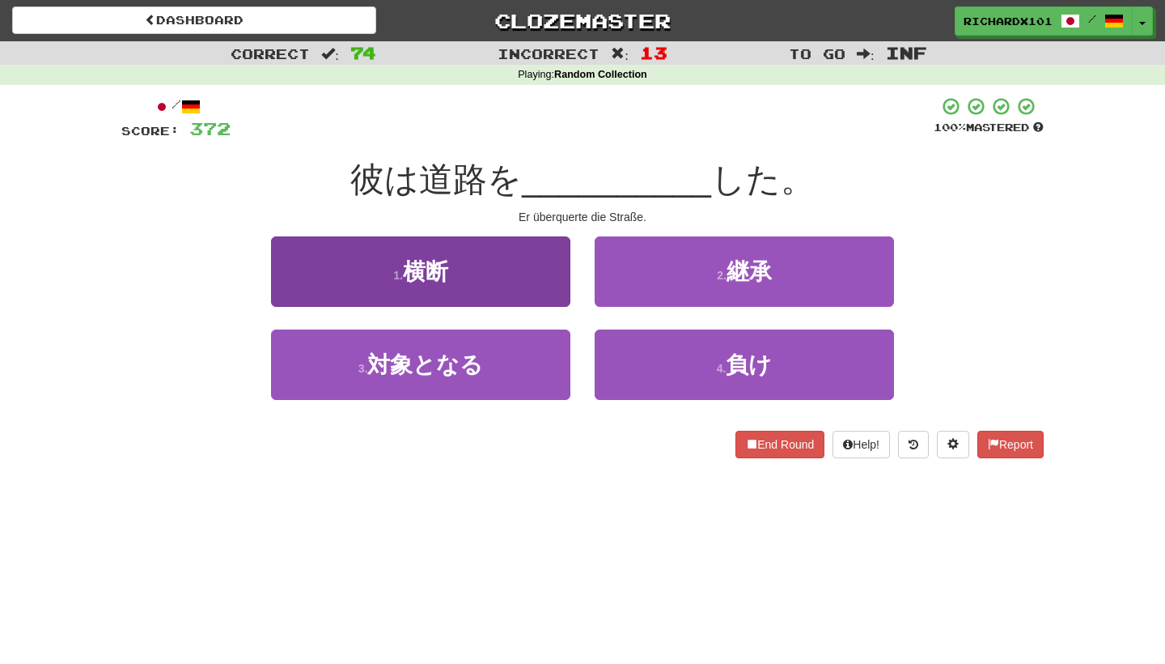
click at [507, 264] on button "1 . 横断" at bounding box center [420, 271] width 299 height 70
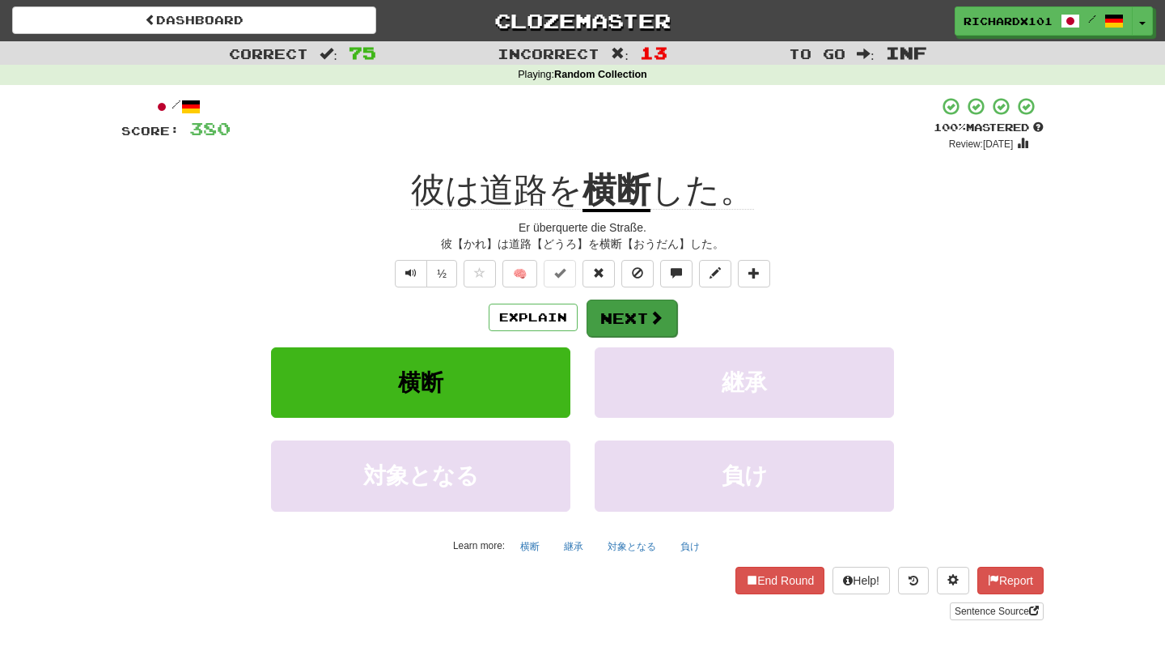
click at [622, 315] on button "Next" at bounding box center [632, 317] width 91 height 37
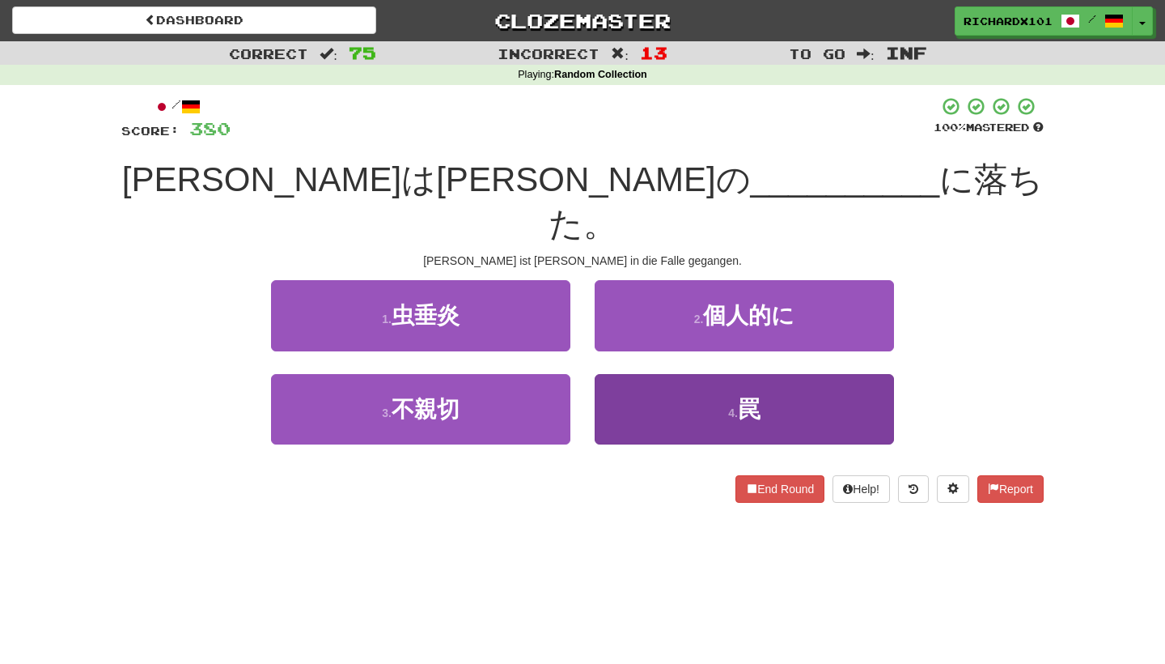
click at [668, 374] on button "4 . 罠" at bounding box center [744, 409] width 299 height 70
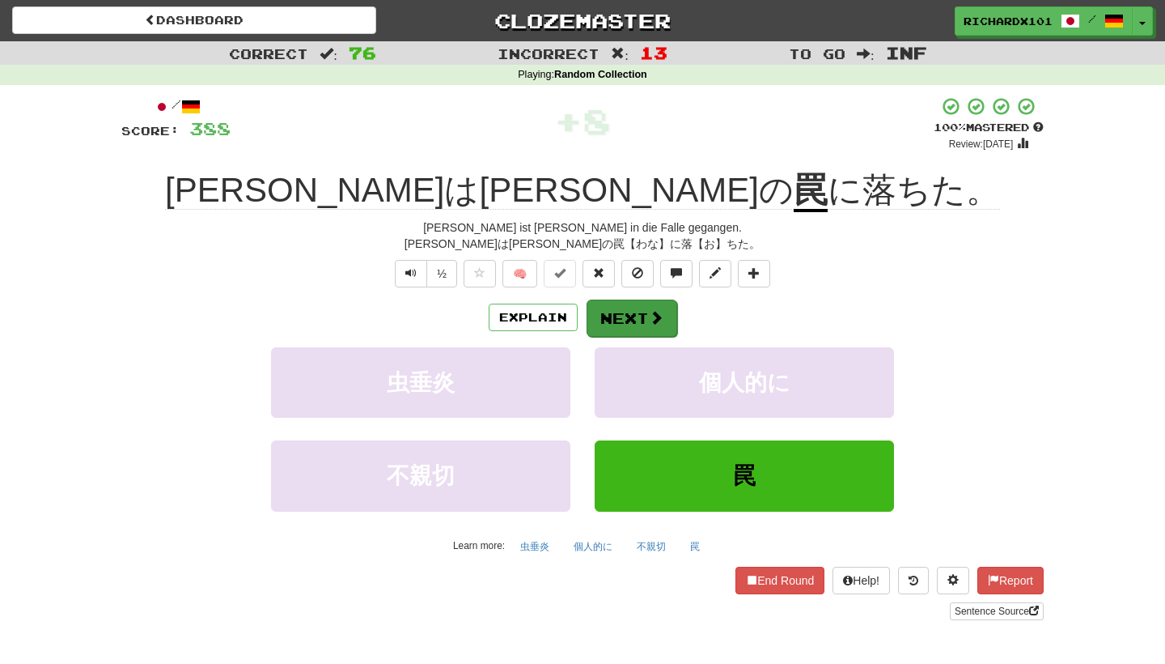
click at [626, 304] on button "Next" at bounding box center [632, 317] width 91 height 37
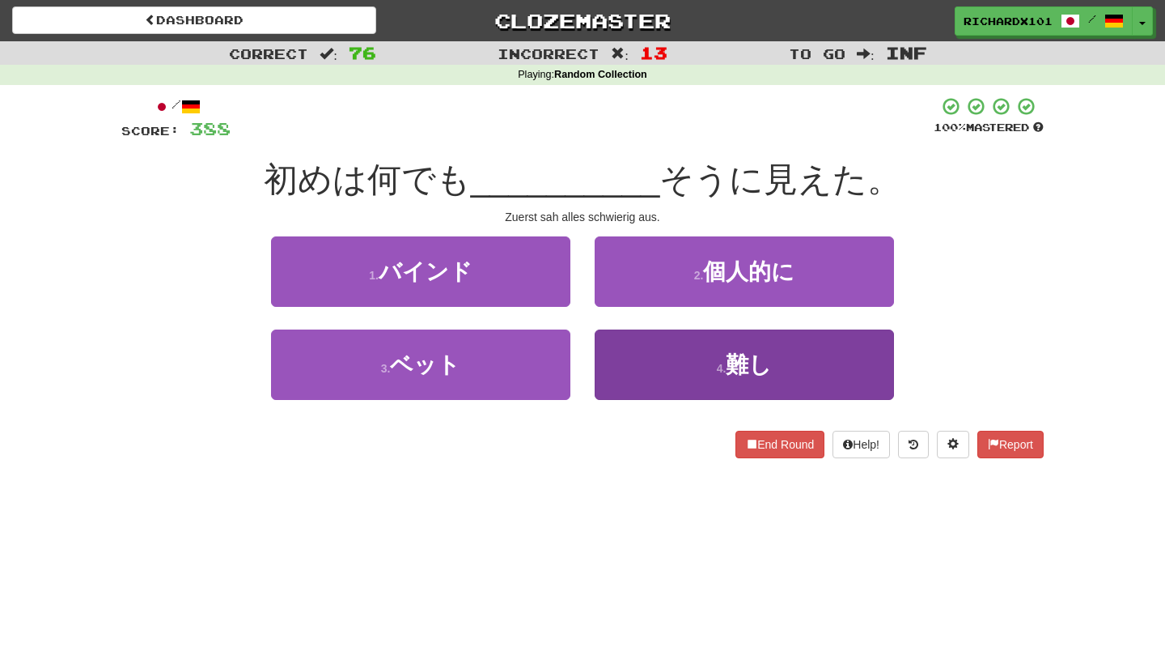
click at [652, 370] on button "4 . 難し" at bounding box center [744, 364] width 299 height 70
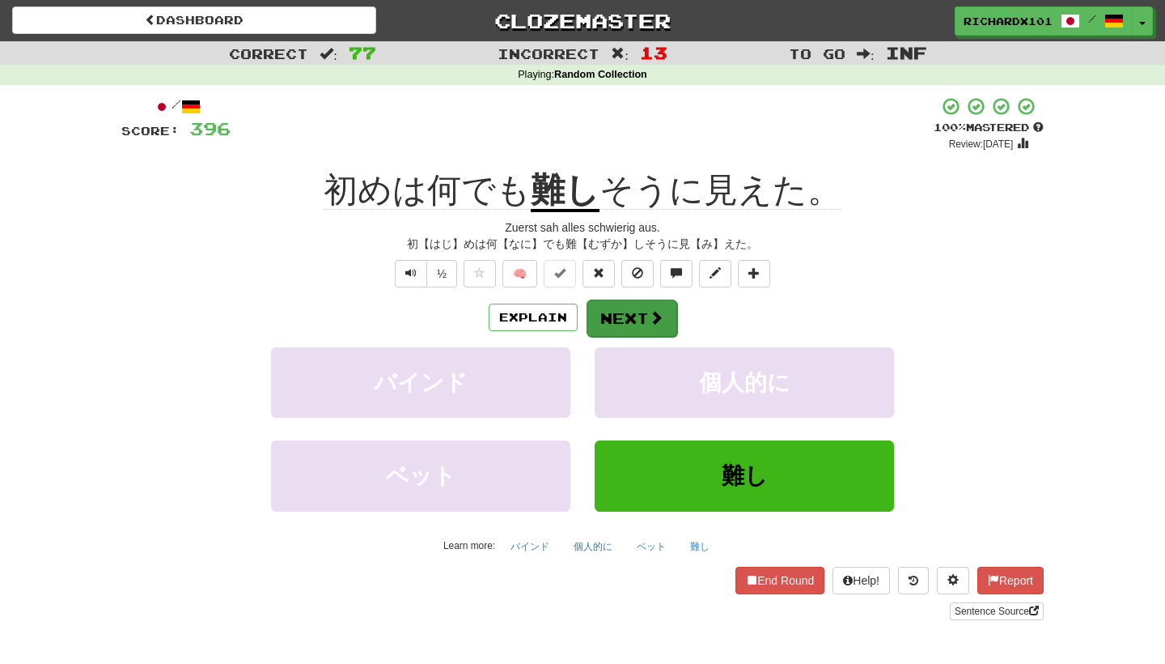
click at [636, 310] on button "Next" at bounding box center [632, 317] width 91 height 37
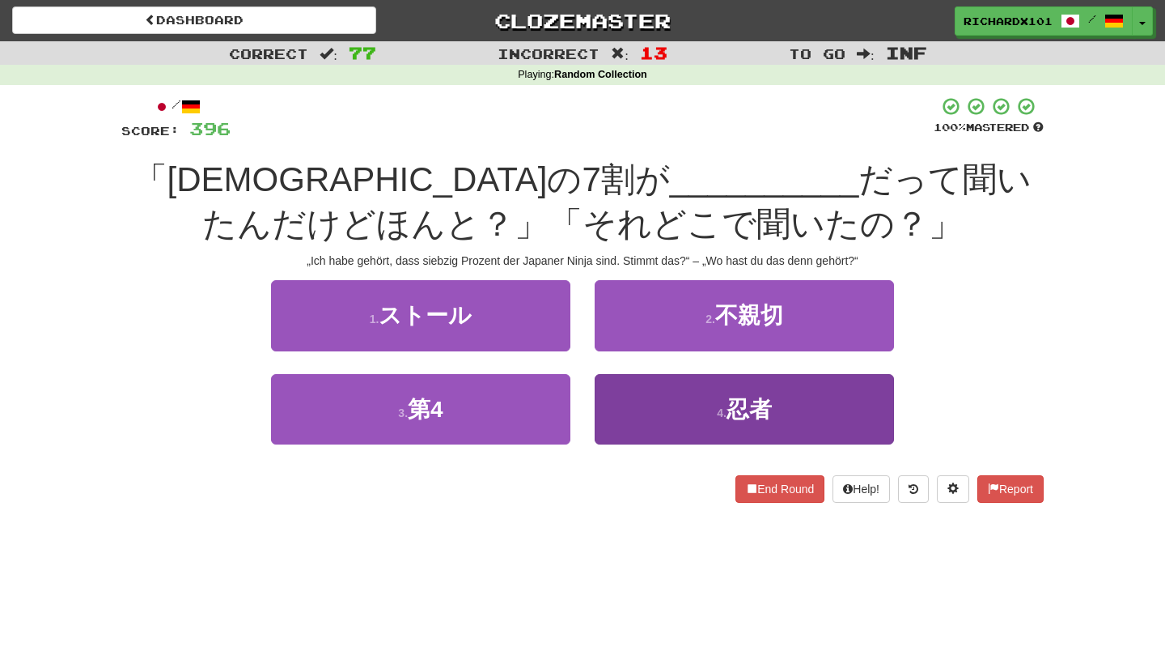
click at [661, 398] on button "4 . 忍者" at bounding box center [744, 409] width 299 height 70
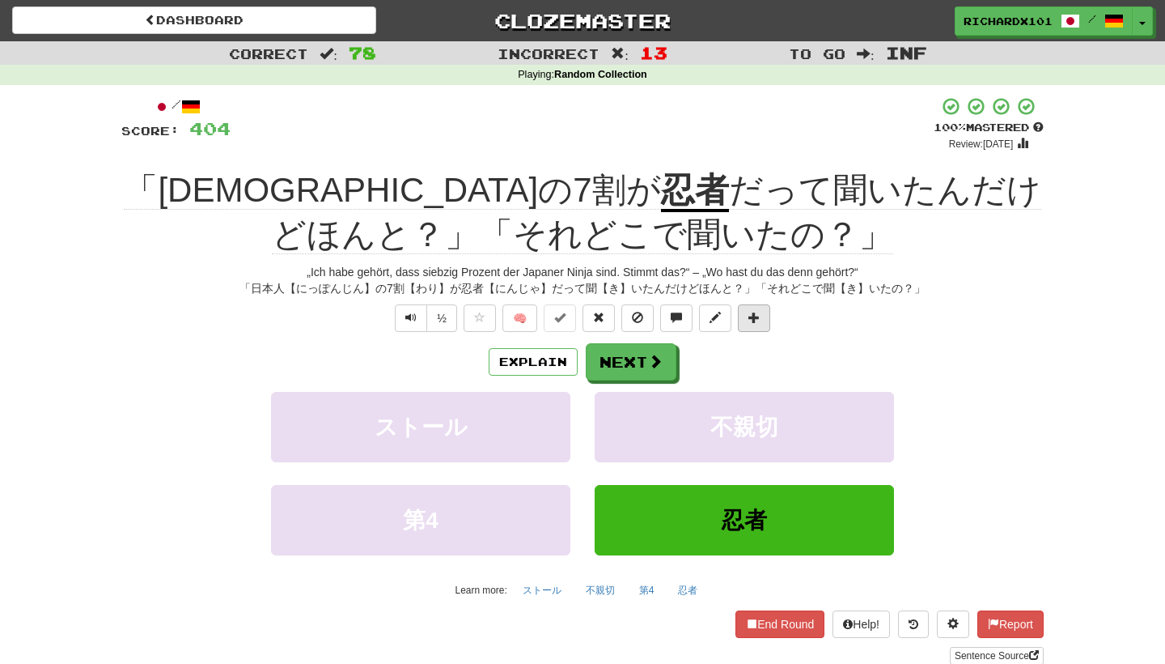
click at [758, 312] on span at bounding box center [754, 317] width 11 height 11
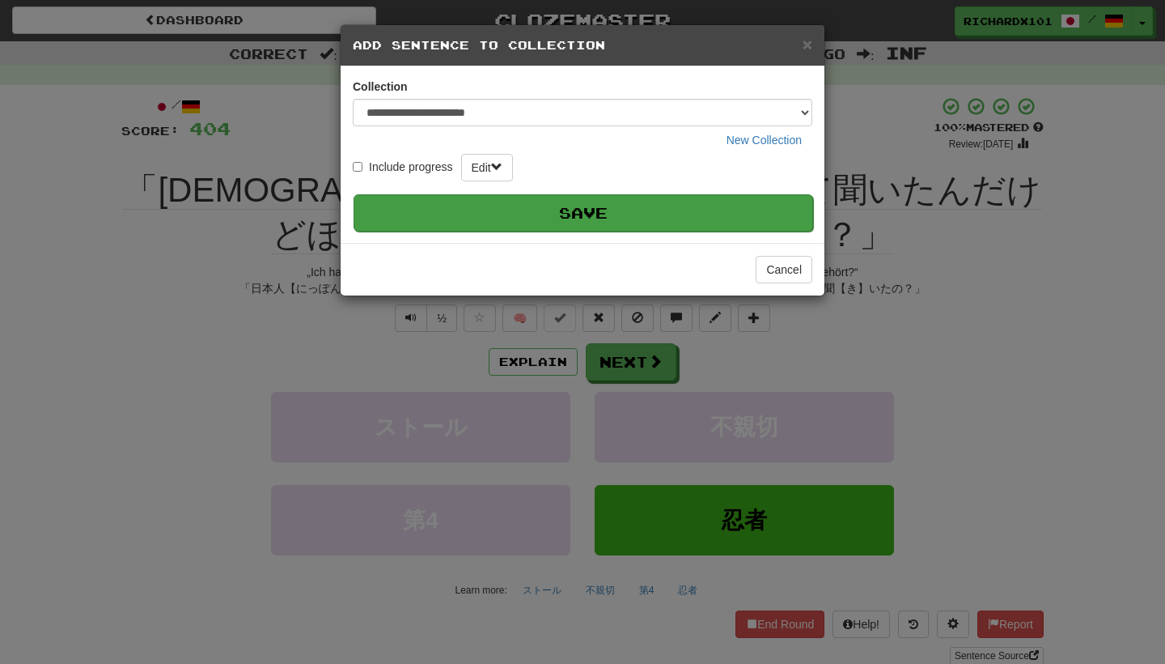
click at [681, 216] on button "Save" at bounding box center [584, 212] width 460 height 37
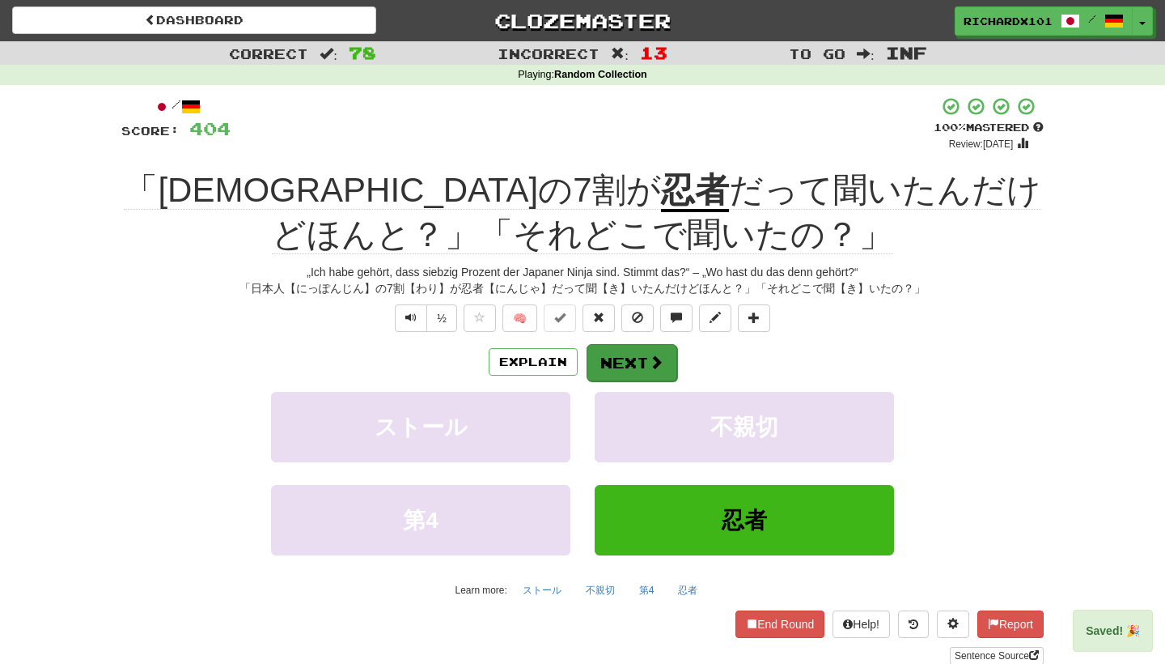
click at [651, 357] on span at bounding box center [656, 361] width 15 height 15
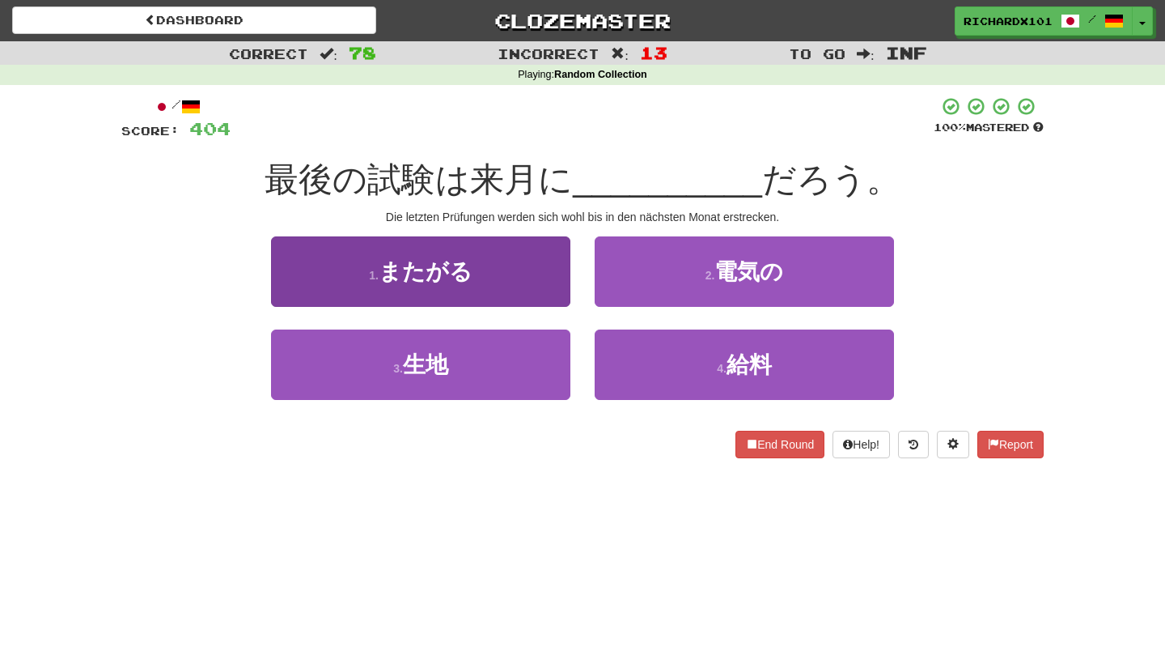
click at [527, 282] on button "1 . またがる" at bounding box center [420, 271] width 299 height 70
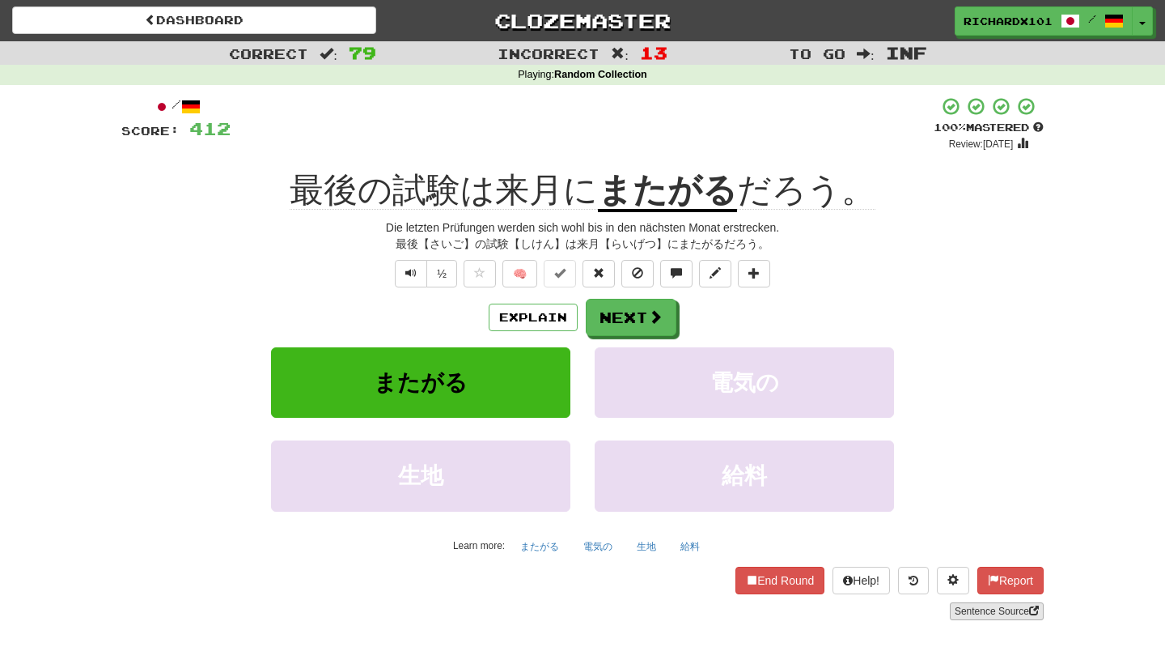
click at [967, 605] on link "Sentence Source" at bounding box center [997, 611] width 94 height 18
click at [751, 263] on button at bounding box center [754, 274] width 32 height 28
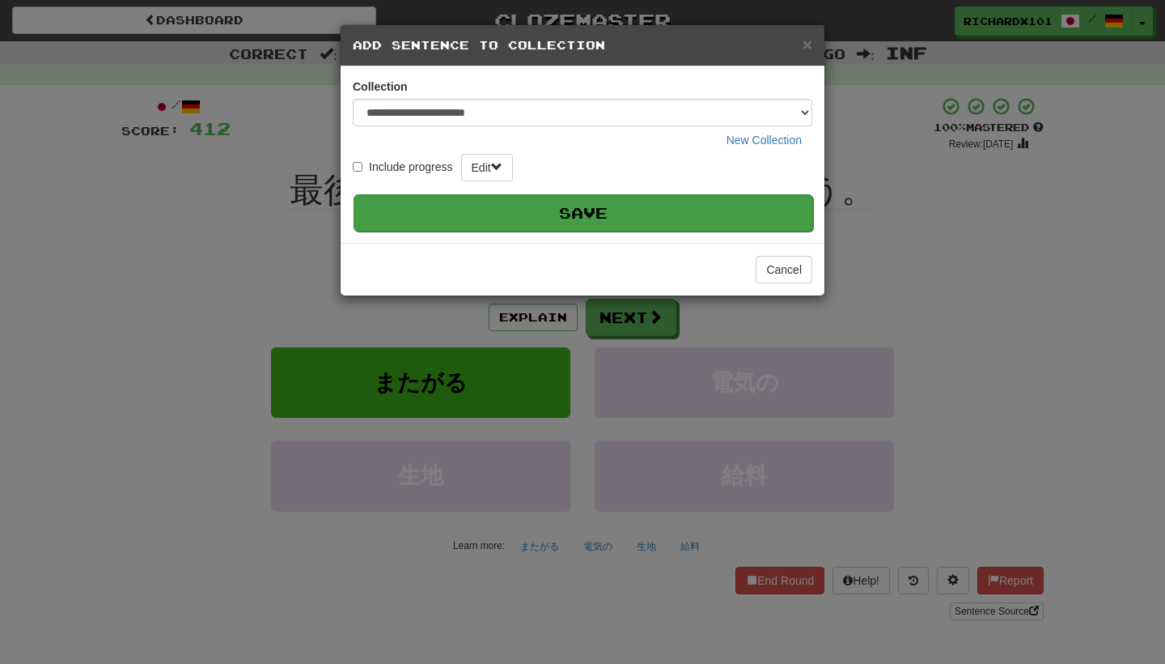
click at [677, 214] on button "Save" at bounding box center [584, 212] width 460 height 37
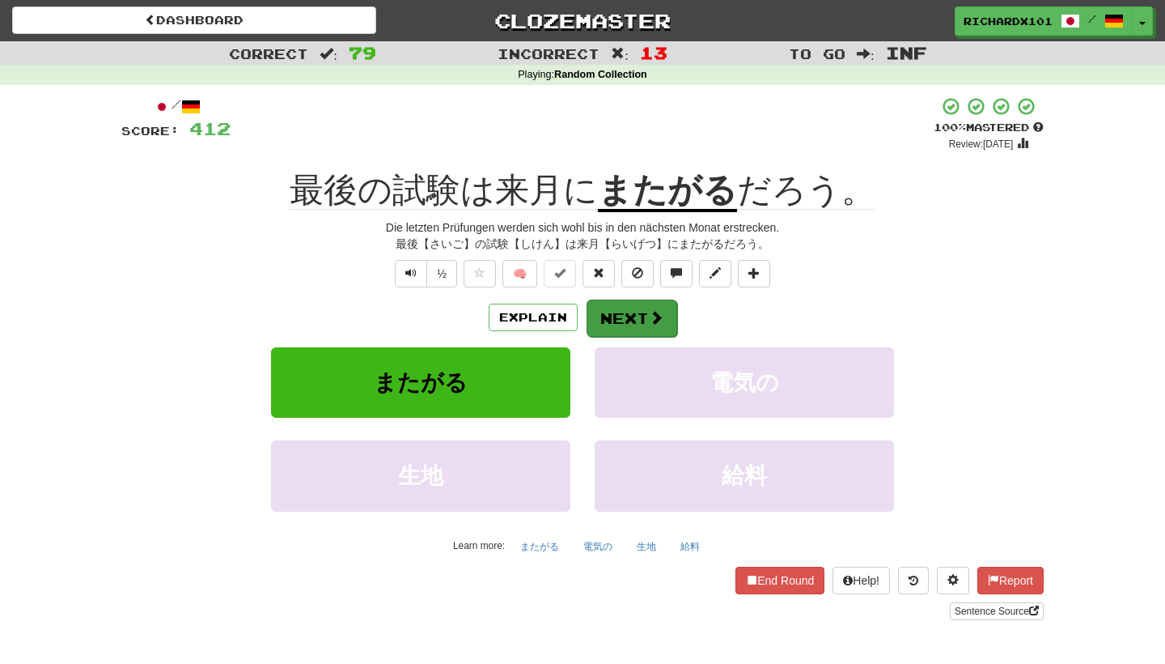
click at [638, 310] on button "Next" at bounding box center [632, 317] width 91 height 37
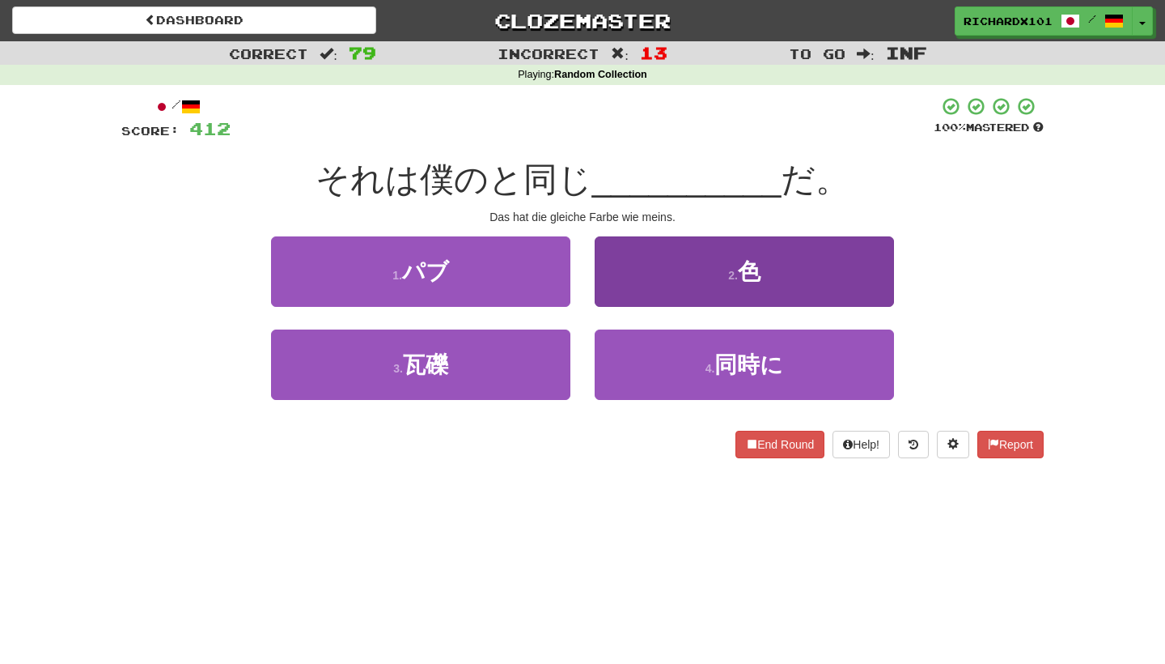
click at [668, 261] on button "2 . 色" at bounding box center [744, 271] width 299 height 70
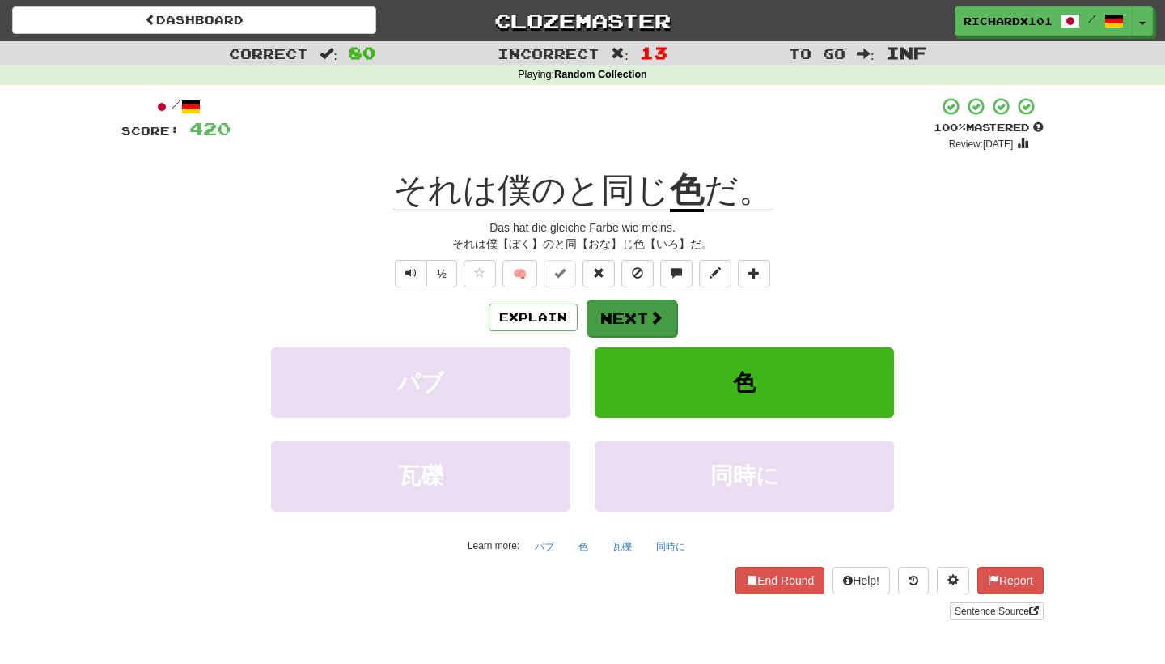
click at [627, 313] on button "Next" at bounding box center [632, 317] width 91 height 37
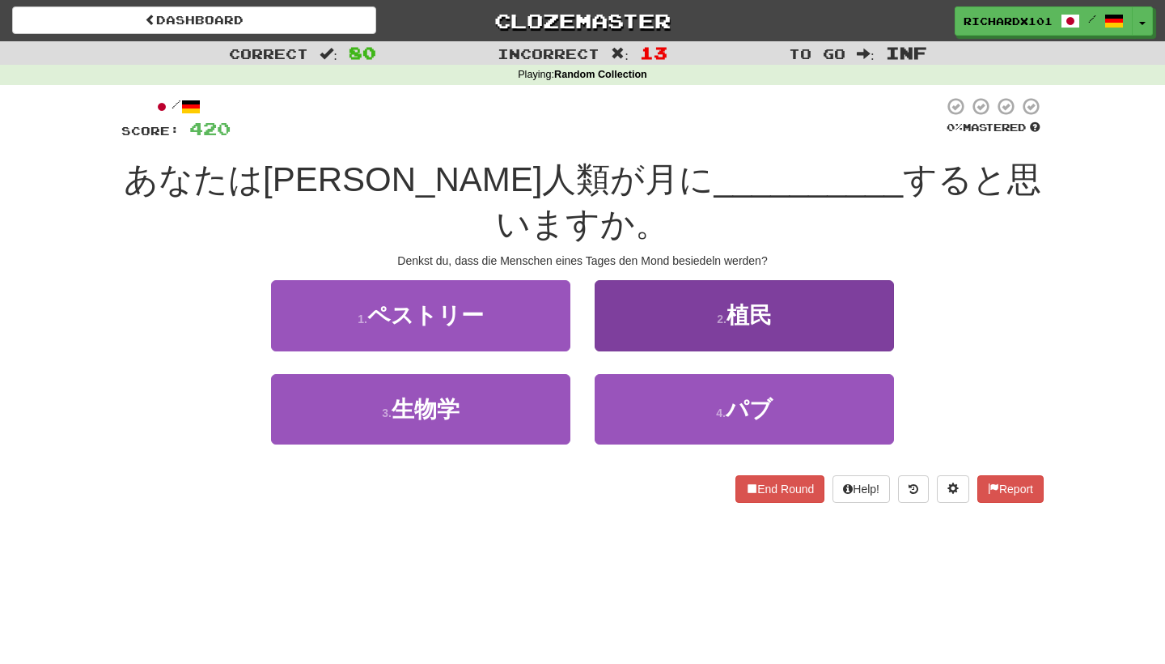
click at [658, 280] on button "2 . 植民" at bounding box center [744, 315] width 299 height 70
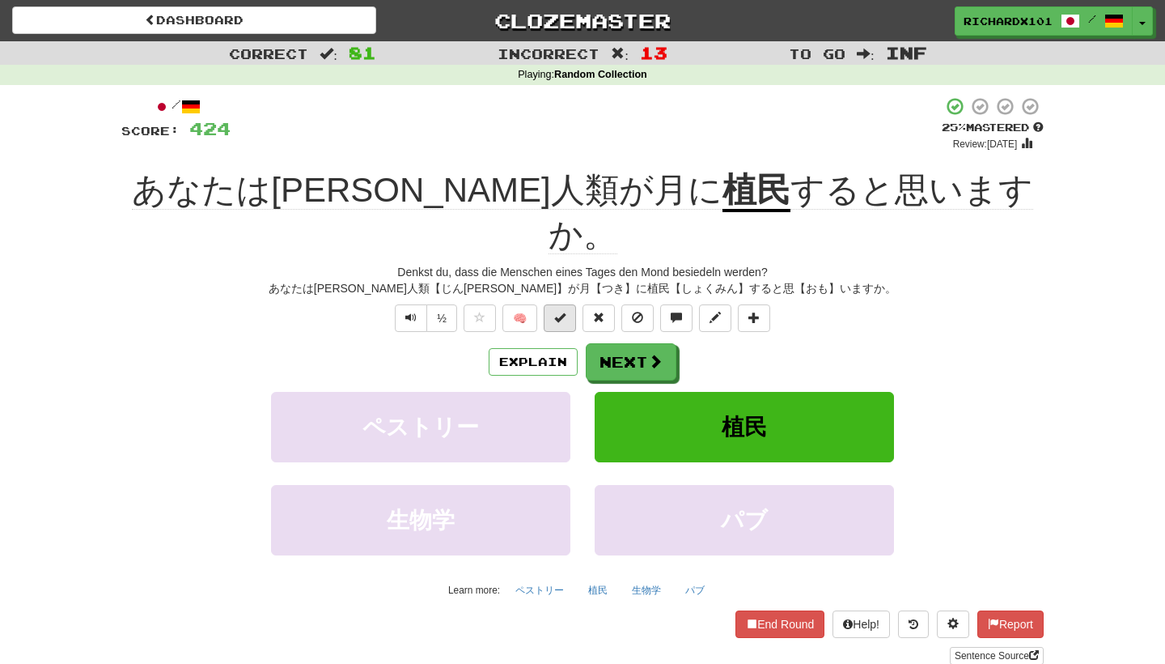
click at [561, 312] on span at bounding box center [559, 317] width 11 height 11
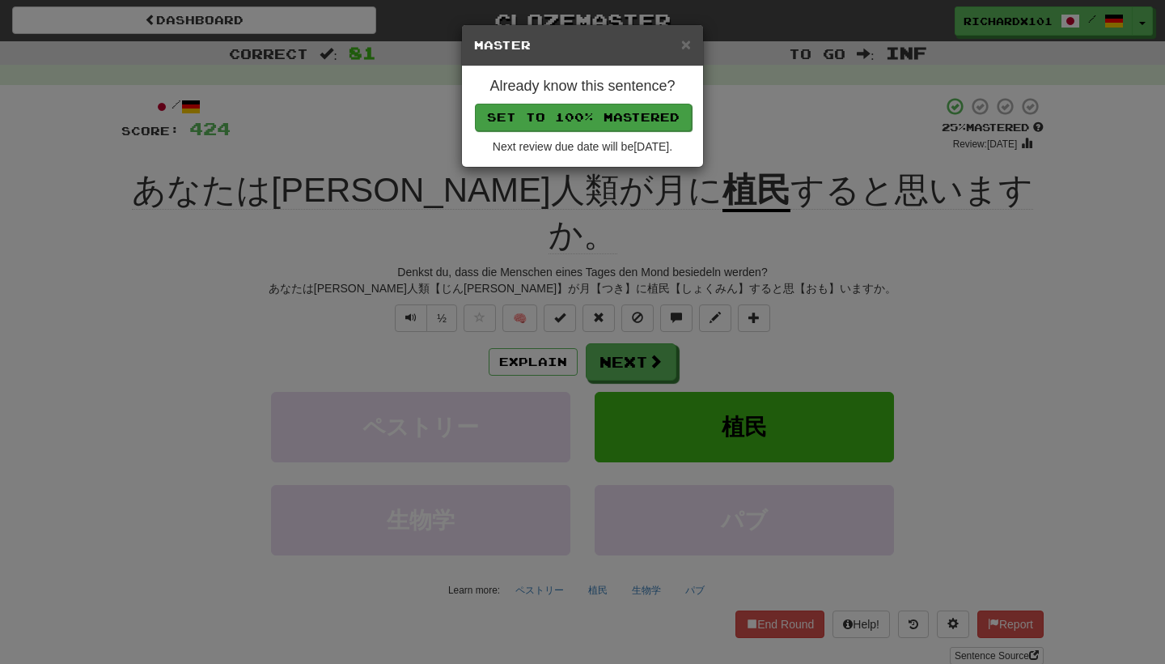
click at [619, 117] on button "Set to 100% Mastered" at bounding box center [583, 118] width 217 height 28
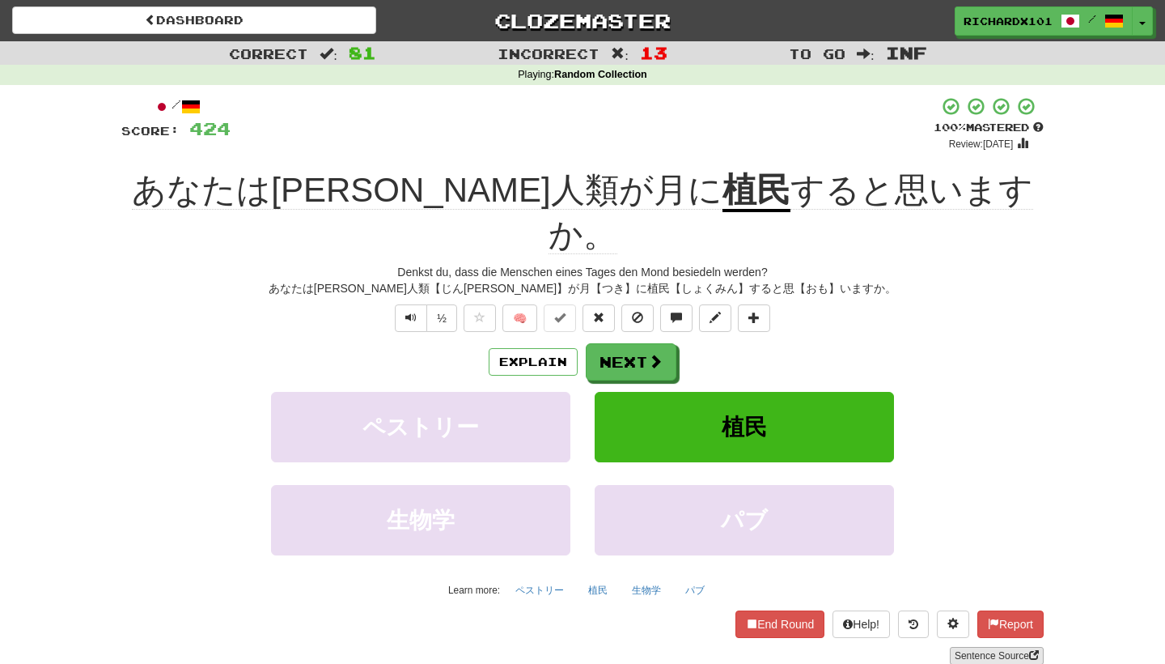
click at [963, 647] on link "Sentence Source" at bounding box center [997, 656] width 94 height 18
click at [649, 354] on span at bounding box center [656, 361] width 15 height 15
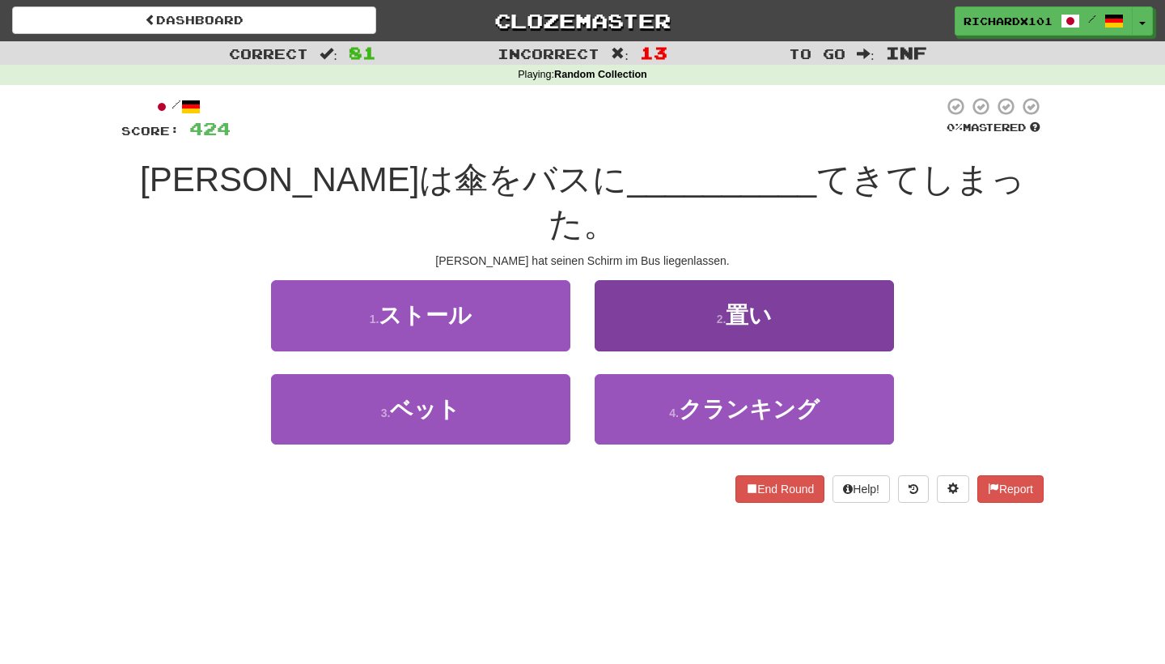
click at [682, 280] on button "2 . 置い" at bounding box center [744, 315] width 299 height 70
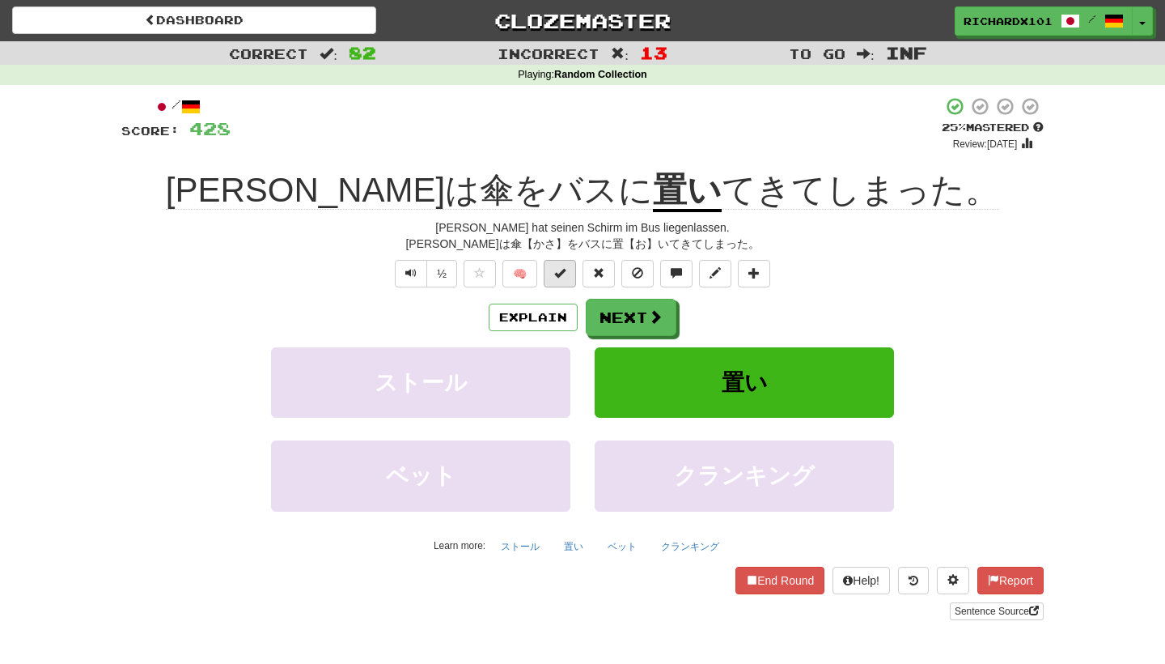
click at [570, 274] on button at bounding box center [560, 274] width 32 height 28
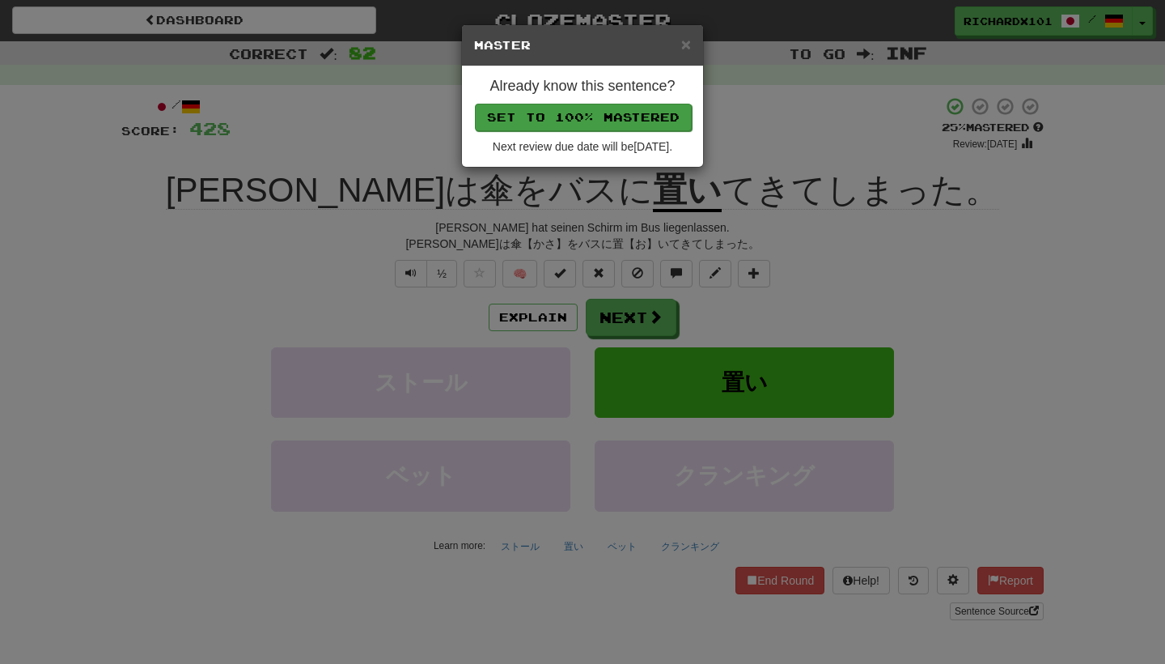
click at [642, 112] on button "Set to 100% Mastered" at bounding box center [583, 118] width 217 height 28
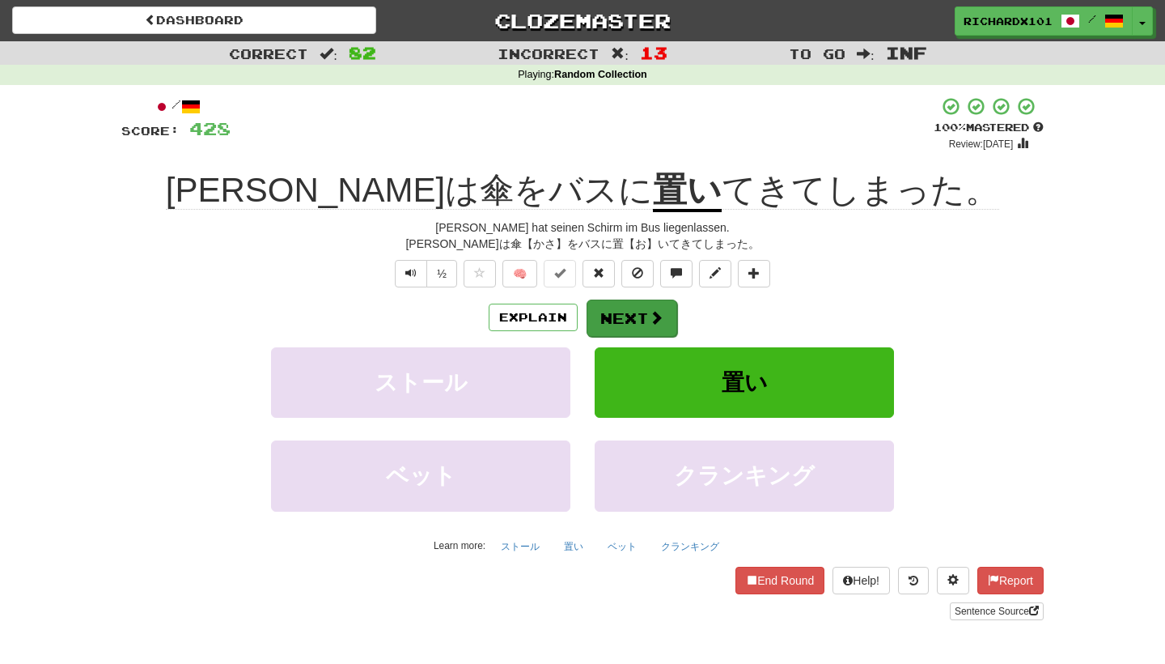
click at [625, 320] on button "Next" at bounding box center [632, 317] width 91 height 37
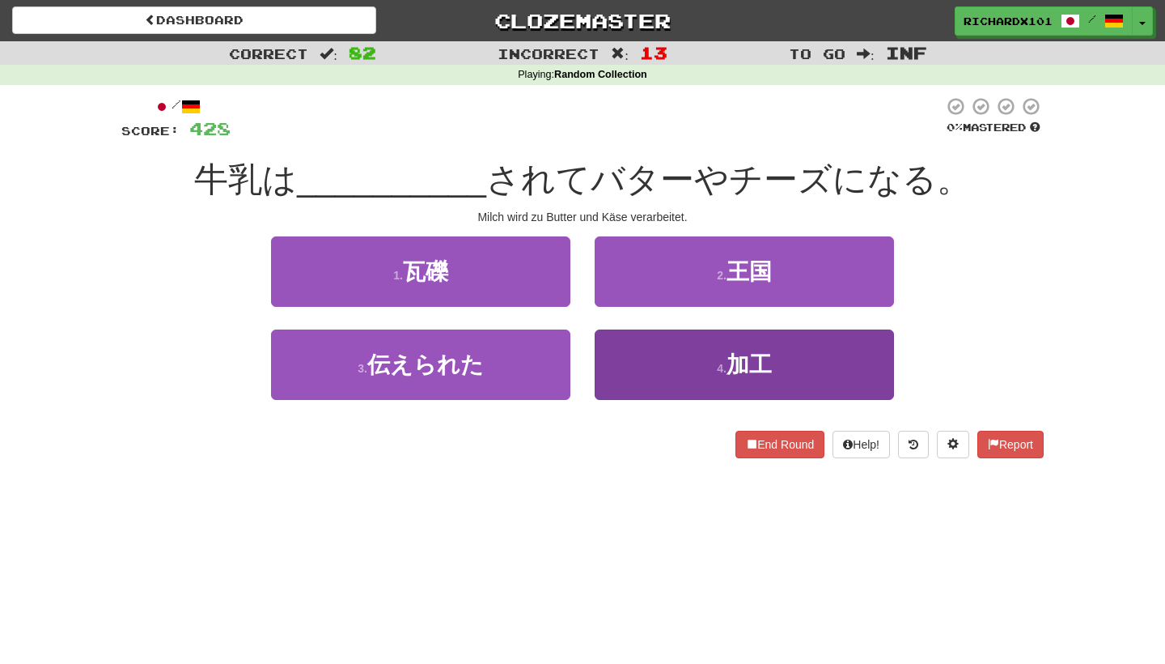
click at [670, 349] on button "4 . 加工" at bounding box center [744, 364] width 299 height 70
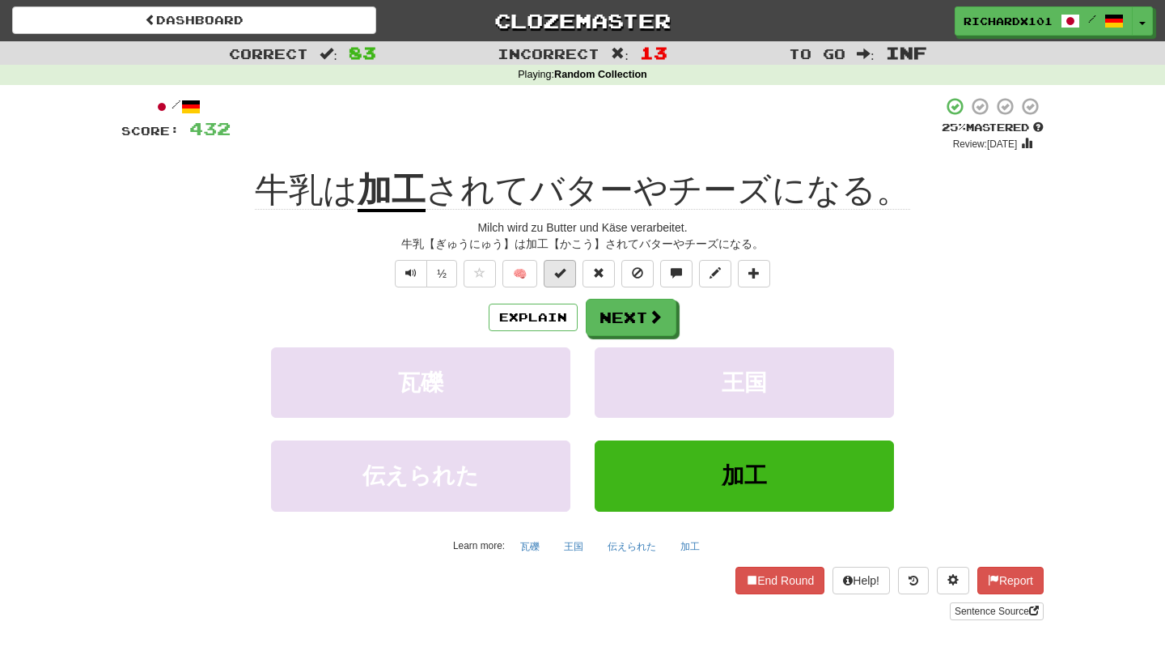
click at [571, 269] on button at bounding box center [560, 274] width 32 height 28
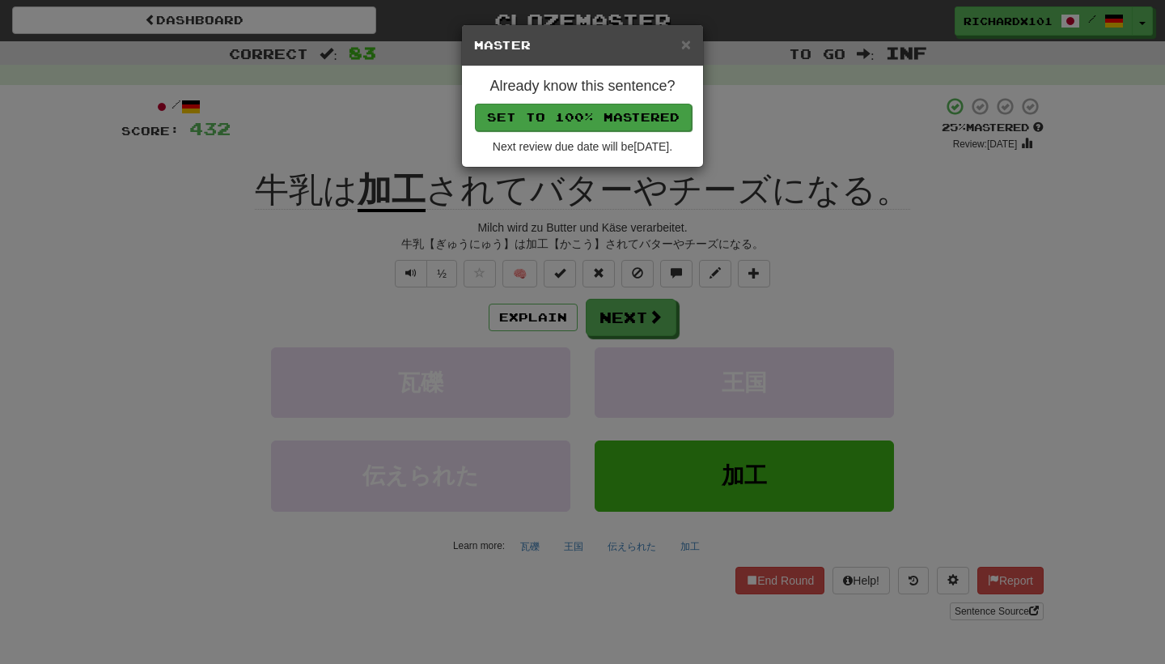
click at [635, 108] on button "Set to 100% Mastered" at bounding box center [583, 118] width 217 height 28
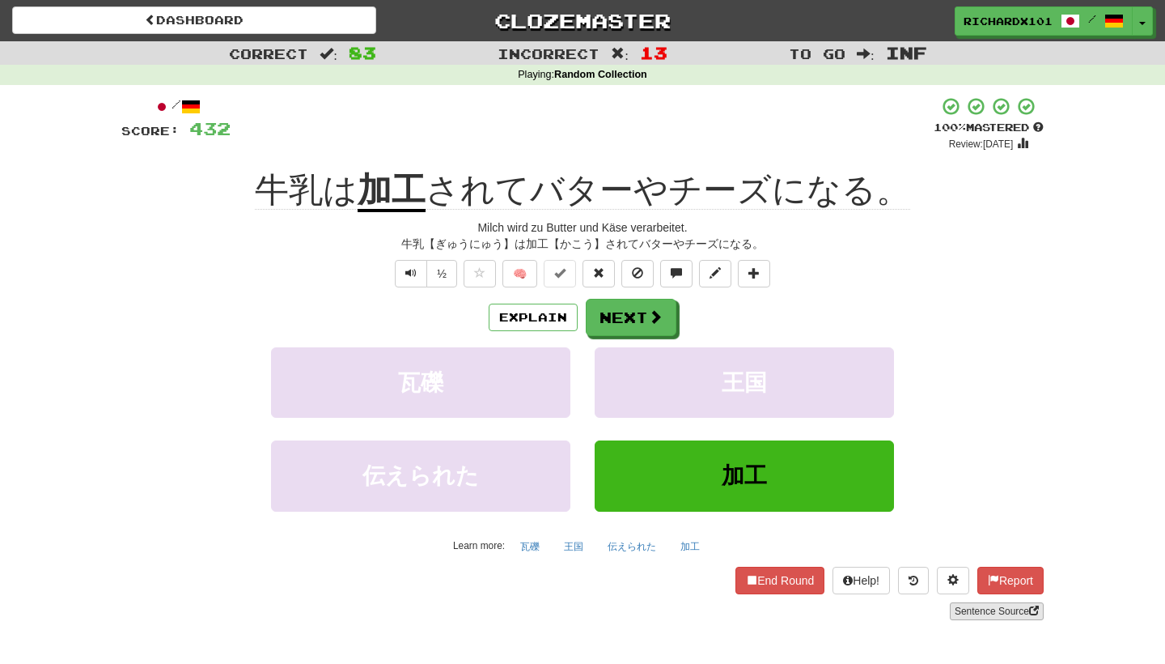
click at [993, 609] on link "Sentence Source" at bounding box center [997, 611] width 94 height 18
click at [757, 274] on span at bounding box center [754, 272] width 11 height 11
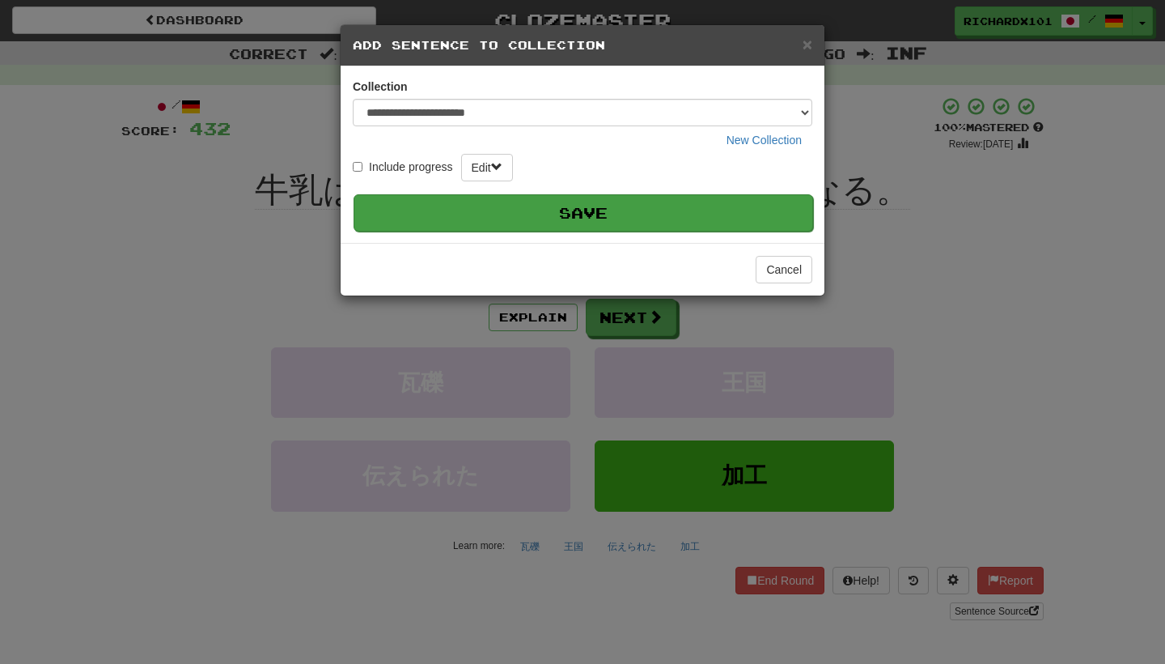
click at [724, 201] on button "Save" at bounding box center [584, 212] width 460 height 37
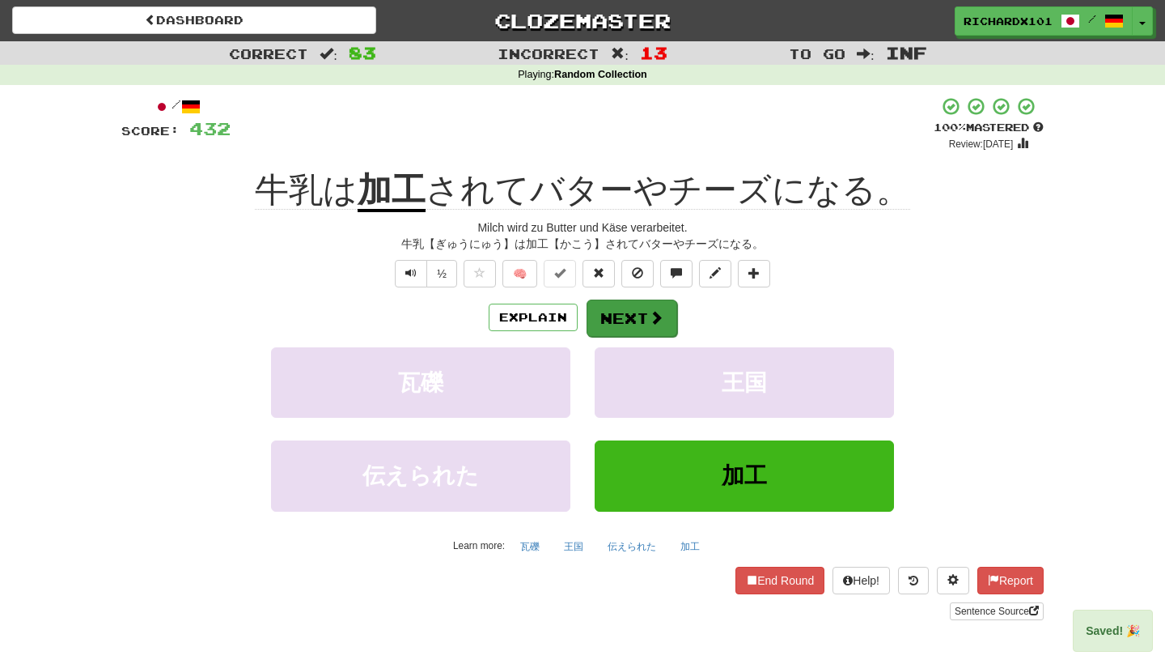
click at [652, 310] on span at bounding box center [656, 317] width 15 height 15
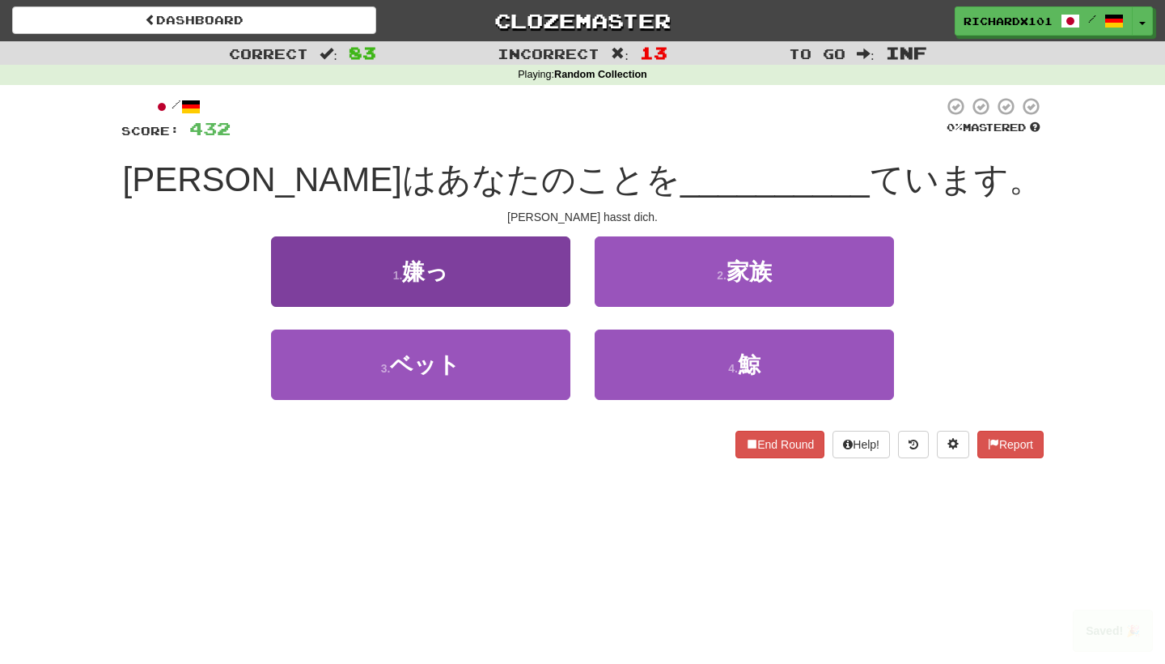
click at [544, 283] on button "1 . 嫌っ" at bounding box center [420, 271] width 299 height 70
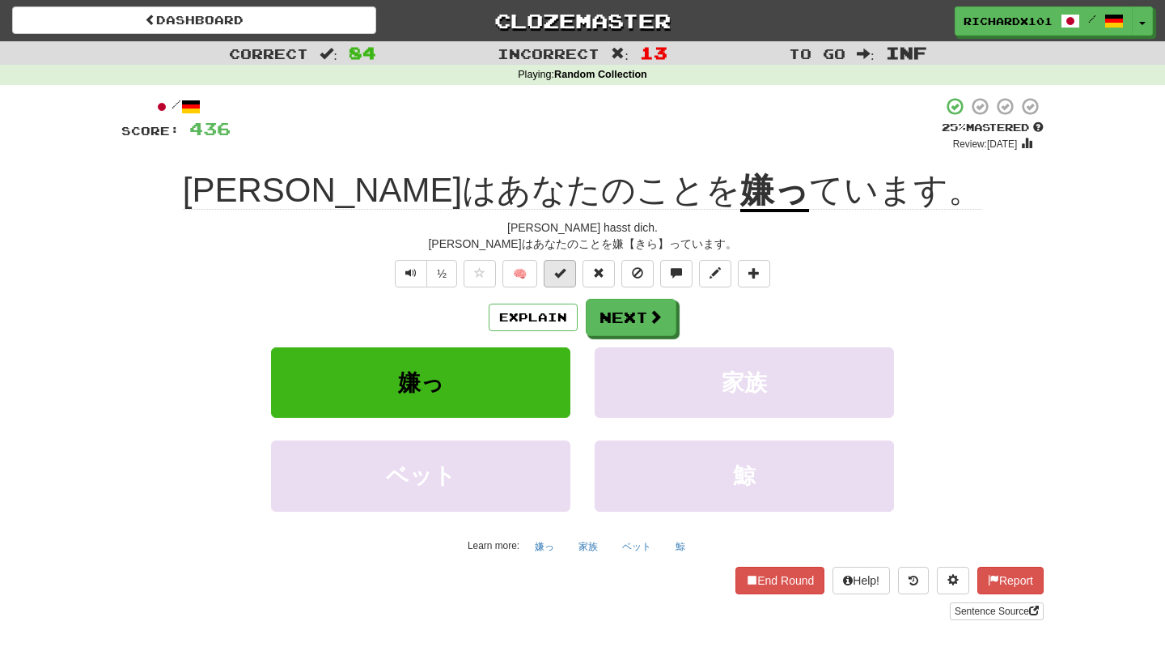
click at [561, 277] on span at bounding box center [559, 272] width 11 height 11
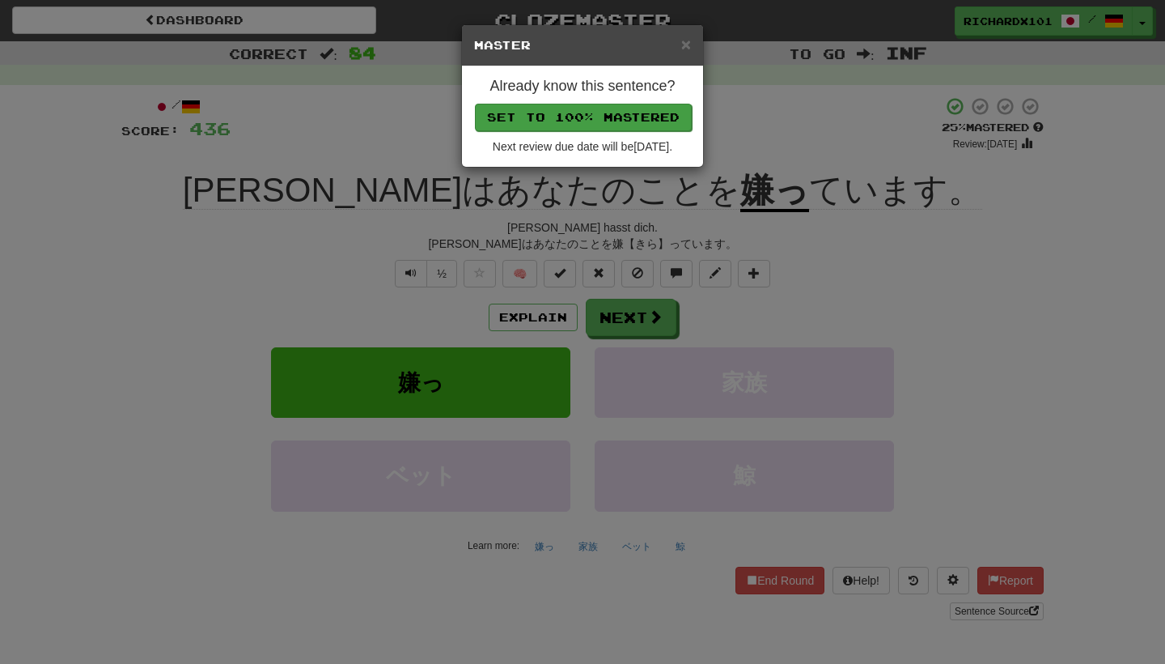
click at [603, 114] on button "Set to 100% Mastered" at bounding box center [583, 118] width 217 height 28
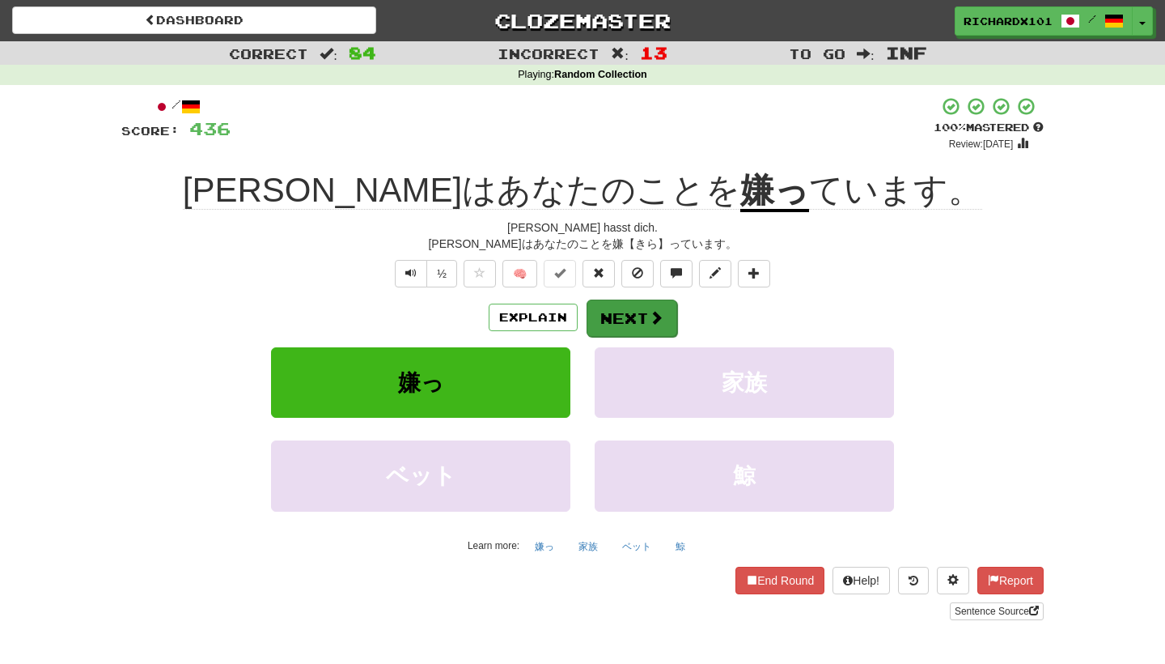
click at [620, 308] on button "Next" at bounding box center [632, 317] width 91 height 37
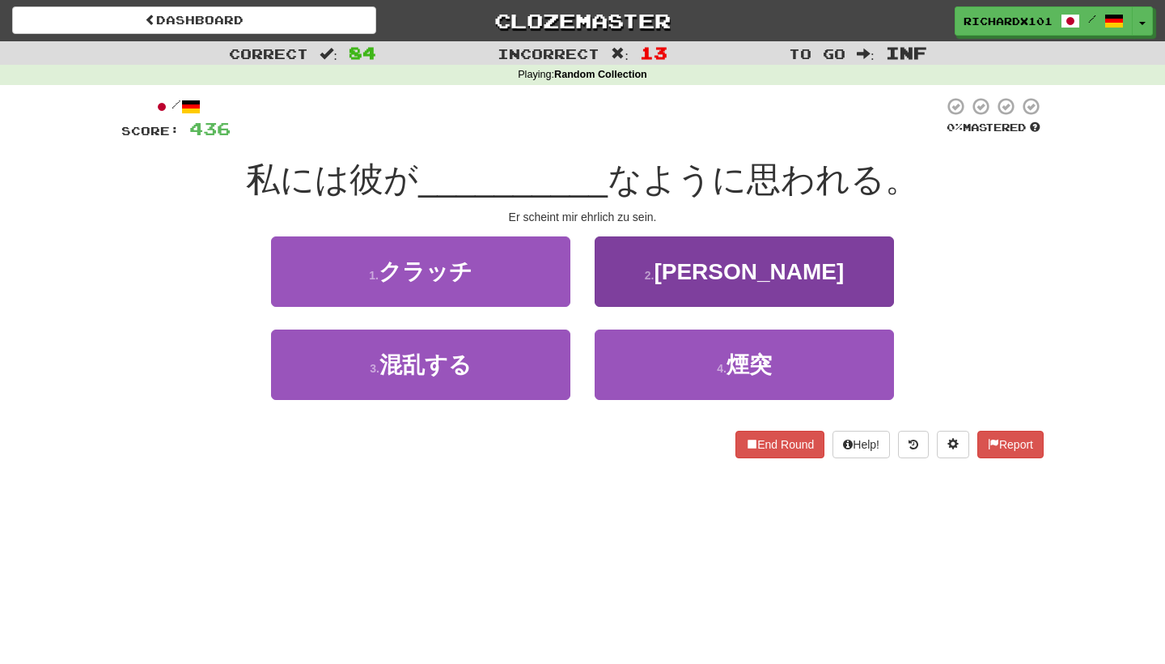
click at [665, 272] on button "2 . 正直" at bounding box center [744, 271] width 299 height 70
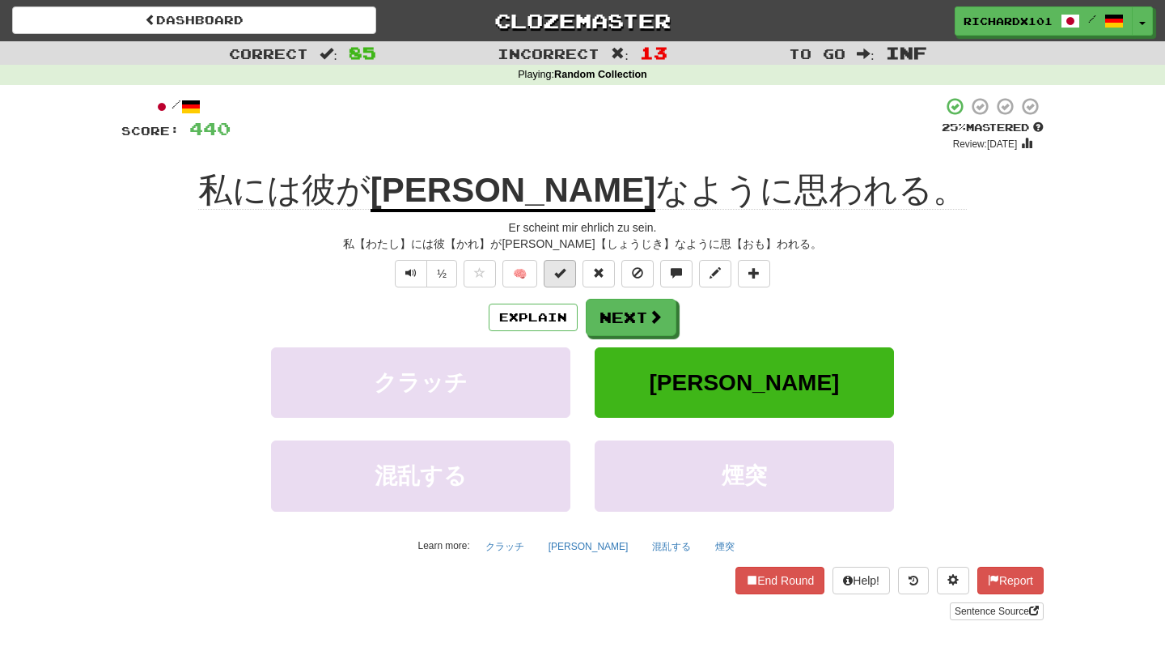
click at [554, 269] on span at bounding box center [559, 272] width 11 height 11
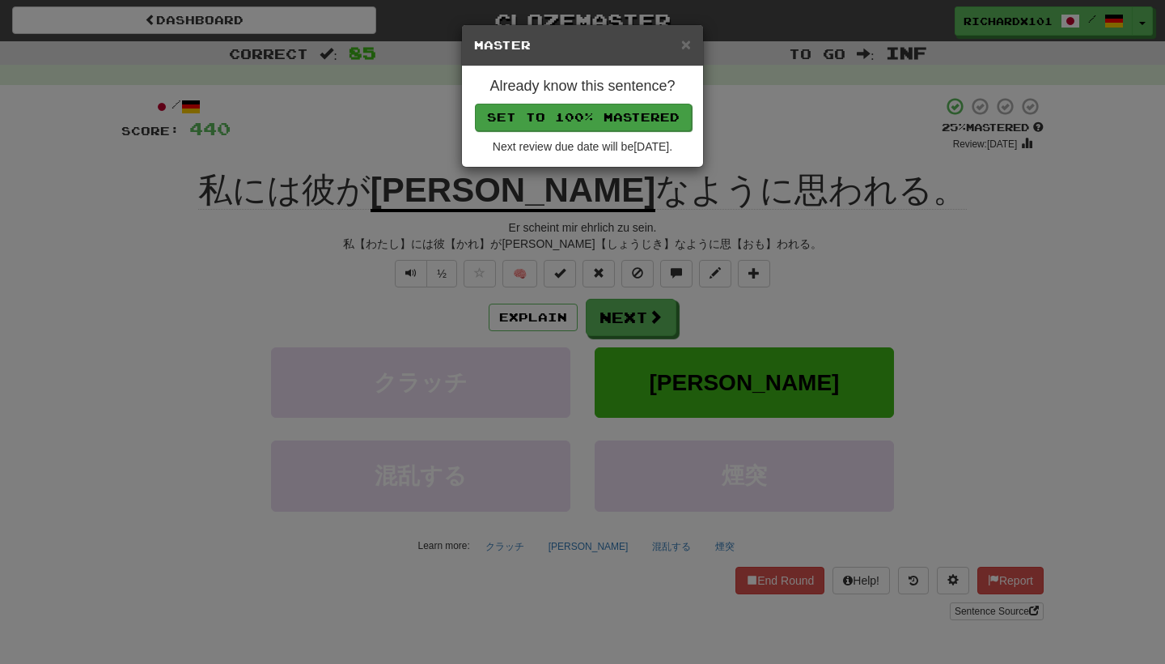
click at [586, 120] on button "Set to 100% Mastered" at bounding box center [583, 118] width 217 height 28
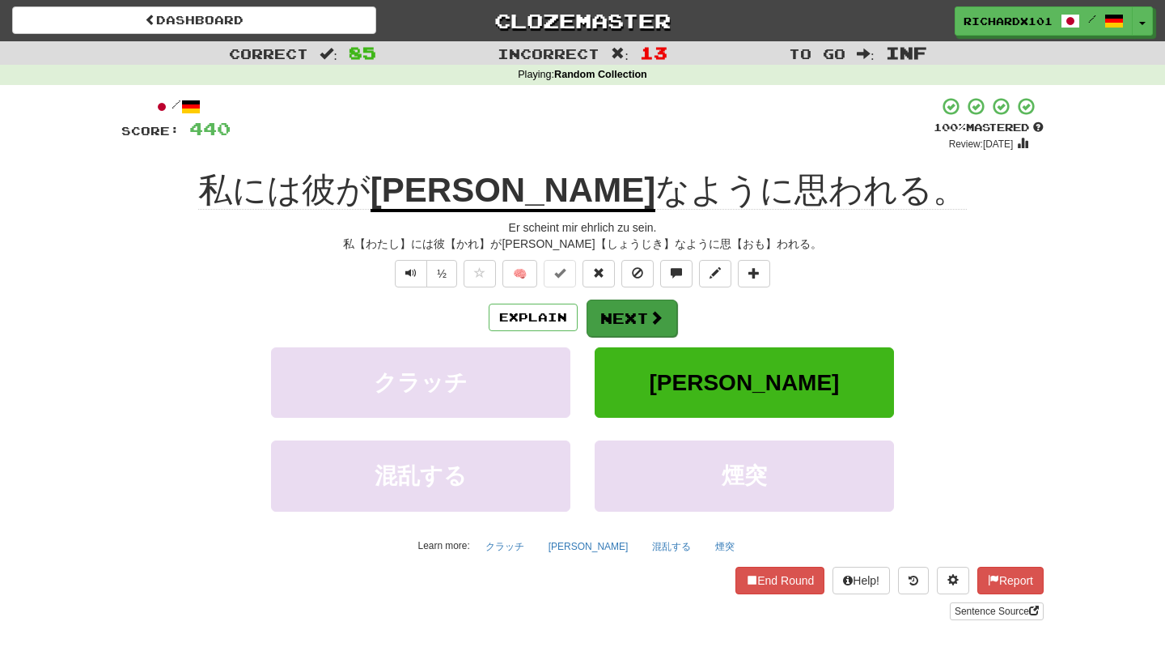
click at [638, 320] on button "Next" at bounding box center [632, 317] width 91 height 37
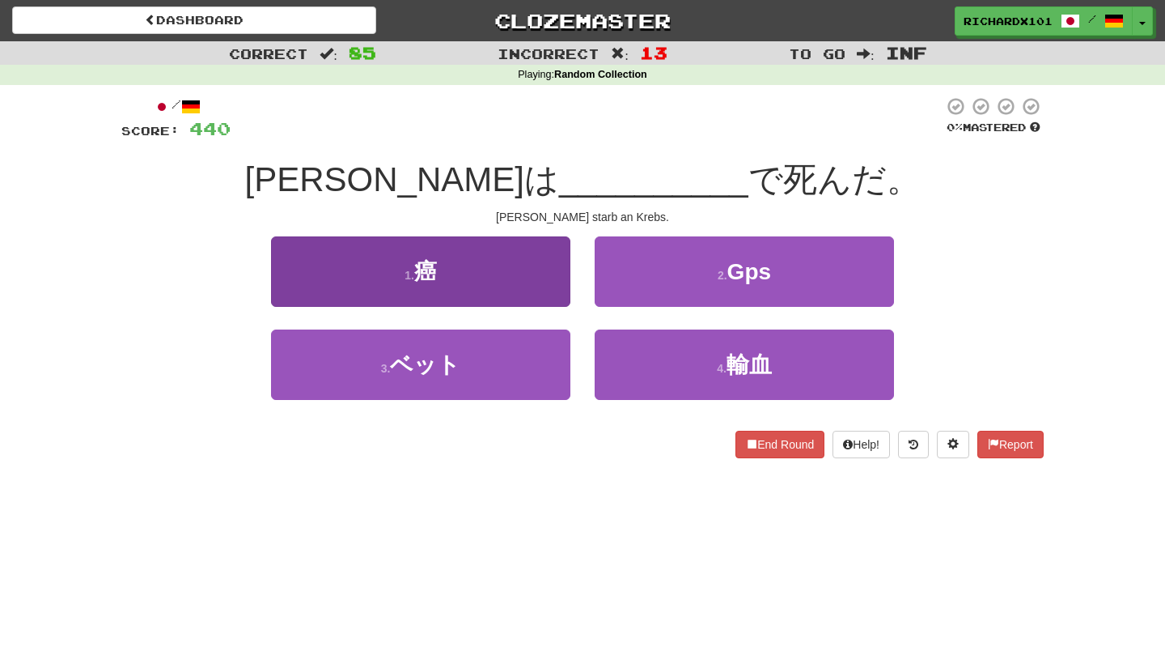
click at [537, 276] on button "1 . 癌" at bounding box center [420, 271] width 299 height 70
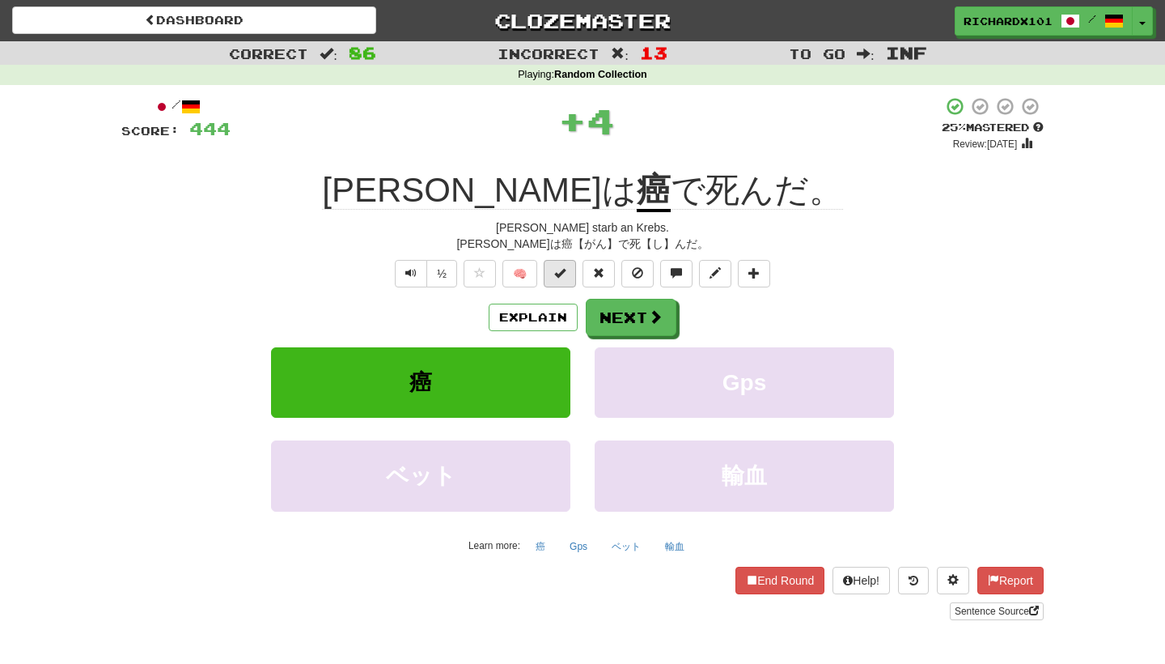
click at [558, 267] on span at bounding box center [559, 272] width 11 height 11
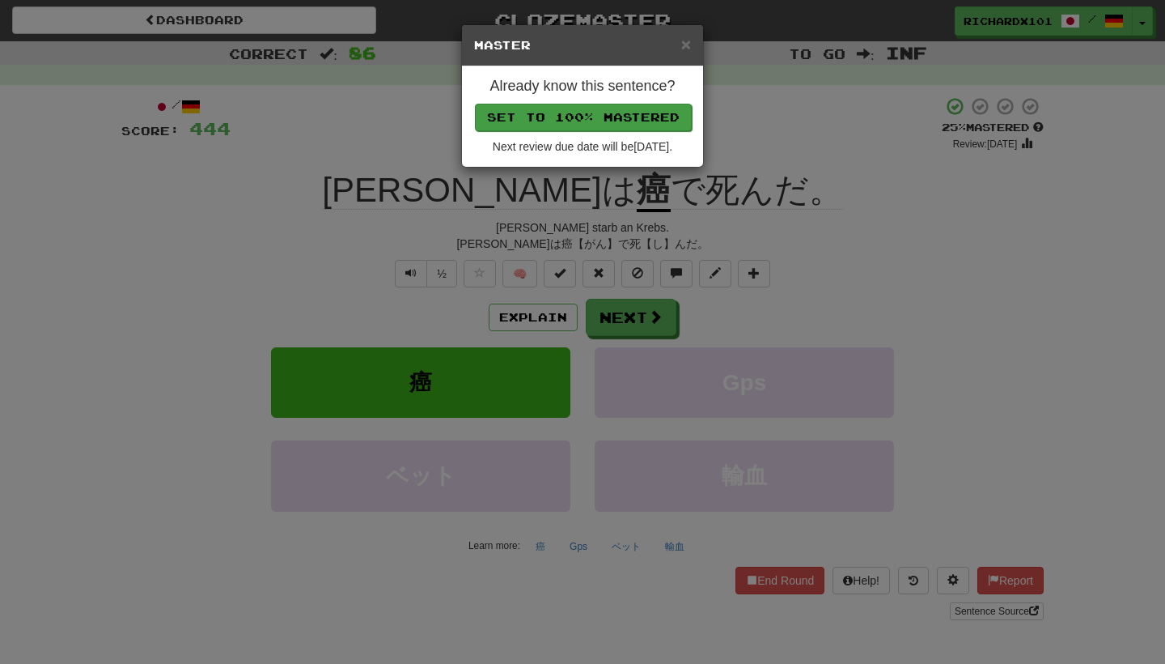
click at [572, 118] on button "Set to 100% Mastered" at bounding box center [583, 118] width 217 height 28
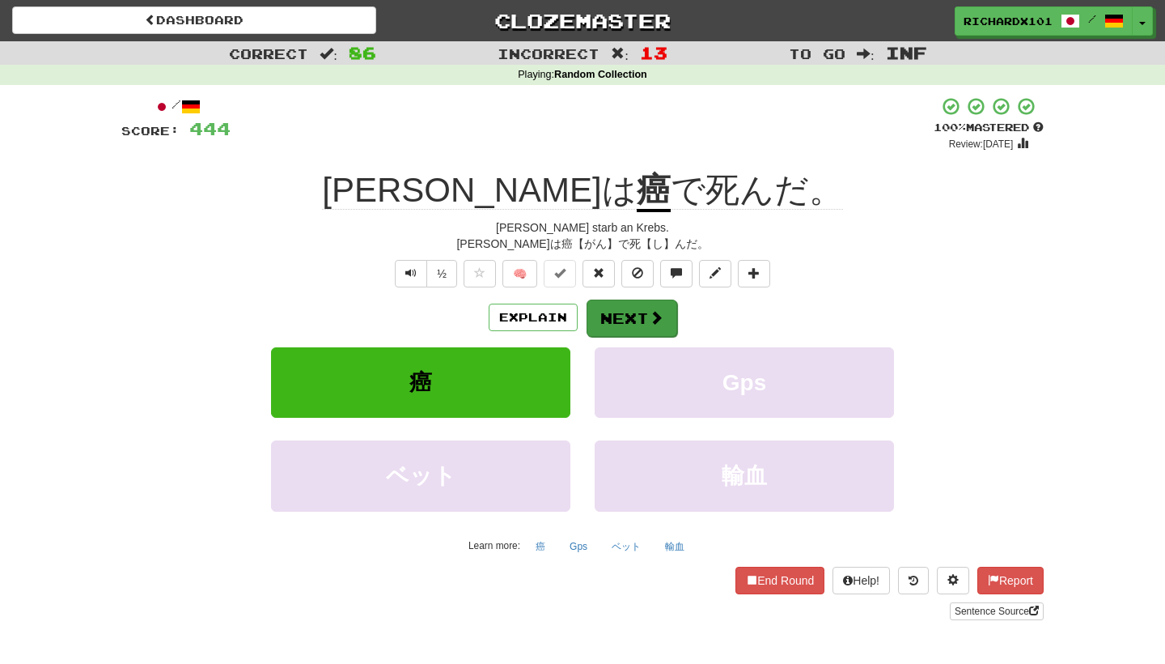
click at [622, 307] on button "Next" at bounding box center [632, 317] width 91 height 37
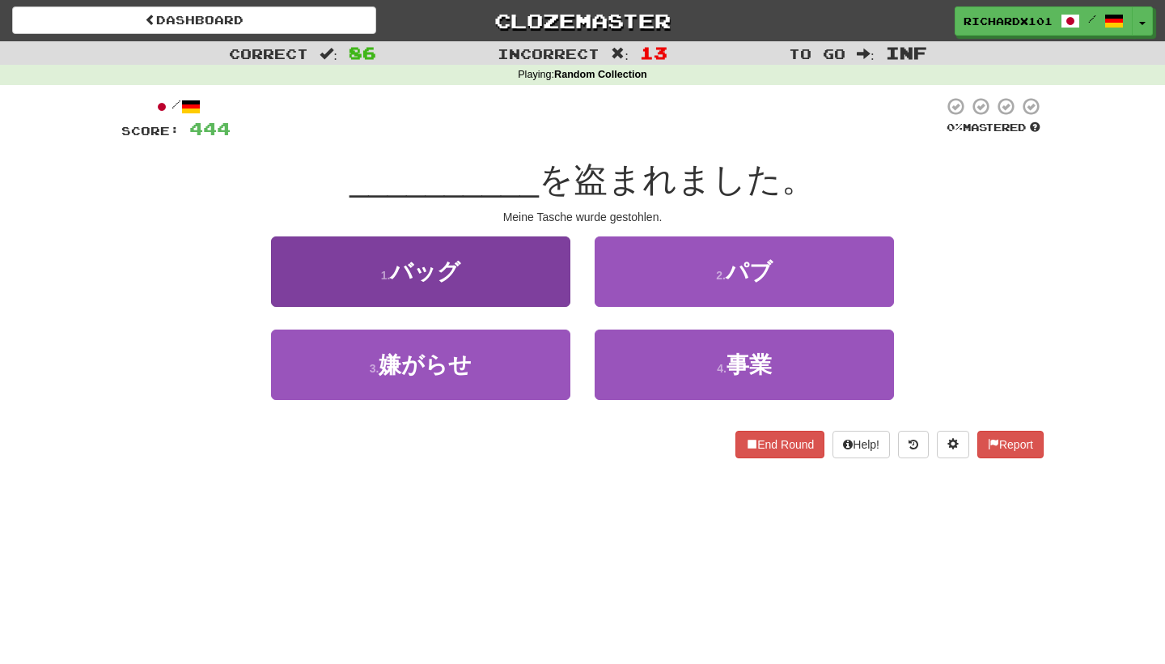
click at [527, 282] on button "1 . バッグ" at bounding box center [420, 271] width 299 height 70
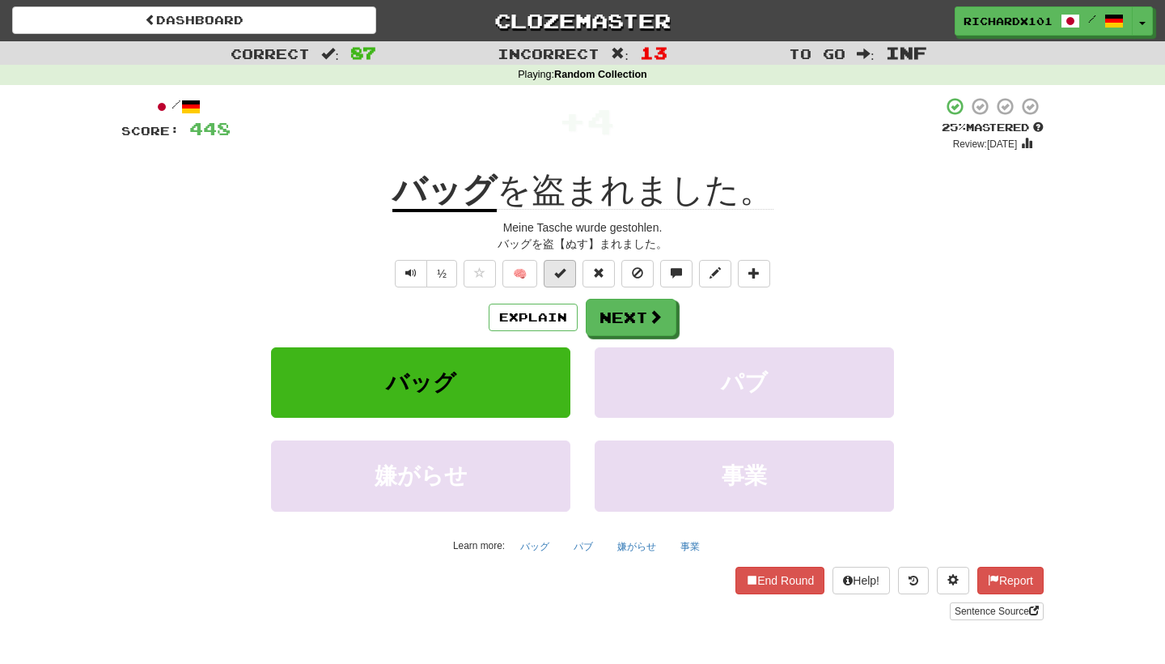
click at [558, 281] on button at bounding box center [560, 274] width 32 height 28
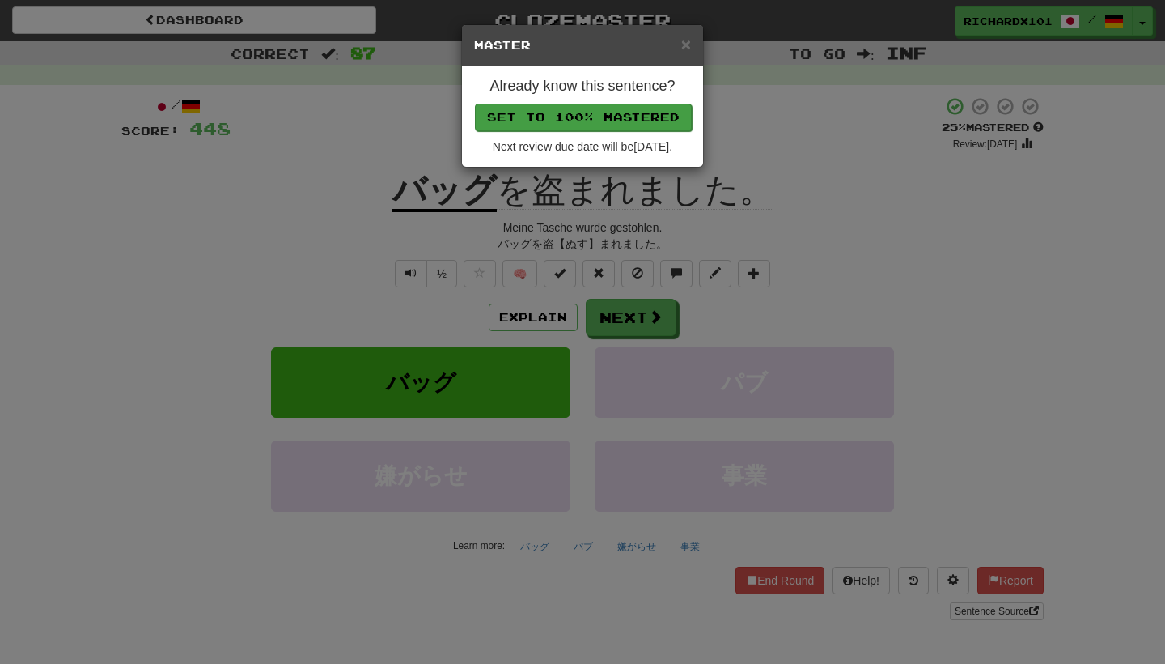
click at [572, 120] on button "Set to 100% Mastered" at bounding box center [583, 118] width 217 height 28
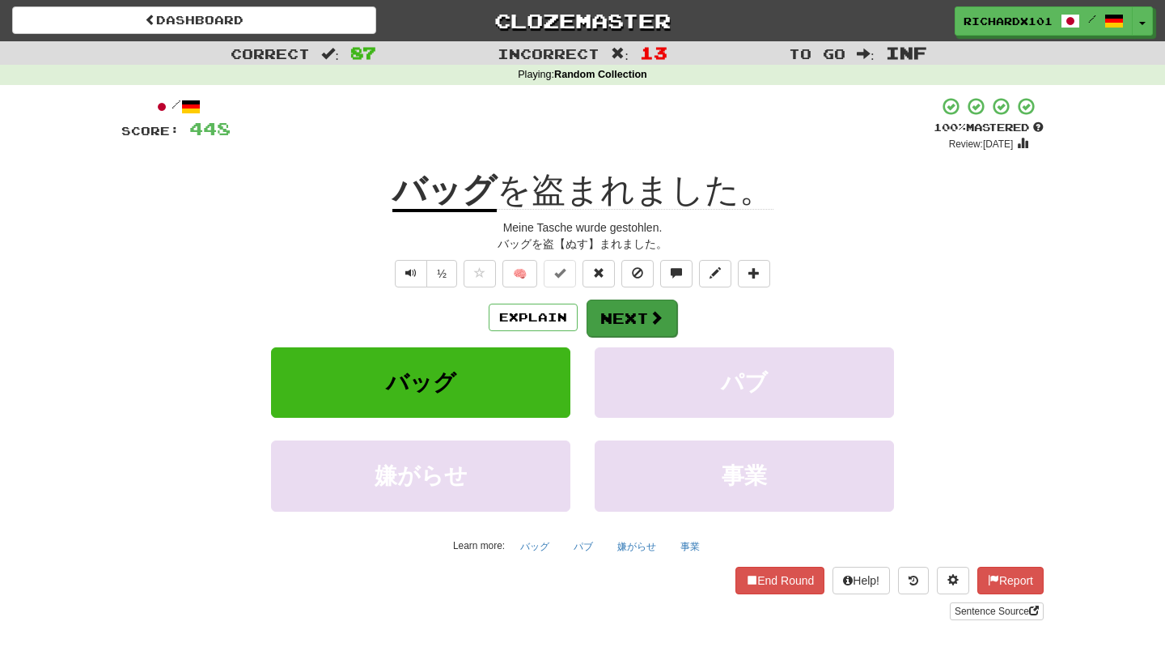
click at [638, 303] on button "Next" at bounding box center [632, 317] width 91 height 37
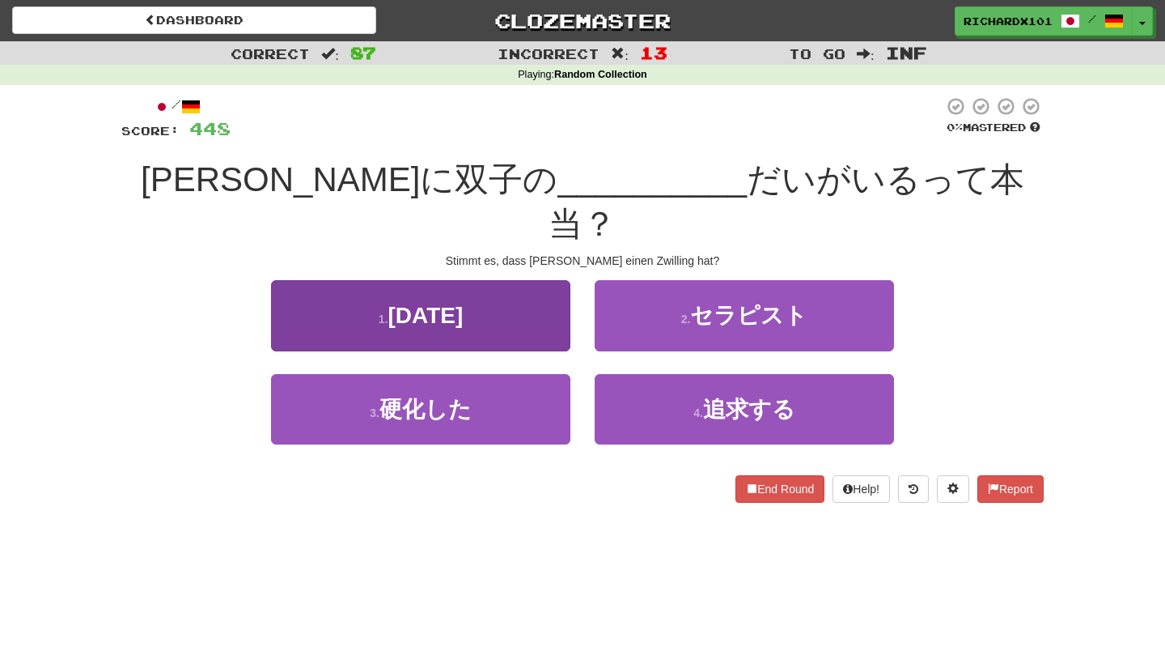
click at [550, 282] on button "1 . きょう" at bounding box center [420, 315] width 299 height 70
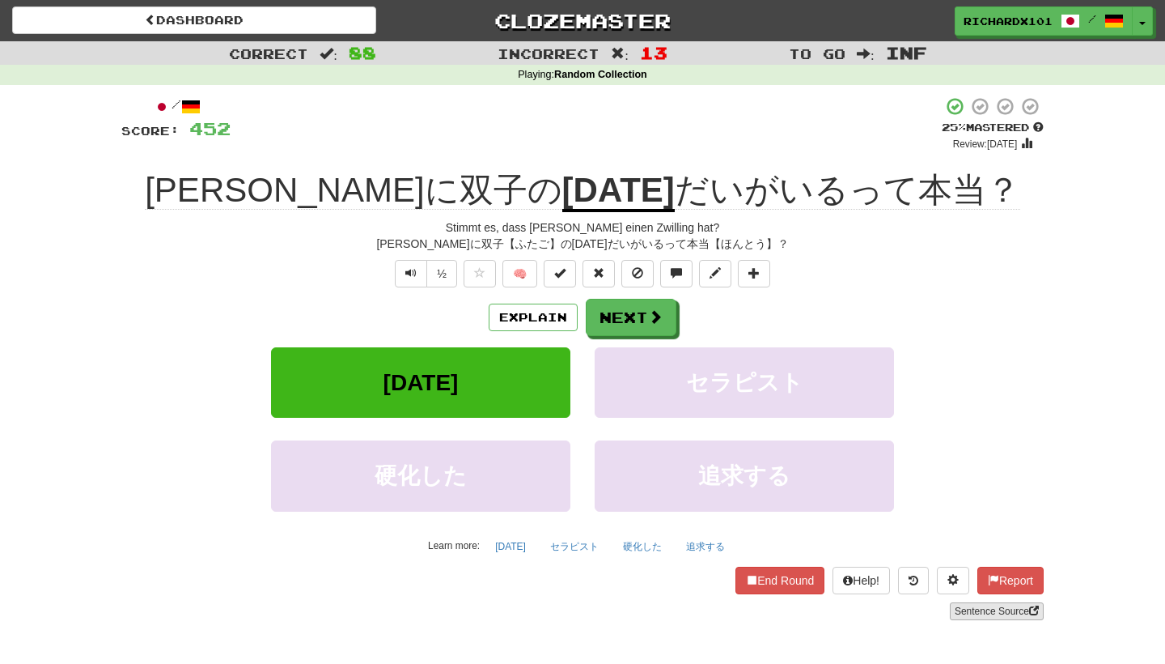
click at [1019, 609] on link "Sentence Source" at bounding box center [997, 611] width 94 height 18
click at [566, 268] on button at bounding box center [560, 274] width 32 height 28
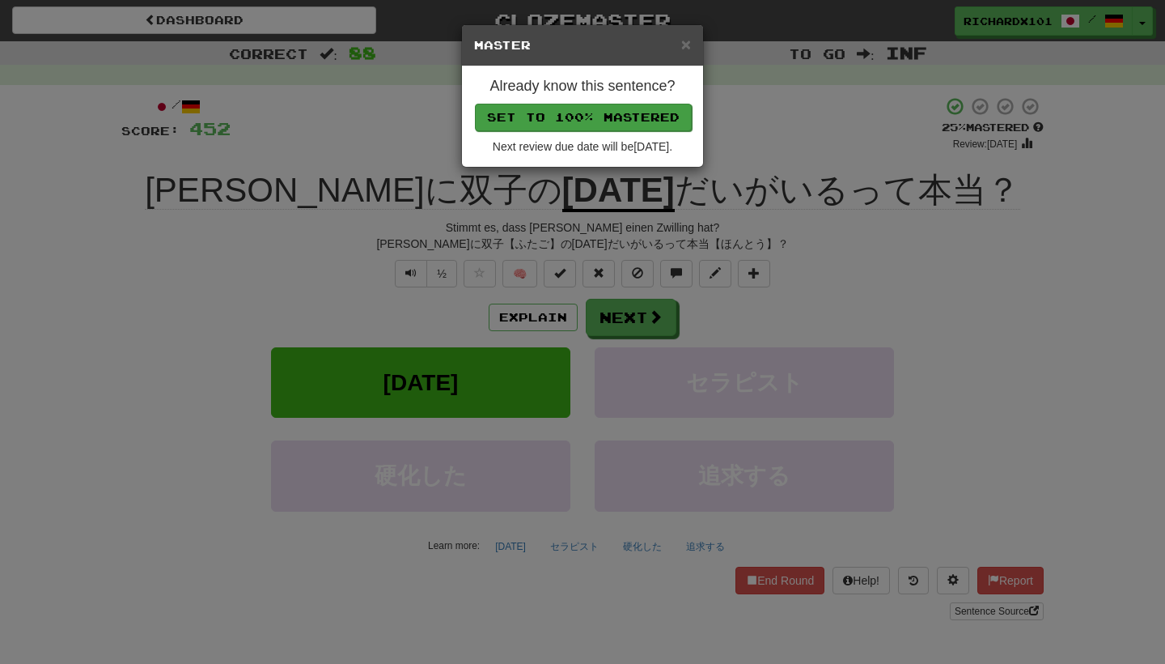
click at [612, 108] on button "Set to 100% Mastered" at bounding box center [583, 118] width 217 height 28
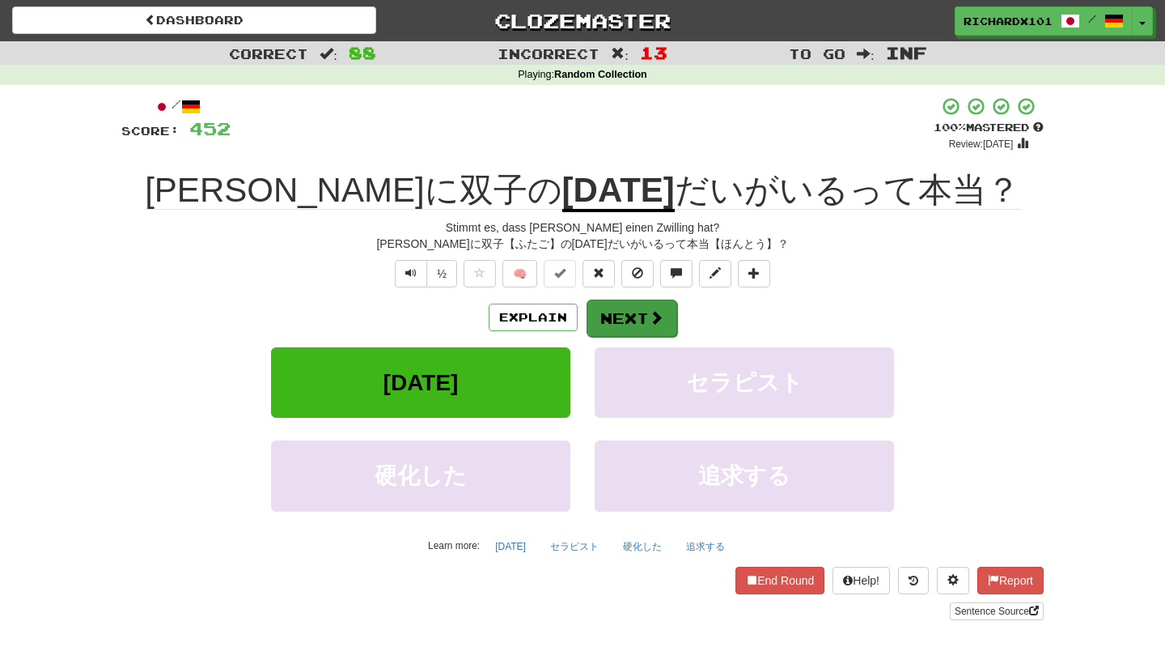
click at [638, 320] on button "Next" at bounding box center [632, 317] width 91 height 37
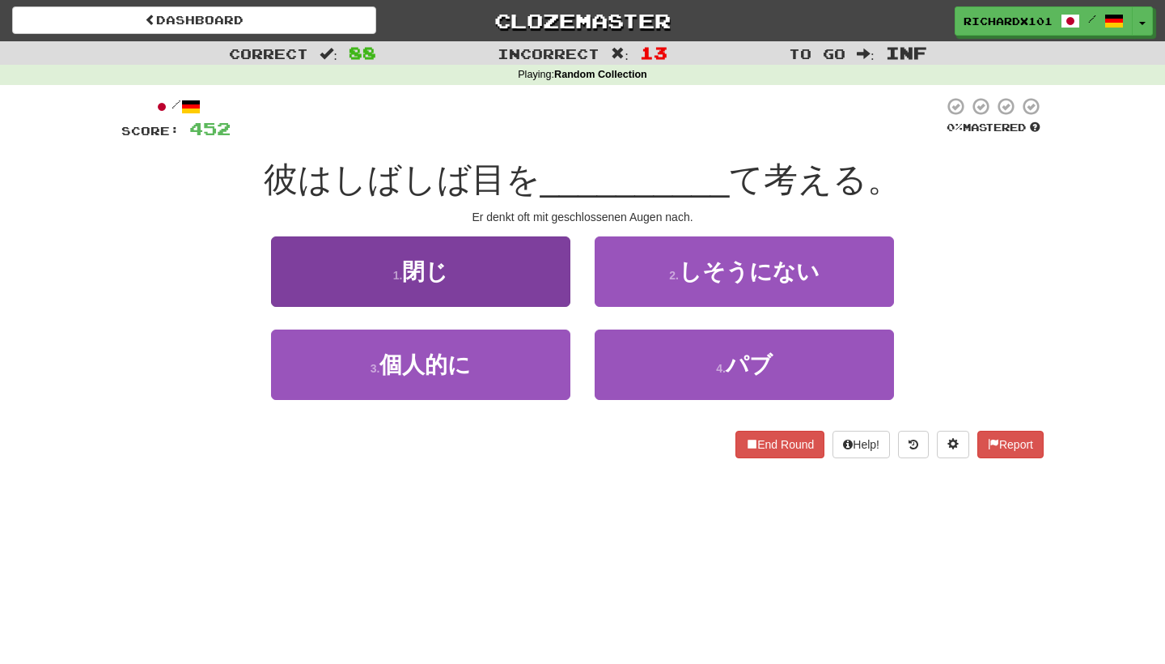
click at [549, 283] on button "1 . 閉じ" at bounding box center [420, 271] width 299 height 70
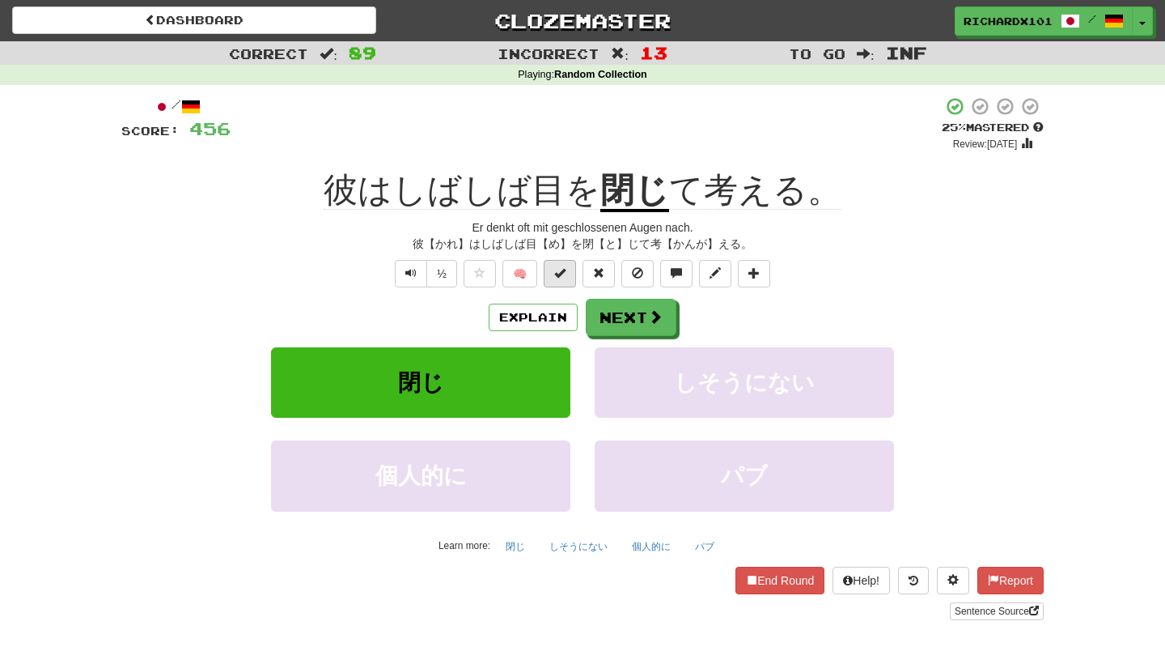
click at [566, 267] on span at bounding box center [559, 272] width 11 height 11
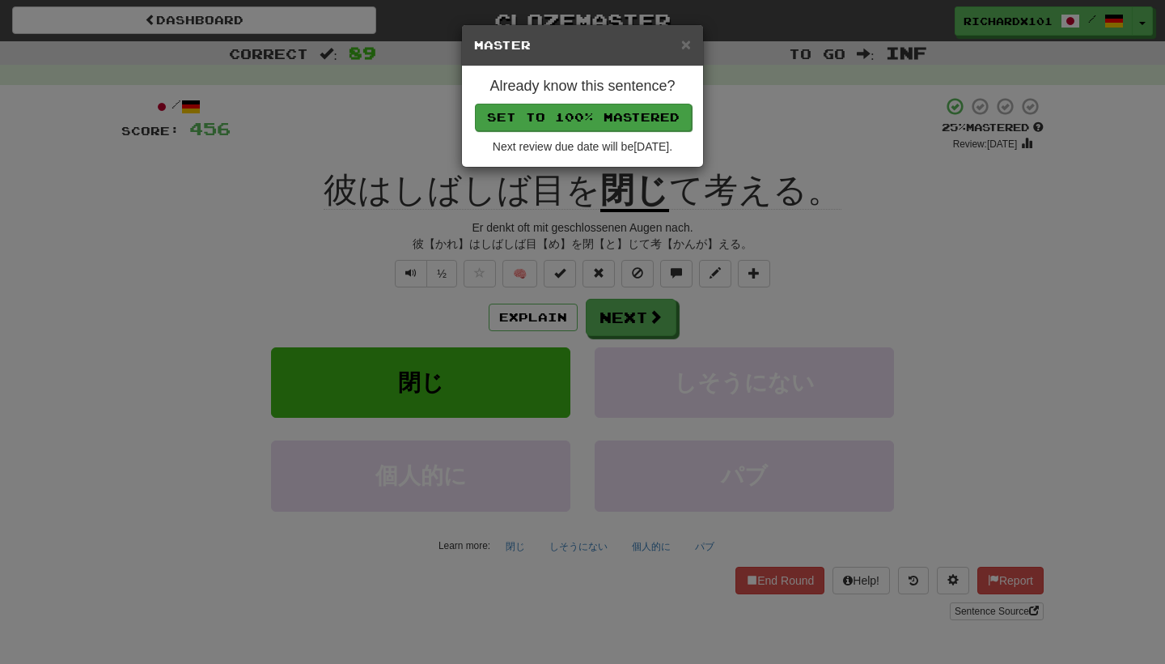
click at [575, 118] on button "Set to 100% Mastered" at bounding box center [583, 118] width 217 height 28
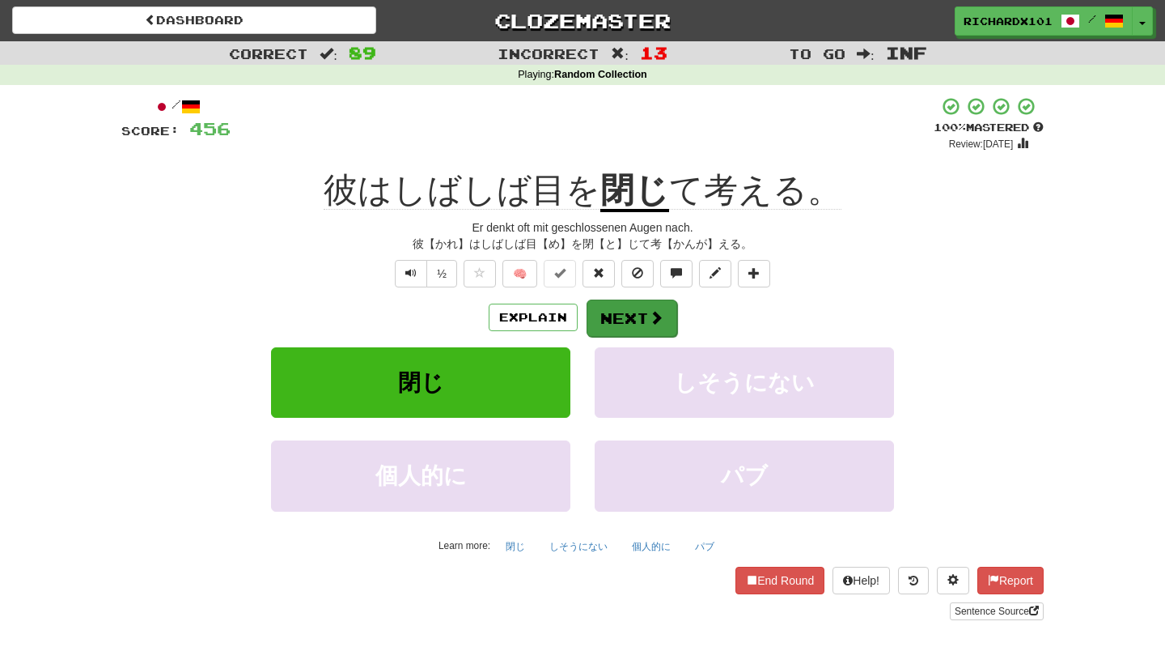
click at [610, 303] on button "Next" at bounding box center [632, 317] width 91 height 37
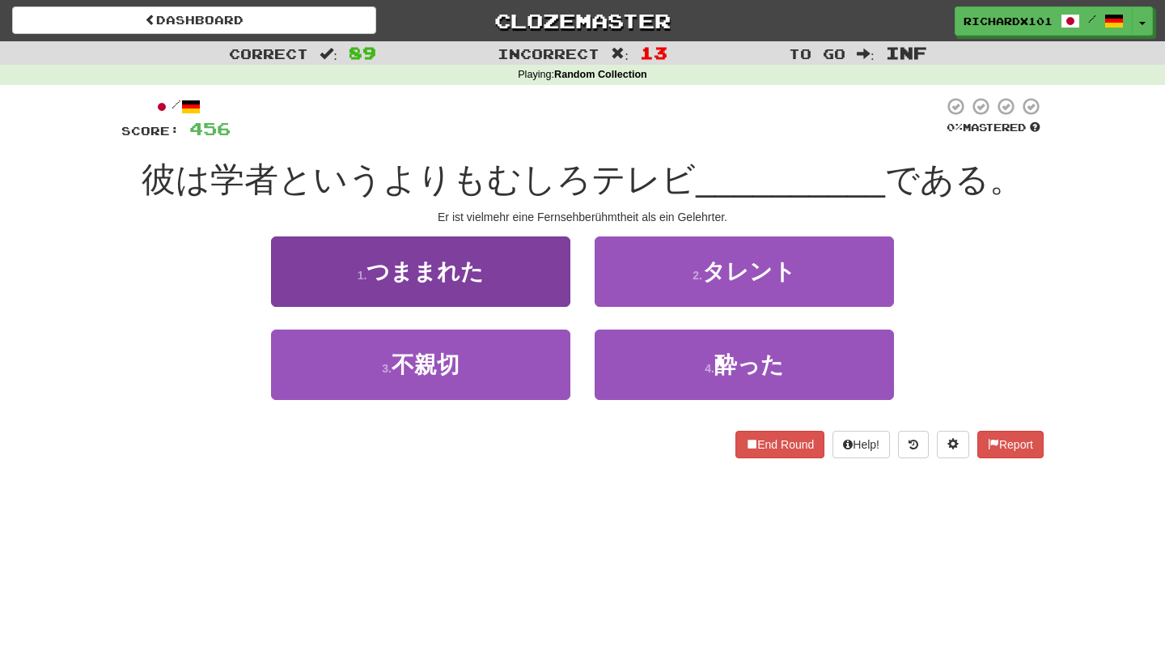
click at [500, 281] on button "1 . つままれた" at bounding box center [420, 271] width 299 height 70
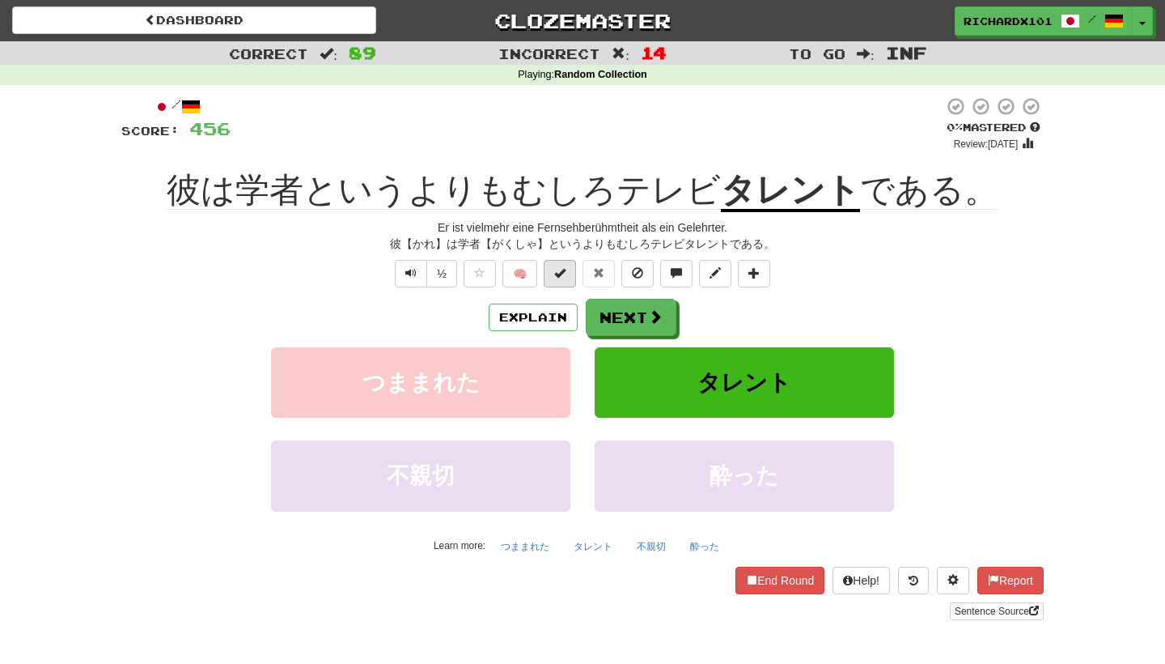
click at [562, 272] on span at bounding box center [559, 272] width 11 height 11
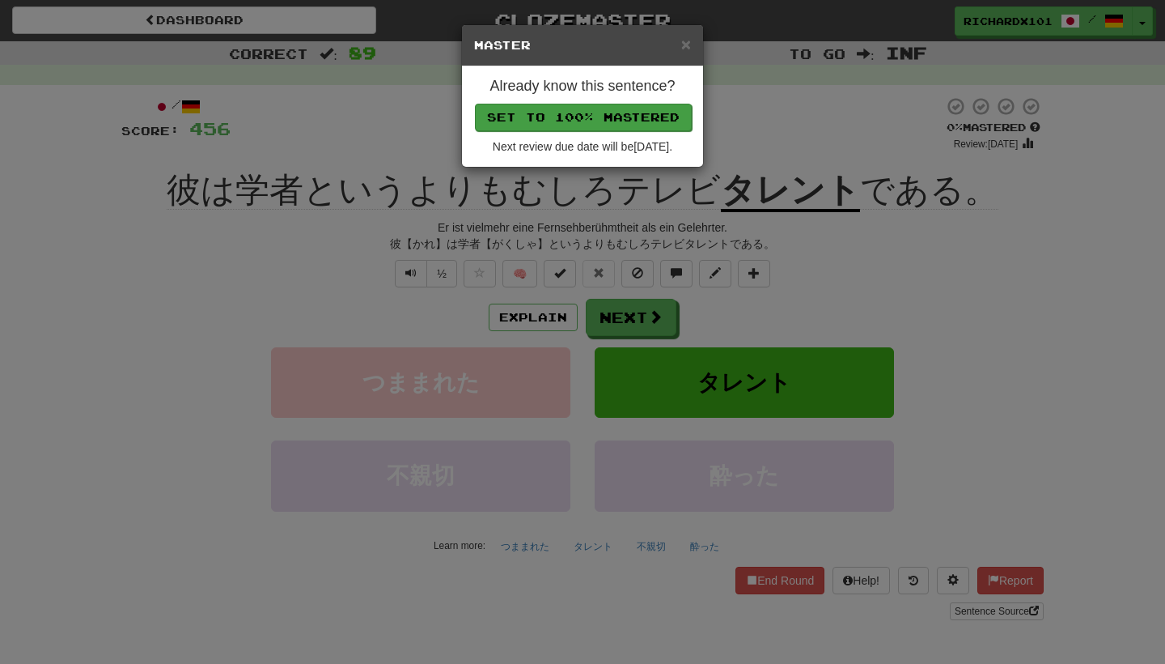
click at [566, 113] on button "Set to 100% Mastered" at bounding box center [583, 118] width 217 height 28
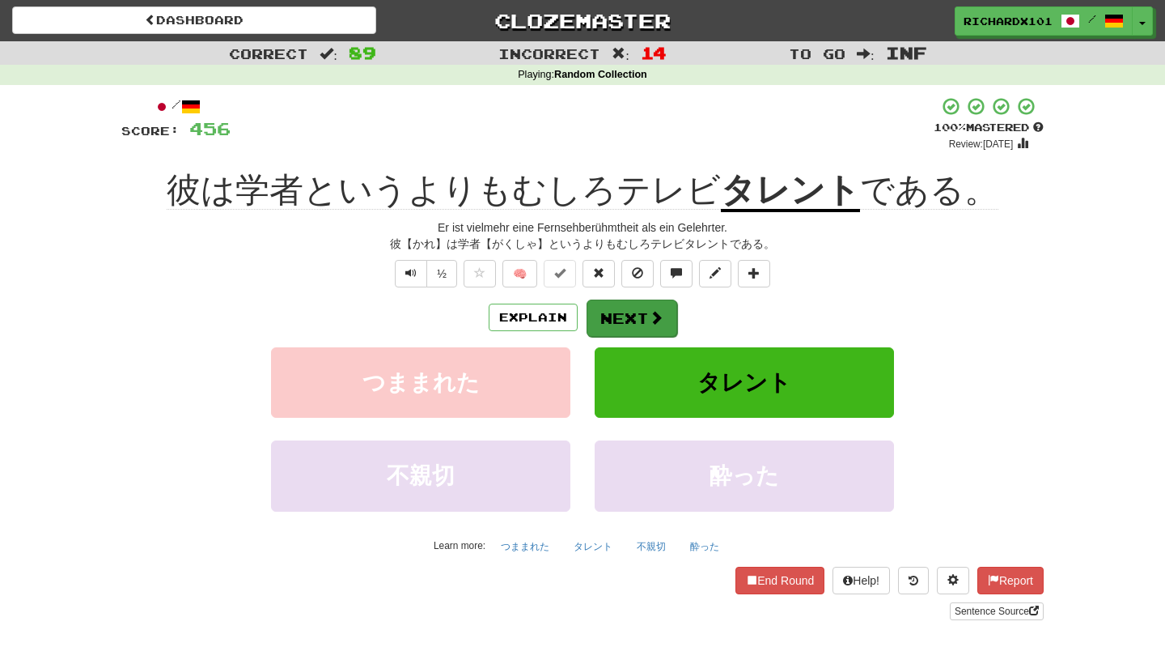
click at [636, 311] on button "Next" at bounding box center [632, 317] width 91 height 37
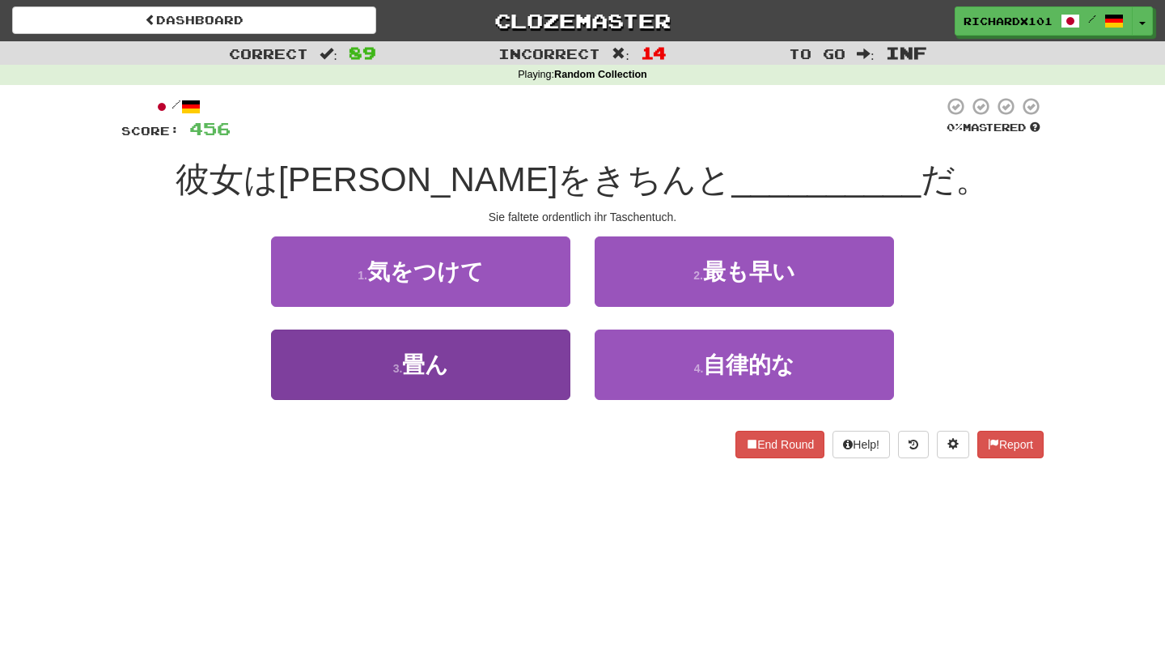
click at [546, 364] on button "3 . 畳ん" at bounding box center [420, 364] width 299 height 70
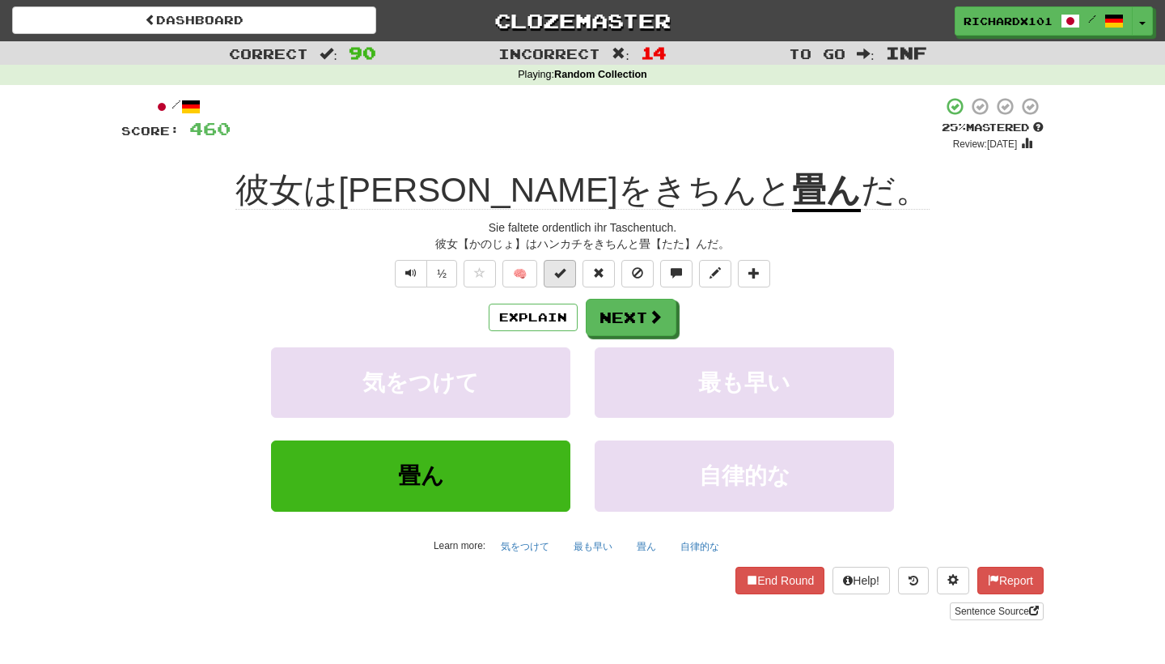
click at [563, 277] on span at bounding box center [559, 272] width 11 height 11
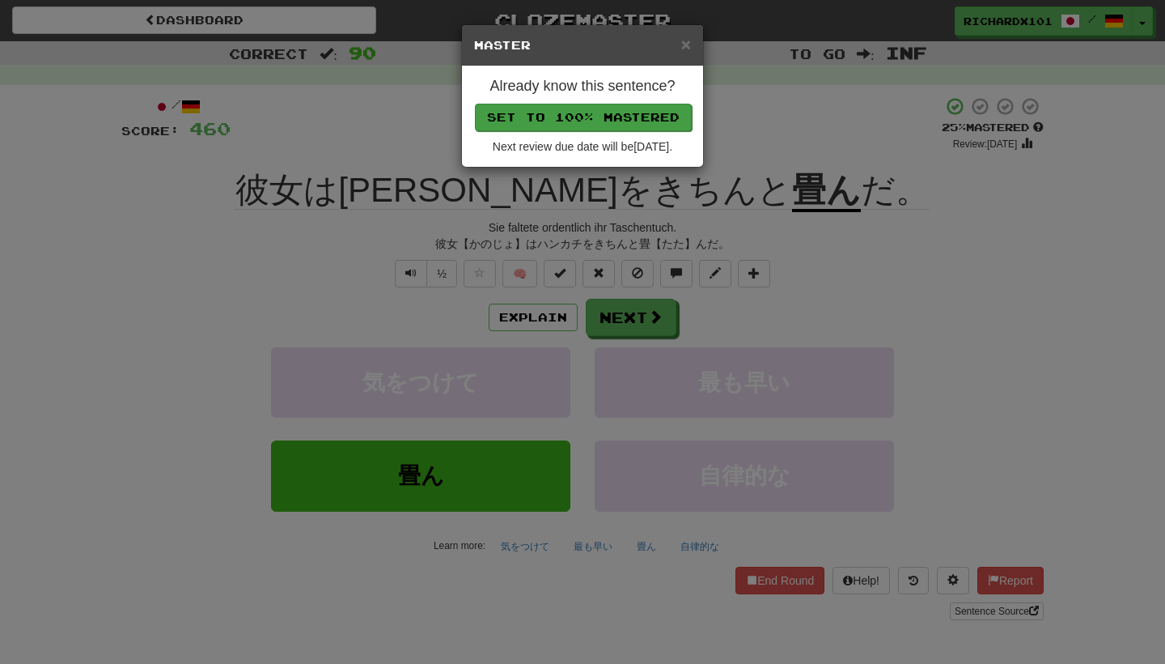
click at [561, 117] on button "Set to 100% Mastered" at bounding box center [583, 118] width 217 height 28
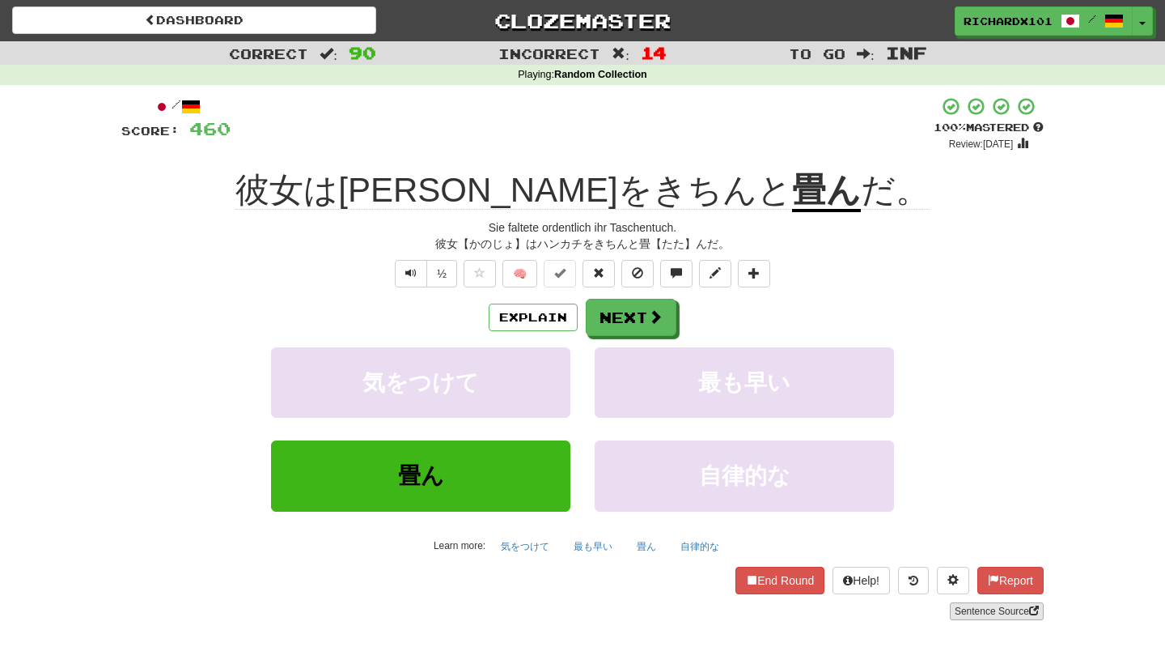
click at [1020, 611] on link "Sentence Source" at bounding box center [997, 611] width 94 height 18
click at [747, 267] on button at bounding box center [754, 274] width 32 height 28
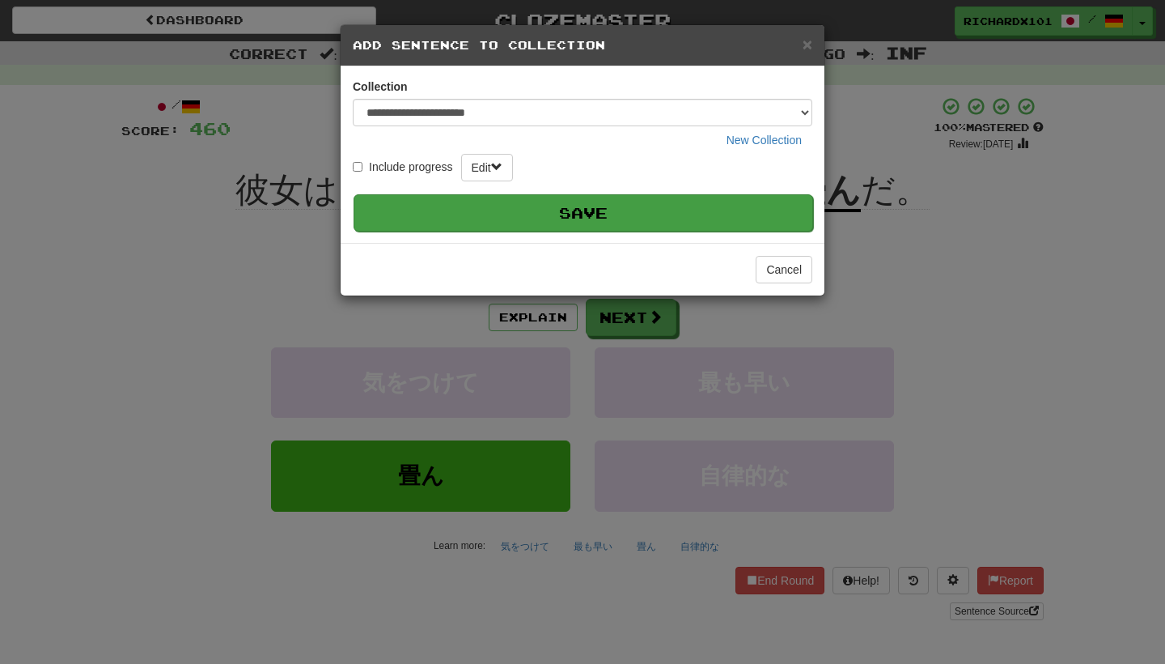
click at [697, 206] on button "Save" at bounding box center [584, 212] width 460 height 37
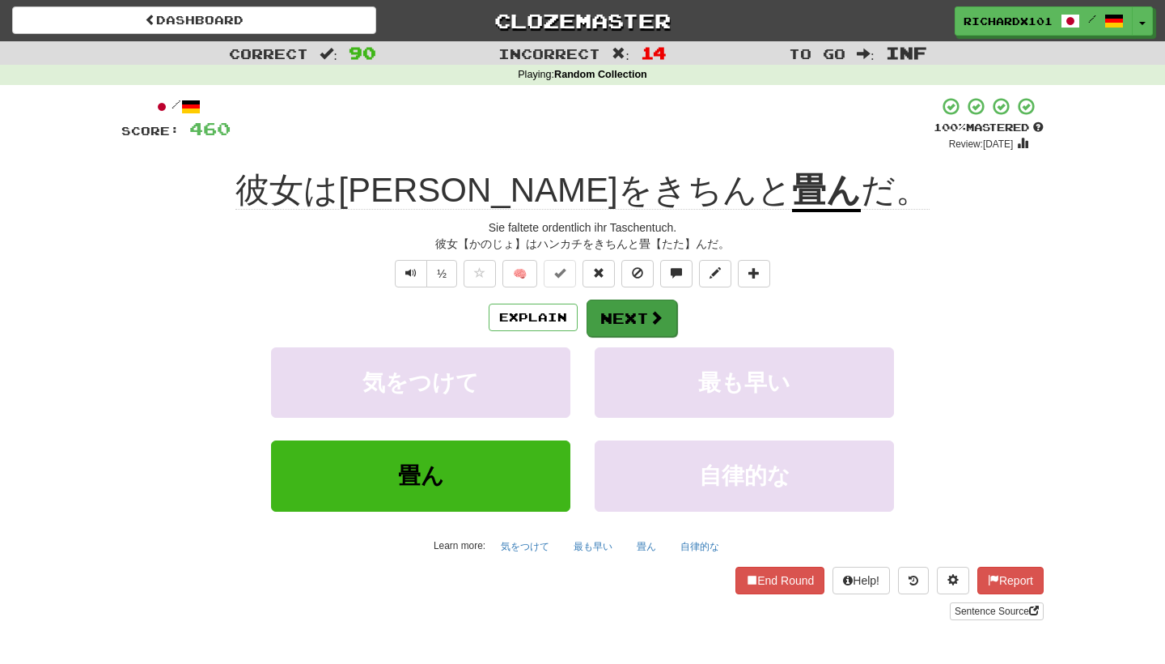
click at [637, 317] on button "Next" at bounding box center [632, 317] width 91 height 37
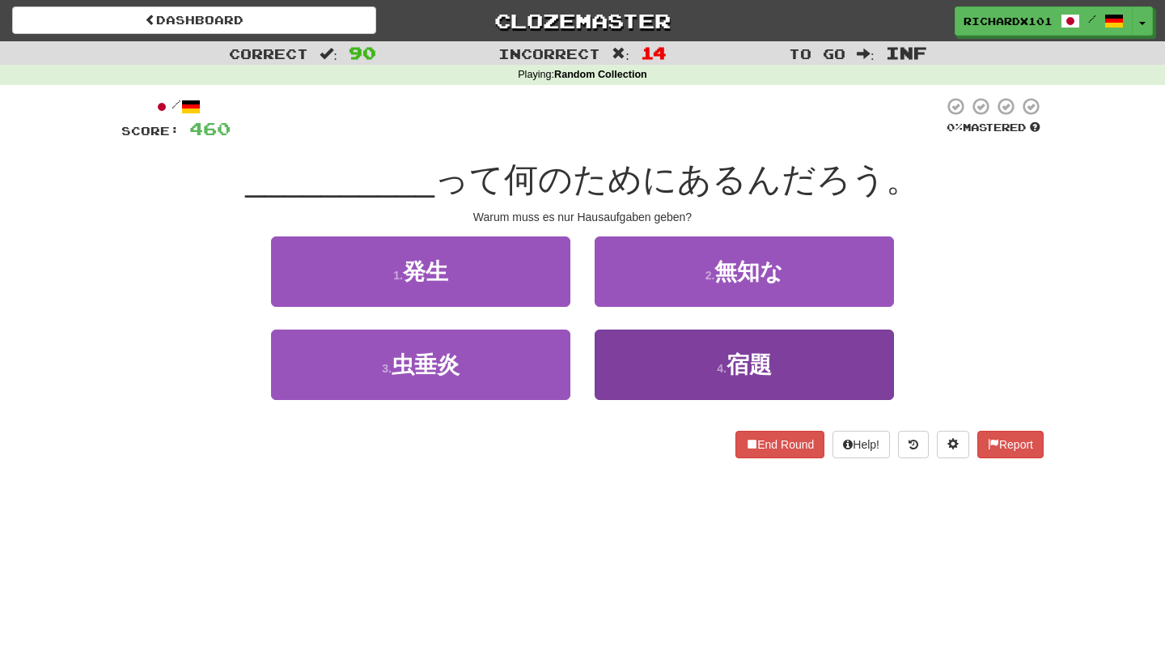
click at [659, 346] on button "4 . 宿題" at bounding box center [744, 364] width 299 height 70
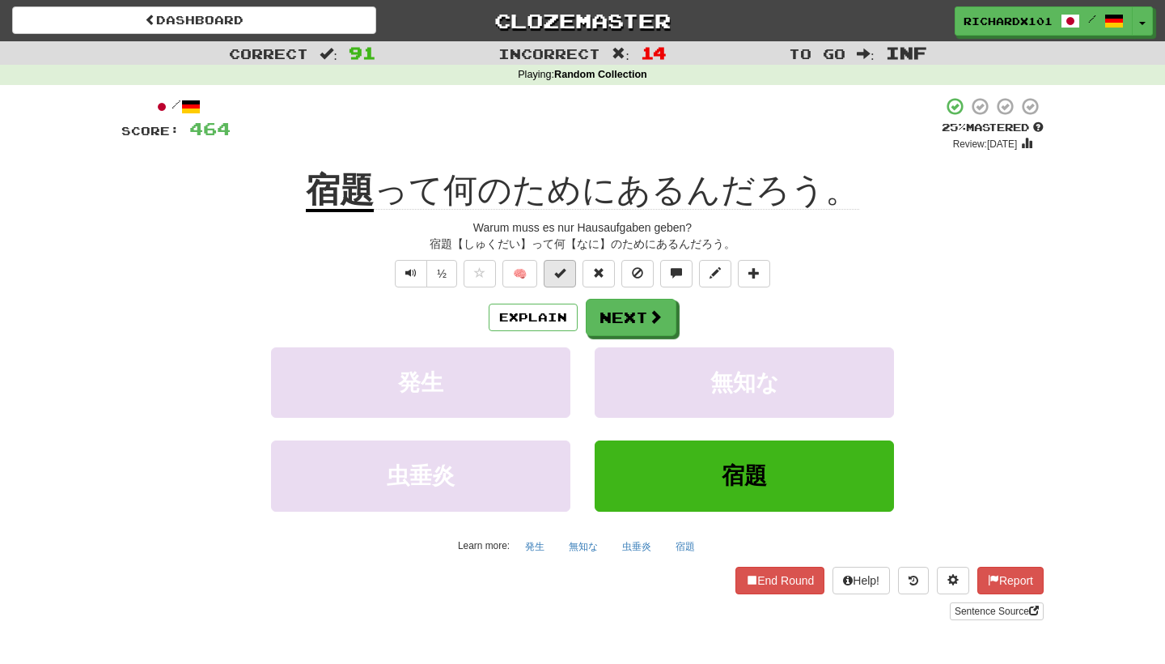
click at [568, 277] on button at bounding box center [560, 274] width 32 height 28
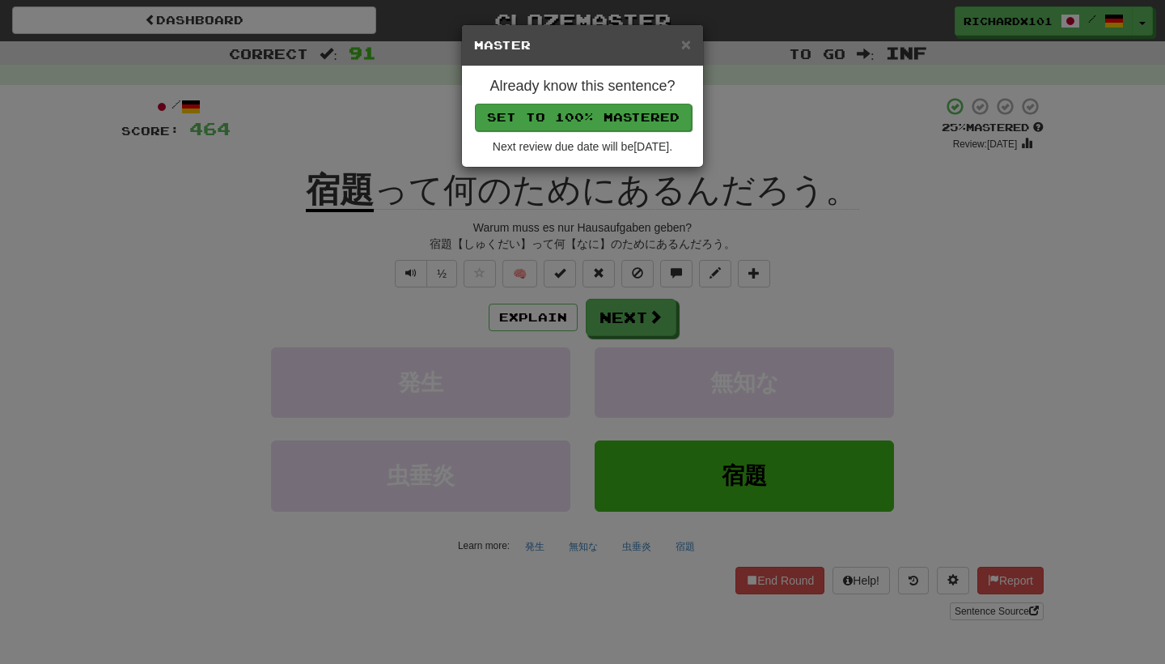
click at [617, 118] on button "Set to 100% Mastered" at bounding box center [583, 118] width 217 height 28
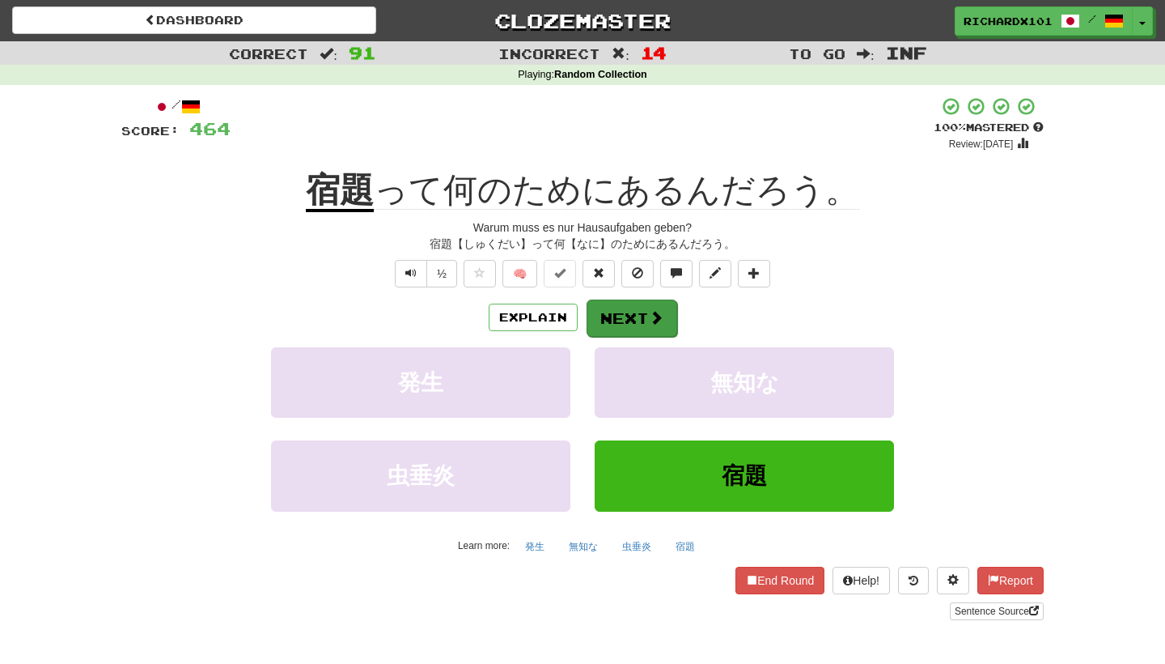
click at [617, 318] on button "Next" at bounding box center [632, 317] width 91 height 37
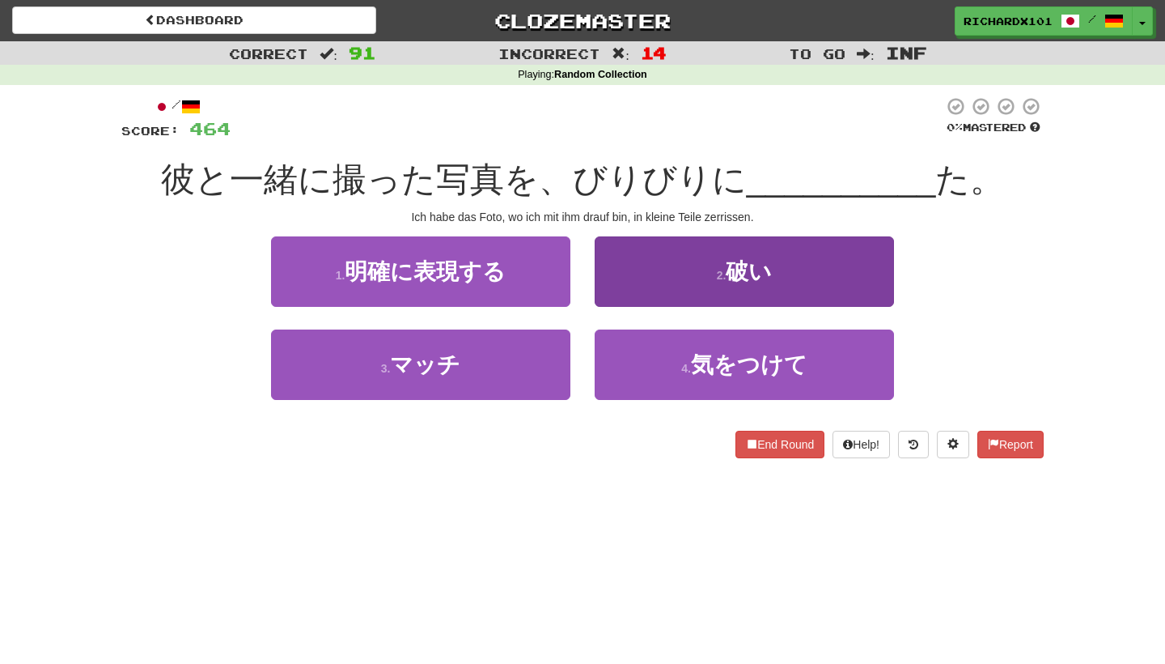
click at [668, 274] on button "2 . 破い" at bounding box center [744, 271] width 299 height 70
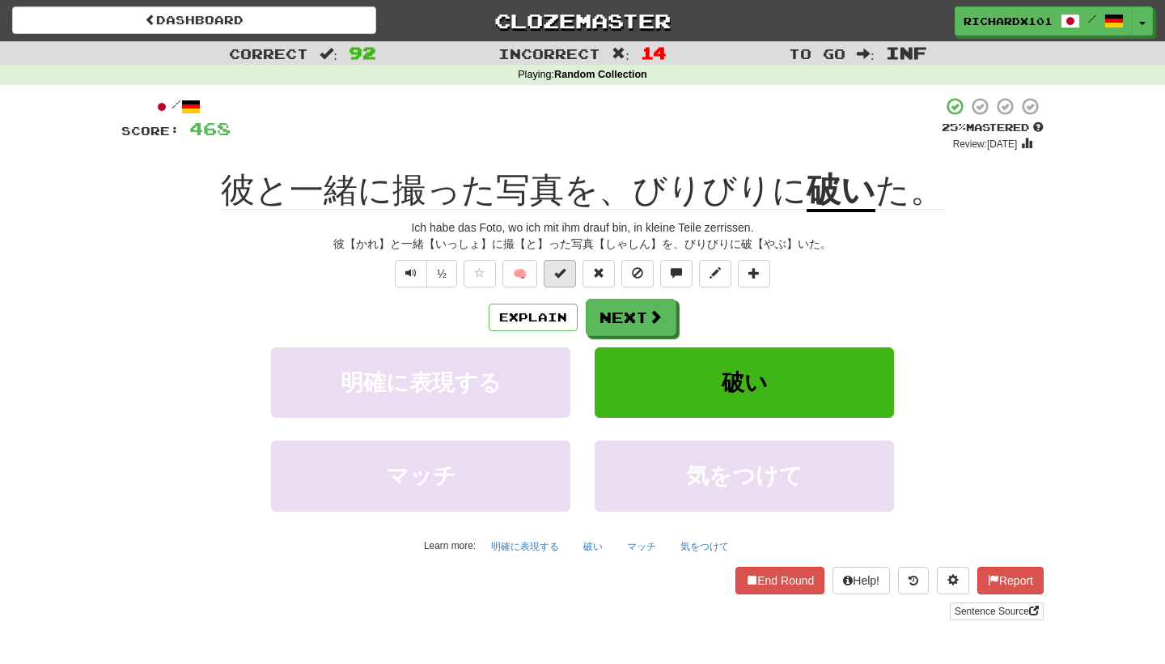
click at [564, 272] on span at bounding box center [559, 272] width 11 height 11
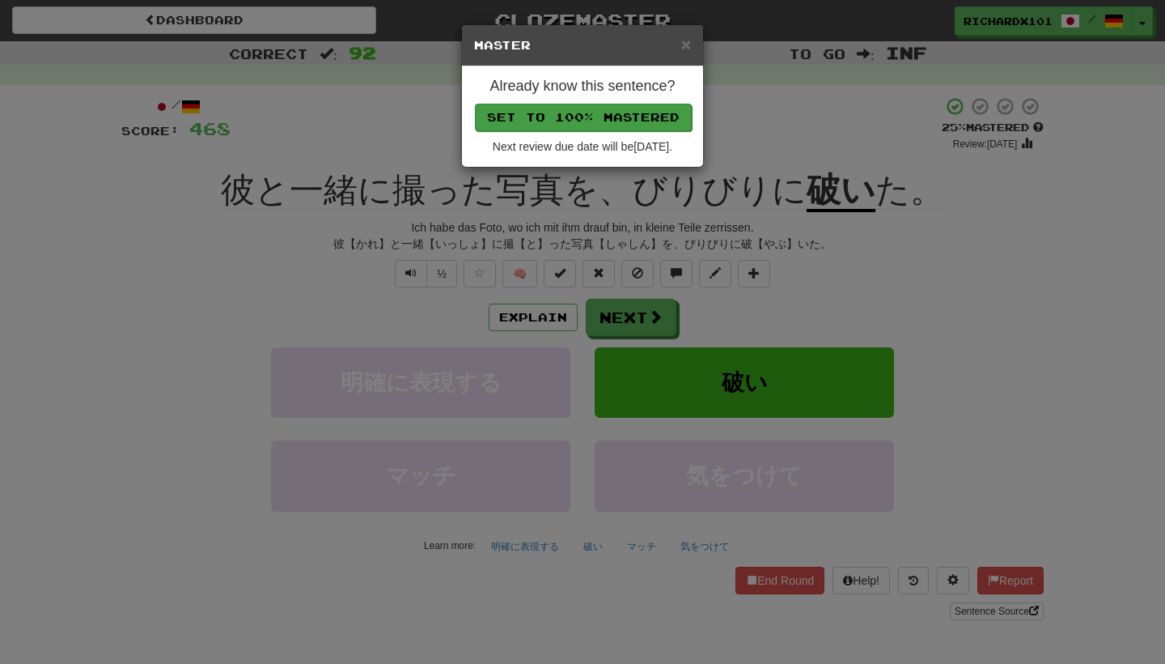
click at [617, 111] on button "Set to 100% Mastered" at bounding box center [583, 118] width 217 height 28
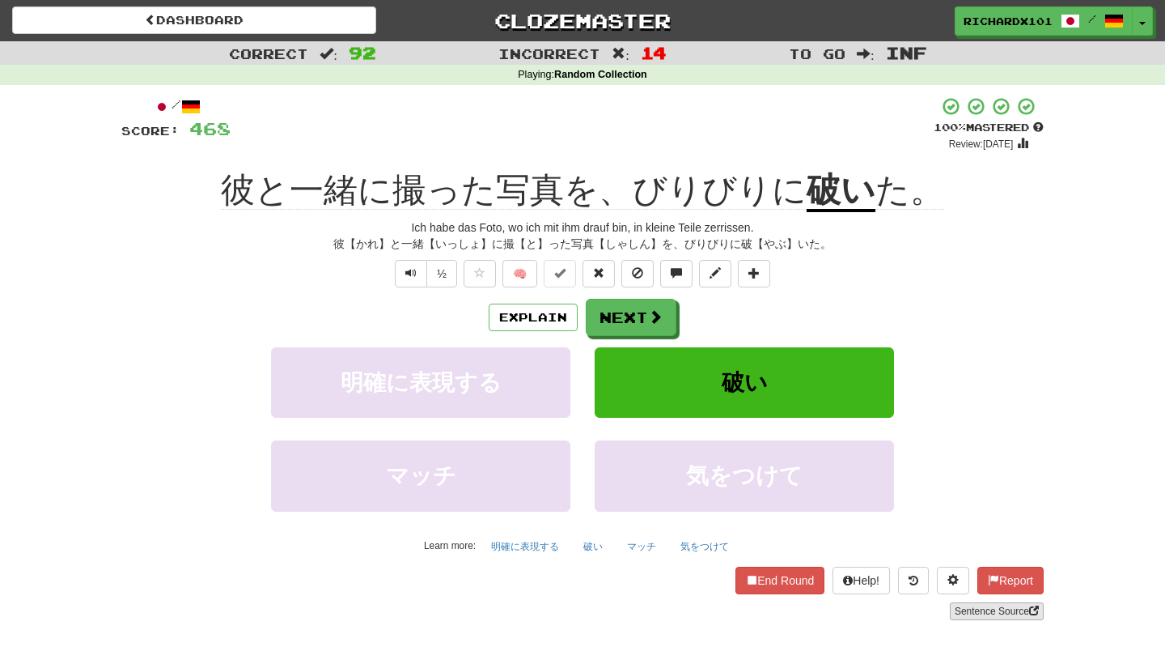
click at [996, 609] on link "Sentence Source" at bounding box center [997, 611] width 94 height 18
click at [632, 314] on button "Next" at bounding box center [632, 317] width 91 height 37
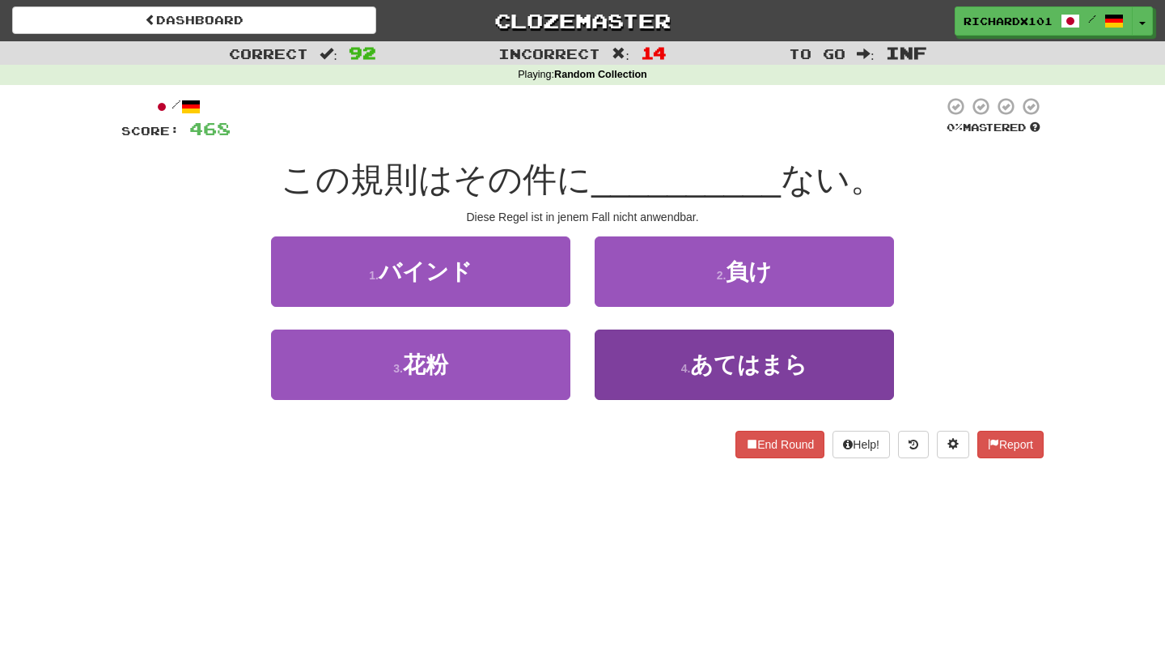
click at [631, 363] on button "4 . あてはまら" at bounding box center [744, 364] width 299 height 70
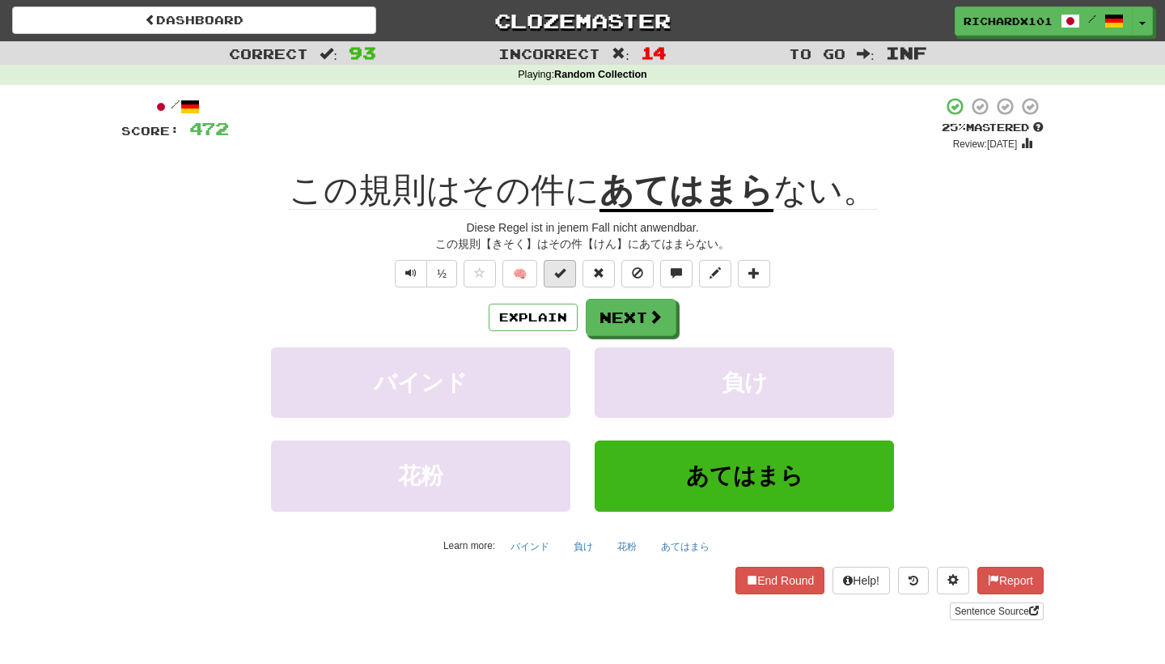
click at [567, 269] on button at bounding box center [560, 274] width 32 height 28
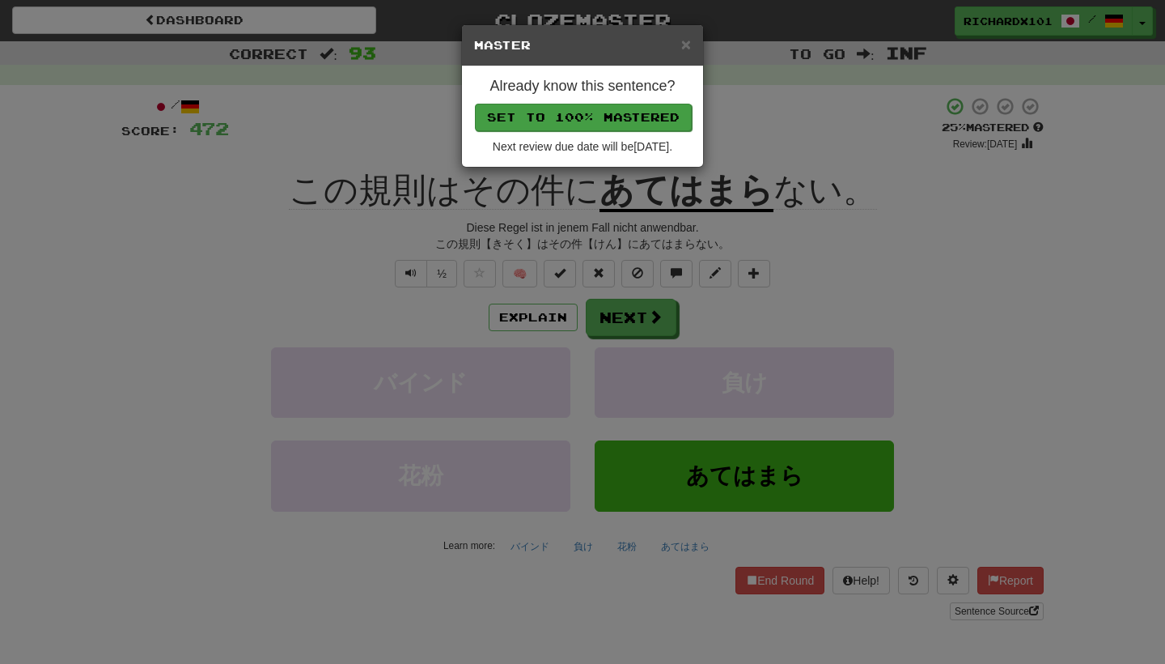
click at [600, 112] on button "Set to 100% Mastered" at bounding box center [583, 118] width 217 height 28
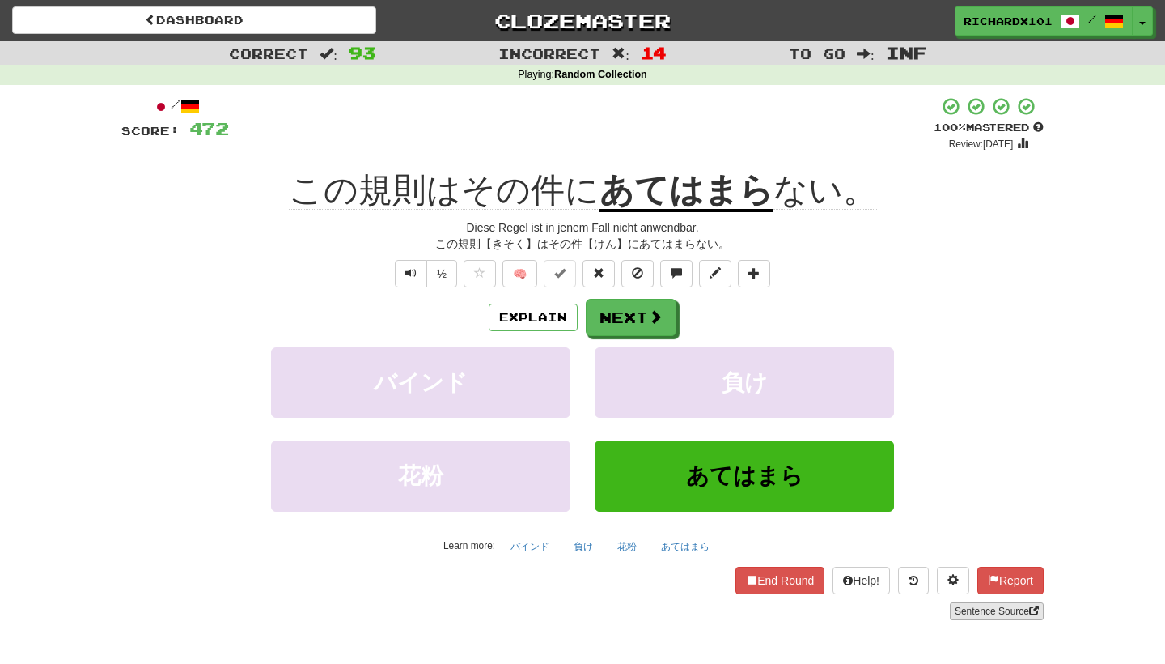
click at [982, 606] on link "Sentence Source" at bounding box center [997, 611] width 94 height 18
click at [760, 270] on span at bounding box center [754, 272] width 11 height 11
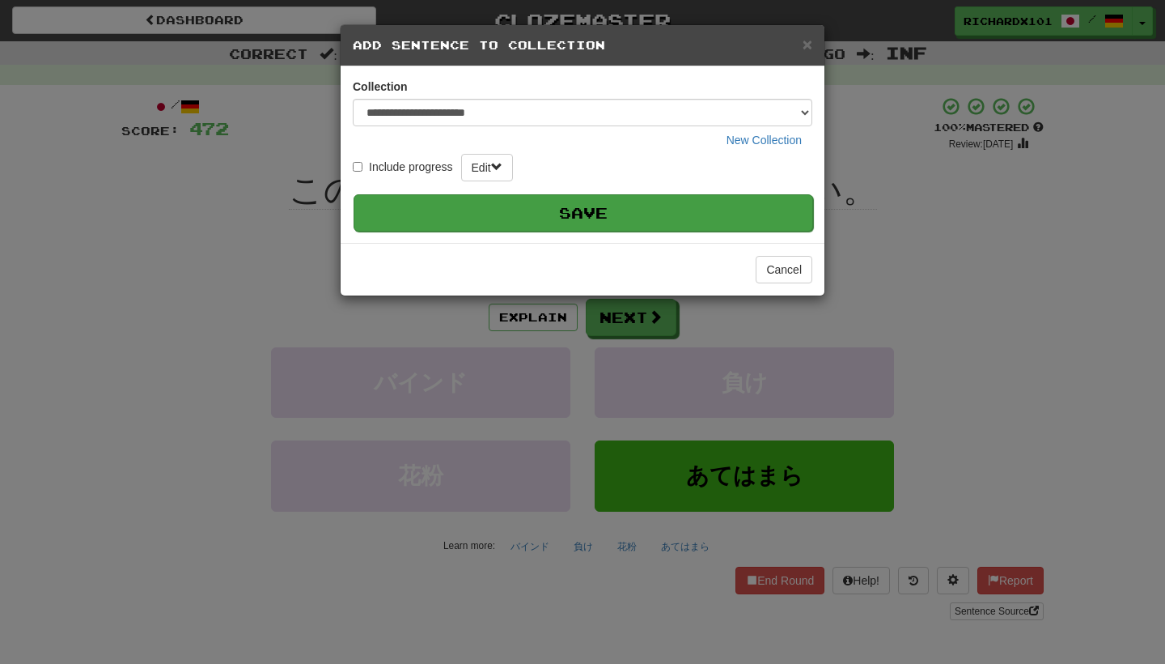
click at [711, 216] on button "Save" at bounding box center [584, 212] width 460 height 37
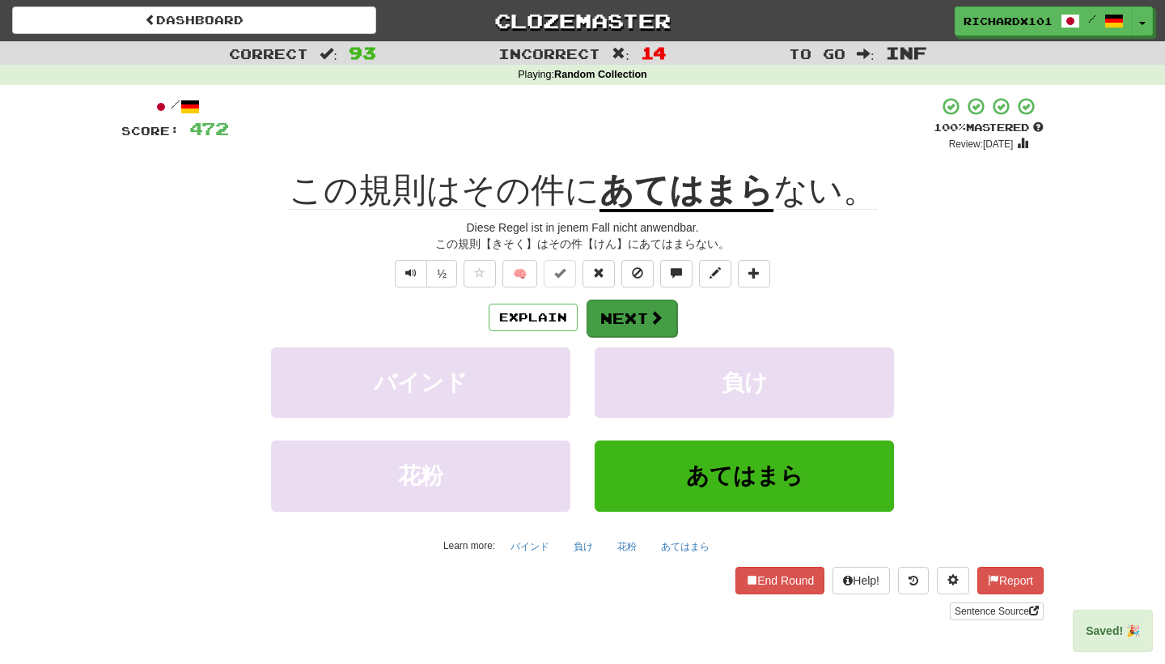
click at [652, 310] on span at bounding box center [656, 317] width 15 height 15
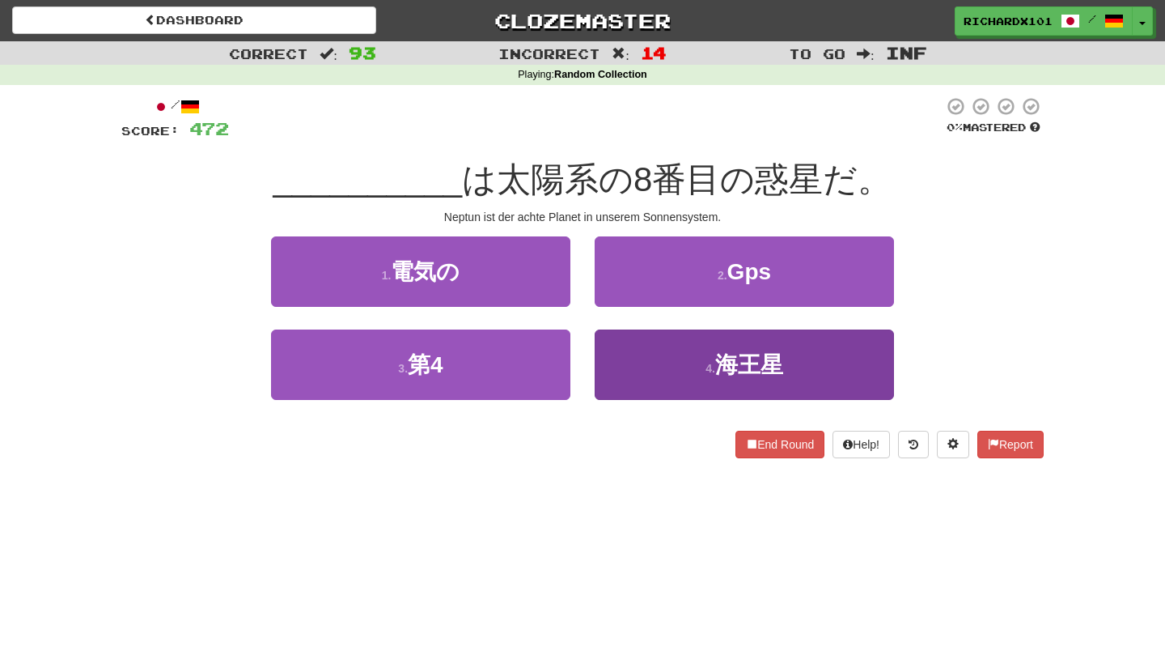
click at [647, 351] on button "4 . 海王星" at bounding box center [744, 364] width 299 height 70
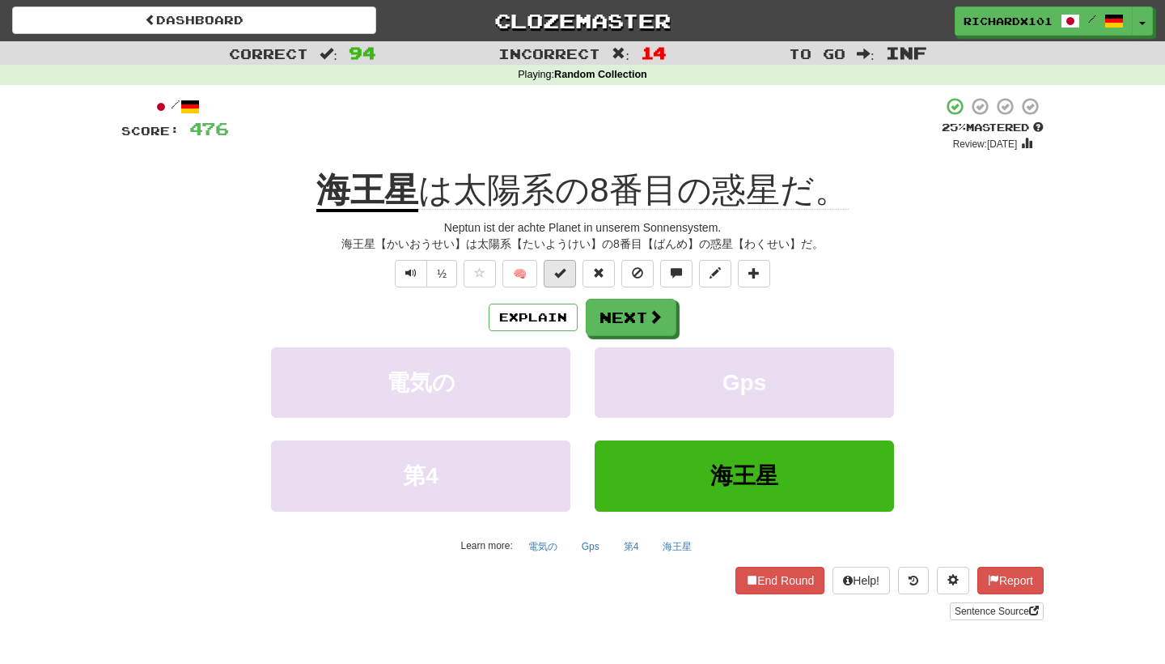
click at [568, 274] on button at bounding box center [560, 274] width 32 height 28
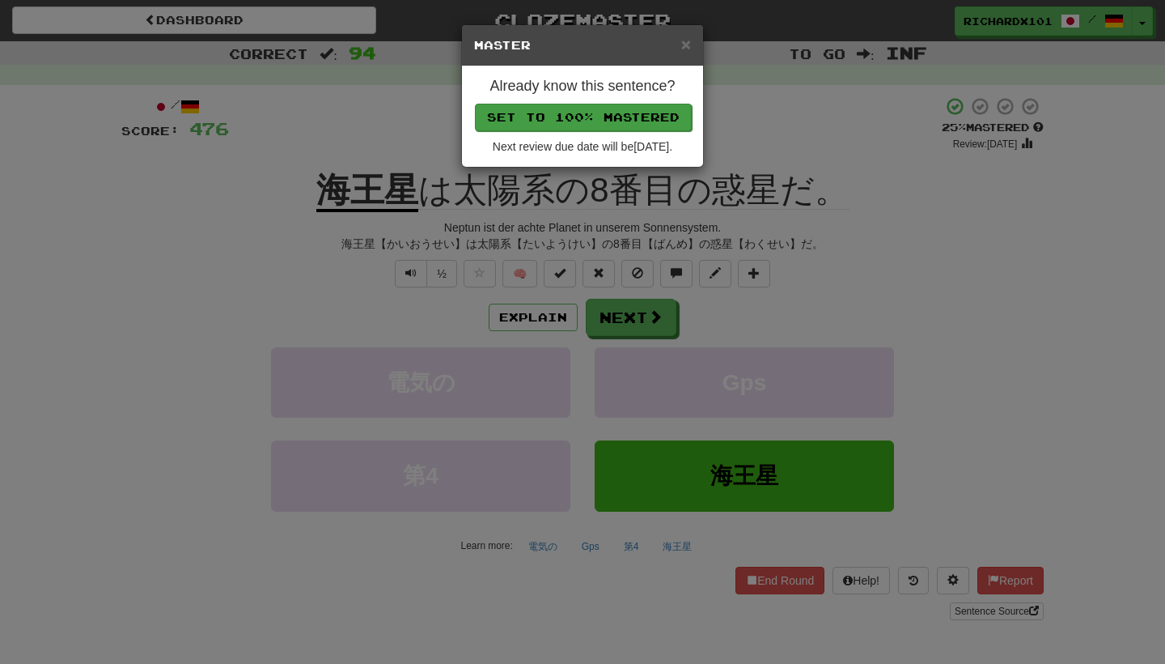
click at [593, 109] on button "Set to 100% Mastered" at bounding box center [583, 118] width 217 height 28
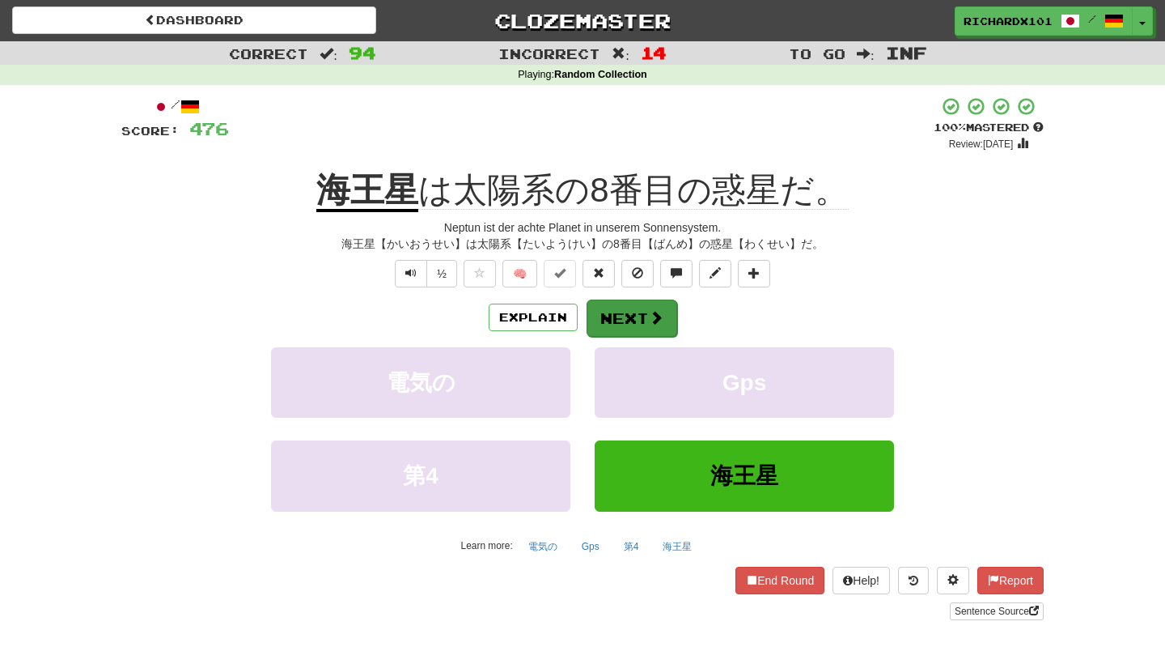
click at [625, 304] on button "Next" at bounding box center [632, 317] width 91 height 37
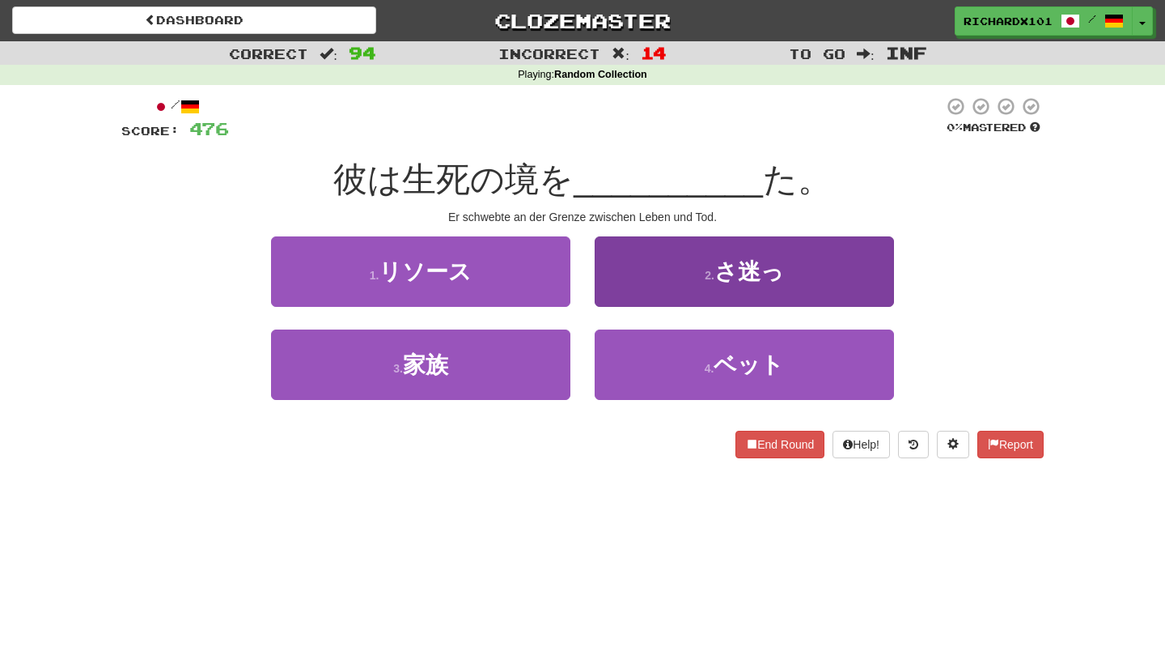
click at [661, 257] on button "2 . さ迷っ" at bounding box center [744, 271] width 299 height 70
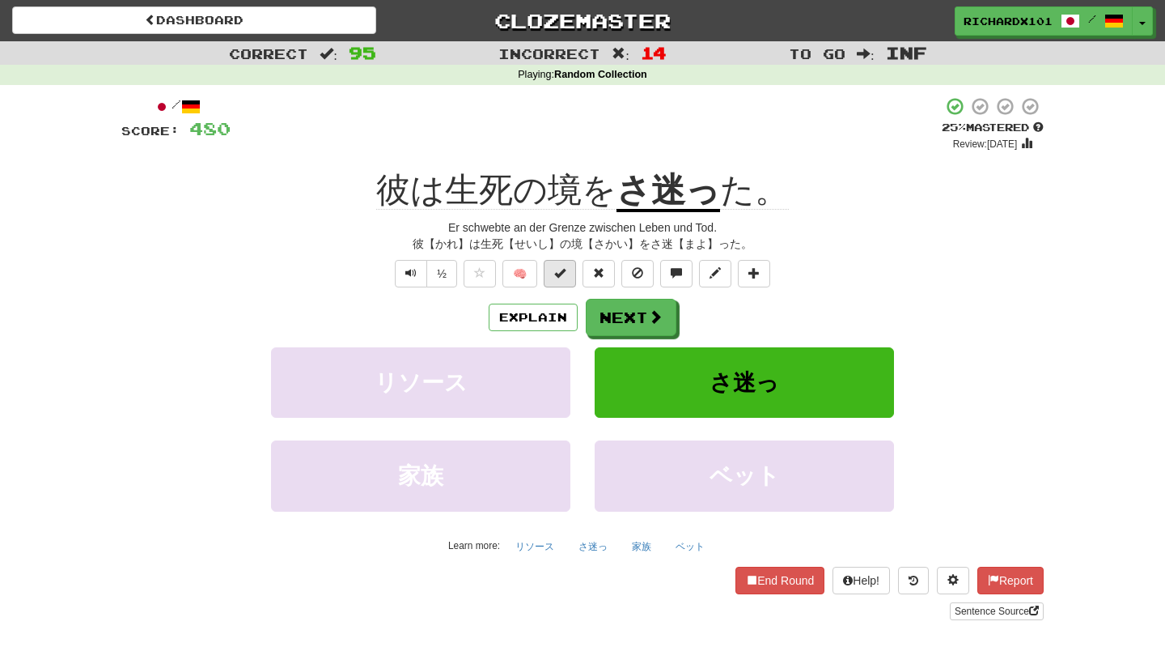
click at [566, 274] on button at bounding box center [560, 274] width 32 height 28
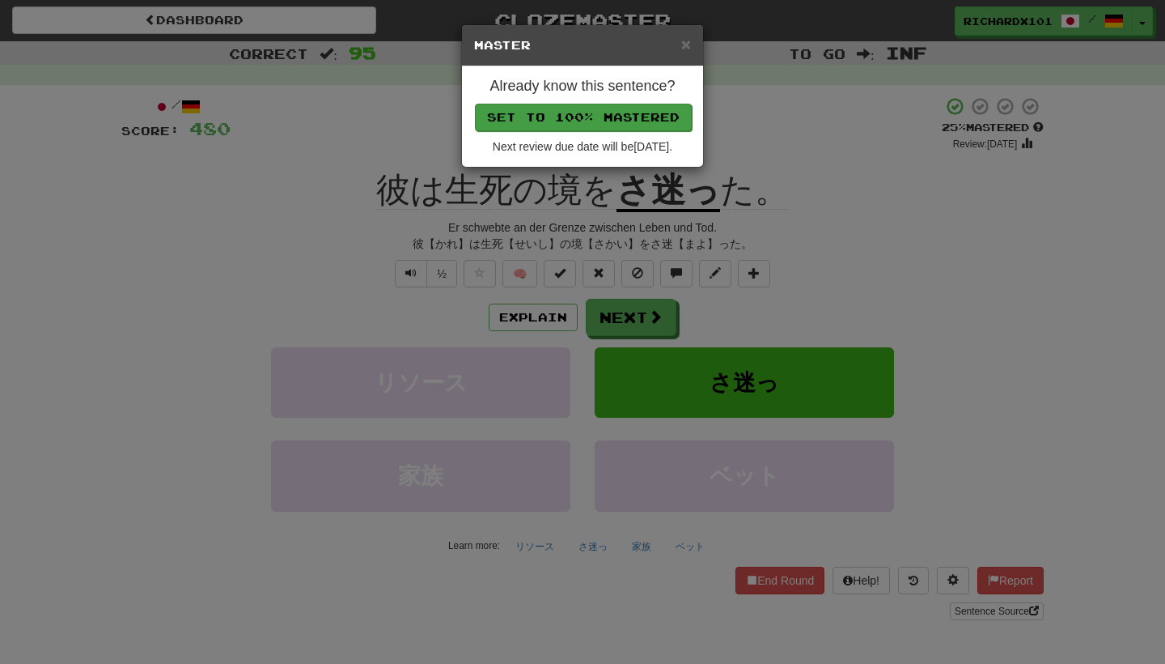
click at [611, 114] on button "Set to 100% Mastered" at bounding box center [583, 118] width 217 height 28
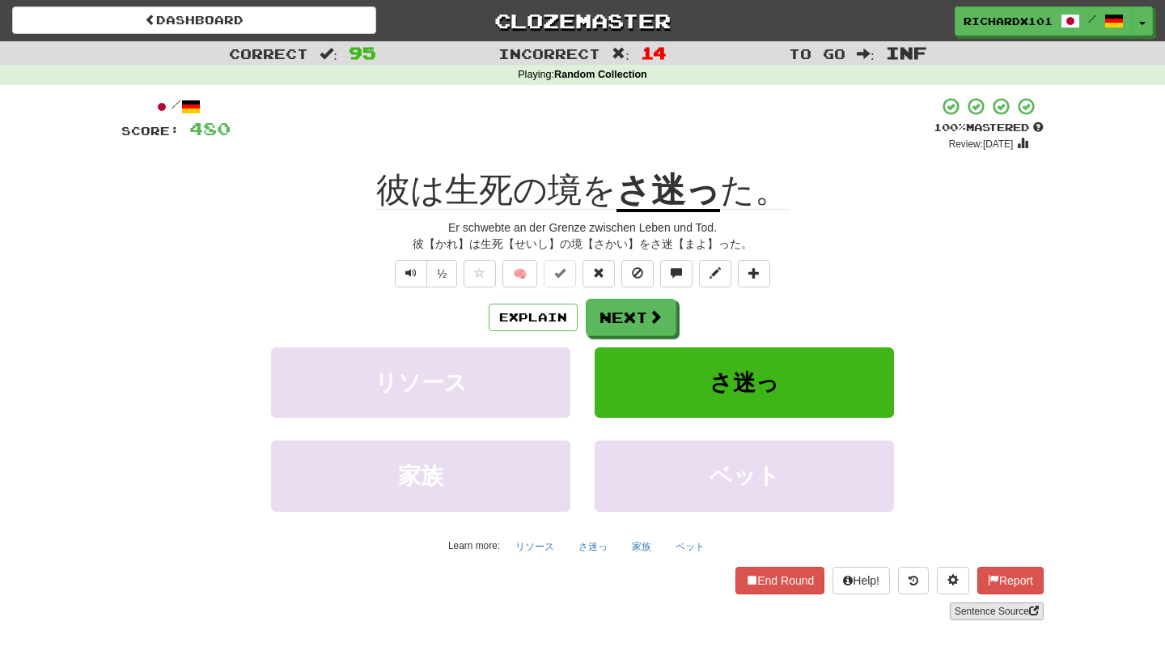
click at [983, 602] on link "Sentence Source" at bounding box center [997, 611] width 94 height 18
click at [656, 316] on span at bounding box center [656, 317] width 15 height 15
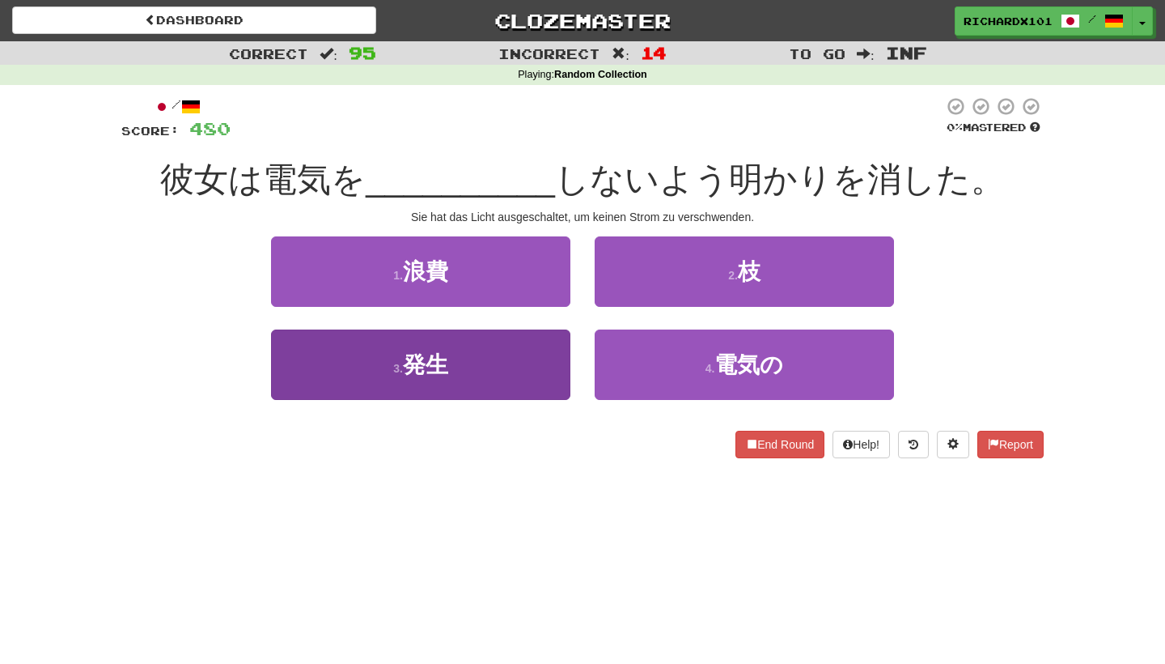
click at [555, 375] on button "3 . 発生" at bounding box center [420, 364] width 299 height 70
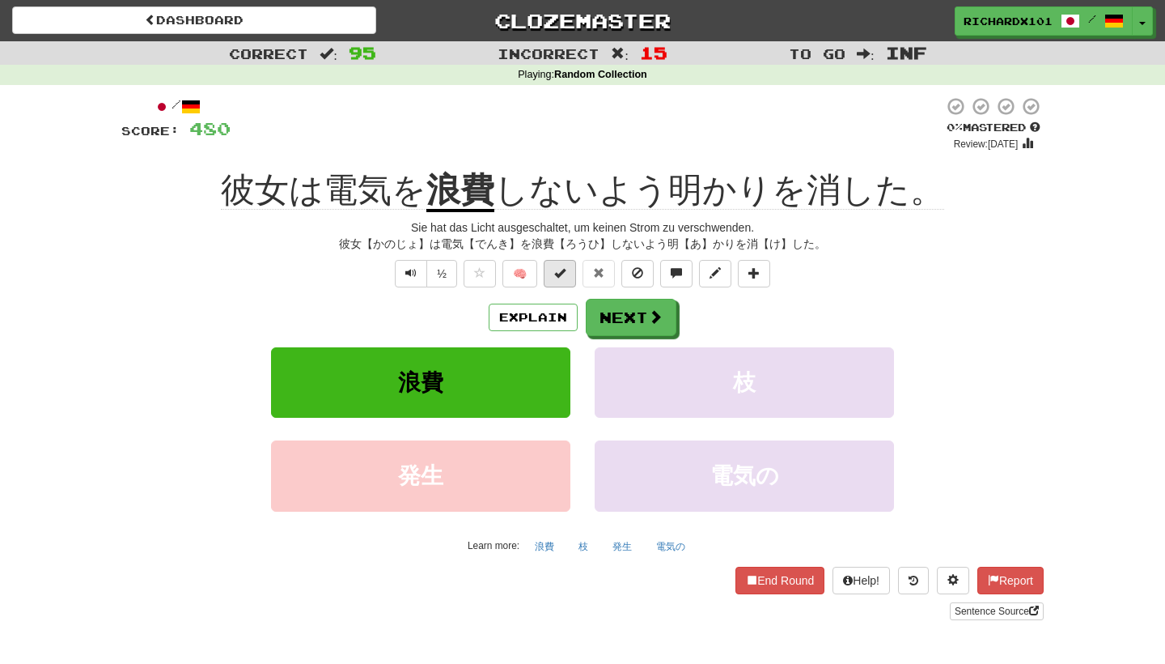
click at [566, 272] on button at bounding box center [560, 274] width 32 height 28
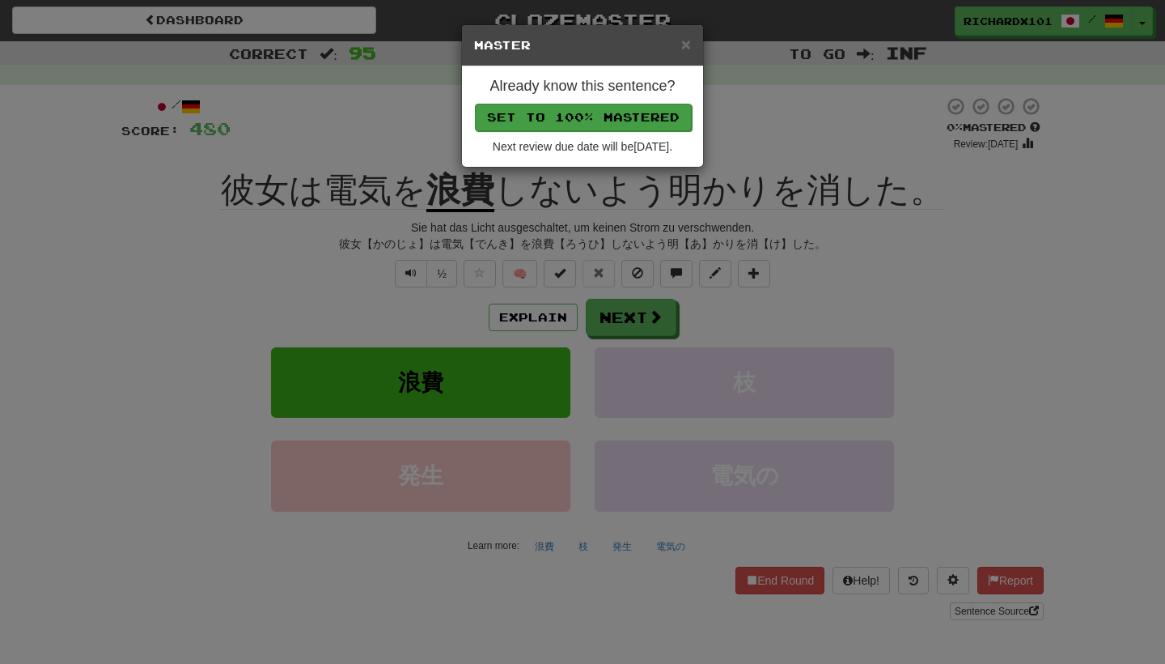
click at [613, 121] on button "Set to 100% Mastered" at bounding box center [583, 118] width 217 height 28
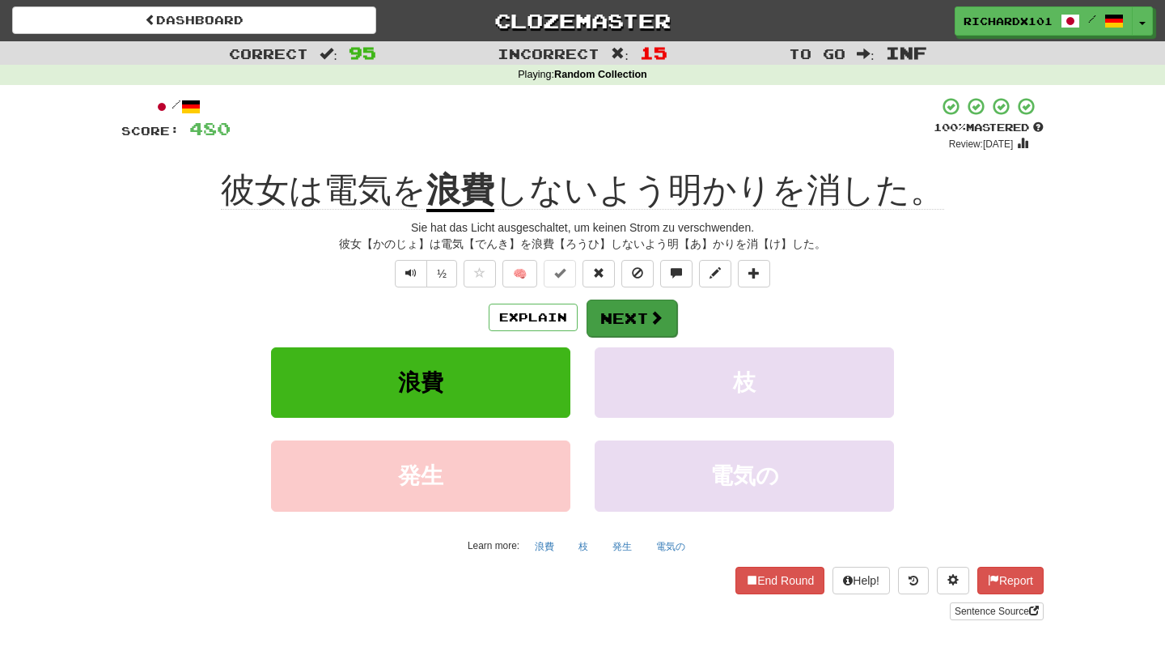
click at [613, 309] on button "Next" at bounding box center [632, 317] width 91 height 37
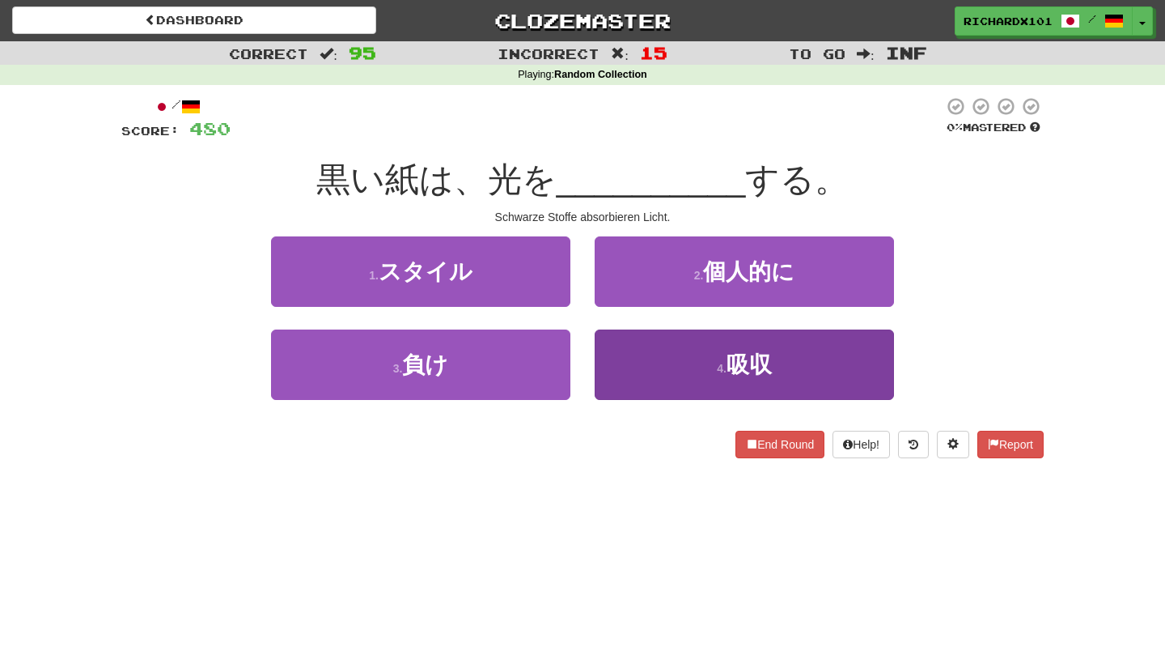
click at [622, 352] on button "4 . 吸収" at bounding box center [744, 364] width 299 height 70
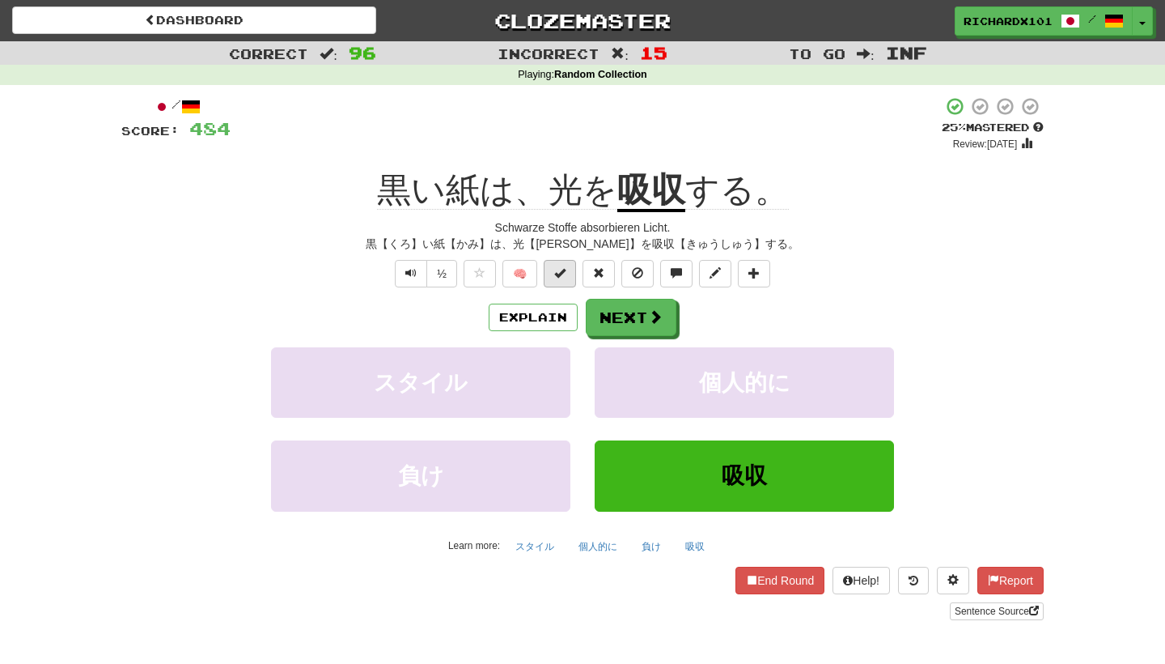
click at [571, 274] on button at bounding box center [560, 274] width 32 height 28
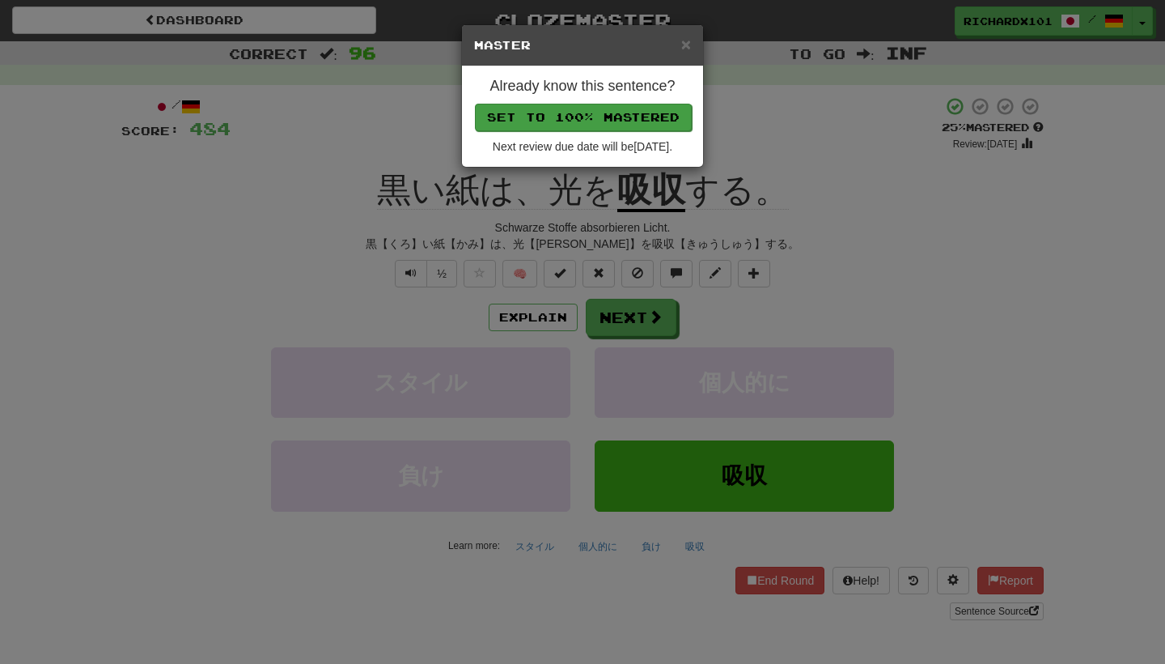
click at [608, 112] on button "Set to 100% Mastered" at bounding box center [583, 118] width 217 height 28
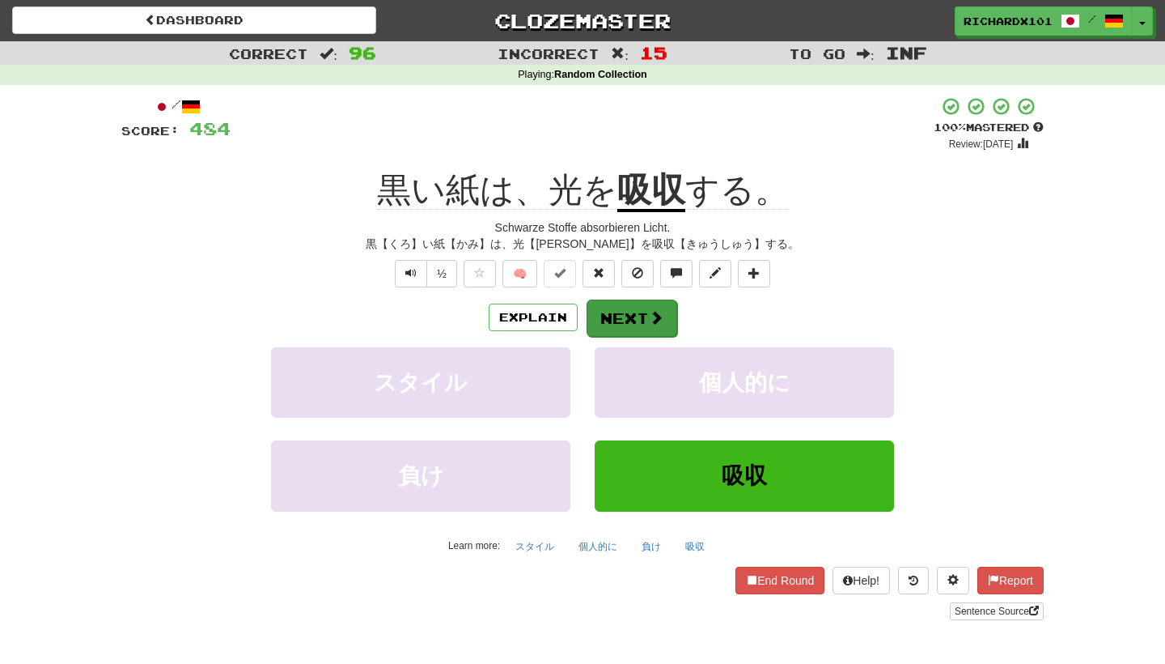
click at [615, 310] on button "Next" at bounding box center [632, 317] width 91 height 37
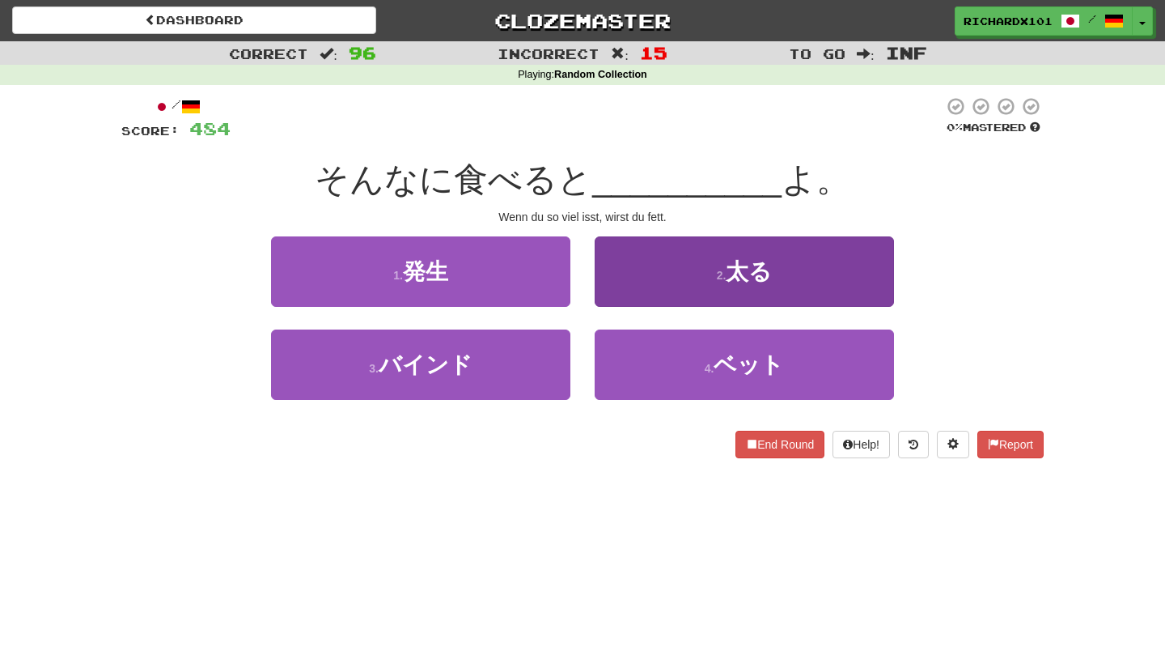
click at [647, 273] on button "2 . 太る" at bounding box center [744, 271] width 299 height 70
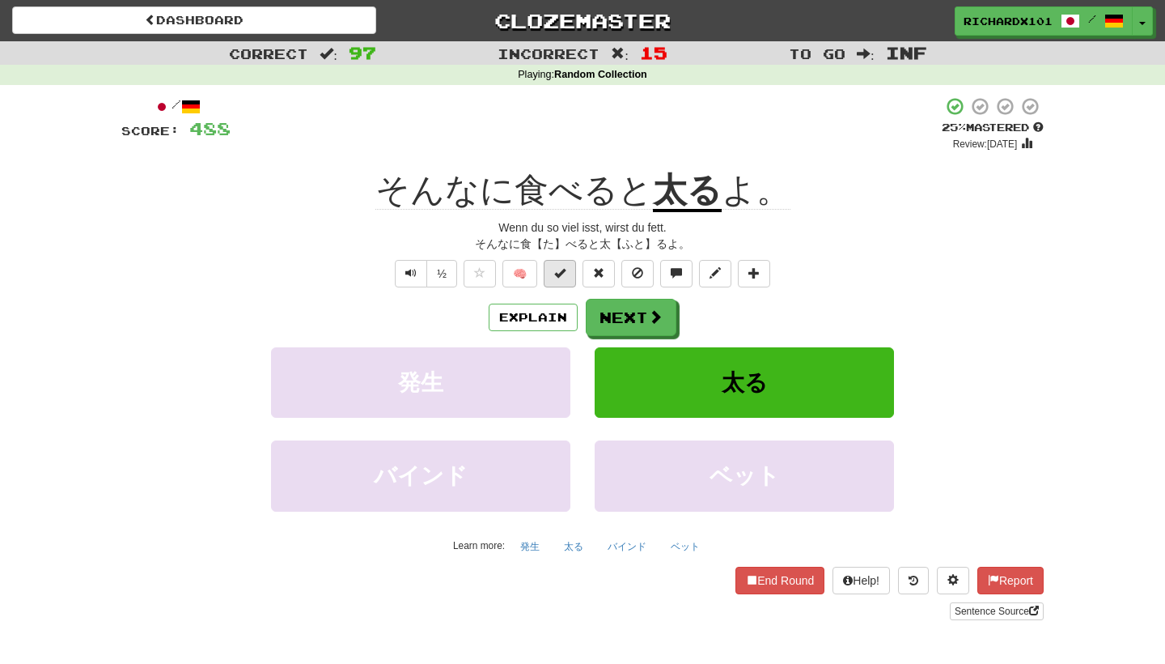
click at [574, 280] on button at bounding box center [560, 274] width 32 height 28
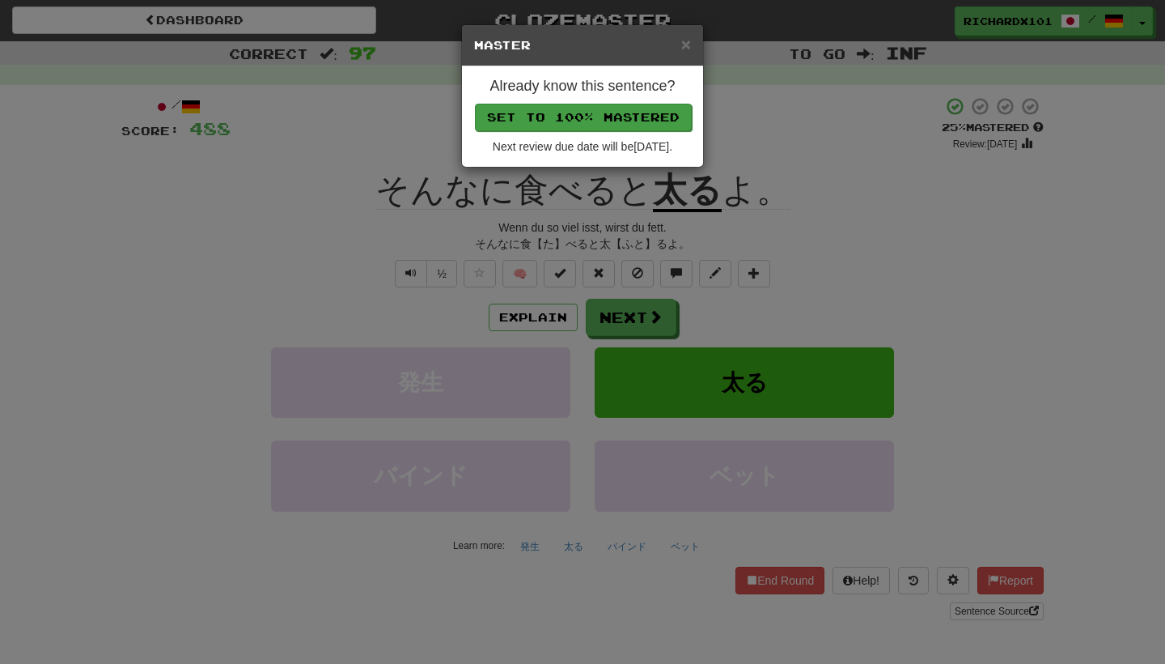
click at [618, 113] on button "Set to 100% Mastered" at bounding box center [583, 118] width 217 height 28
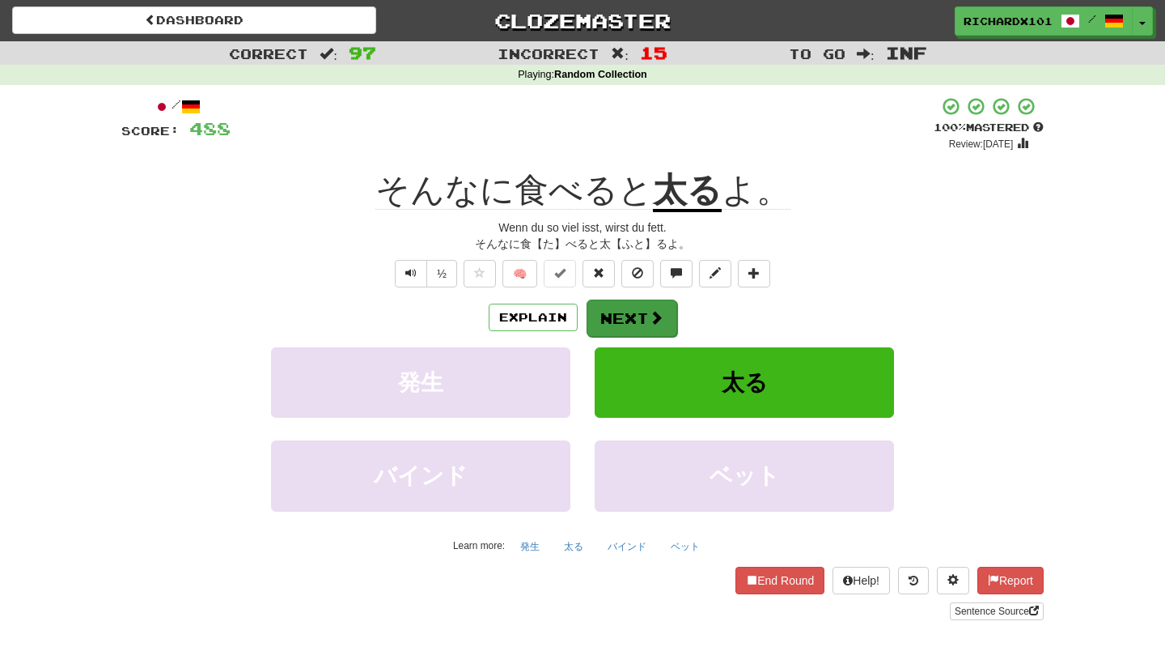
click at [615, 315] on button "Next" at bounding box center [632, 317] width 91 height 37
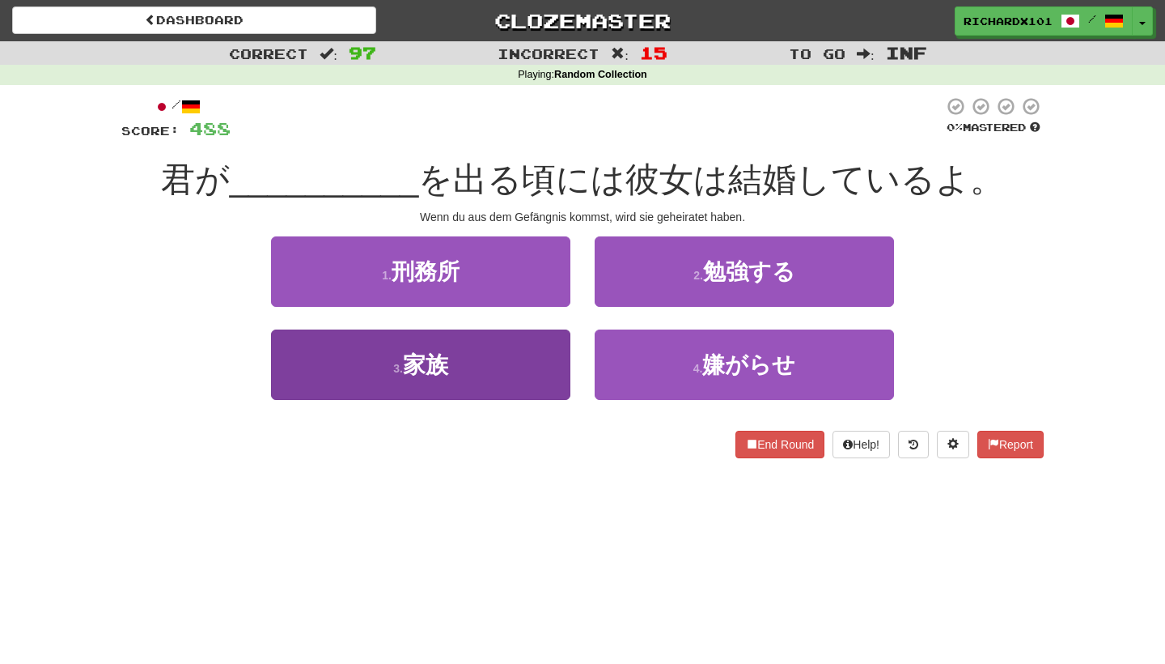
click at [552, 367] on button "3 . 家族" at bounding box center [420, 364] width 299 height 70
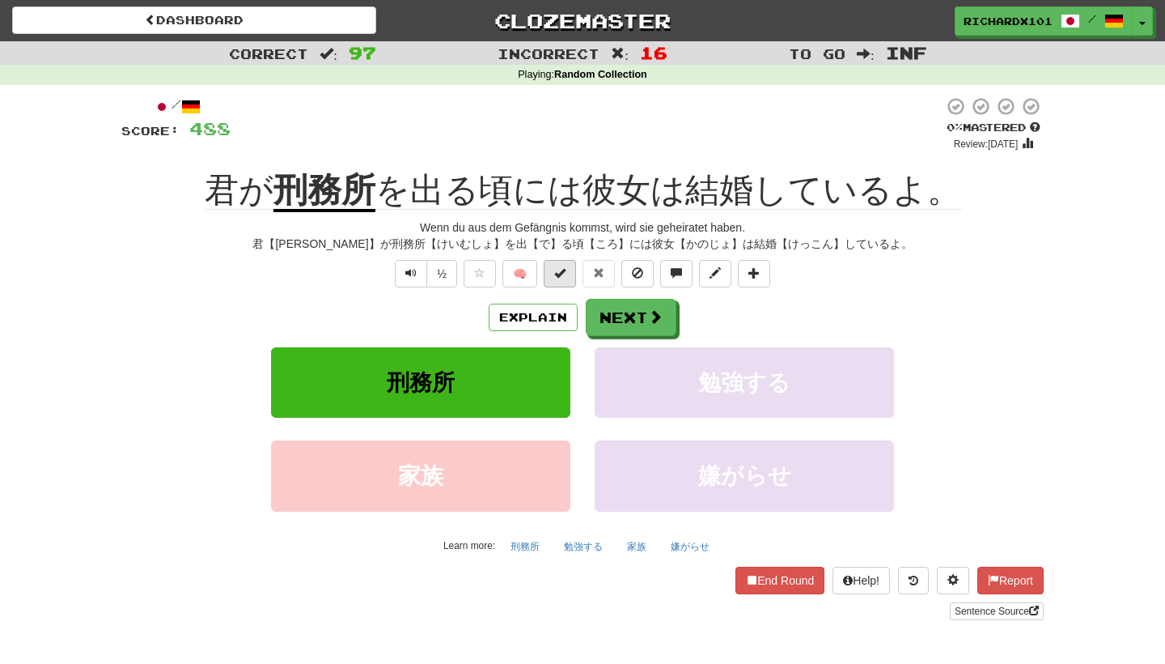
click at [567, 273] on button at bounding box center [560, 274] width 32 height 28
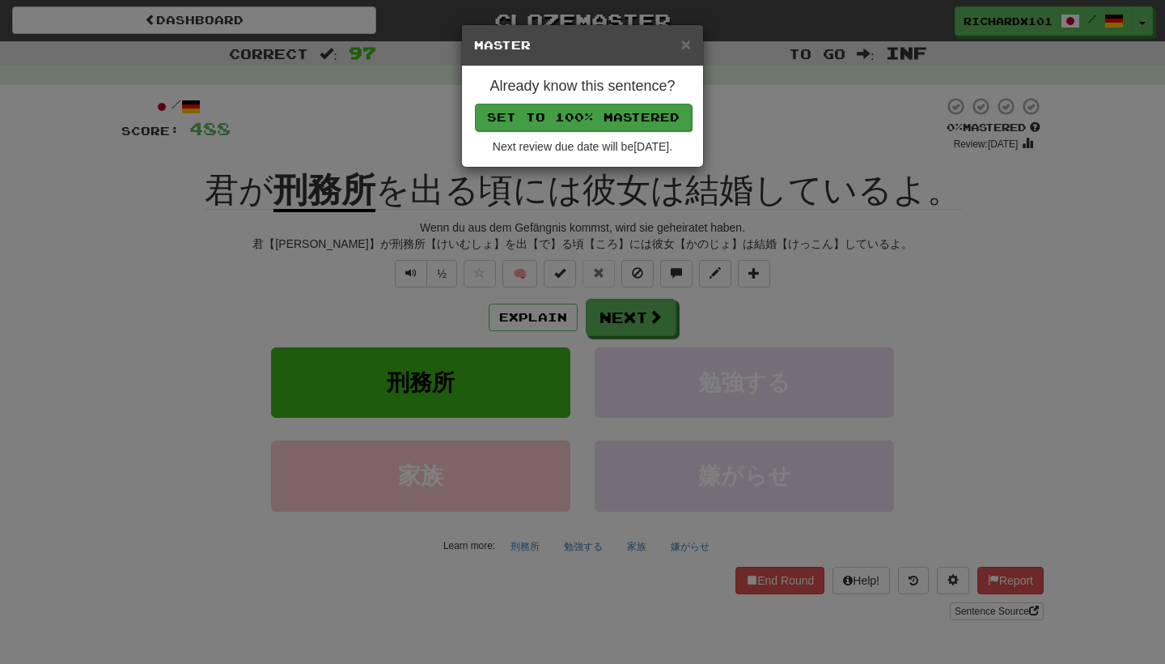
click at [625, 118] on button "Set to 100% Mastered" at bounding box center [583, 118] width 217 height 28
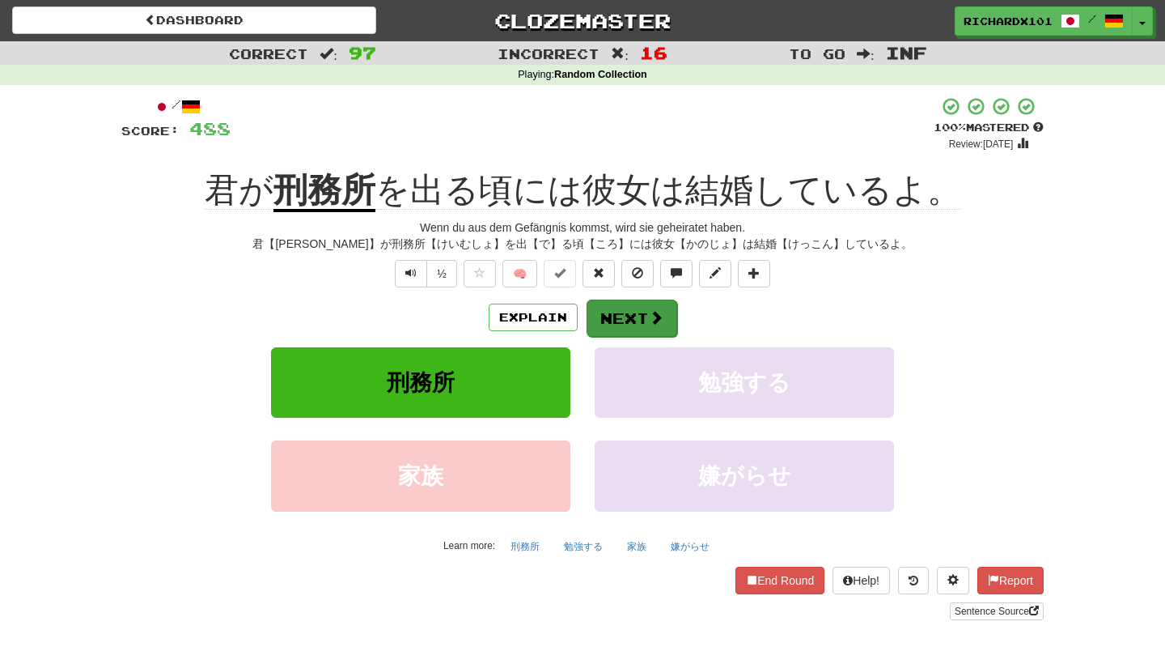
click at [630, 305] on button "Next" at bounding box center [632, 317] width 91 height 37
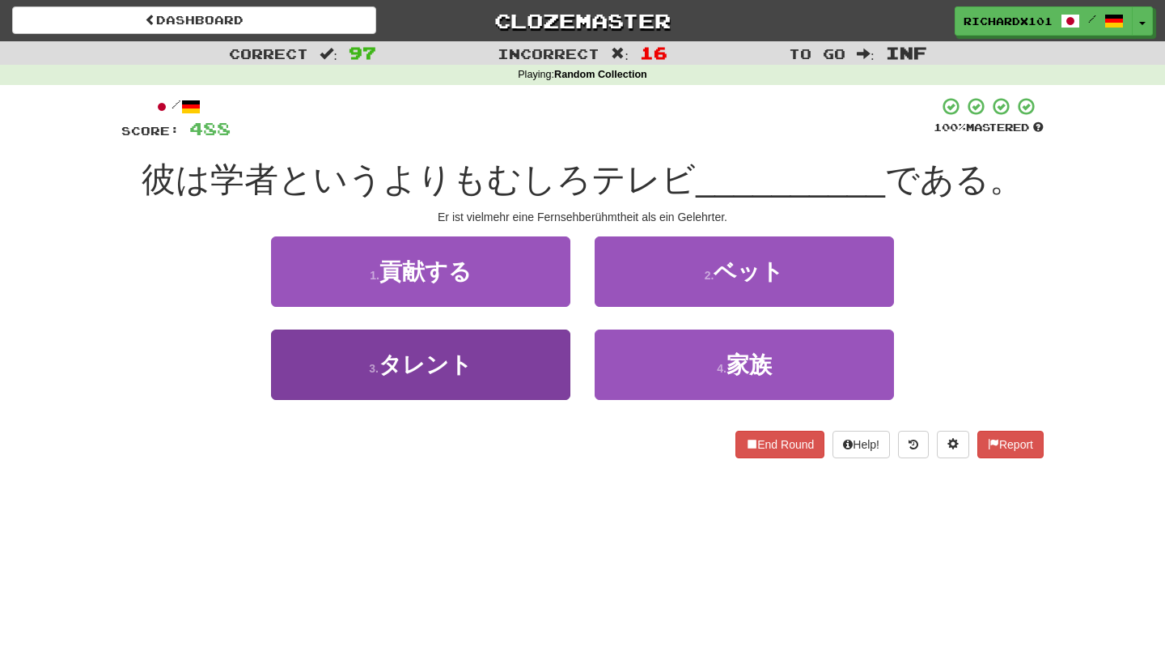
click at [543, 369] on button "3 . タレント" at bounding box center [420, 364] width 299 height 70
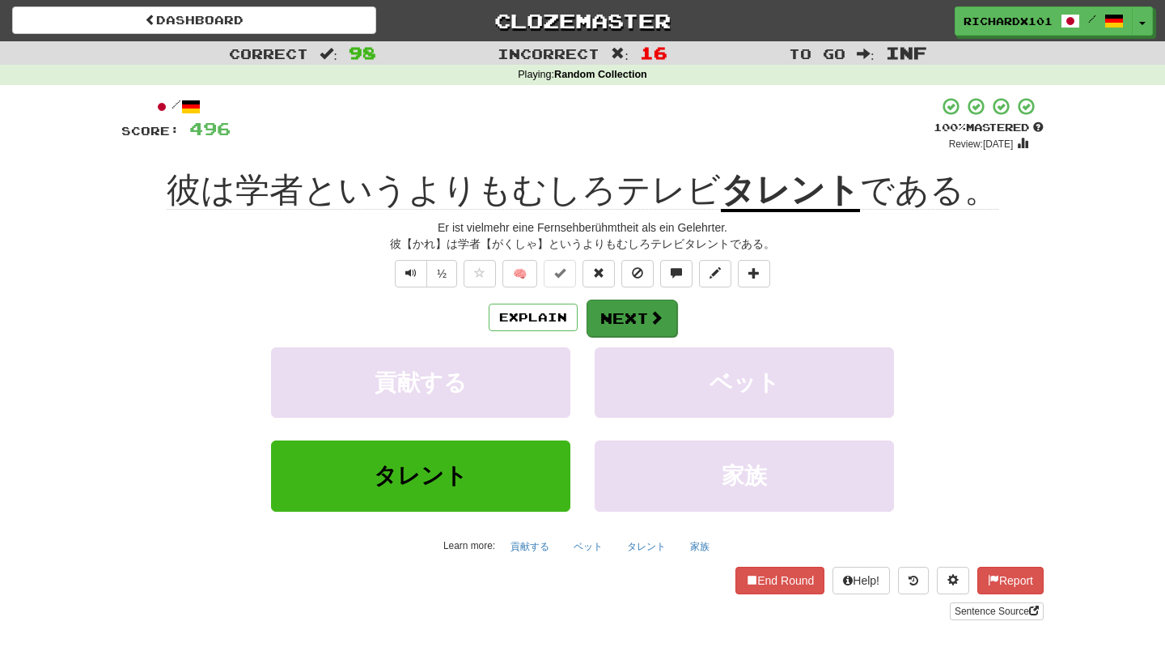
click at [606, 312] on button "Next" at bounding box center [632, 317] width 91 height 37
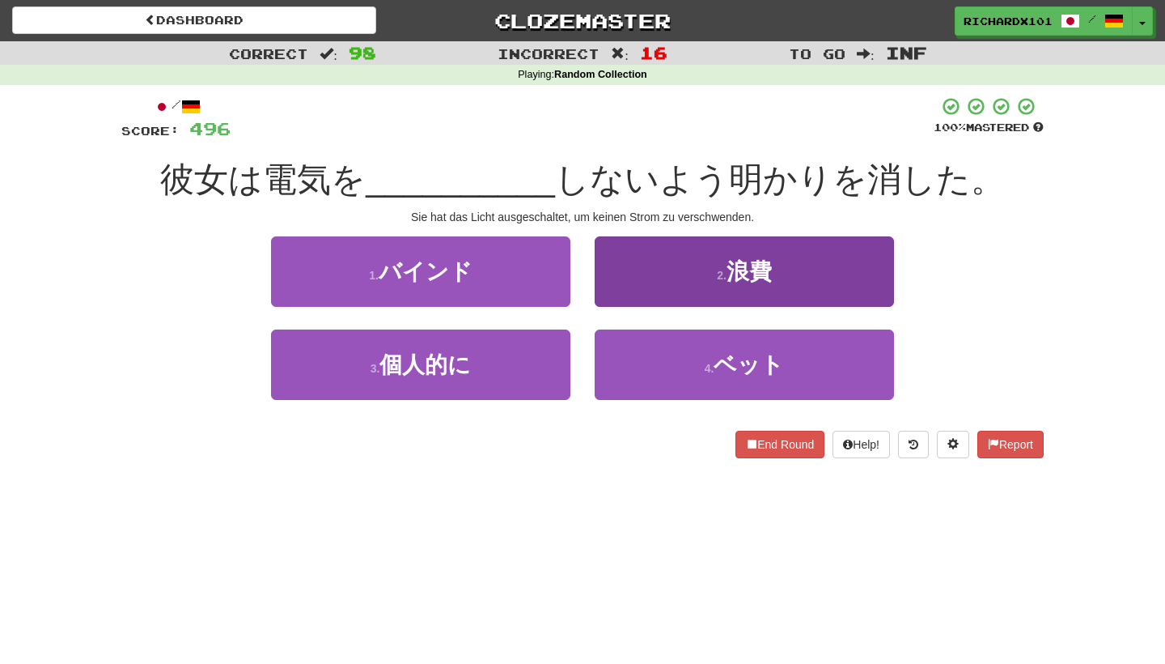
click at [649, 269] on button "2 . 浪費" at bounding box center [744, 271] width 299 height 70
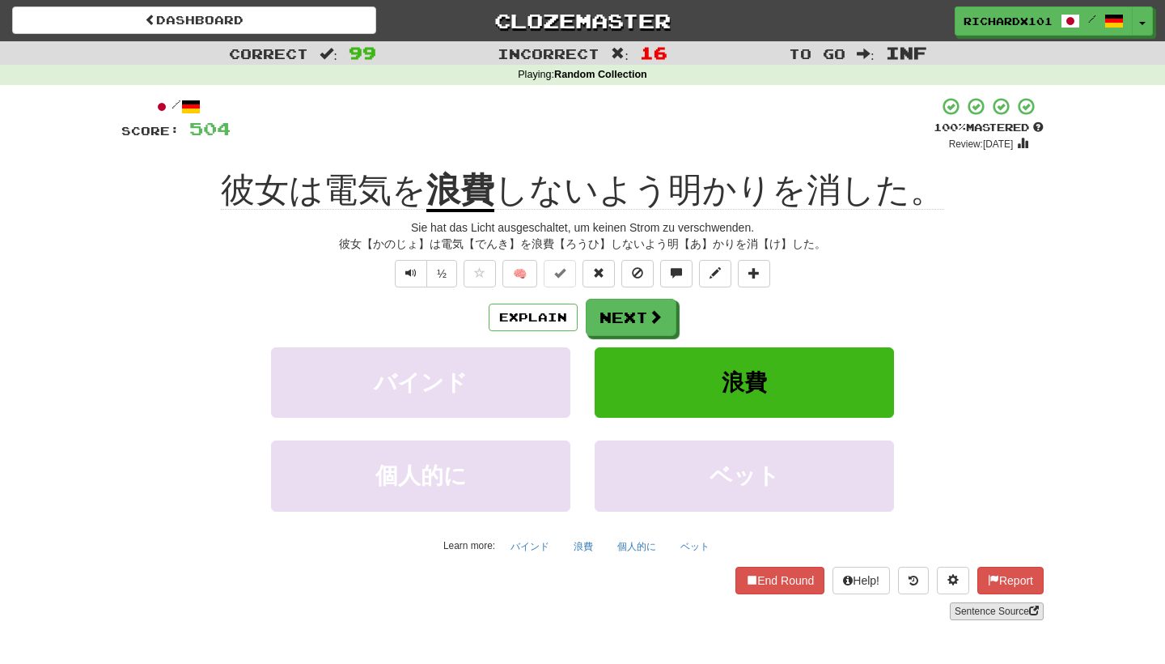
click at [969, 610] on link "Sentence Source" at bounding box center [997, 611] width 94 height 18
click at [644, 326] on button "Next" at bounding box center [632, 317] width 91 height 37
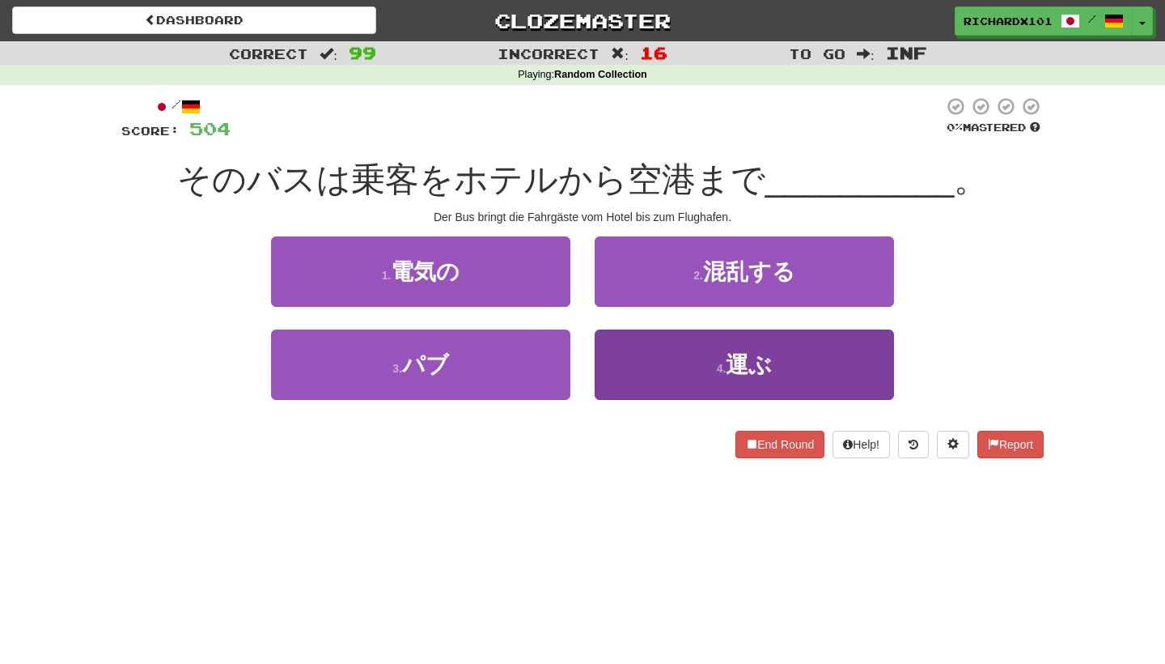
click at [652, 359] on button "4 . 運ぶ" at bounding box center [744, 364] width 299 height 70
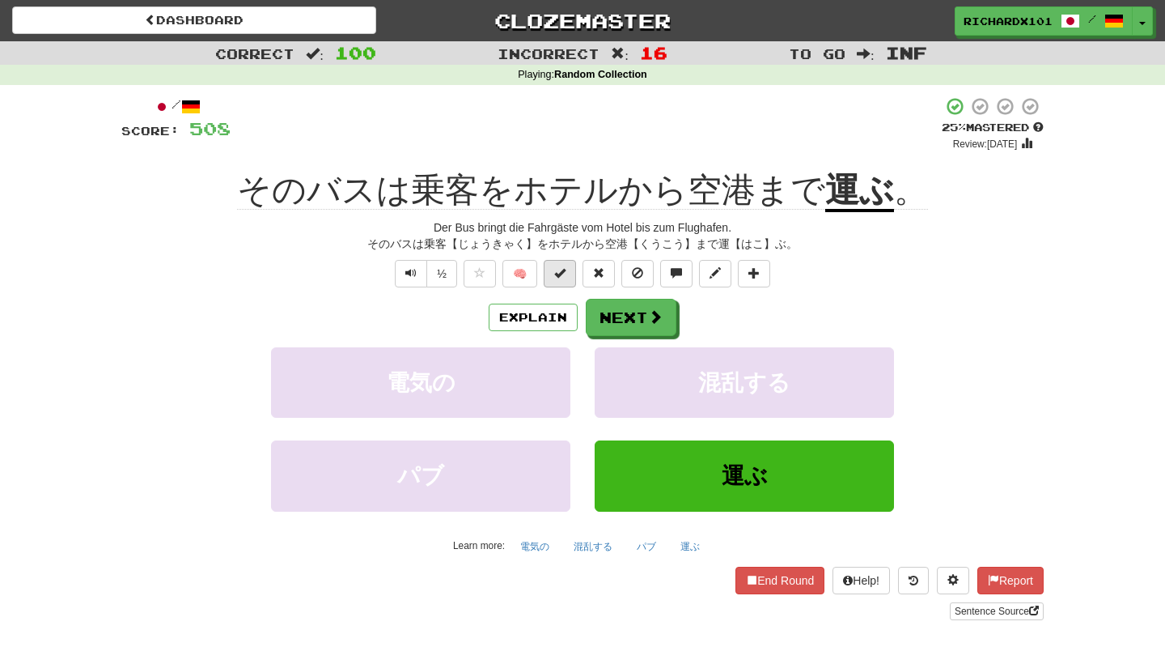
click at [567, 277] on button at bounding box center [560, 274] width 32 height 28
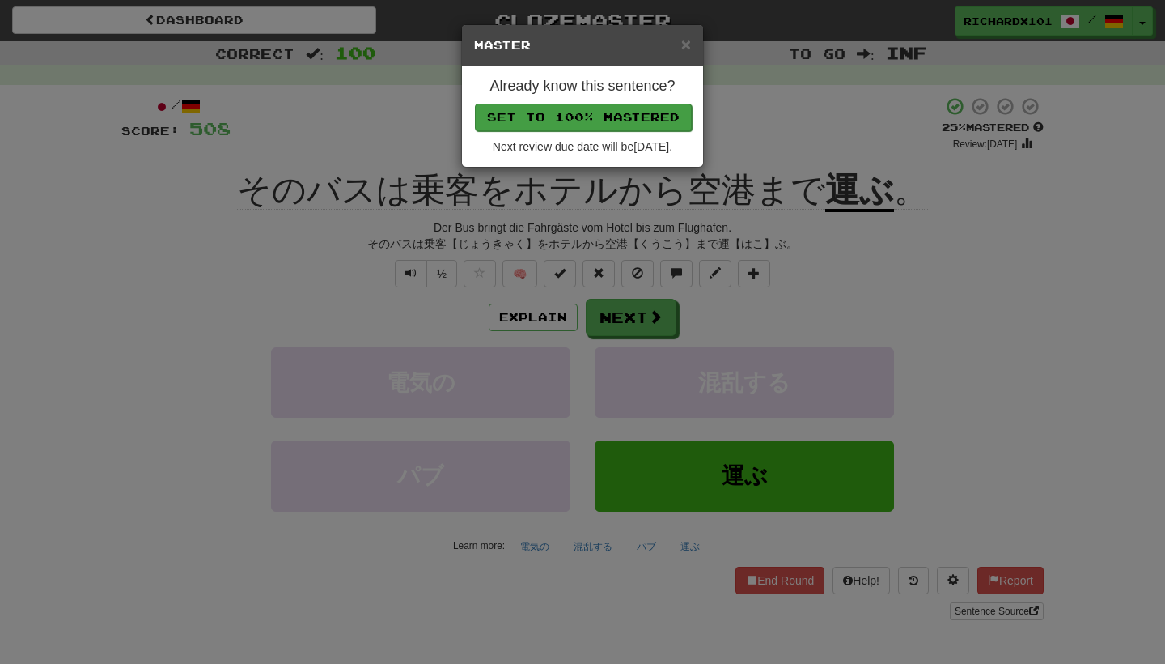
click at [617, 121] on button "Set to 100% Mastered" at bounding box center [583, 118] width 217 height 28
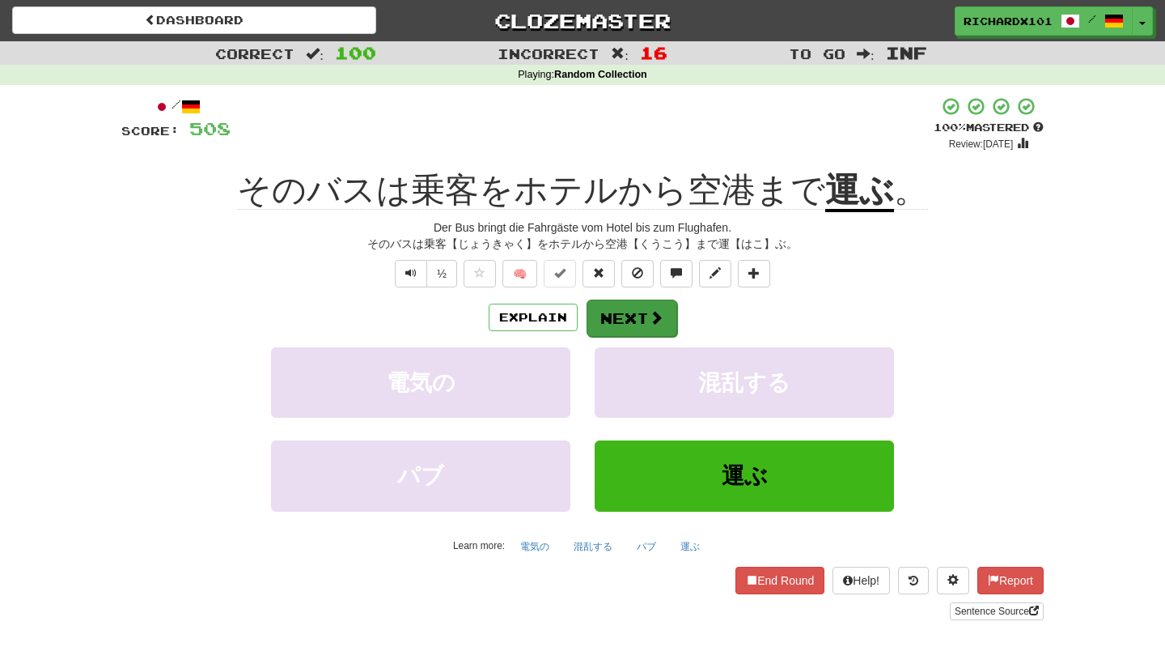
click at [612, 319] on button "Next" at bounding box center [632, 317] width 91 height 37
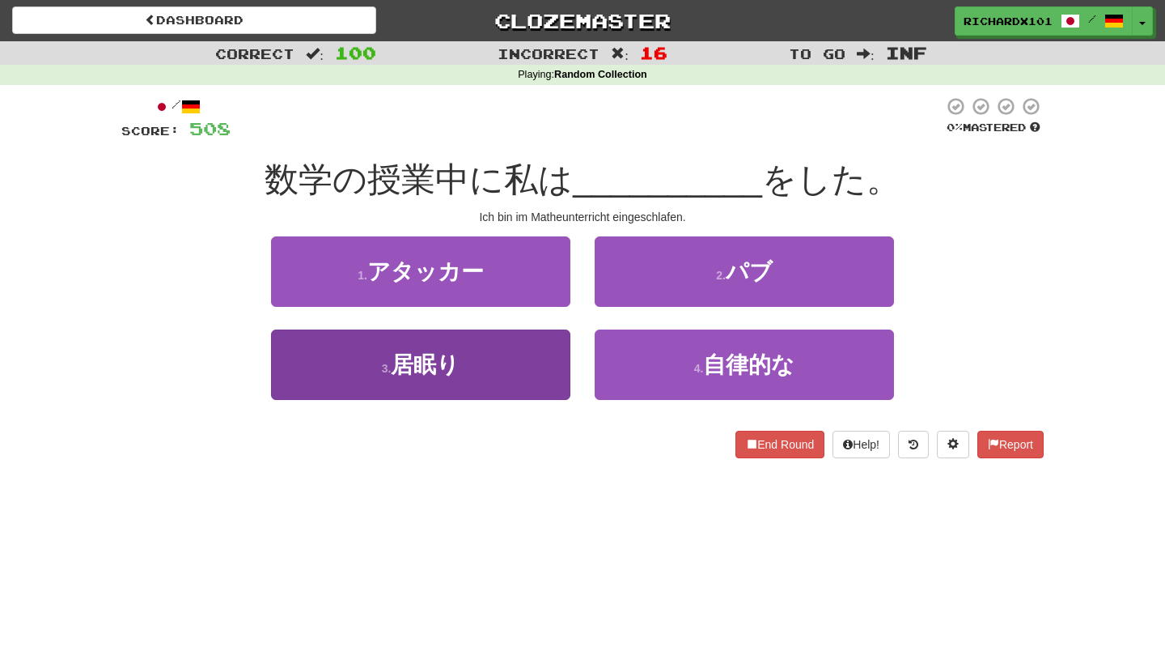
click at [531, 382] on button "3 . 居眠り" at bounding box center [420, 364] width 299 height 70
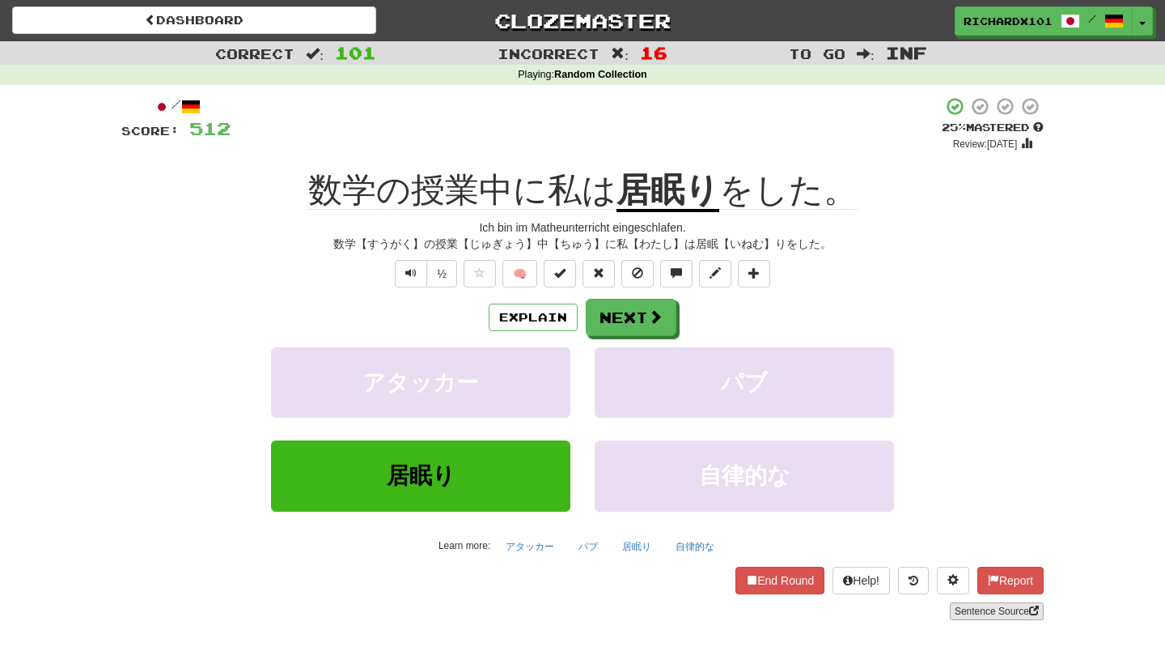
click at [975, 611] on link "Sentence Source" at bounding box center [997, 611] width 94 height 18
click at [564, 268] on span at bounding box center [559, 272] width 11 height 11
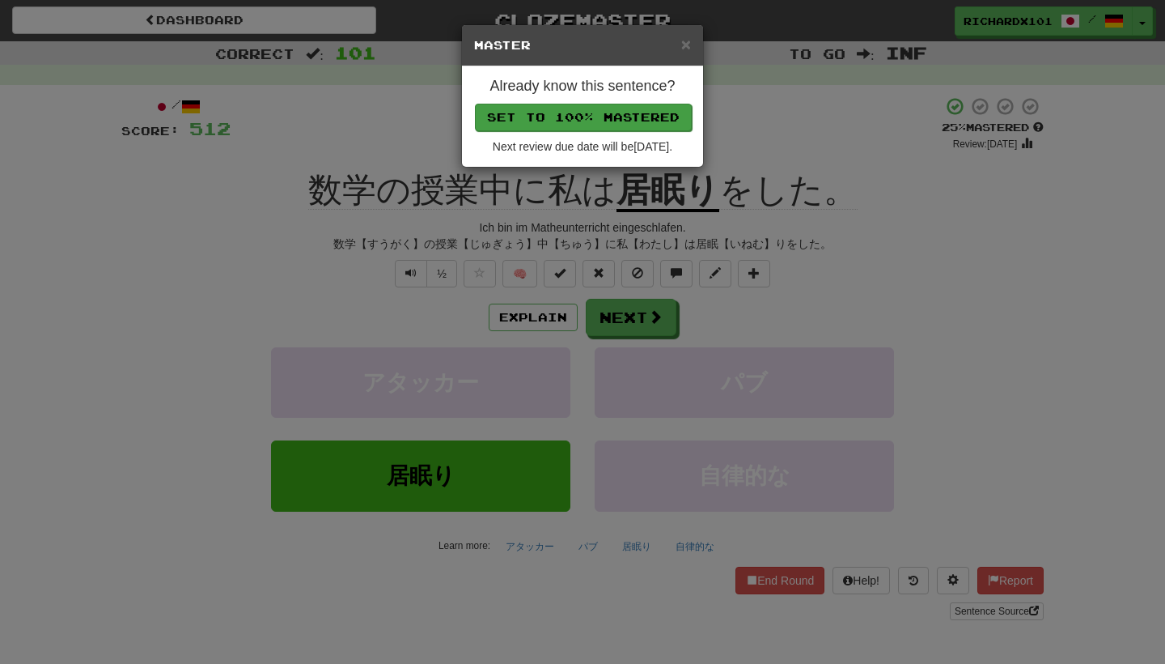
click at [630, 112] on button "Set to 100% Mastered" at bounding box center [583, 118] width 217 height 28
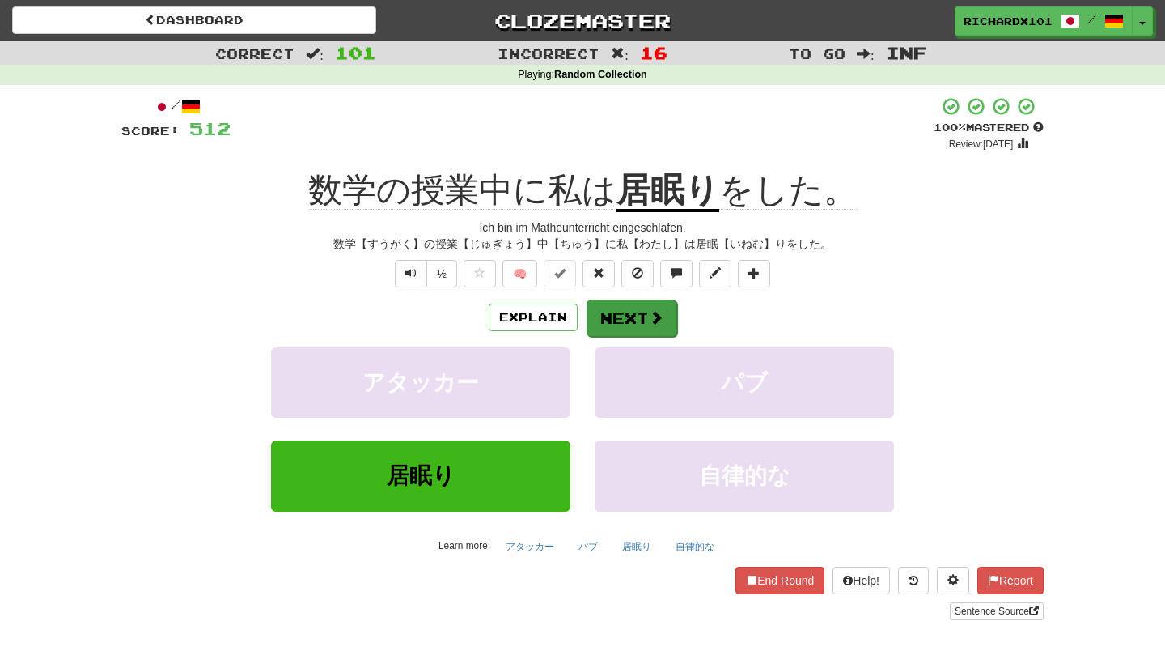
click at [610, 315] on button "Next" at bounding box center [632, 317] width 91 height 37
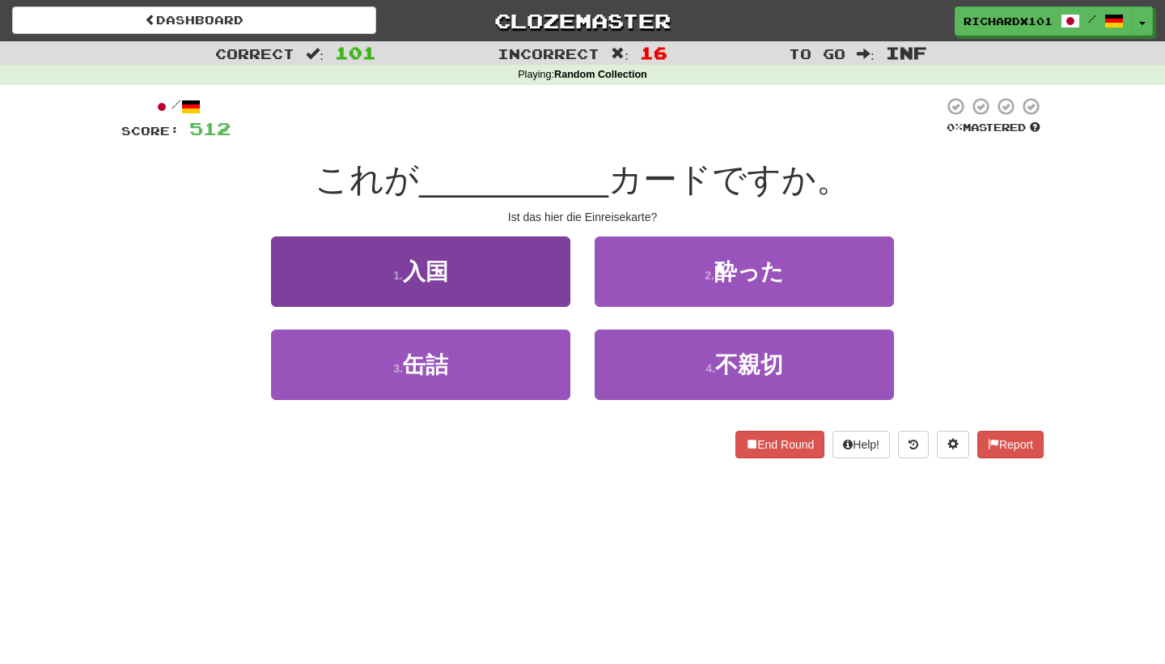
click at [534, 298] on button "1 . 入国" at bounding box center [420, 271] width 299 height 70
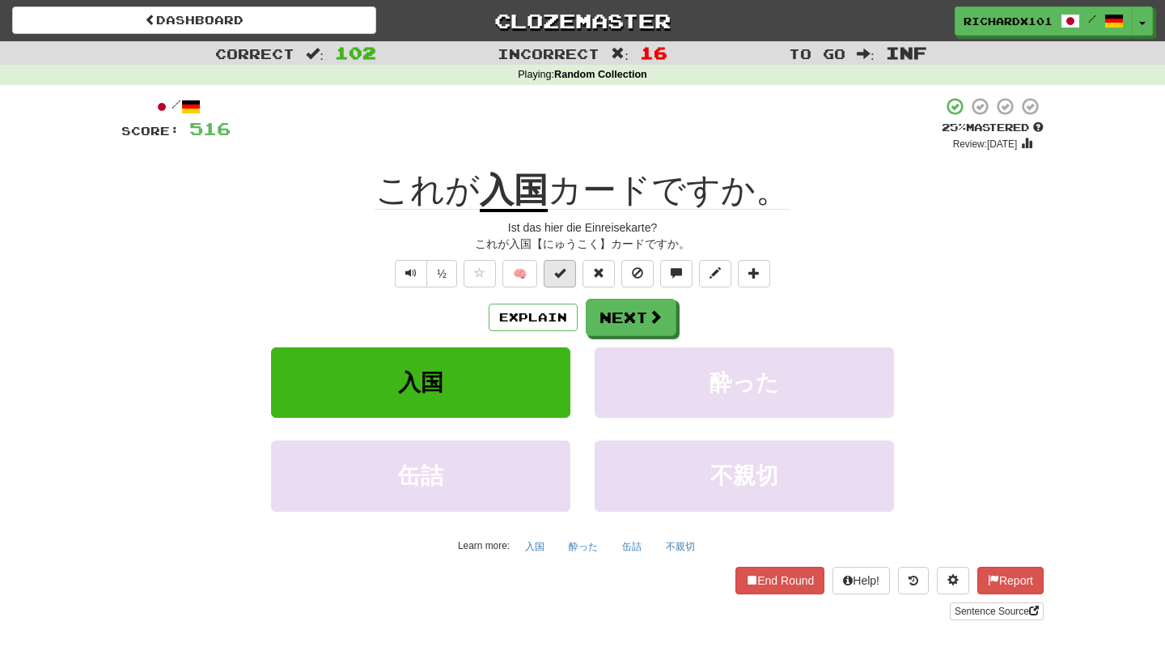
click at [571, 271] on button at bounding box center [560, 274] width 32 height 28
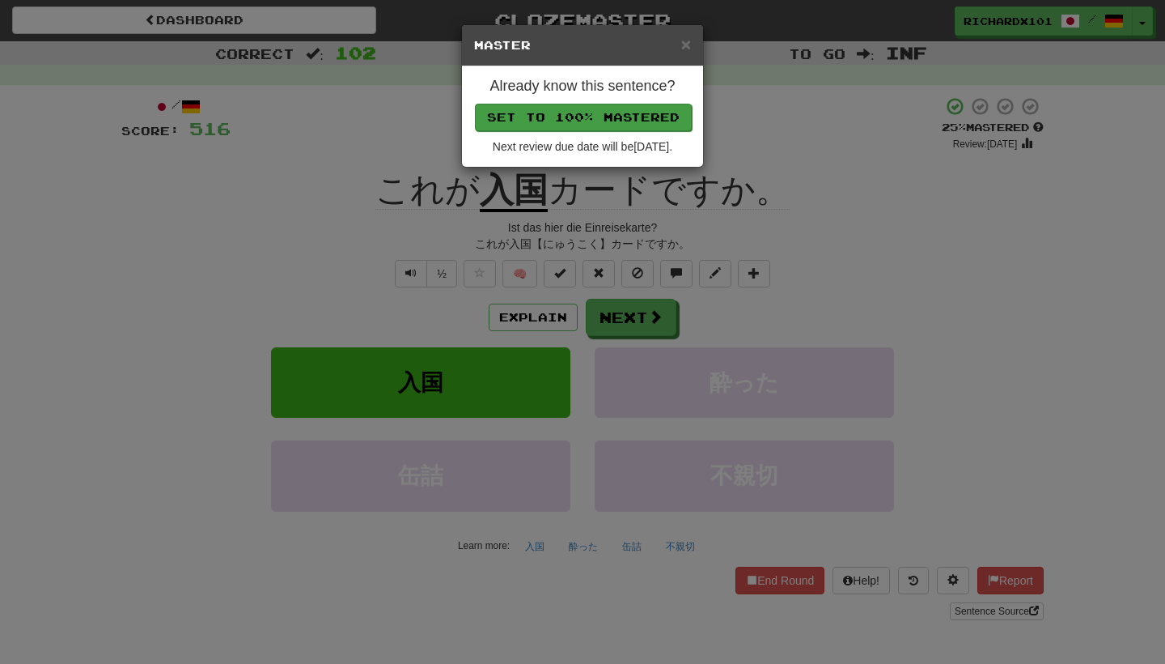
click at [631, 113] on button "Set to 100% Mastered" at bounding box center [583, 118] width 217 height 28
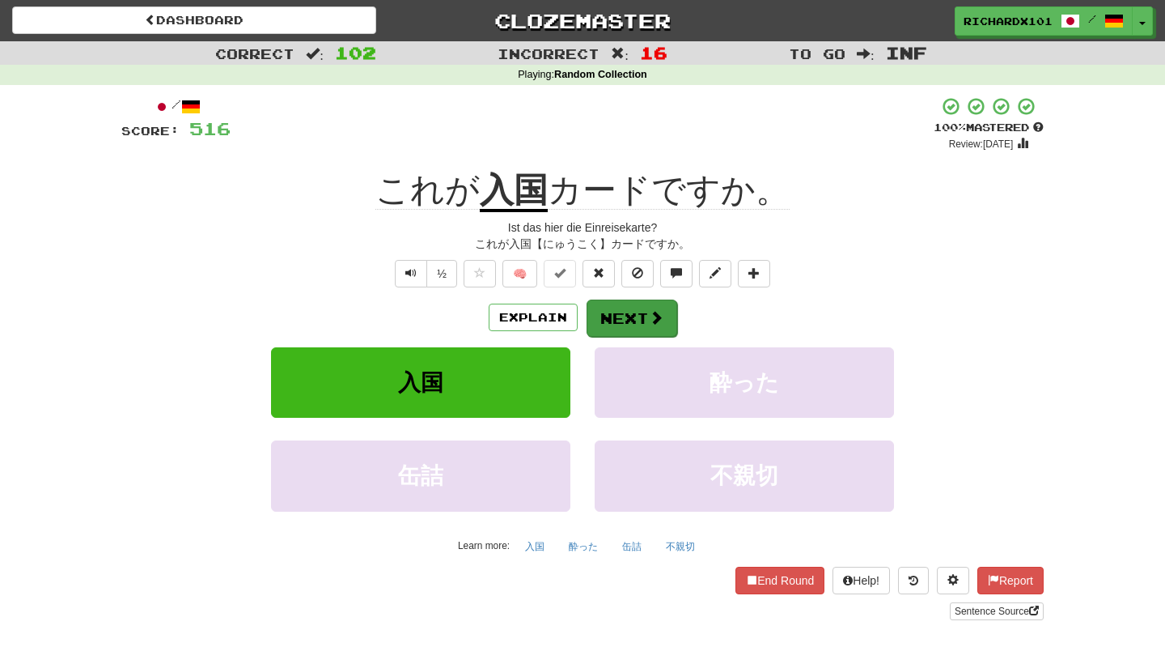
click at [618, 305] on button "Next" at bounding box center [632, 317] width 91 height 37
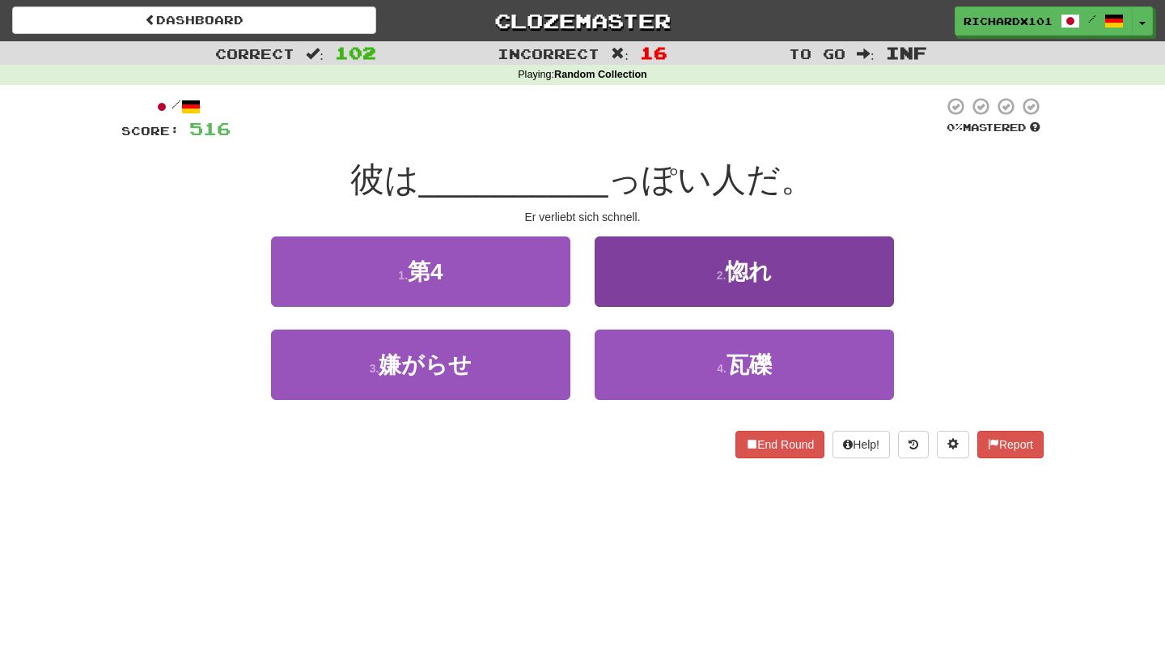
click at [651, 261] on button "2 . 惚れ" at bounding box center [744, 271] width 299 height 70
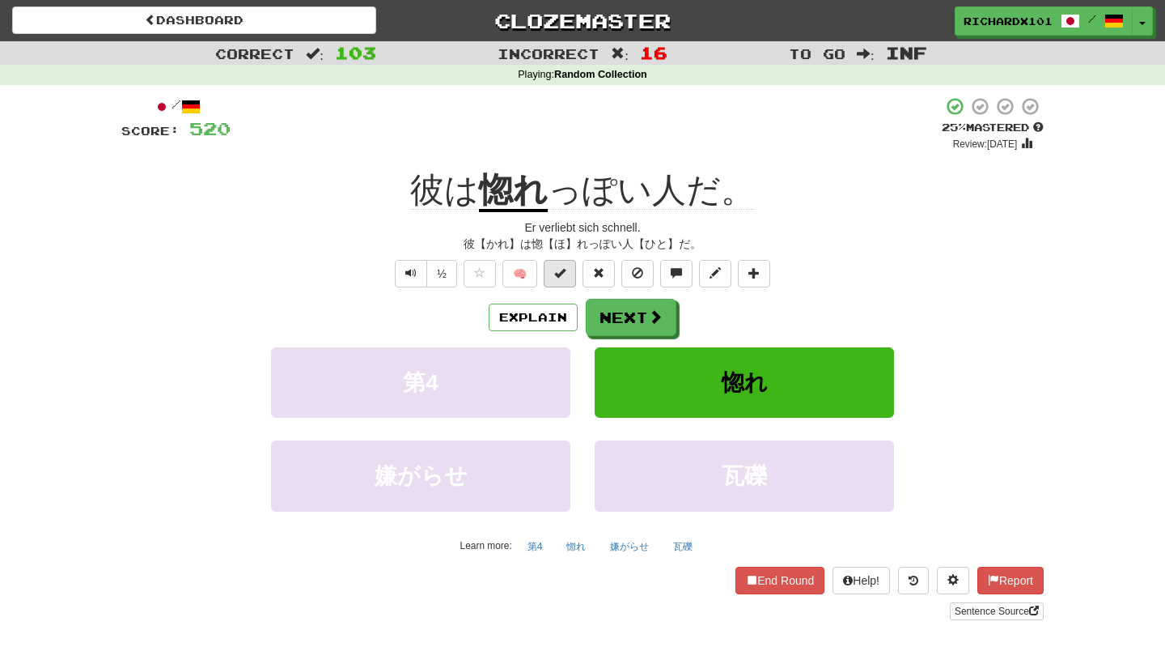
click at [568, 278] on button at bounding box center [560, 274] width 32 height 28
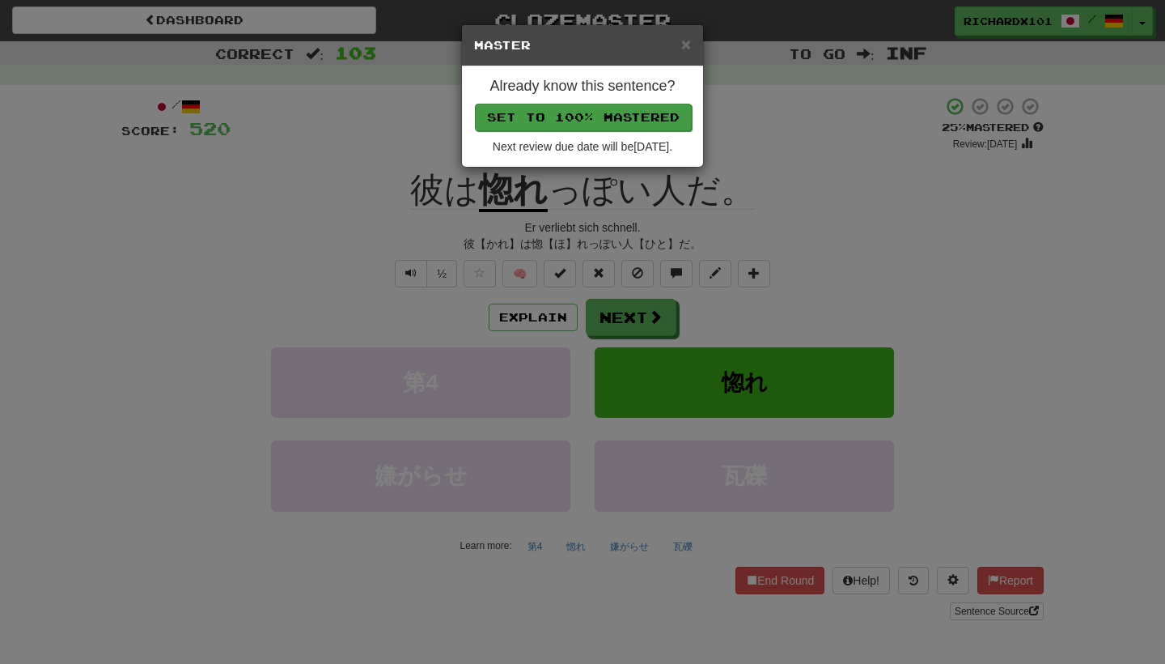
click at [636, 113] on button "Set to 100% Mastered" at bounding box center [583, 118] width 217 height 28
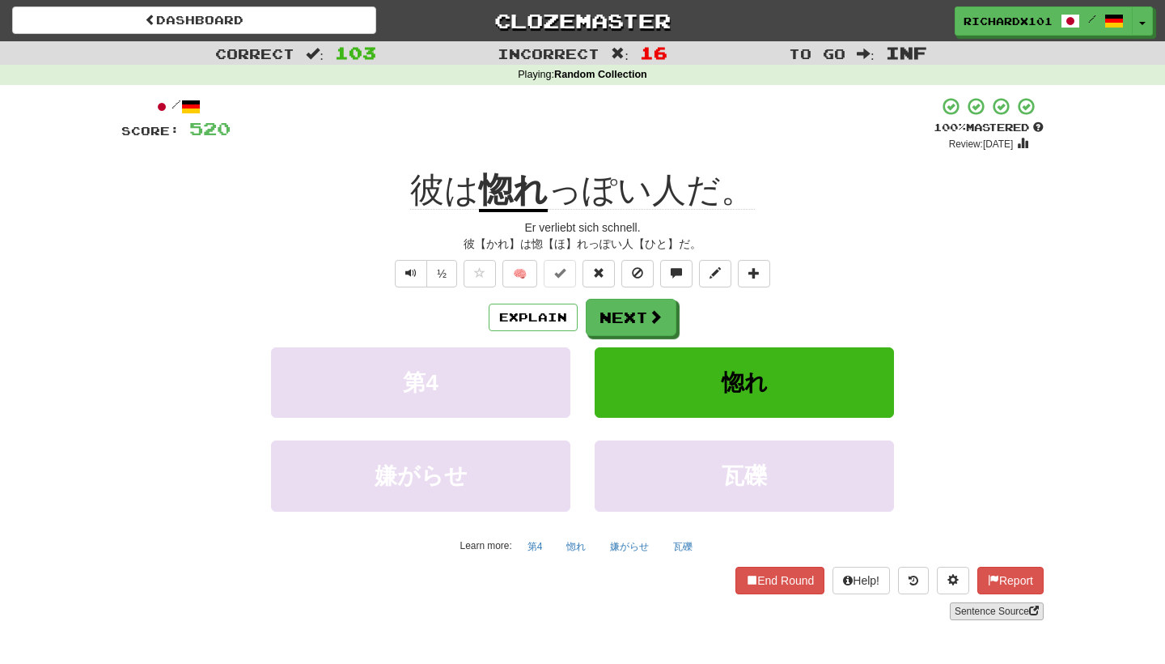
click at [965, 602] on link "Sentence Source" at bounding box center [997, 611] width 94 height 18
click at [753, 575] on button "End Round" at bounding box center [780, 580] width 89 height 28
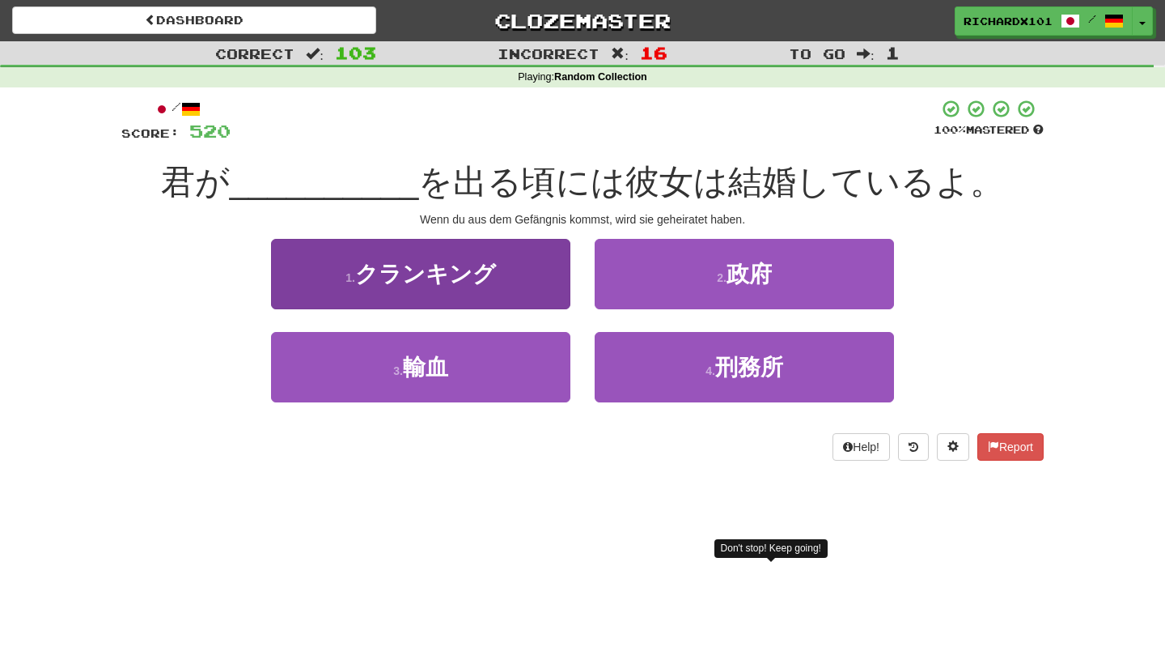
click at [567, 272] on button "1 . クランキング" at bounding box center [420, 274] width 299 height 70
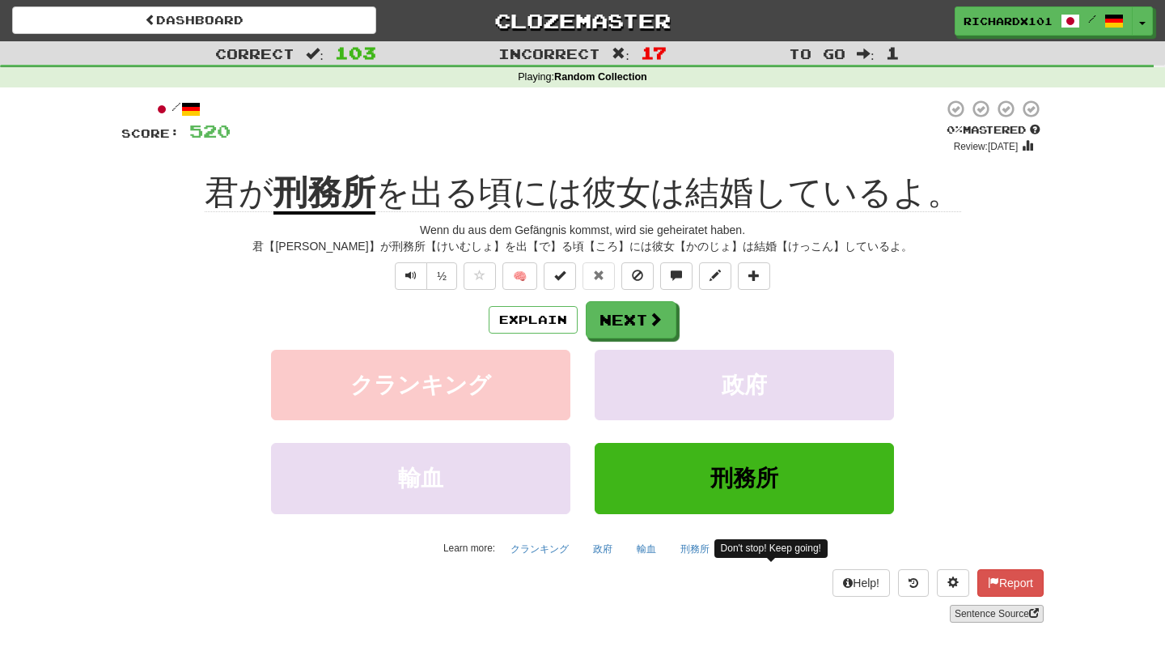
click at [1000, 612] on link "Sentence Source" at bounding box center [997, 614] width 94 height 18
click at [652, 316] on span at bounding box center [656, 319] width 15 height 15
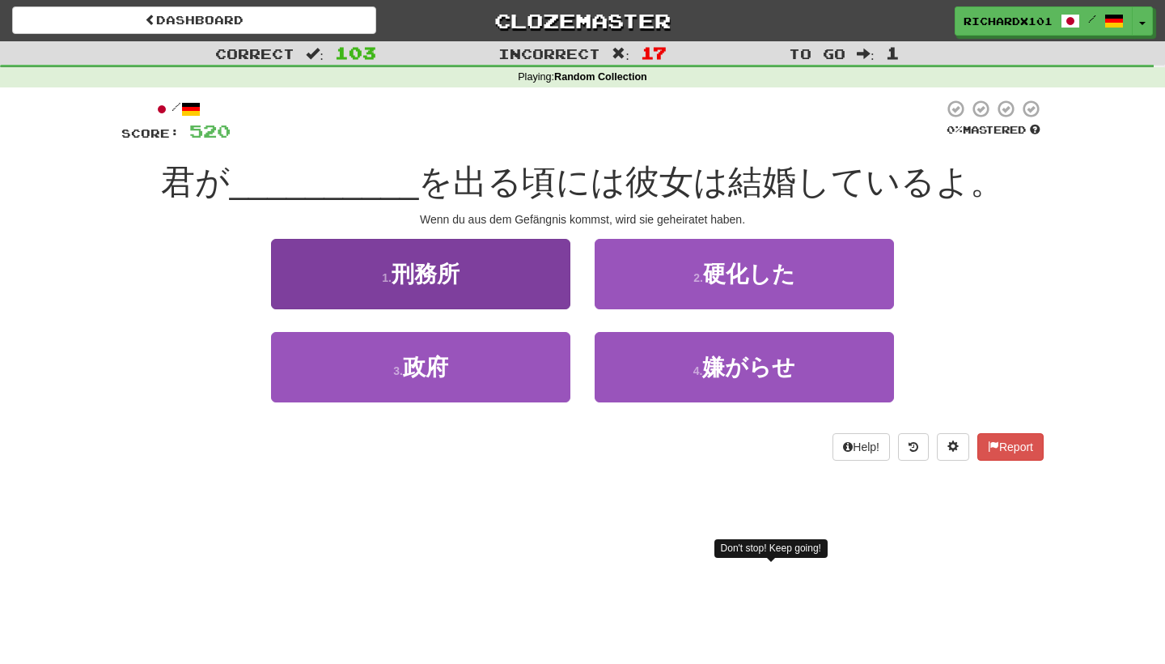
click at [541, 288] on button "1 . 刑務所" at bounding box center [420, 274] width 299 height 70
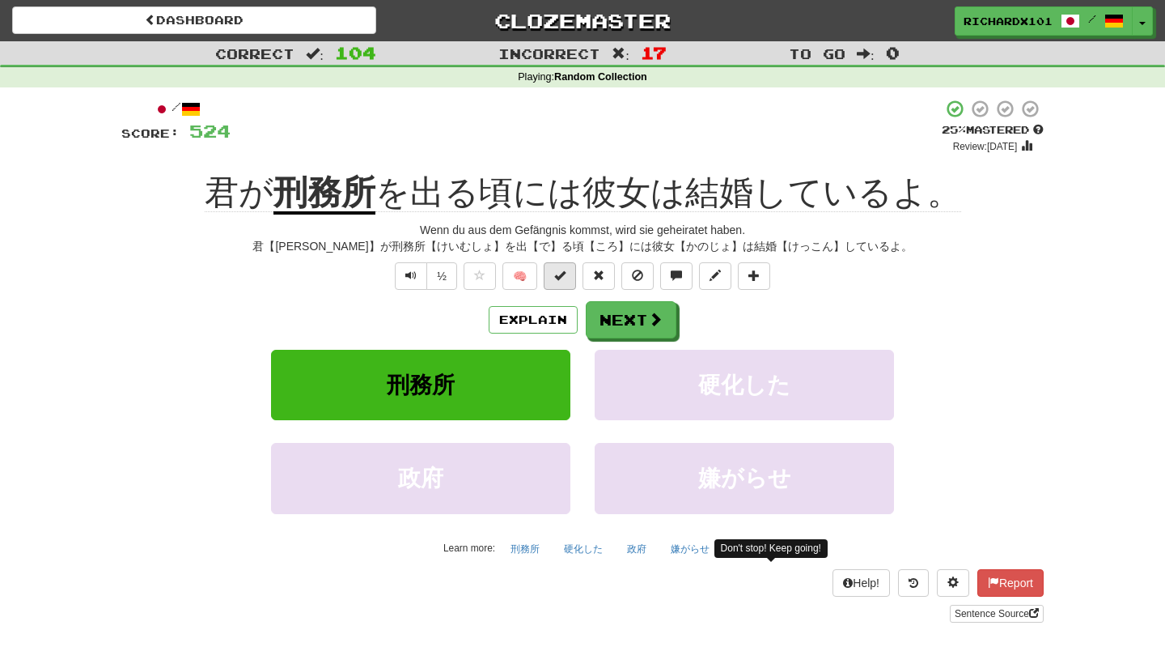
click at [564, 274] on span at bounding box center [559, 274] width 11 height 11
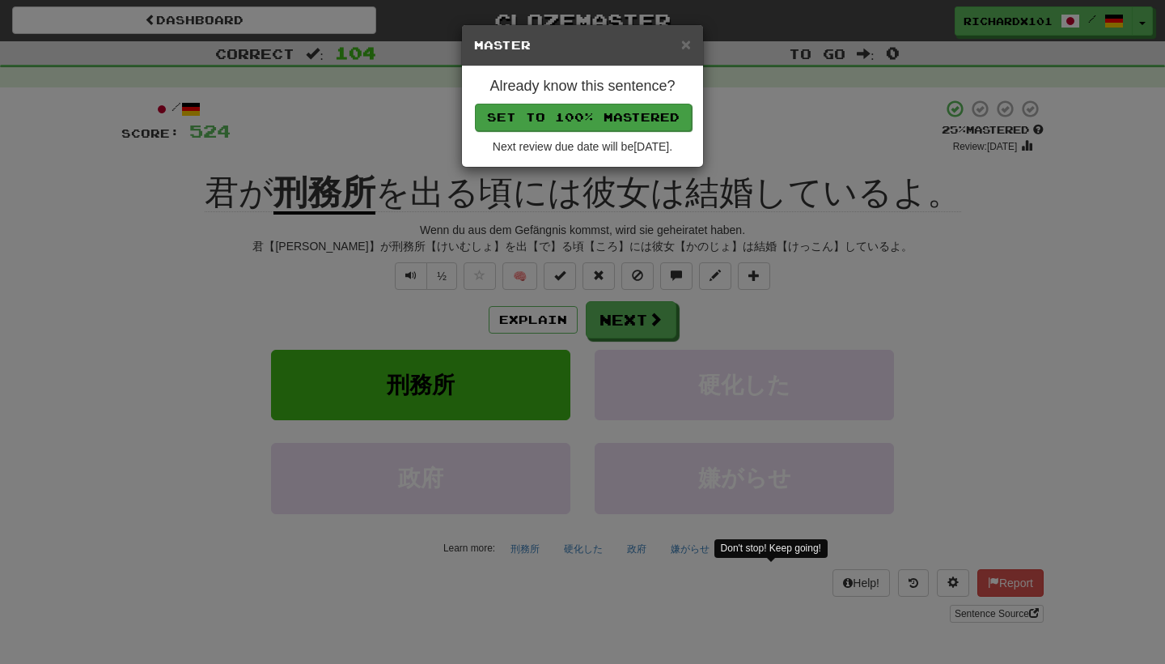
click at [604, 108] on button "Set to 100% Mastered" at bounding box center [583, 118] width 217 height 28
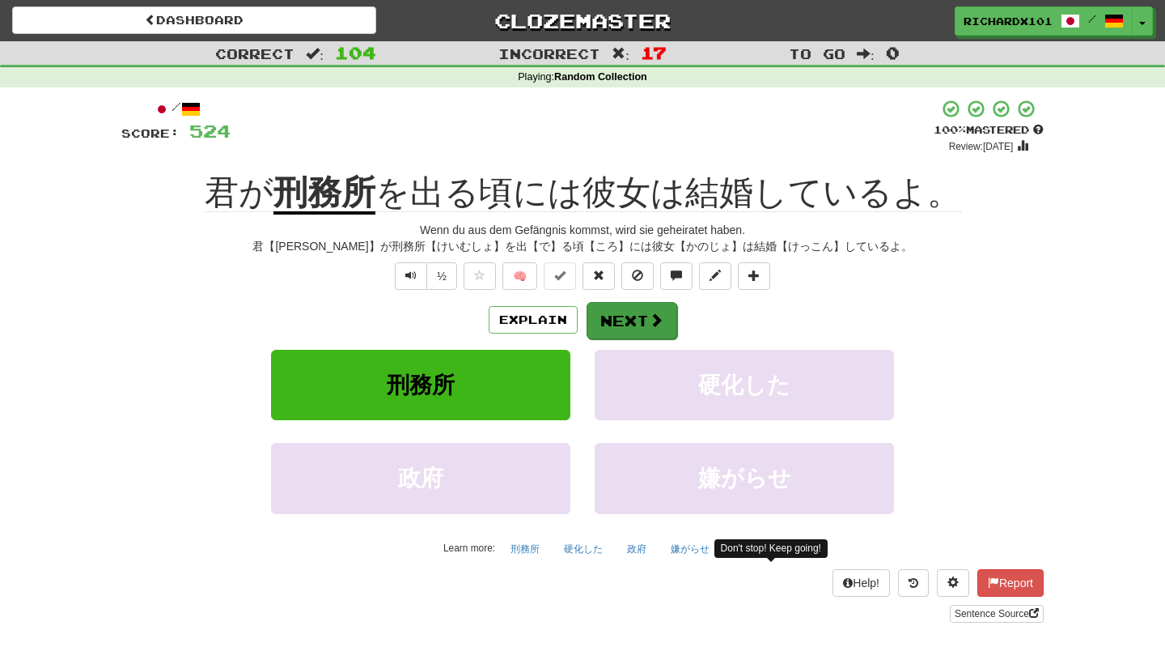
click at [614, 321] on button "Next" at bounding box center [632, 320] width 91 height 37
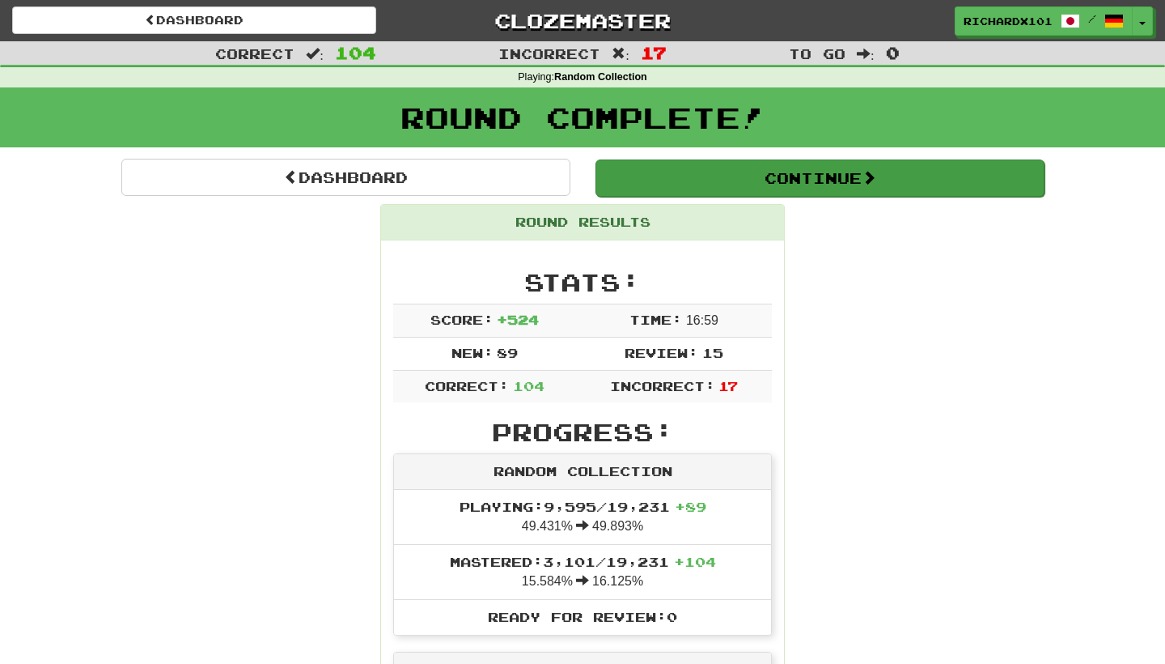
click at [698, 173] on button "Continue" at bounding box center [820, 177] width 449 height 37
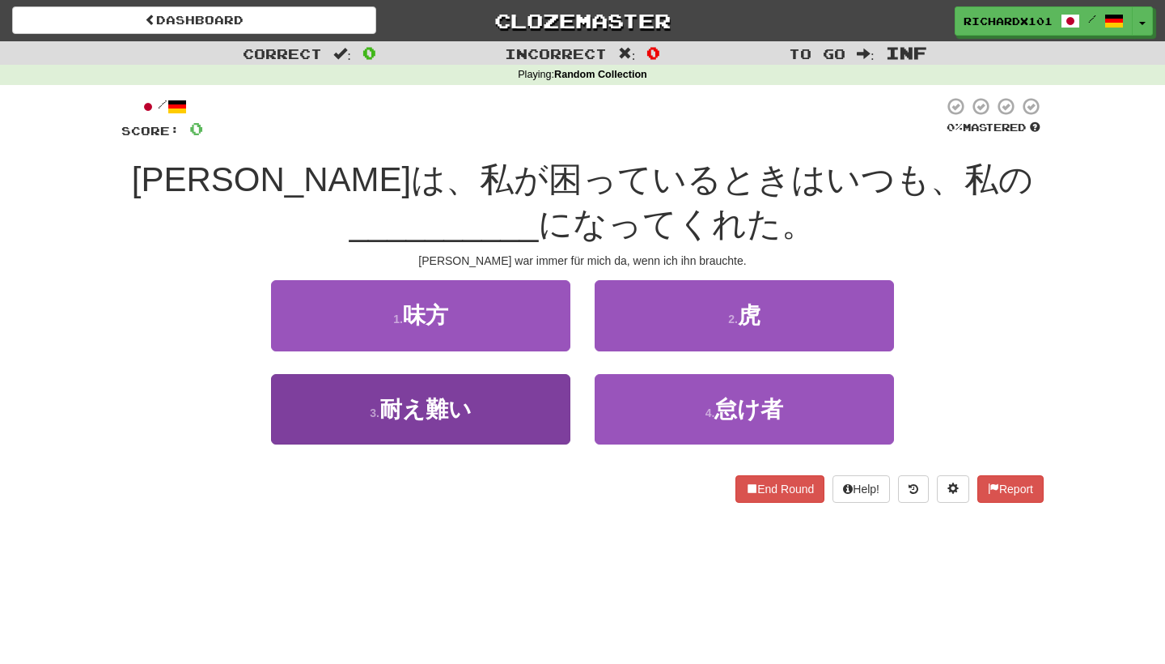
click at [533, 418] on button "3 . 耐え難い" at bounding box center [420, 409] width 299 height 70
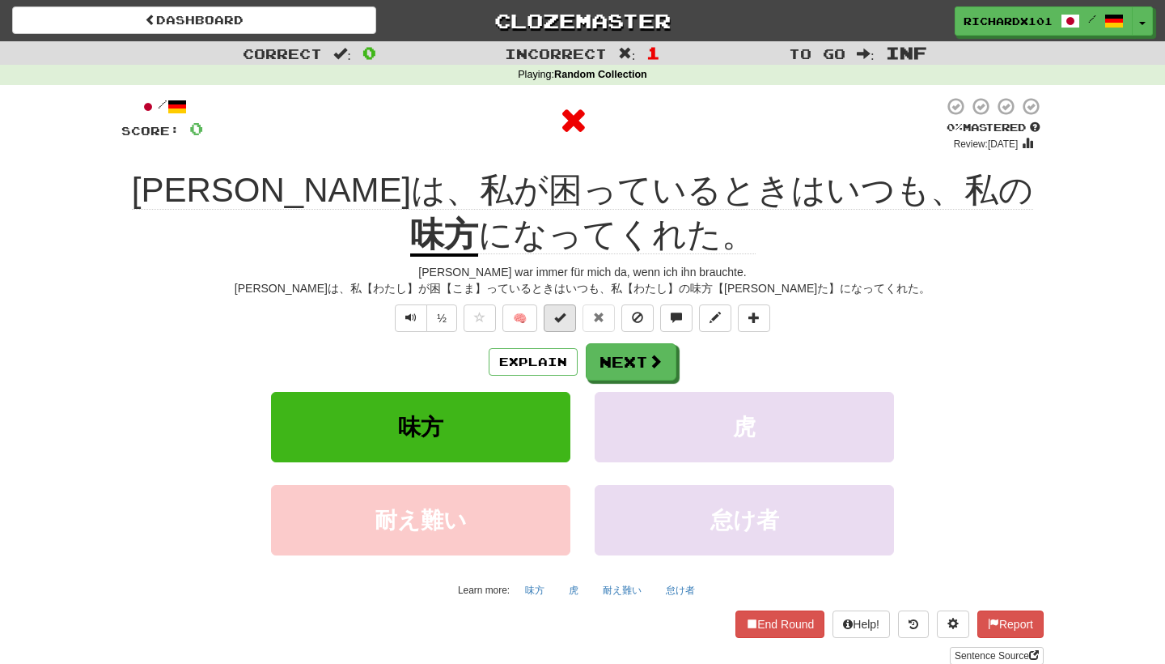
click at [568, 320] on button at bounding box center [560, 318] width 32 height 28
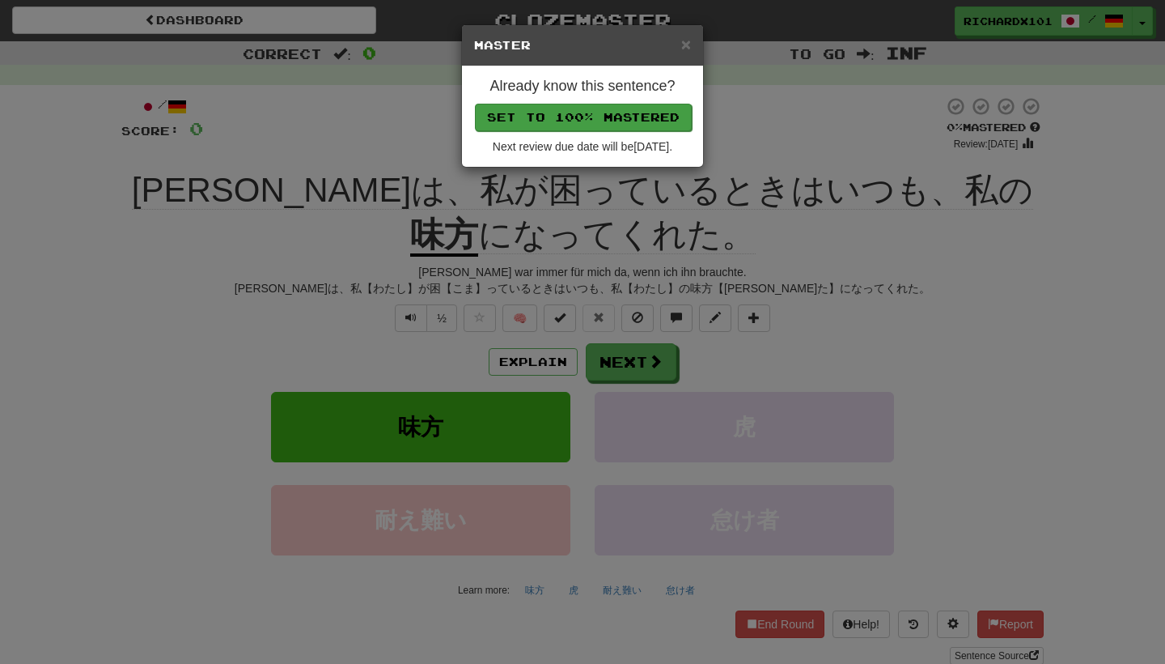
click at [618, 121] on button "Set to 100% Mastered" at bounding box center [583, 118] width 217 height 28
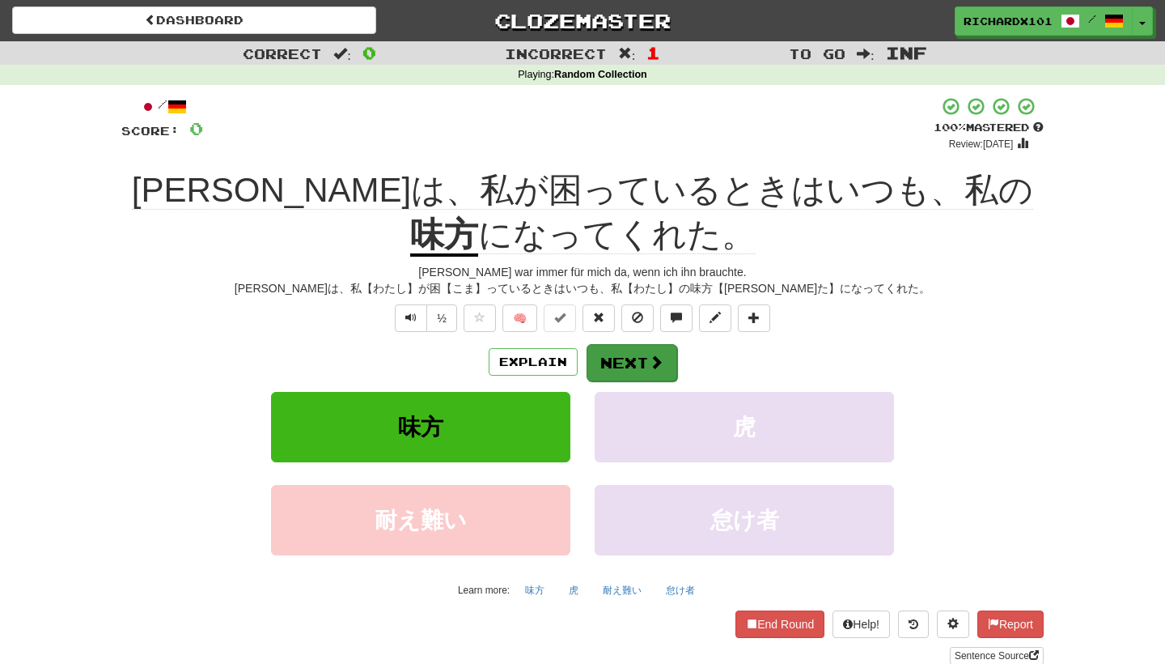
click at [627, 354] on button "Next" at bounding box center [632, 362] width 91 height 37
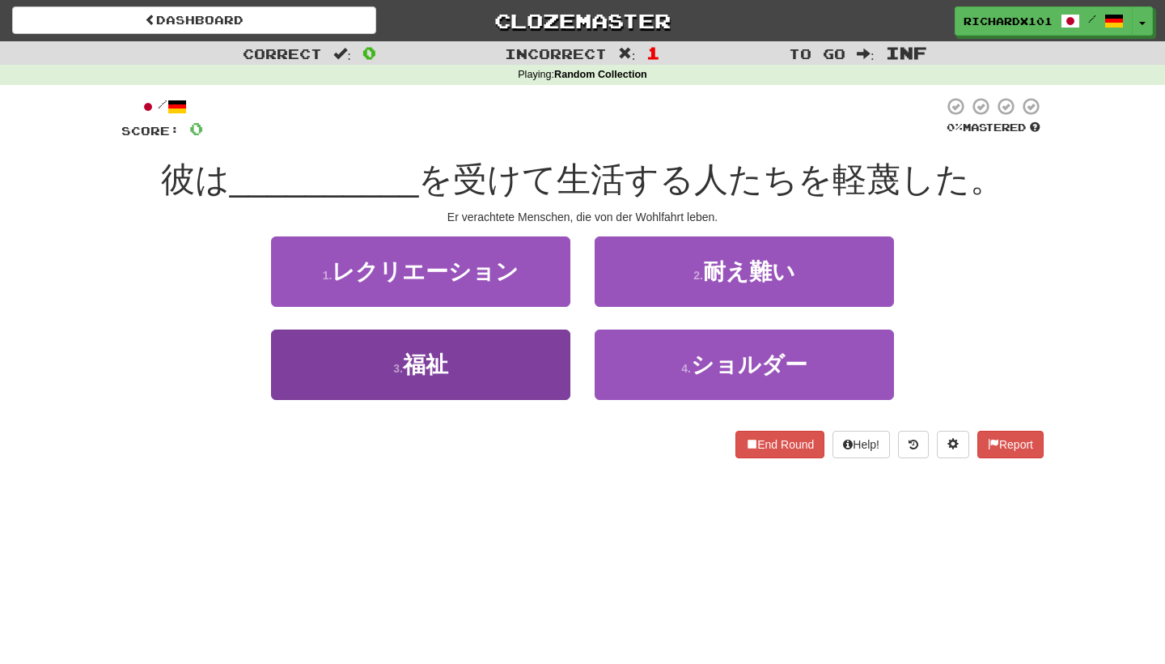
click at [532, 363] on button "3 . 福祉" at bounding box center [420, 364] width 299 height 70
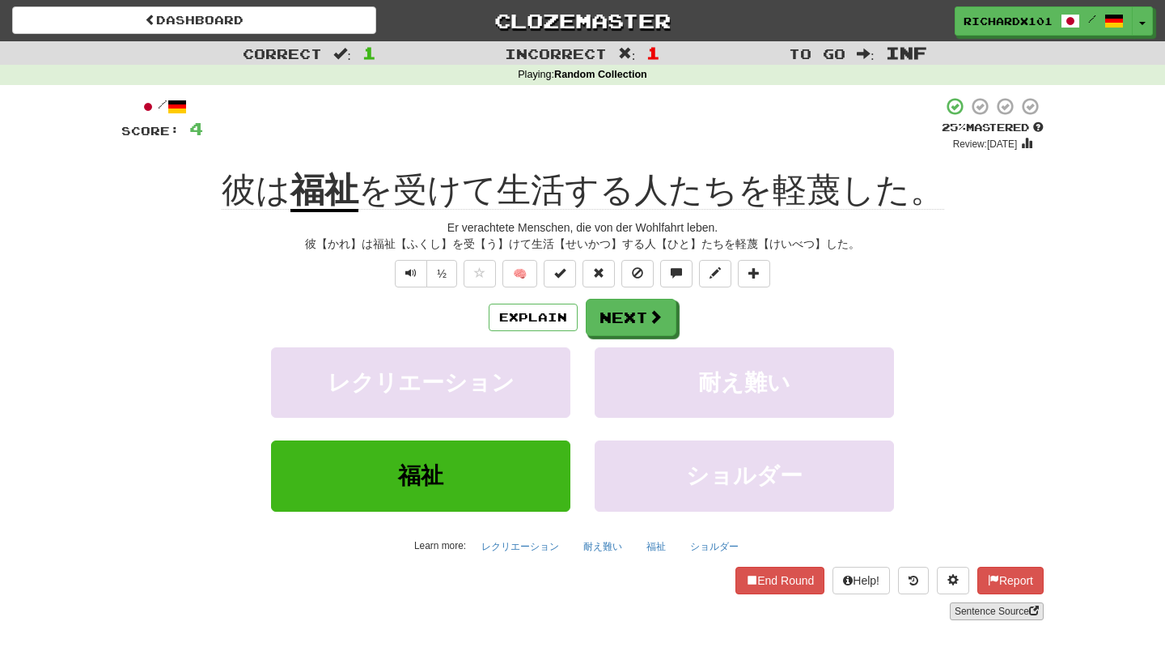
click at [984, 613] on link "Sentence Source" at bounding box center [997, 611] width 94 height 18
click at [755, 267] on span at bounding box center [754, 272] width 11 height 11
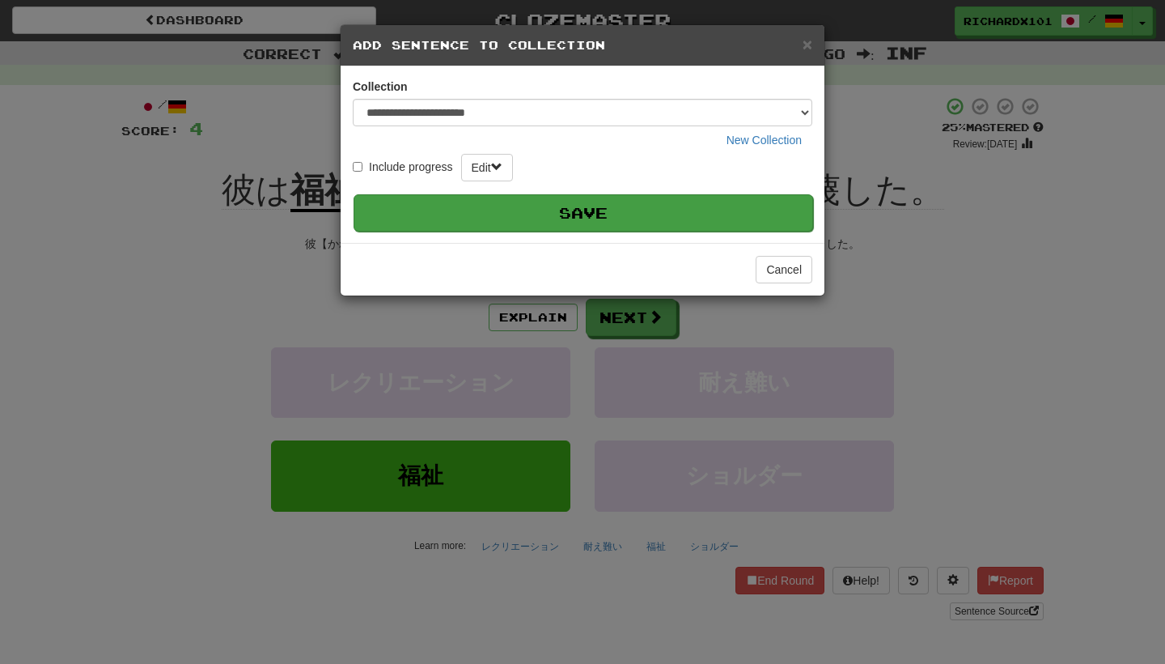
click at [692, 214] on button "Save" at bounding box center [584, 212] width 460 height 37
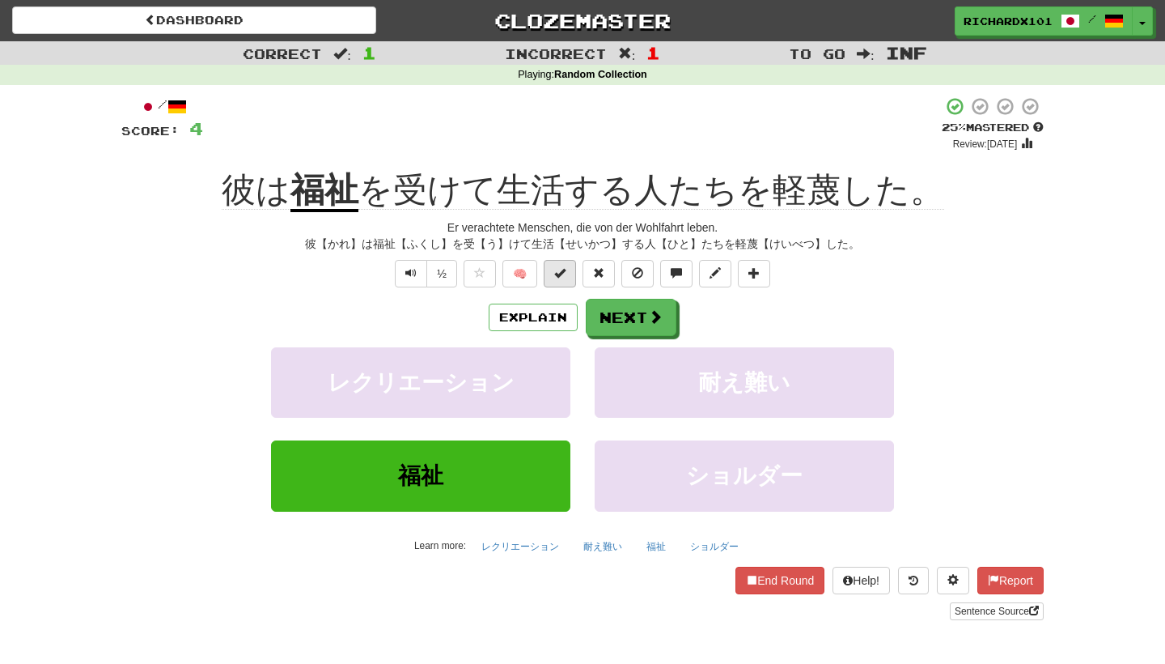
click at [563, 268] on span at bounding box center [559, 272] width 11 height 11
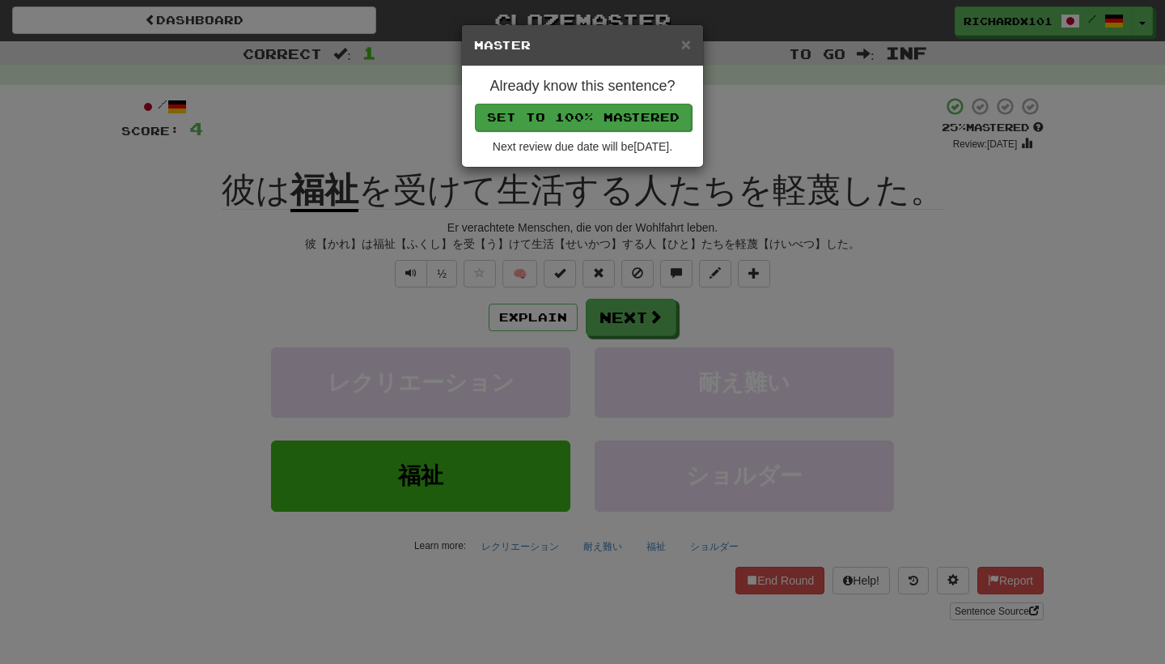
click at [599, 112] on button "Set to 100% Mastered" at bounding box center [583, 118] width 217 height 28
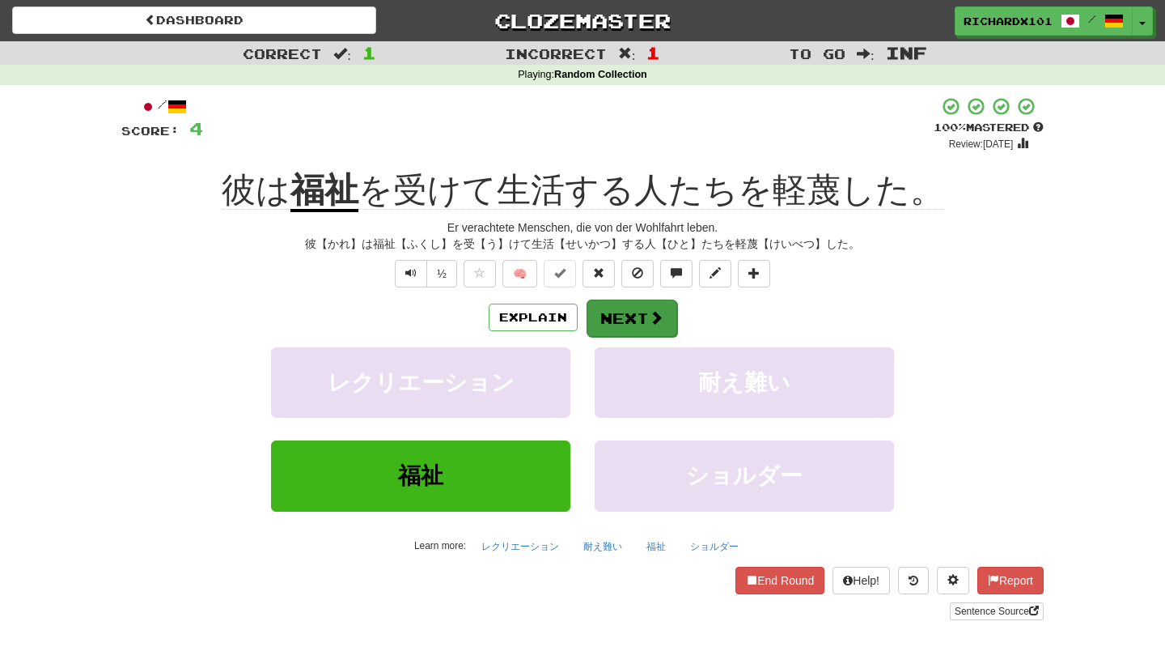
click at [613, 308] on button "Next" at bounding box center [632, 317] width 91 height 37
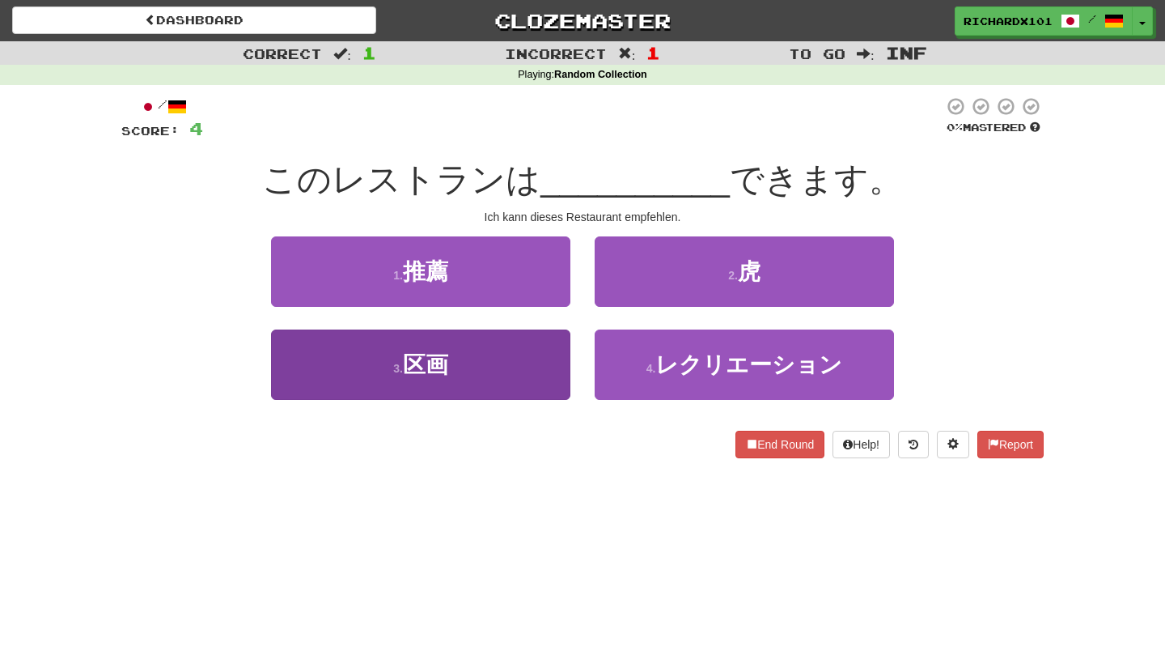
click at [534, 360] on button "3 . 区画" at bounding box center [420, 364] width 299 height 70
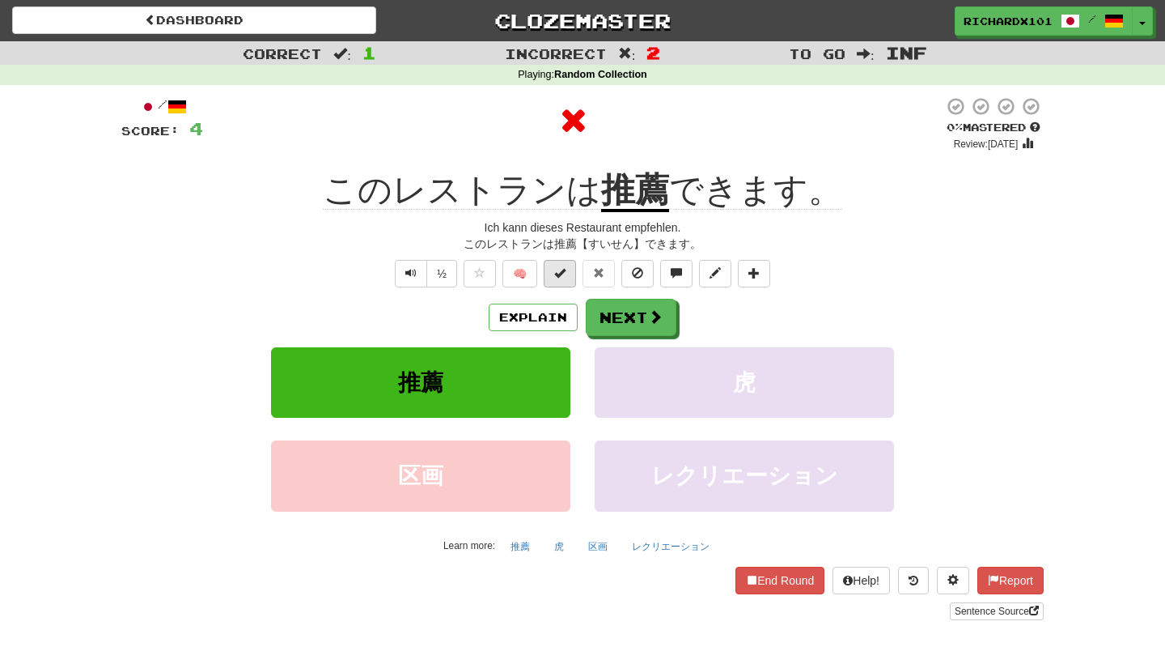
click at [563, 276] on span at bounding box center [559, 272] width 11 height 11
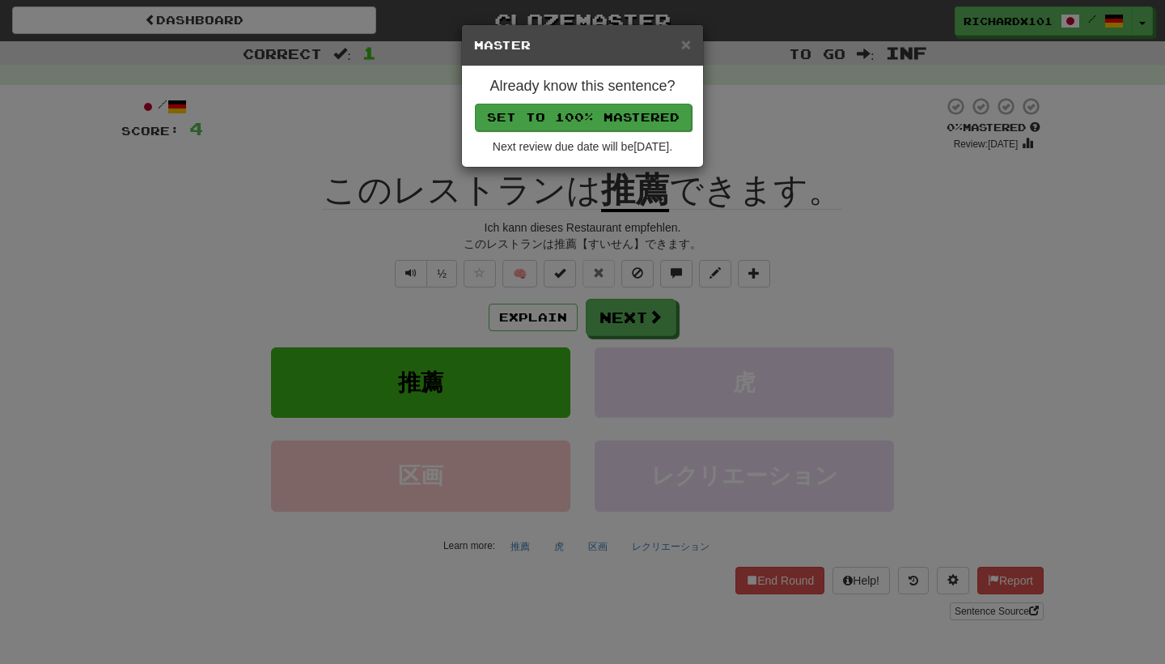
click at [609, 111] on button "Set to 100% Mastered" at bounding box center [583, 118] width 217 height 28
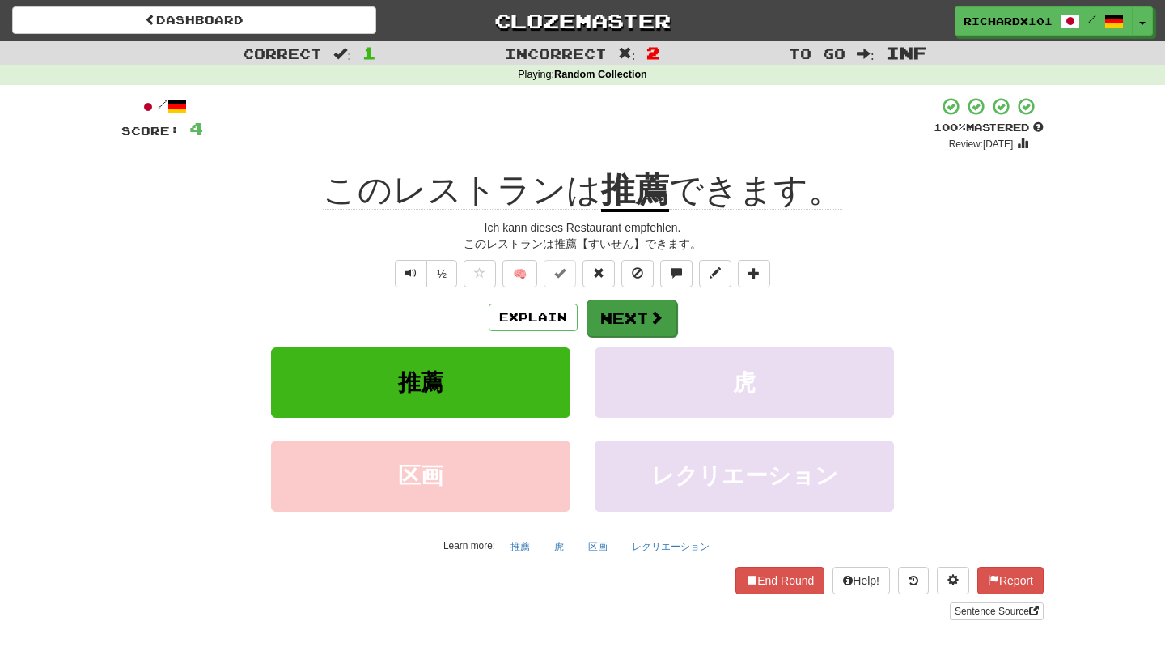
click at [605, 318] on button "Next" at bounding box center [632, 317] width 91 height 37
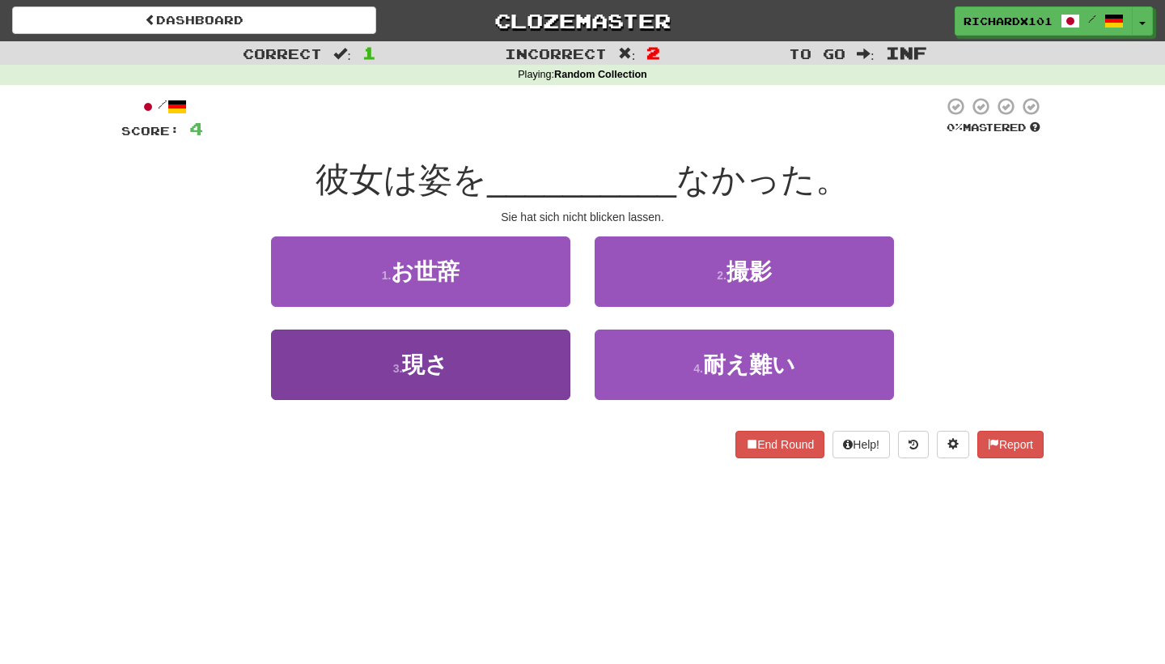
click at [522, 374] on button "3 . 現さ" at bounding box center [420, 364] width 299 height 70
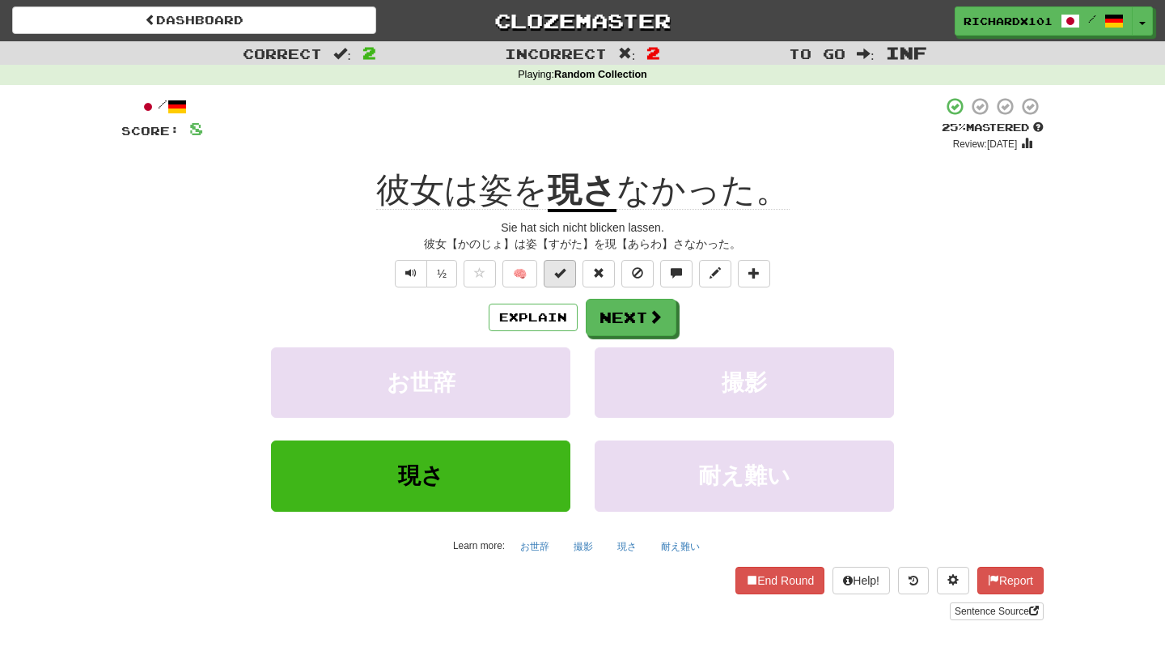
click at [566, 267] on span at bounding box center [559, 272] width 11 height 11
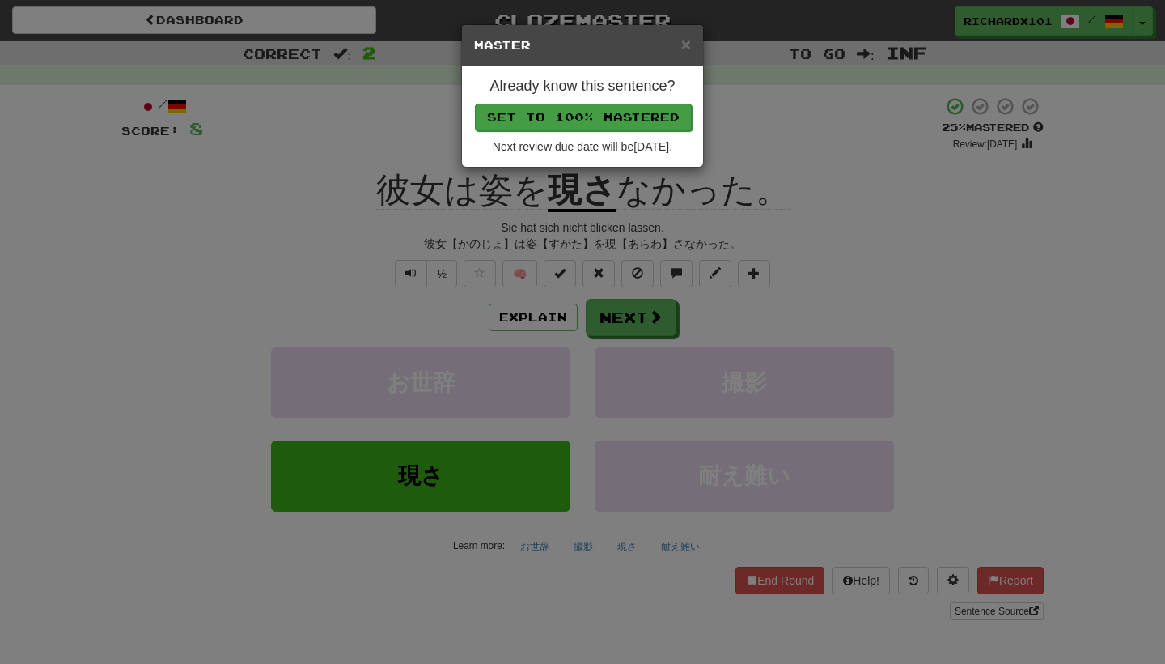
click at [599, 117] on button "Set to 100% Mastered" at bounding box center [583, 118] width 217 height 28
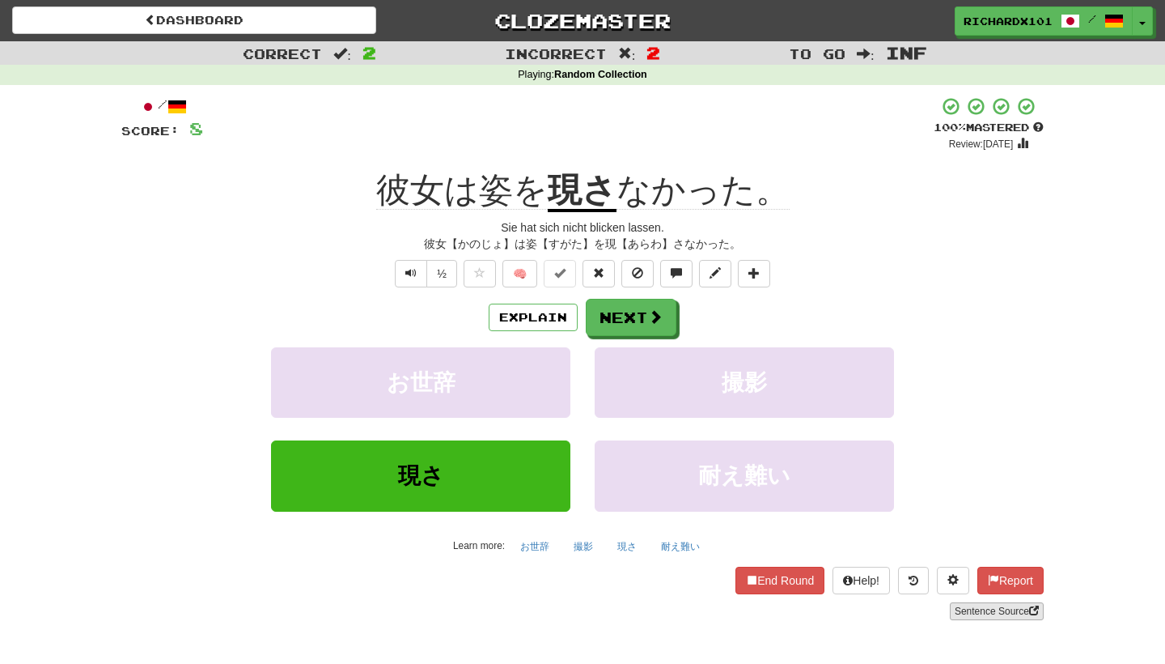
click at [960, 602] on link "Sentence Source" at bounding box center [997, 611] width 94 height 18
click at [499, 184] on span "彼女は姿を" at bounding box center [462, 190] width 172 height 39
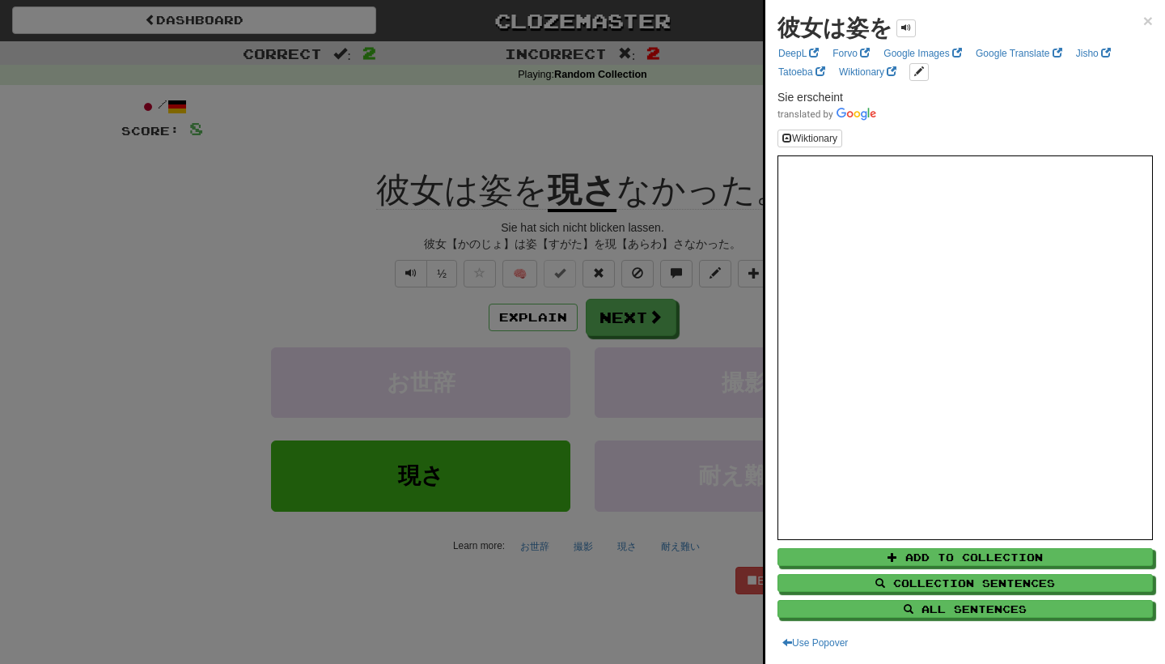
click at [511, 135] on div at bounding box center [582, 332] width 1165 height 664
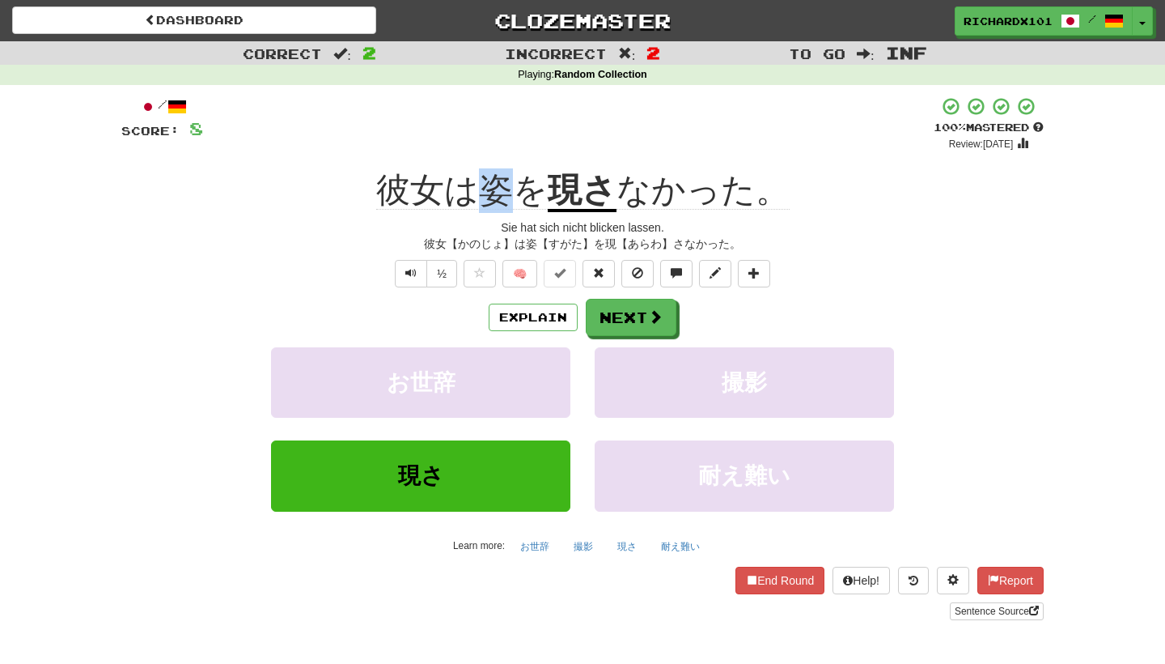
drag, startPoint x: 482, startPoint y: 189, endPoint x: 503, endPoint y: 189, distance: 20.2
click at [503, 189] on span "彼女は姿を" at bounding box center [462, 190] width 172 height 39
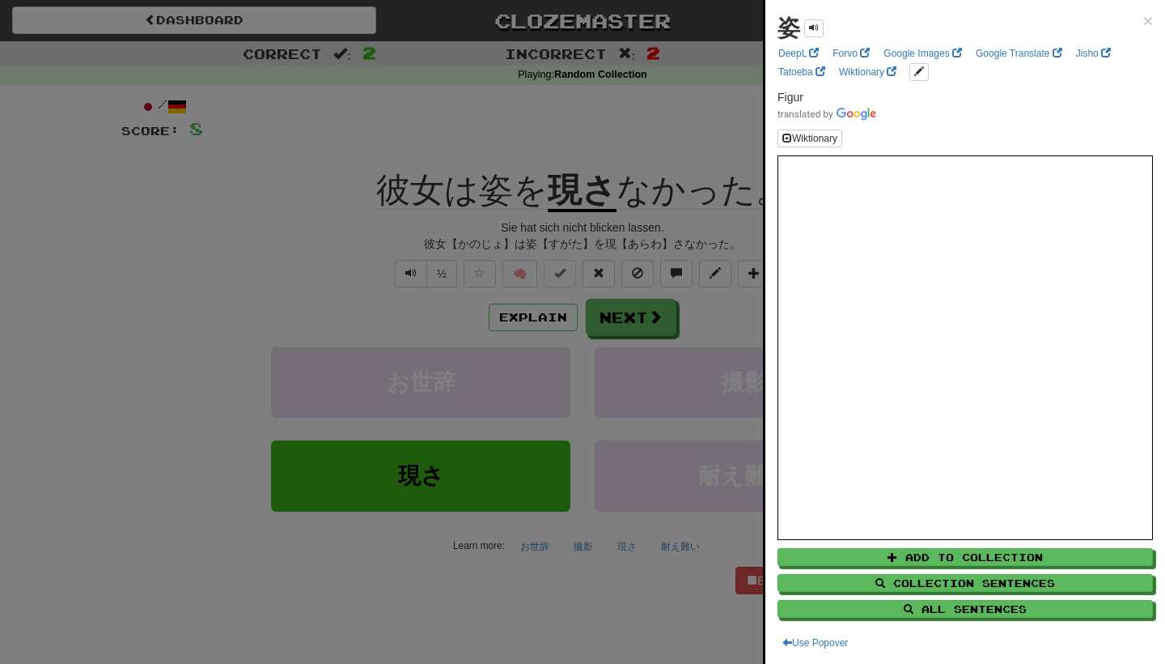
click at [534, 99] on div at bounding box center [582, 332] width 1165 height 664
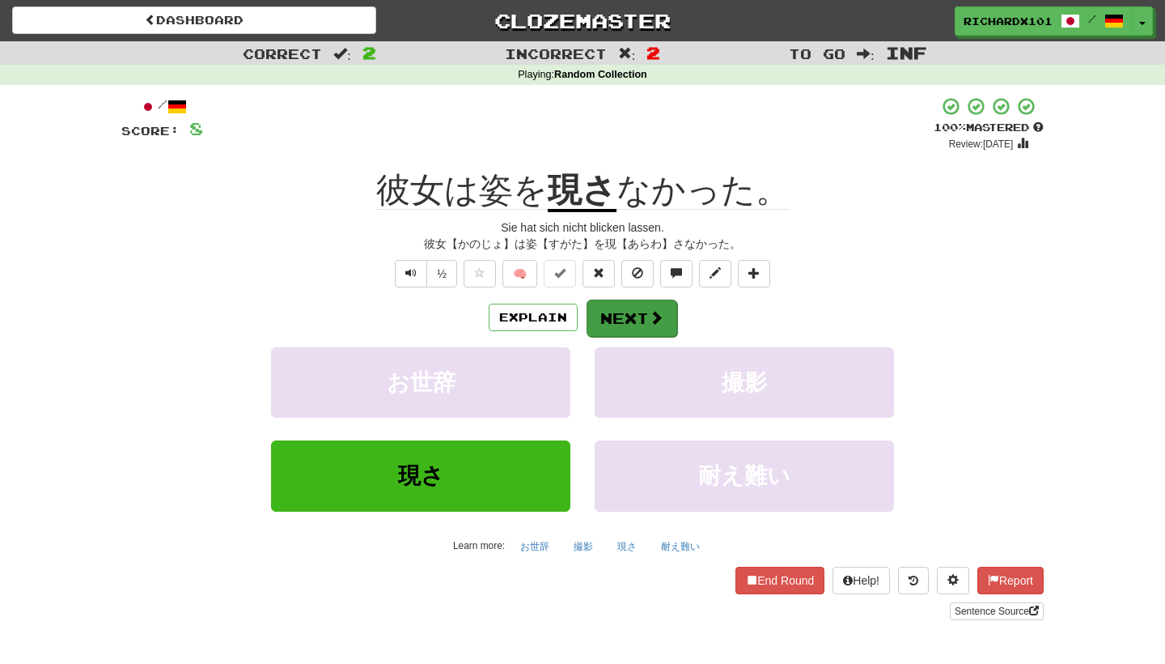
click at [613, 320] on button "Next" at bounding box center [632, 317] width 91 height 37
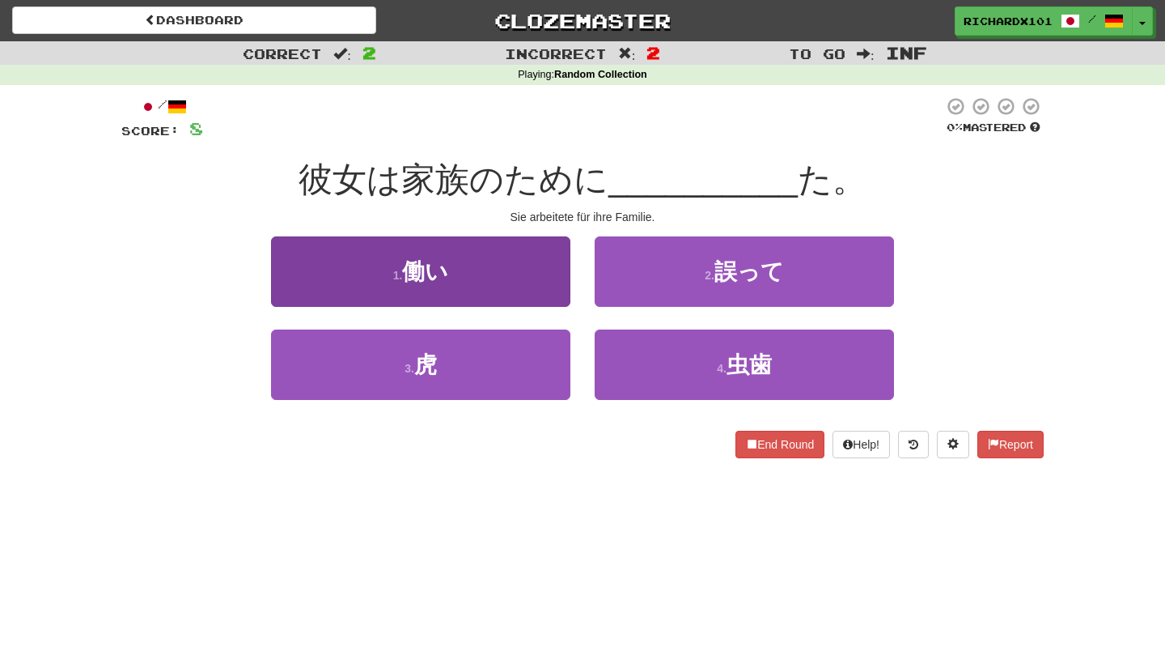
click at [537, 289] on button "1 . 働い" at bounding box center [420, 271] width 299 height 70
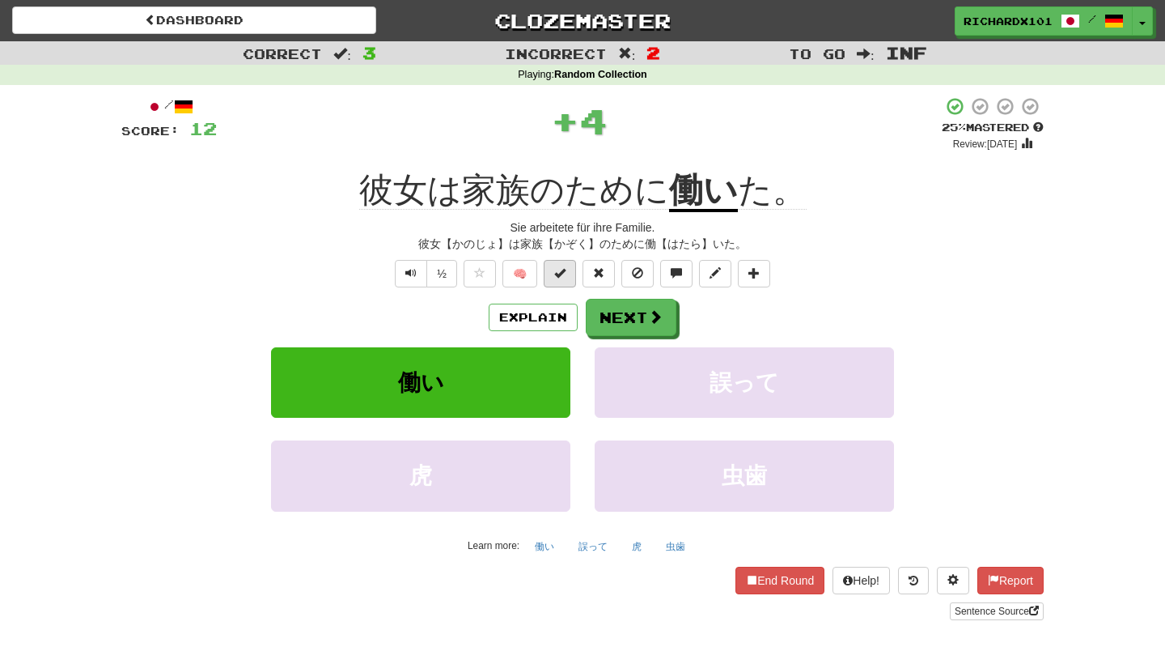
click at [562, 280] on button at bounding box center [560, 274] width 32 height 28
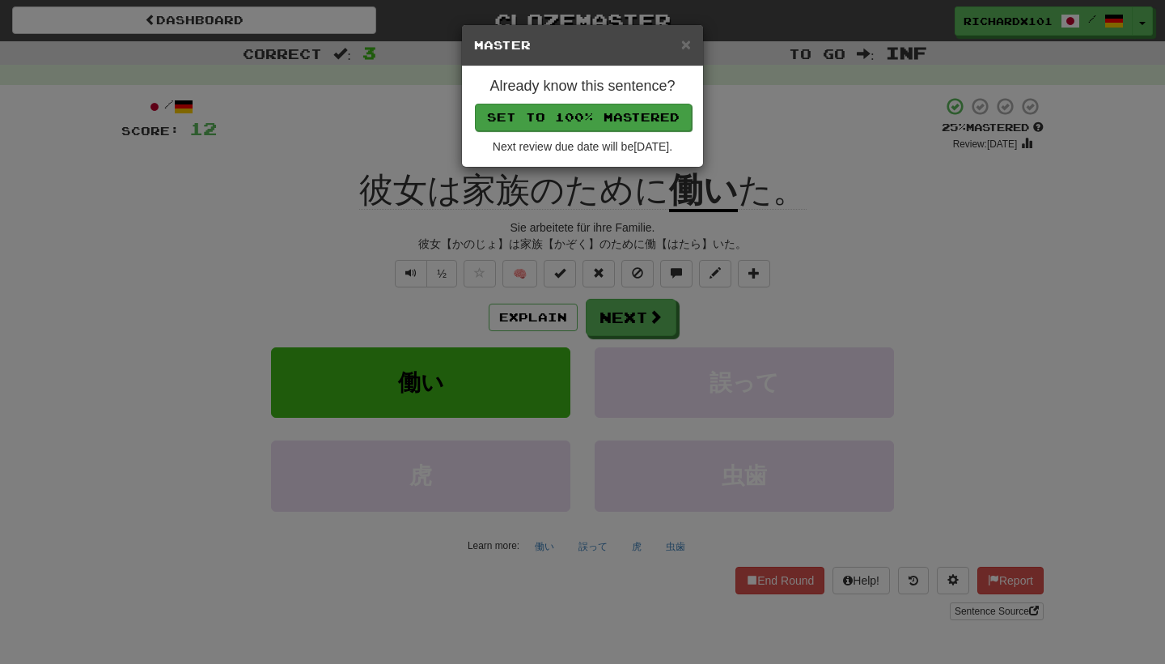
click at [617, 114] on button "Set to 100% Mastered" at bounding box center [583, 118] width 217 height 28
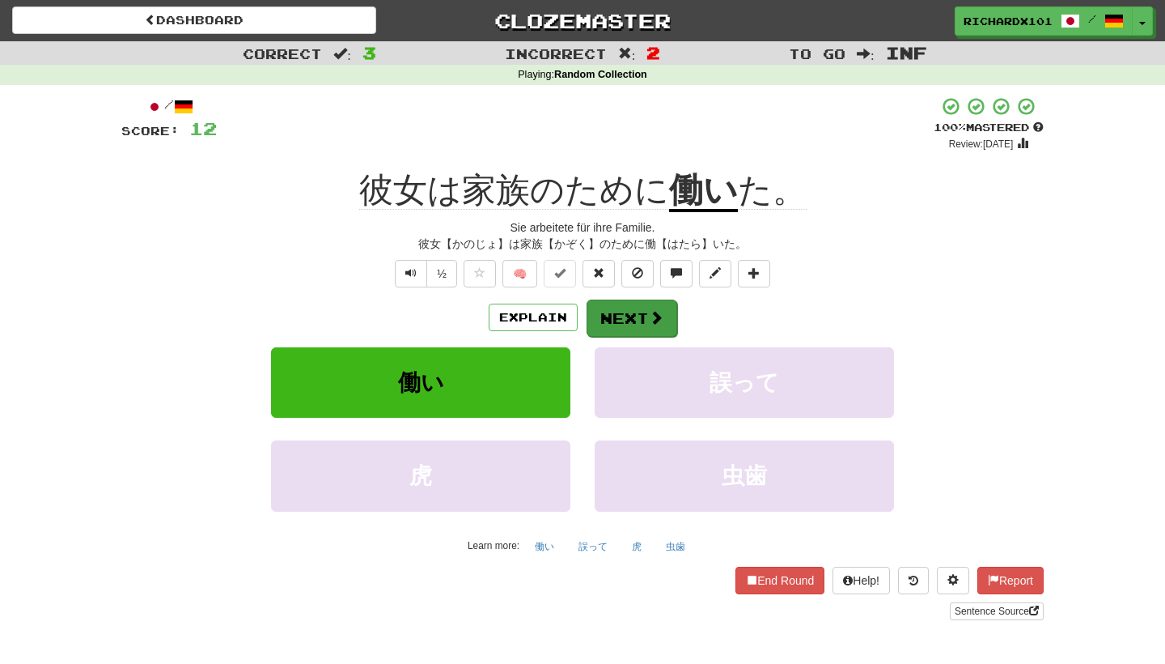
click at [607, 308] on button "Next" at bounding box center [632, 317] width 91 height 37
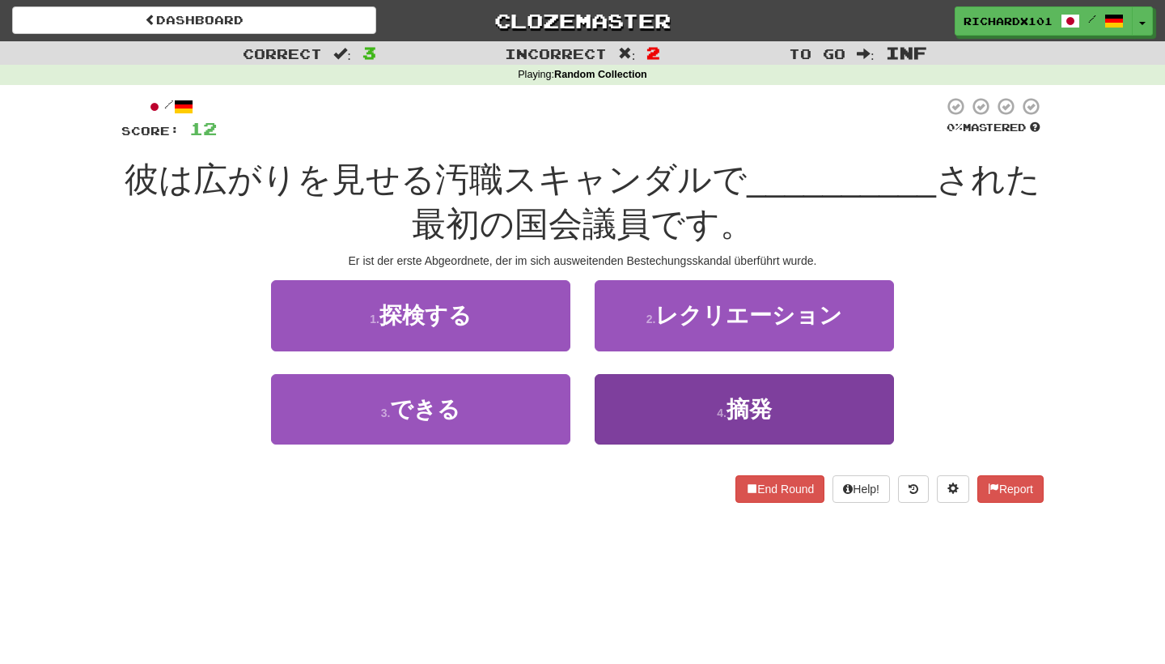
click at [672, 402] on button "4 . 摘発" at bounding box center [744, 409] width 299 height 70
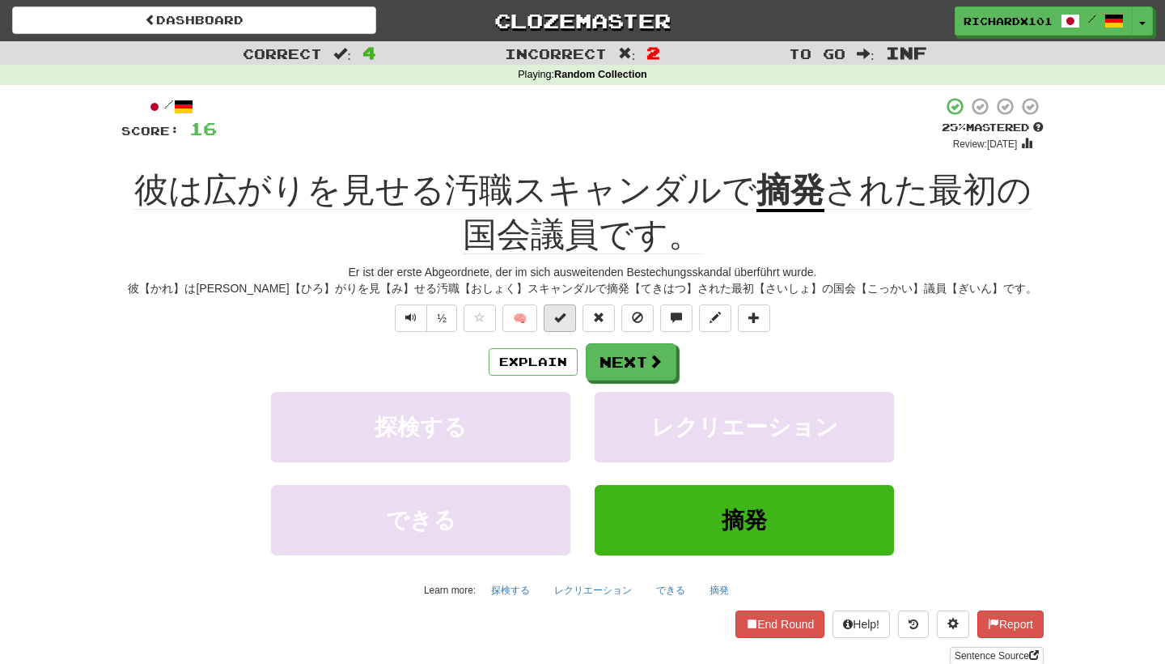
click at [565, 317] on span at bounding box center [559, 317] width 11 height 11
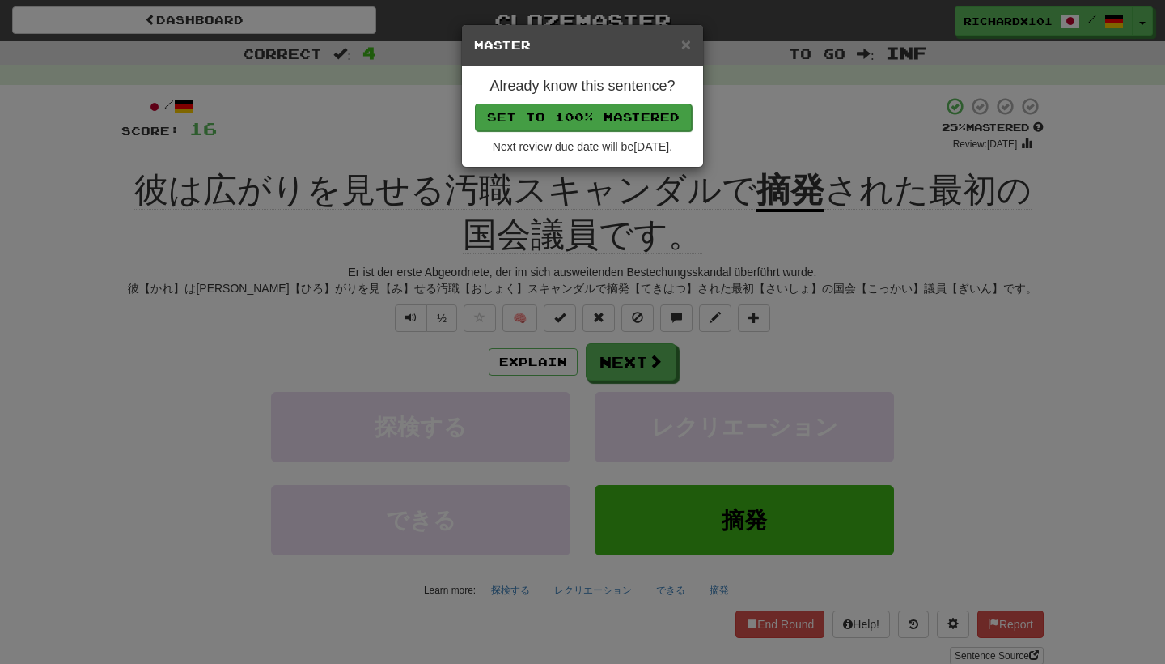
click at [636, 108] on button "Set to 100% Mastered" at bounding box center [583, 118] width 217 height 28
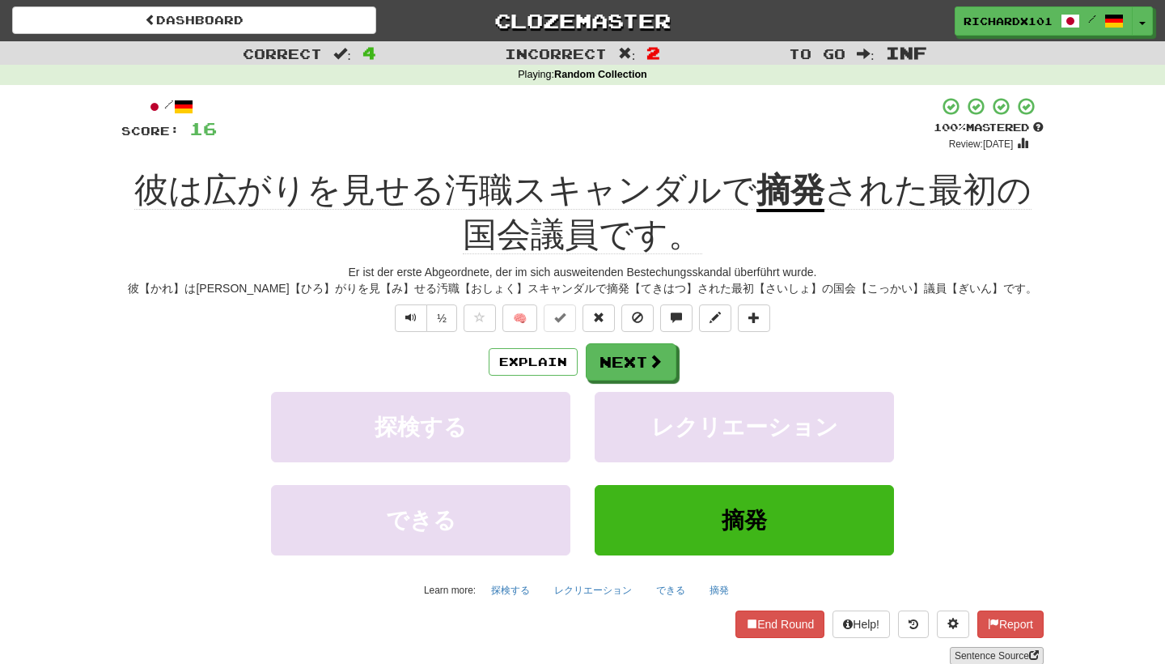
click at [972, 649] on link "Sentence Source" at bounding box center [997, 656] width 94 height 18
click at [660, 356] on span at bounding box center [656, 361] width 15 height 15
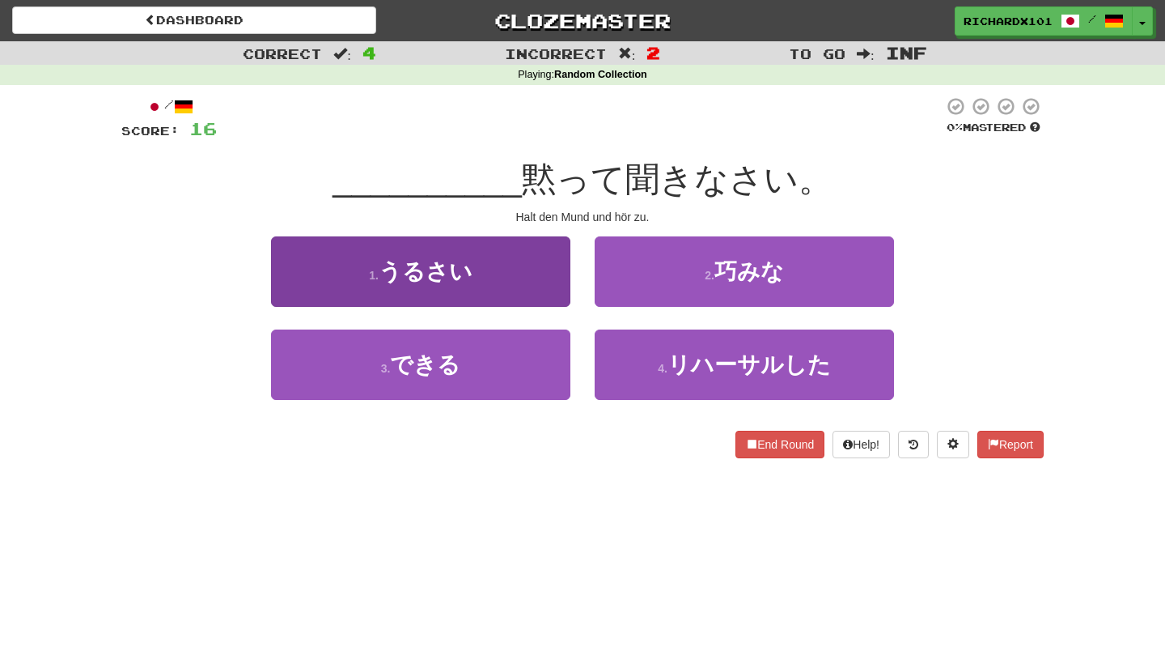
click at [543, 283] on button "1 . うるさい" at bounding box center [420, 271] width 299 height 70
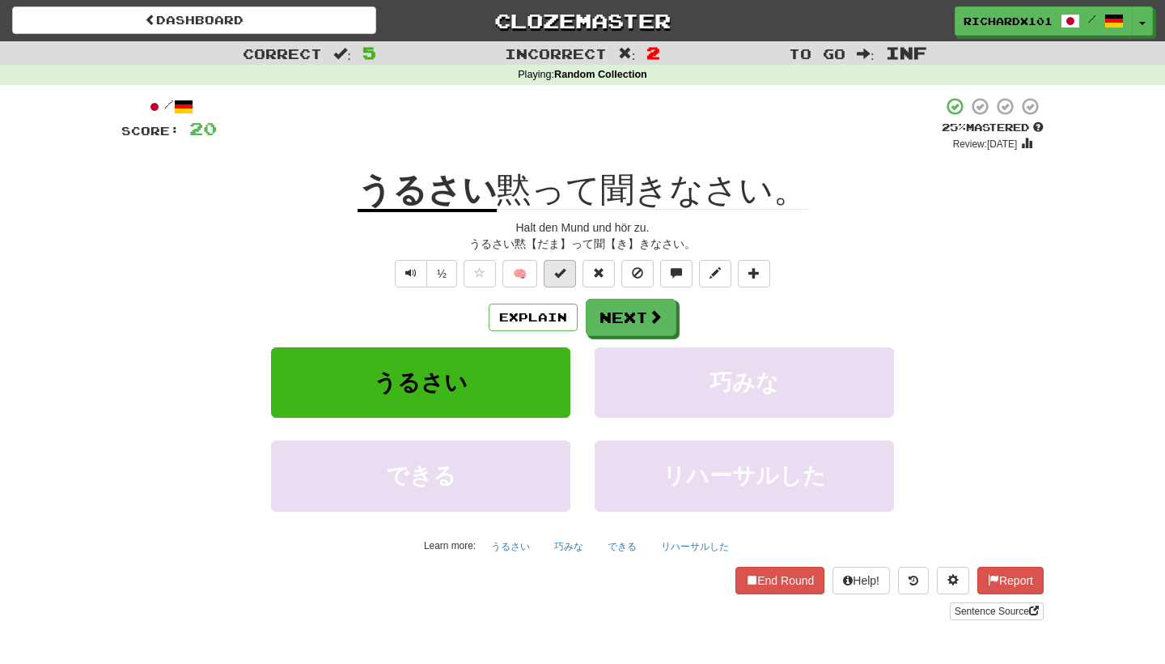
click at [563, 275] on span at bounding box center [559, 272] width 11 height 11
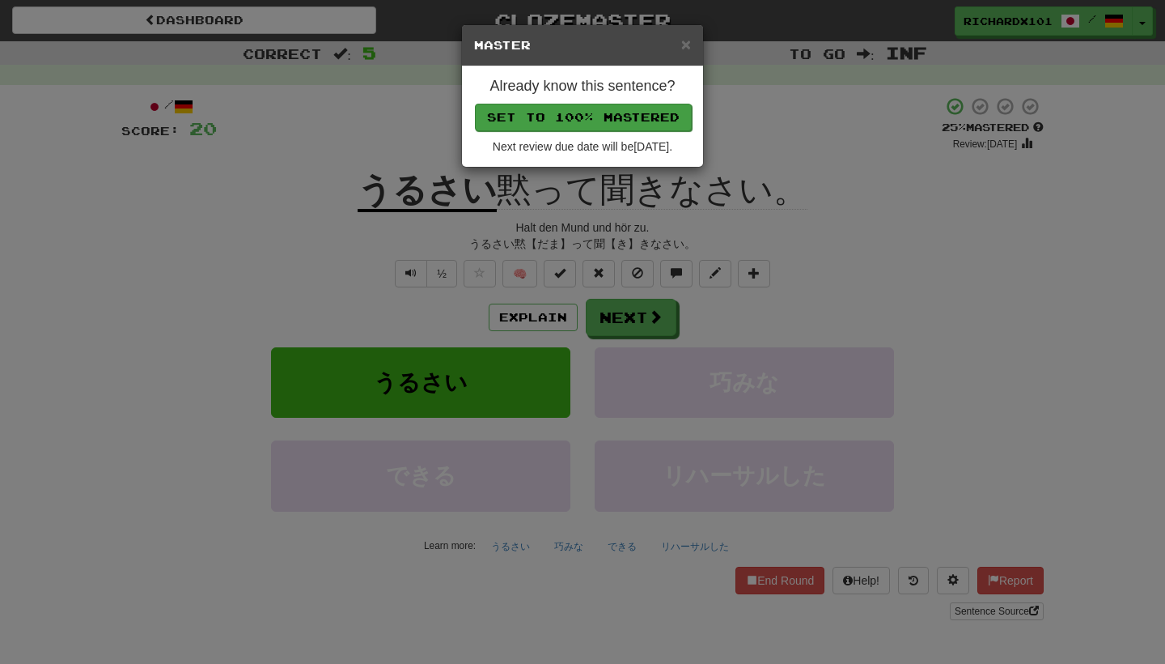
click at [613, 106] on button "Set to 100% Mastered" at bounding box center [583, 118] width 217 height 28
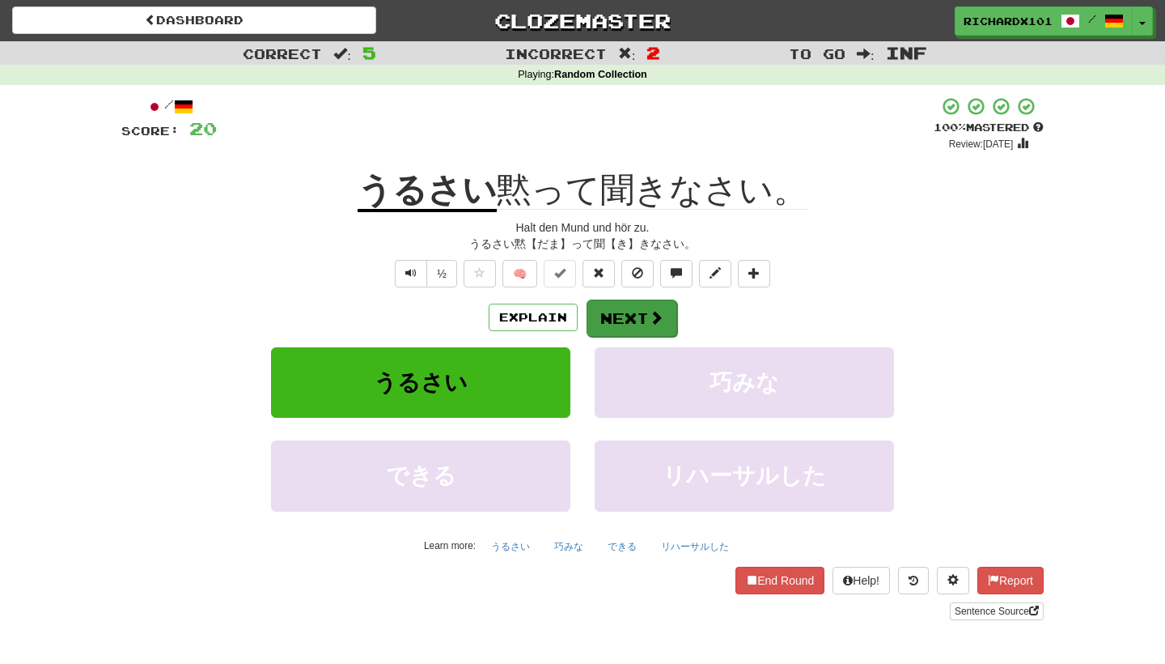
click at [625, 310] on button "Next" at bounding box center [632, 317] width 91 height 37
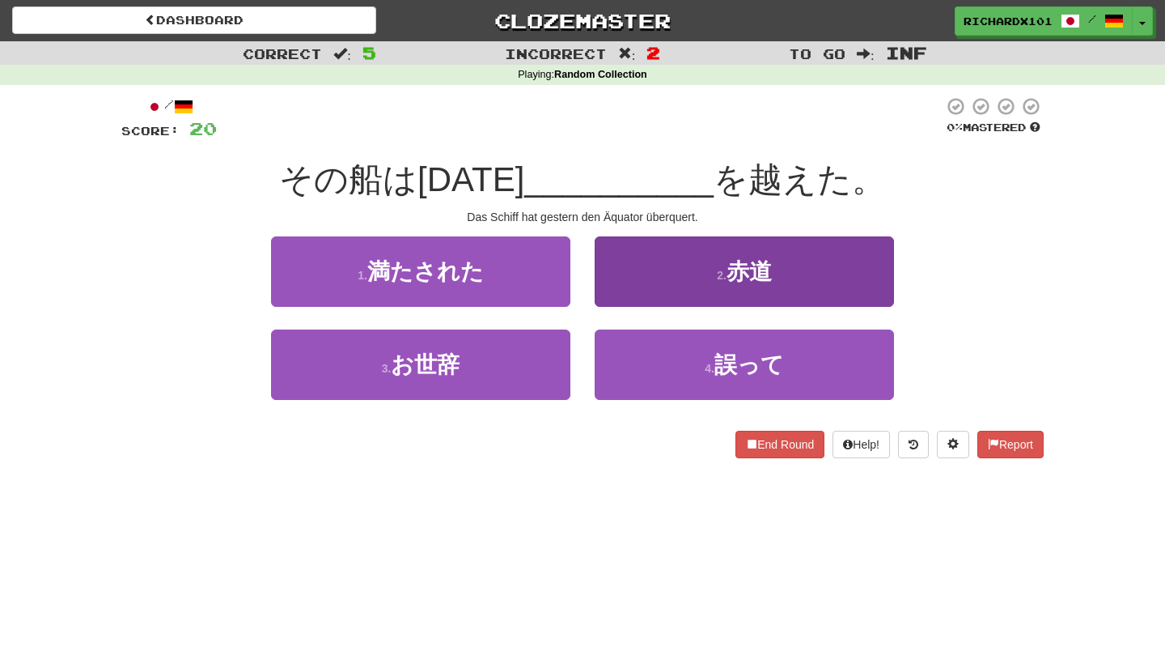
click at [681, 260] on button "2 . 赤道" at bounding box center [744, 271] width 299 height 70
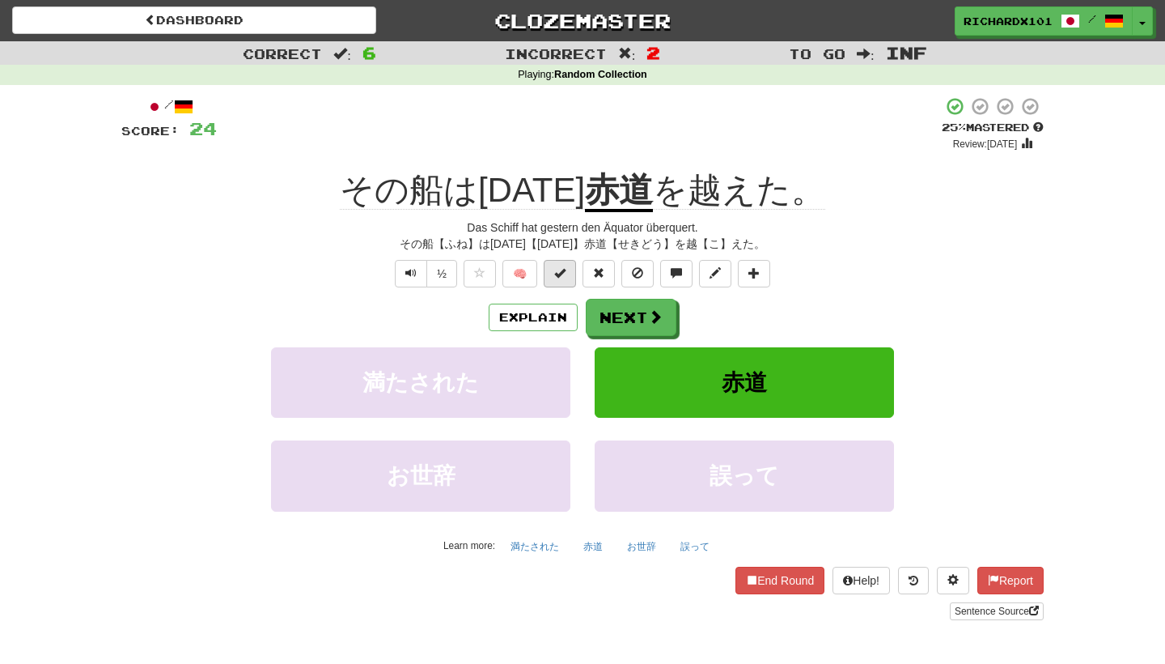
click at [566, 274] on button at bounding box center [560, 274] width 32 height 28
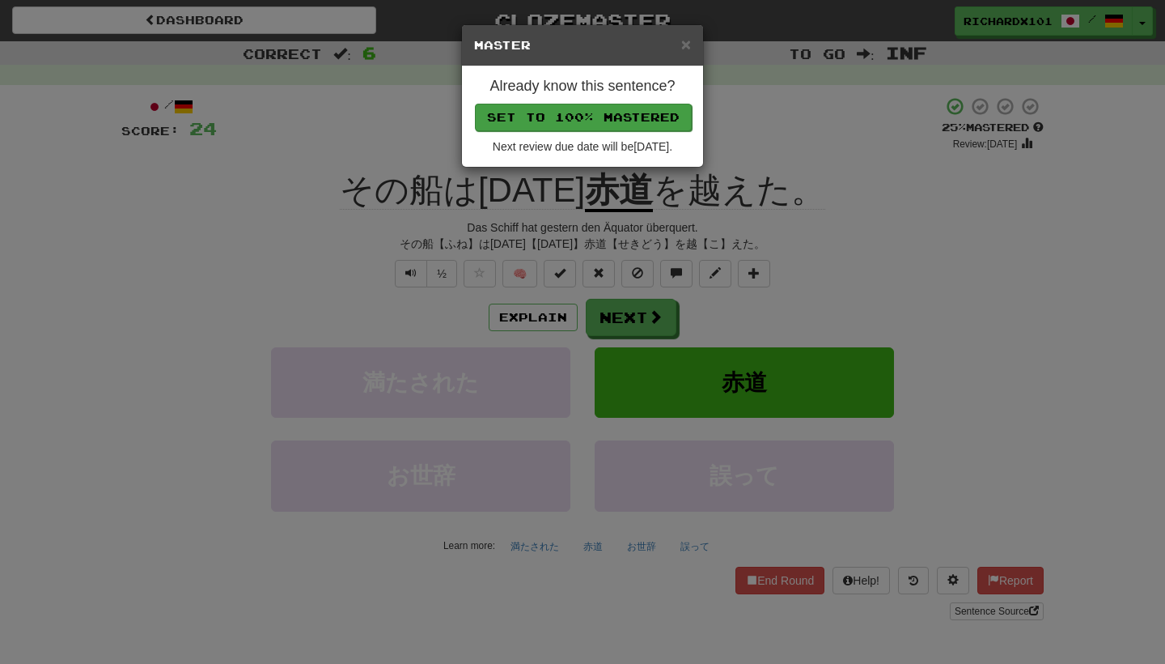
click at [610, 115] on button "Set to 100% Mastered" at bounding box center [583, 118] width 217 height 28
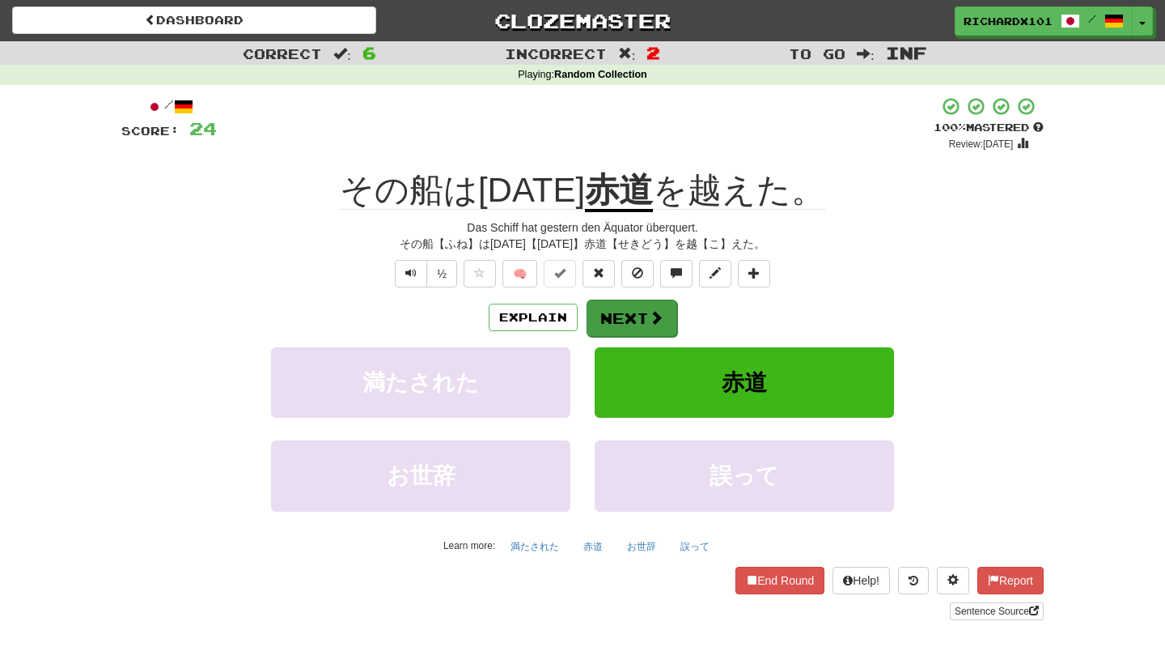
click at [618, 314] on button "Next" at bounding box center [632, 317] width 91 height 37
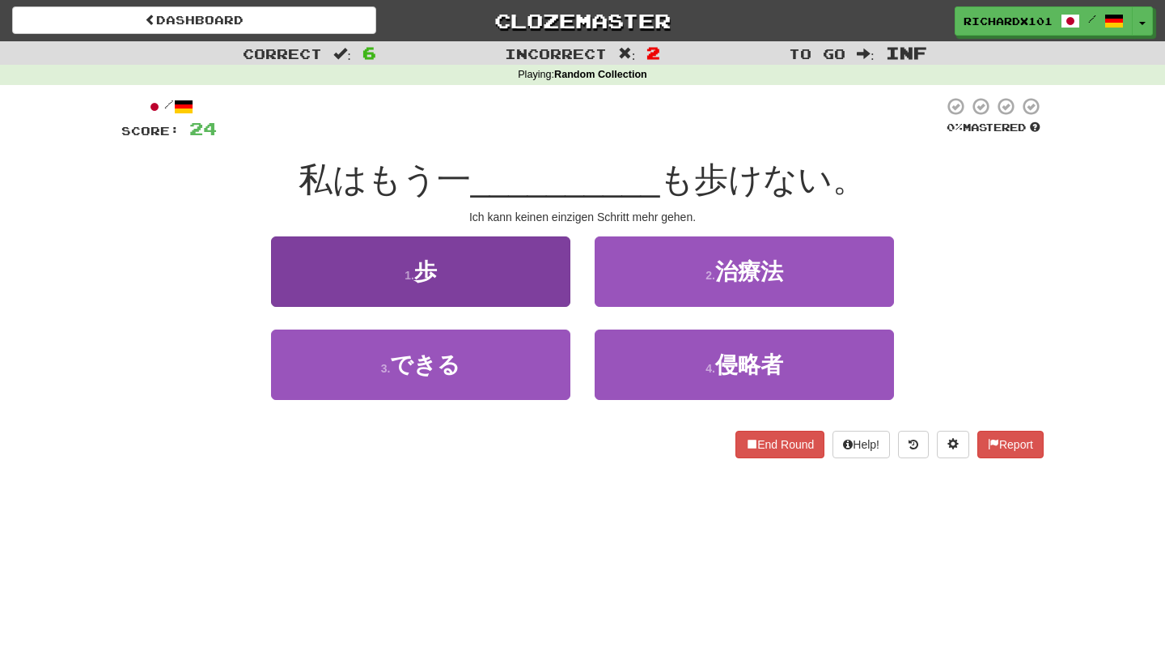
click at [523, 280] on button "1 . 歩" at bounding box center [420, 271] width 299 height 70
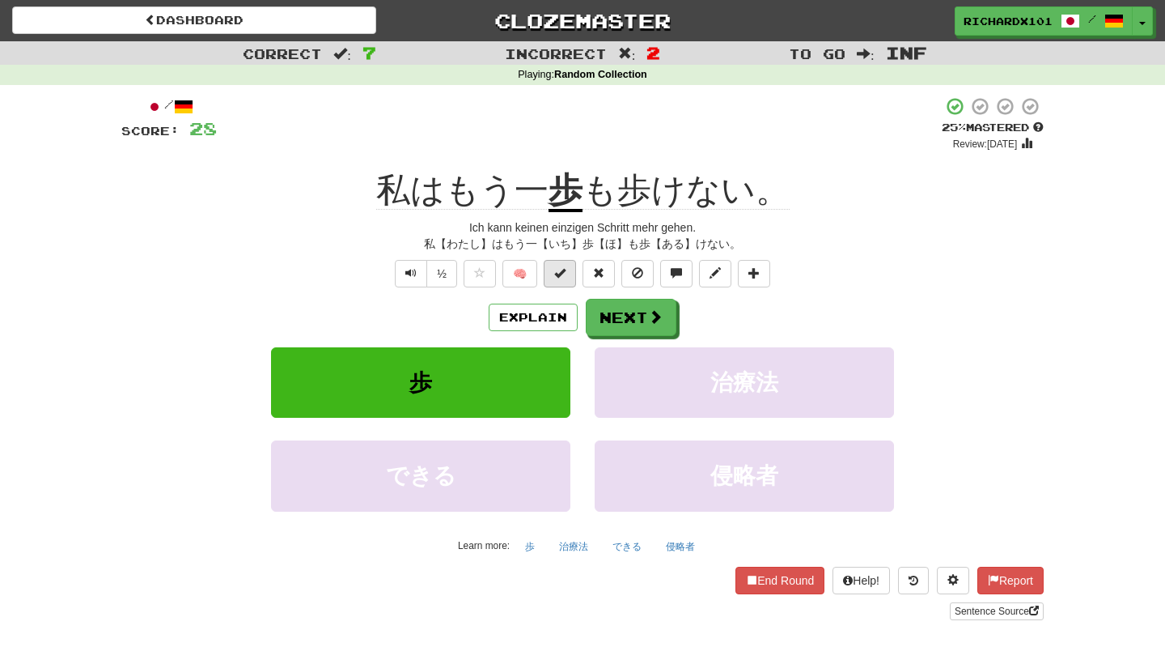
click at [561, 272] on span at bounding box center [559, 272] width 11 height 11
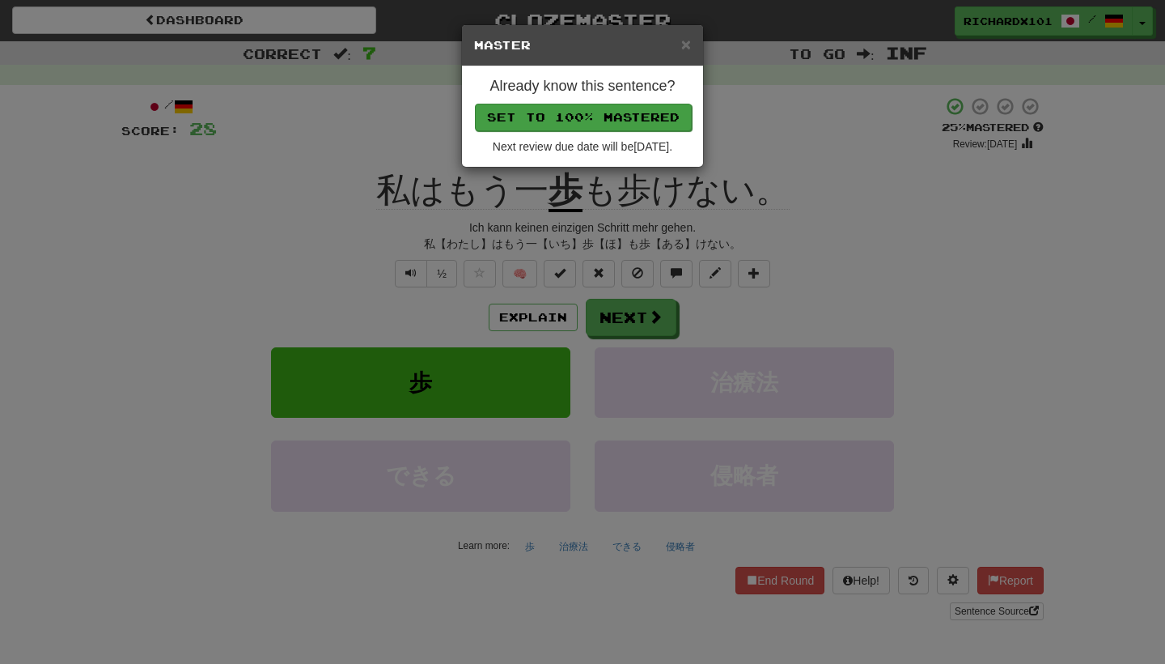
click at [604, 105] on button "Set to 100% Mastered" at bounding box center [583, 118] width 217 height 28
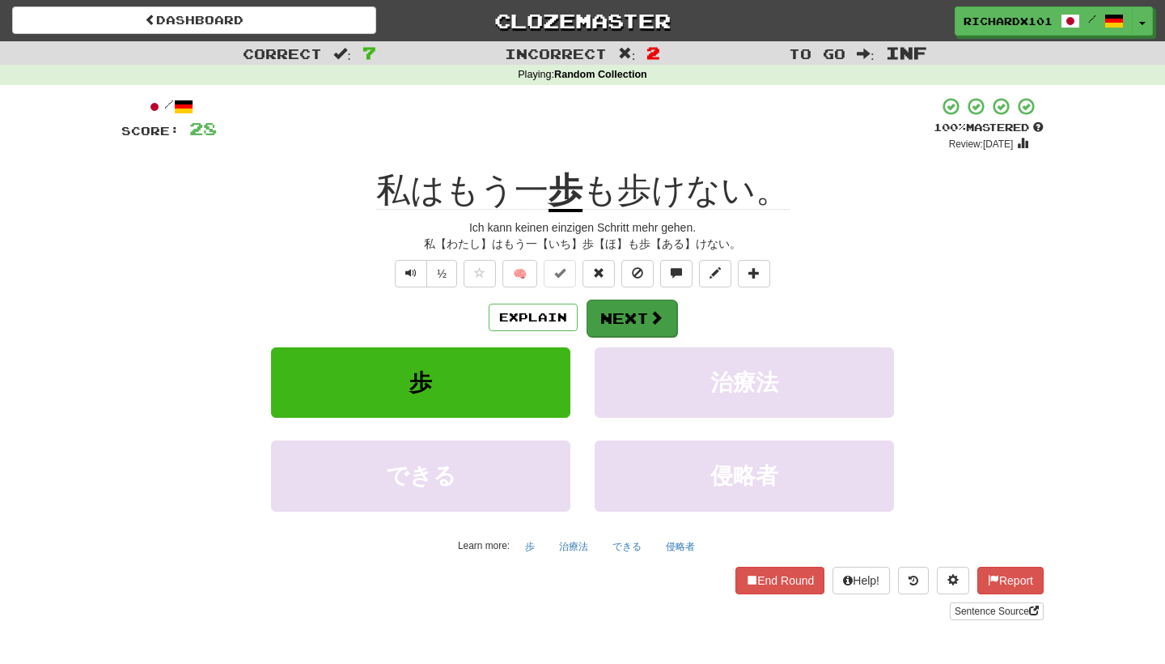
click at [624, 312] on button "Next" at bounding box center [632, 317] width 91 height 37
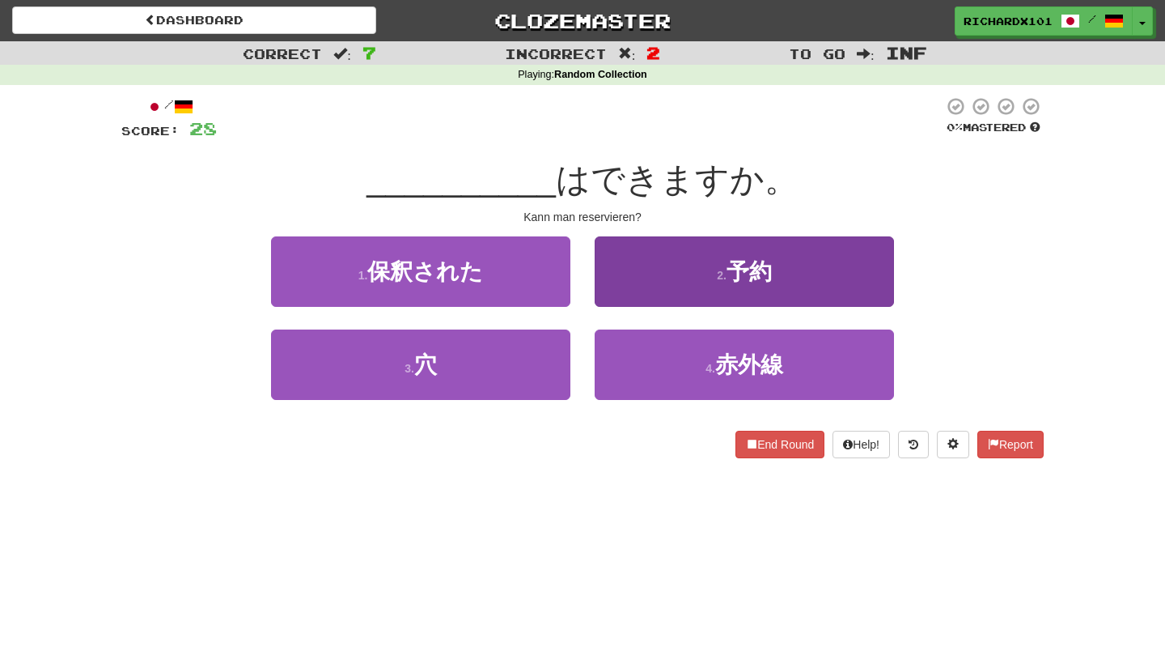
click at [657, 275] on button "2 . 予約" at bounding box center [744, 271] width 299 height 70
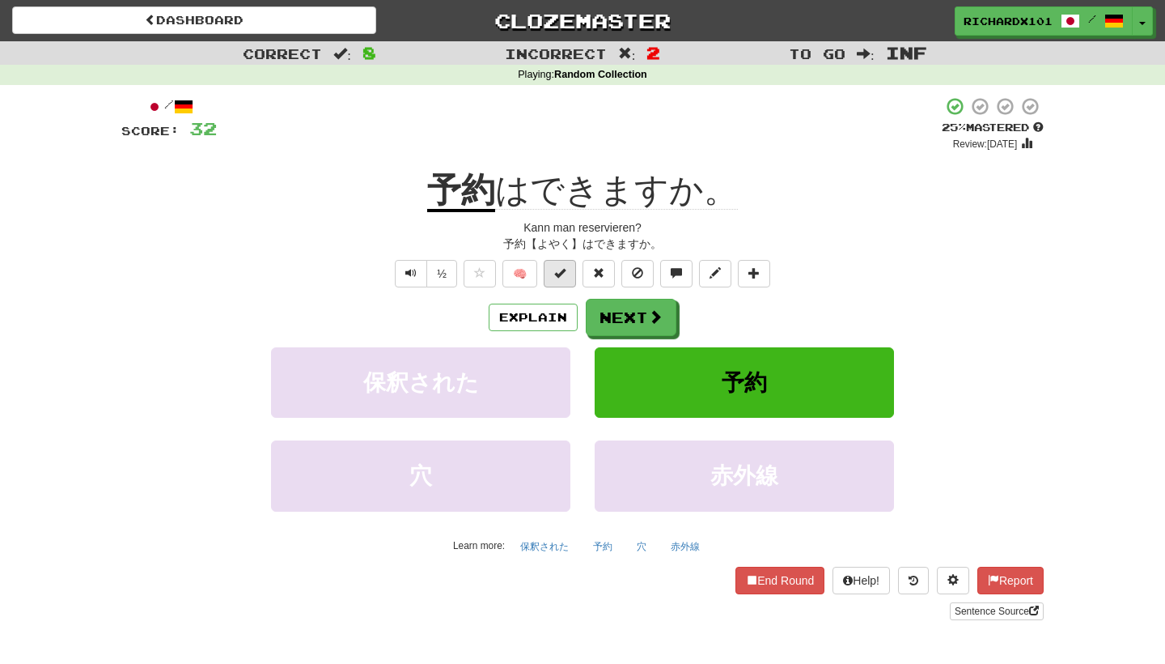
click at [567, 271] on button at bounding box center [560, 274] width 32 height 28
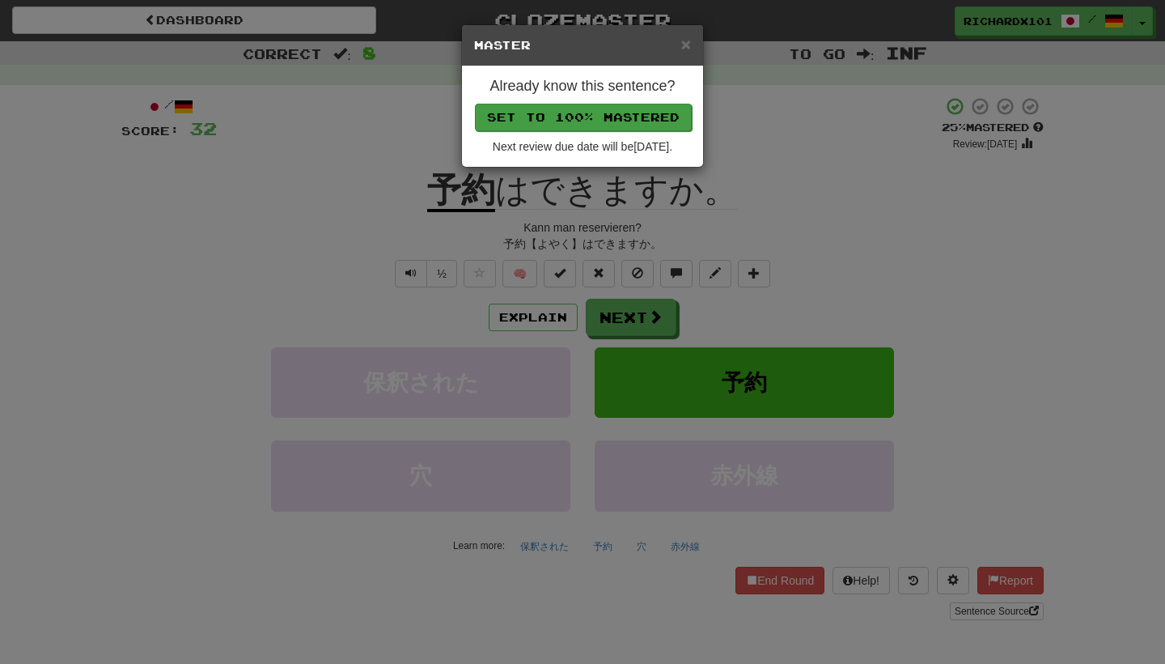
click at [606, 121] on button "Set to 100% Mastered" at bounding box center [583, 118] width 217 height 28
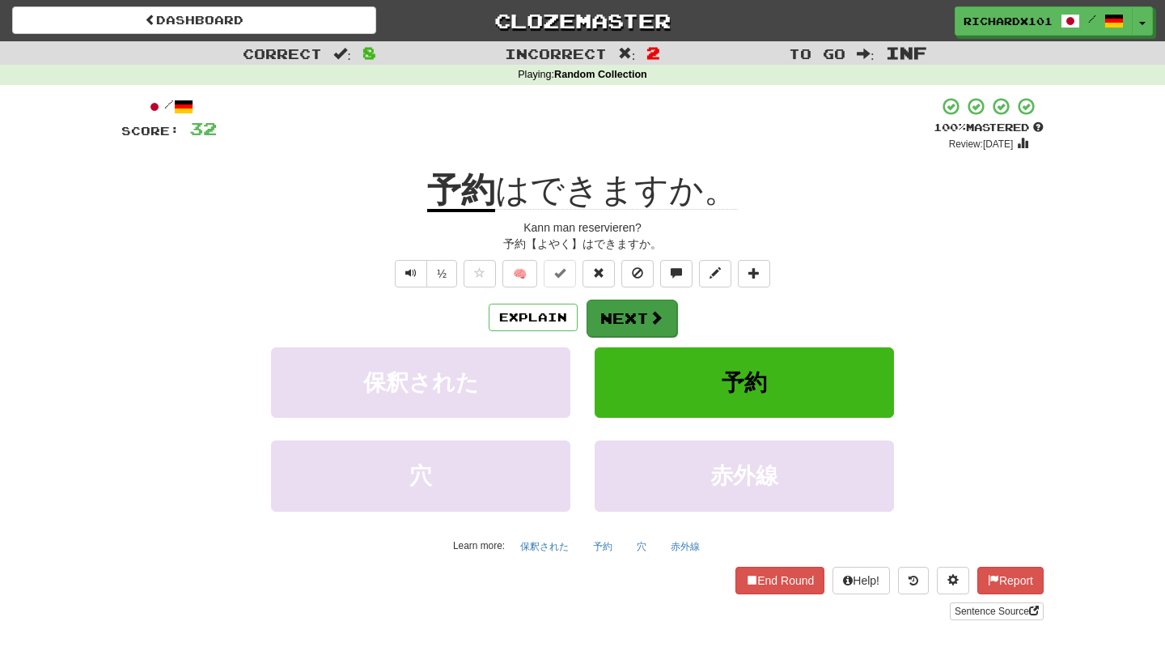
click at [629, 311] on button "Next" at bounding box center [632, 317] width 91 height 37
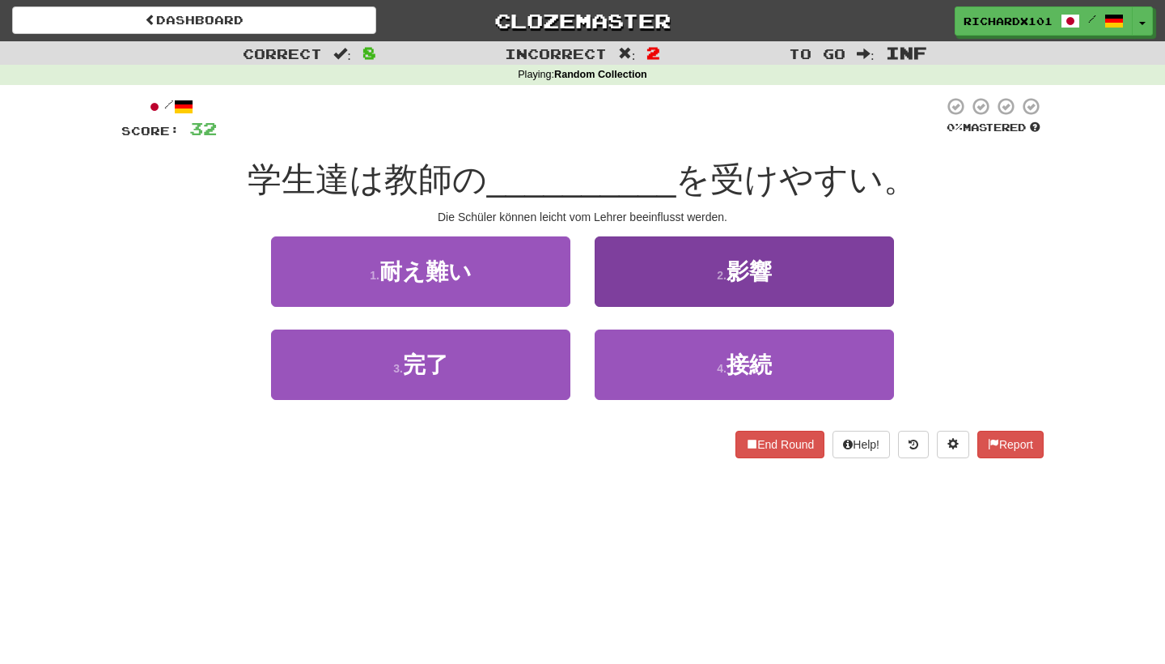
click at [647, 270] on button "2 . 影響" at bounding box center [744, 271] width 299 height 70
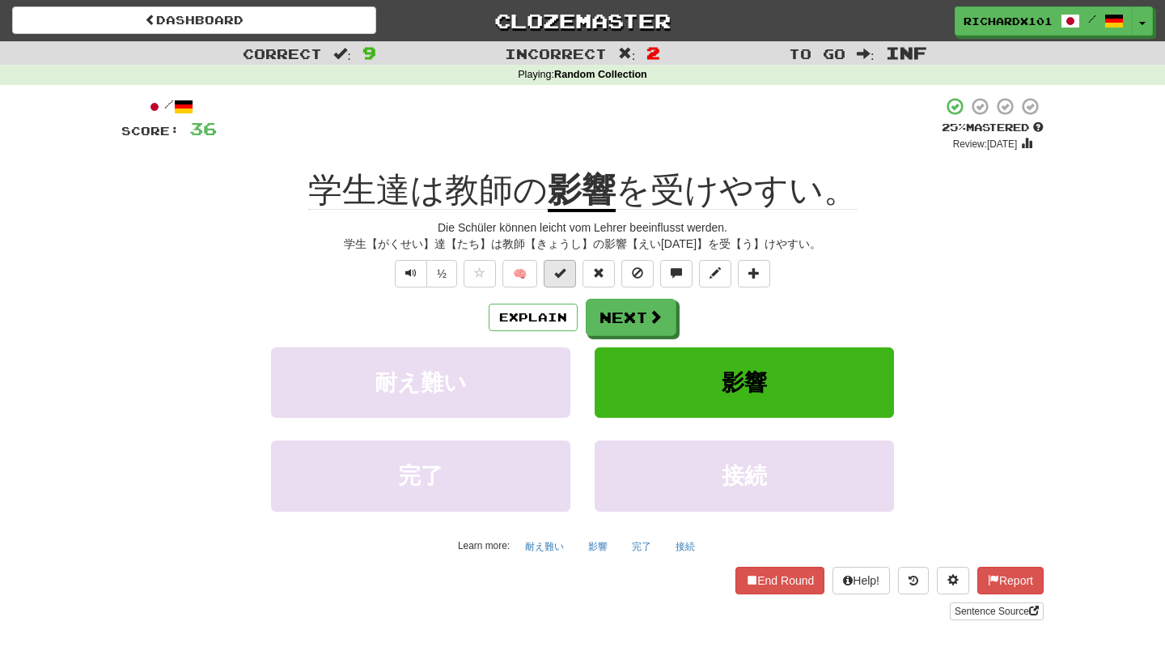
click at [569, 272] on button at bounding box center [560, 274] width 32 height 28
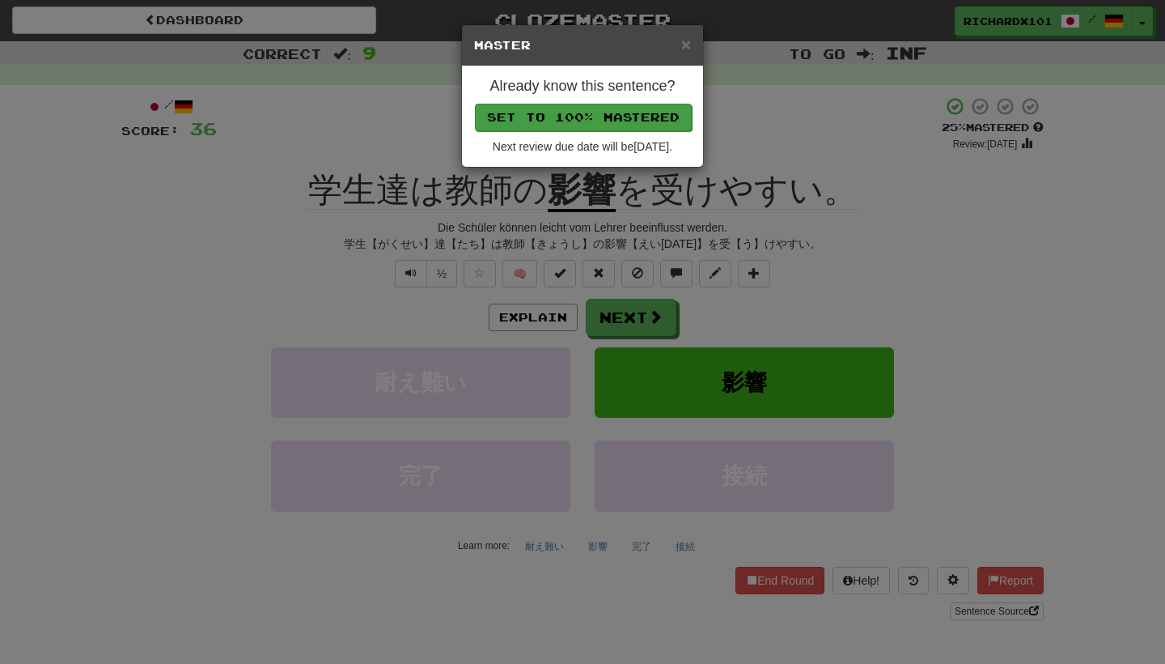
click at [618, 116] on button "Set to 100% Mastered" at bounding box center [583, 118] width 217 height 28
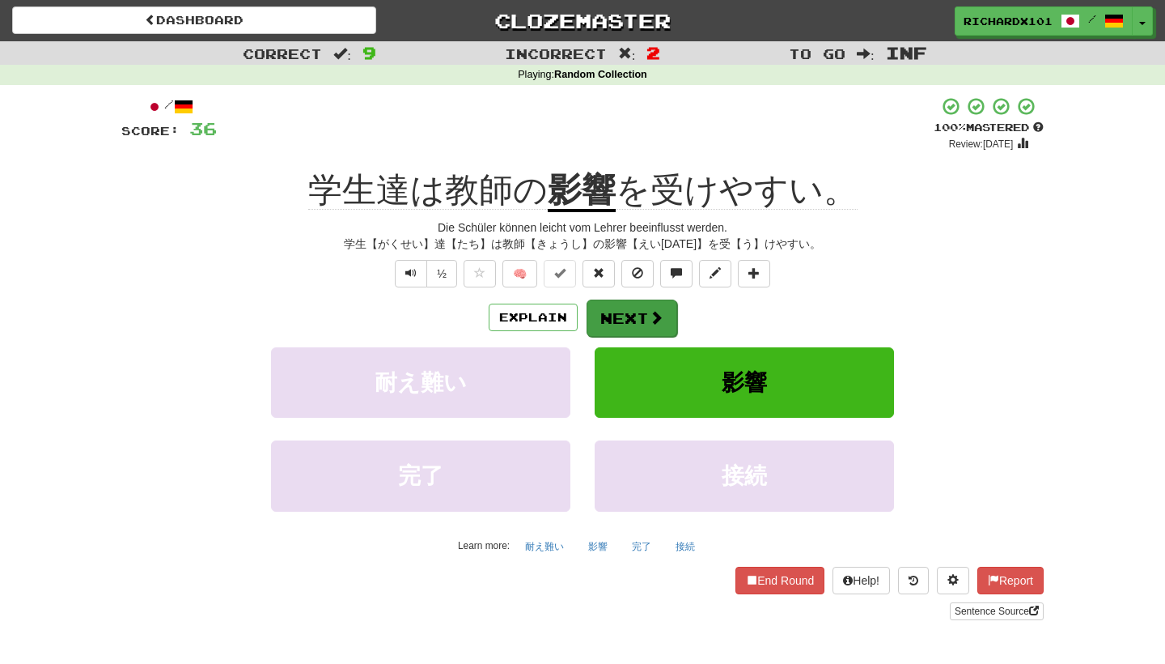
click at [632, 308] on button "Next" at bounding box center [632, 317] width 91 height 37
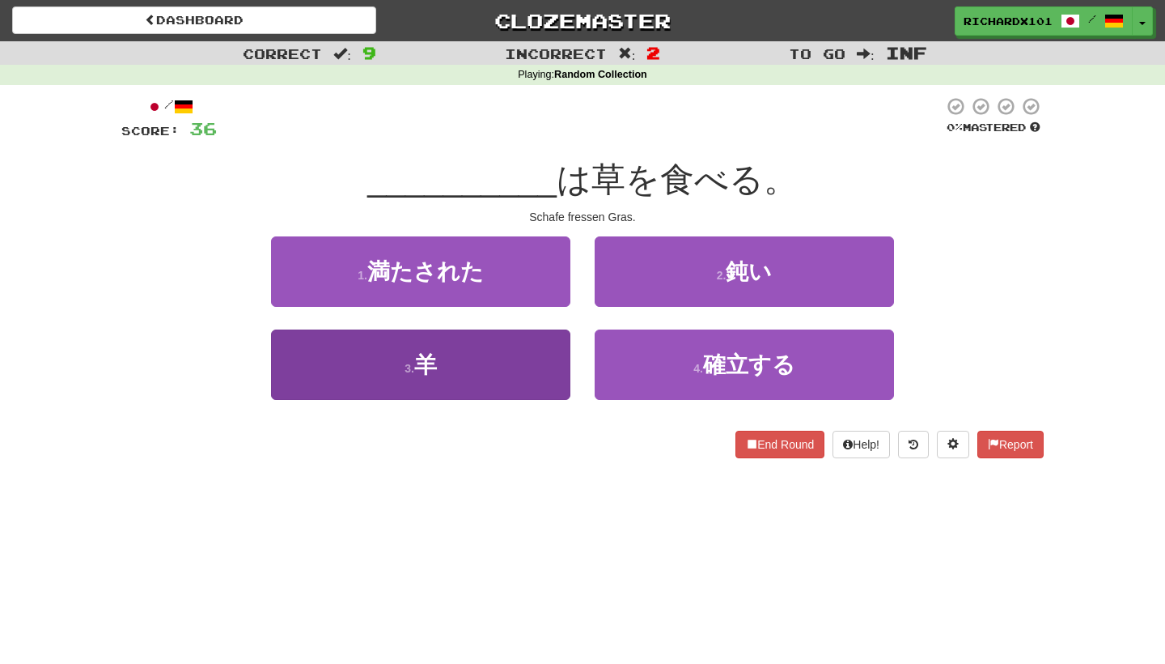
click at [552, 354] on button "3 . 羊" at bounding box center [420, 364] width 299 height 70
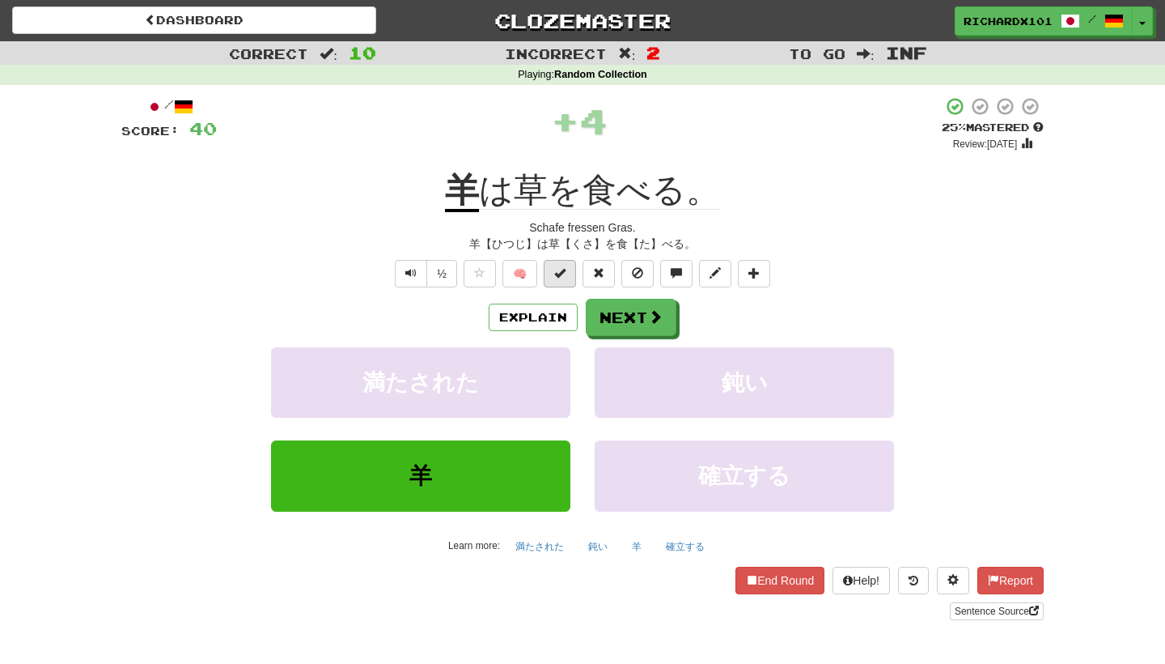
click at [571, 265] on button at bounding box center [560, 274] width 32 height 28
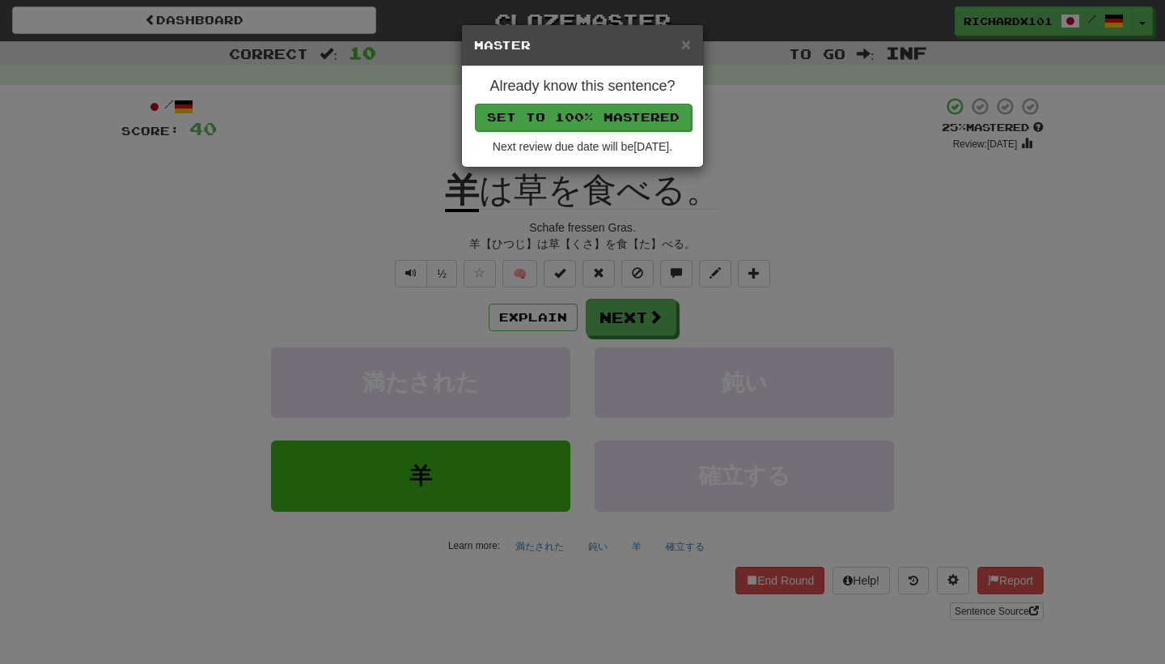
click at [618, 117] on button "Set to 100% Mastered" at bounding box center [583, 118] width 217 height 28
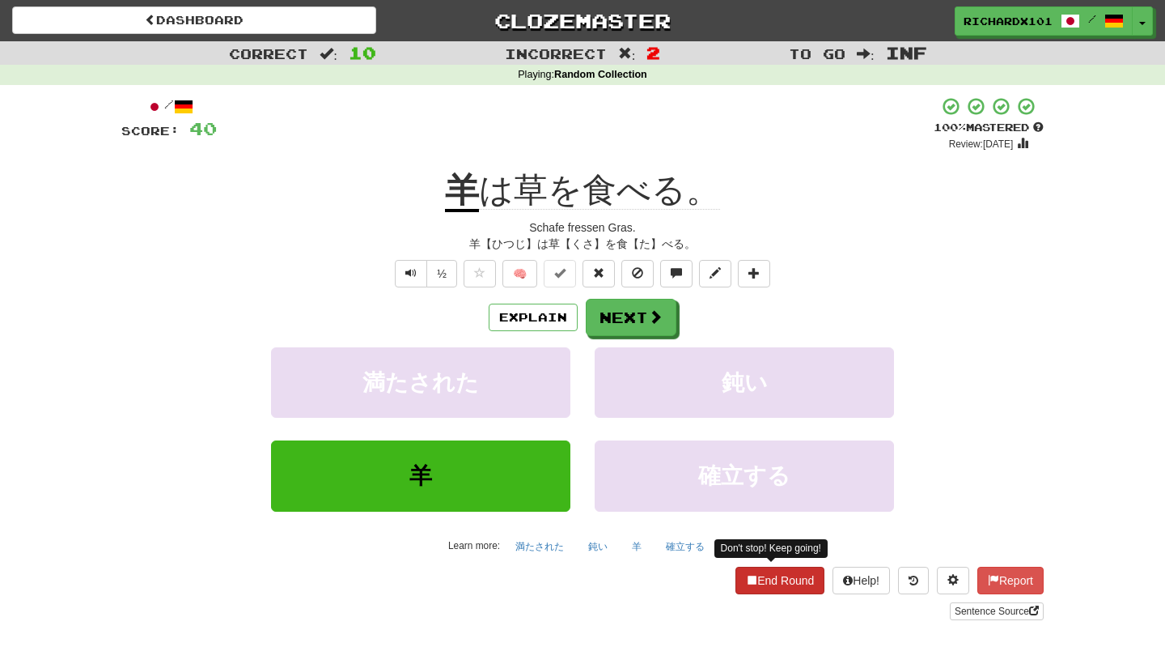
click at [773, 585] on button "End Round" at bounding box center [780, 580] width 89 height 28
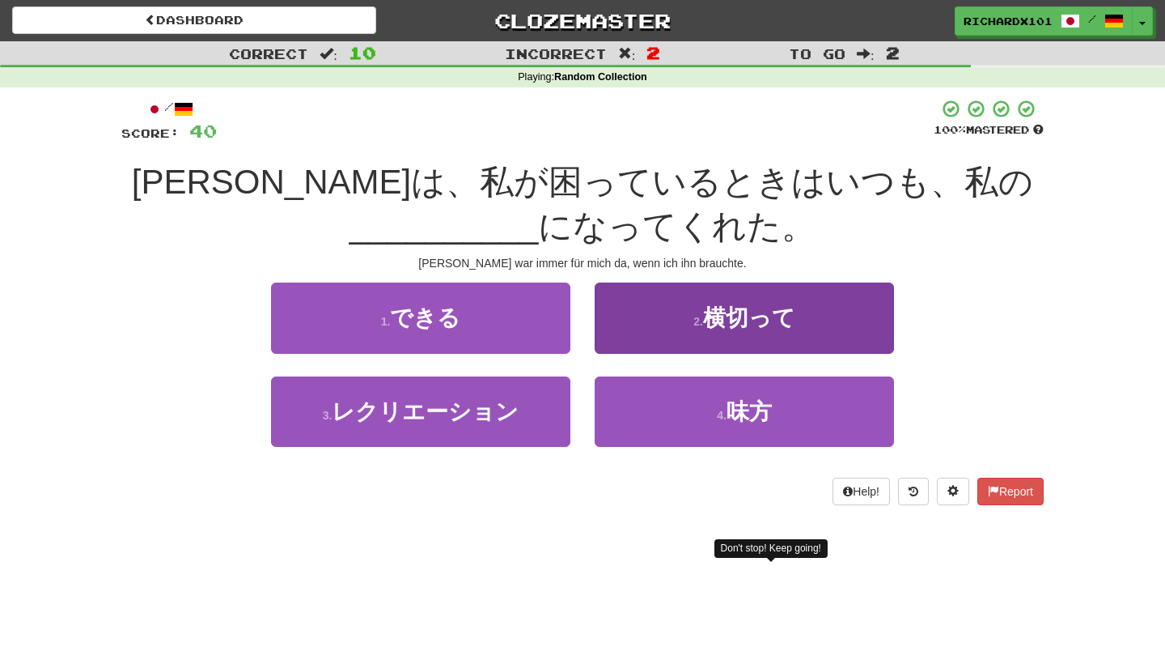
click at [834, 320] on button "2 . 横切って" at bounding box center [744, 317] width 299 height 70
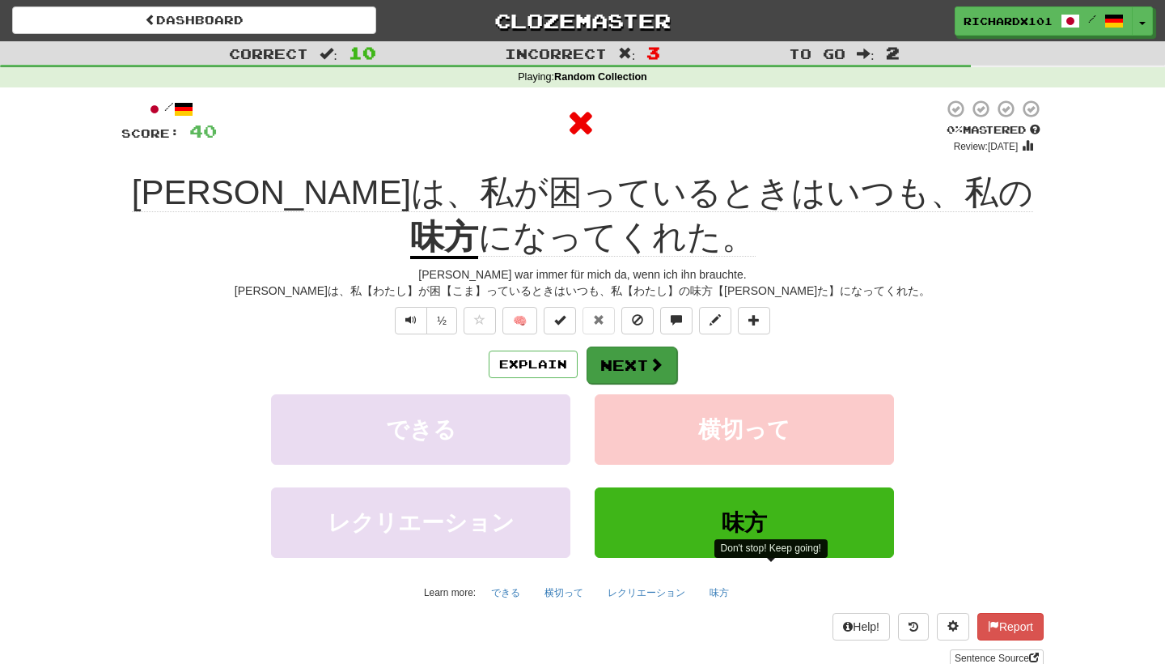
click at [661, 361] on span at bounding box center [656, 364] width 15 height 15
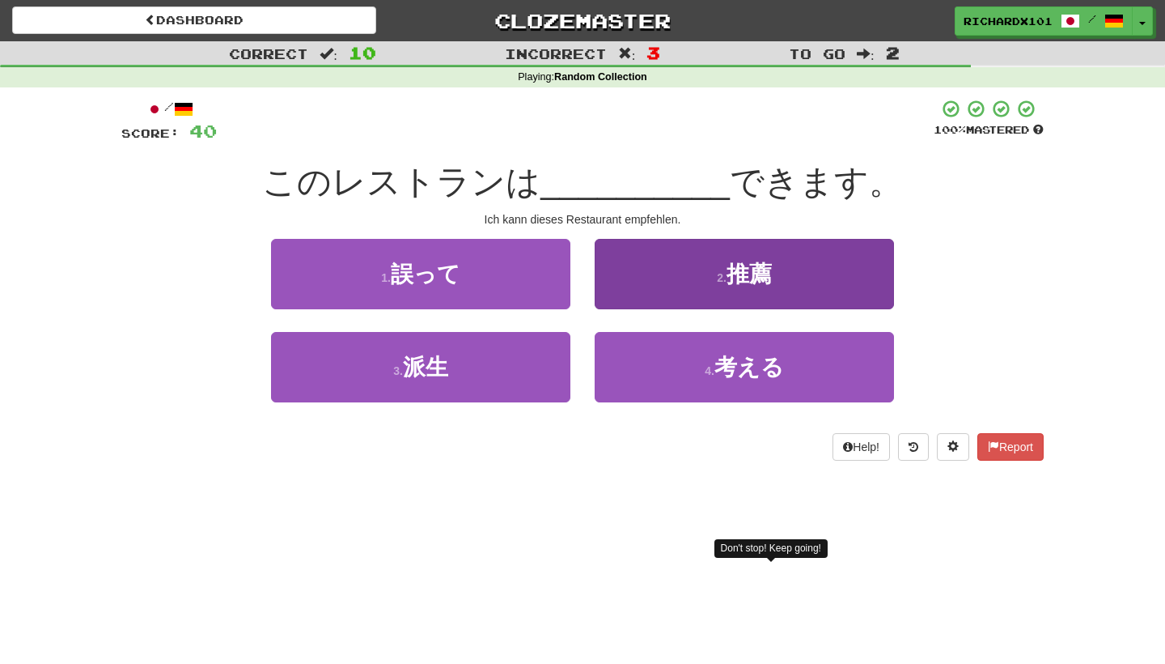
click at [687, 294] on button "2 . 推薦" at bounding box center [744, 274] width 299 height 70
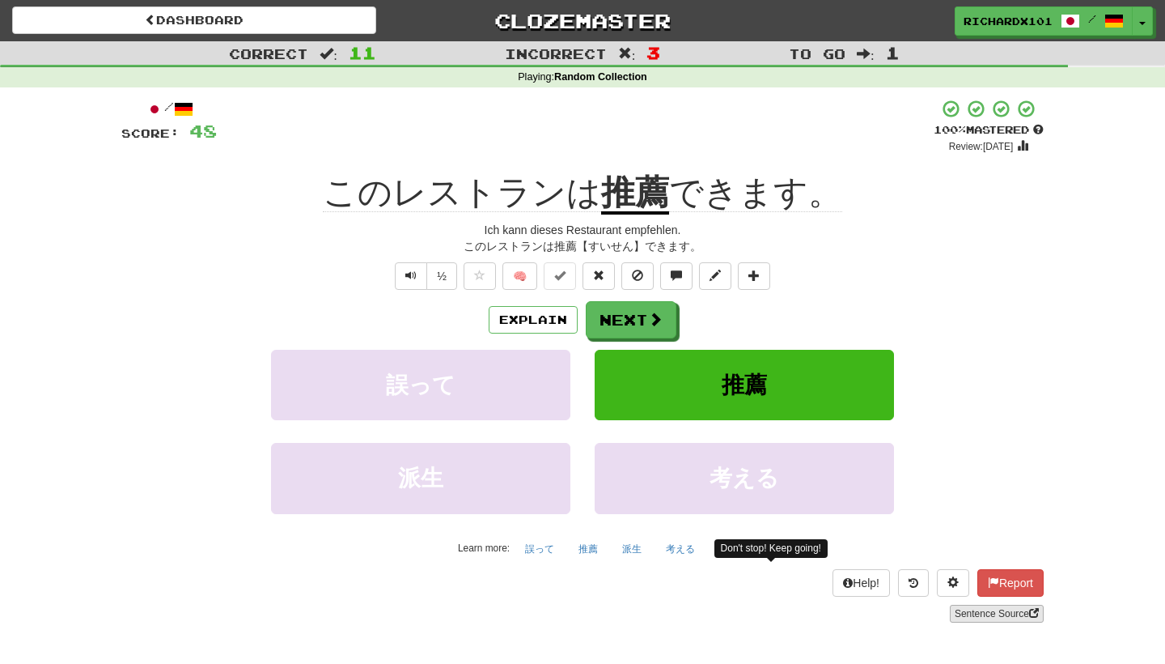
click at [972, 609] on link "Sentence Source" at bounding box center [997, 614] width 94 height 18
click at [658, 312] on span at bounding box center [656, 319] width 15 height 15
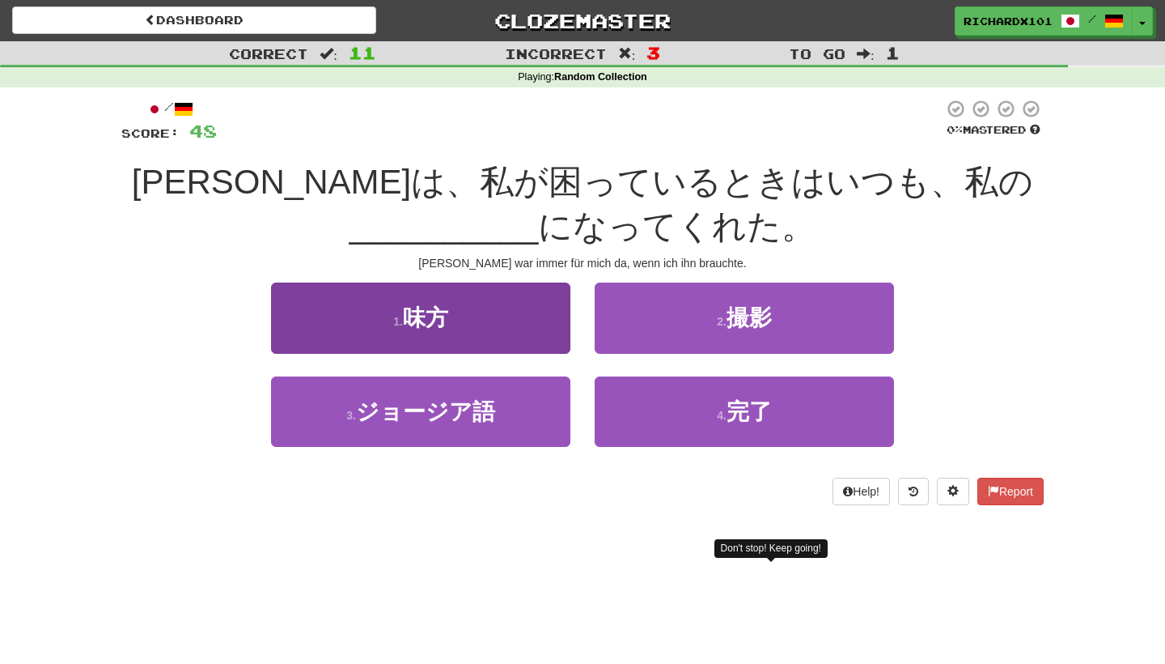
click at [548, 308] on button "1 . 味方" at bounding box center [420, 317] width 299 height 70
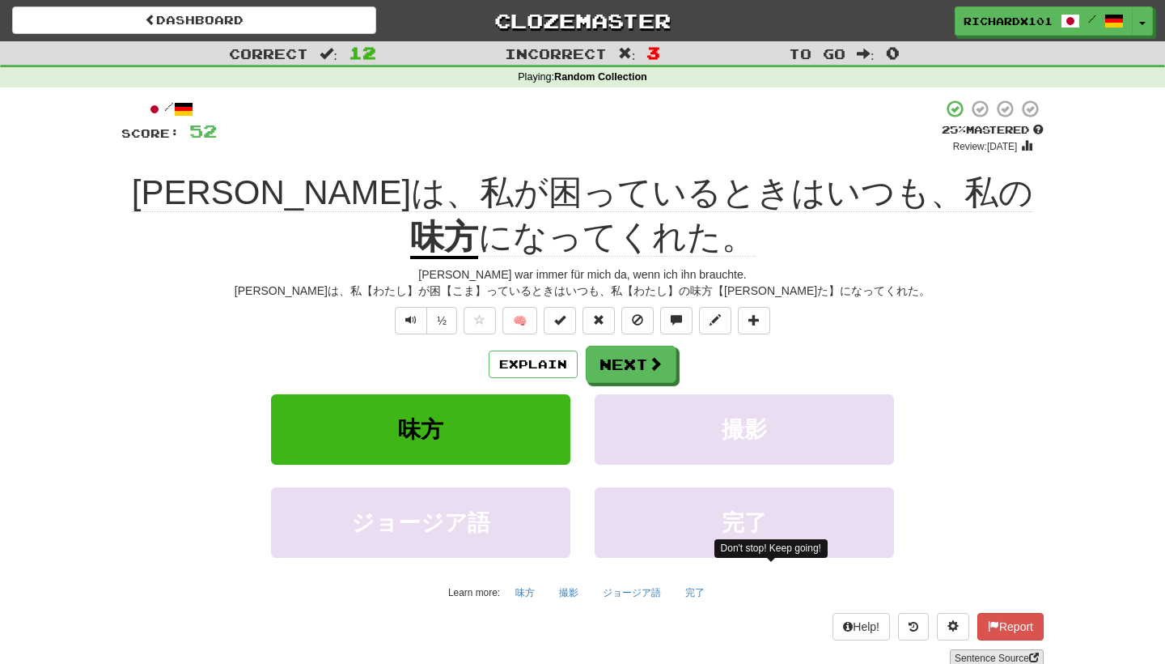
click at [961, 655] on link "Sentence Source" at bounding box center [997, 658] width 94 height 18
click at [558, 320] on span at bounding box center [559, 319] width 11 height 11
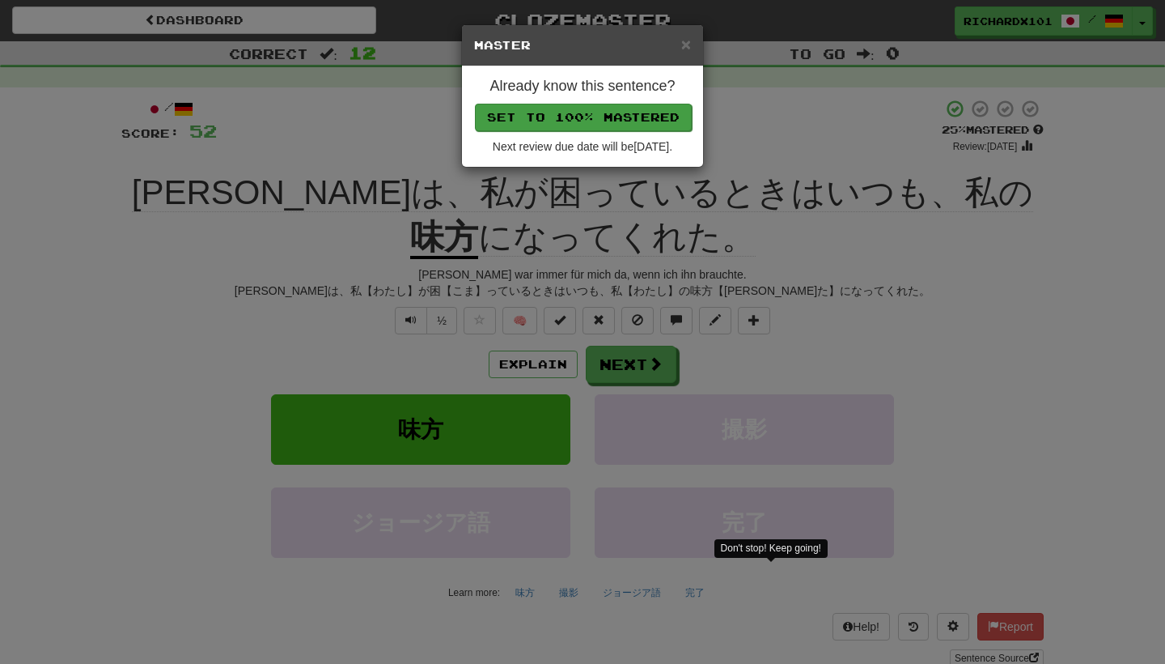
click at [615, 115] on button "Set to 100% Mastered" at bounding box center [583, 118] width 217 height 28
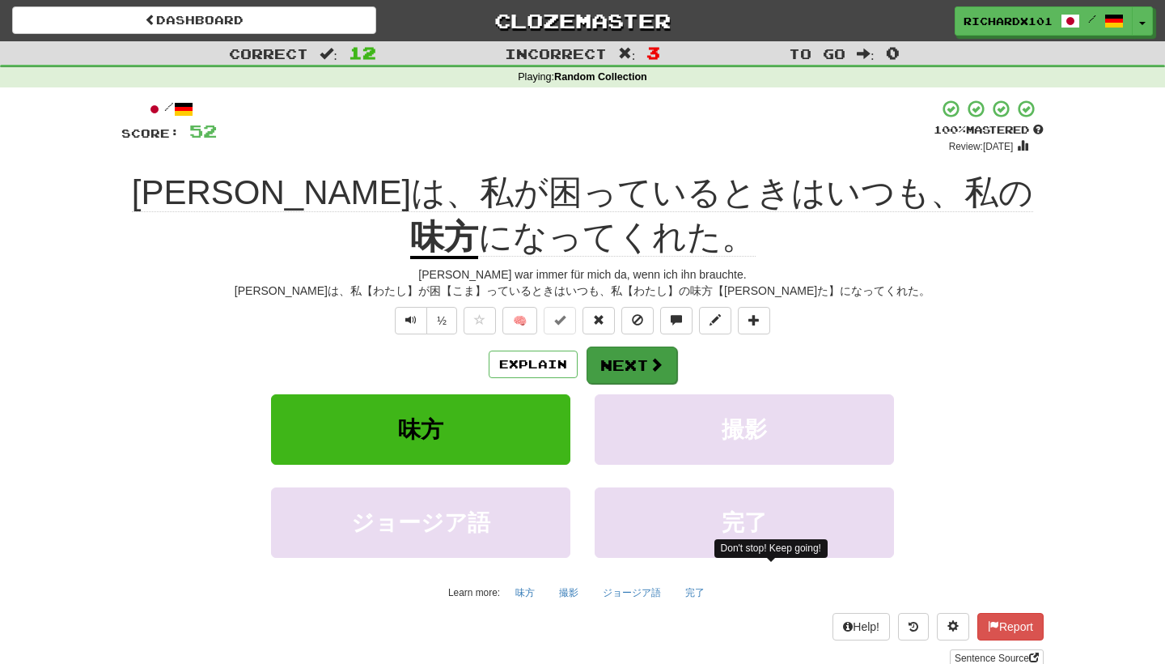
click at [624, 358] on button "Next" at bounding box center [632, 364] width 91 height 37
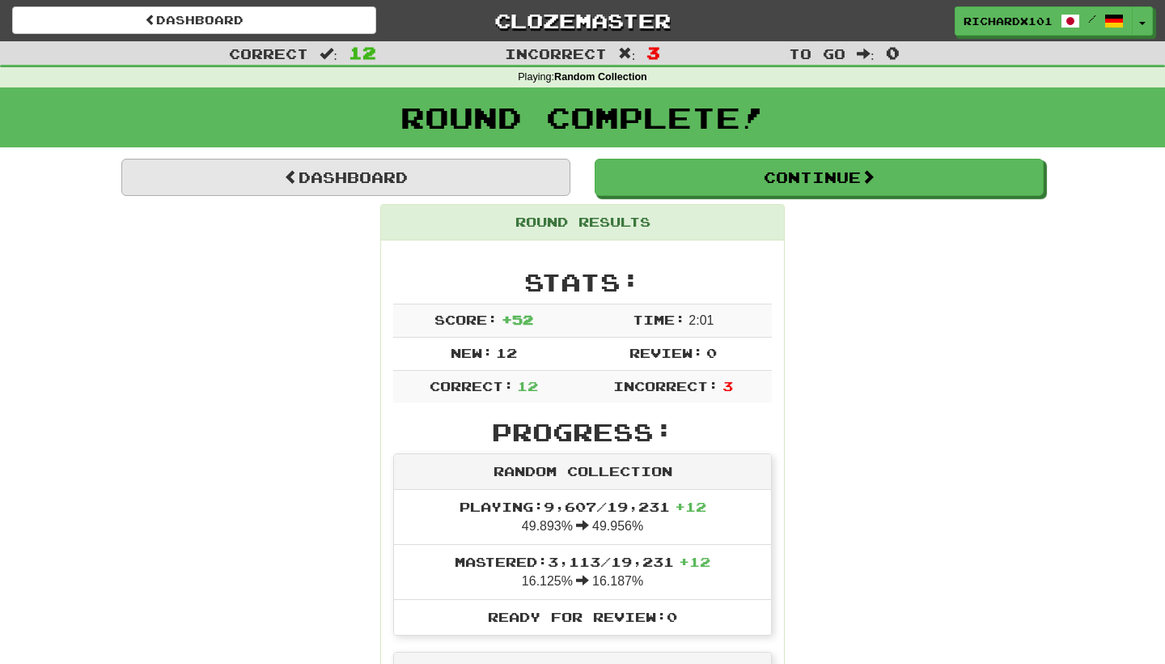
click at [480, 172] on link "Dashboard" at bounding box center [345, 177] width 449 height 37
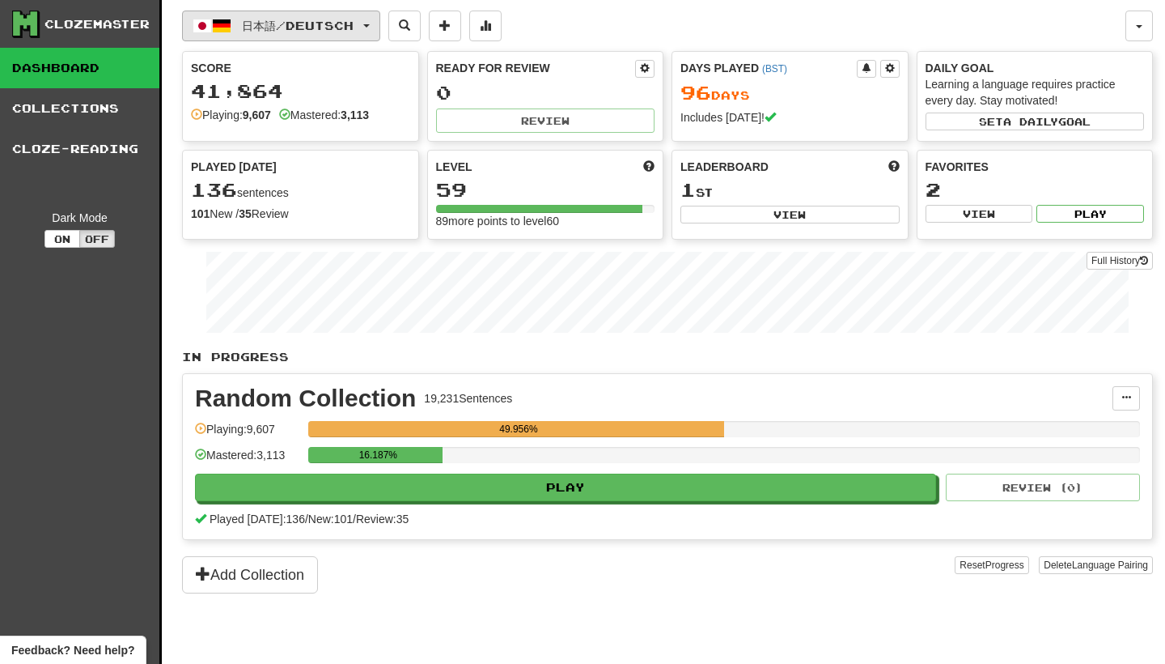
click at [380, 20] on button "日本語 / Deutsch" at bounding box center [281, 26] width 198 height 31
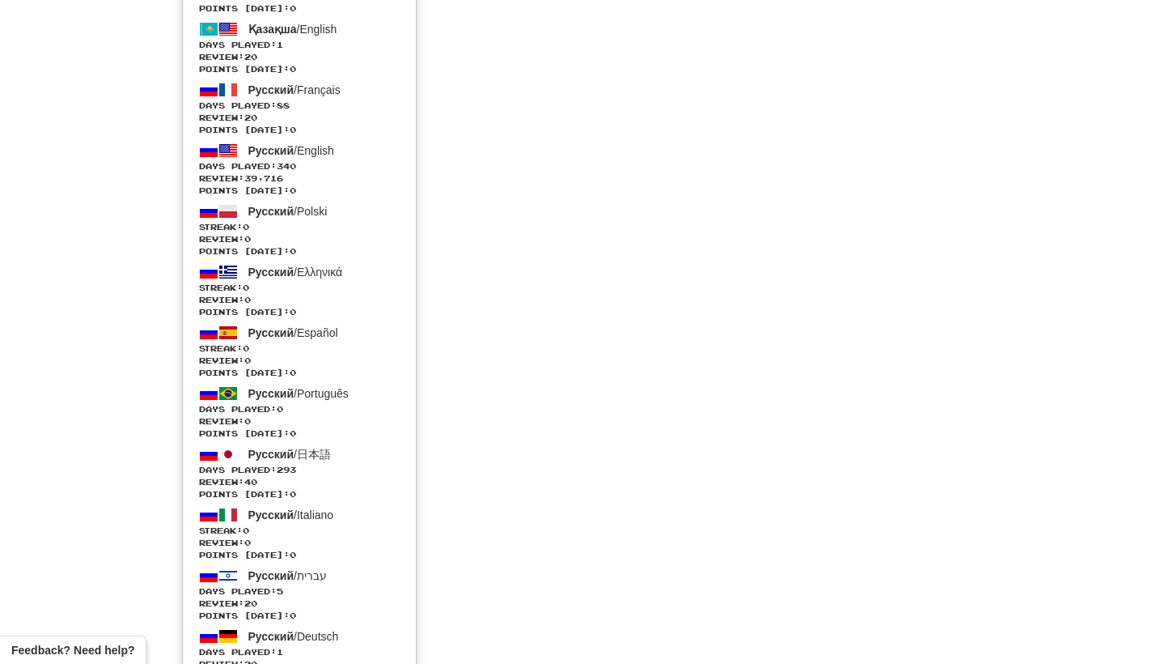
scroll to position [3554, 0]
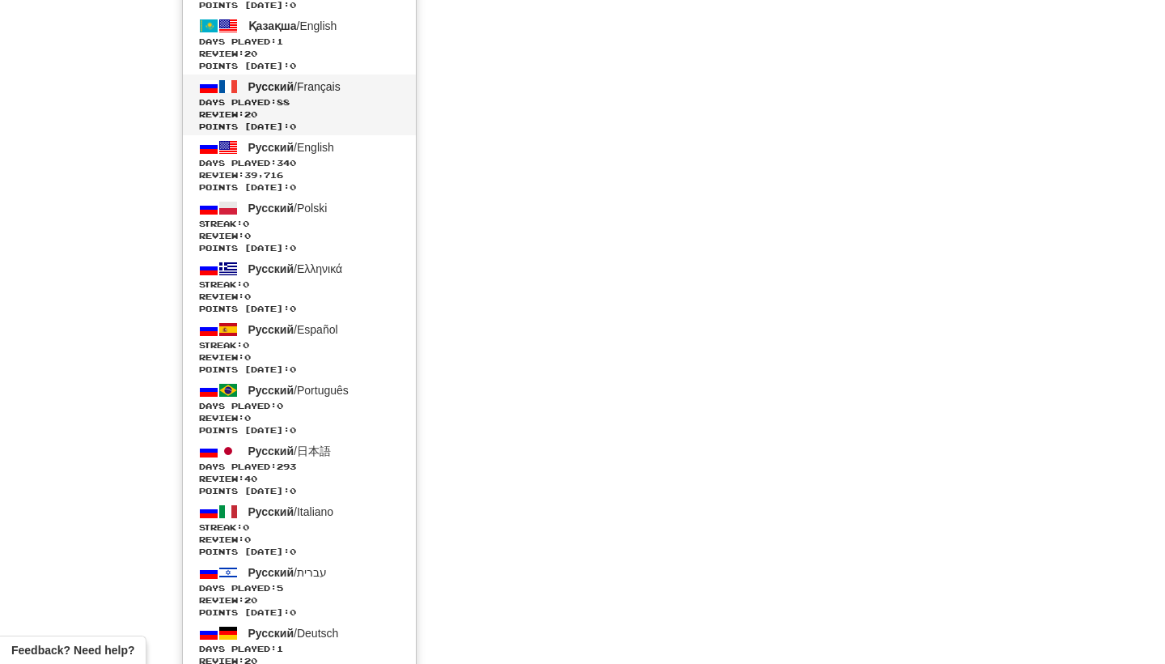
click at [342, 96] on span "Days Played: 88" at bounding box center [299, 102] width 201 height 12
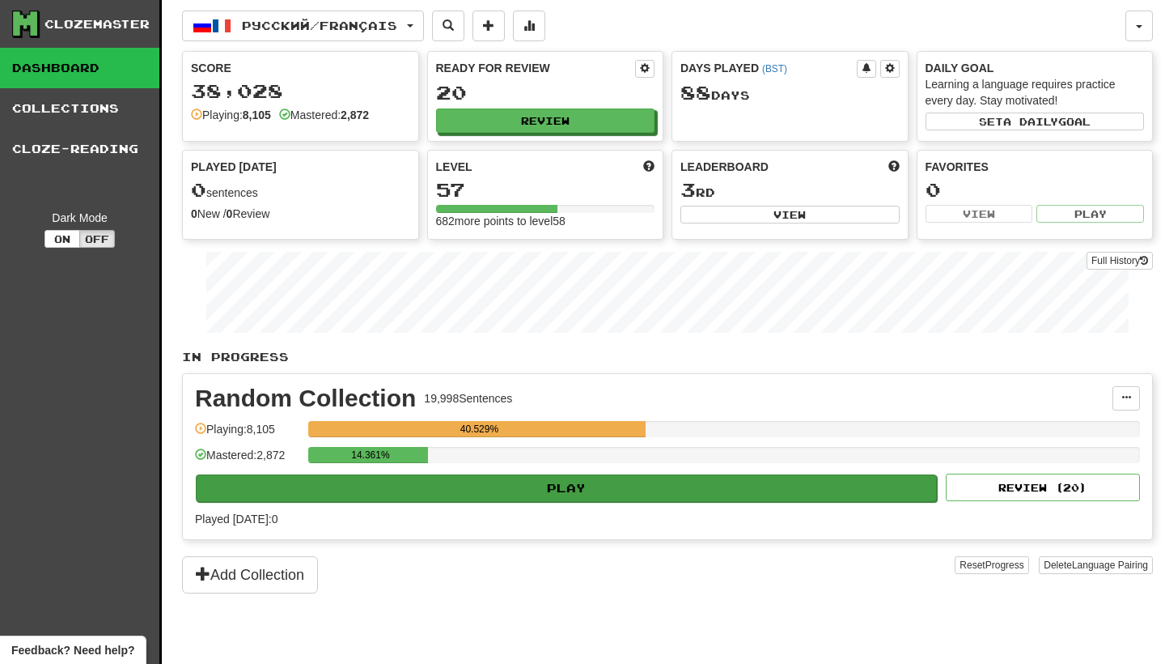
click at [637, 490] on button "Play" at bounding box center [566, 488] width 741 height 28
select select "********"
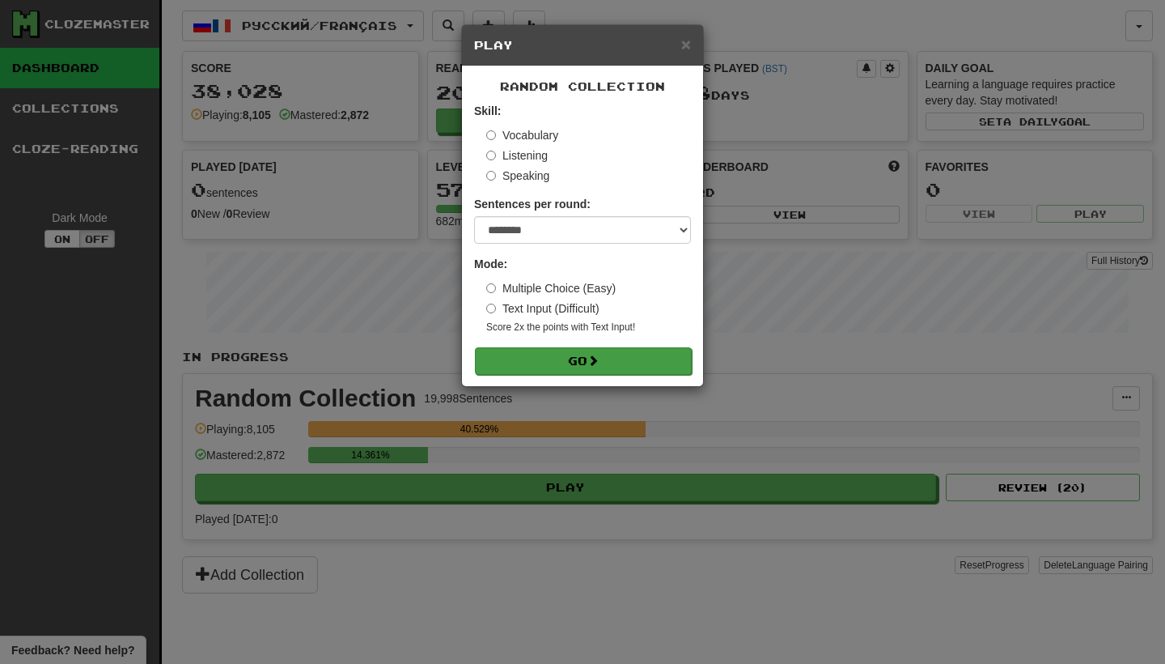
click at [660, 354] on button "Go" at bounding box center [583, 361] width 217 height 28
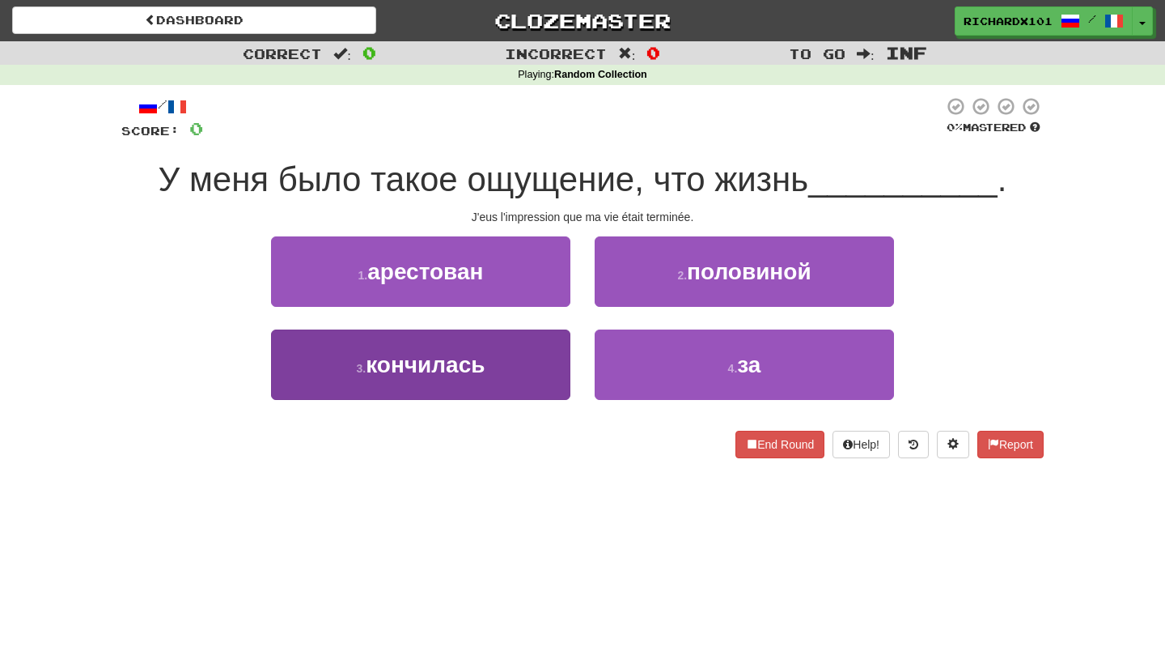
click at [541, 355] on button "3 . кончилась" at bounding box center [420, 364] width 299 height 70
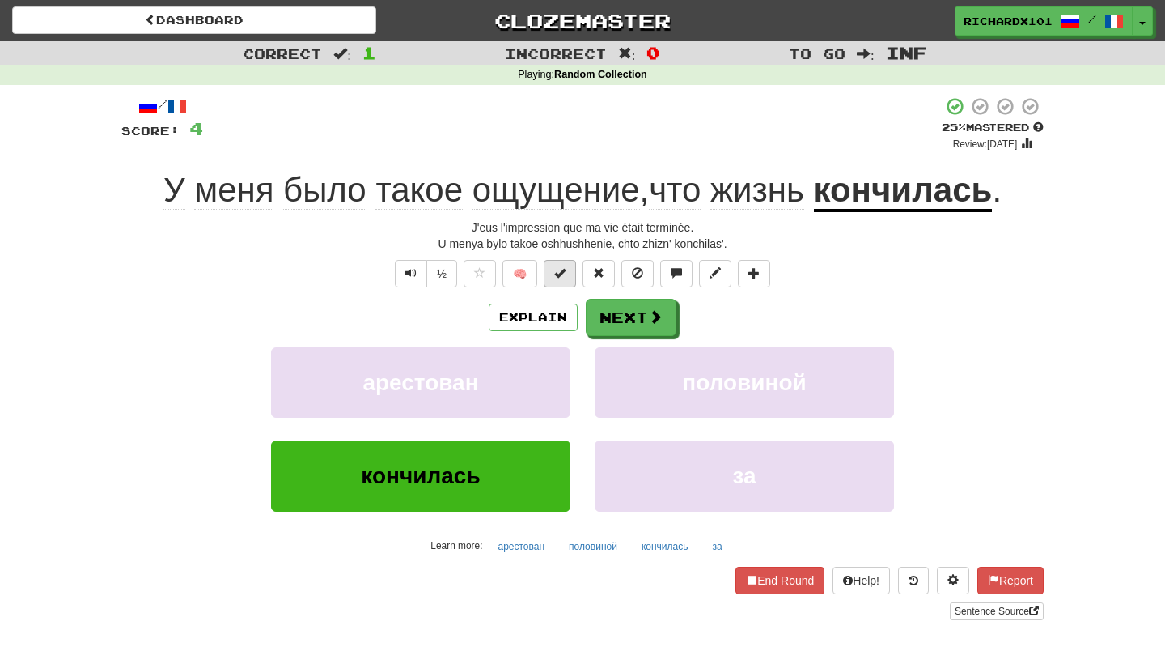
click at [567, 278] on button at bounding box center [560, 274] width 32 height 28
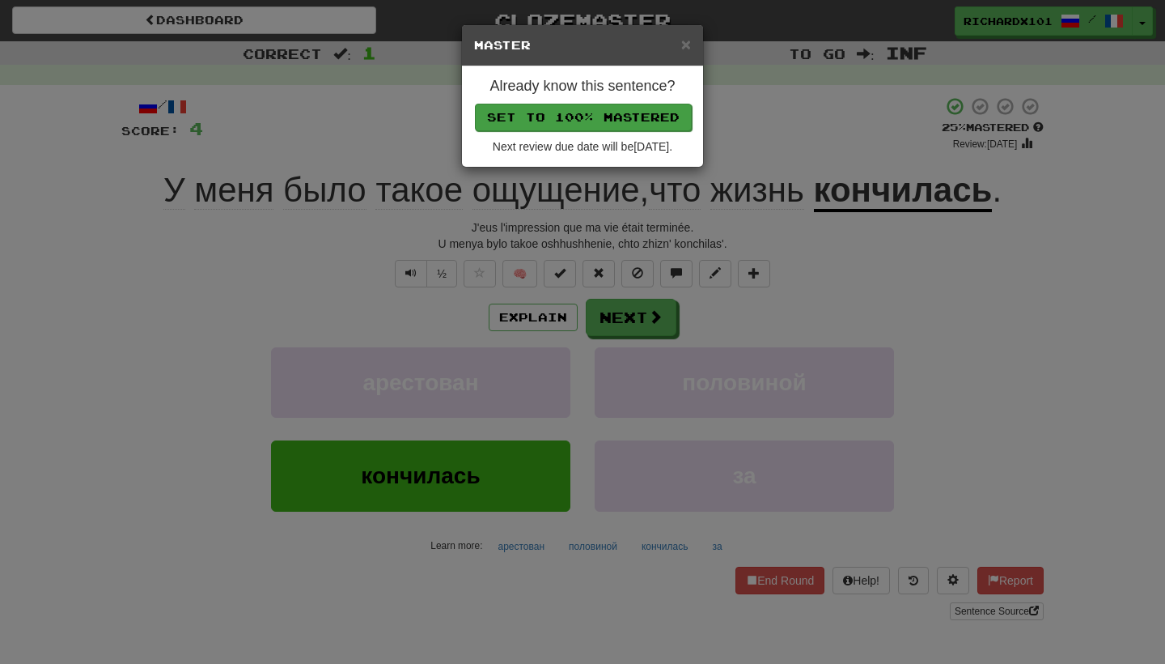
click at [619, 118] on button "Set to 100% Mastered" at bounding box center [583, 118] width 217 height 28
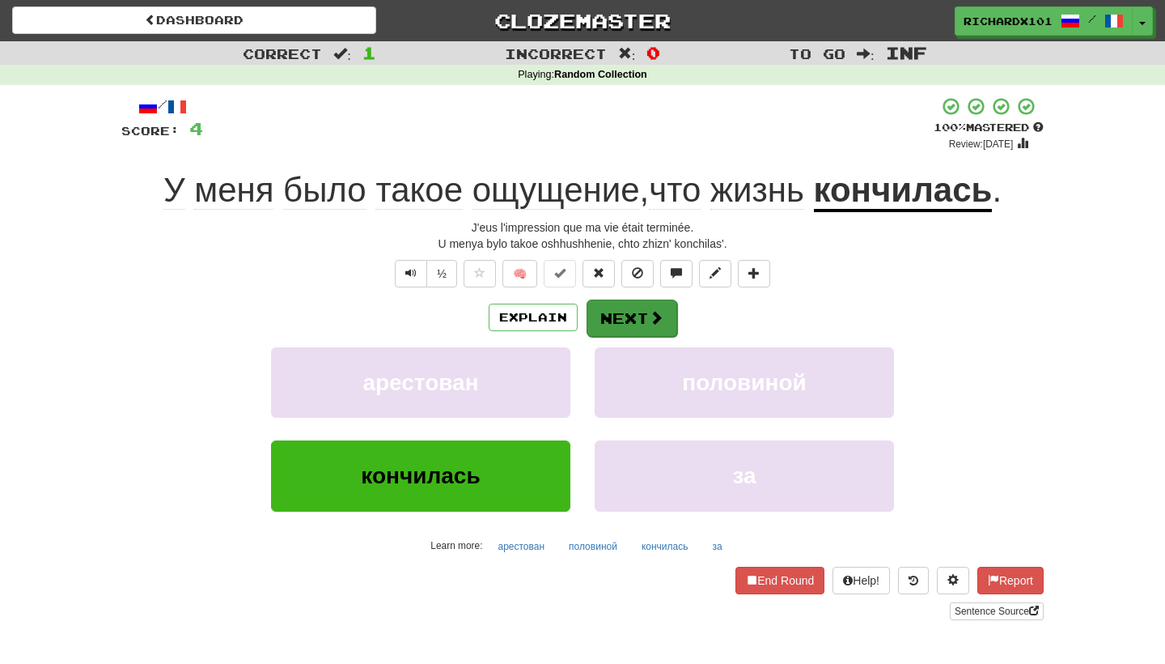
click at [609, 318] on button "Next" at bounding box center [632, 317] width 91 height 37
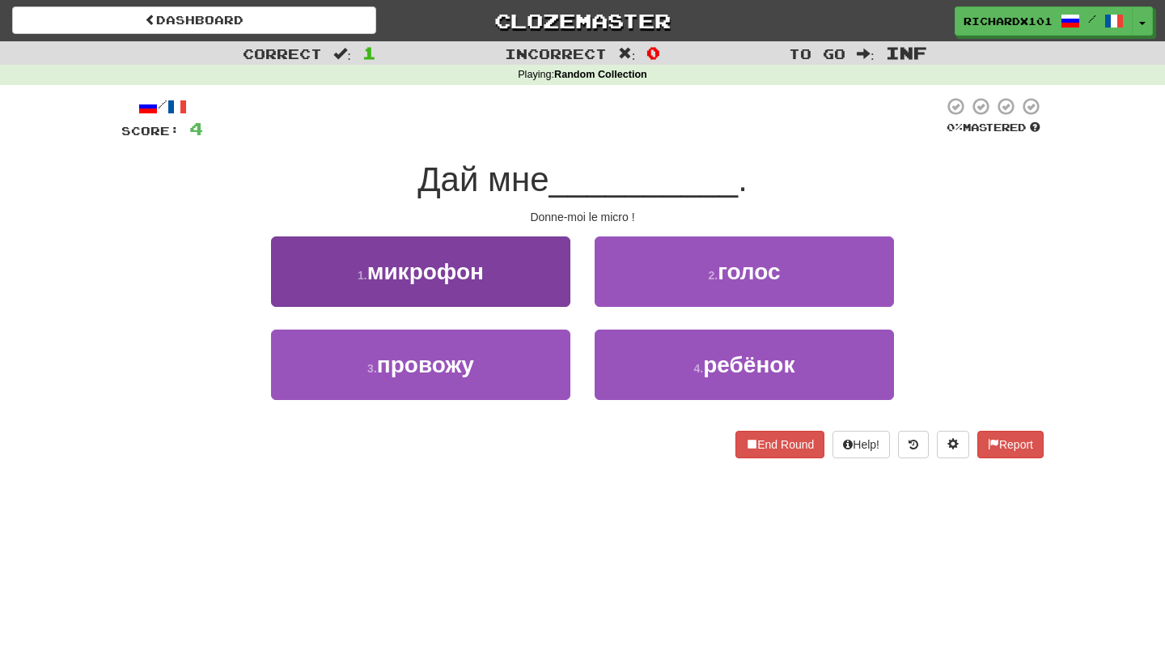
click at [530, 282] on button "1 . микрофон" at bounding box center [420, 271] width 299 height 70
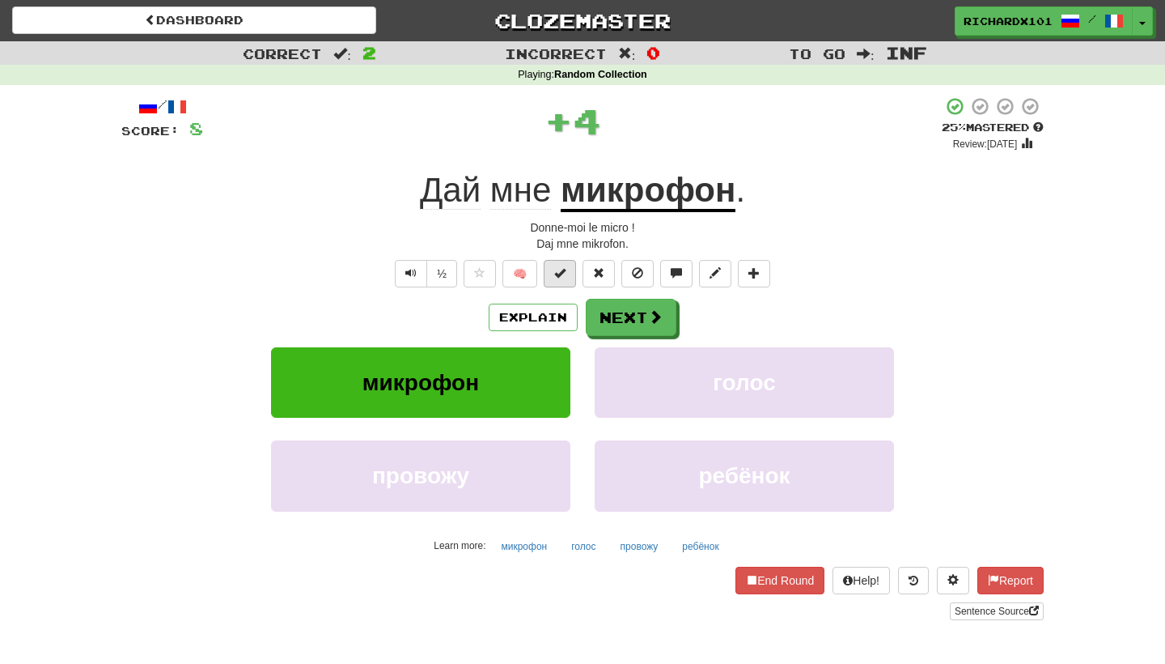
click at [566, 276] on span at bounding box center [559, 272] width 11 height 11
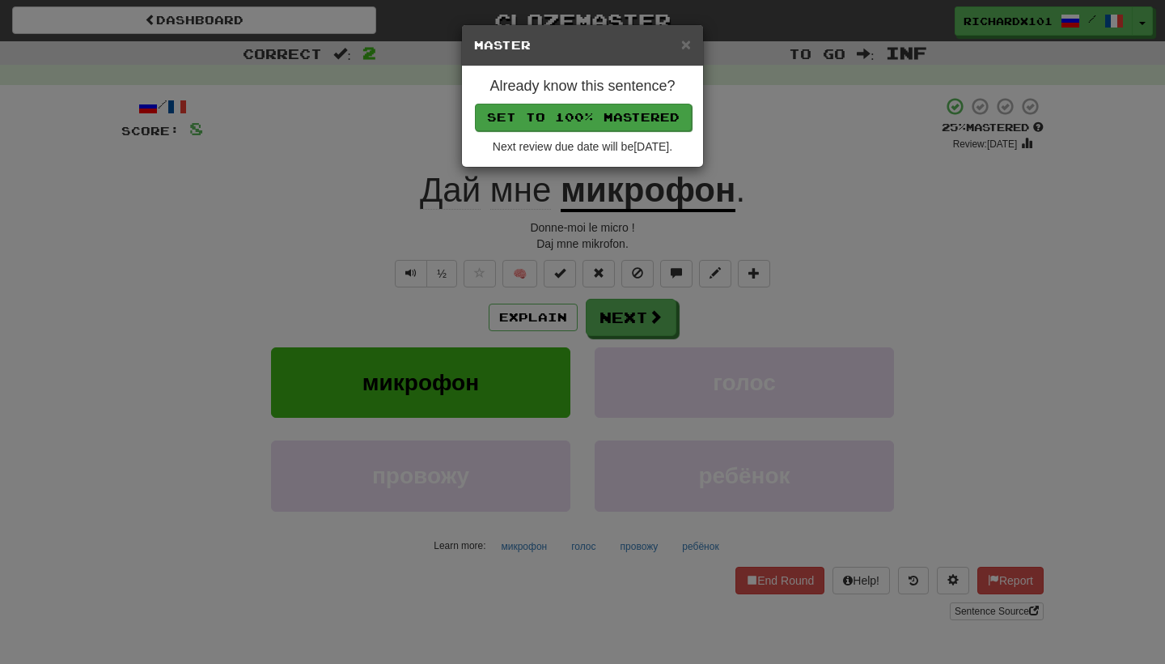
click at [622, 117] on button "Set to 100% Mastered" at bounding box center [583, 118] width 217 height 28
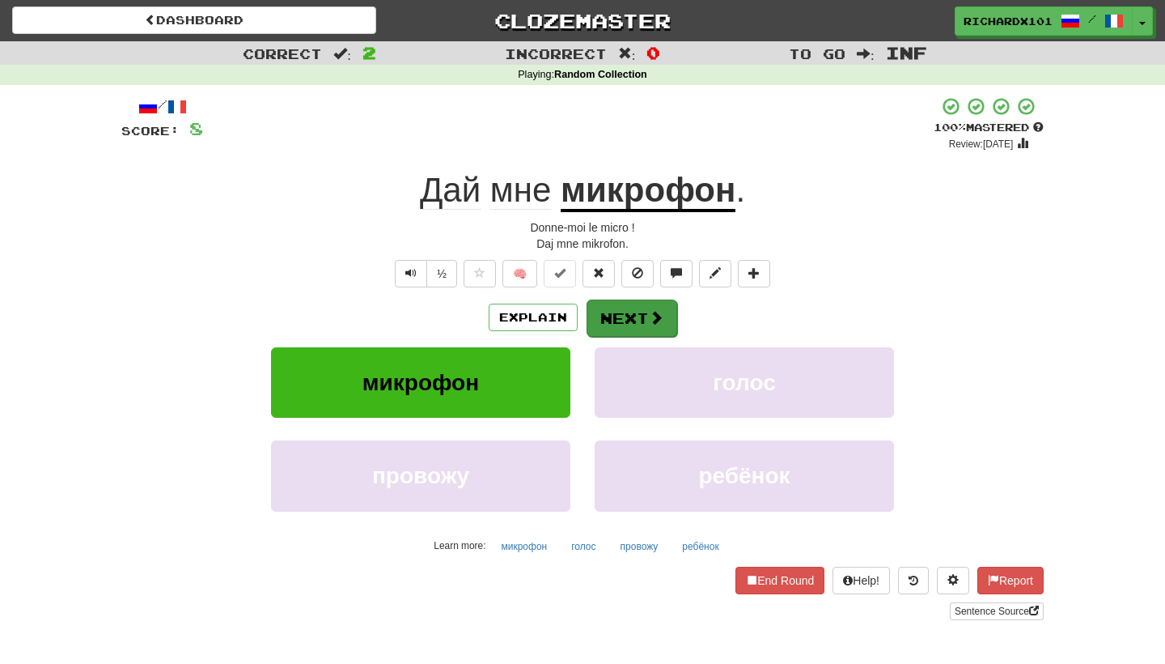
click at [602, 315] on button "Next" at bounding box center [632, 317] width 91 height 37
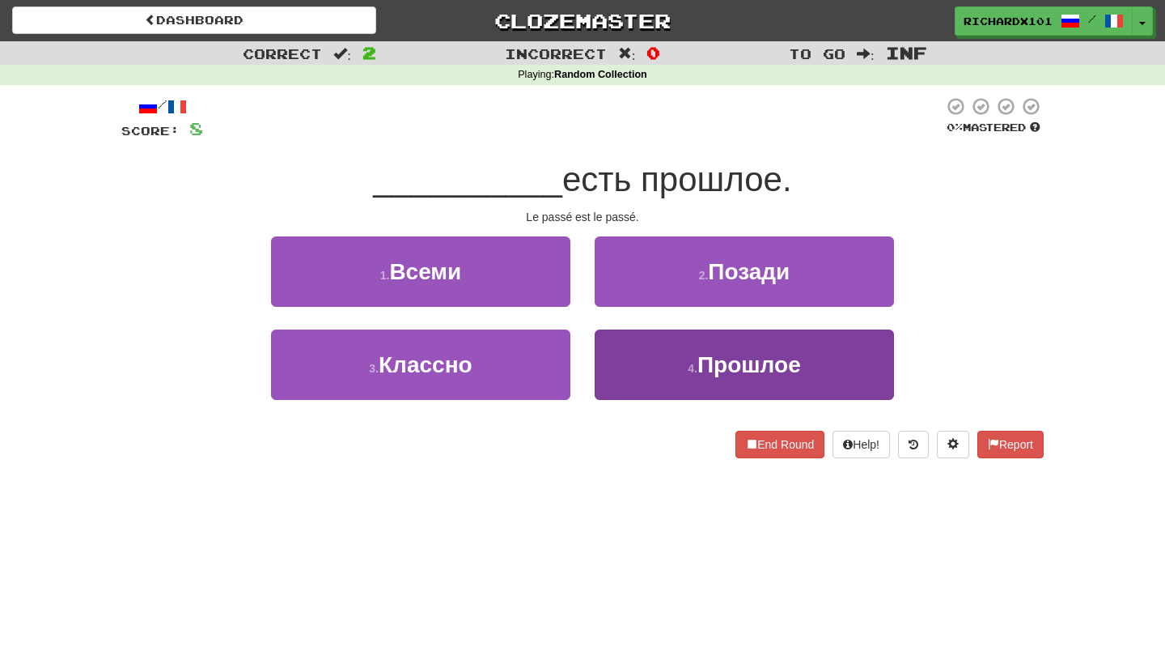
click at [631, 358] on button "4 . Прошлое" at bounding box center [744, 364] width 299 height 70
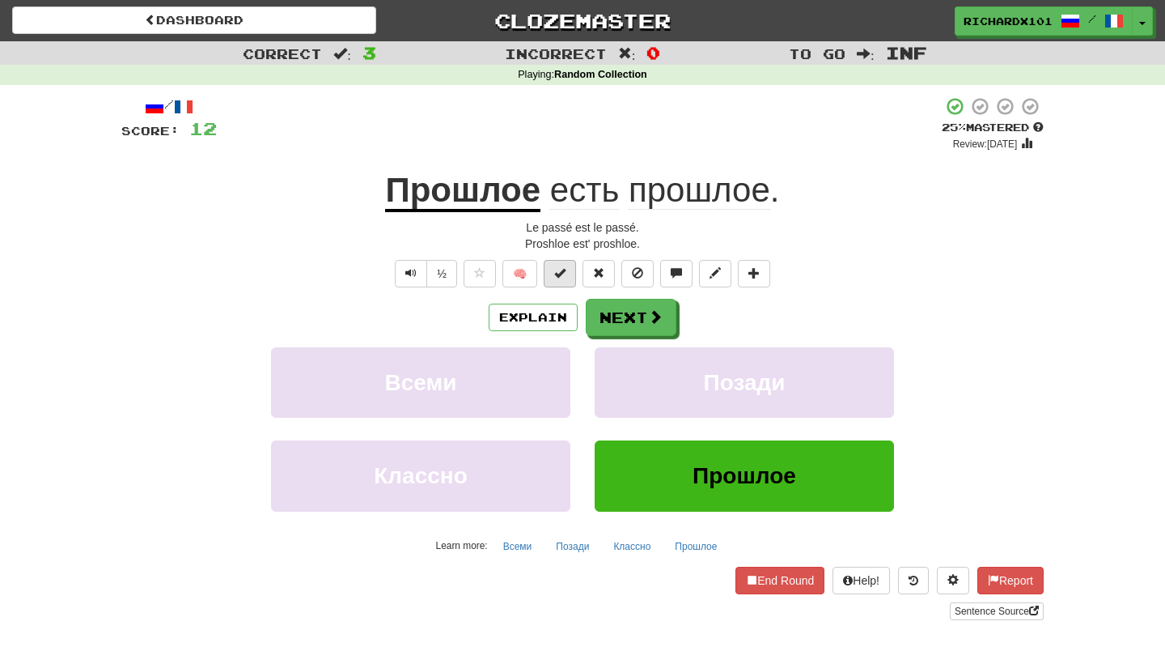
click at [569, 274] on button at bounding box center [560, 274] width 32 height 28
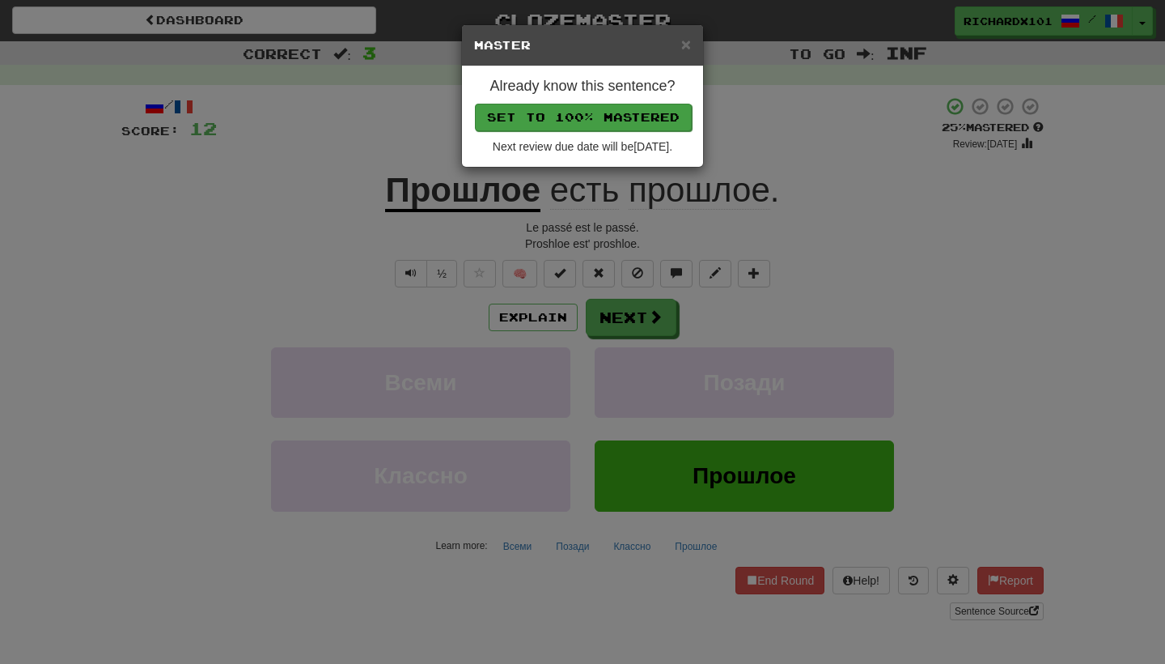
click at [626, 110] on button "Set to 100% Mastered" at bounding box center [583, 118] width 217 height 28
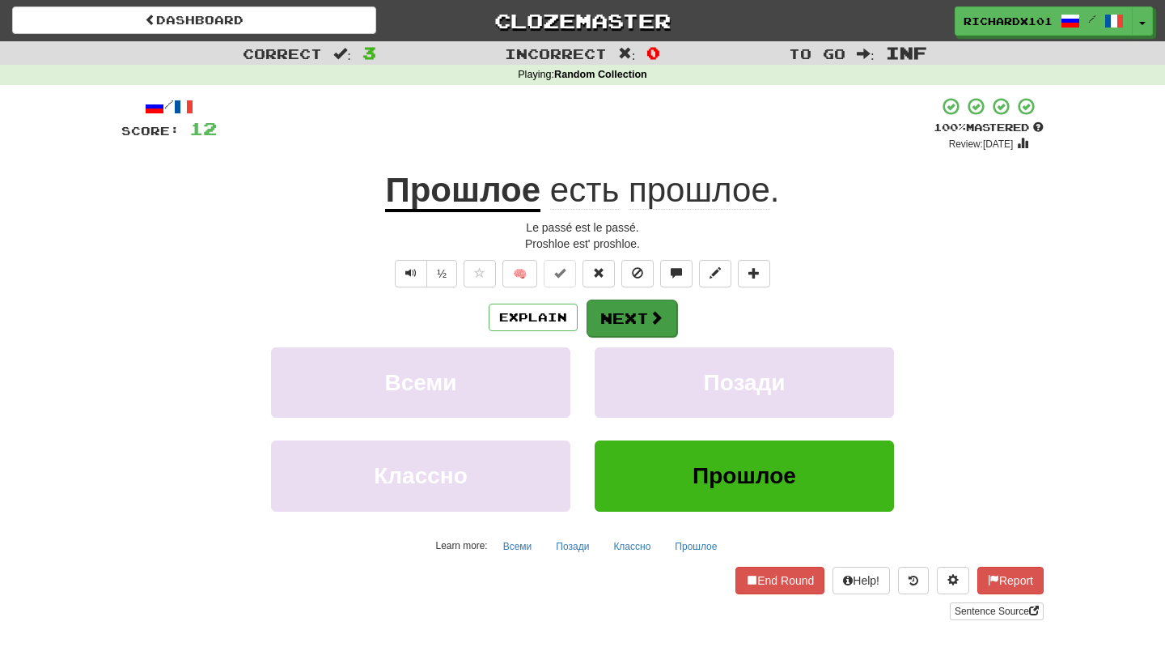
click at [620, 312] on button "Next" at bounding box center [632, 317] width 91 height 37
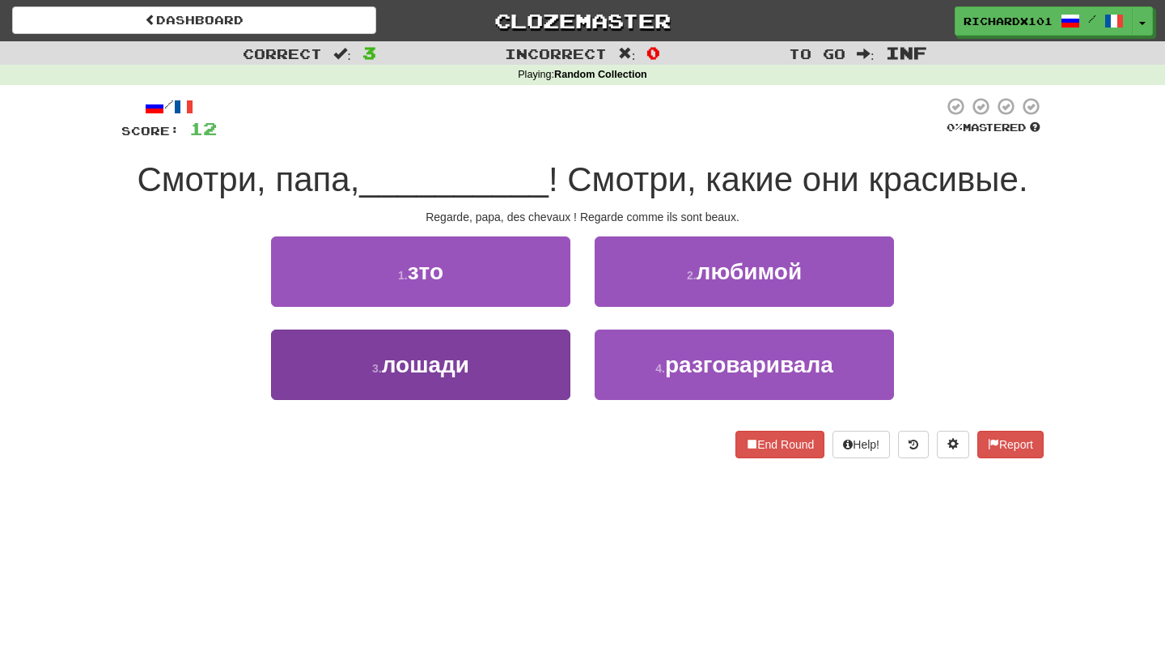
click at [528, 377] on button "3 . лошади" at bounding box center [420, 364] width 299 height 70
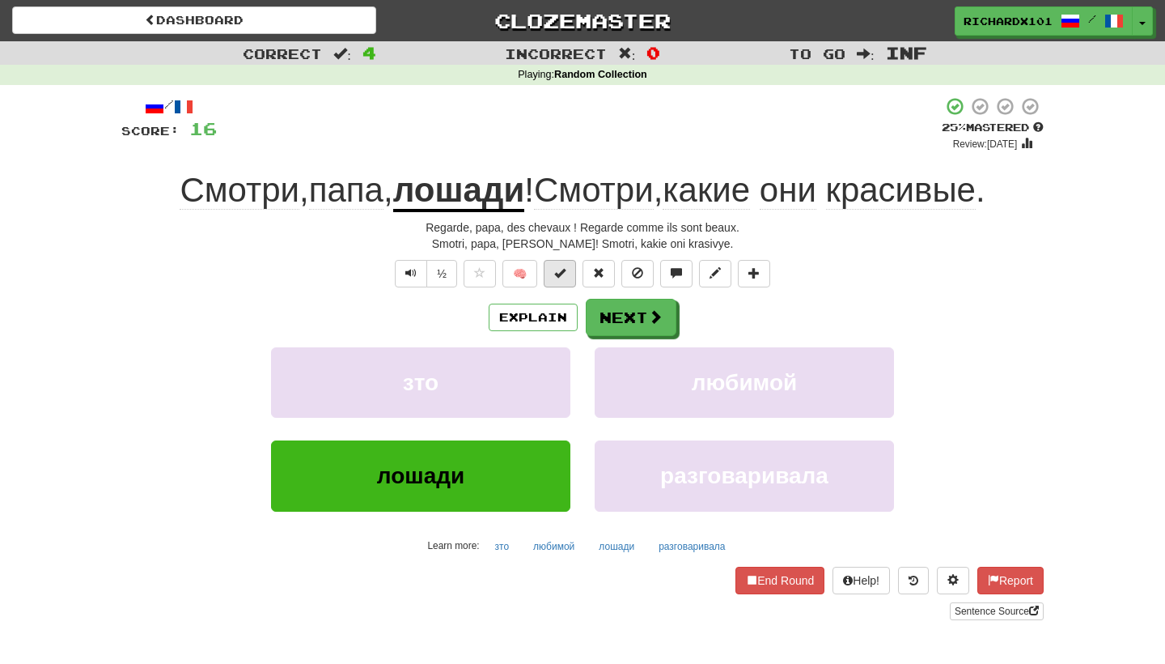
click at [566, 277] on button at bounding box center [560, 274] width 32 height 28
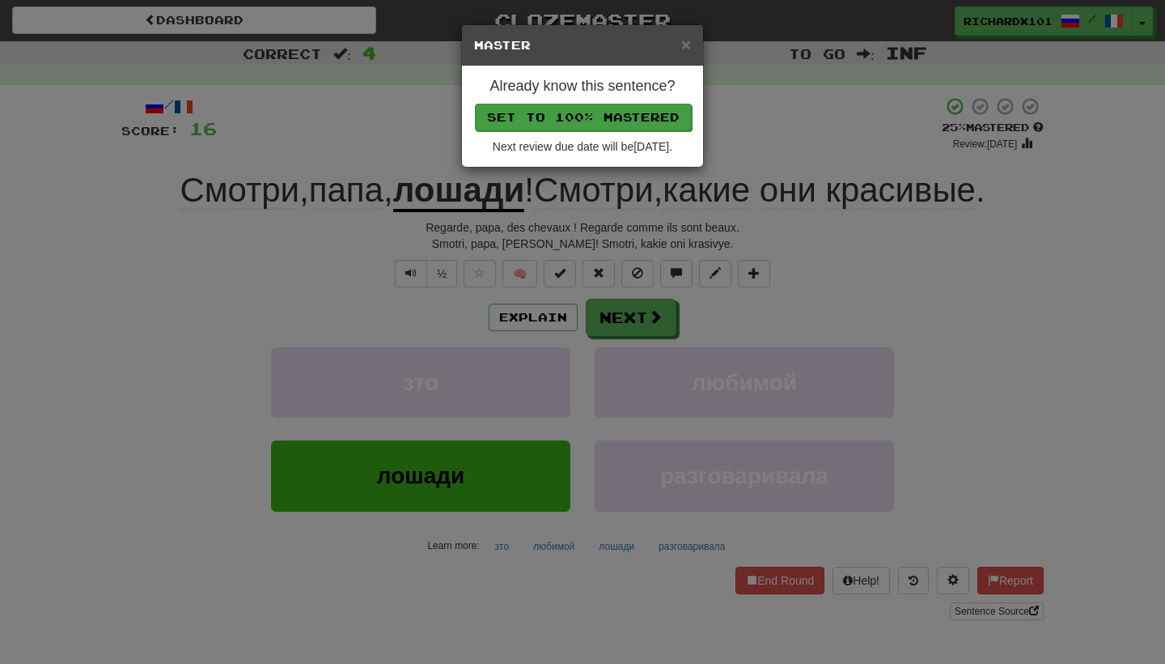
click at [553, 117] on button "Set to 100% Mastered" at bounding box center [583, 118] width 217 height 28
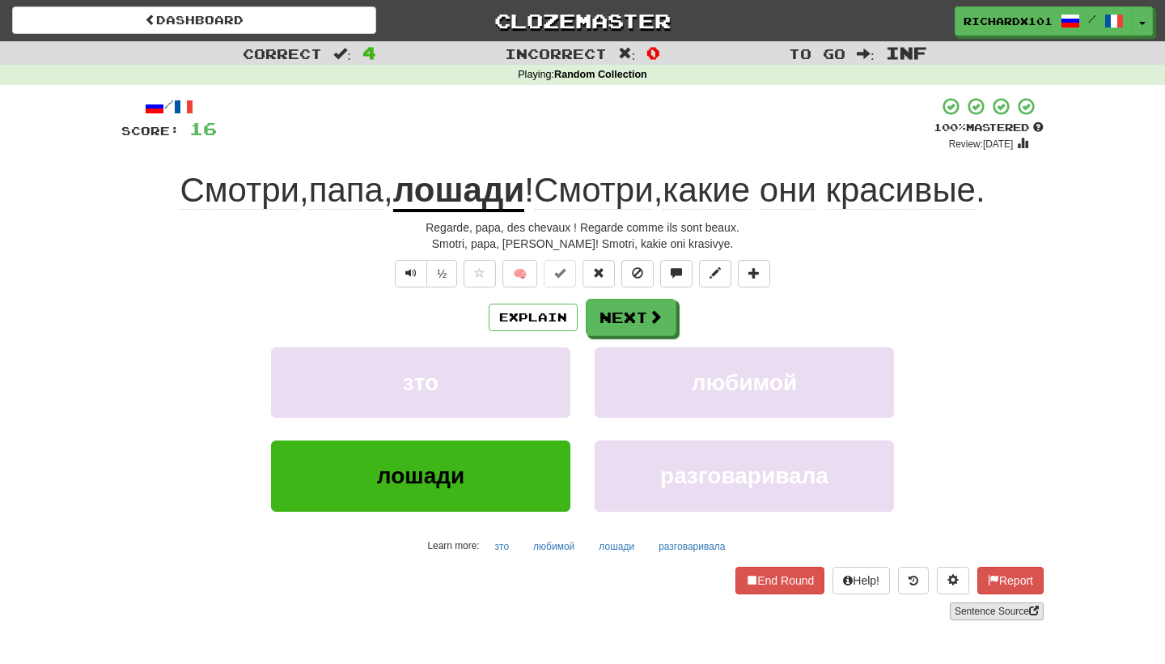
click at [979, 616] on link "Sentence Source" at bounding box center [997, 611] width 94 height 18
click at [651, 314] on span at bounding box center [656, 317] width 15 height 15
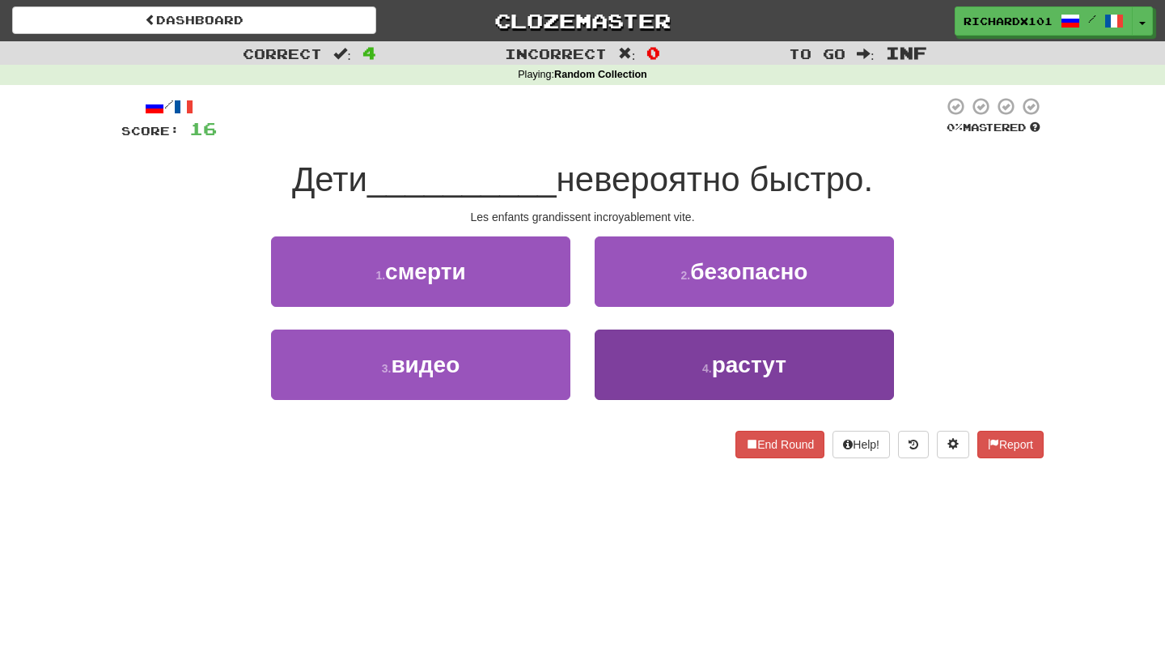
click at [678, 367] on button "4 . растут" at bounding box center [744, 364] width 299 height 70
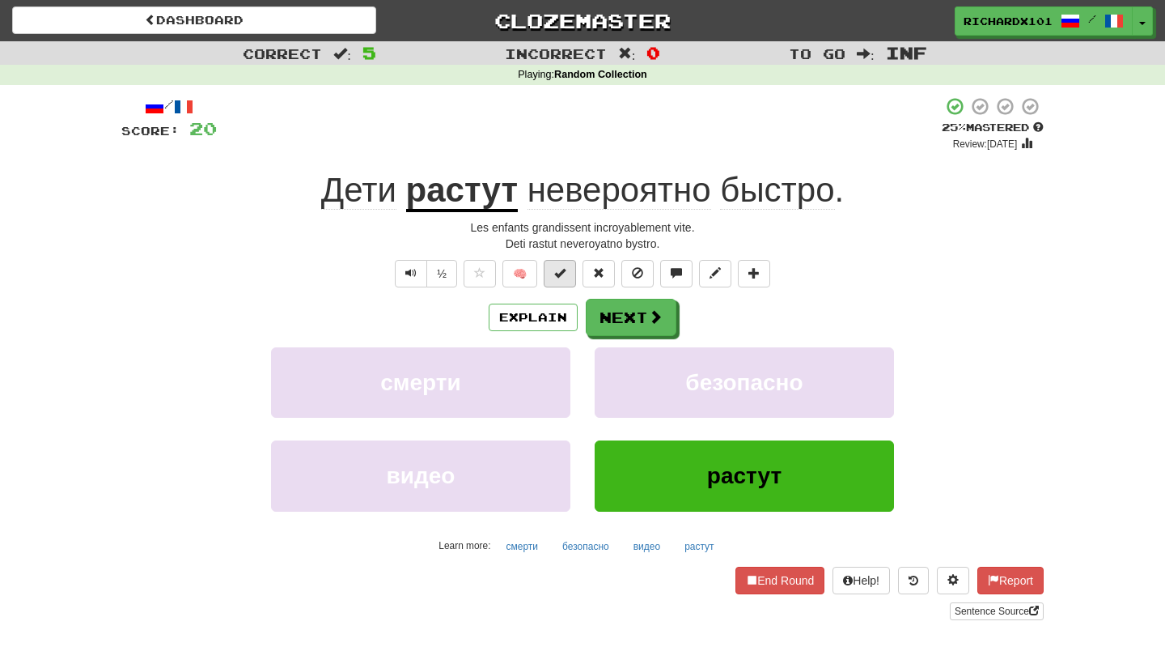
click at [562, 279] on button at bounding box center [560, 274] width 32 height 28
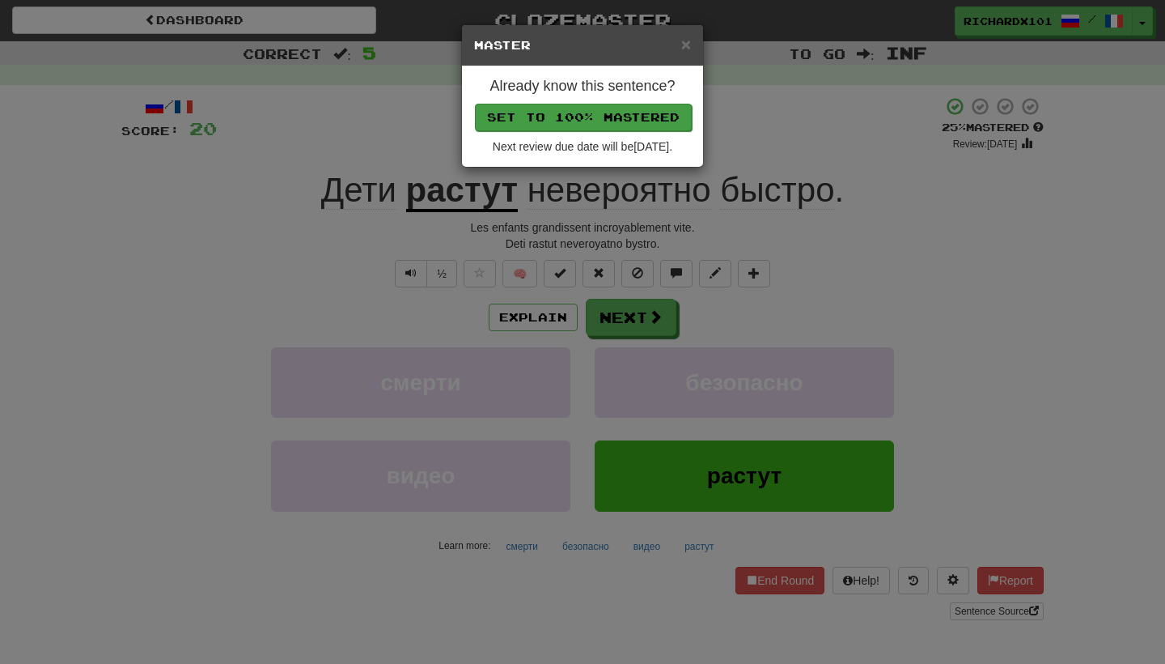
click at [569, 121] on button "Set to 100% Mastered" at bounding box center [583, 118] width 217 height 28
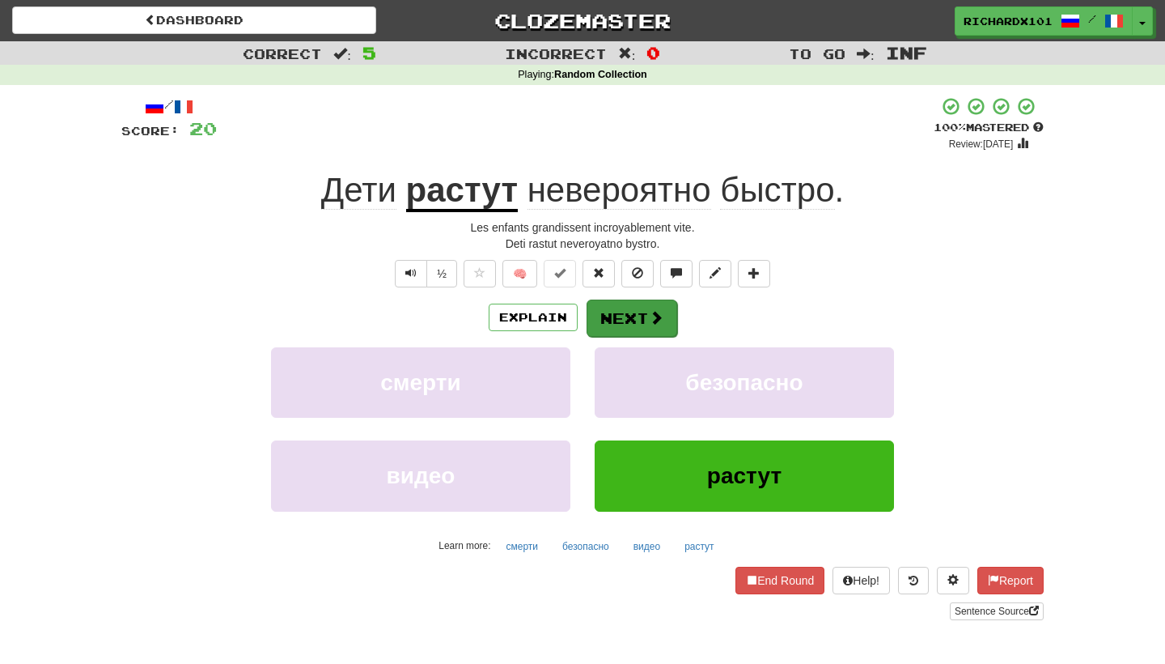
click at [640, 317] on button "Next" at bounding box center [632, 317] width 91 height 37
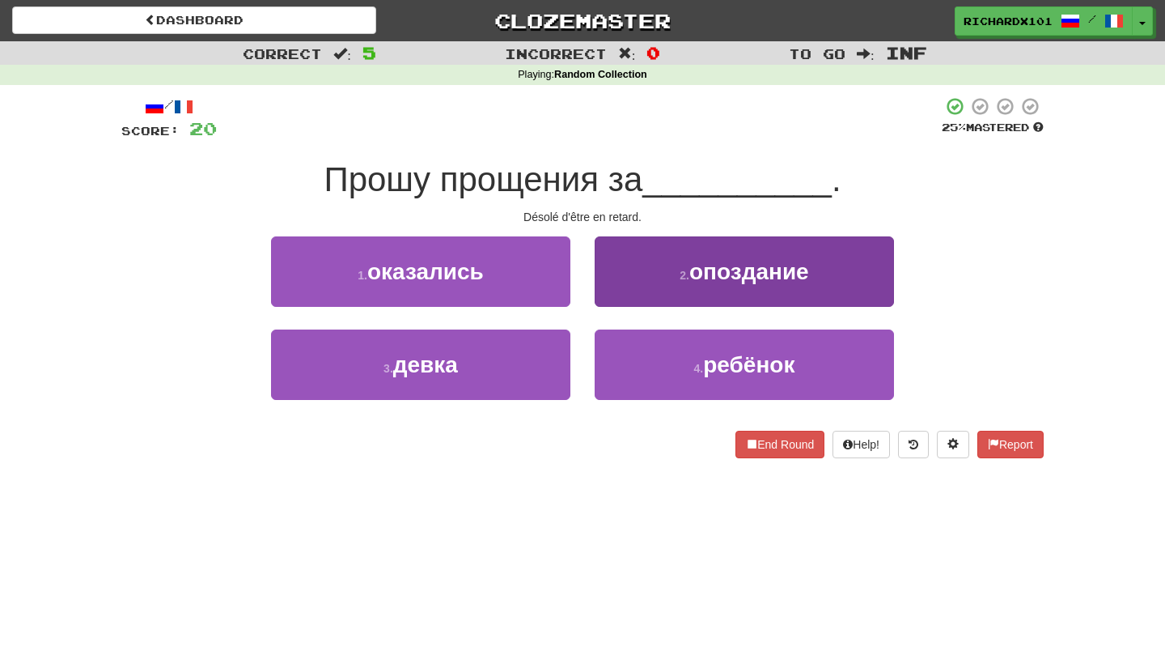
click at [652, 283] on button "2 . опоздание" at bounding box center [744, 271] width 299 height 70
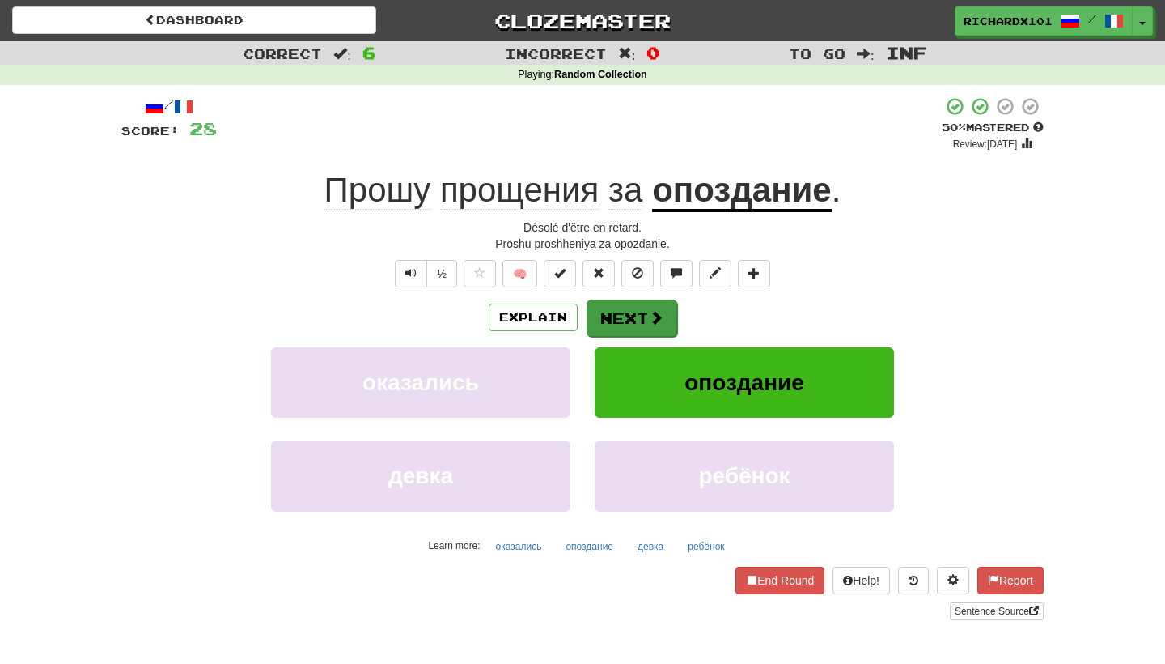
click at [650, 315] on span at bounding box center [656, 317] width 15 height 15
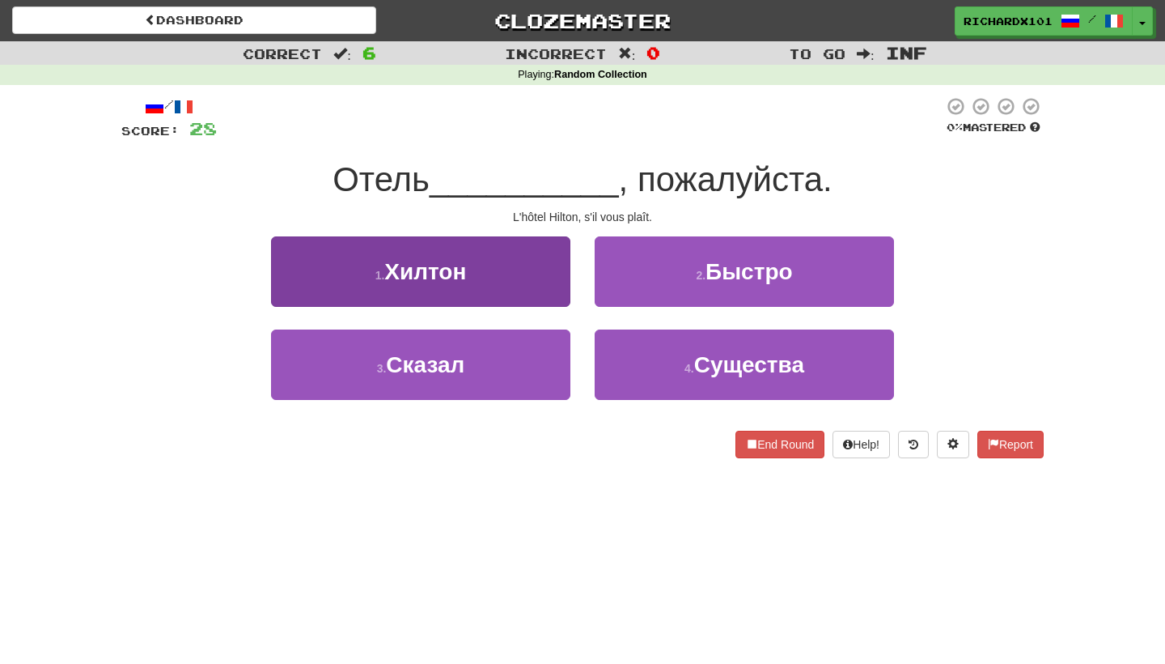
click at [549, 270] on button "1 . Хилтон" at bounding box center [420, 271] width 299 height 70
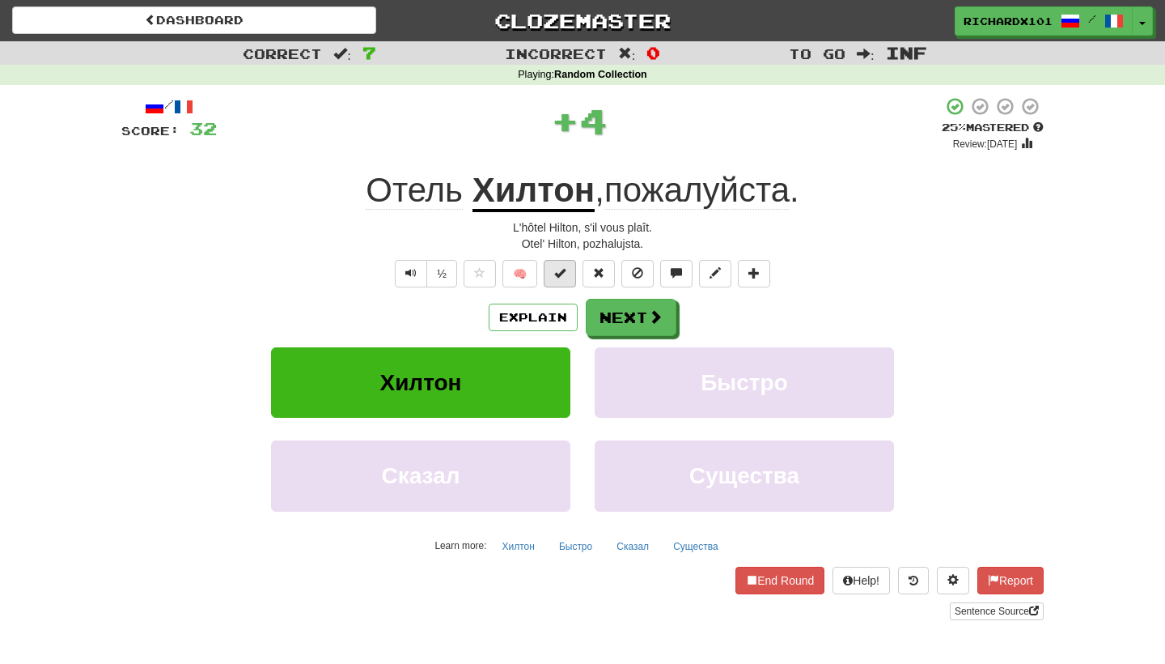
click at [556, 270] on span at bounding box center [559, 272] width 11 height 11
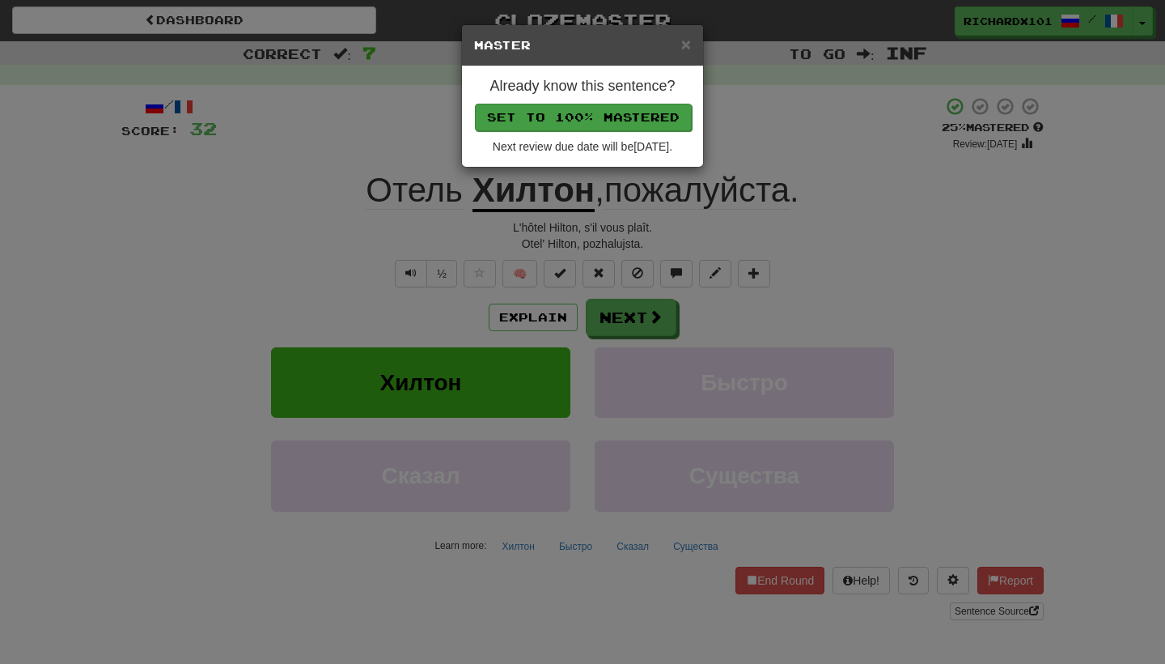
click at [563, 106] on button "Set to 100% Mastered" at bounding box center [583, 118] width 217 height 28
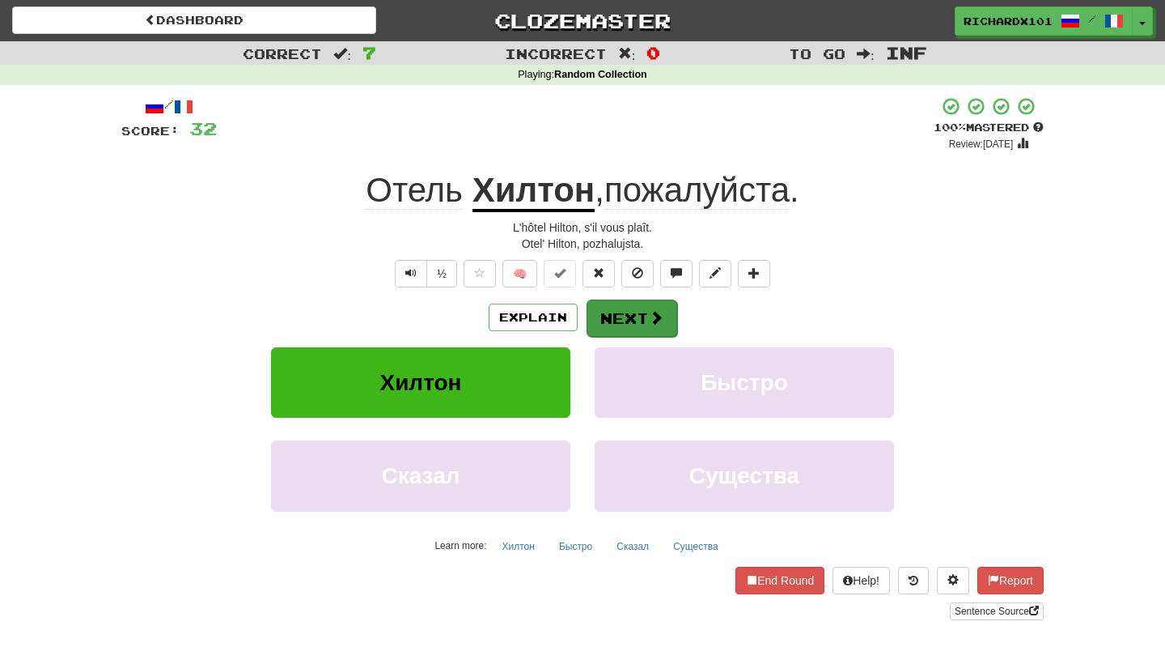
click at [642, 303] on button "Next" at bounding box center [632, 317] width 91 height 37
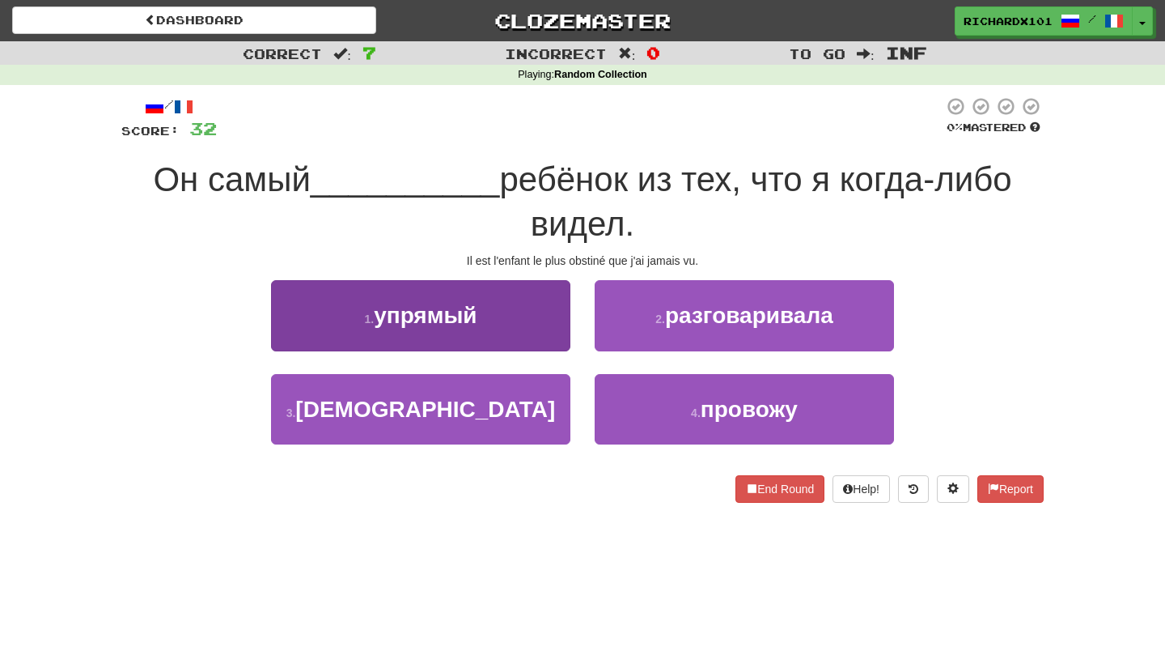
click at [534, 319] on button "1 . упрямый" at bounding box center [420, 315] width 299 height 70
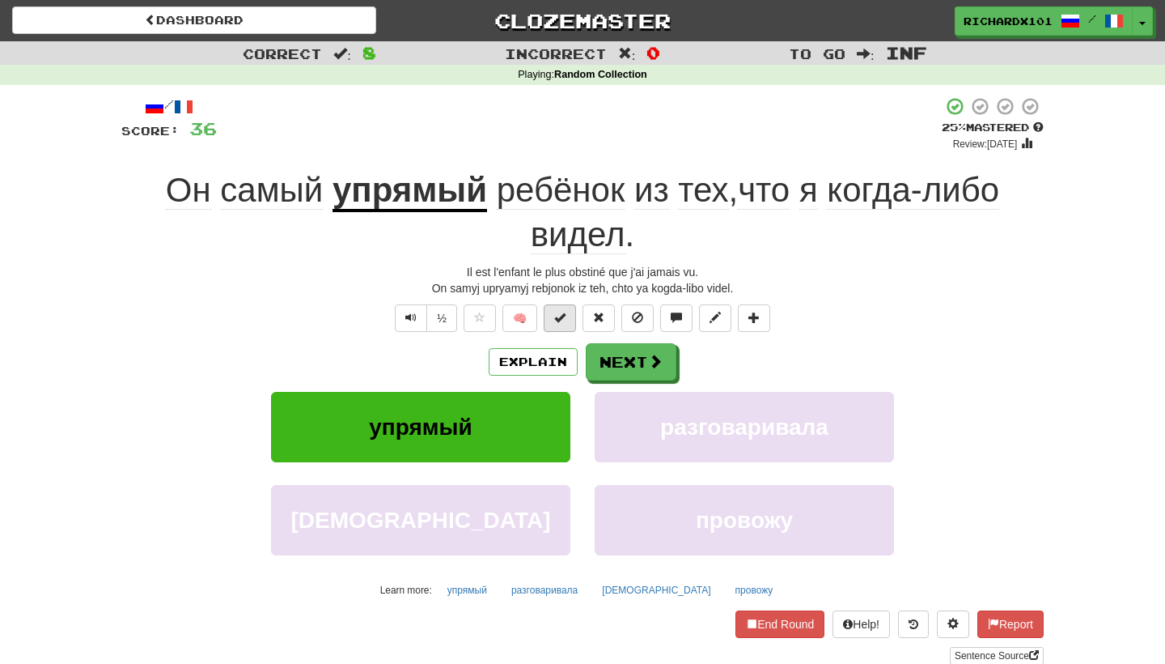
click at [565, 320] on span at bounding box center [559, 317] width 11 height 11
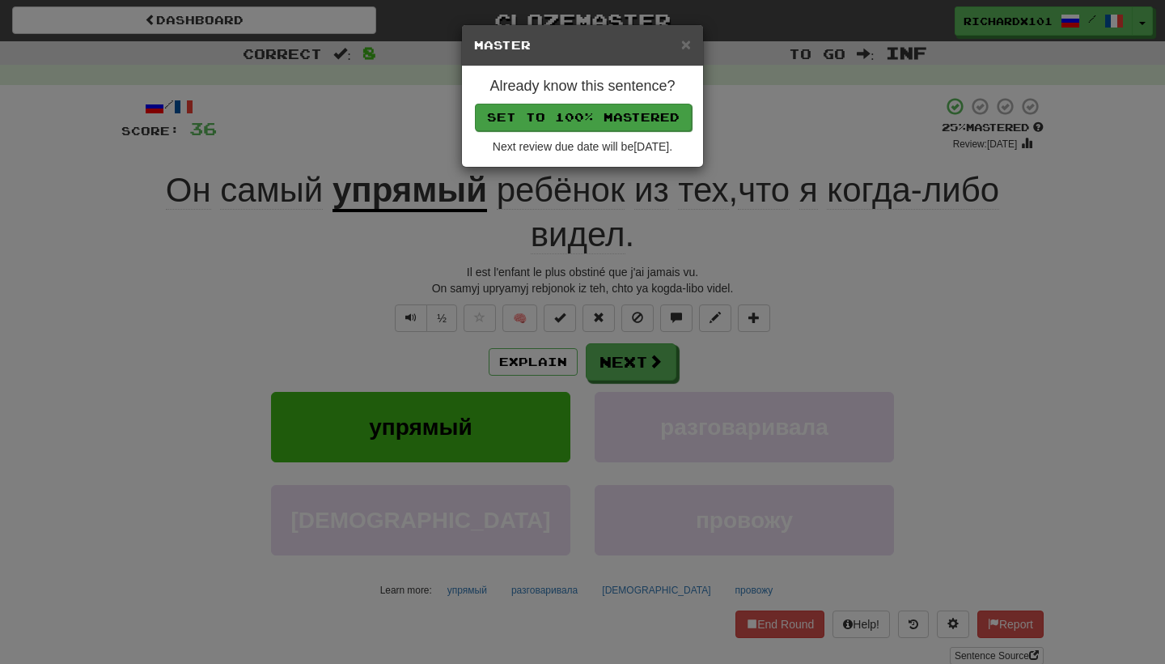
click at [564, 120] on button "Set to 100% Mastered" at bounding box center [583, 118] width 217 height 28
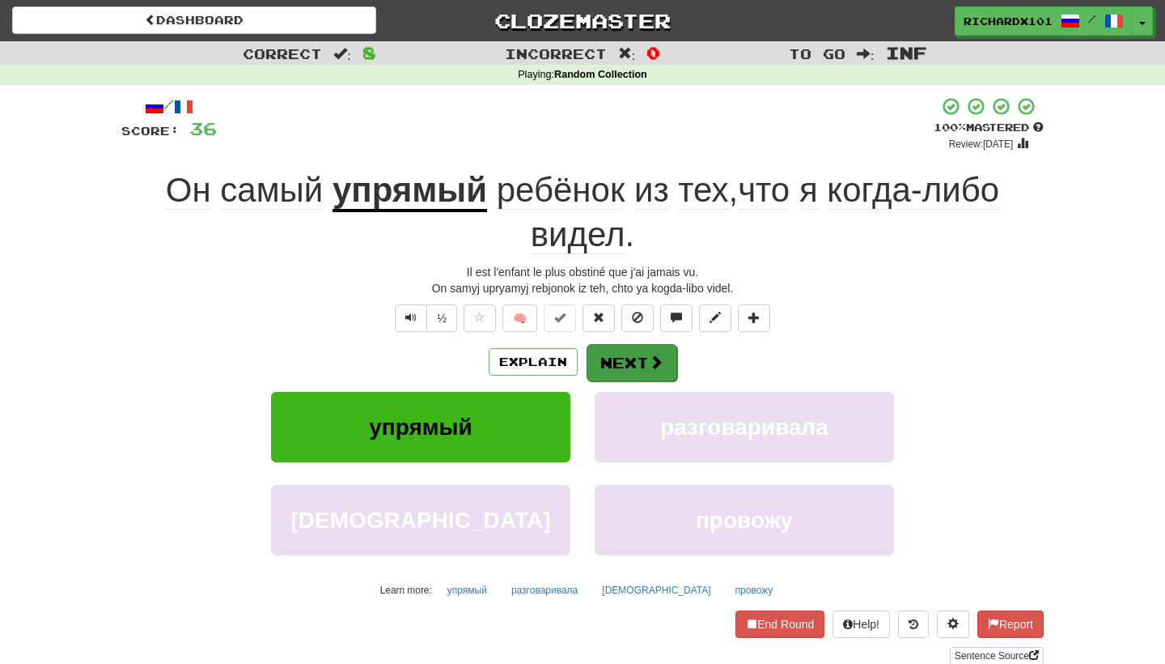
click at [627, 363] on button "Next" at bounding box center [632, 362] width 91 height 37
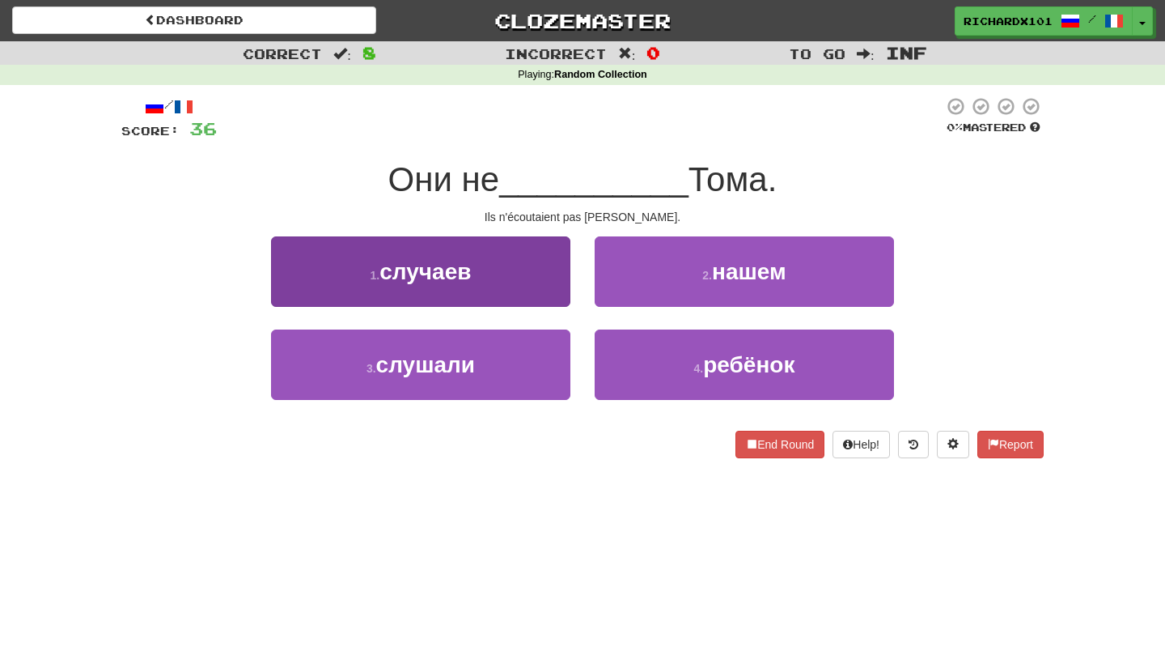
click at [475, 278] on button "1 . случаев" at bounding box center [420, 271] width 299 height 70
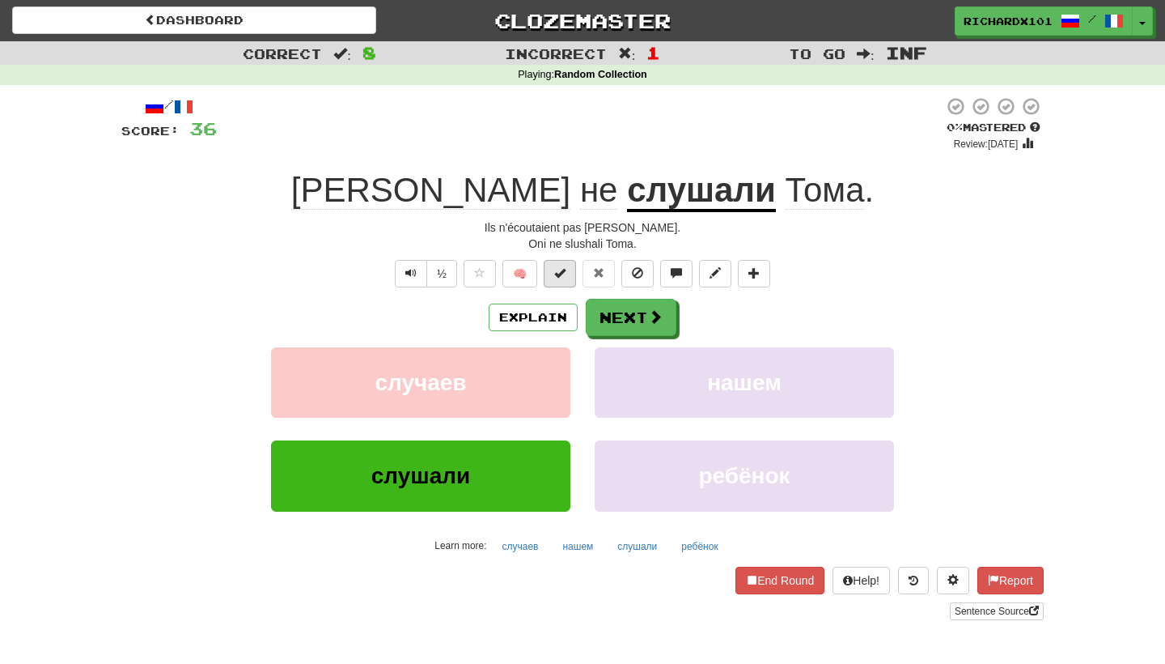
click at [556, 273] on span at bounding box center [559, 272] width 11 height 11
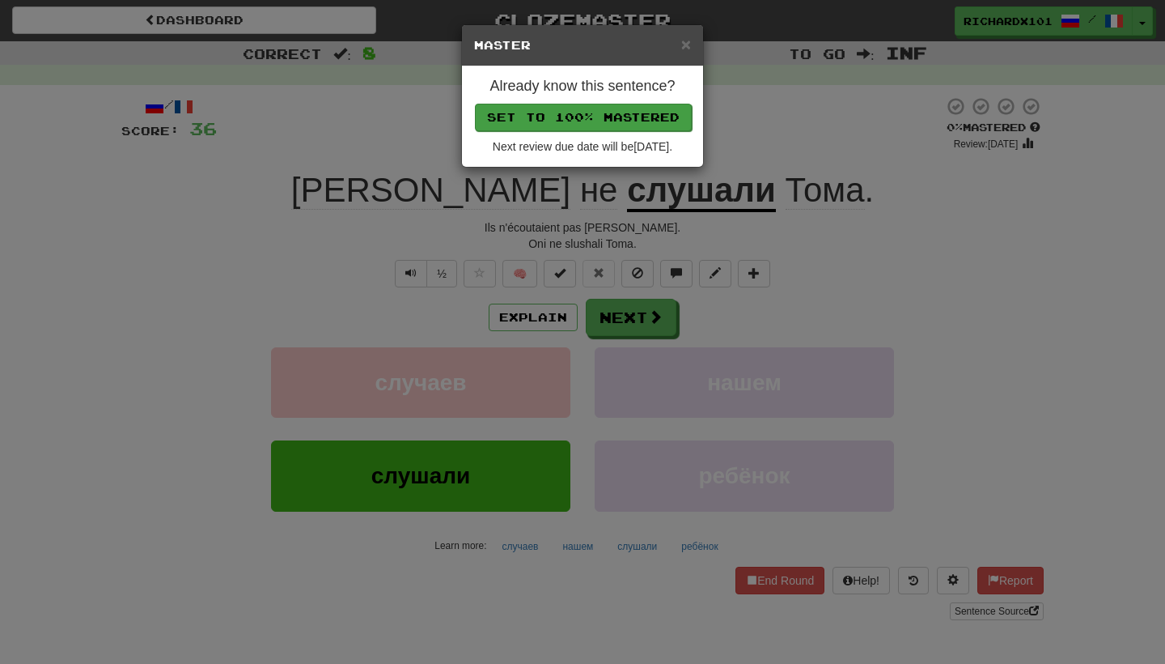
click at [594, 117] on button "Set to 100% Mastered" at bounding box center [583, 118] width 217 height 28
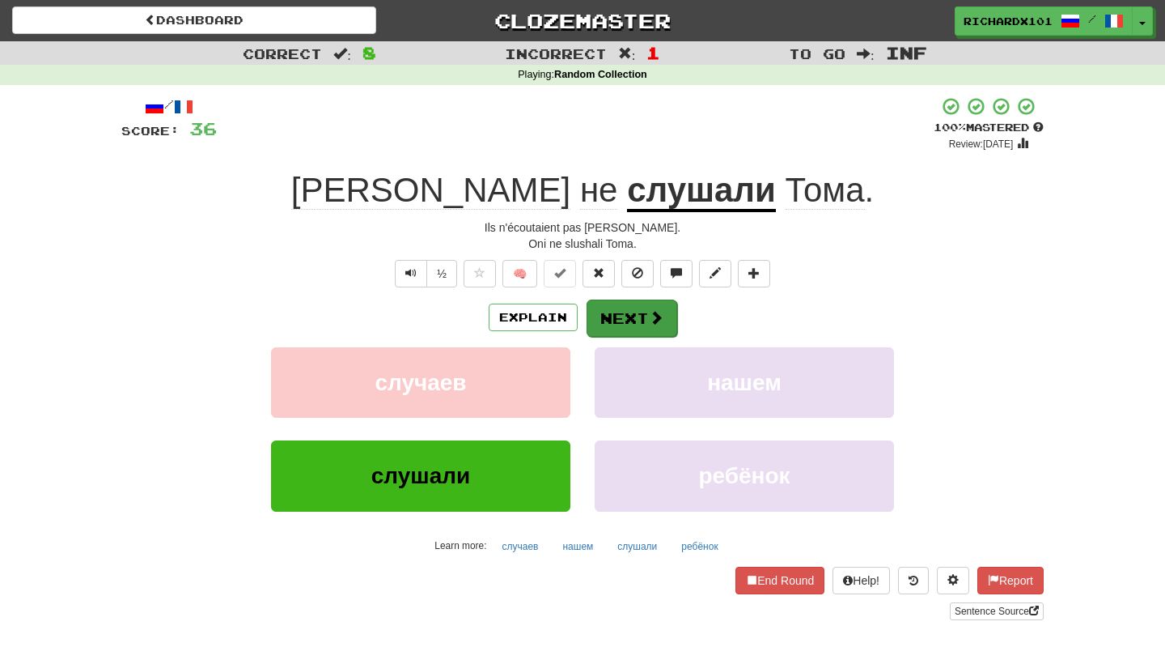
click at [639, 318] on button "Next" at bounding box center [632, 317] width 91 height 37
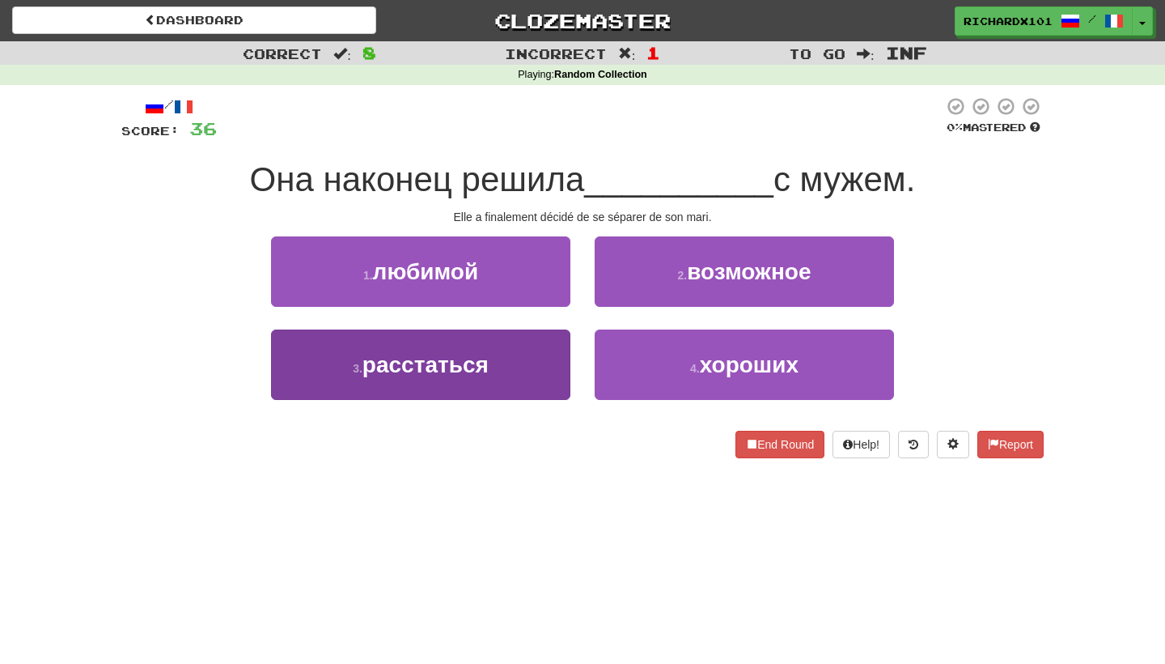
click at [544, 362] on button "3 . расстаться" at bounding box center [420, 364] width 299 height 70
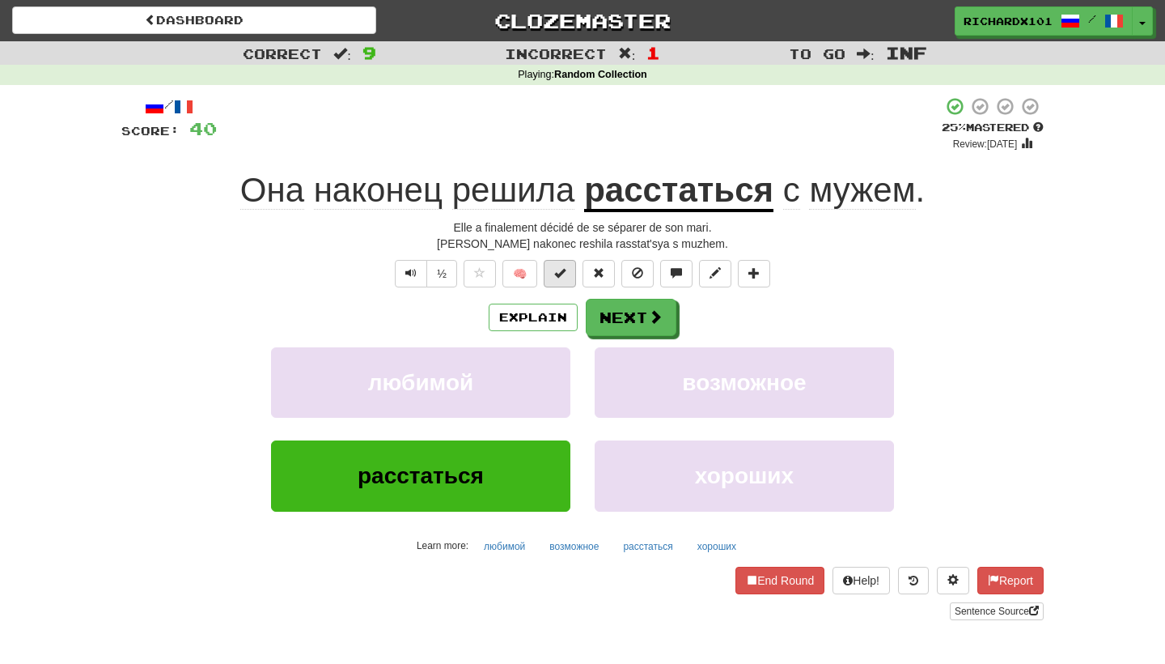
click at [560, 282] on button at bounding box center [560, 274] width 32 height 28
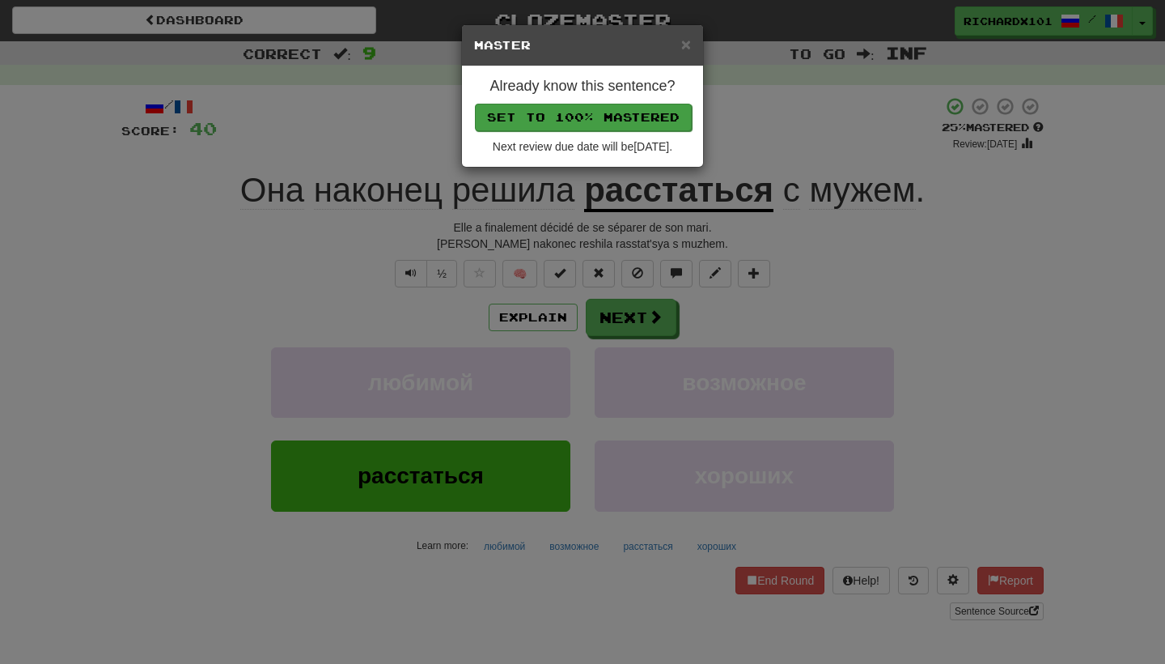
click at [557, 124] on button "Set to 100% Mastered" at bounding box center [583, 118] width 217 height 28
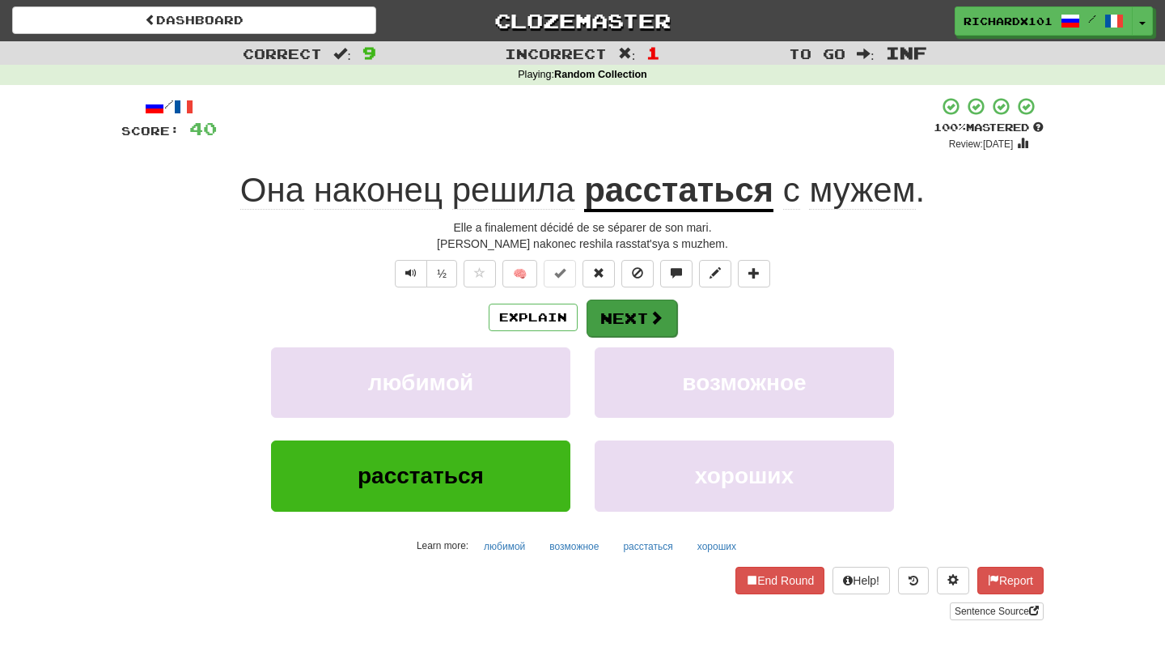
click at [629, 312] on button "Next" at bounding box center [632, 317] width 91 height 37
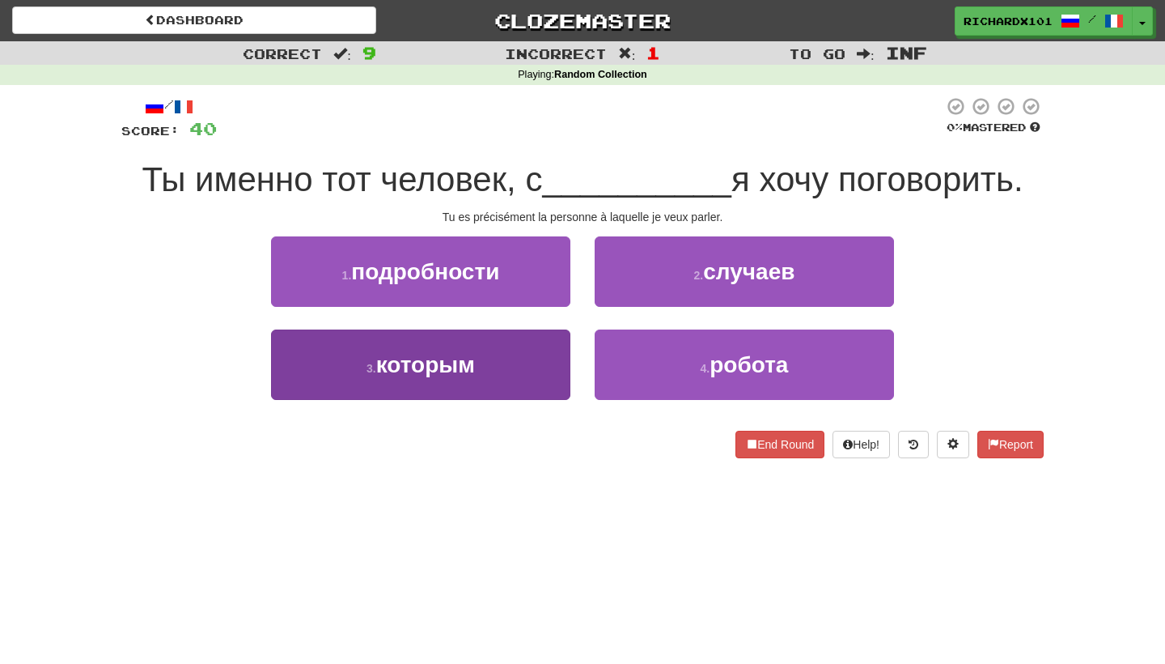
click at [557, 363] on button "3 . которым" at bounding box center [420, 364] width 299 height 70
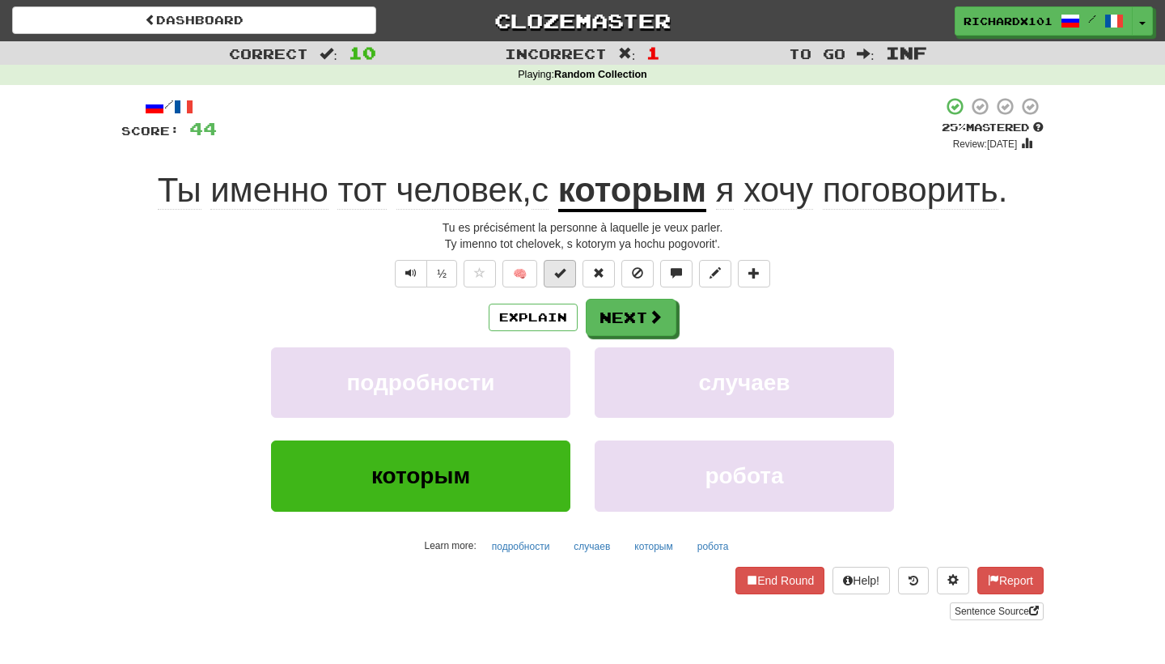
click at [568, 271] on button at bounding box center [560, 274] width 32 height 28
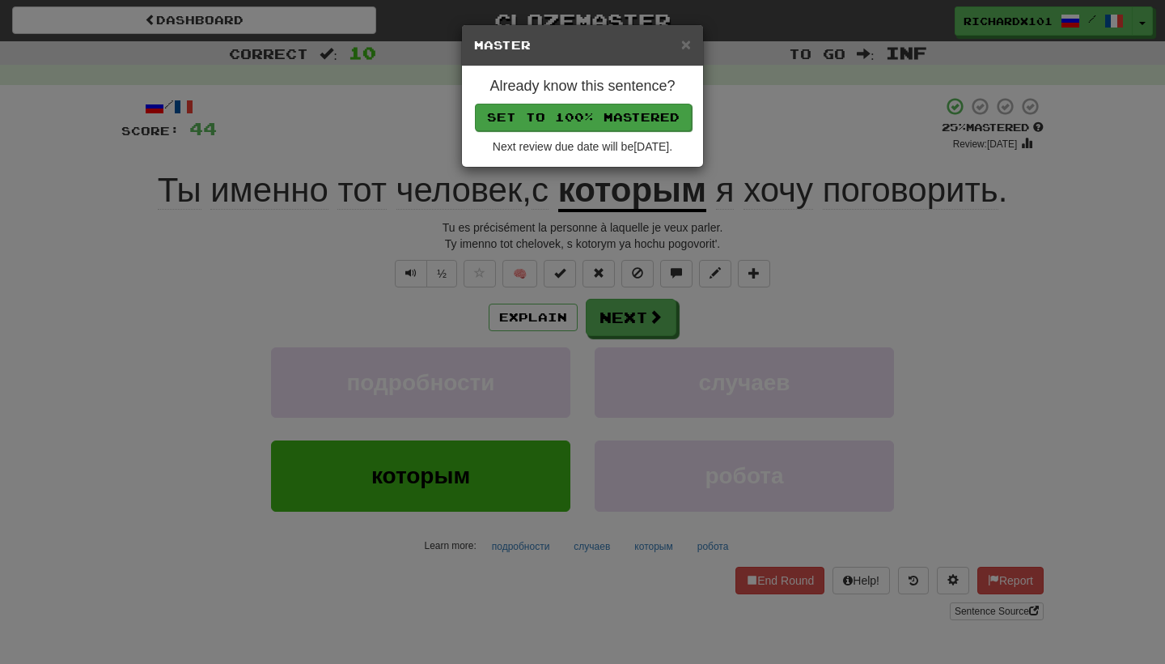
click at [571, 124] on button "Set to 100% Mastered" at bounding box center [583, 118] width 217 height 28
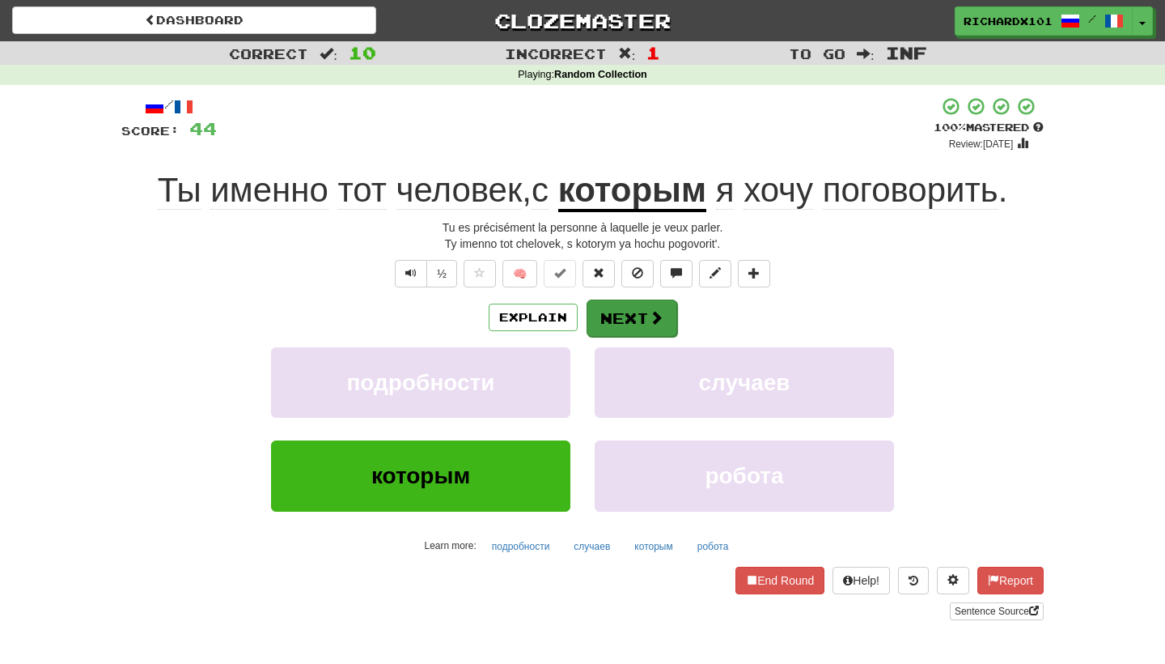
click at [639, 323] on button "Next" at bounding box center [632, 317] width 91 height 37
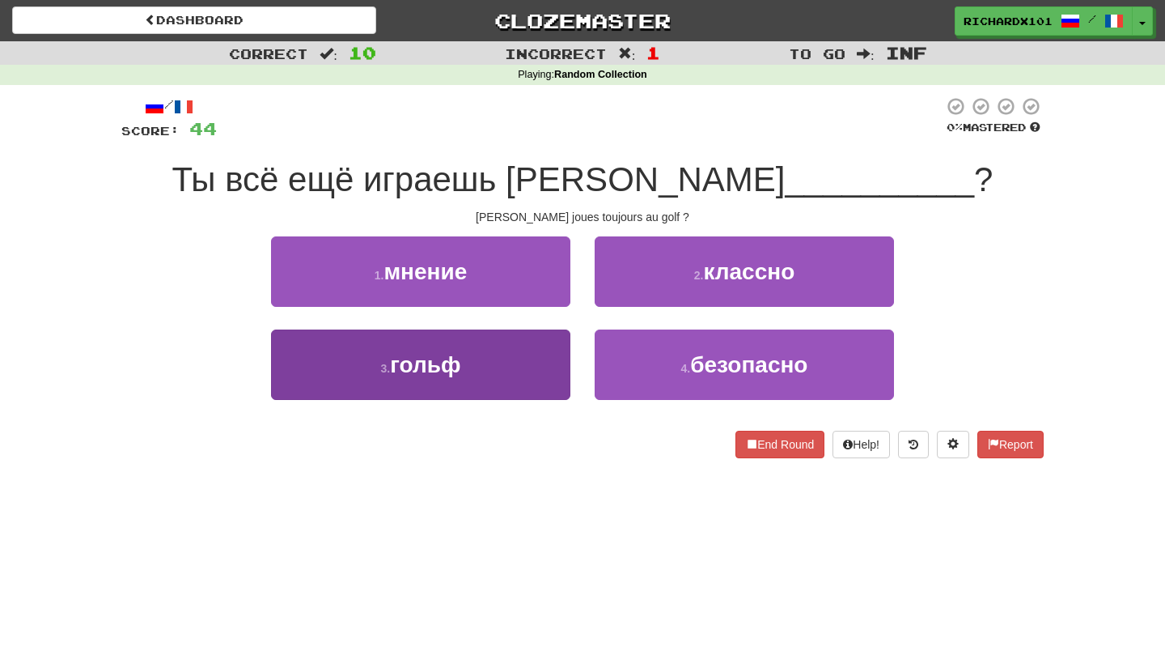
click at [525, 359] on button "3 . гольф" at bounding box center [420, 364] width 299 height 70
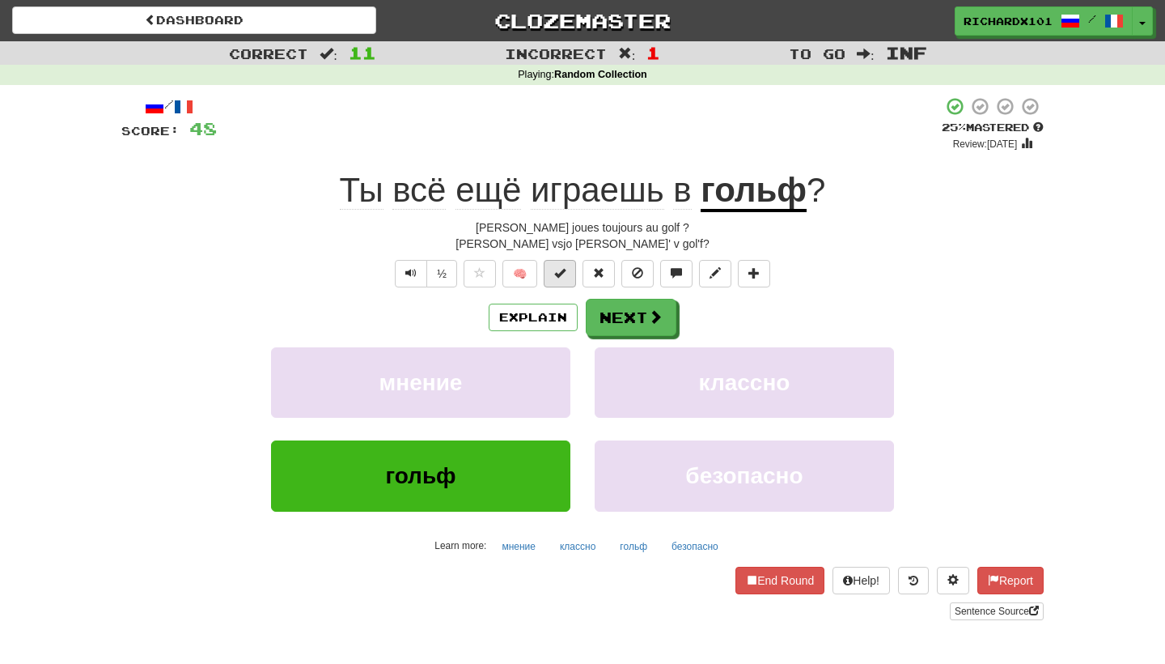
click at [563, 274] on span at bounding box center [559, 272] width 11 height 11
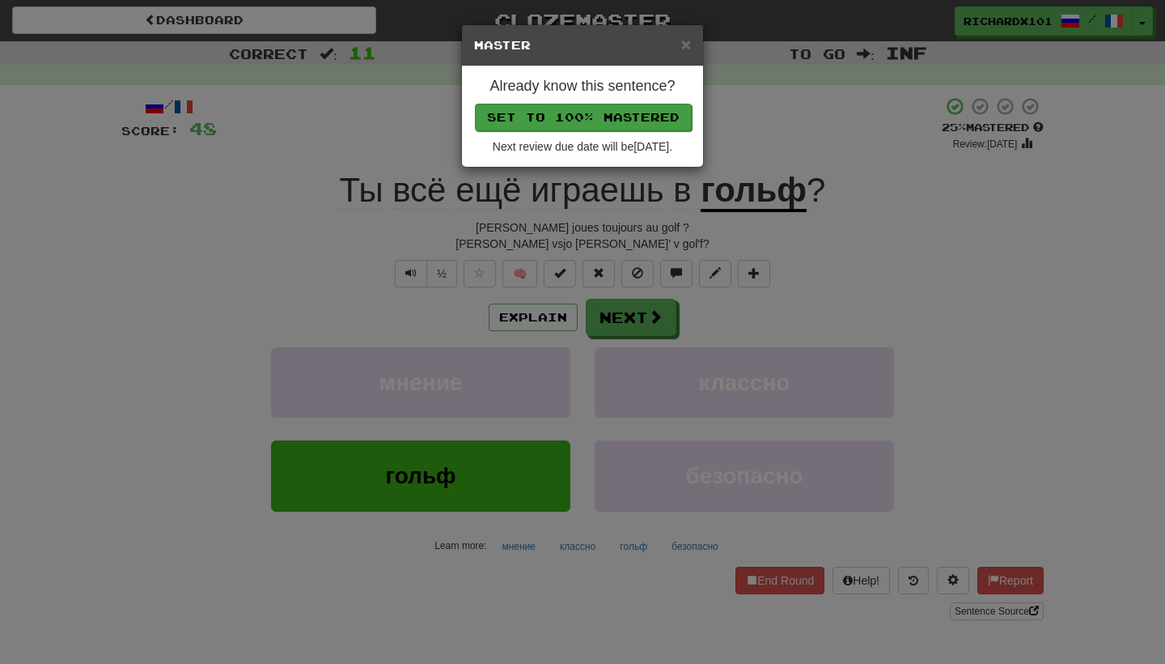
click at [582, 123] on button "Set to 100% Mastered" at bounding box center [583, 118] width 217 height 28
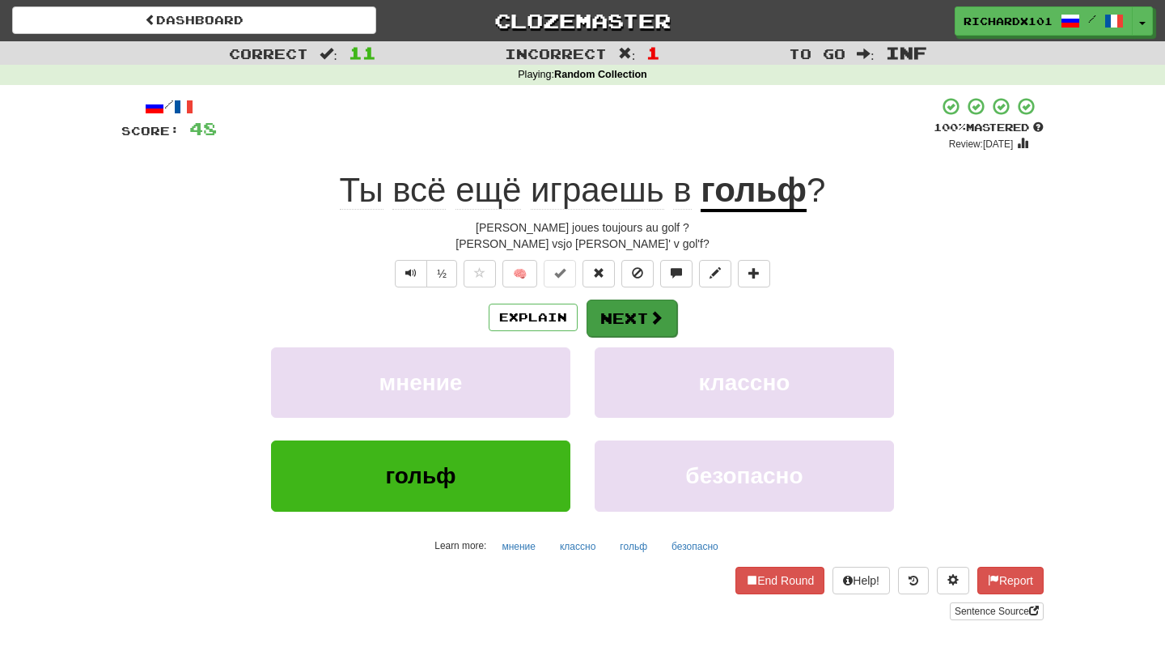
click at [649, 310] on span at bounding box center [656, 317] width 15 height 15
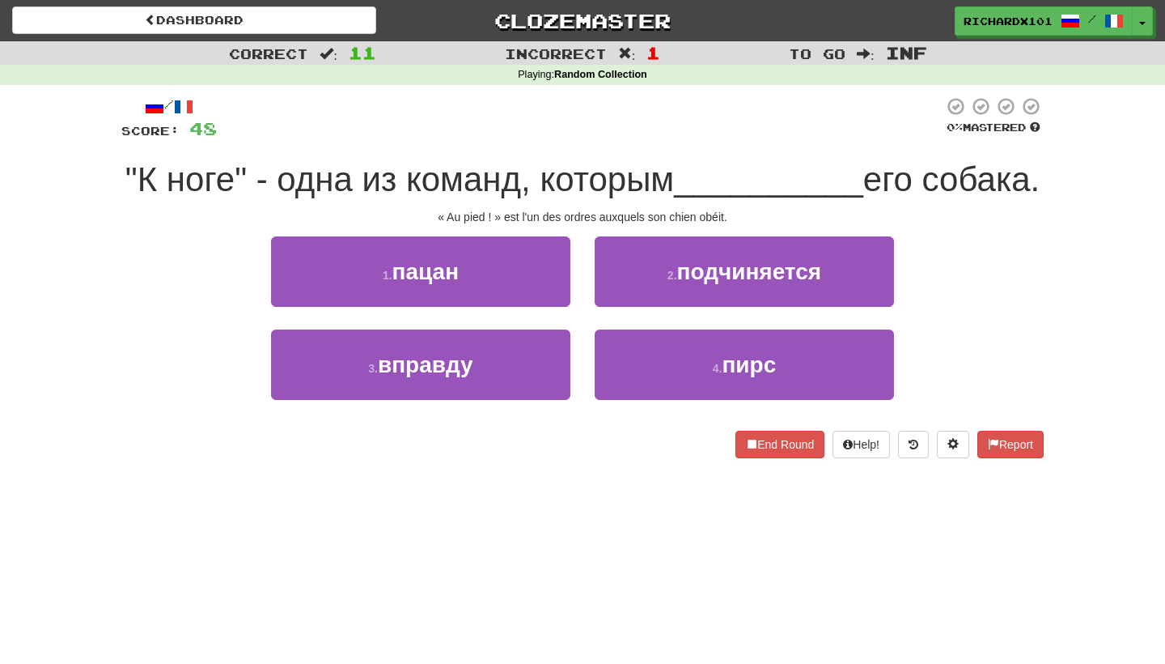
click at [649, 307] on button "2 . подчиняется" at bounding box center [744, 271] width 299 height 70
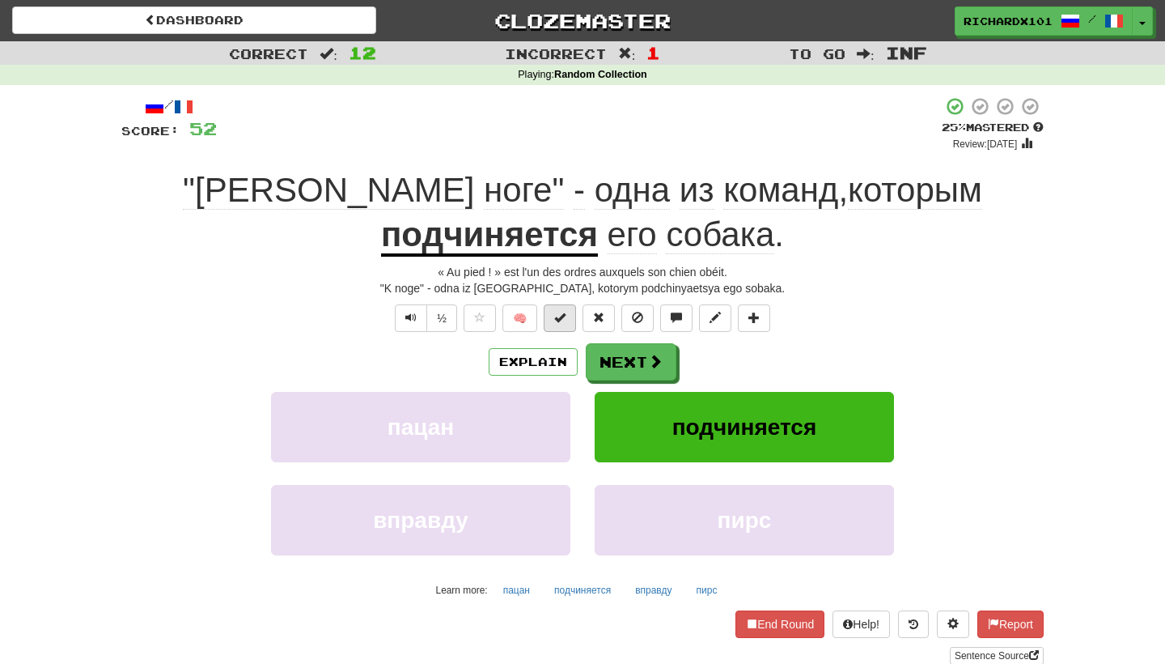
click at [559, 312] on span at bounding box center [559, 317] width 11 height 11
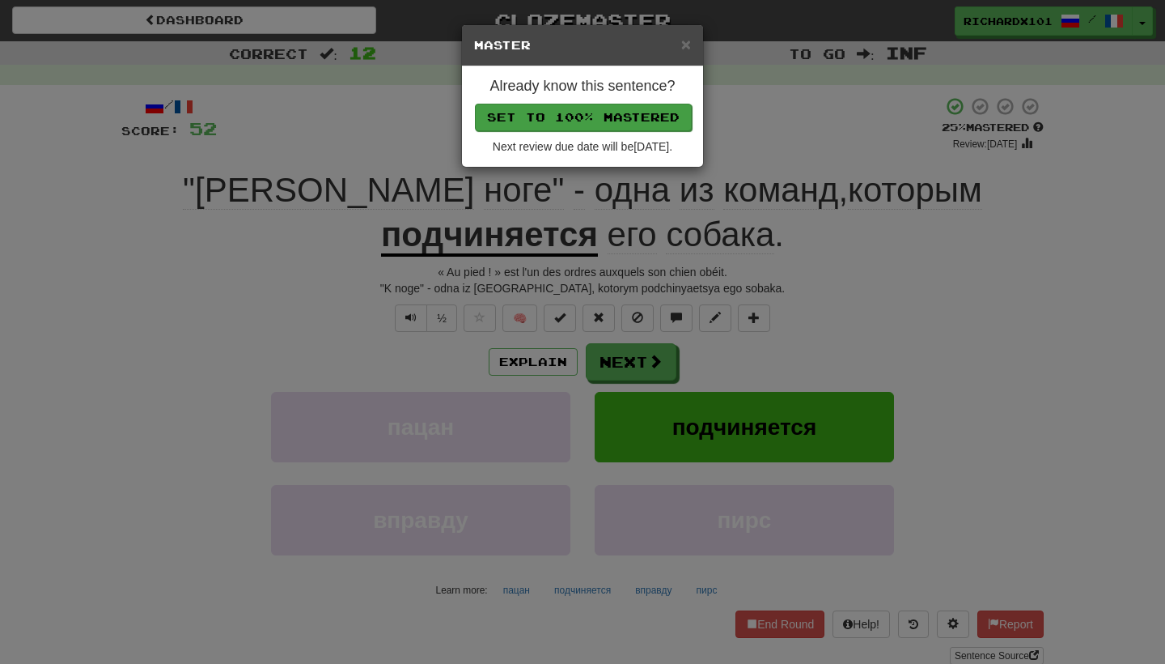
click at [574, 105] on button "Set to 100% Mastered" at bounding box center [583, 118] width 217 height 28
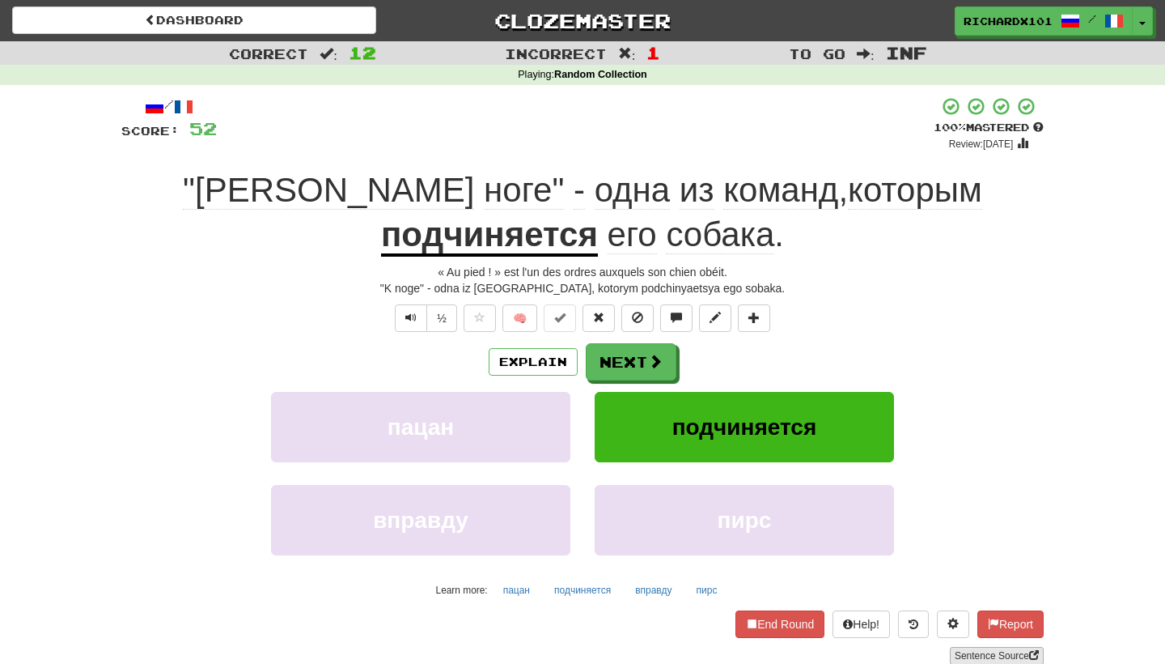
click at [999, 652] on link "Sentence Source" at bounding box center [997, 656] width 94 height 18
click at [766, 312] on button at bounding box center [754, 318] width 32 height 28
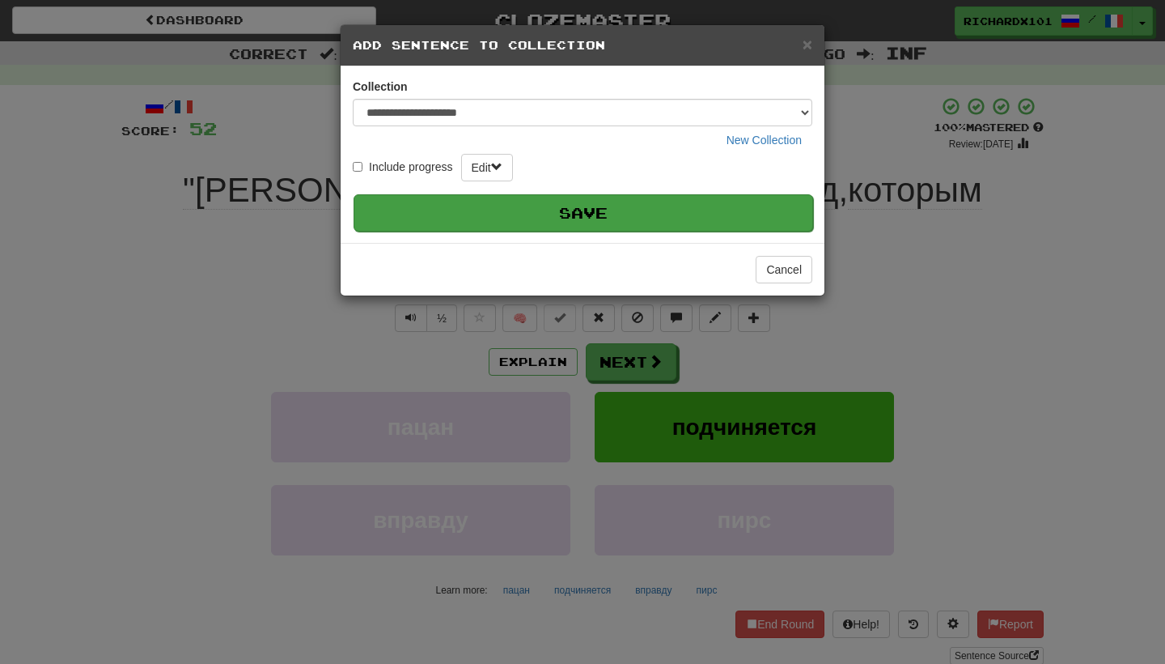
click at [721, 223] on button "Save" at bounding box center [584, 212] width 460 height 37
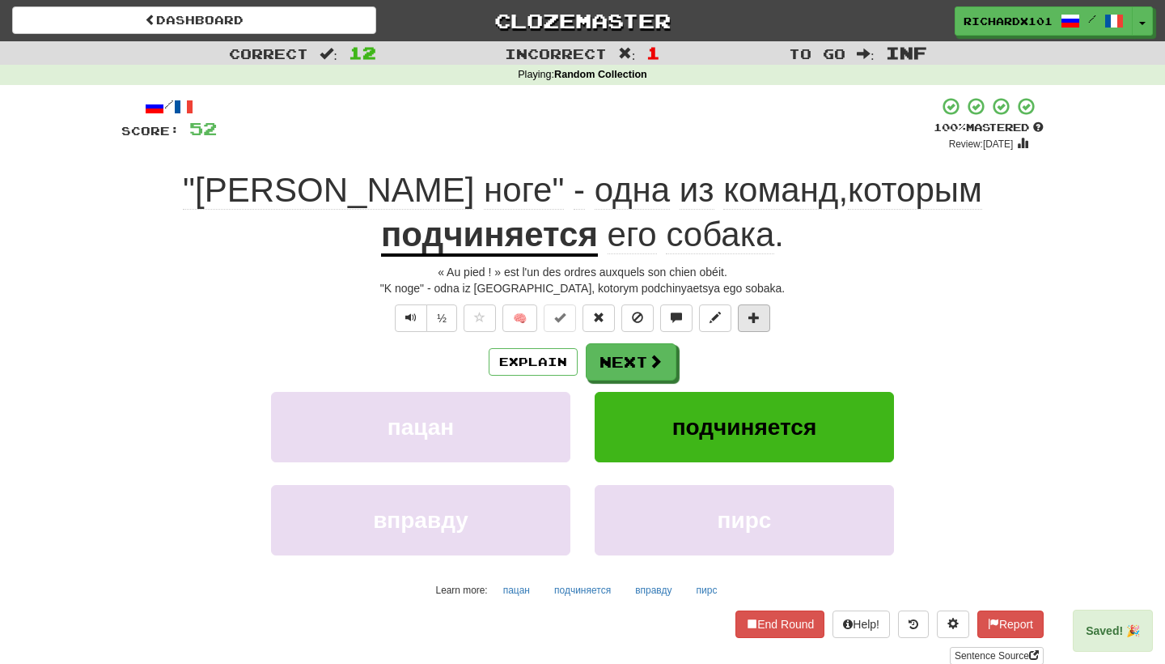
click at [760, 316] on span at bounding box center [754, 317] width 11 height 11
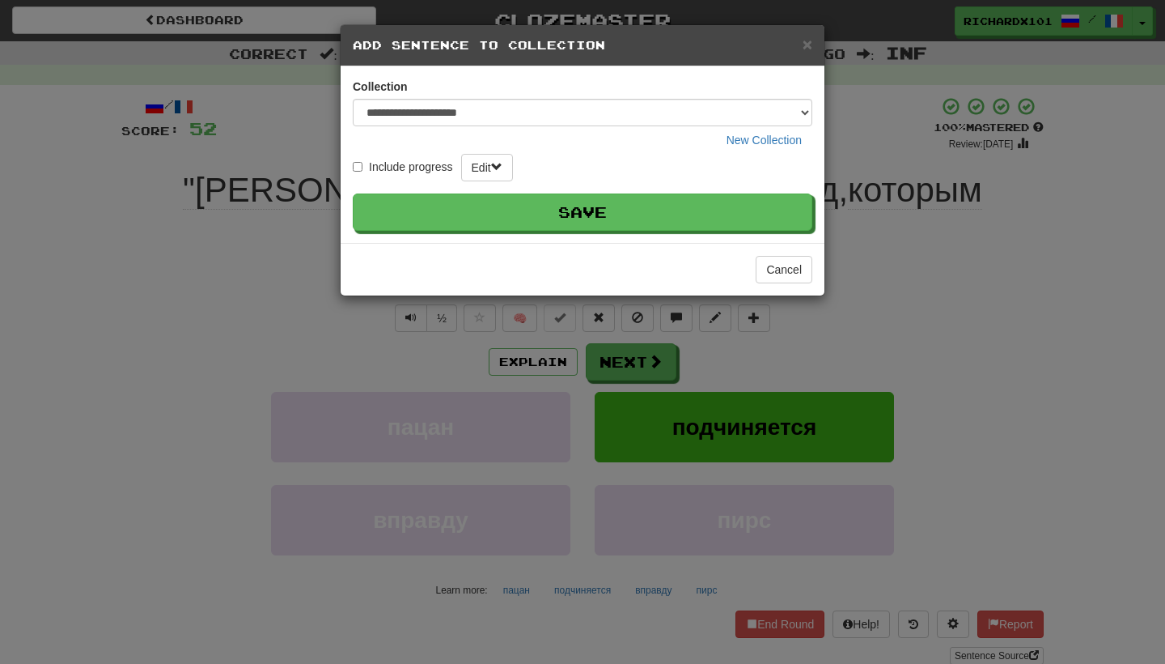
click at [902, 242] on div "**********" at bounding box center [582, 332] width 1165 height 664
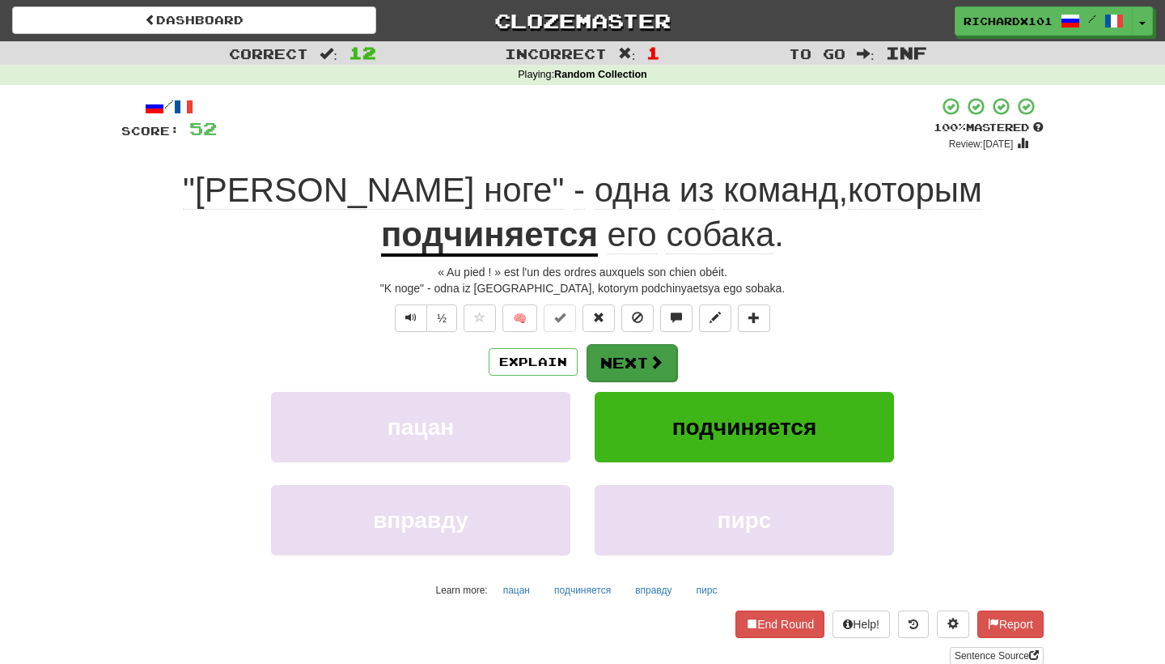
click at [658, 358] on span at bounding box center [656, 361] width 15 height 15
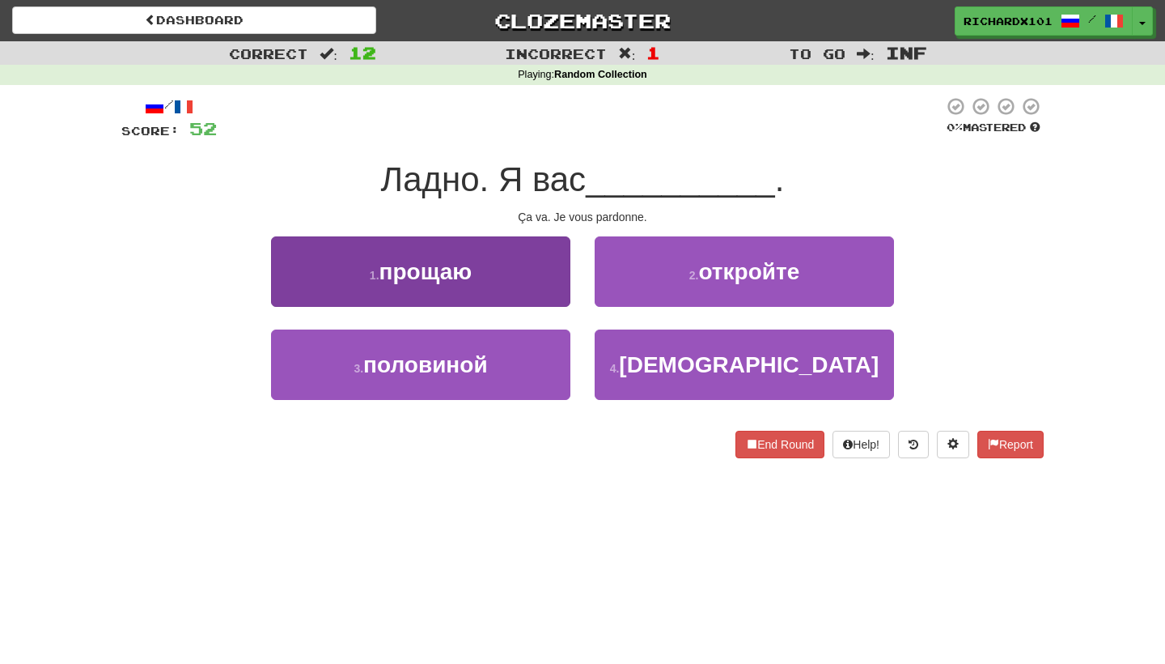
click at [552, 272] on button "1 . прощаю" at bounding box center [420, 271] width 299 height 70
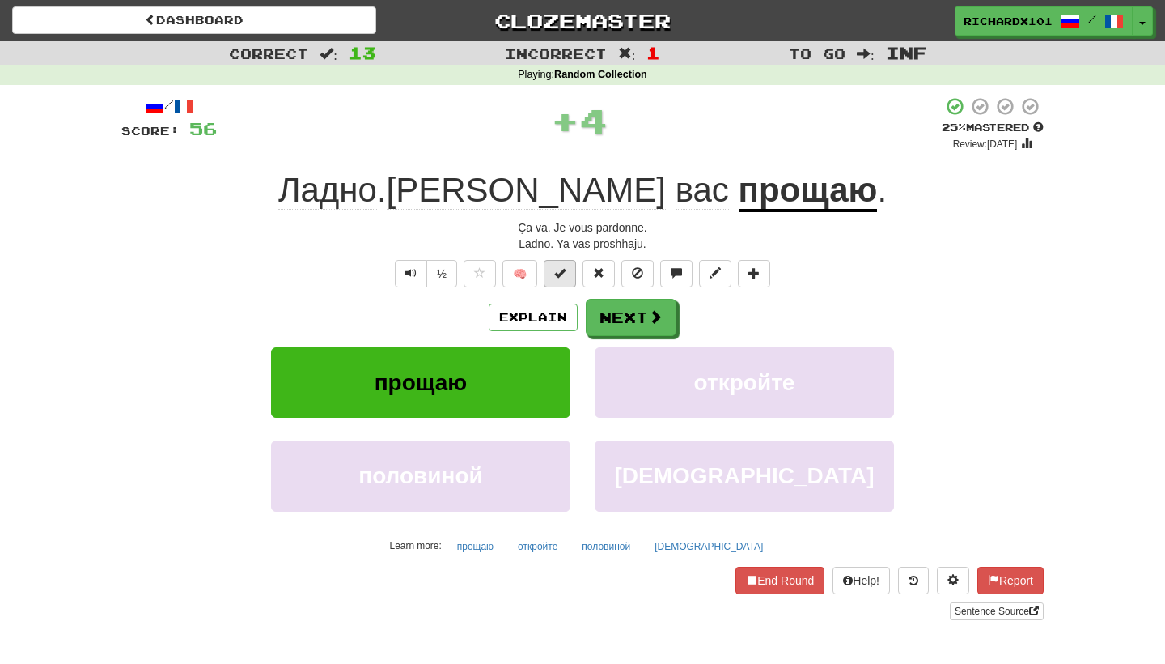
click at [560, 275] on span at bounding box center [559, 272] width 11 height 11
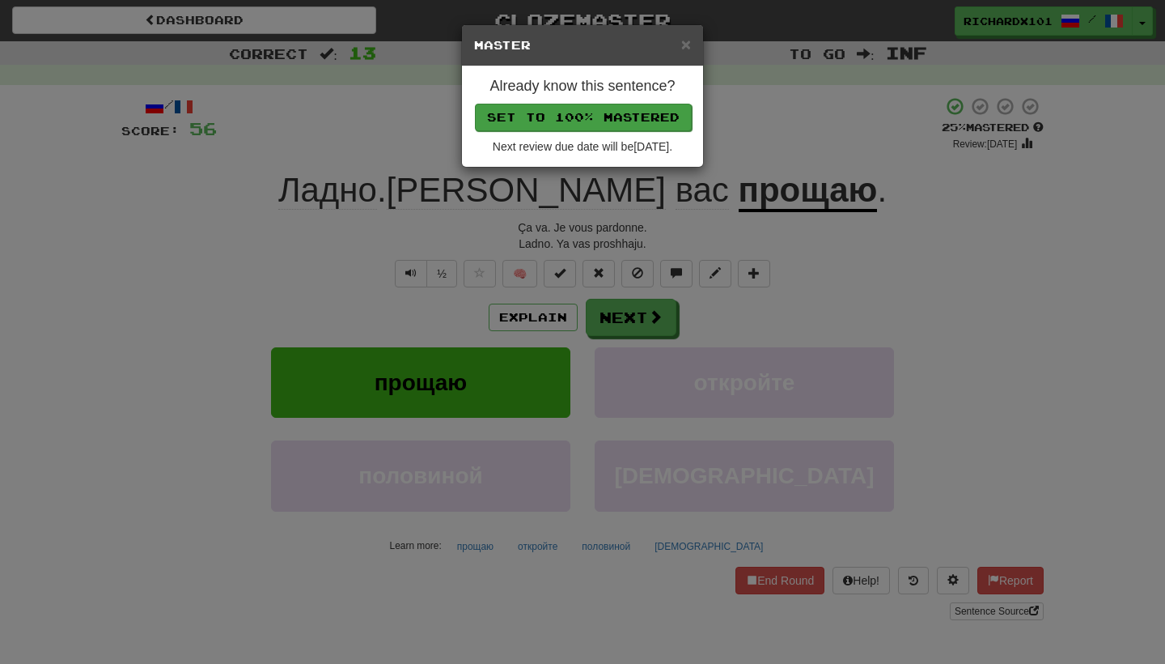
click at [610, 118] on button "Set to 100% Mastered" at bounding box center [583, 118] width 217 height 28
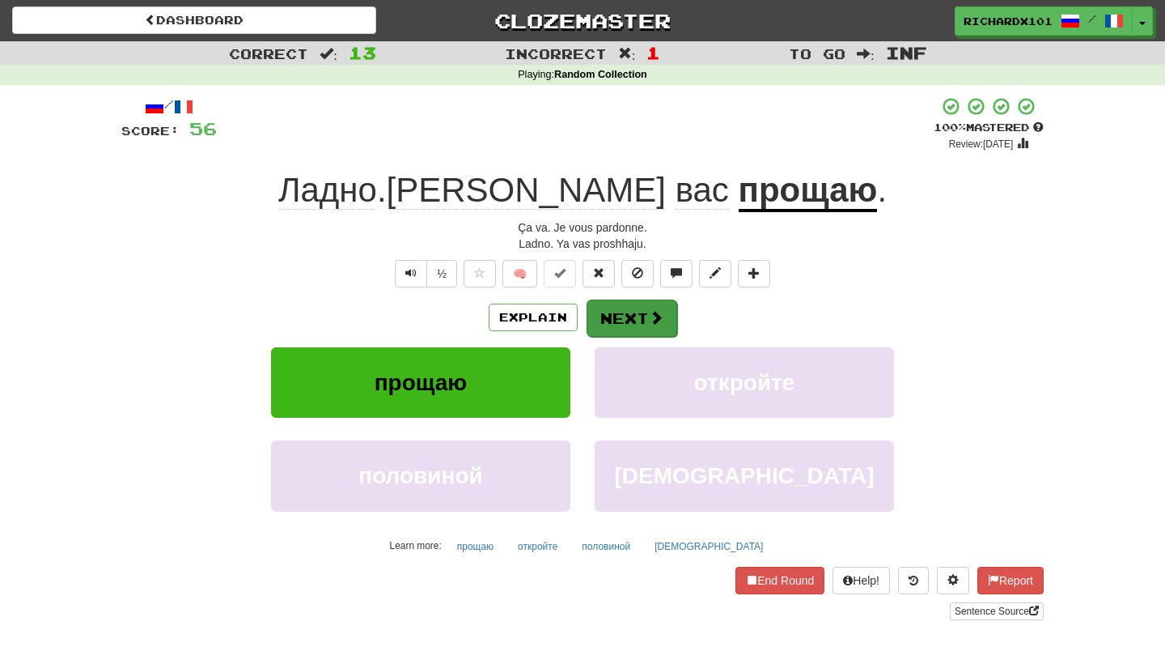
click at [622, 302] on button "Next" at bounding box center [632, 317] width 91 height 37
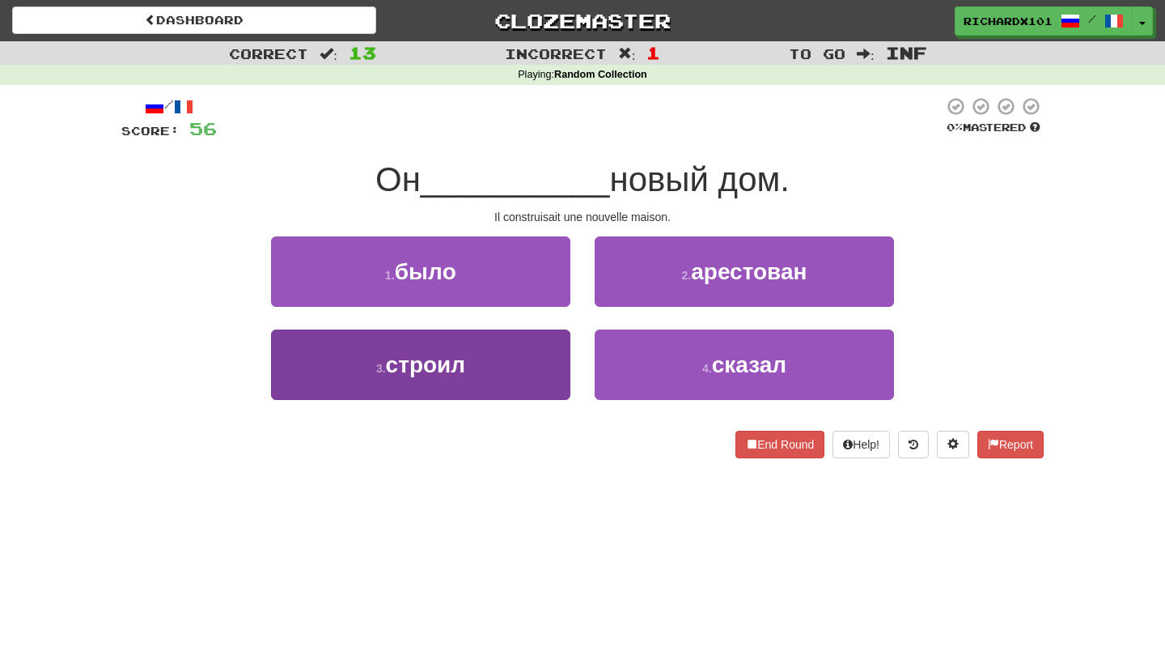
click at [516, 362] on button "3 . строил" at bounding box center [420, 364] width 299 height 70
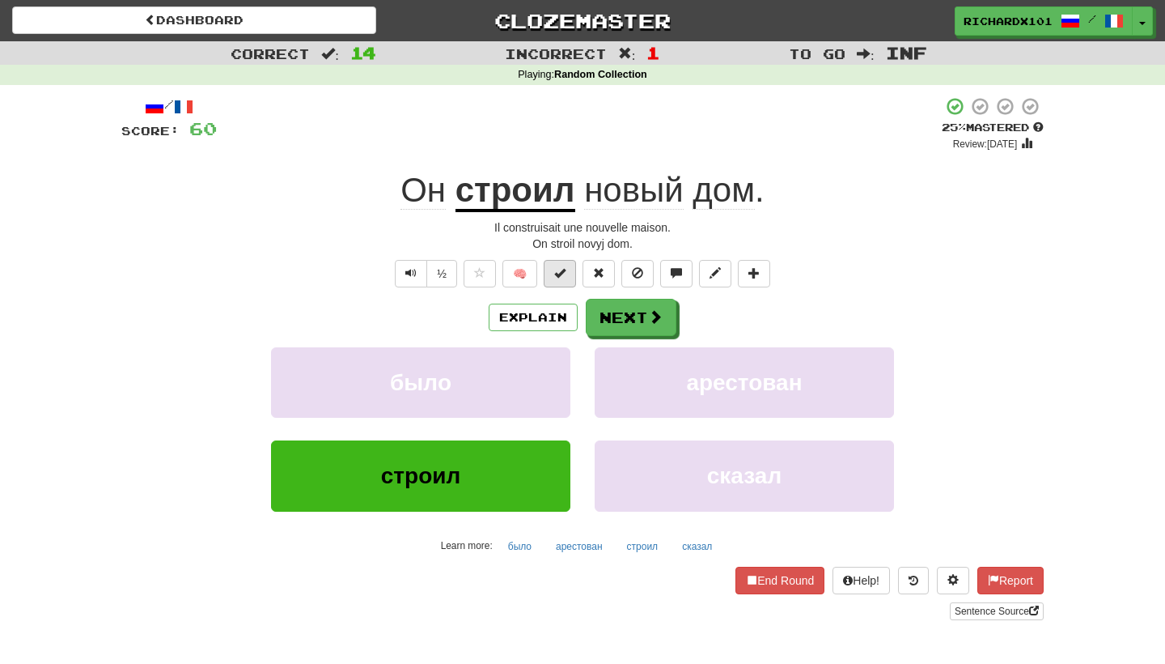
click at [563, 270] on span at bounding box center [559, 272] width 11 height 11
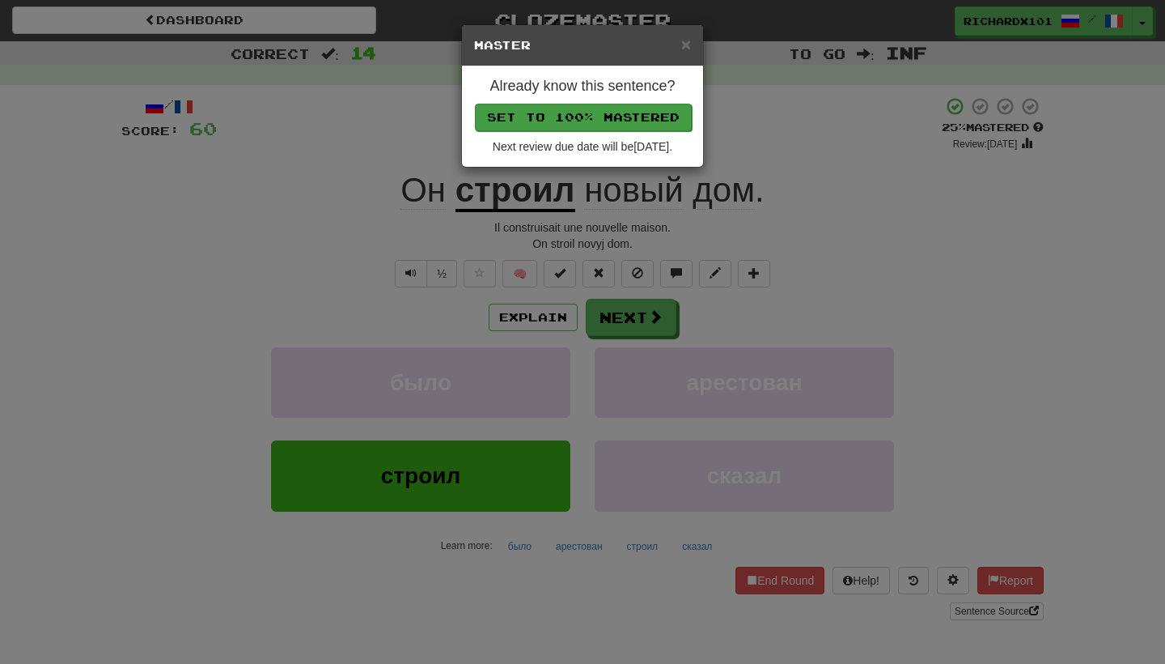
click at [607, 116] on button "Set to 100% Mastered" at bounding box center [583, 118] width 217 height 28
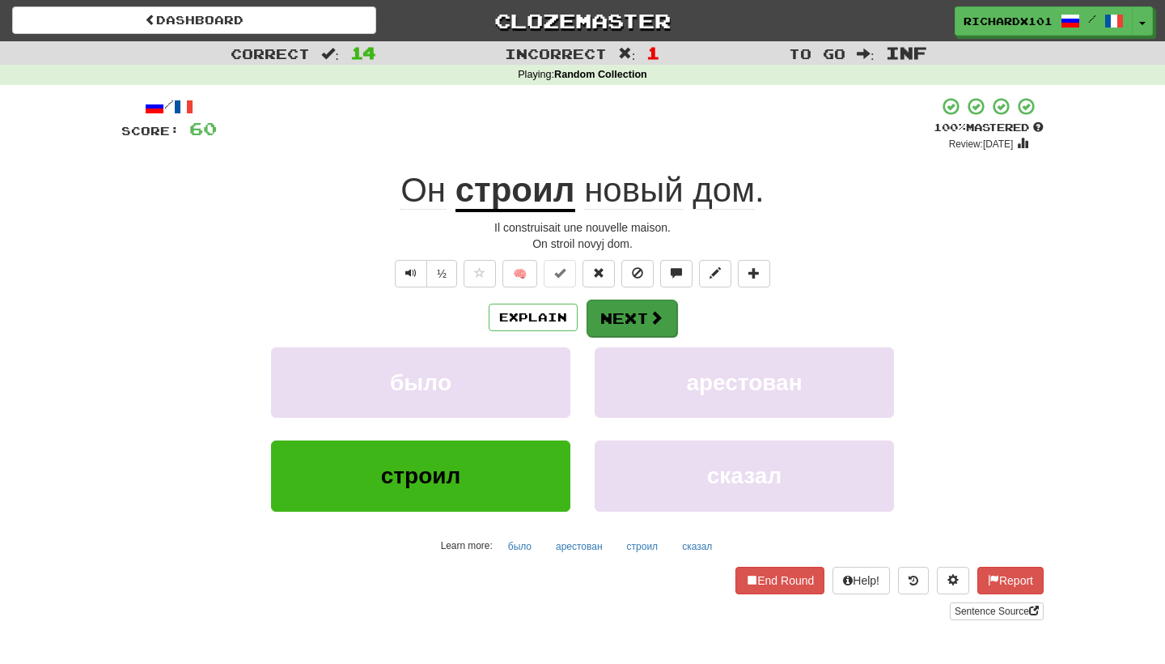
click at [621, 317] on button "Next" at bounding box center [632, 317] width 91 height 37
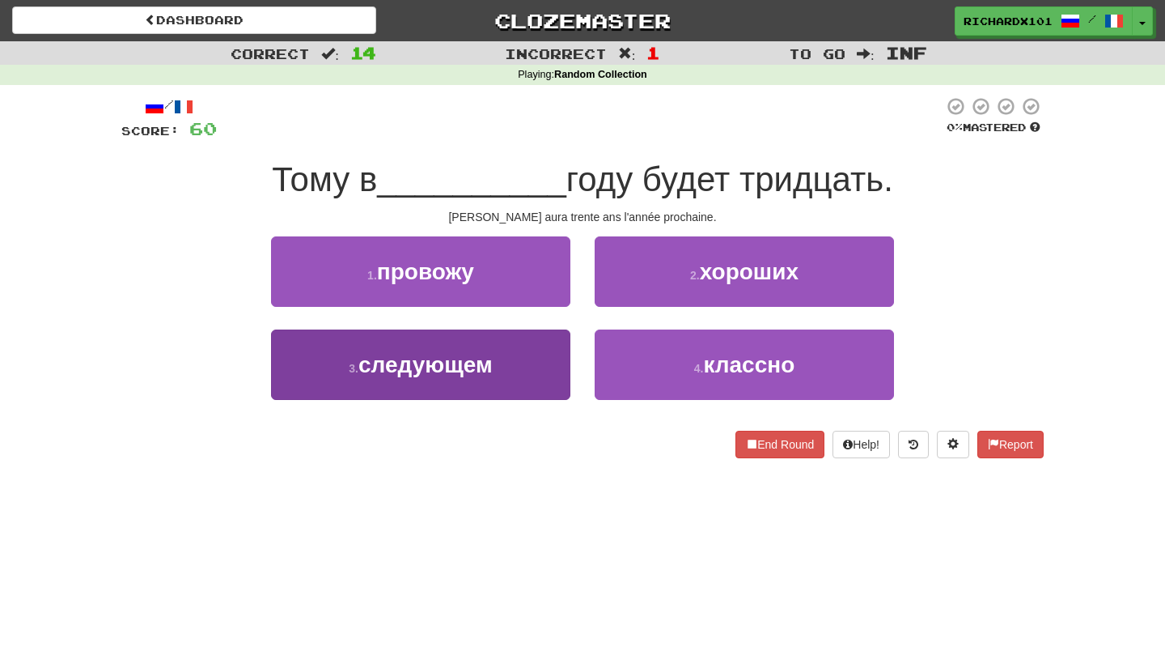
click at [534, 373] on button "3 . следующем" at bounding box center [420, 364] width 299 height 70
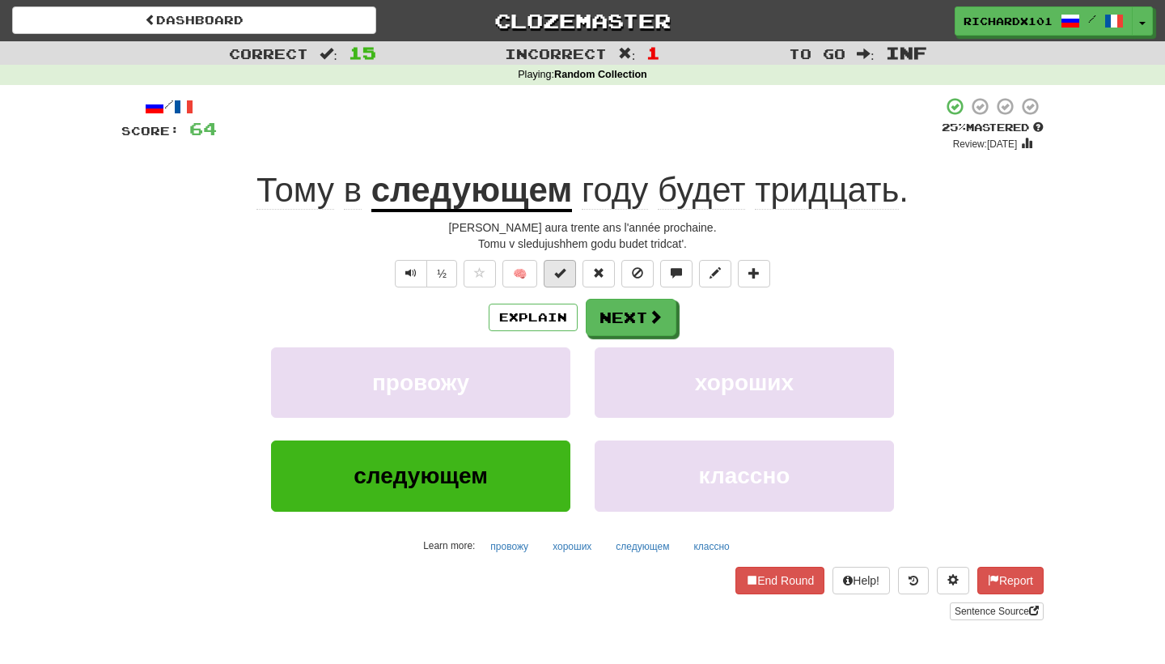
click at [558, 275] on span at bounding box center [559, 272] width 11 height 11
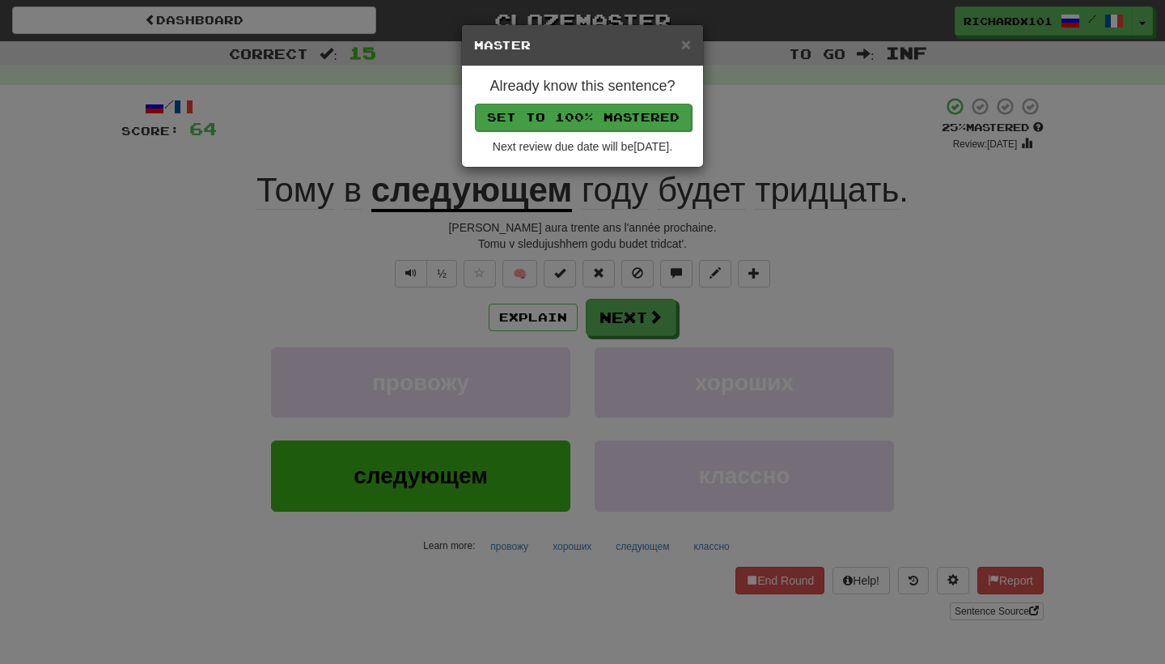
click at [621, 116] on button "Set to 100% Mastered" at bounding box center [583, 118] width 217 height 28
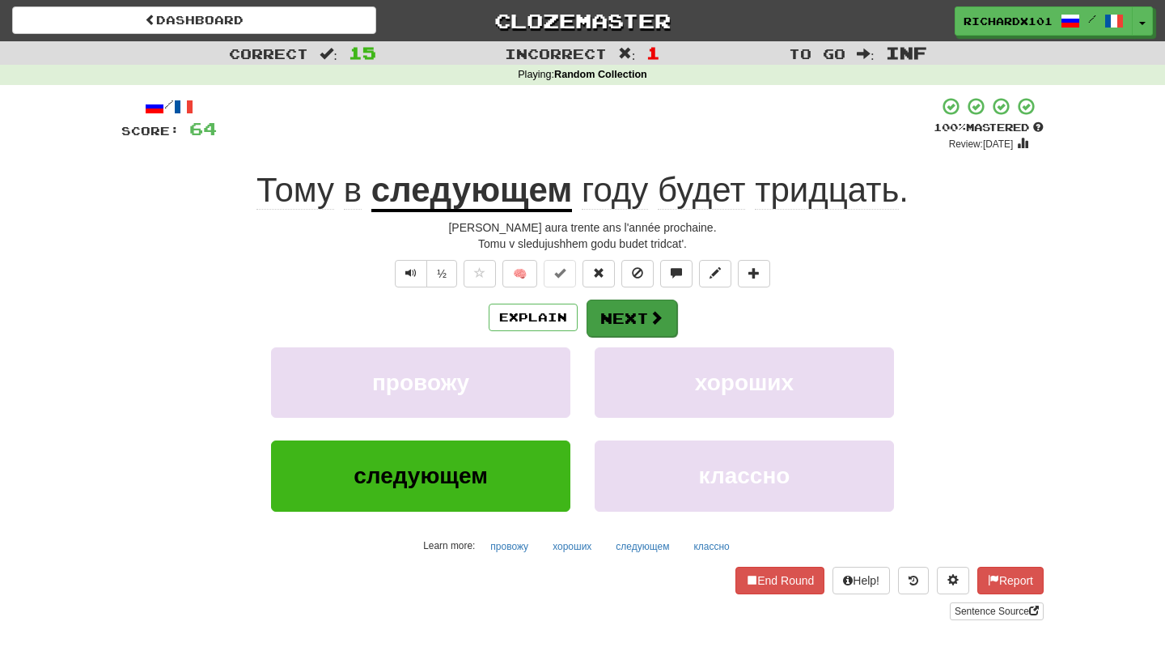
click at [618, 316] on button "Next" at bounding box center [632, 317] width 91 height 37
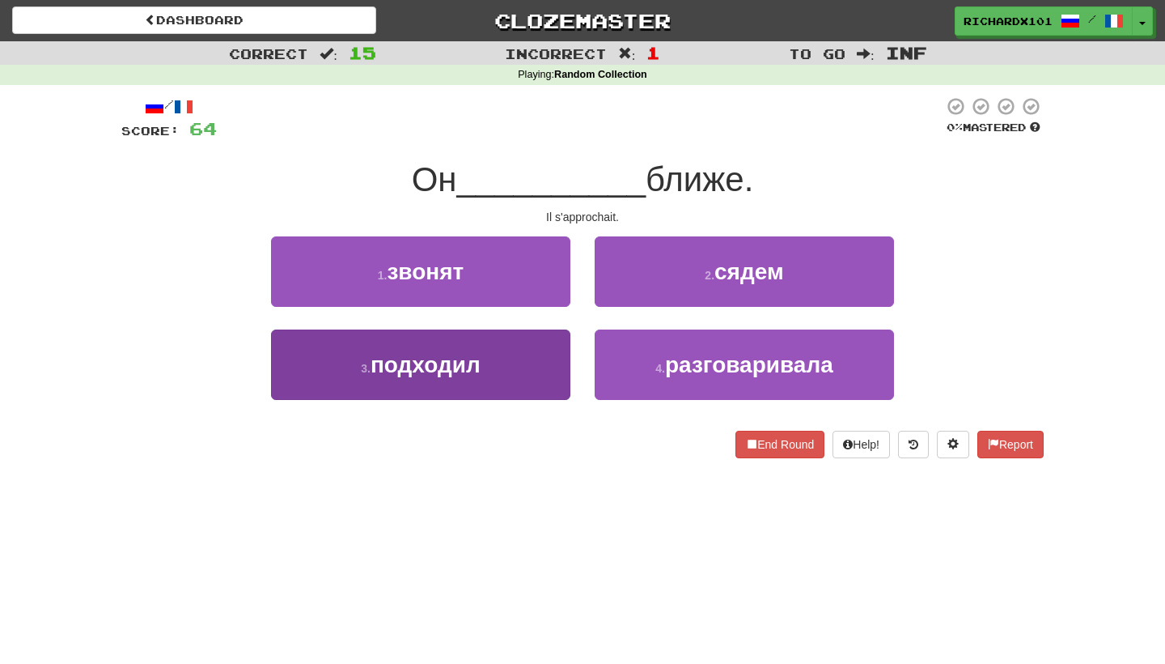
click at [541, 369] on button "3 . подходил" at bounding box center [420, 364] width 299 height 70
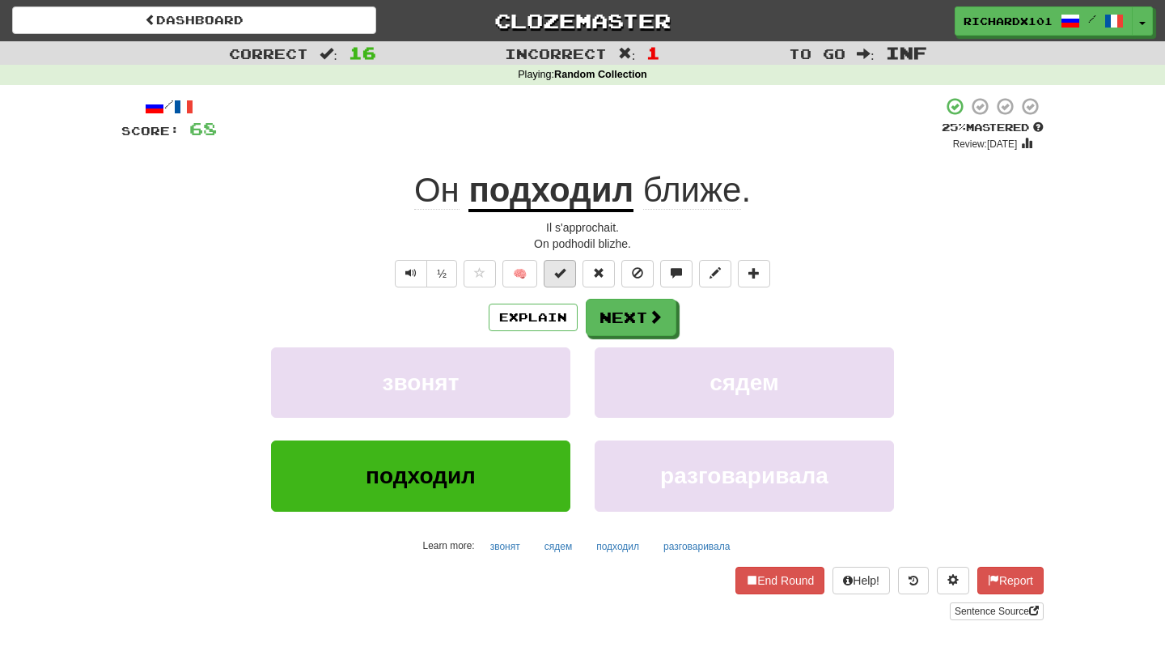
click at [566, 272] on button at bounding box center [560, 274] width 32 height 28
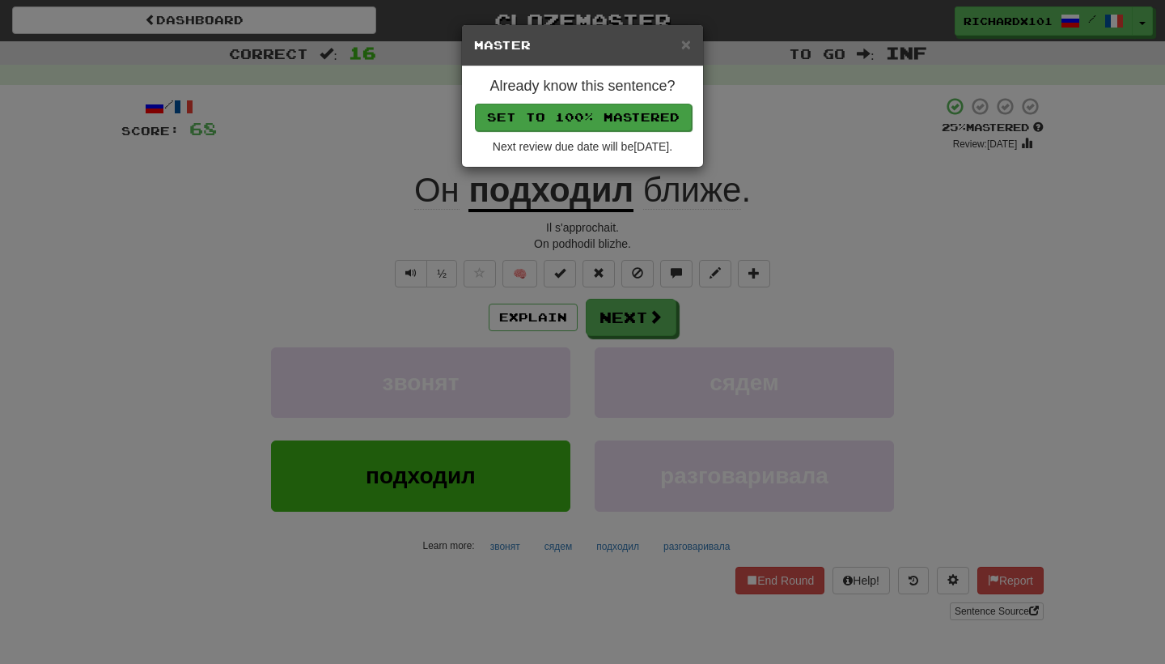
click at [631, 117] on button "Set to 100% Mastered" at bounding box center [583, 118] width 217 height 28
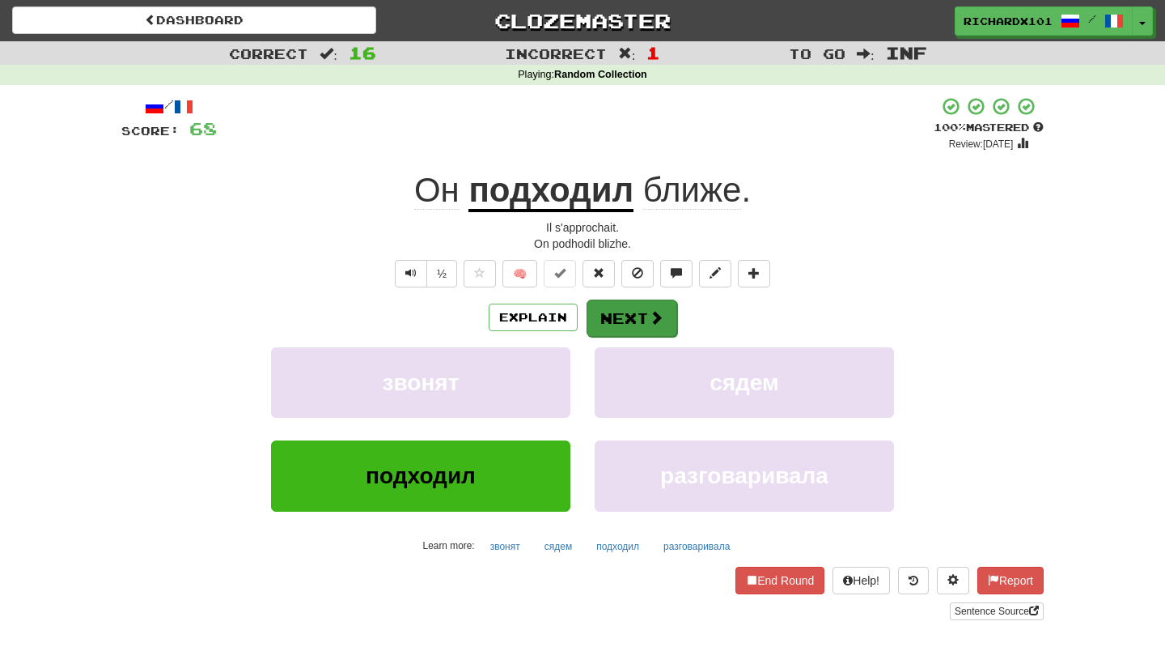
click at [613, 316] on button "Next" at bounding box center [632, 317] width 91 height 37
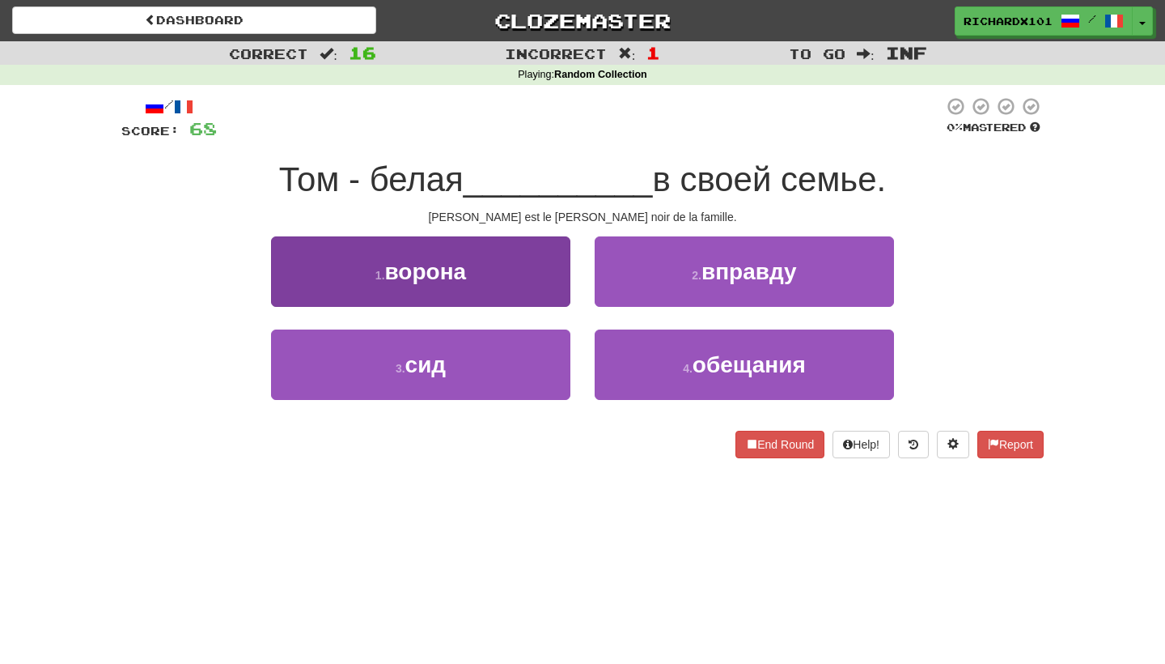
click at [519, 268] on button "1 . ворона" at bounding box center [420, 271] width 299 height 70
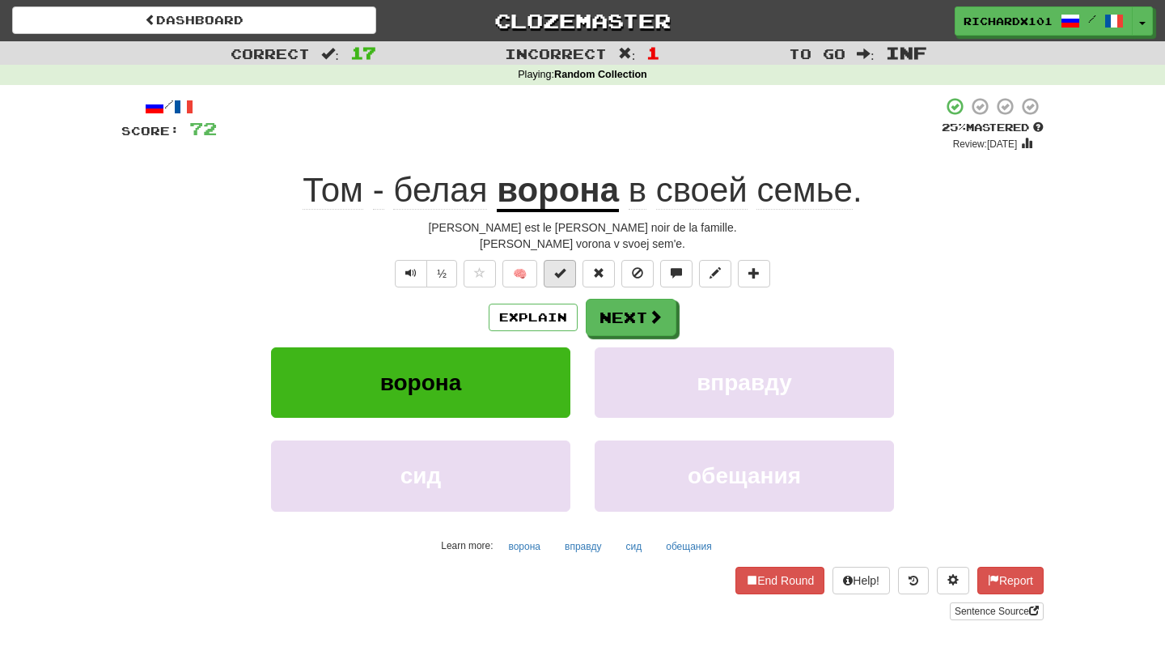
click at [563, 278] on button at bounding box center [560, 274] width 32 height 28
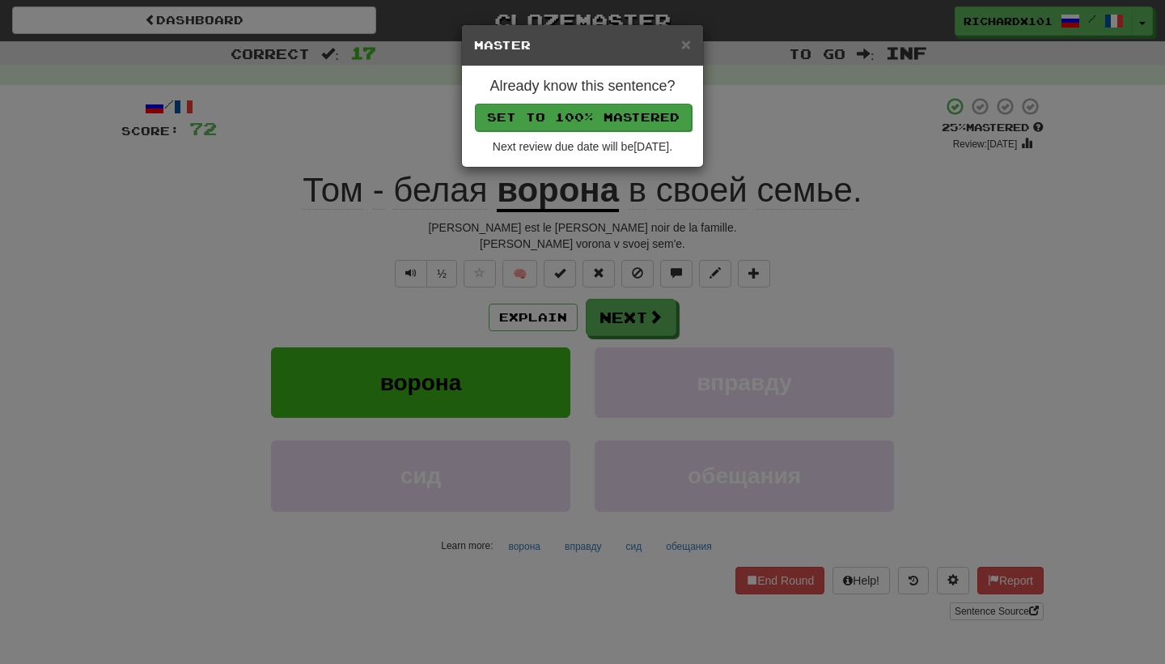
click at [630, 115] on button "Set to 100% Mastered" at bounding box center [583, 118] width 217 height 28
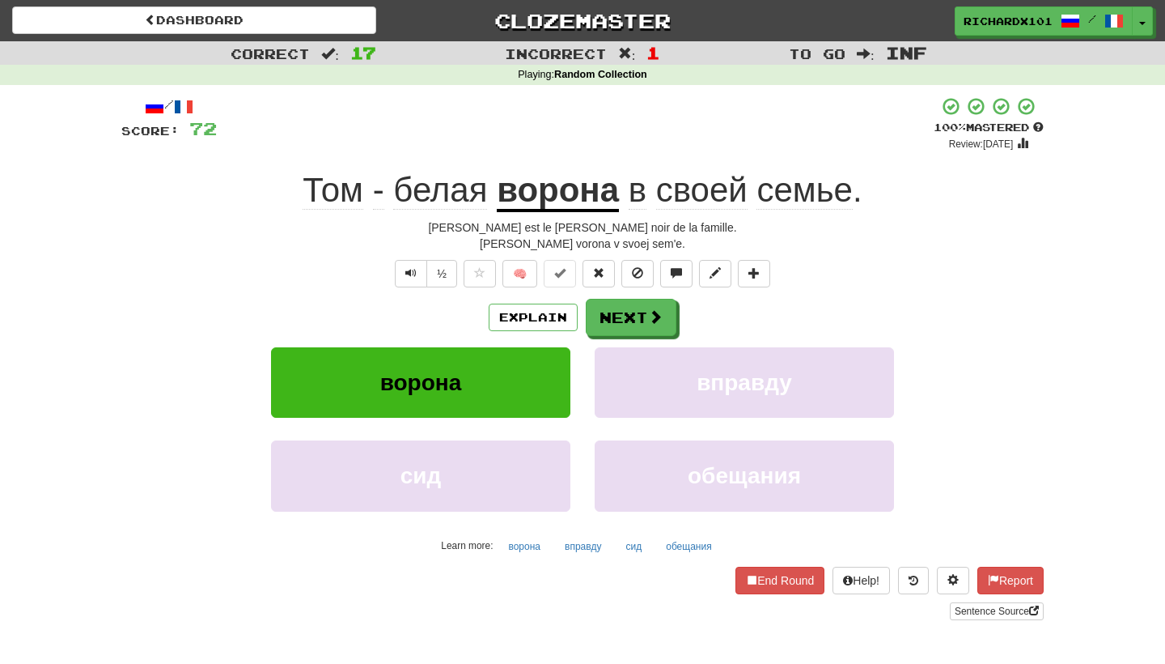
click at [576, 189] on u "ворона" at bounding box center [558, 191] width 122 height 41
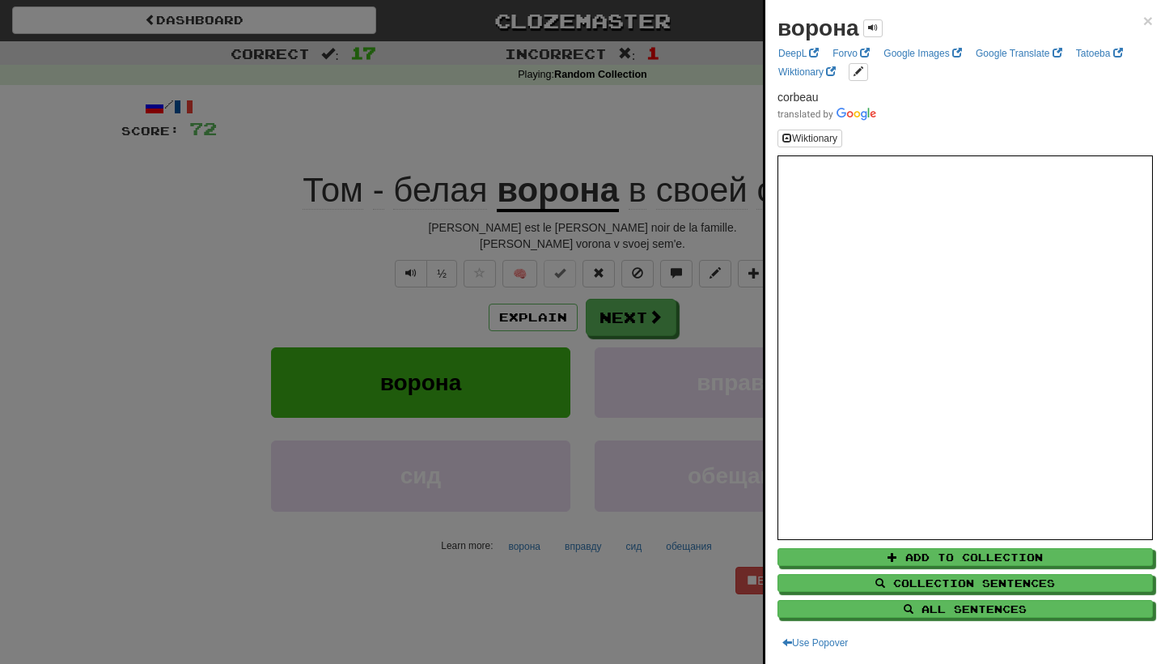
click at [595, 139] on div at bounding box center [582, 332] width 1165 height 664
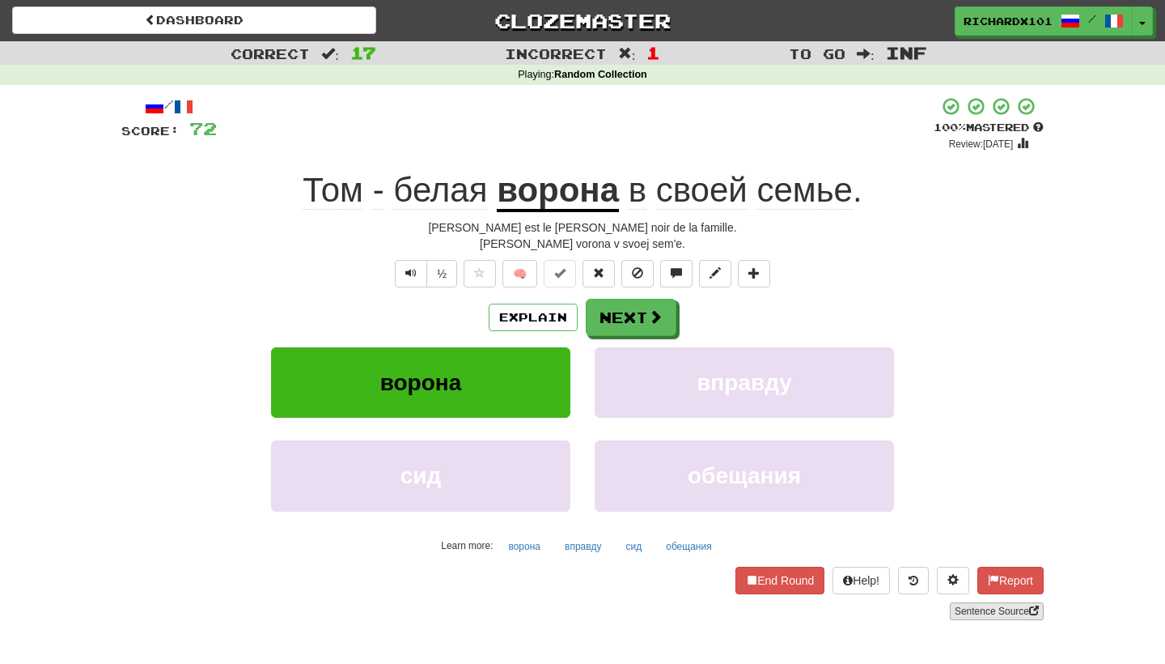
click at [964, 603] on link "Sentence Source" at bounding box center [997, 611] width 94 height 18
click at [615, 312] on button "Next" at bounding box center [632, 317] width 91 height 37
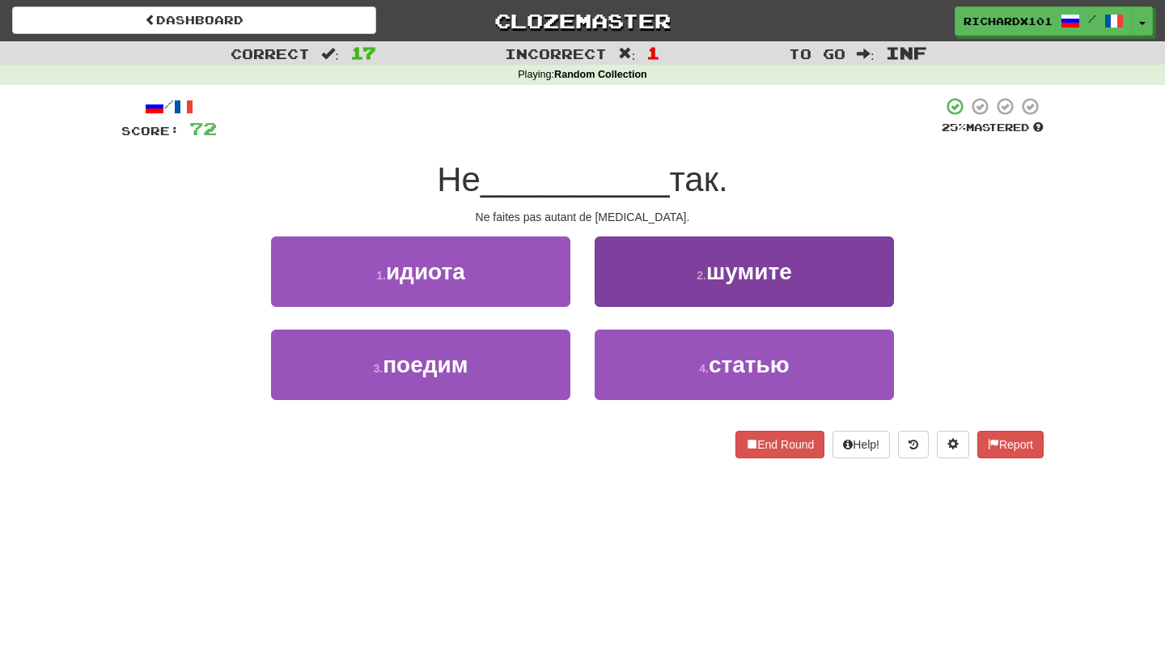
click at [665, 271] on button "2 . шумите" at bounding box center [744, 271] width 299 height 70
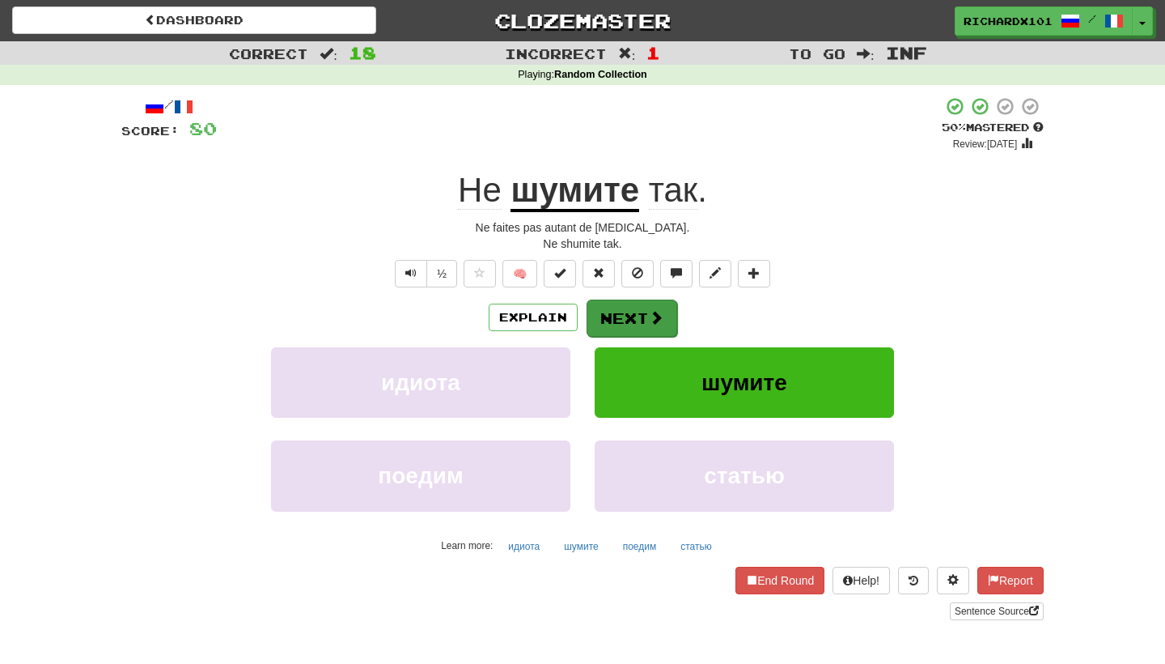
click at [643, 316] on button "Next" at bounding box center [632, 317] width 91 height 37
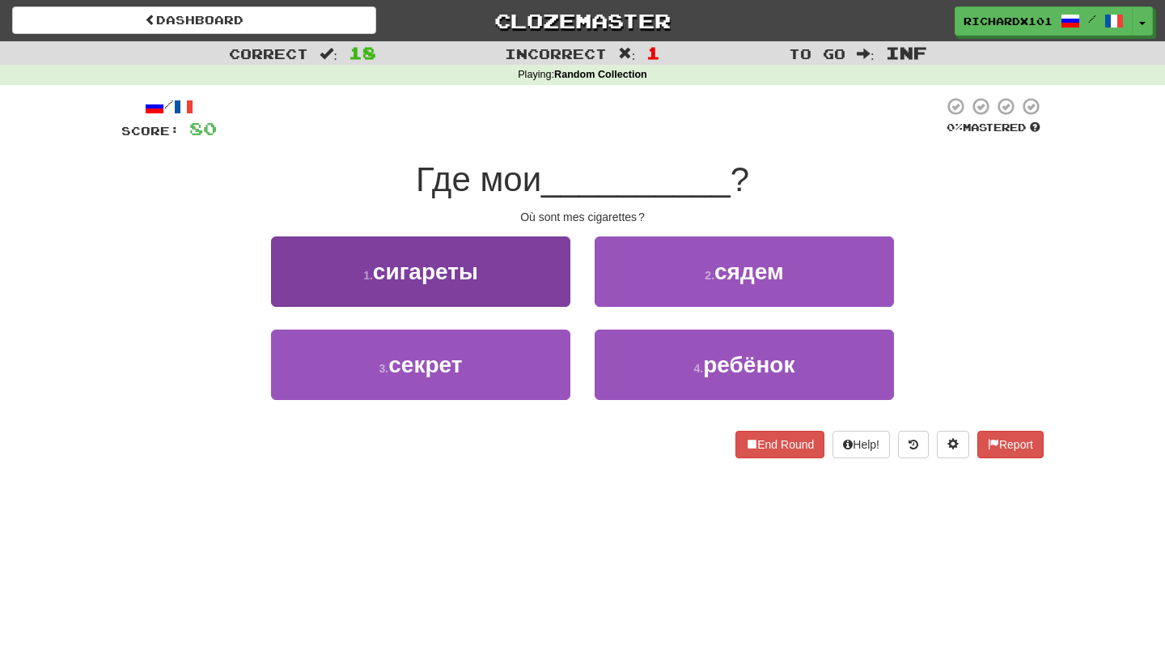
click at [554, 278] on button "1 . сигареты" at bounding box center [420, 271] width 299 height 70
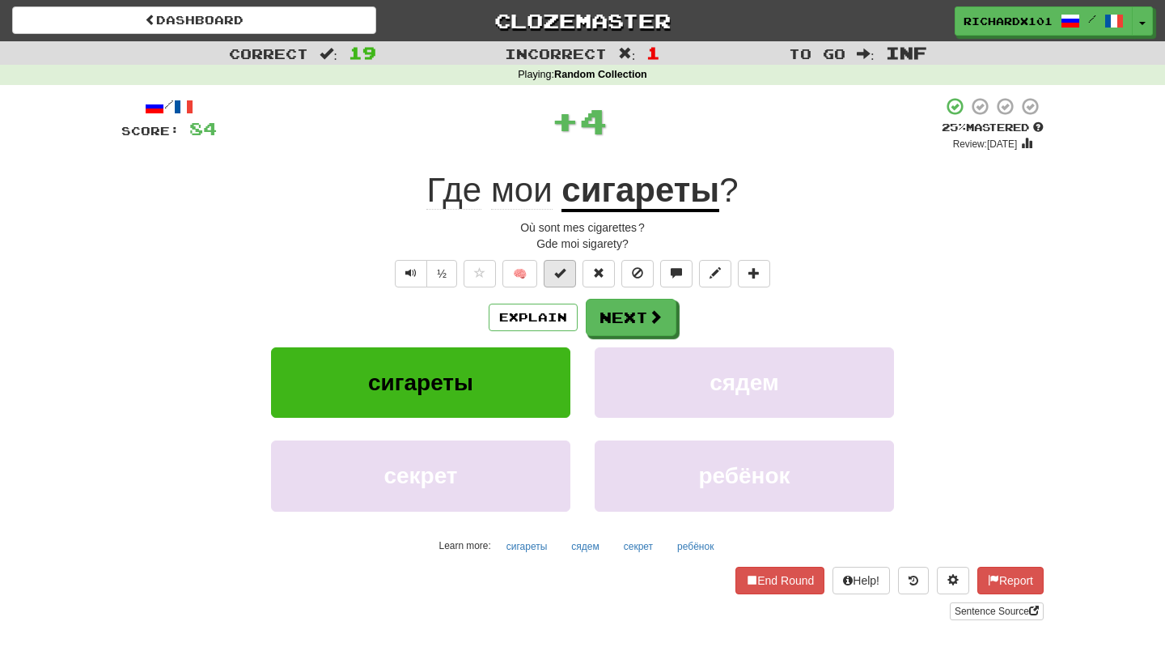
click at [565, 280] on button at bounding box center [560, 274] width 32 height 28
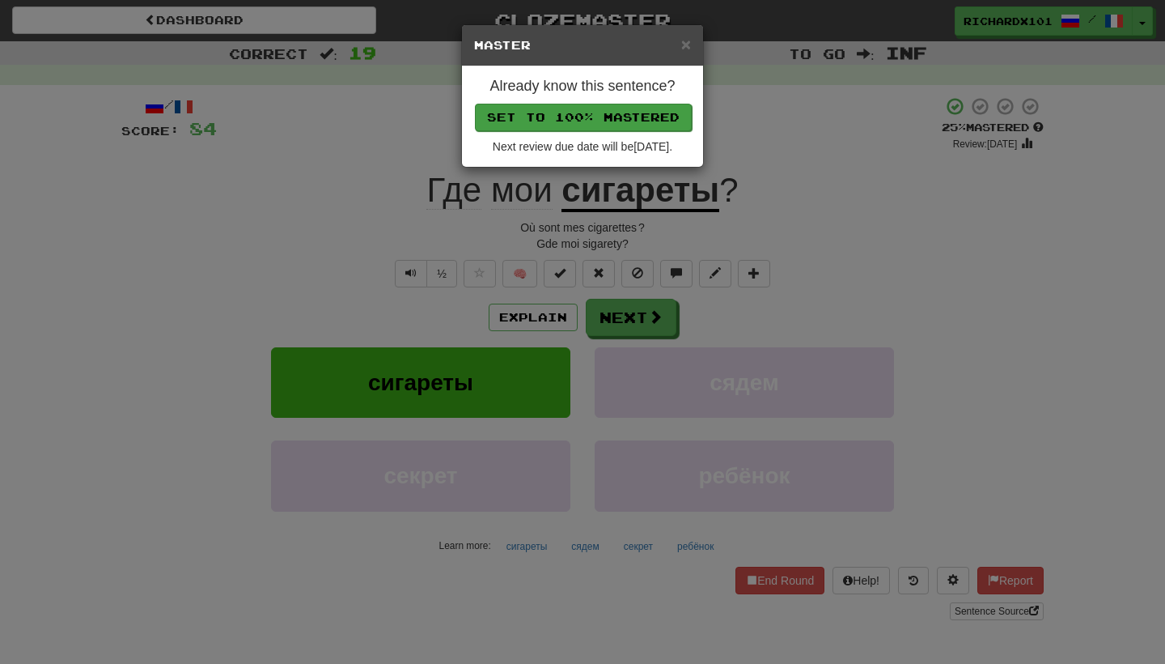
click at [610, 125] on button "Set to 100% Mastered" at bounding box center [583, 118] width 217 height 28
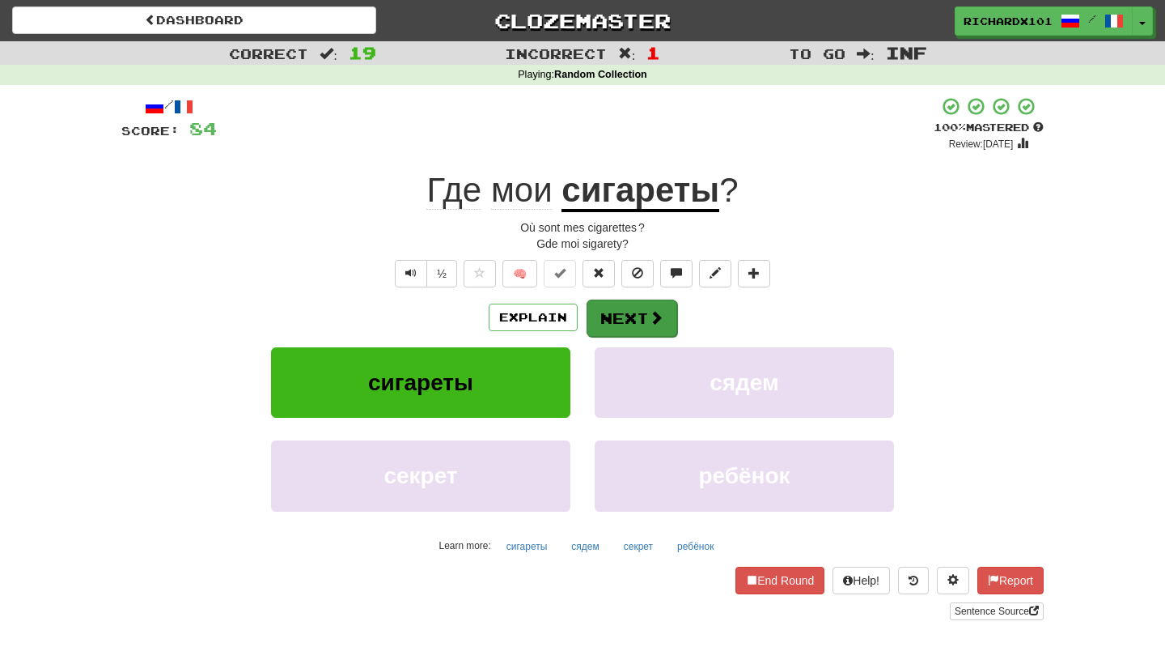
click at [613, 299] on button "Next" at bounding box center [632, 317] width 91 height 37
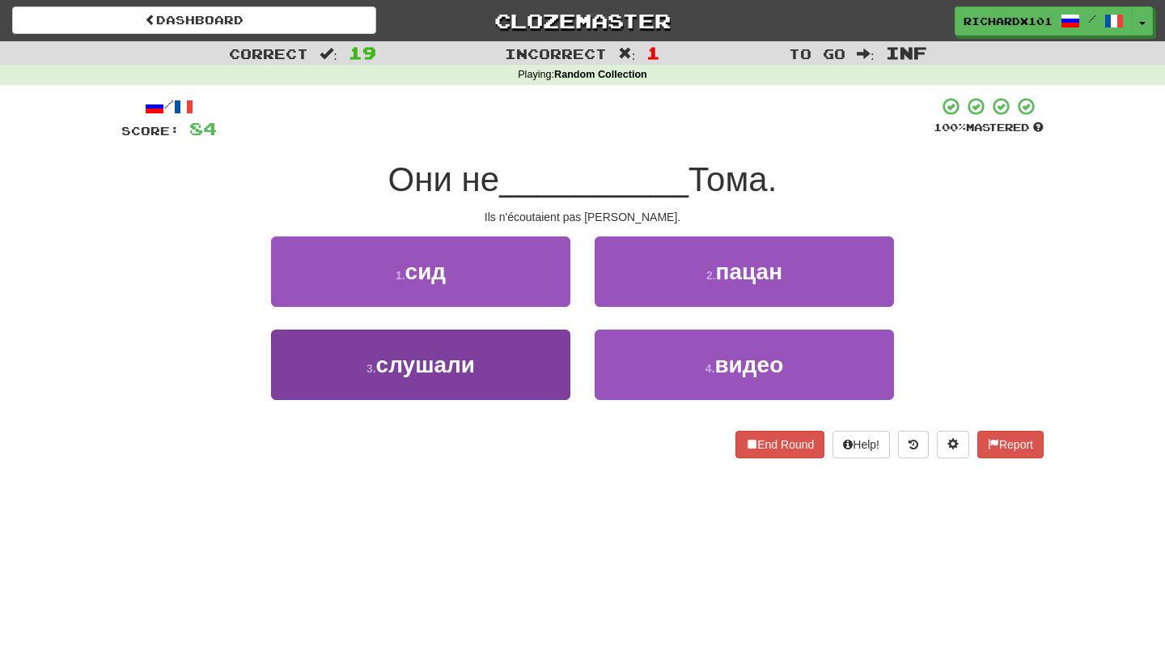
click at [534, 363] on button "3 . слушали" at bounding box center [420, 364] width 299 height 70
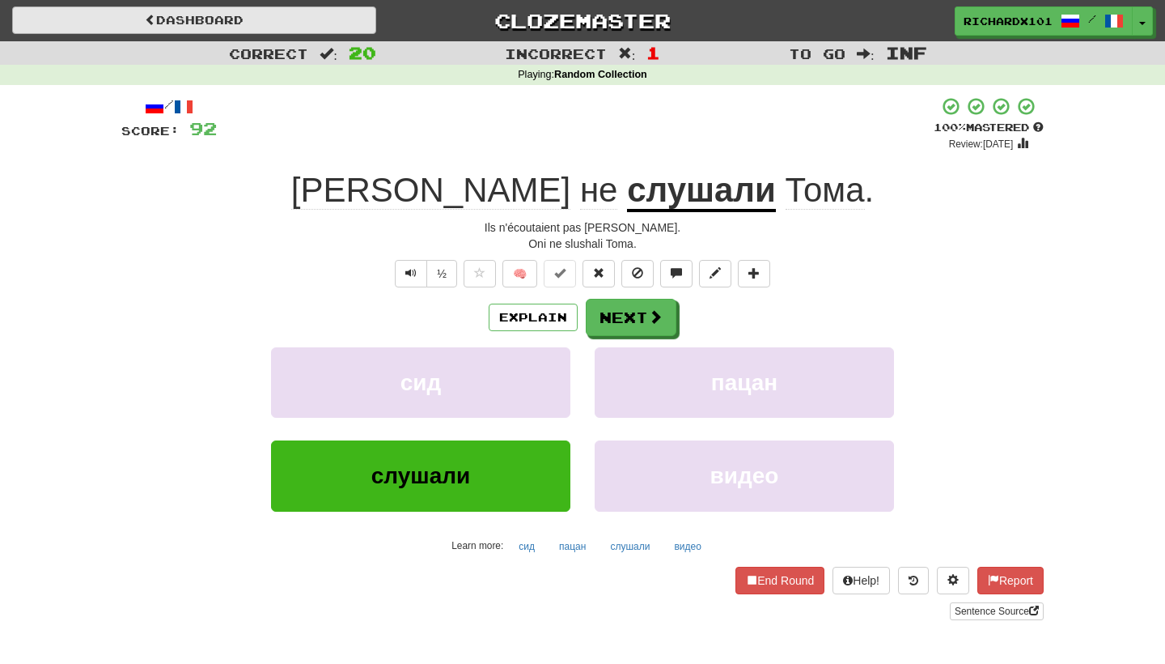
click at [348, 13] on link "Dashboard" at bounding box center [194, 20] width 364 height 28
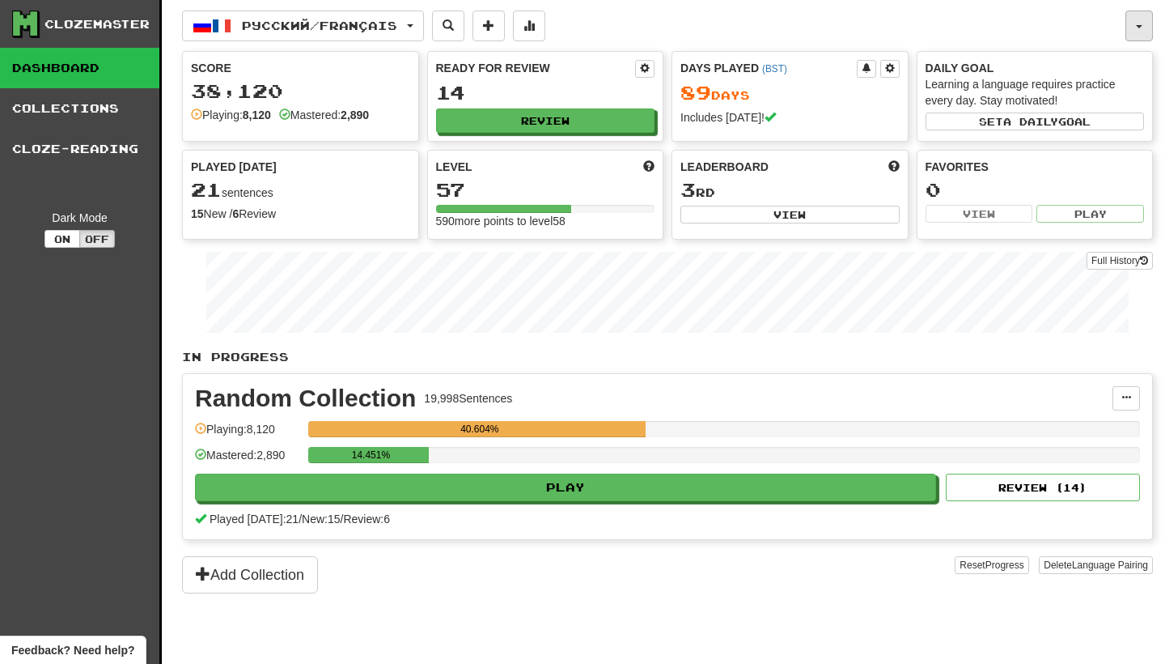
click at [1136, 20] on button "button" at bounding box center [1140, 26] width 28 height 31
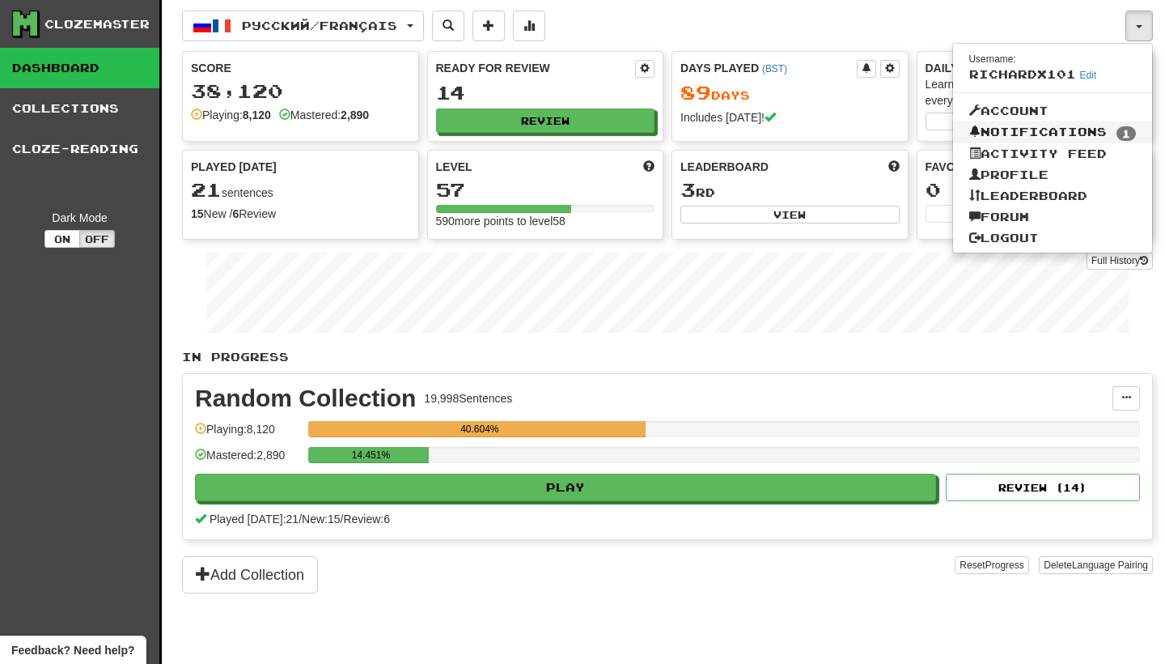
click at [1047, 135] on link "Notifications 1" at bounding box center [1053, 132] width 200 height 23
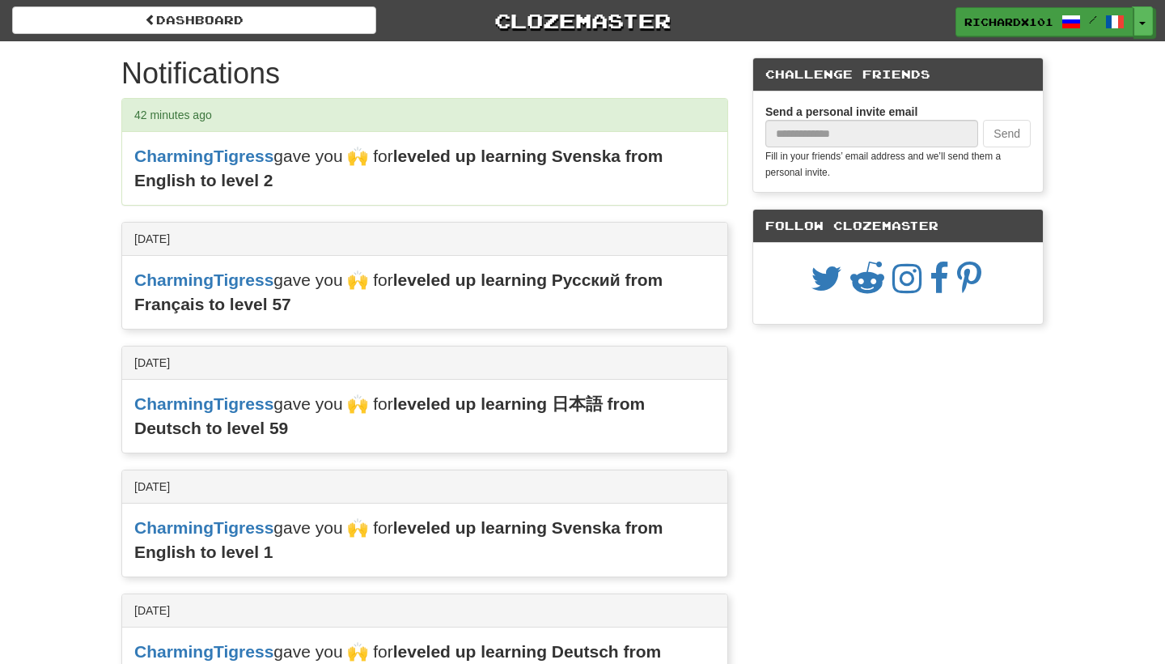
click at [1080, 23] on span at bounding box center [1071, 21] width 19 height 19
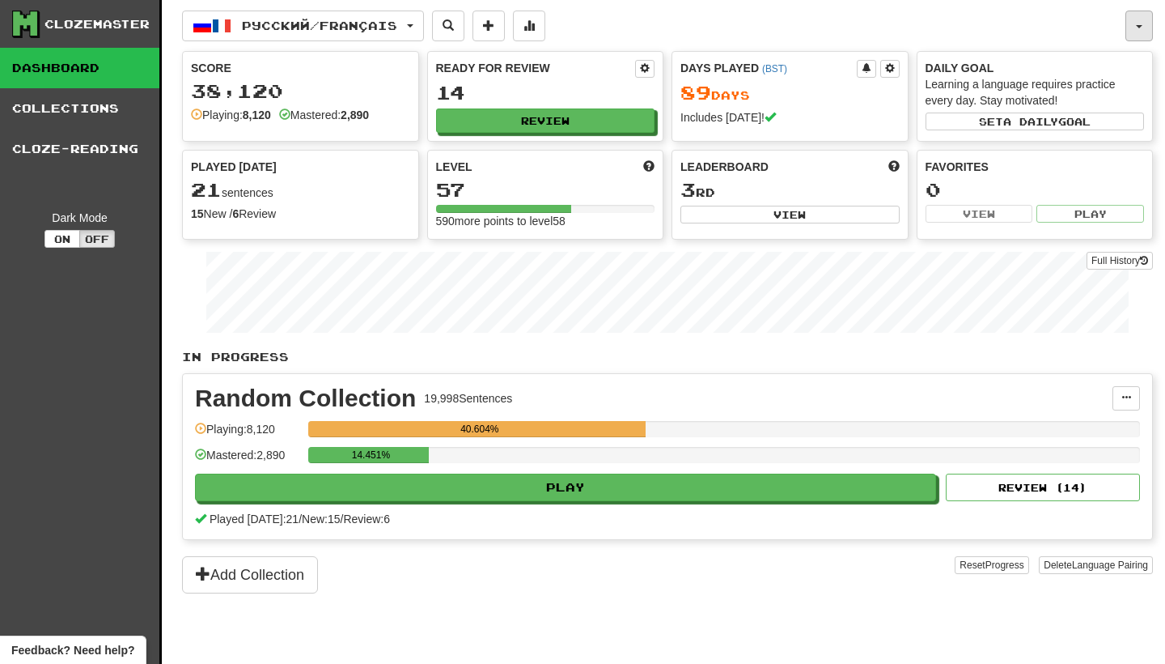
click at [1148, 20] on button "button" at bounding box center [1140, 26] width 28 height 31
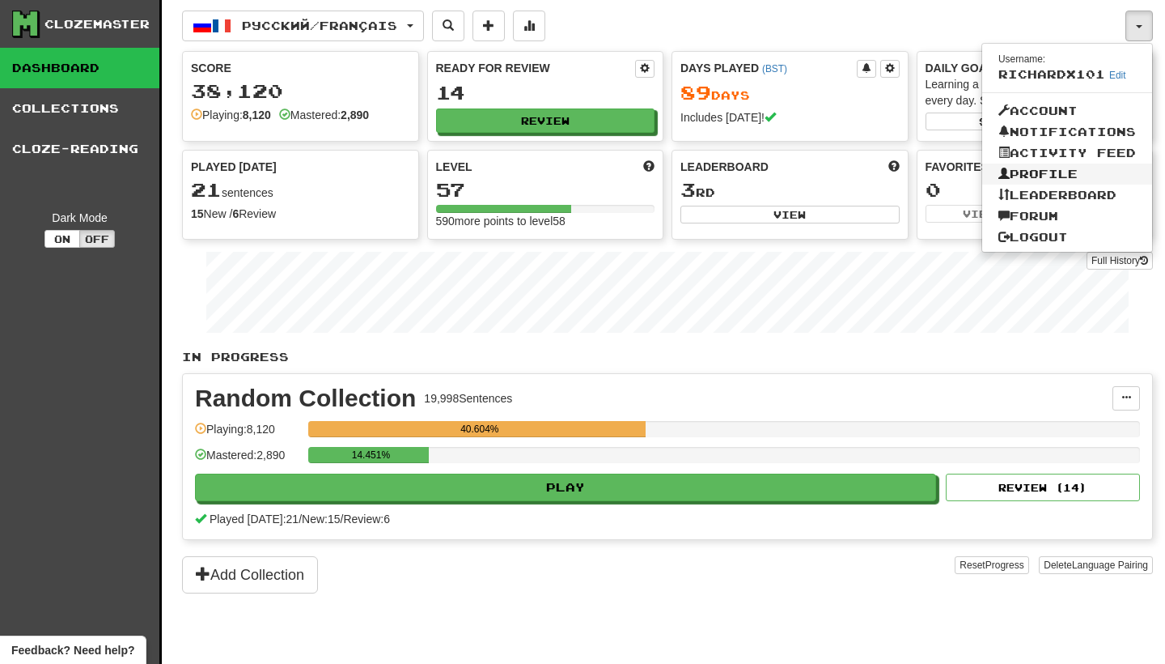
click at [1050, 171] on link "Profile" at bounding box center [1067, 173] width 170 height 21
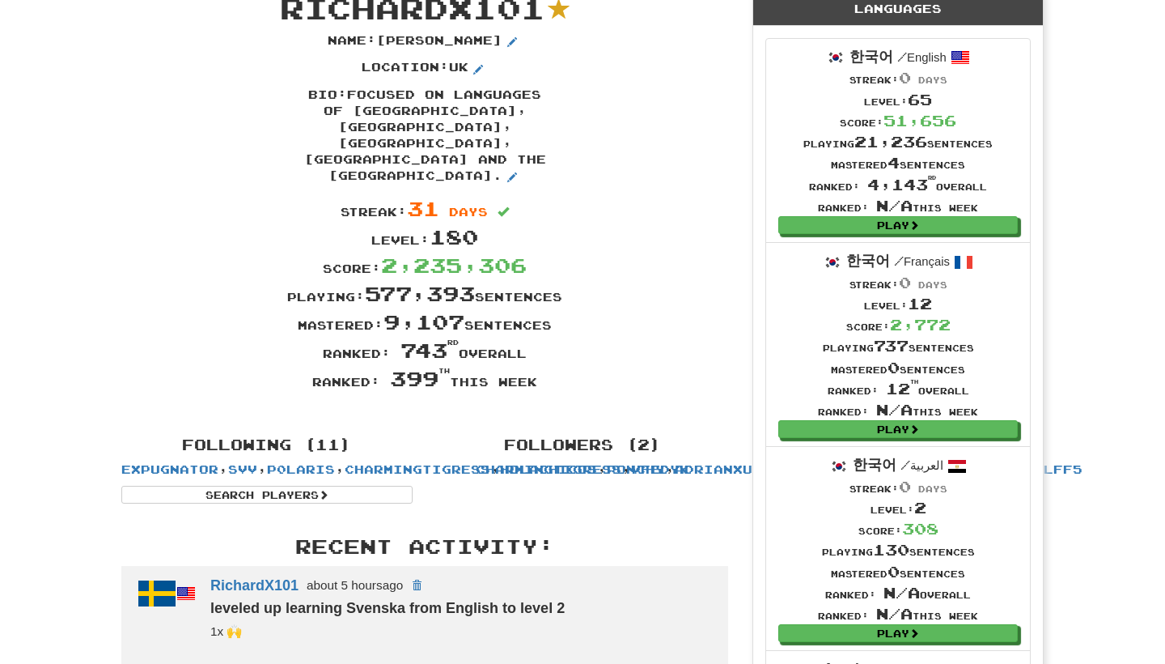
scroll to position [71, 0]
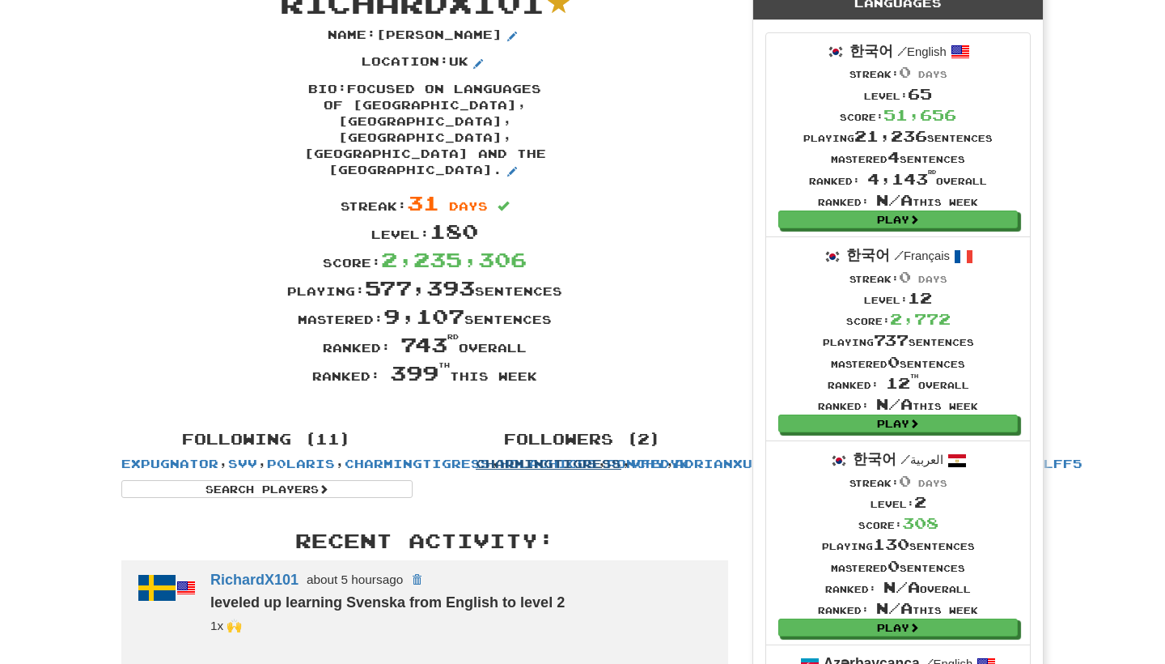
click at [558, 456] on link "CharmingTigress" at bounding box center [549, 463] width 146 height 14
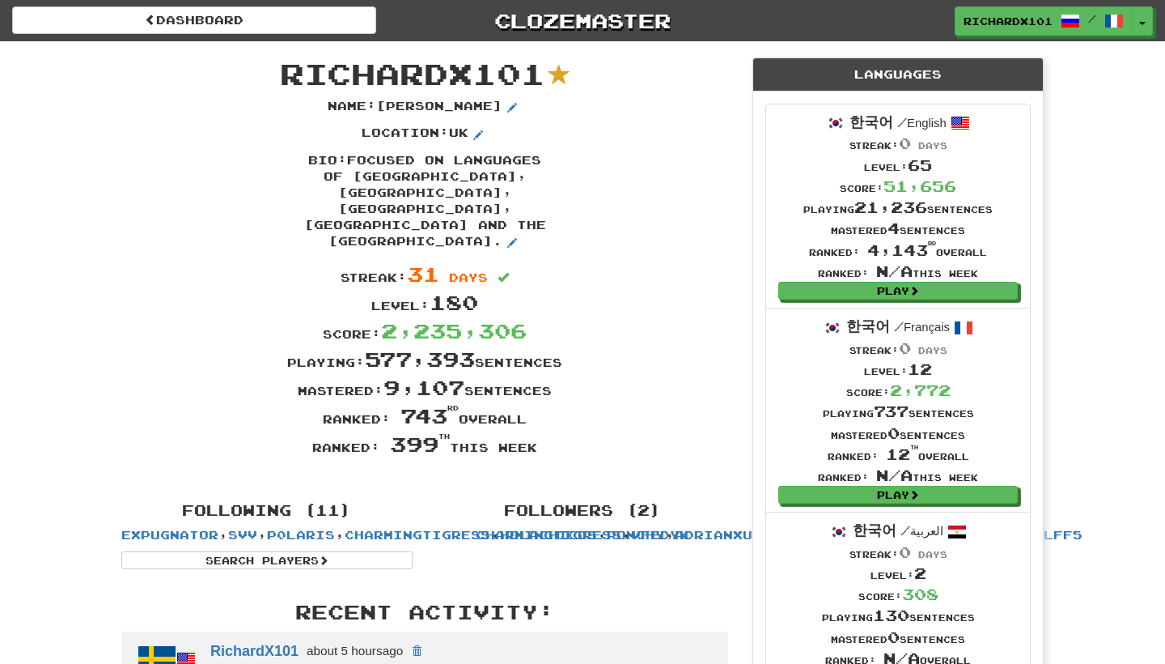
scroll to position [0, 0]
click at [1068, 15] on span at bounding box center [1071, 21] width 19 height 19
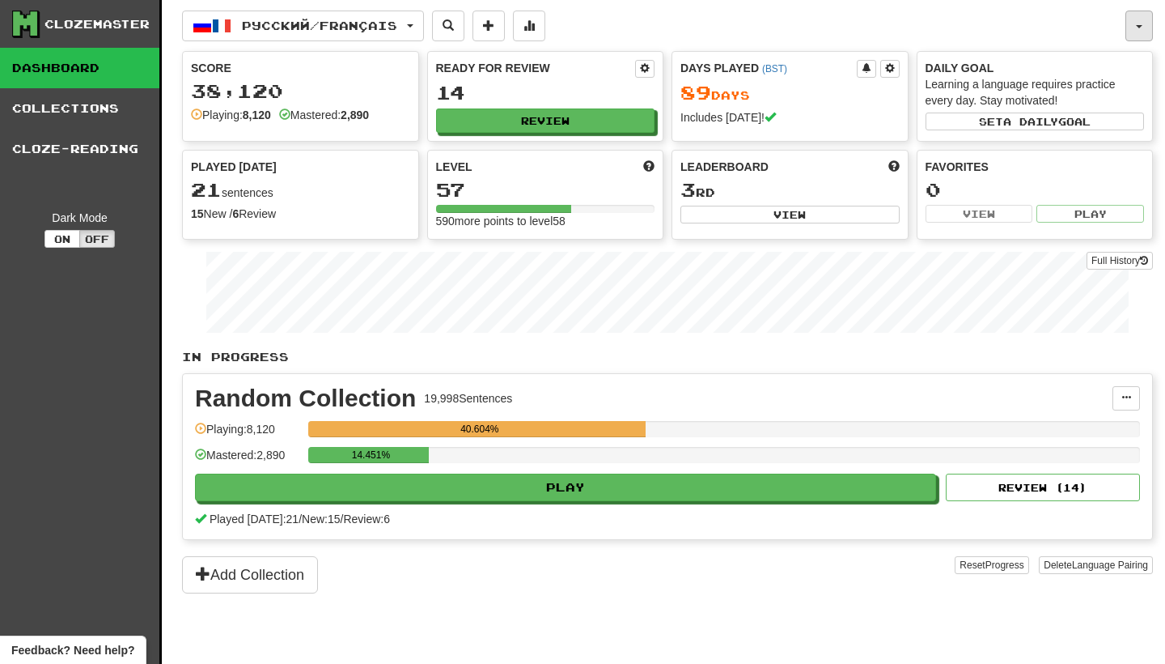
click at [1141, 23] on button "button" at bounding box center [1140, 26] width 28 height 31
